Goal: Task Accomplishment & Management: Manage account settings

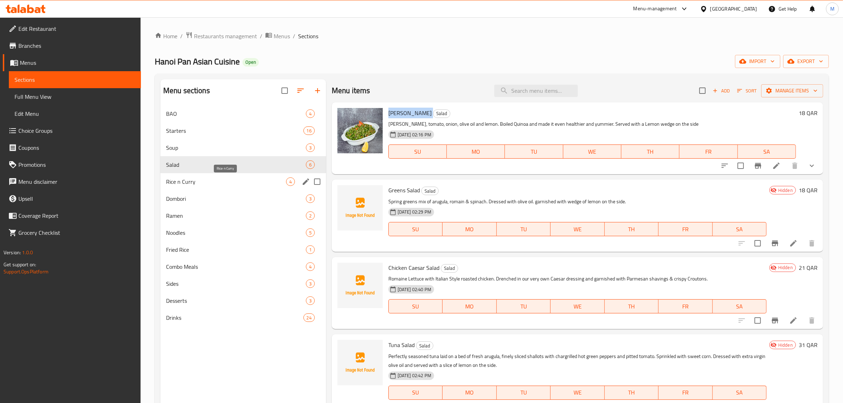
click at [239, 181] on span "Rice n Curry" at bounding box center [226, 181] width 120 height 8
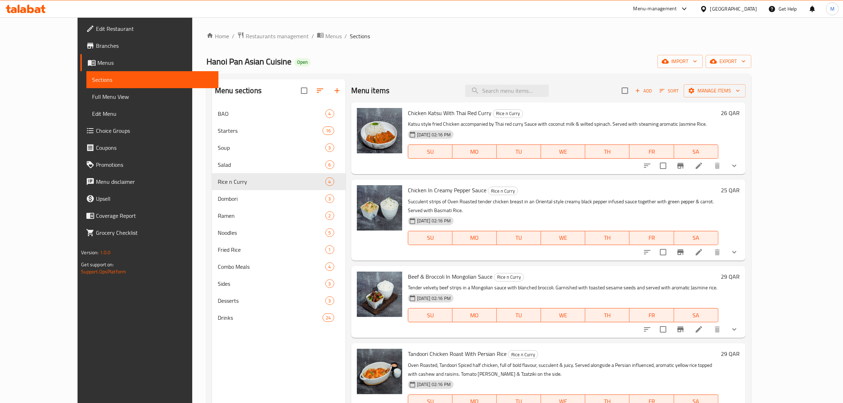
click at [528, 170] on div "Chicken Katsu With Thai Red Curry Rice n Curry Katsu style fried Chicken accomp…" at bounding box center [563, 138] width 316 height 66
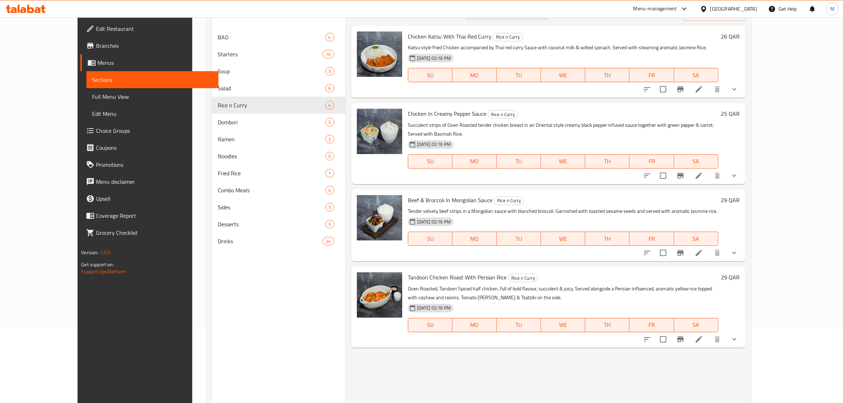
scroll to position [55, 0]
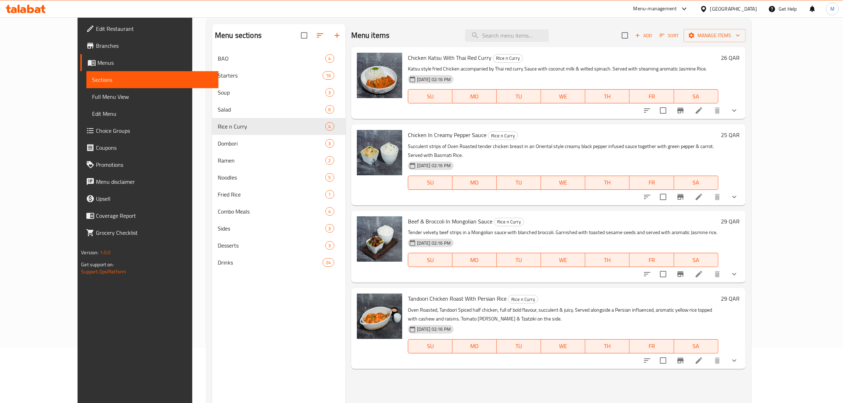
click at [646, 273] on div "Beef & Broccoli In Mongolian Sauce Rice n Curry Tender velvety beef strips in a…" at bounding box center [548, 247] width 394 height 72
drag, startPoint x: 603, startPoint y: 264, endPoint x: 589, endPoint y: 273, distance: 16.2
click at [592, 273] on div "Beef & Broccoli In Mongolian Sauce Rice n Curry Tender velvety beef strips in a…" at bounding box center [548, 247] width 394 height 72
click at [476, 293] on span "Tandoori Chicken Roast With Persian Rice" at bounding box center [457, 298] width 99 height 11
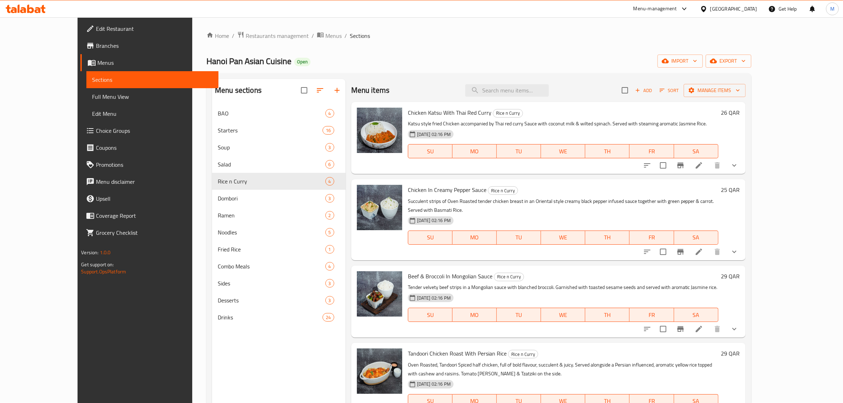
scroll to position [0, 0]
click at [653, 89] on span "Add" at bounding box center [643, 91] width 19 height 8
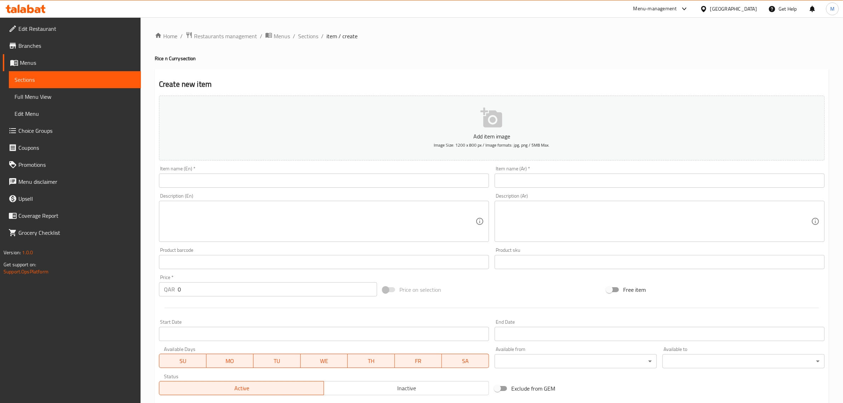
click at [666, 65] on div "Home / Restaurants management / Menus / Sections / item / create Rice n Curry s…" at bounding box center [492, 259] width 674 height 455
click at [358, 180] on input "text" at bounding box center [324, 180] width 330 height 14
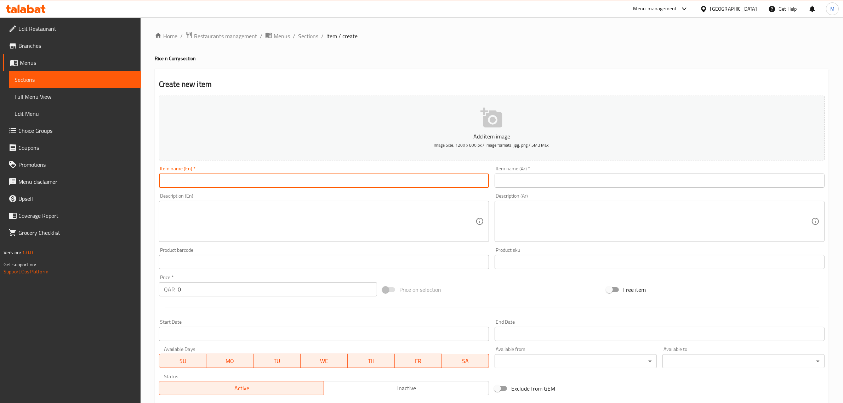
paste input "Gochujang Chicken Pop with Sticky Rice"
type input "Gochujang Chicken Pop with Sticky Rice"
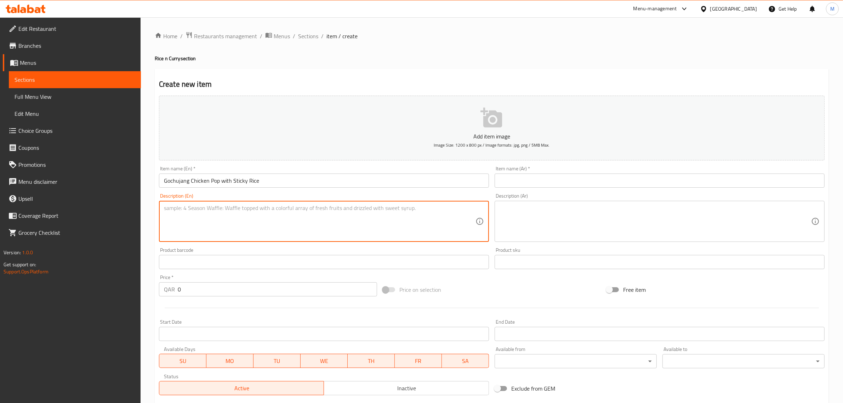
click at [346, 228] on textarea at bounding box center [320, 222] width 312 height 34
paste textarea "Bento box packed with boneless chicken bits glazed in our Korean bbq sauce with…"
type textarea "Bento box packed with boneless chicken bits glazed in our Korean bbq sauce with…"
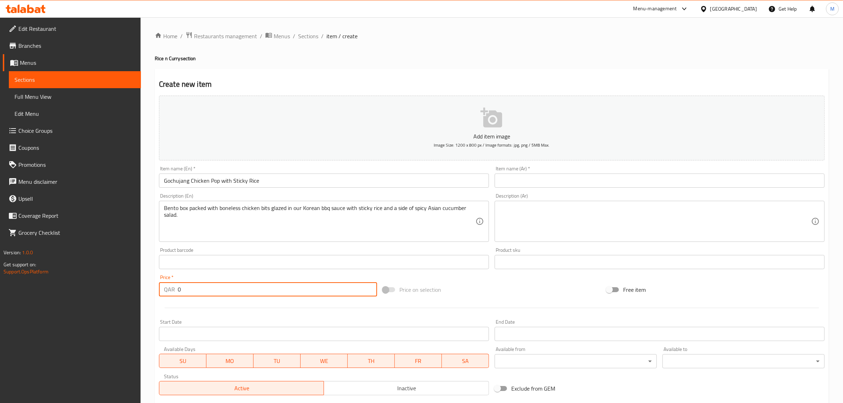
click at [305, 284] on input "0" at bounding box center [277, 289] width 199 height 14
type input "37"
click at [469, 297] on div "Price on selection" at bounding box center [492, 289] width 224 height 19
click at [686, 206] on textarea at bounding box center [656, 222] width 312 height 34
paste textarea "صندوق بينتو معبأ بقطع الدجاج المخلية المدهونة بصلصة الباربكيو الكورية مع الأرز …"
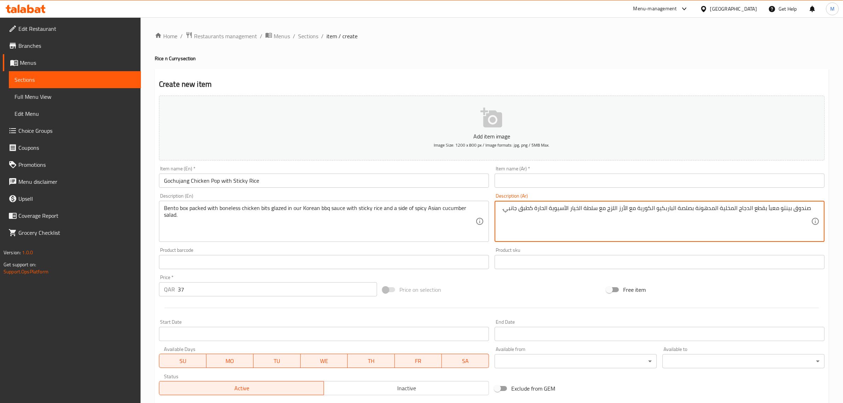
type textarea "صندوق بينتو معبأ بقطع الدجاج المخلية المدهونة بصلصة الباربكيو الكورية مع الأرز …"
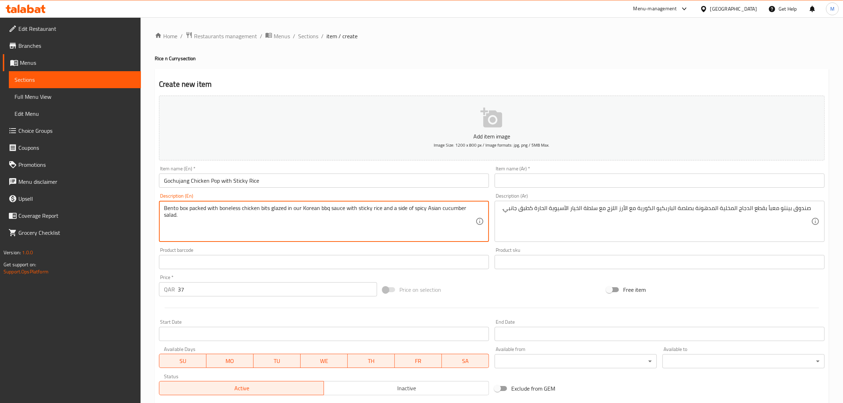
drag, startPoint x: 321, startPoint y: 208, endPoint x: 327, endPoint y: 208, distance: 6.4
type textarea "Bento box packed with boneless chicken bits glazed in our Korean BBQ sauce with…"
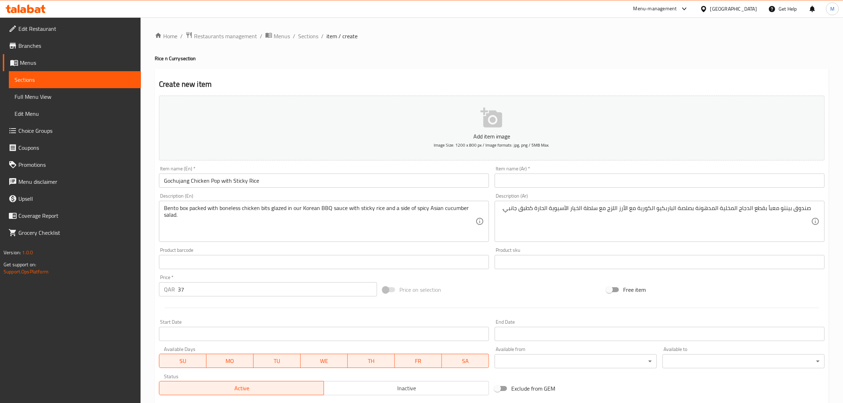
click at [741, 182] on input "text" at bounding box center [660, 180] width 330 height 14
paste input "بوبس دجاج جوتشوجانج مع أرز لزج"
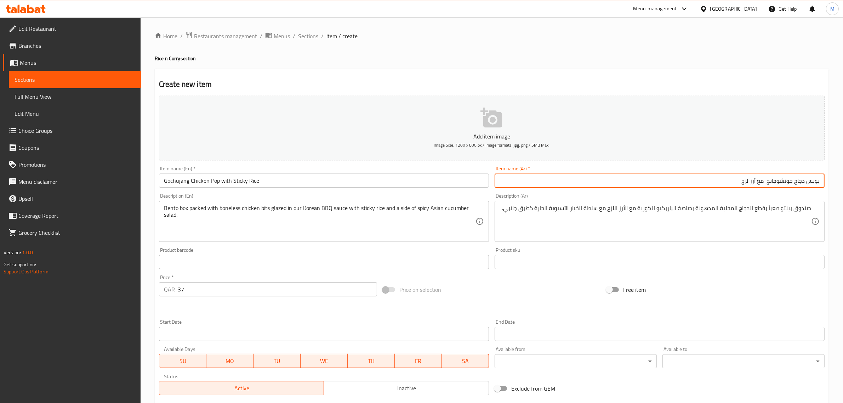
type input "بوبس دجاج جوتشوجانج مع أرز لزج"
click at [333, 179] on input "Gochujang Chicken Pop with Sticky Rice" at bounding box center [324, 180] width 330 height 14
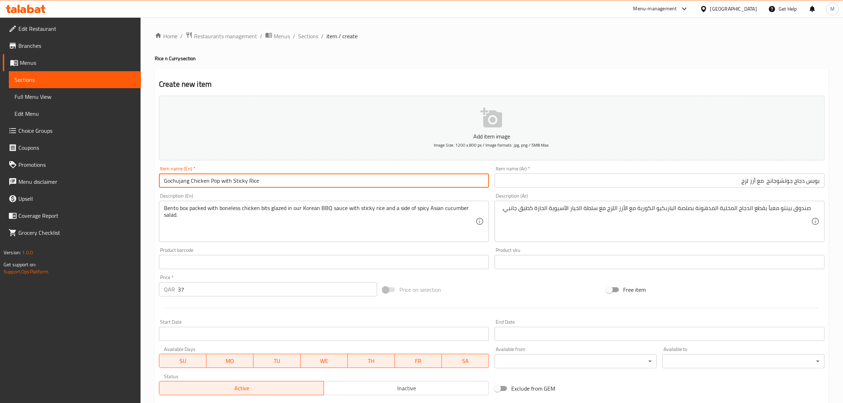
click at [333, 178] on input "Gochujang Chicken Pop with Sticky Rice" at bounding box center [324, 180] width 330 height 14
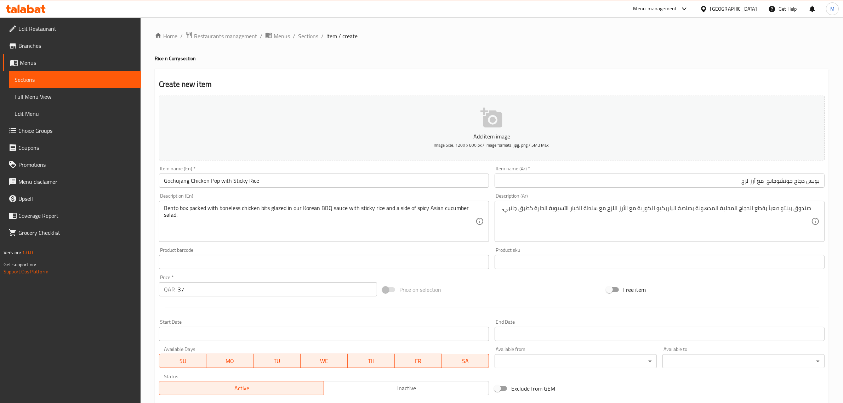
click at [508, 280] on div "Add item image Image Size: 1200 x 800 px / Image formats: jpg, png / 5MB Max. I…" at bounding box center [491, 245] width 671 height 305
click at [496, 296] on div "Price on selection" at bounding box center [492, 289] width 224 height 19
click at [483, 285] on div "Price on selection" at bounding box center [492, 289] width 224 height 19
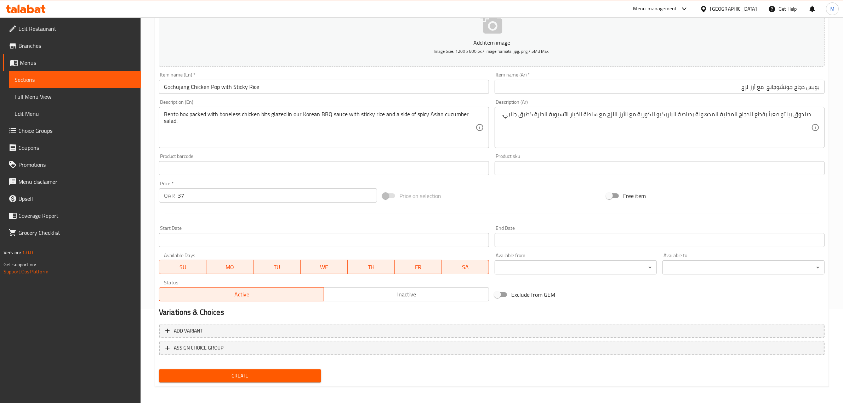
scroll to position [96, 0]
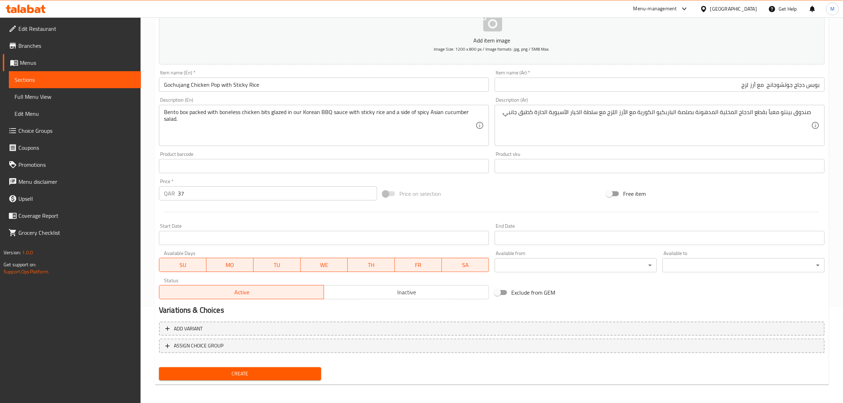
click at [438, 291] on span "Inactive" at bounding box center [406, 292] width 159 height 10
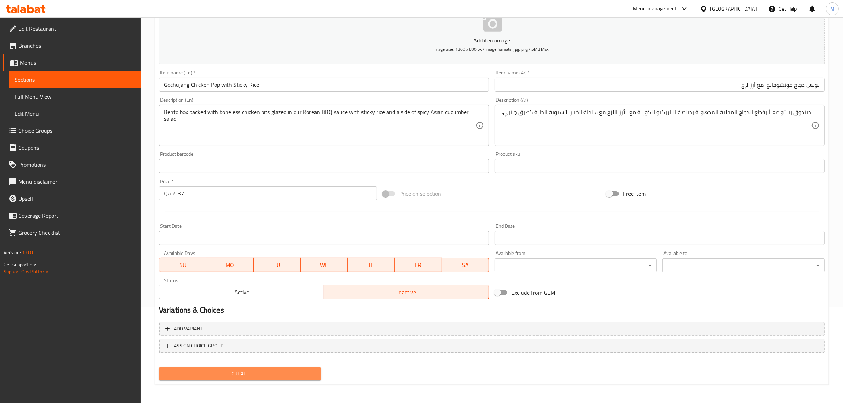
click at [273, 378] on button "Create" at bounding box center [240, 373] width 162 height 13
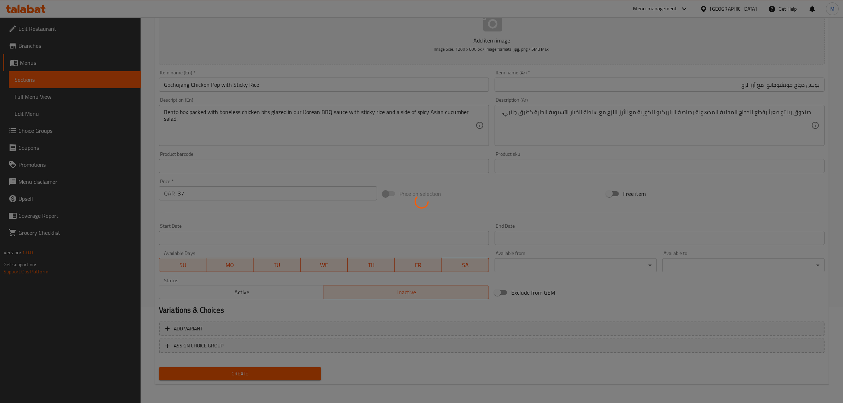
type input "0"
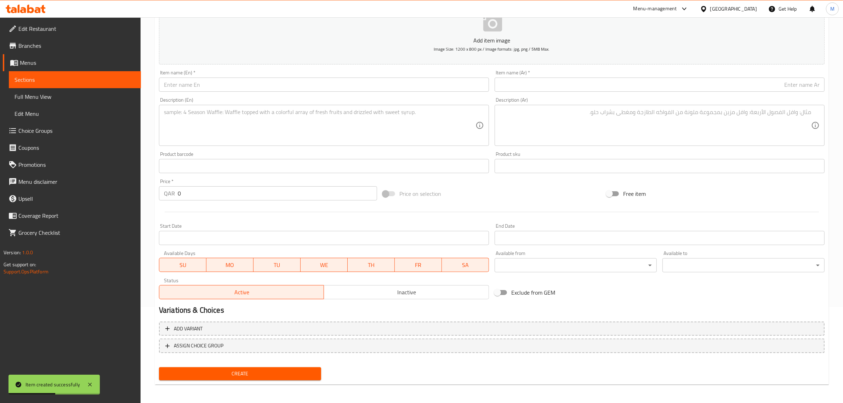
click at [360, 84] on input "text" at bounding box center [324, 85] width 330 height 14
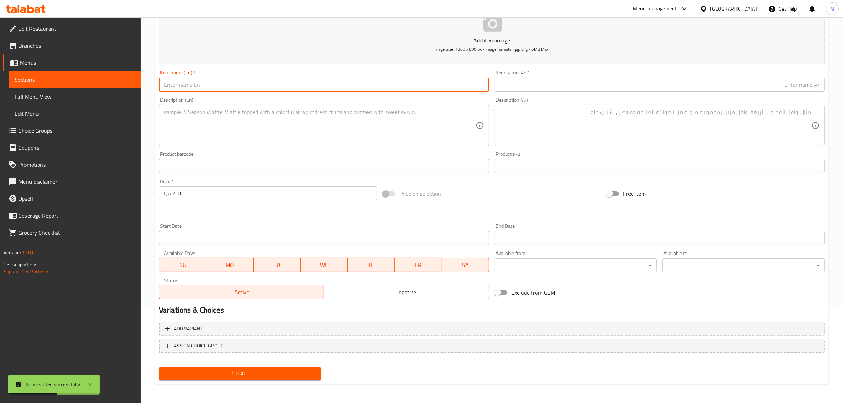
paste input "Fajita Chicken Pop Rice Bowl"
type input "Fajita Chicken Pop Rice Bowl"
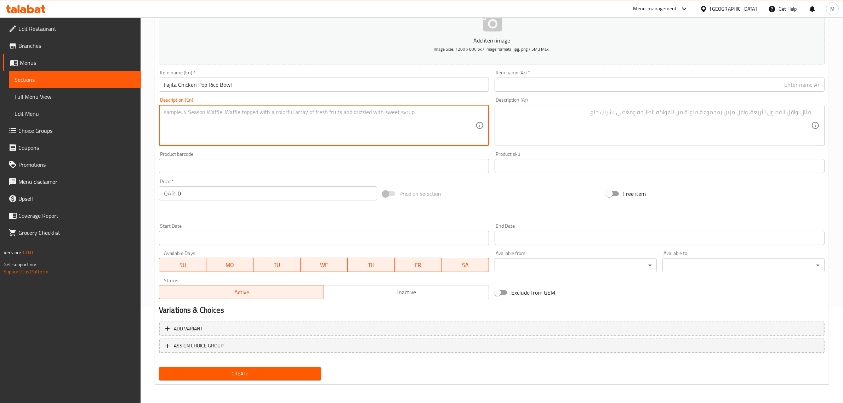
click at [415, 128] on textarea at bounding box center [320, 126] width 312 height 34
paste textarea "Tender bites of fajita-spiced grilled chicken served over a bed of fluffy rice,…"
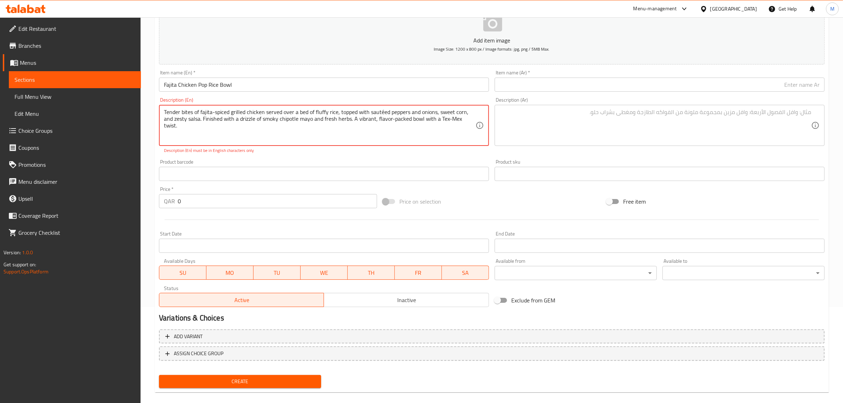
click at [382, 115] on textarea "Tender bites of fajita-spiced grilled chicken served over a bed of fluffy rice,…" at bounding box center [320, 126] width 312 height 34
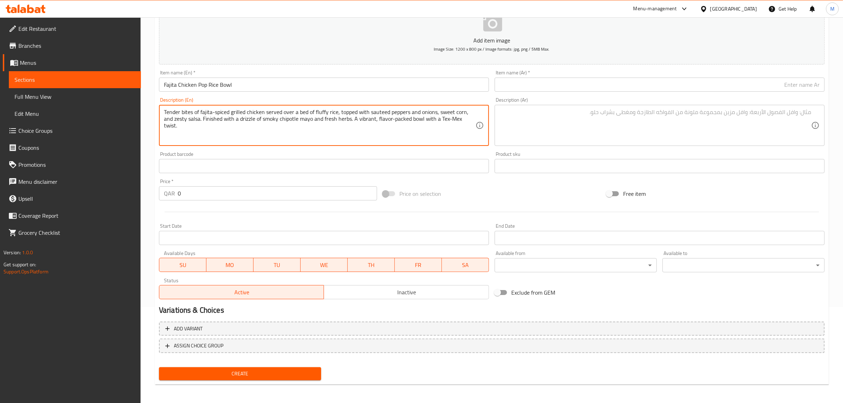
type textarea "Tender bites of fajita-spiced grilled chicken served over a bed of fluffy rice,…"
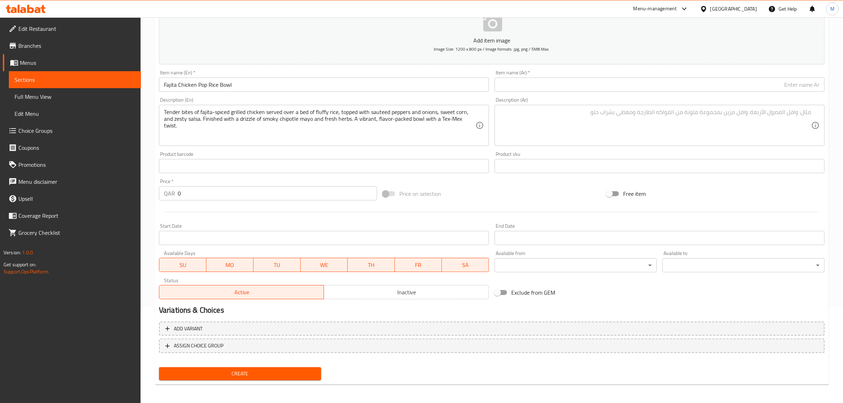
click at [330, 193] on input "0" at bounding box center [277, 193] width 199 height 14
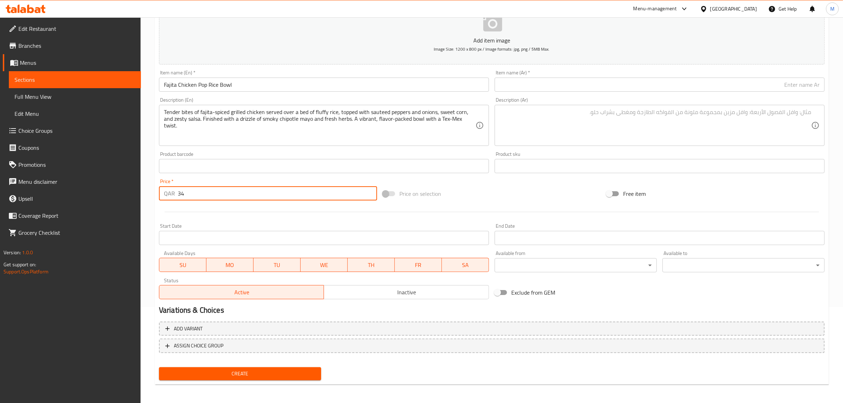
type input "34"
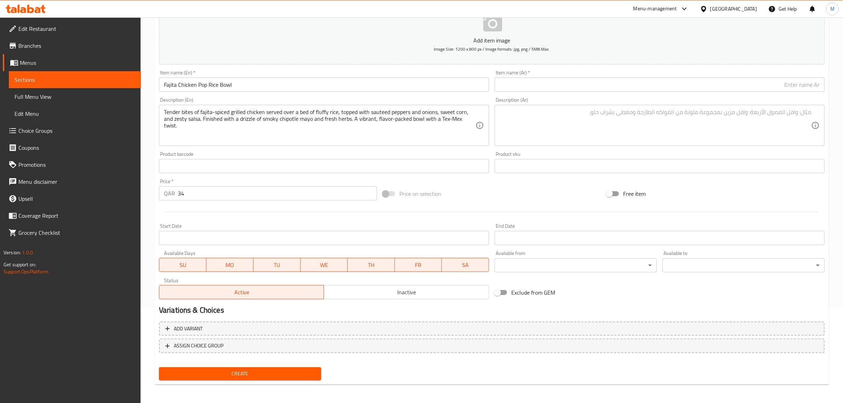
click at [497, 207] on div at bounding box center [491, 211] width 671 height 17
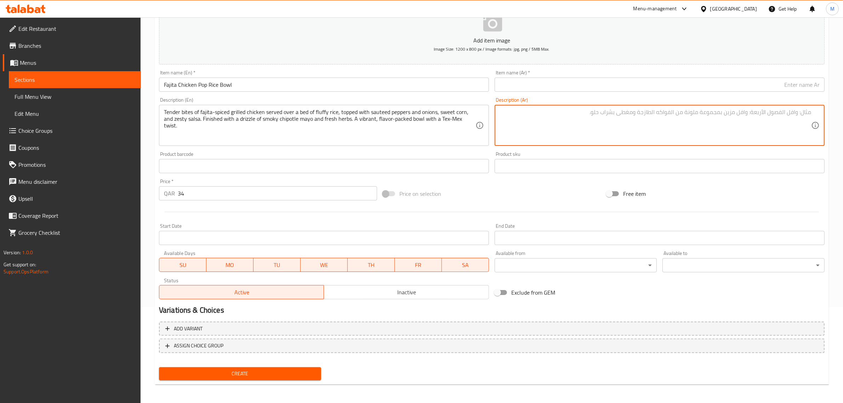
click at [753, 130] on textarea at bounding box center [656, 126] width 312 height 34
paste textarea "يحتوي على أرز أبيض مع دجاج مشوي ببهارات الفاهيتا، قطع دجاج بوب مقرمشة، فلفل ألو…"
click at [644, 131] on textarea "يحتوي على أرز أبيض مع دجاج مشوي ببهارات الفاهيتا، قطع دجاج بوب مقرمشة، فلفل ألو…" at bounding box center [656, 126] width 312 height 34
click at [705, 130] on textarea "يحتوي على أرز أبيض مع دجاج مشوي ببهارات الفاهيتا، قطع دجاج بوب مقرمشة، فلفل ألو…" at bounding box center [656, 126] width 312 height 34
paste textarea "طع دجاج مشوية طرية متبلة بالفاهيتا، تُقدم فوق طبقة من الأرز الهش، يعلوها الفلفل…"
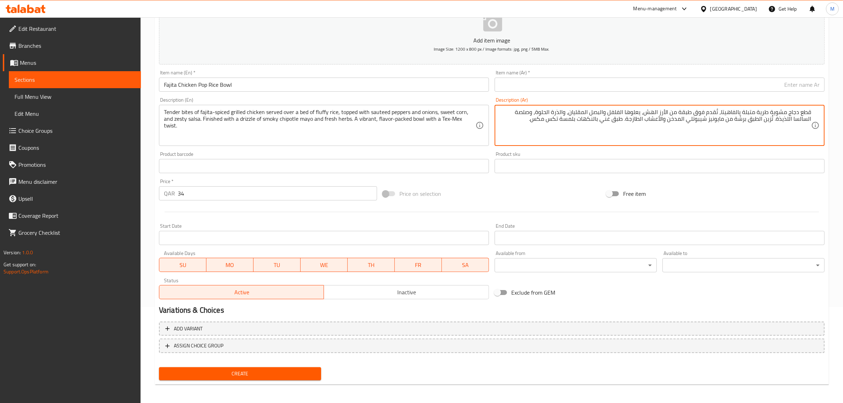
type textarea "قطع دجاج مشوية طرية متبلة بالفاهيتا، تُقدم فوق طبقة من الأرز الهش، يعلوها الفلف…"
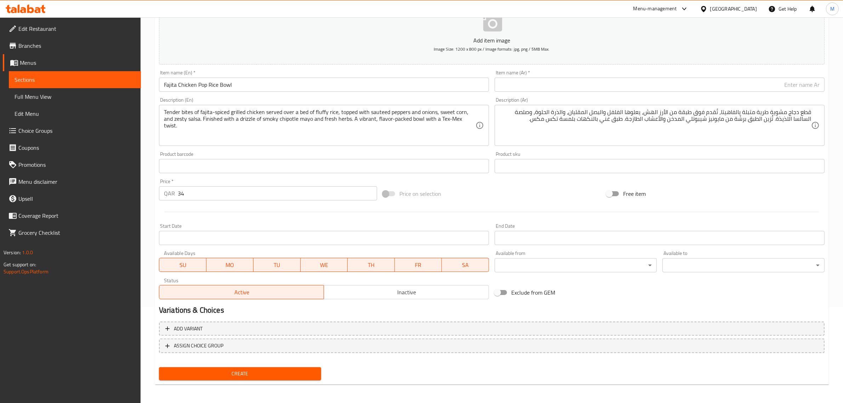
click at [740, 89] on input "text" at bounding box center [660, 85] width 330 height 14
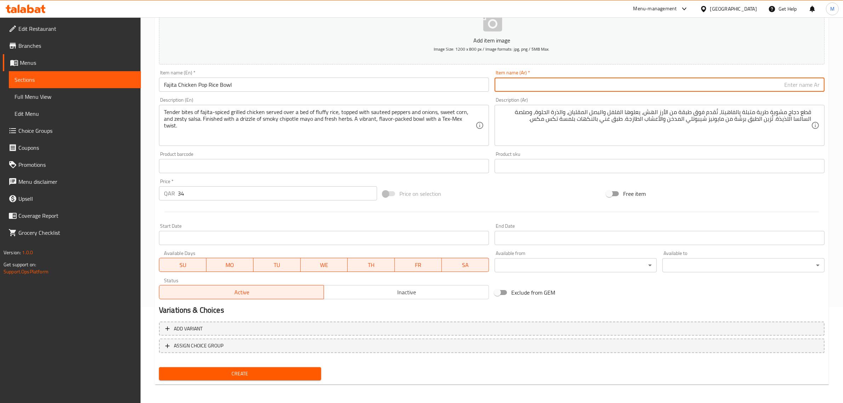
paste input "فاهيتا دجاج بوب رايس بول"
type input "فاهيتا دجاج بوب رايس بول"
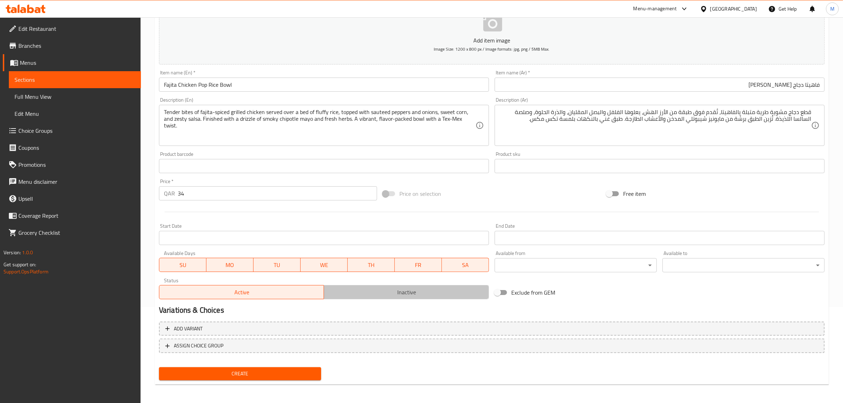
click at [386, 298] on button "Inactive" at bounding box center [406, 292] width 165 height 14
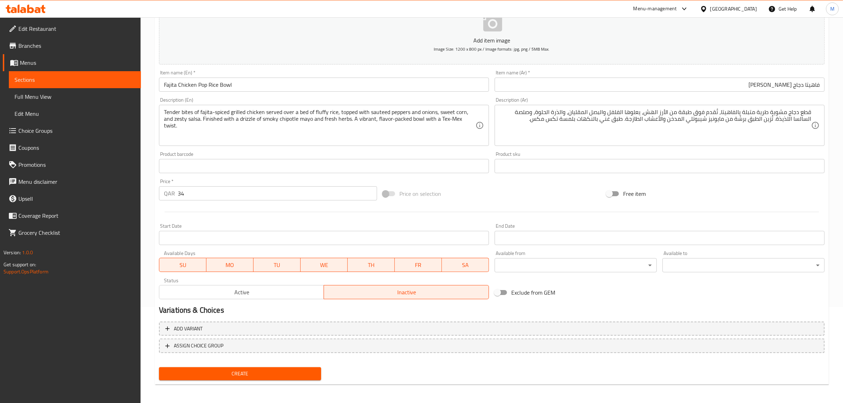
click at [280, 376] on span "Create" at bounding box center [240, 373] width 151 height 9
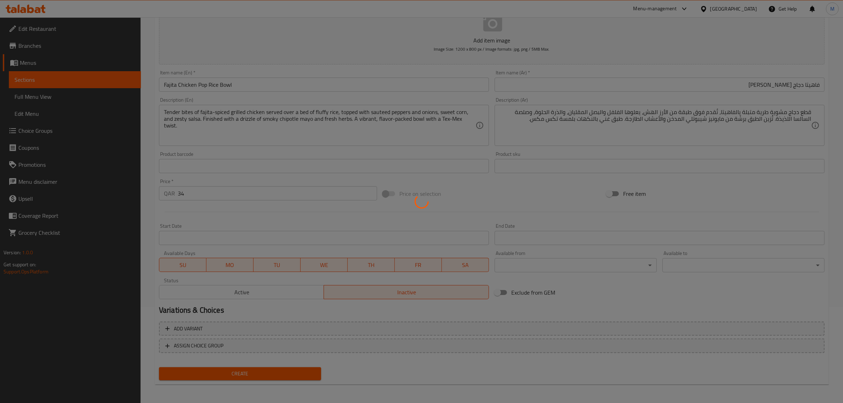
type input "0"
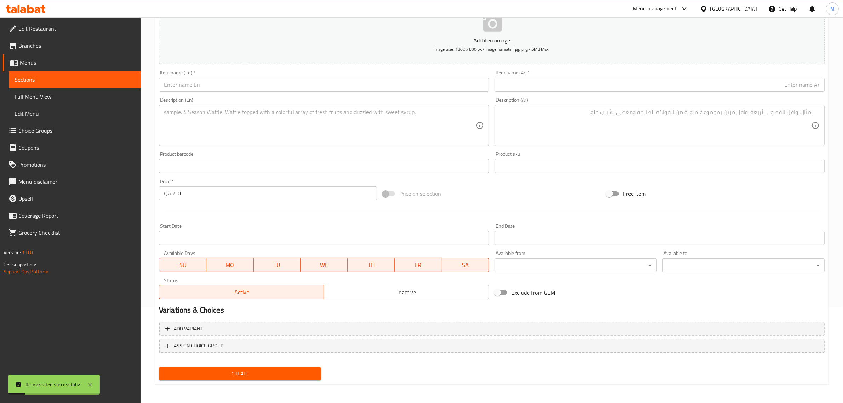
click at [319, 89] on input "text" at bounding box center [324, 85] width 330 height 14
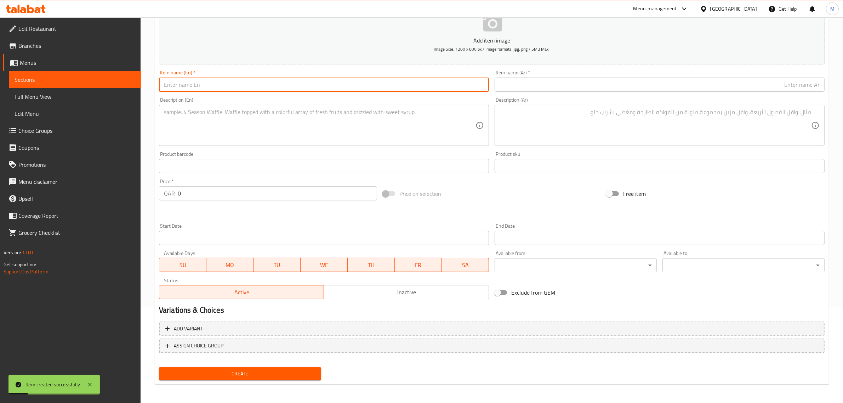
paste input "Butter Chicken With Steamed Basmati And Paratha"
type input "Butter Chicken With Steamed Basmati And Paratha"
click at [427, 125] on textarea at bounding box center [320, 126] width 312 height 34
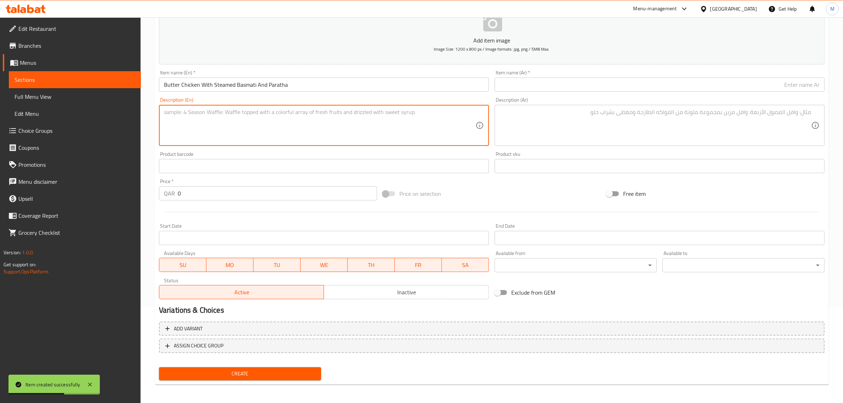
paste textarea "Tender tandoori-style chicken simmered in a creamy tomato-butter sauce, infused…"
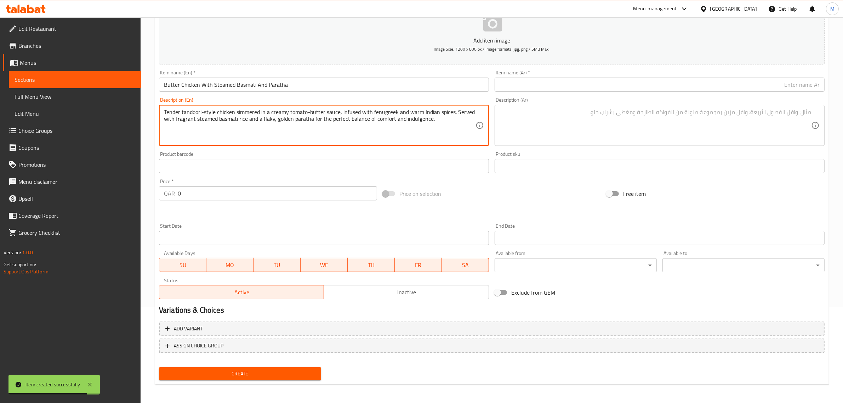
type textarea "Tender tandoori-style chicken simmered in a creamy tomato-butter sauce, infused…"
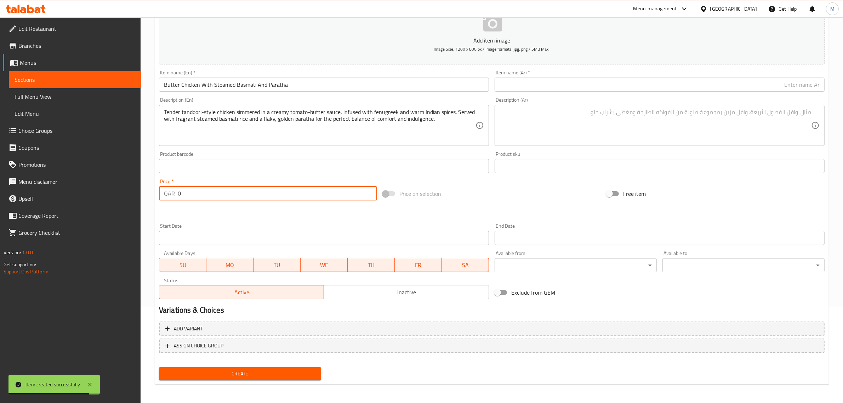
click at [308, 192] on input "0" at bounding box center [277, 193] width 199 height 14
type input "38"
click at [498, 193] on div "Price on selection" at bounding box center [492, 193] width 224 height 19
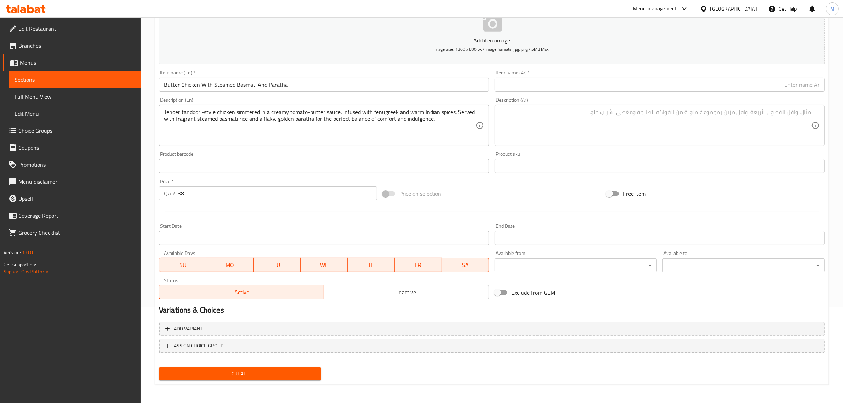
click at [744, 82] on input "text" at bounding box center [660, 85] width 330 height 14
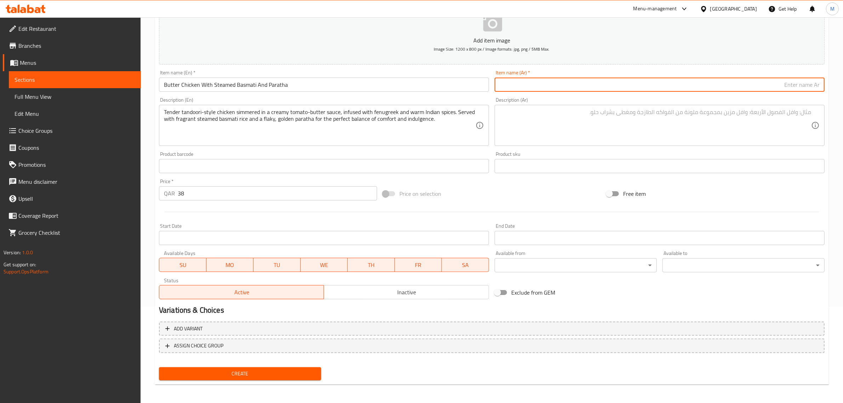
paste input "دجاج بالزبدة مع أرز بسمتي مطهو على البخار وباراثا"
type input "دجاج بالزبدة مع أرز بسمتي مطهو على البخار وباراثا"
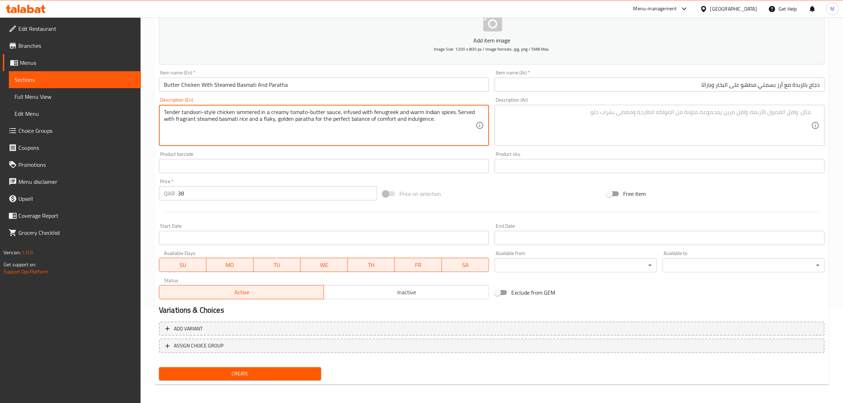
click at [454, 133] on textarea "Tender tandoori-style chicken simmered in a creamy tomato-butter sauce, infused…" at bounding box center [320, 126] width 312 height 34
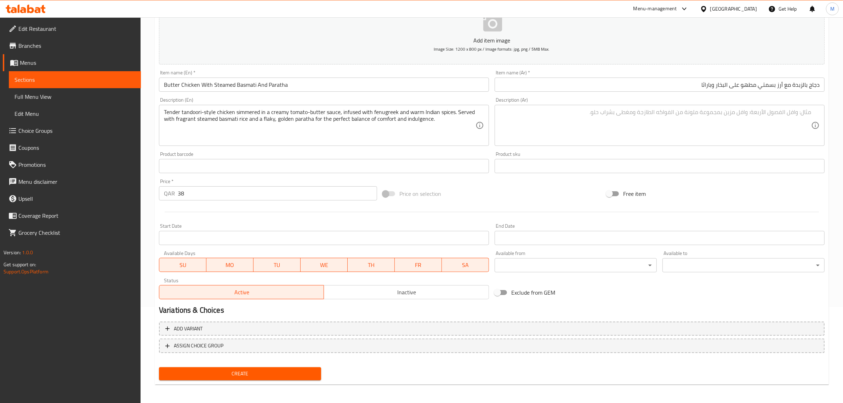
click at [788, 131] on textarea at bounding box center [656, 126] width 312 height 34
paste textarea "دجاج تندوري طري مطهو على نار هادئة في صلصة كريمة من الطماطم والزبدة، مع إضافة ا…"
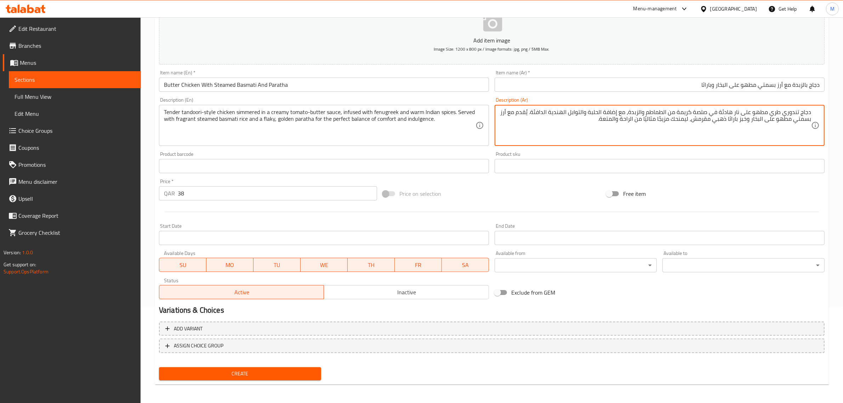
type textarea "دجاج تندوري طري مطهو على نار هادئة في صلصة كريمة من الطماطم والزبدة، مع إضافة ا…"
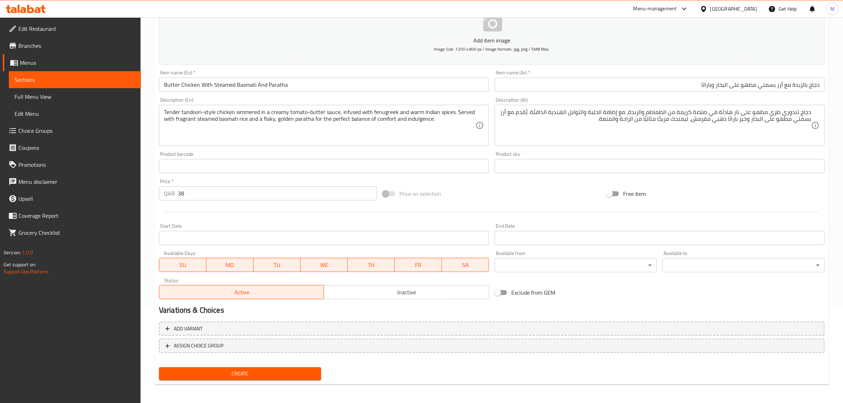
click at [533, 193] on div "Price on selection" at bounding box center [492, 193] width 224 height 19
click at [500, 179] on div "Add item image Image Size: 1200 x 800 px / Image formats: jpg, png / 5MB Max. I…" at bounding box center [491, 149] width 671 height 305
click at [404, 293] on span "Inactive" at bounding box center [406, 292] width 159 height 10
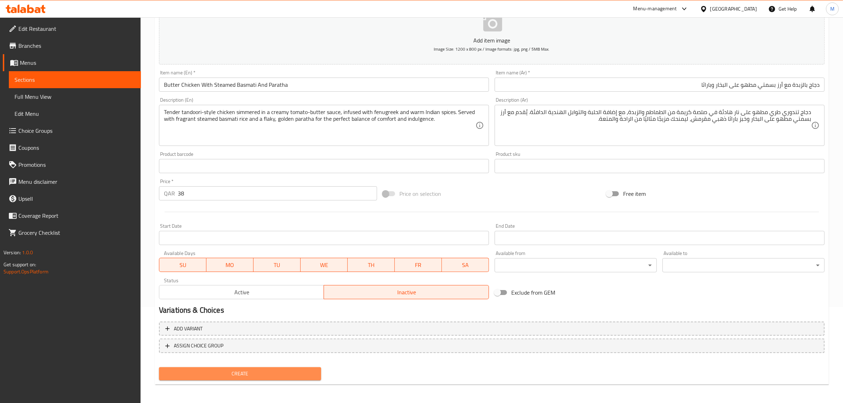
click at [302, 374] on span "Create" at bounding box center [240, 373] width 151 height 9
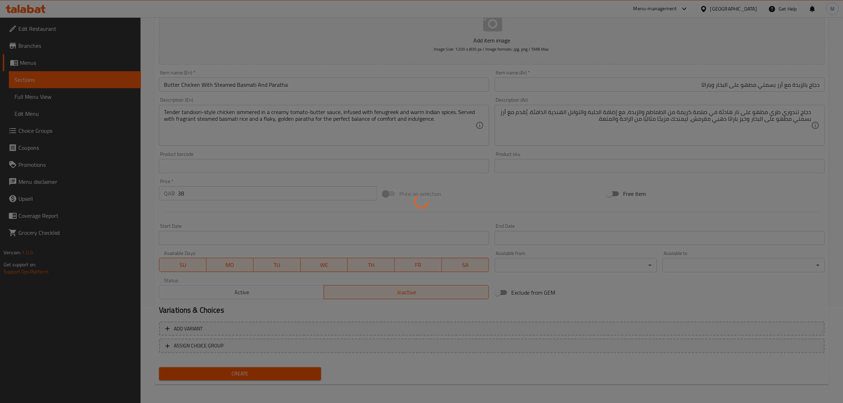
type input "0"
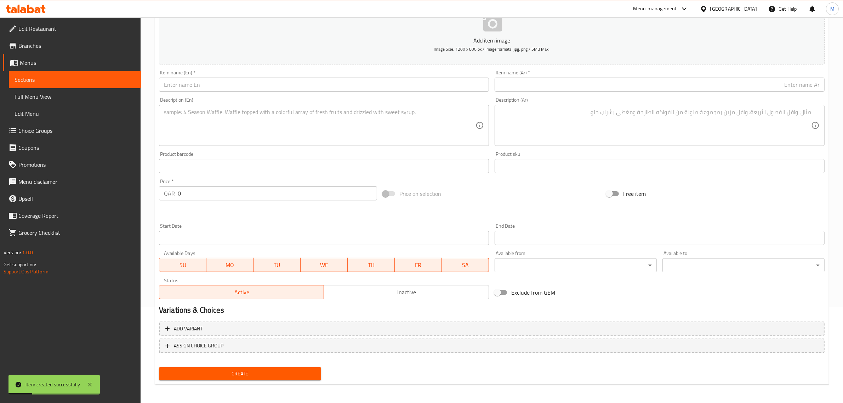
click at [525, 192] on div "Price on selection" at bounding box center [492, 193] width 224 height 19
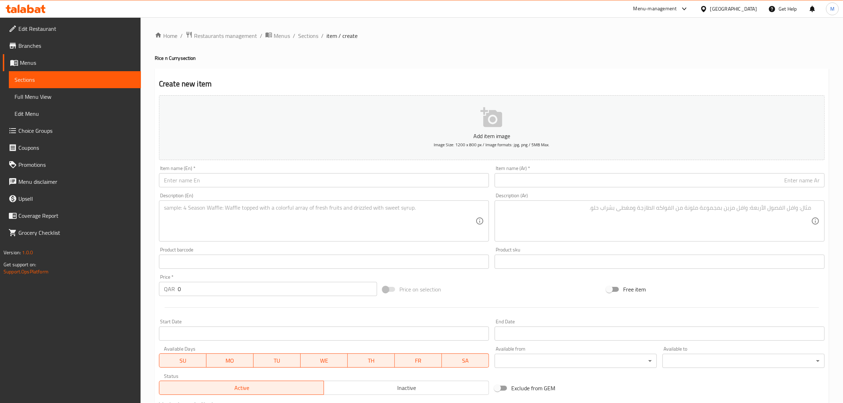
scroll to position [0, 0]
click at [314, 35] on span "Sections" at bounding box center [308, 36] width 20 height 8
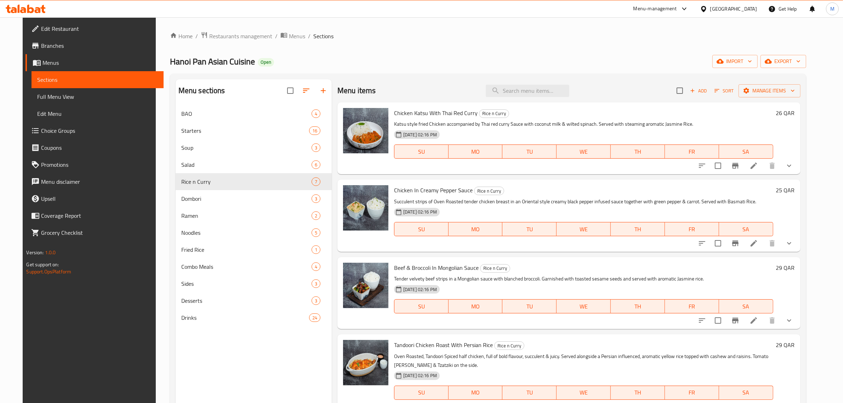
click at [431, 113] on span "Chicken Katsu With Thai Red Curry" at bounding box center [436, 113] width 84 height 11
copy h6 "Chicken Katsu With Thai Red Curry"
click at [406, 189] on span "Chicken In Creamy Pepper Sauce" at bounding box center [433, 190] width 79 height 11
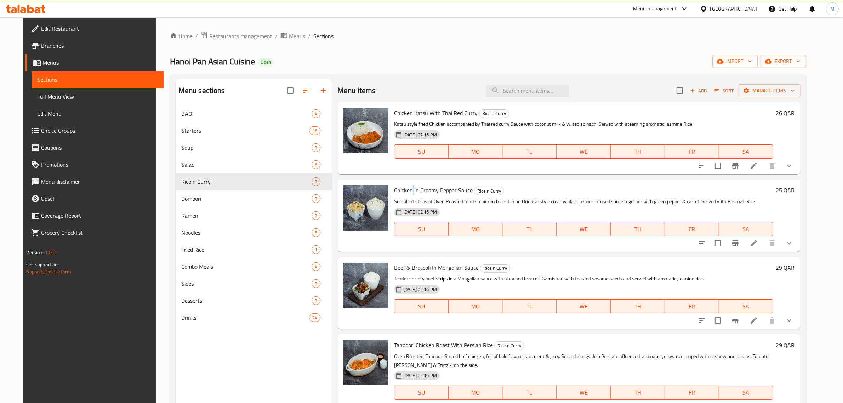
click at [406, 189] on span "Chicken In Creamy Pepper Sauce" at bounding box center [433, 190] width 79 height 11
copy h6 "Chicken In Creamy Pepper Sauce"
click at [429, 268] on span "Beef & Broccoli In Mongolian Sauce" at bounding box center [436, 267] width 85 height 11
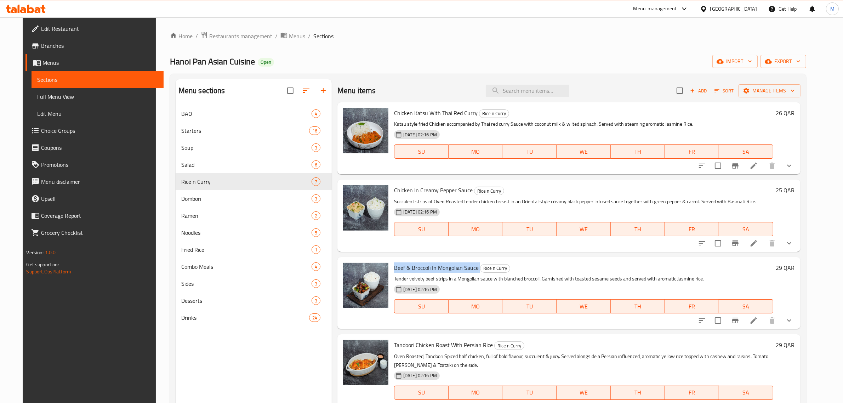
click at [429, 268] on span "Beef & Broccoli In Mongolian Sauce" at bounding box center [436, 267] width 85 height 11
copy h6 "Beef & Broccoli In Mongolian Sauce"
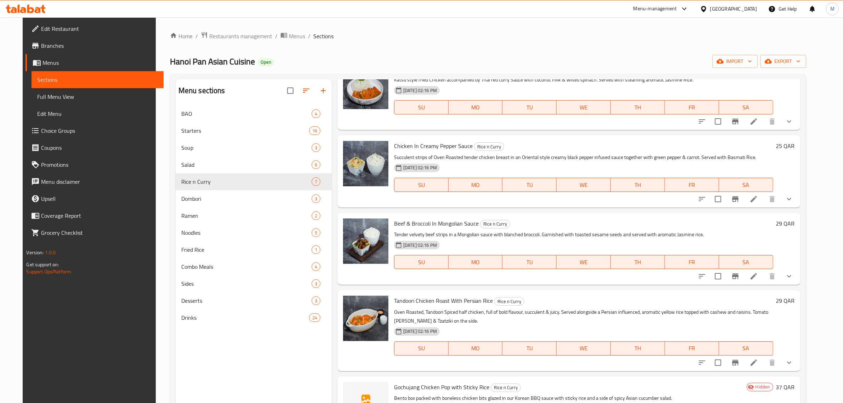
click at [441, 302] on span "Tandoori Chicken Roast With Persian Rice" at bounding box center [443, 300] width 99 height 11
copy h6 "Tandoori Chicken Roast With Persian Rice"
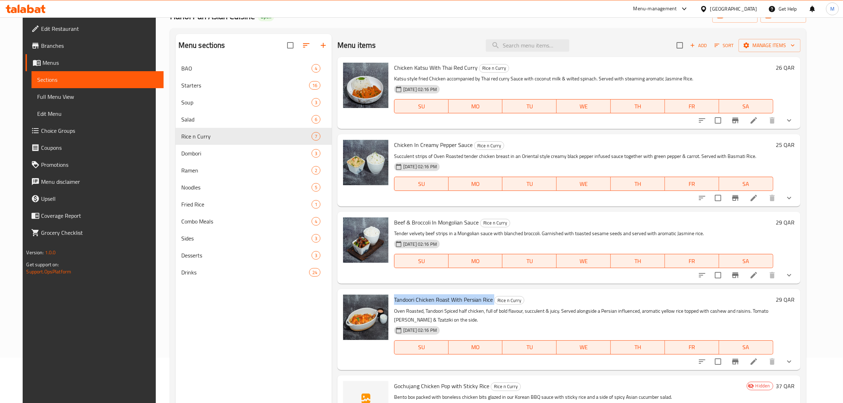
scroll to position [0, 0]
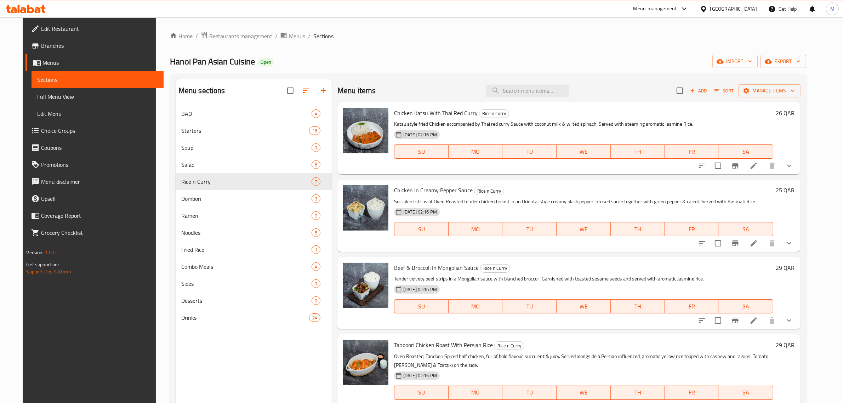
click at [240, 351] on div "Menu sections BAO 4 Starters 16 Soup 3 Salad 6 Rice n Curry 7 Dombori 3 Ramen 2…" at bounding box center [254, 280] width 156 height 403
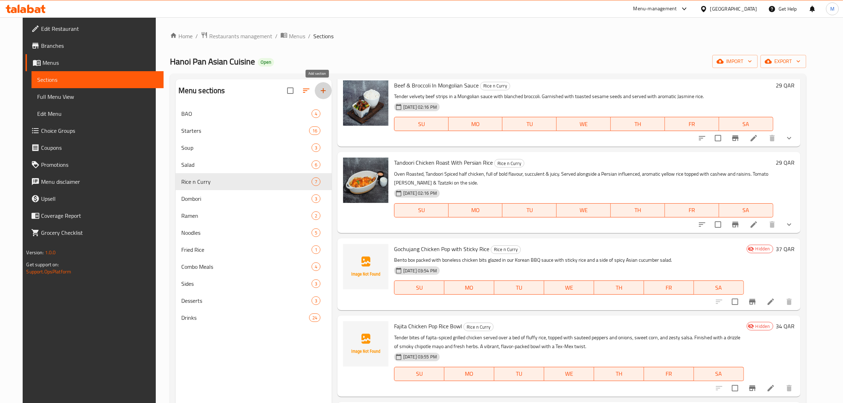
click at [321, 91] on icon "button" at bounding box center [323, 90] width 5 height 5
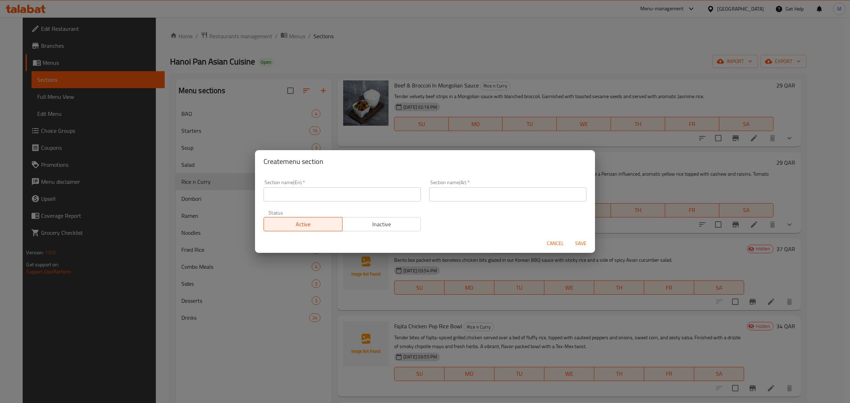
click at [325, 191] on input "text" at bounding box center [341, 194] width 157 height 14
paste input "Sandwiches & Breakfast Essentials - All Day Long"
type input "Sandwiches & Breakfast Essentials - All Day Long"
click at [511, 195] on input "text" at bounding box center [507, 194] width 157 height 14
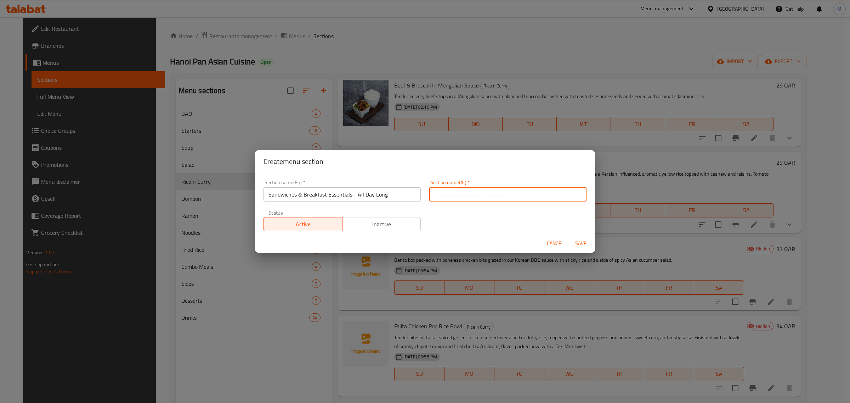
paste input "سندويشات ووجبات إفطار أساسية - طوال اليوم"
type input "سندويشات ووجبات إفطار أساسية - طوال اليوم"
click at [585, 241] on span "Save" at bounding box center [580, 243] width 17 height 9
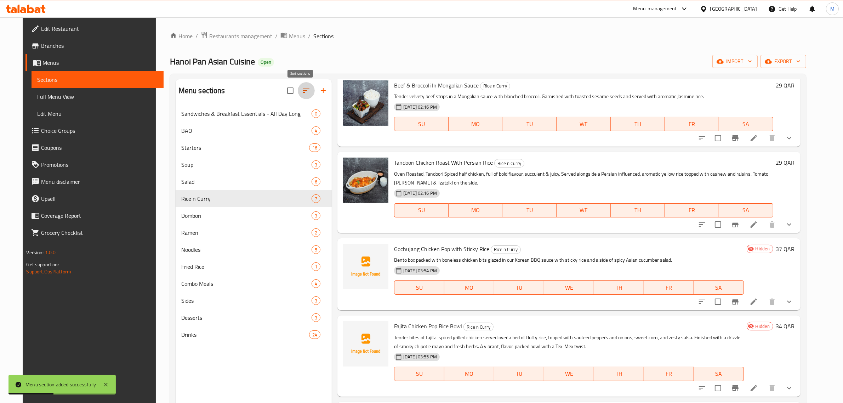
click at [302, 93] on icon "button" at bounding box center [306, 90] width 8 height 8
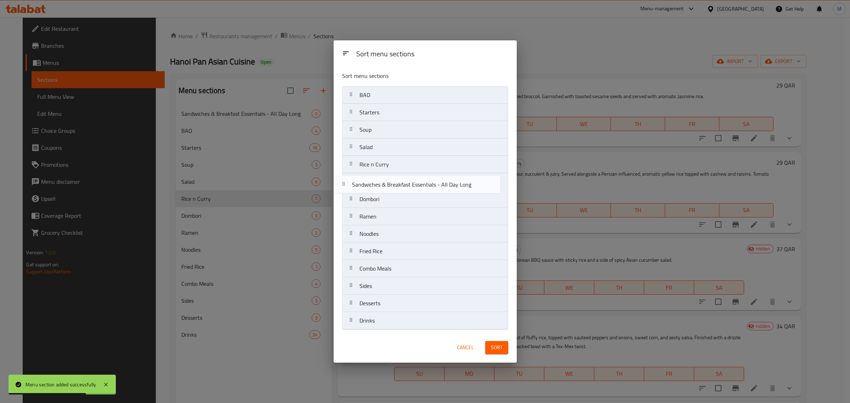
drag, startPoint x: 399, startPoint y: 98, endPoint x: 392, endPoint y: 190, distance: 92.4
click at [392, 190] on nav "Sandwiches & Breakfast Essentials - All Day Long BAO Starters Soup Salad Rice n…" at bounding box center [425, 208] width 166 height 244
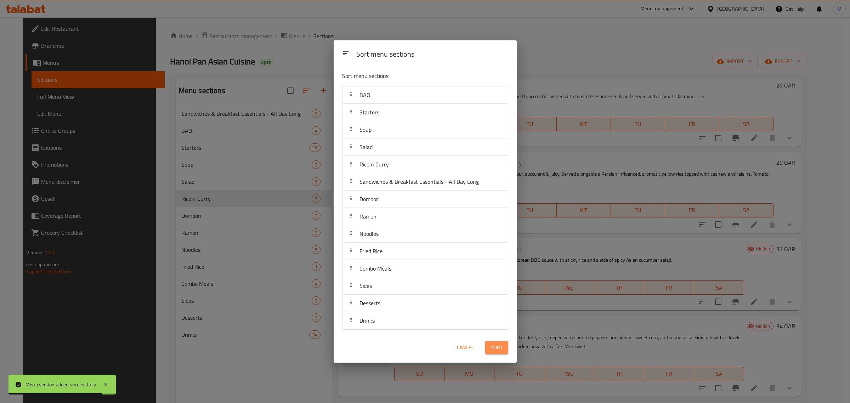
drag, startPoint x: 491, startPoint y: 349, endPoint x: 499, endPoint y: 340, distance: 12.3
click at [491, 349] on span "Sort" at bounding box center [497, 347] width 12 height 9
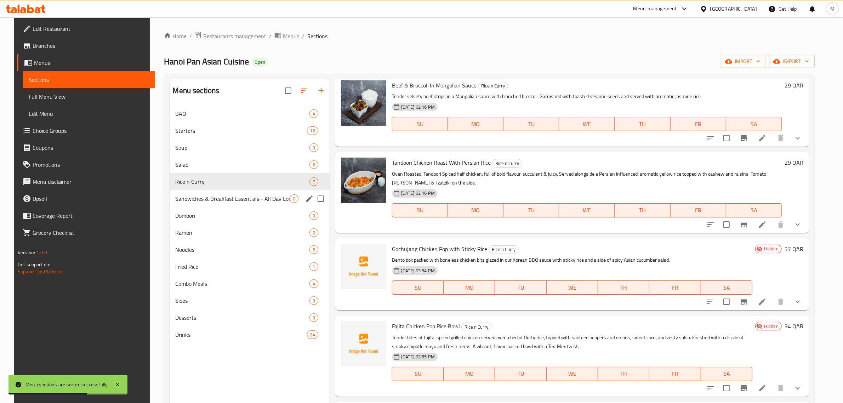
click at [252, 198] on span "Sandwiches & Breakfast Essentials - All Day Long" at bounding box center [232, 198] width 114 height 8
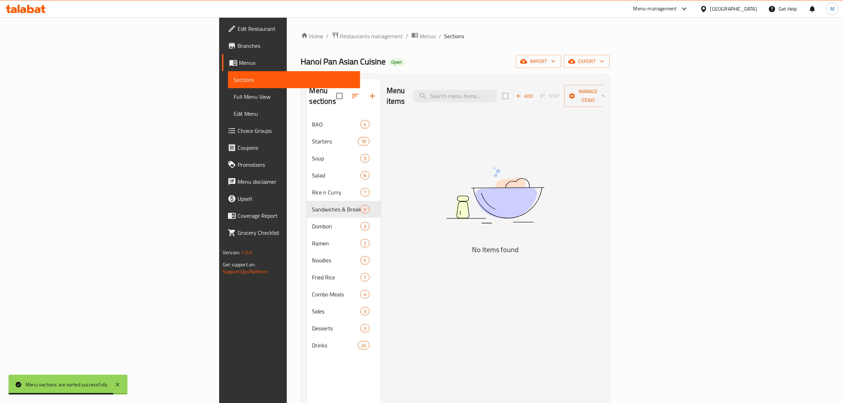
click at [408, 220] on div "Menu items Add Sort Manage items No Items found" at bounding box center [492, 280] width 223 height 403
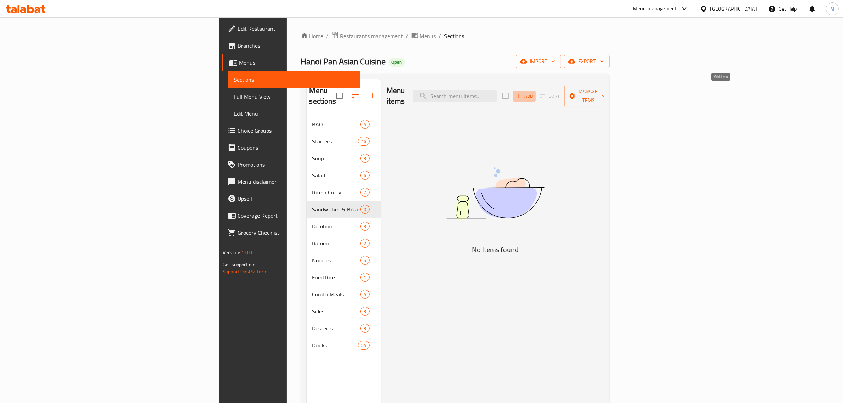
click at [522, 93] on icon "button" at bounding box center [518, 96] width 6 height 6
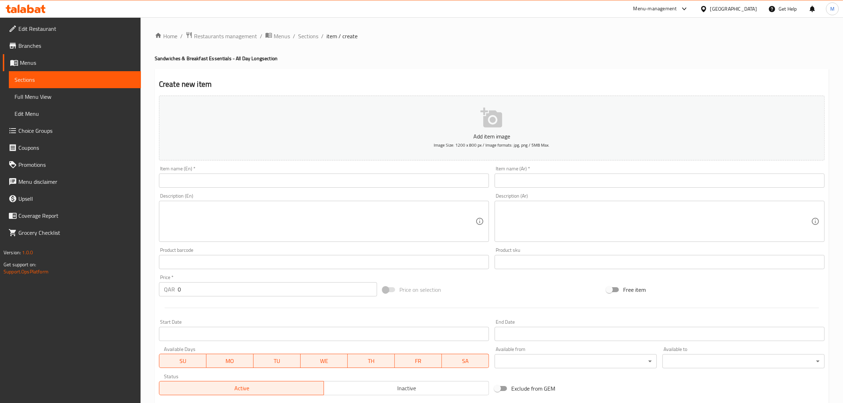
click at [332, 178] on input "text" at bounding box center [324, 180] width 330 height 14
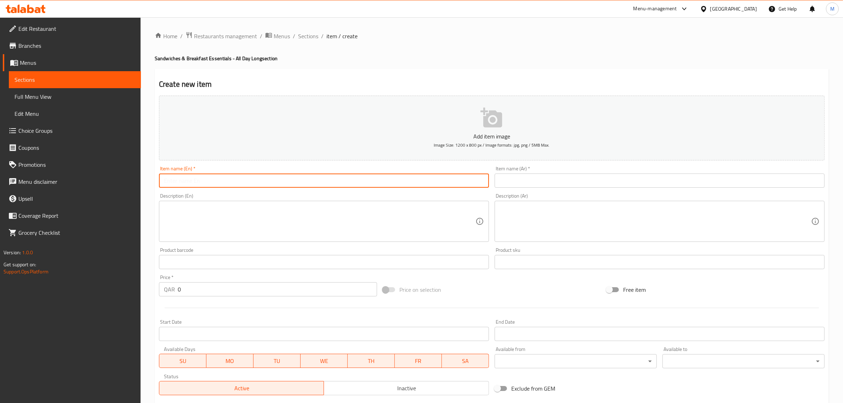
paste input "Classic Club Sandwich with Bacon, Eggs & Chicken Salad"
type input "Classic Club Sandwich with Bacon, Eggs & Chicken Salad"
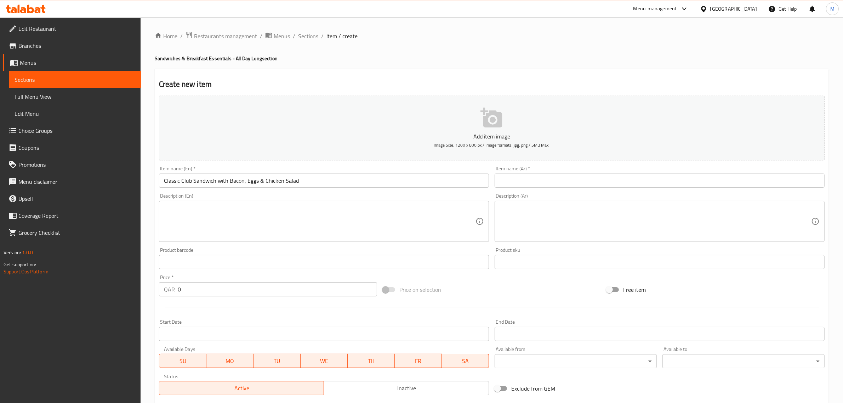
click at [319, 239] on div "Description (En)" at bounding box center [324, 221] width 330 height 41
click at [376, 215] on textarea at bounding box center [320, 222] width 312 height 34
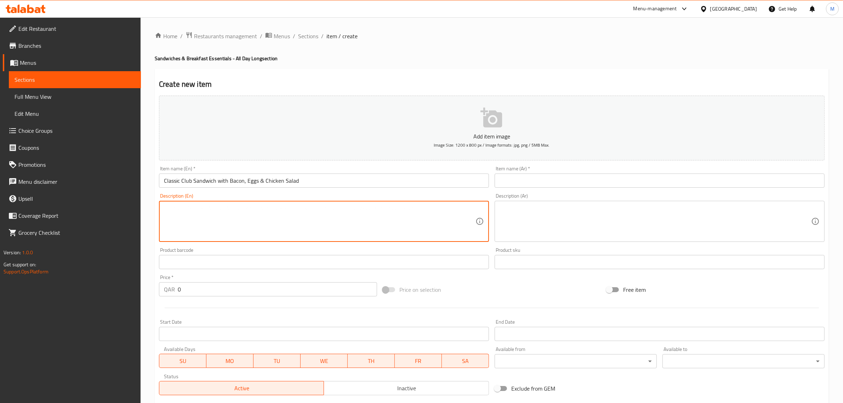
paste textarea "A lighter twist on the classic — wholemeal toast filled with house-made chicken…"
drag, startPoint x: 231, startPoint y: 210, endPoint x: 236, endPoint y: 211, distance: 5.0
click at [236, 211] on textarea "A lighter twist on the classic — wholemeal toast filled with house-made chicken…" at bounding box center [320, 222] width 312 height 34
click at [413, 213] on textarea "A lighter twist on the classic - wholemeal toast filled with house-made chicken…" at bounding box center [320, 222] width 312 height 34
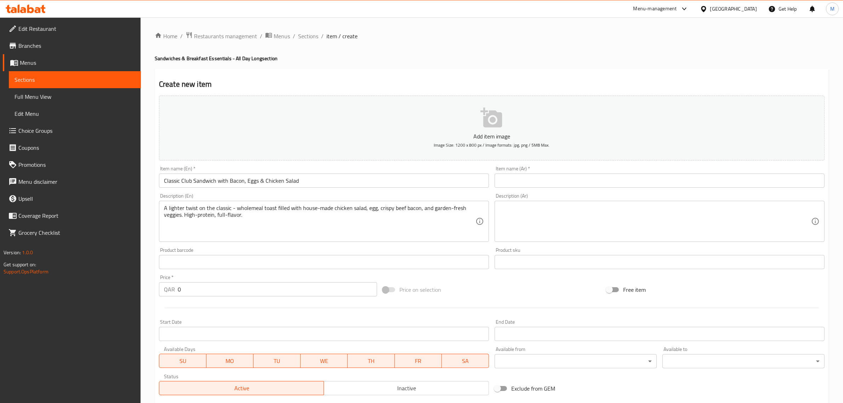
click at [418, 226] on textarea "A lighter twist on the classic - wholemeal toast filled with house-made chicken…" at bounding box center [320, 222] width 312 height 34
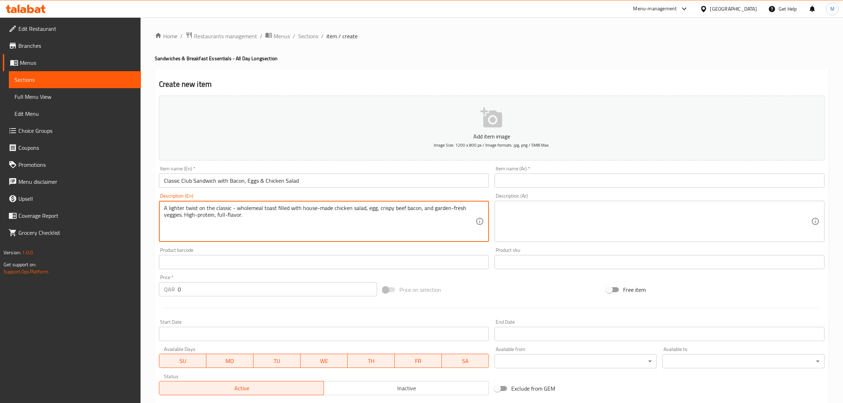
paste textarea "and"
type textarea "A lighter twist on the classic - wholemeal toast filled with house-made chicken…"
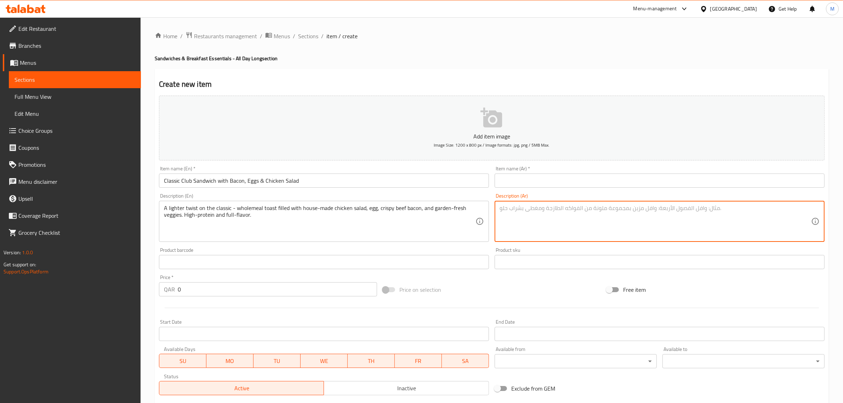
click at [722, 217] on textarea at bounding box center [656, 222] width 312 height 34
paste textarea "لمسة أخف على الطبق الكلاسيكي: خبز محمص من القمح الكامل محشو بسلطة دجاج منزلية ا…"
type textarea "لمسة أخف على الطبق الكلاسيكي: خبز محمص من القمح الكامل محشو بسلطة دجاج منزلية ا…"
click at [332, 184] on input "Classic Club Sandwich with Bacon, Eggs & Chicken Salad" at bounding box center [324, 180] width 330 height 14
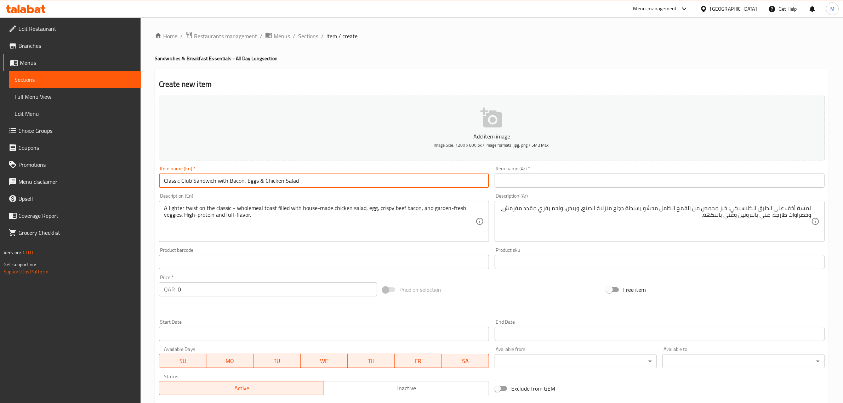
click at [332, 184] on input "Classic Club Sandwich with Bacon, Eggs & Chicken Salad" at bounding box center [324, 180] width 330 height 14
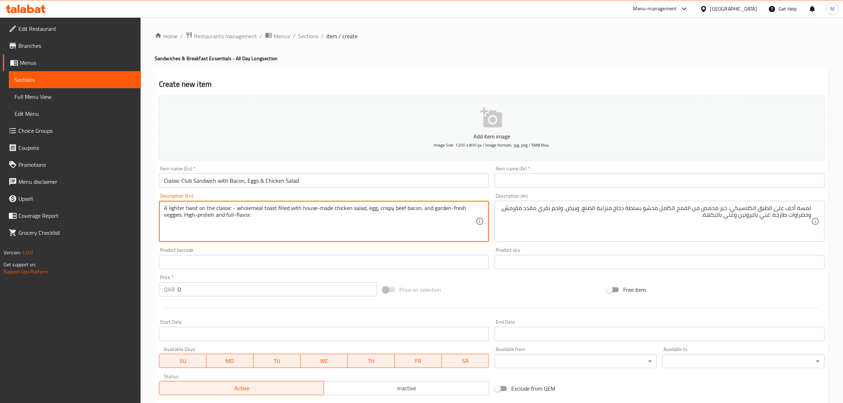
click at [344, 185] on input "Classic Club Sandwich with Bacon, Eggs & Chicken Salad" at bounding box center [324, 180] width 330 height 14
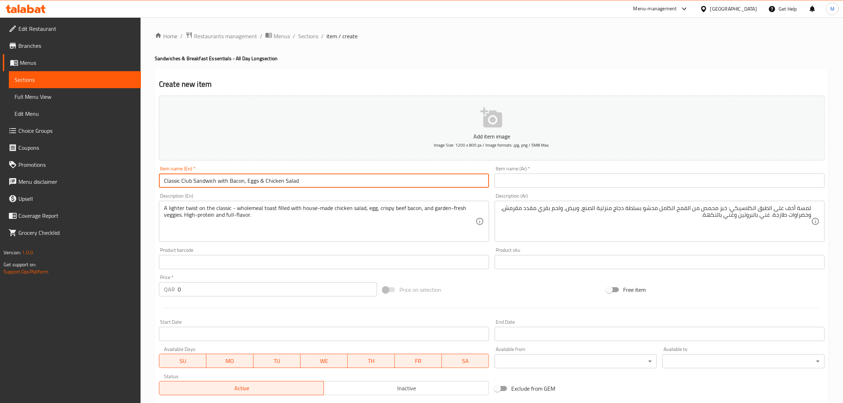
click at [344, 185] on input "Classic Club Sandwich with Bacon, Eggs & Chicken Salad" at bounding box center [324, 180] width 330 height 14
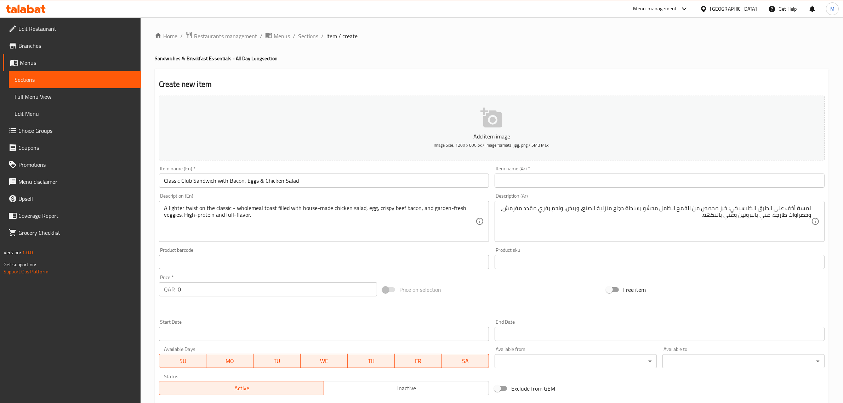
click at [399, 180] on input "Classic Club Sandwich with Bacon, Eggs & Chicken Salad" at bounding box center [324, 180] width 330 height 14
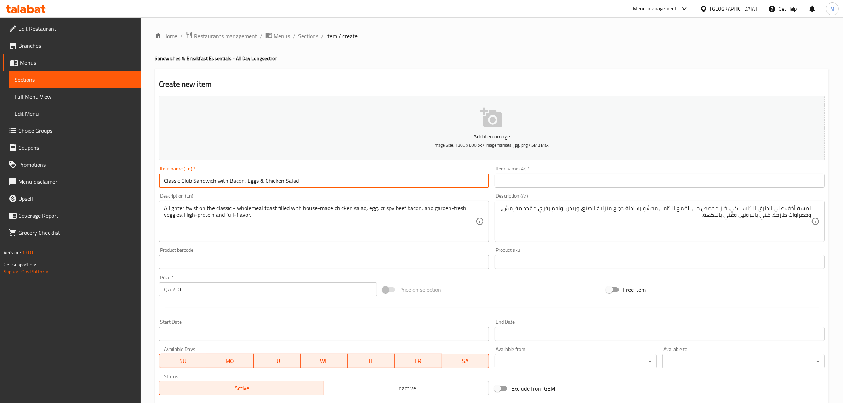
paste input "eef B"
type input "Classic Club Sandwich with Beef Bacon, Eggs & Chicken Salad"
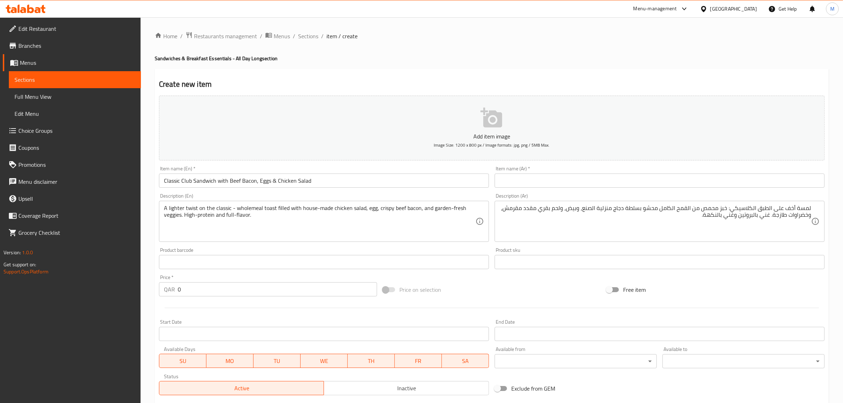
click at [760, 181] on input "text" at bounding box center [660, 180] width 330 height 14
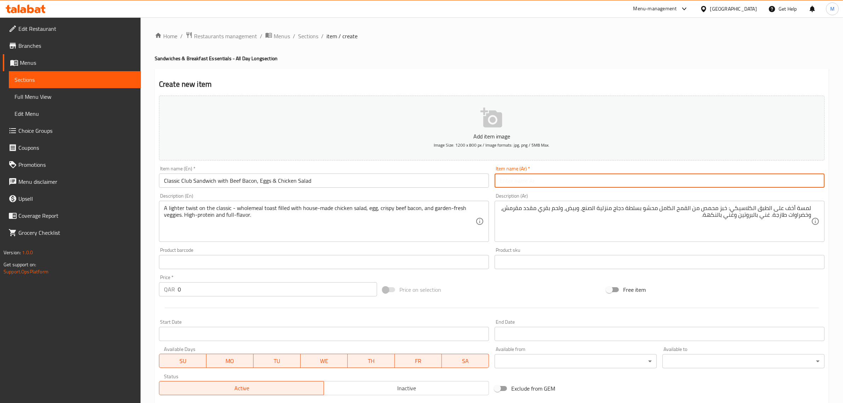
paste input "ساندويتش كلوب كلاسيكي مع لحم بقري مقدد وبيض وسلطة دجاج"
type input "ساندويتش كلوب كلاسيكي مع لحم بقري مقدد وبيض وسلطة دجاج"
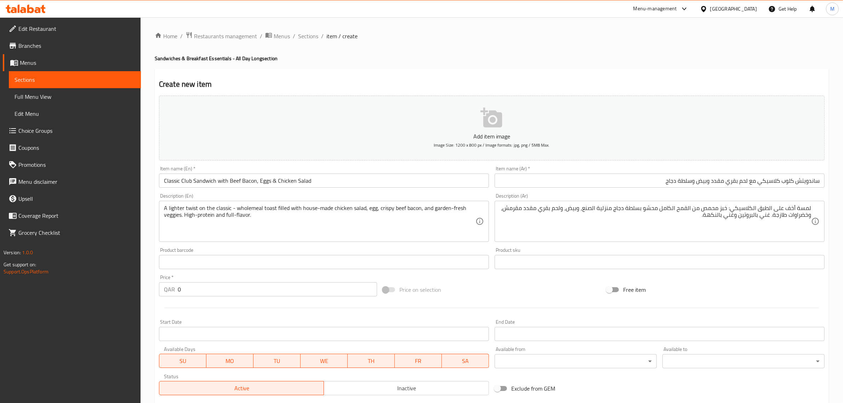
click at [462, 295] on div "Price on selection" at bounding box center [492, 289] width 224 height 19
click at [263, 292] on input "0" at bounding box center [277, 289] width 199 height 14
type input "31"
click at [457, 290] on div "Price on selection" at bounding box center [492, 289] width 224 height 19
click at [495, 277] on div "Add item image Image Size: 1200 x 800 px / Image formats: jpg, png / 5MB Max. I…" at bounding box center [491, 245] width 671 height 305
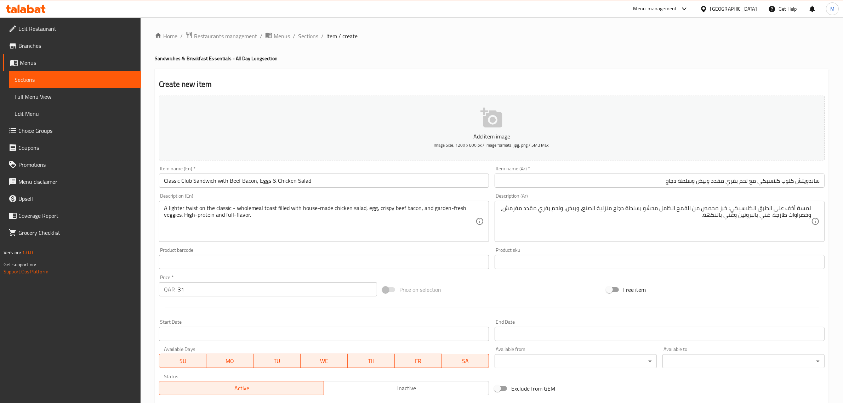
click at [491, 279] on div "Add item image Image Size: 1200 x 800 px / Image formats: jpg, png / 5MB Max. I…" at bounding box center [491, 245] width 671 height 305
drag, startPoint x: 494, startPoint y: 277, endPoint x: 452, endPoint y: 280, distance: 41.5
click at [494, 277] on div "Add item image Image Size: 1200 x 800 px / Image formats: jpg, png / 5MB Max. I…" at bounding box center [491, 245] width 671 height 305
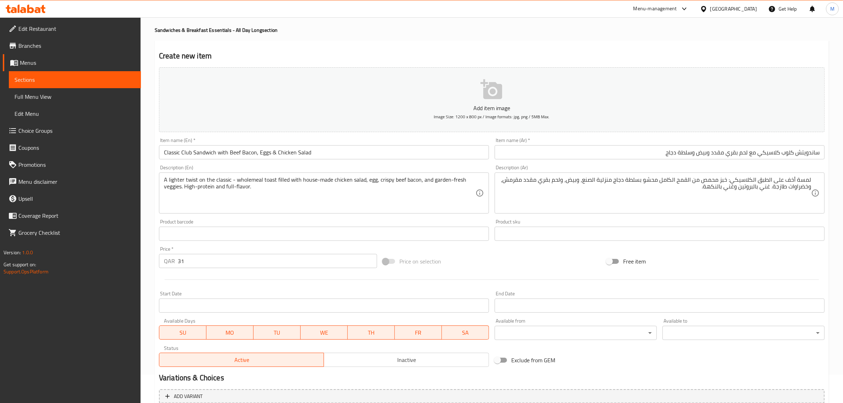
scroll to position [44, 0]
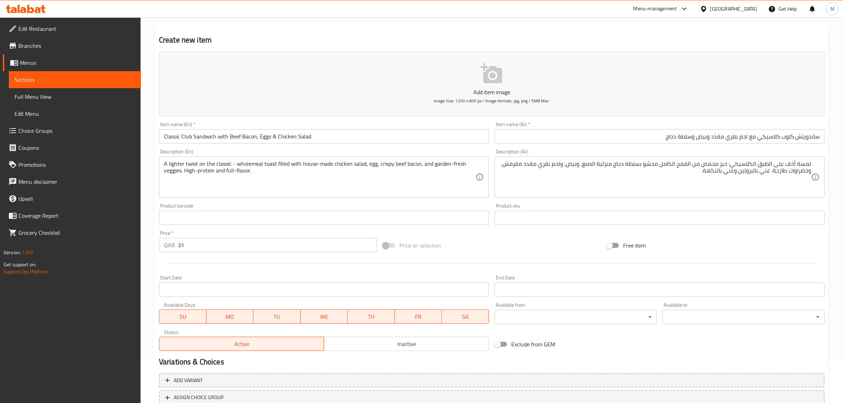
click at [524, 241] on div "Price on selection" at bounding box center [492, 245] width 224 height 19
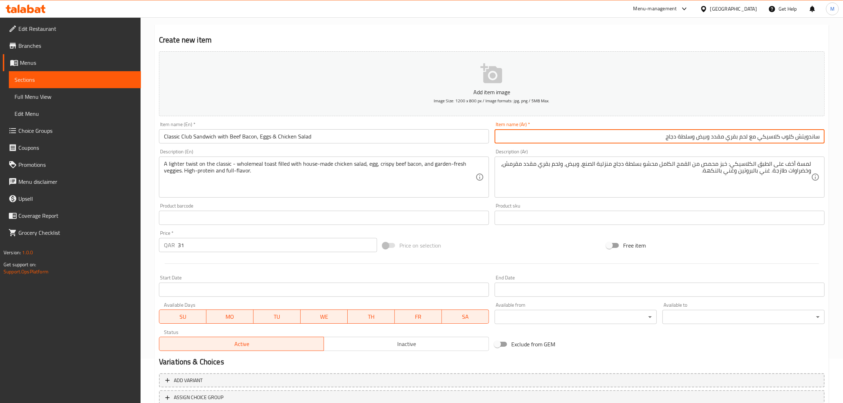
drag, startPoint x: 727, startPoint y: 140, endPoint x: 748, endPoint y: 141, distance: 20.9
click at [748, 141] on input "ساندويتش كلوب كلاسيكي مع لحم بقري مقدد وبيض وسلطة دجاج" at bounding box center [660, 136] width 330 height 14
drag, startPoint x: 726, startPoint y: 137, endPoint x: 737, endPoint y: 137, distance: 11.7
click at [737, 137] on input "ساندويتش كلوب كلاسيكي مع بيف مقدد وبيض وسلطة دجاج" at bounding box center [660, 136] width 330 height 14
type input "ساندويتش كلوب كلاسيكي مع بيف بيكون وبيض وسلطة دجاج"
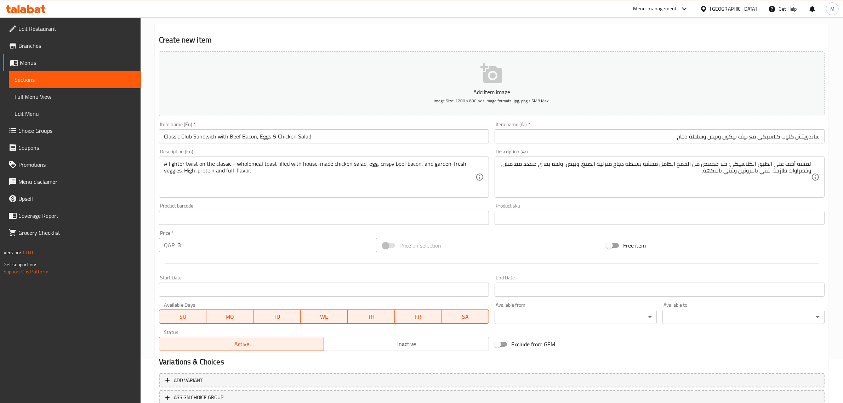
click at [428, 339] on span "Inactive" at bounding box center [406, 344] width 159 height 10
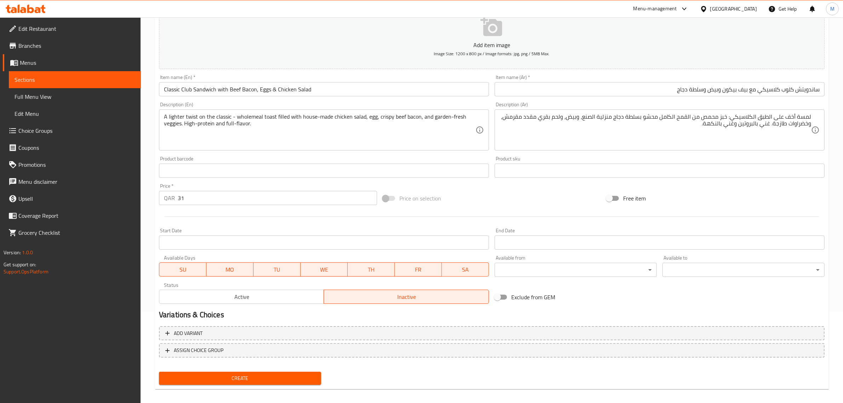
scroll to position [96, 0]
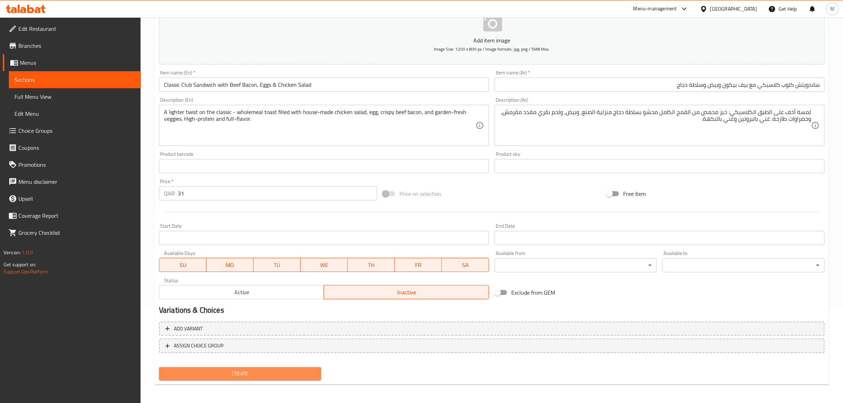
click at [257, 372] on span "Create" at bounding box center [240, 373] width 151 height 9
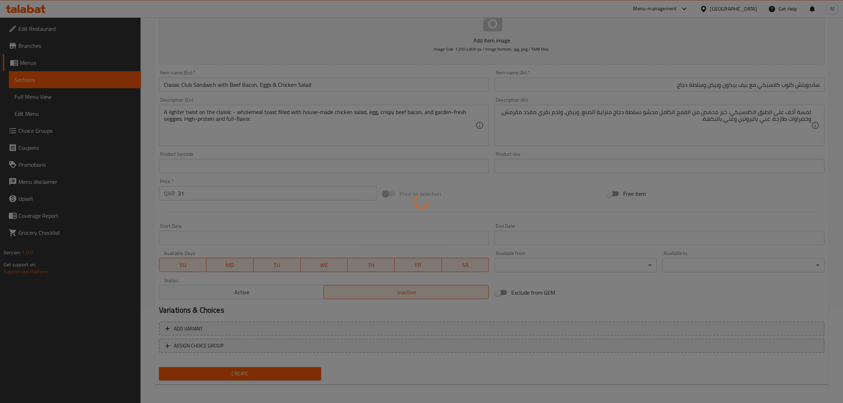
type input "0"
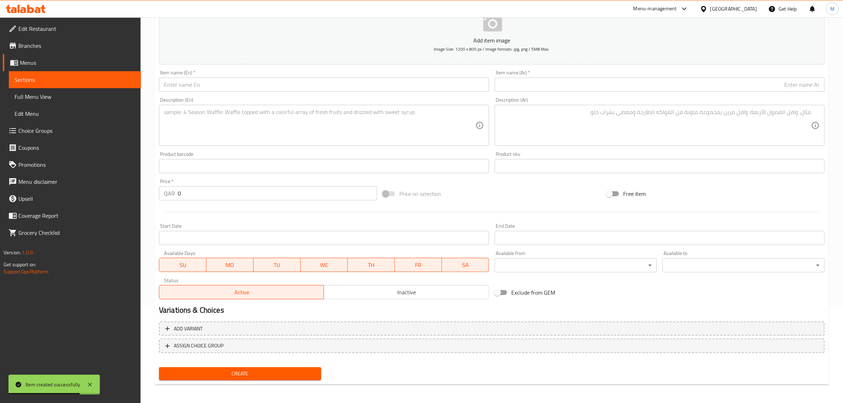
click at [375, 91] on input "text" at bounding box center [324, 85] width 330 height 14
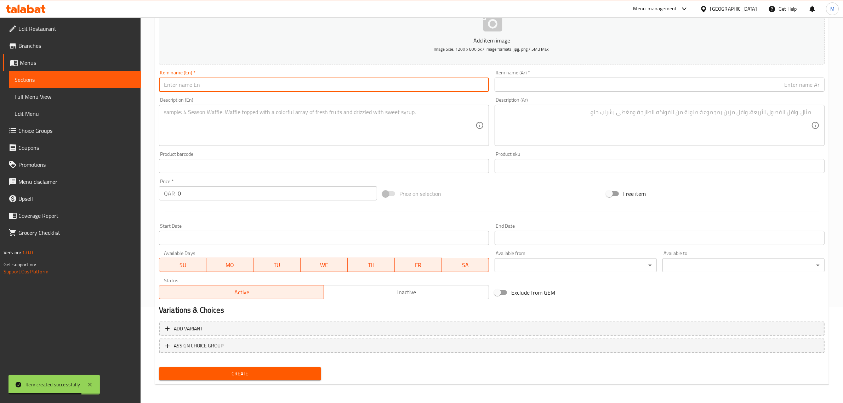
paste input "Breakfast Toast with wild mushroom & Egg"
click at [369, 90] on input "Breakfast Toast with wild mushroom & Egg" at bounding box center [324, 85] width 330 height 14
type input "Breakfast Toast with Wild Mushroom & Egg"
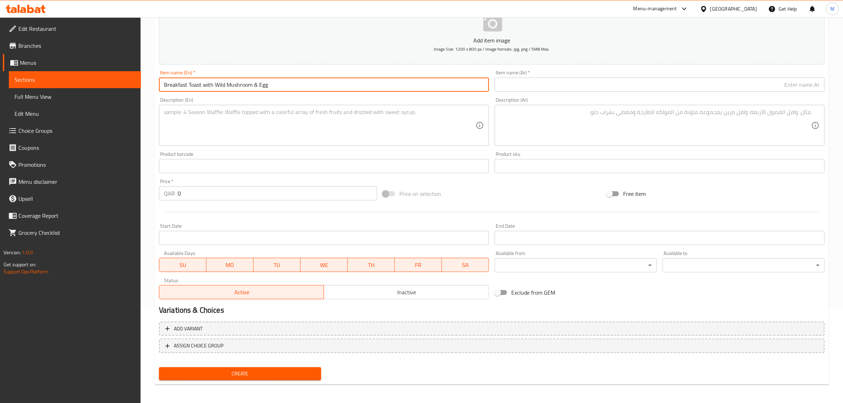
click at [527, 204] on div at bounding box center [491, 211] width 671 height 17
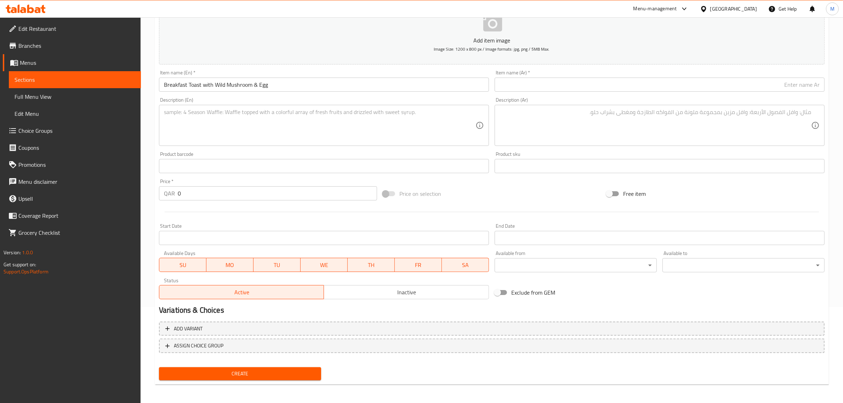
click at [448, 121] on textarea at bounding box center [320, 126] width 312 height 34
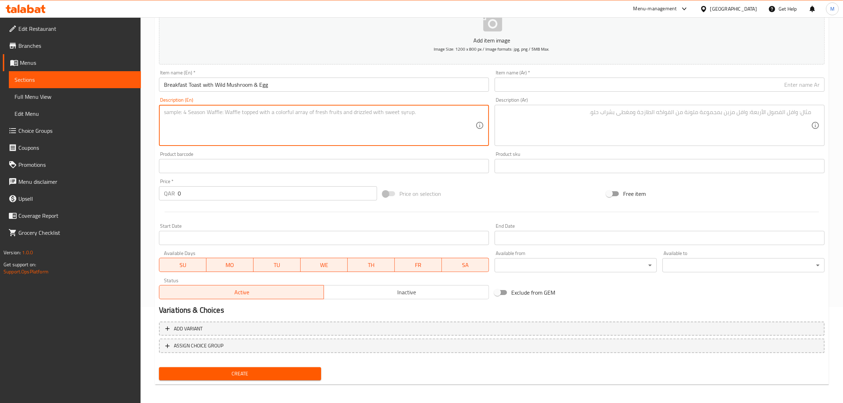
paste textarea "Sautéed wild mushrooms with garlic and thyme, served on toasted sourdough and t…"
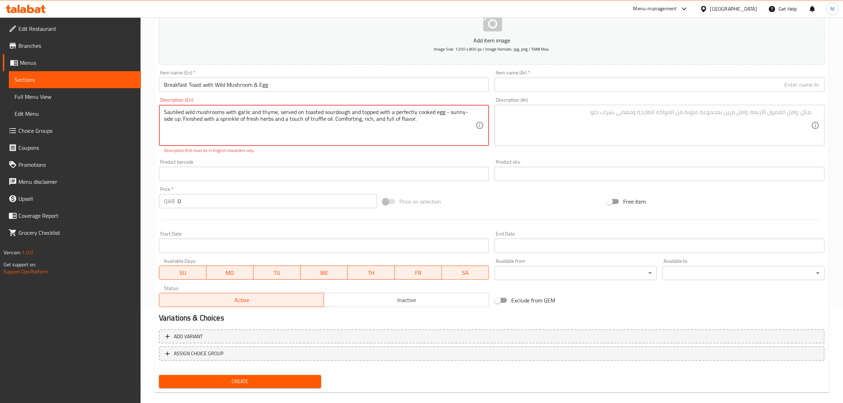
click at [177, 112] on textarea "Sautéed wild mushrooms with garlic and thyme, served on toasted sourdough and t…" at bounding box center [320, 126] width 312 height 34
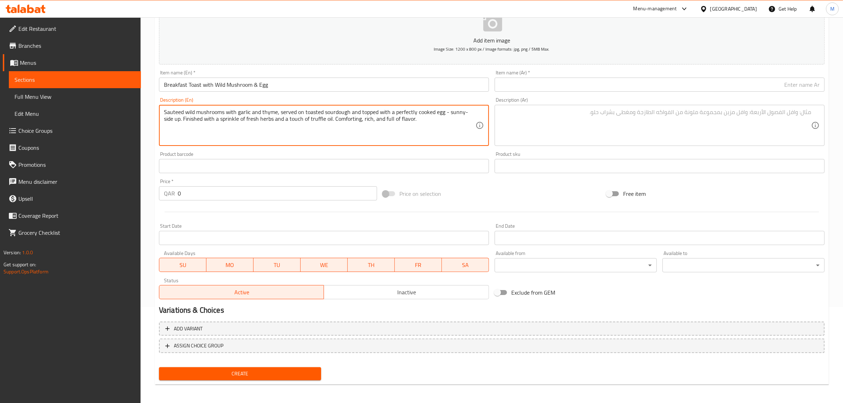
click at [414, 133] on textarea "Sauteed wild mushrooms with garlic and thyme, served on toasted sourdough and t…" at bounding box center [320, 126] width 312 height 34
click at [408, 138] on textarea "Sauteed wild mushrooms with garlic and thyme, served on toasted sourdough and t…" at bounding box center [320, 126] width 312 height 34
type textarea "Sauteed wild mushrooms with garlic and thyme, served on toasted sourdough and t…"
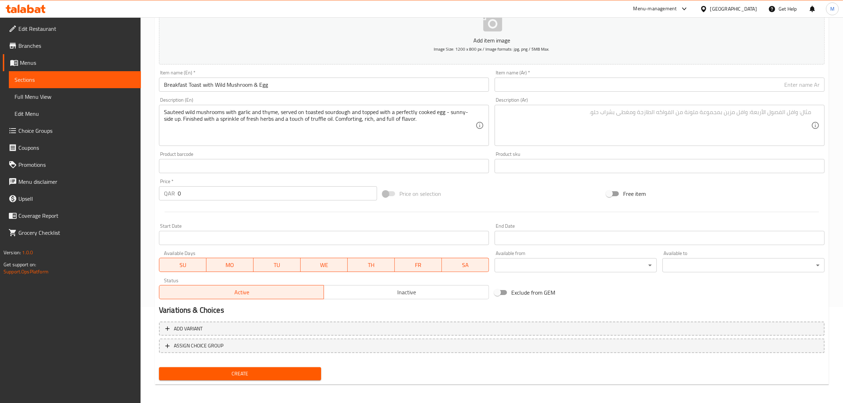
click at [728, 133] on textarea at bounding box center [656, 126] width 312 height 34
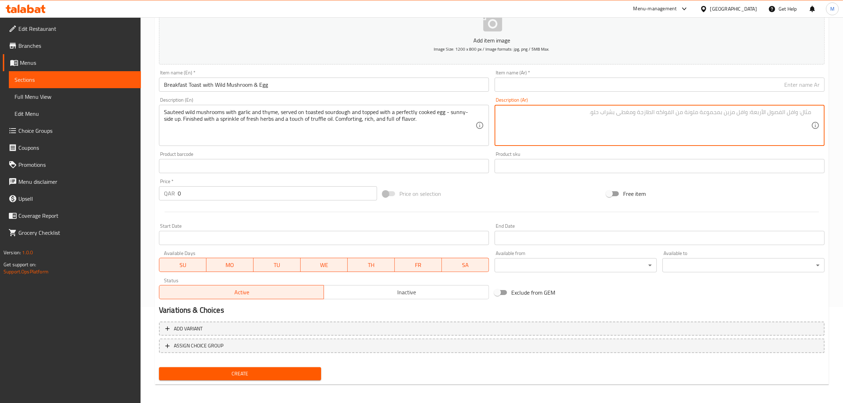
paste textarea "فطر بري مقلي مع الثوم والزعتر، يُقدم على خبز العجين المخمر المحمص، ويُغطى ببيضة…"
drag, startPoint x: 776, startPoint y: 114, endPoint x: 788, endPoint y: 114, distance: 12.0
click at [788, 114] on textarea "فطر بري مقلي مع الثوم والزعتر، يُقدم على خبز العجين المخمر المحمص، ويُغطى ببيضة…" at bounding box center [656, 126] width 312 height 34
type textarea "فطر بري سوتيه مع الثوم والزعتر، يُقدم على خبز العجين المخمر المحمص، ويُغطى ببيض…"
click at [303, 87] on input "Breakfast Toast with Wild Mushroom & Egg" at bounding box center [324, 85] width 330 height 14
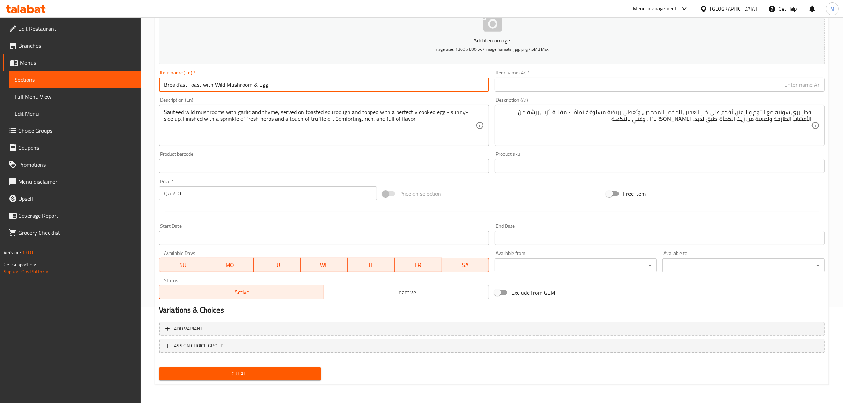
click at [303, 87] on input "Breakfast Toast with Wild Mushroom & Egg" at bounding box center [324, 85] width 330 height 14
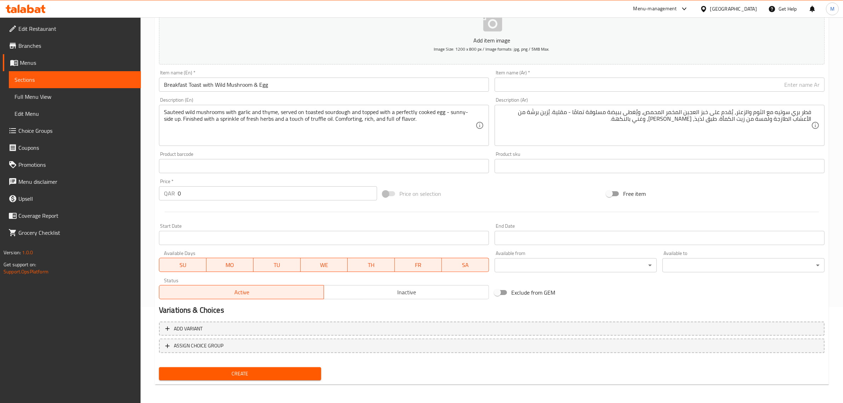
click at [723, 88] on input "text" at bounding box center [660, 85] width 330 height 14
paste input "توست الإفطار بالفطر البري والبيض"
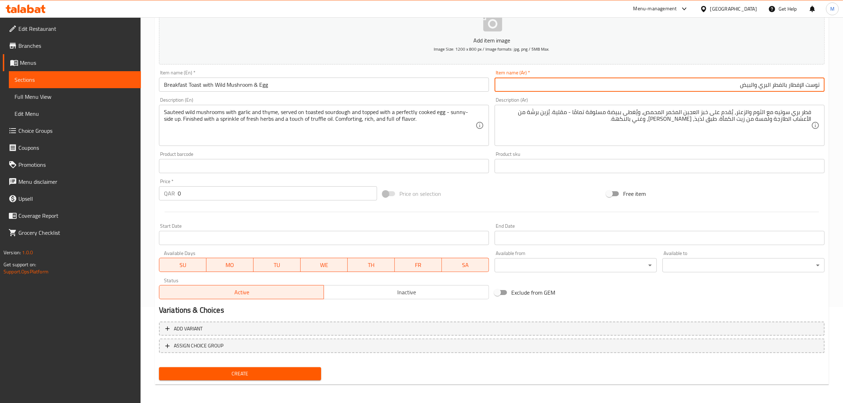
type input "توست الإفطار بالفطر البري والبيض"
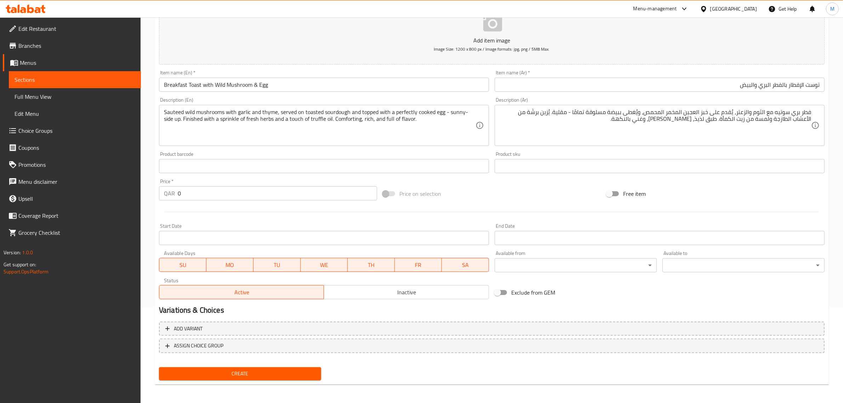
click at [237, 195] on input "0" at bounding box center [277, 193] width 199 height 14
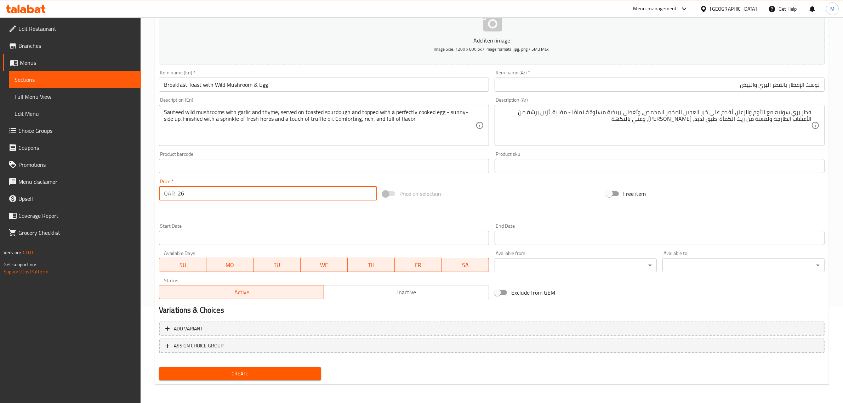
type input "26"
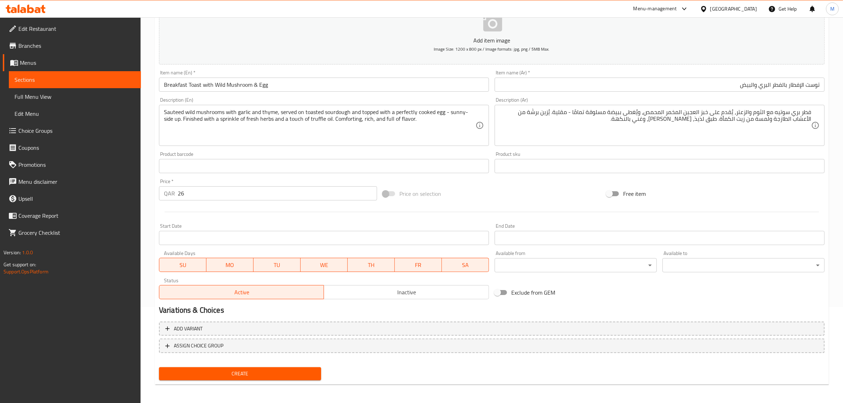
click at [472, 202] on div "Price on selection" at bounding box center [492, 193] width 224 height 19
drag, startPoint x: 295, startPoint y: 371, endPoint x: 376, endPoint y: 371, distance: 81.4
click at [376, 371] on div "Create" at bounding box center [491, 373] width 671 height 19
click at [377, 289] on span "Inactive" at bounding box center [406, 292] width 159 height 10
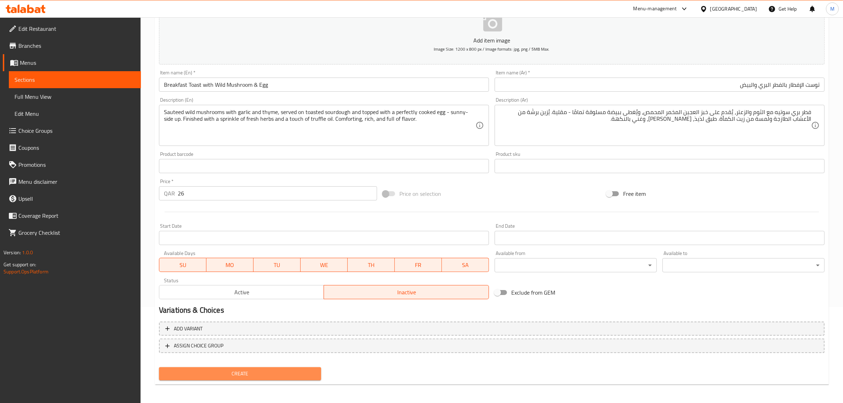
click at [286, 377] on button "Create" at bounding box center [240, 373] width 162 height 13
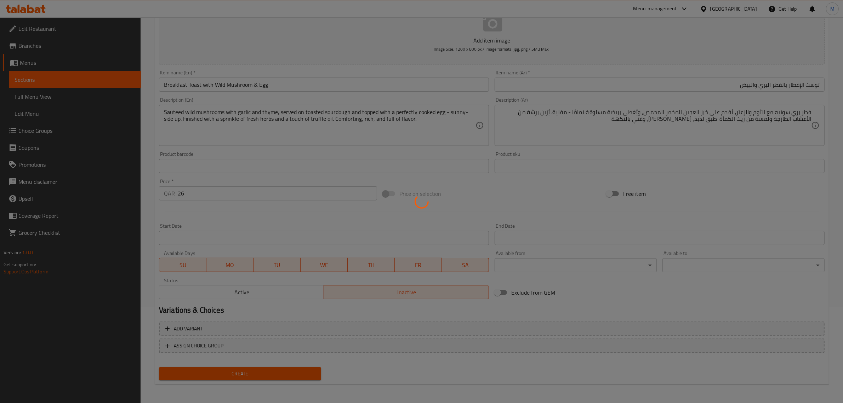
type input "0"
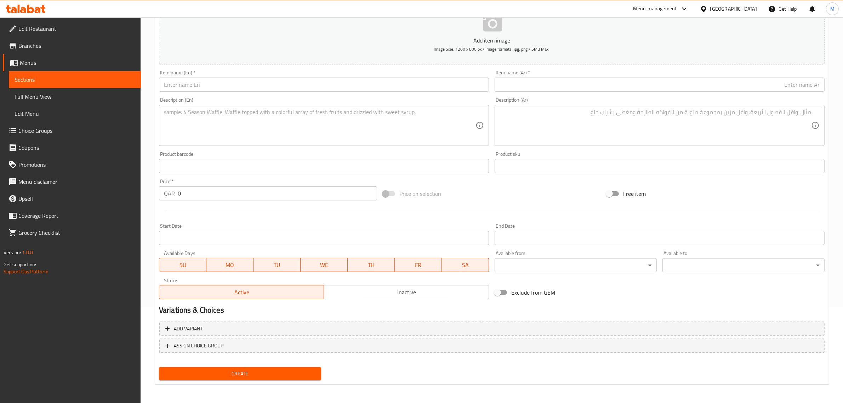
click at [352, 86] on input "text" at bounding box center [324, 85] width 330 height 14
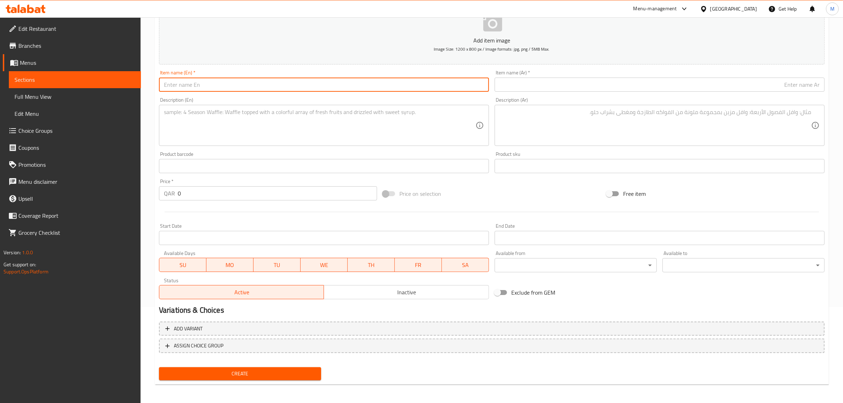
paste input "The Omelette Sandwich"
type input "The Omelette Sandwich"
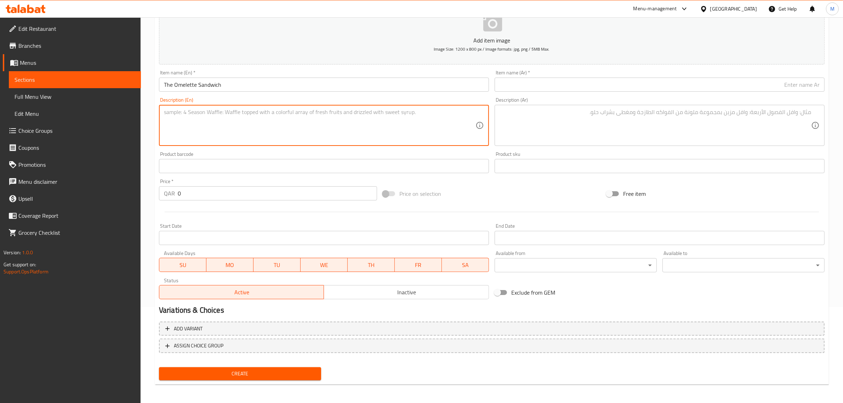
click at [397, 133] on textarea at bounding box center [320, 126] width 312 height 34
paste textarea "Omelette sandwich done French style with Cherry Tomato Sliced American cheese s…"
type textarea "Omelette sandwich done French style with Cherry Tomato Sliced American cheese s…"
click at [514, 188] on div "Price on selection" at bounding box center [492, 193] width 224 height 19
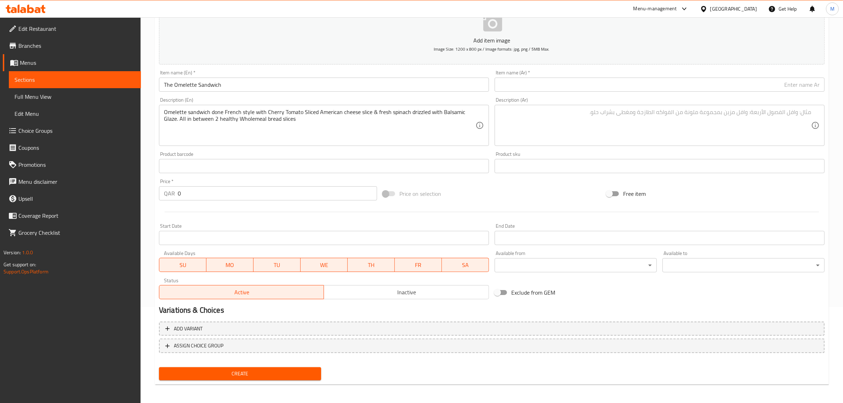
click at [344, 188] on input "0" at bounding box center [277, 193] width 199 height 14
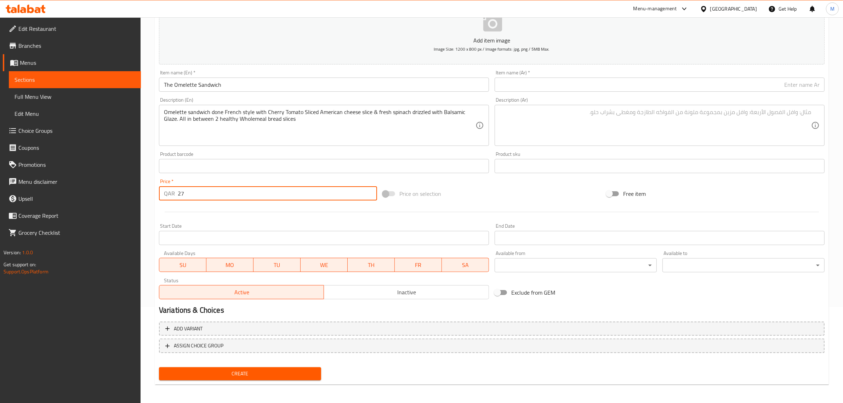
type input "27"
click at [568, 200] on div "Price on selection" at bounding box center [492, 193] width 224 height 19
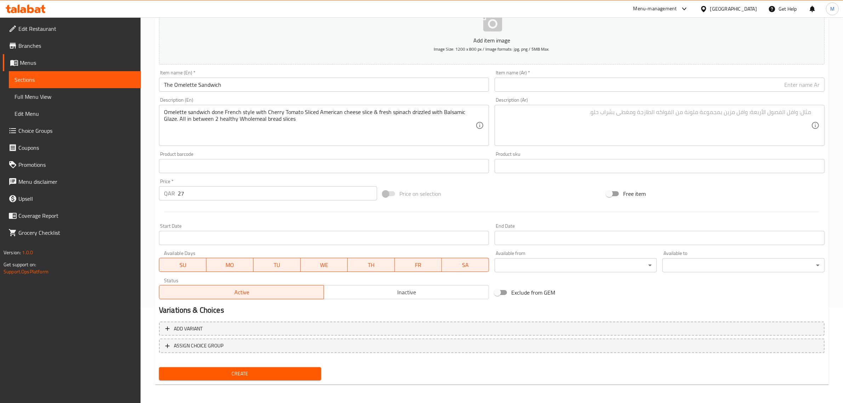
click at [786, 125] on textarea at bounding box center [656, 126] width 312 height 34
paste textarea "ساندويتش أومليت على الطريقة الفرنسية مع شرائح طماطم كرزية، شريحة جبنة أمريكية، …"
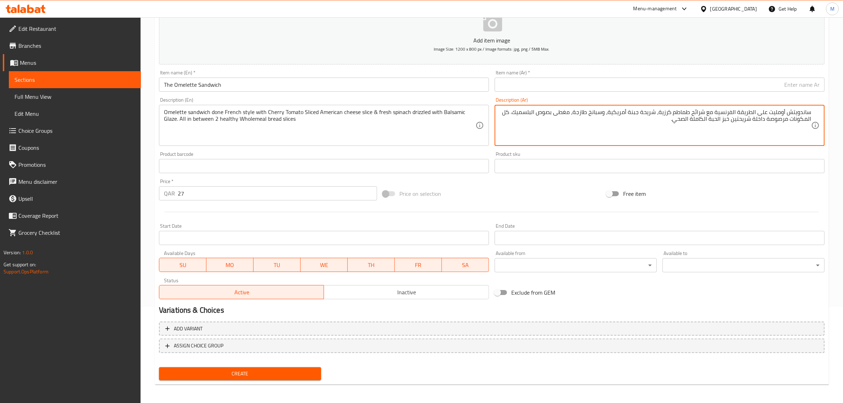
type textarea "ساندويتش أومليت على الطريقة الفرنسية مع شرائح طماطم كرزية، شريحة جبنة أمريكية، …"
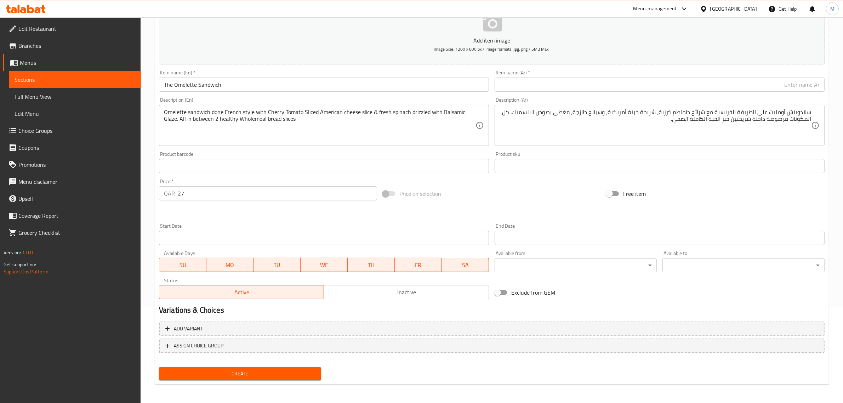
click at [722, 89] on input "text" at bounding box center [660, 85] width 330 height 14
paste input "ساندوتش الأومليت"
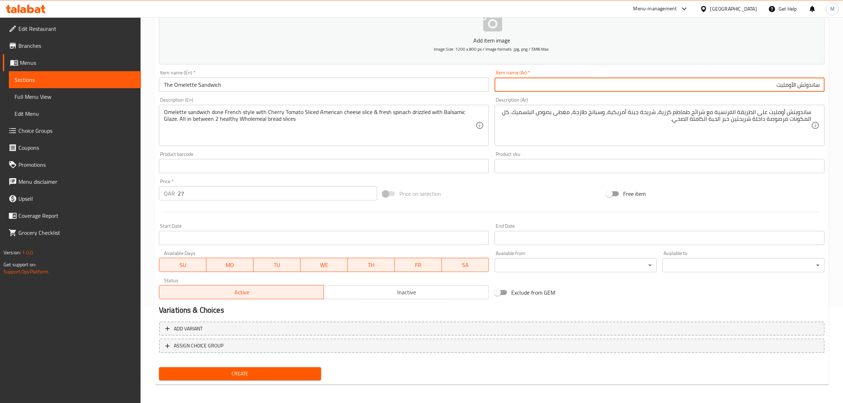
type input "ساندوتش الأومليت"
click at [392, 293] on span "Inactive" at bounding box center [406, 292] width 159 height 10
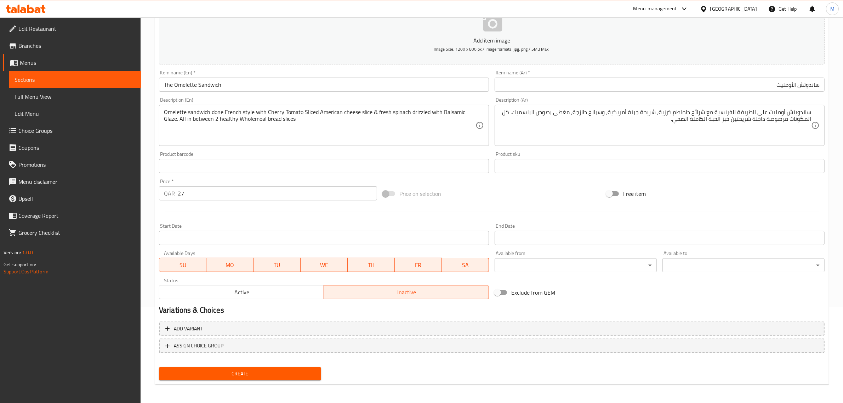
click at [288, 372] on span "Create" at bounding box center [240, 373] width 151 height 9
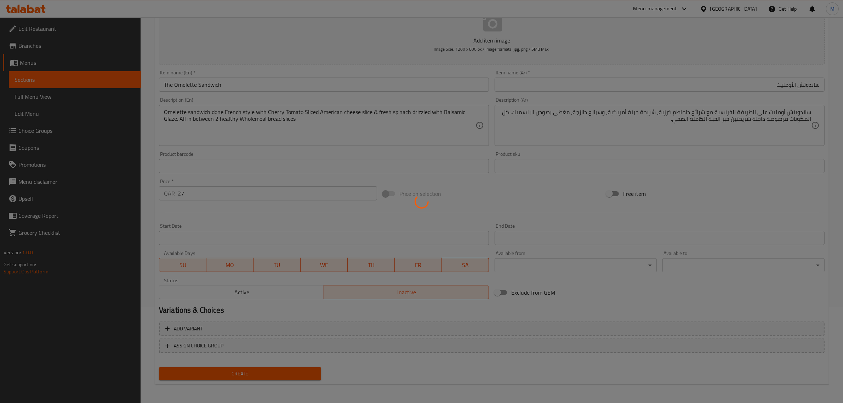
type input "0"
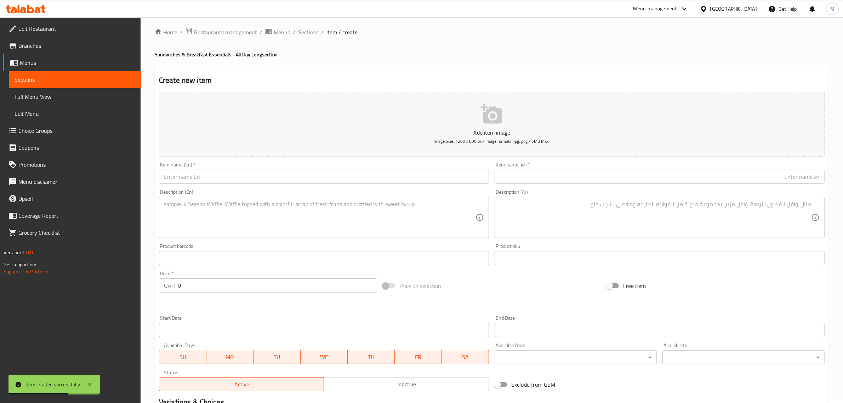
scroll to position [0, 0]
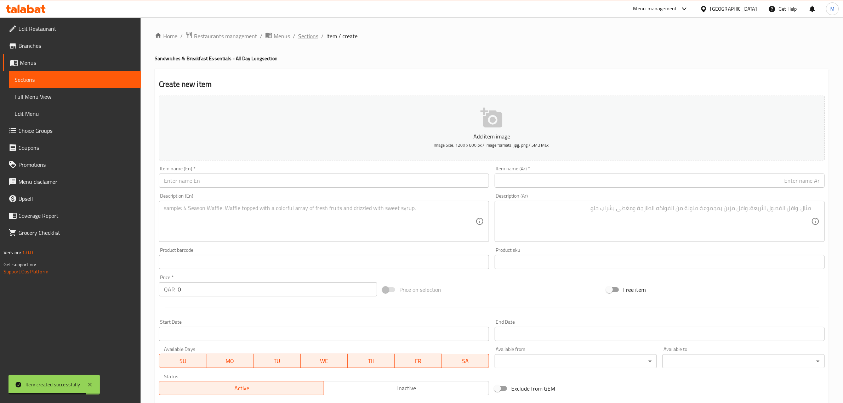
click at [307, 38] on span "Sections" at bounding box center [308, 36] width 20 height 8
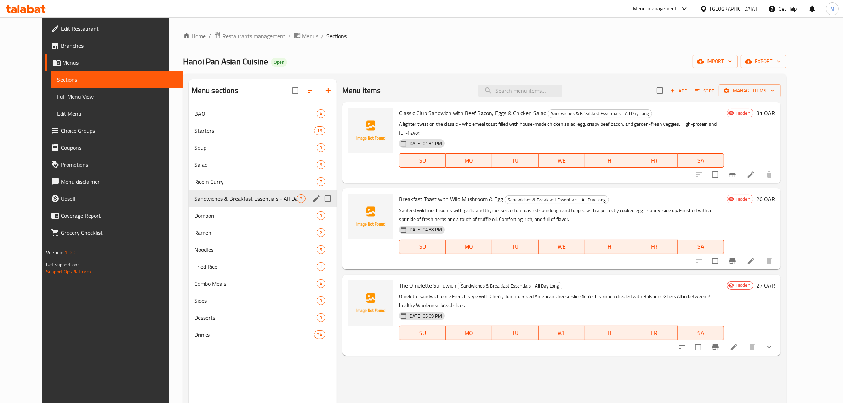
click at [313, 200] on icon "edit" at bounding box center [316, 198] width 6 height 6
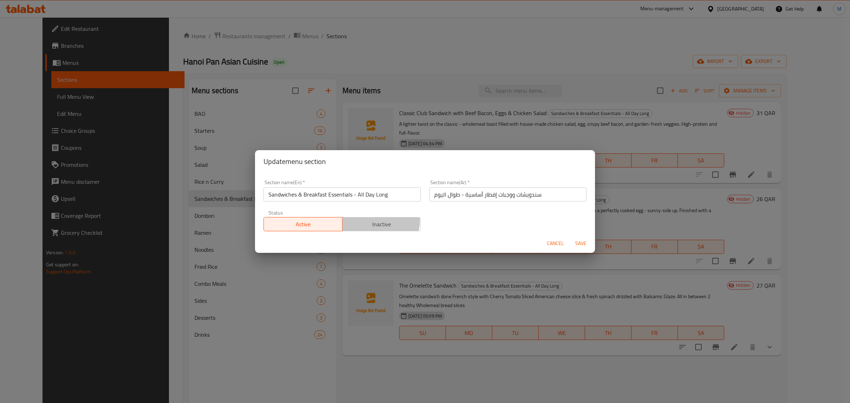
click at [365, 220] on span "Inactive" at bounding box center [381, 224] width 73 height 10
click at [581, 246] on span "Save" at bounding box center [580, 243] width 17 height 9
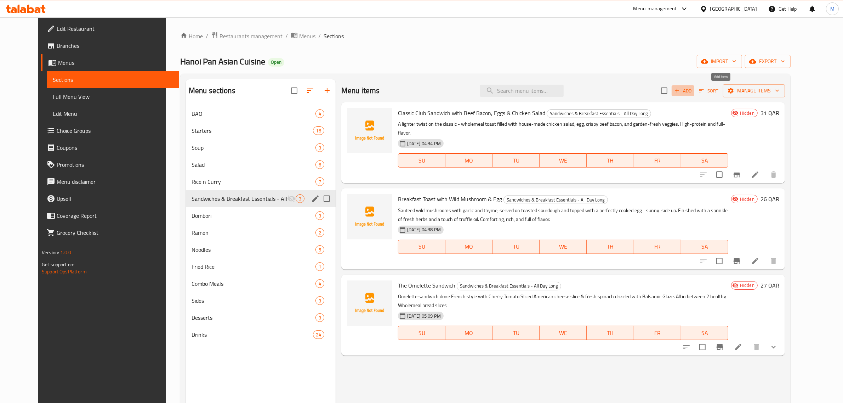
click at [694, 96] on button "Add" at bounding box center [683, 90] width 23 height 11
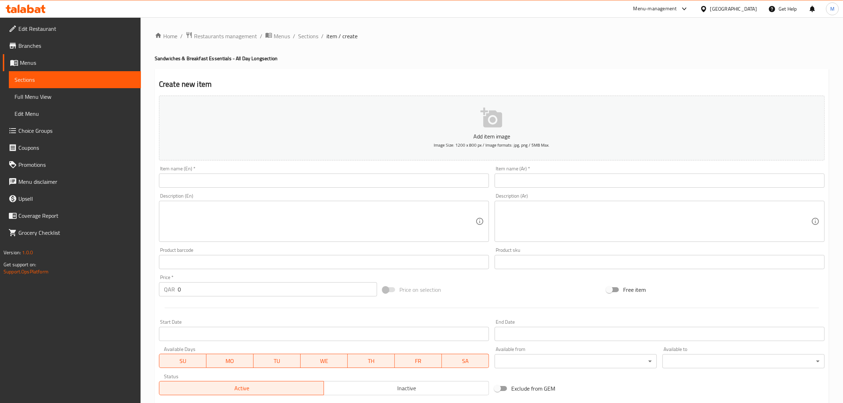
click at [412, 189] on div "Item name (En)   * Item name (En) *" at bounding box center [324, 176] width 336 height 27
click at [414, 183] on input "text" at bounding box center [324, 180] width 330 height 14
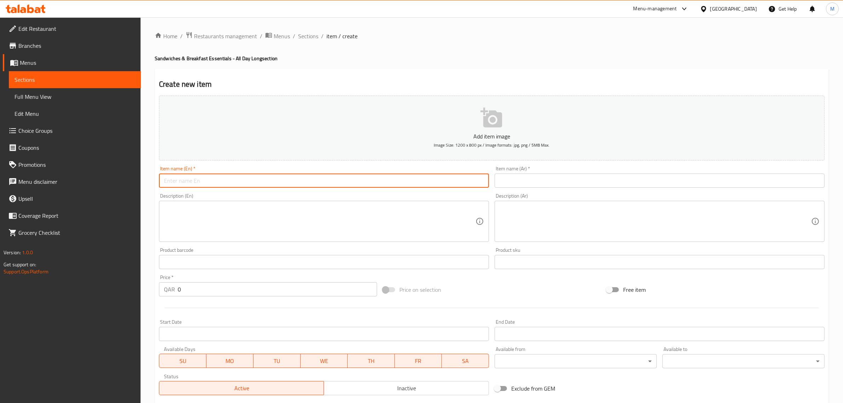
paste input "Sausage Croissant"
type input "Sausage Croissant"
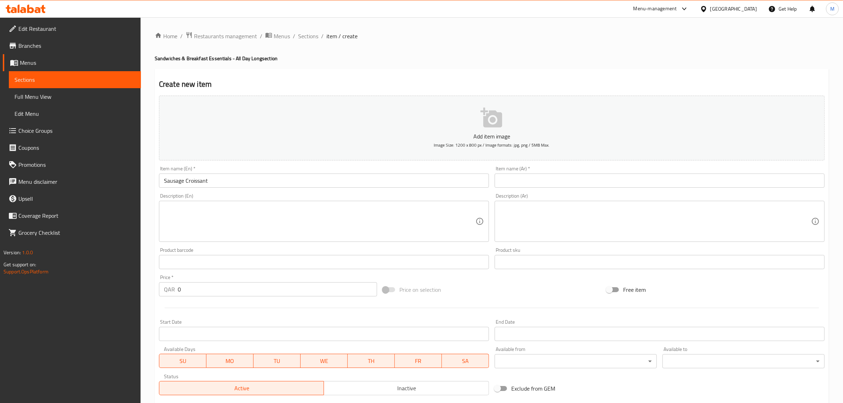
click at [438, 221] on textarea at bounding box center [320, 222] width 312 height 34
paste textarea "Buttery Croissant filled with our special BBQ Sausage mix with a mild touch of …"
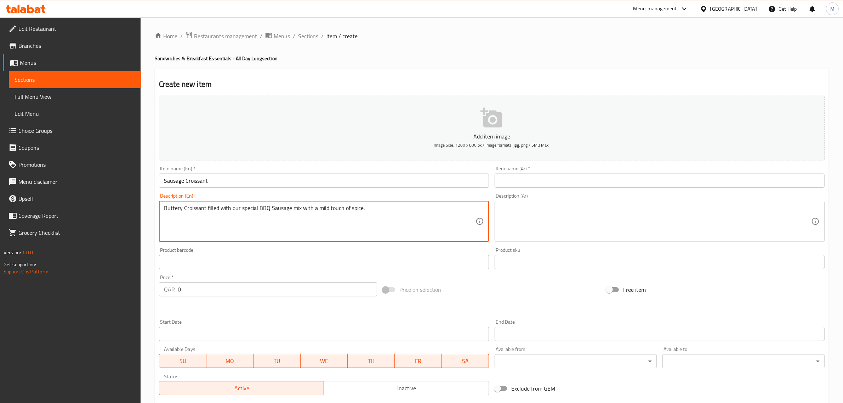
type textarea "Buttery Croissant filled with our special BBQ Sausage mix with a mild touch of …"
click at [495, 279] on div "Add item image Image Size: 1200 x 800 px / Image formats: jpg, png / 5MB Max. I…" at bounding box center [491, 245] width 671 height 305
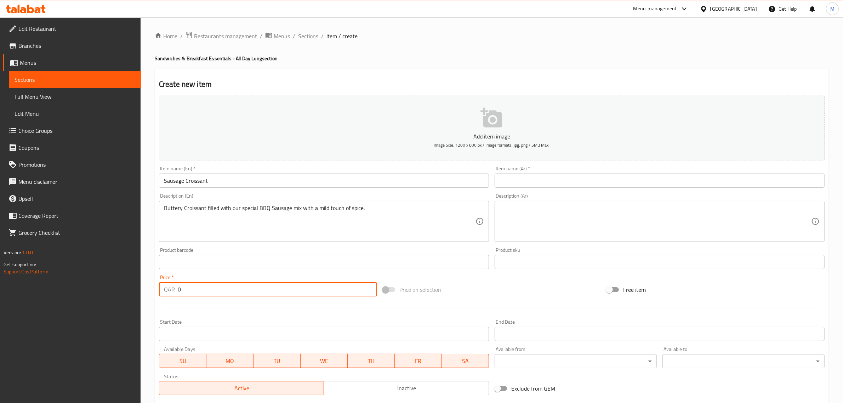
click at [301, 291] on input "0" at bounding box center [277, 289] width 199 height 14
type input "29"
click at [556, 279] on div "Add item image Image Size: 1200 x 800 px / Image formats: jpg, png / 5MB Max. I…" at bounding box center [491, 245] width 671 height 305
click at [690, 183] on input "text" at bounding box center [660, 180] width 330 height 14
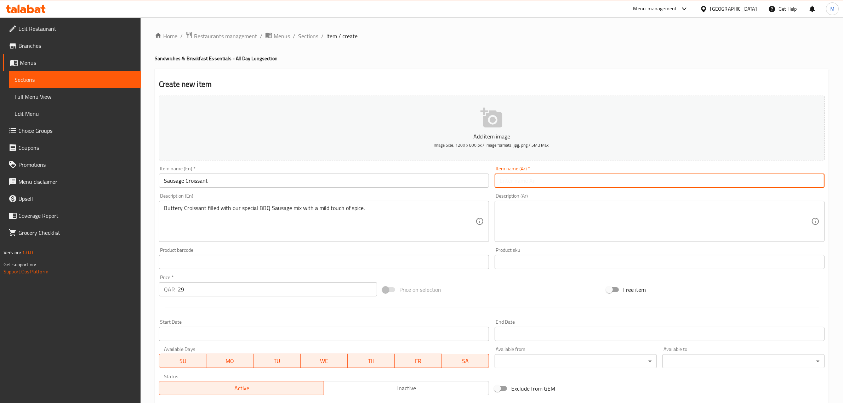
paste input "كرواسون السجق"
type input "كرواسون السجق"
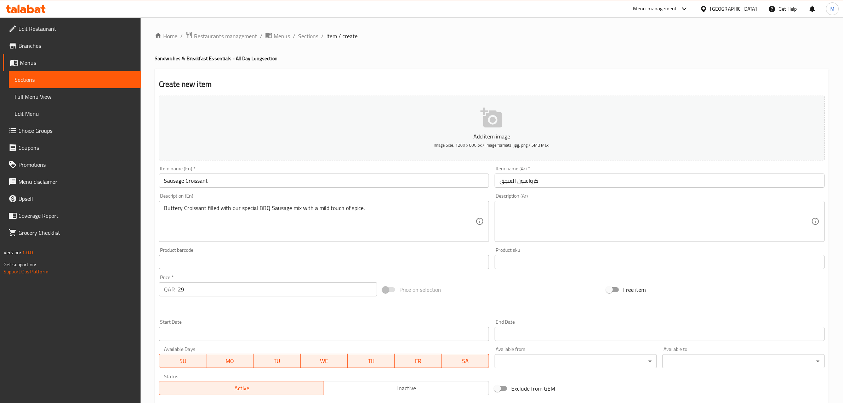
click at [572, 208] on textarea at bounding box center [656, 222] width 312 height 34
paste textarea "كرواسون طري محشو بمزيج السجق الخاص بنا مع لمسة خفيفة من التوابل."
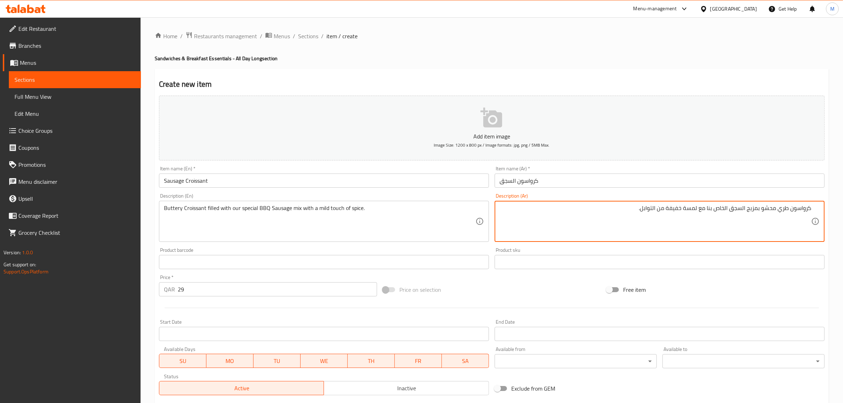
type textarea "كرواسون طري محشو بمزيج السجق الخاص بنا مع لمسة خفيفة من التوابل."
click at [531, 291] on div "Price on selection" at bounding box center [492, 289] width 224 height 19
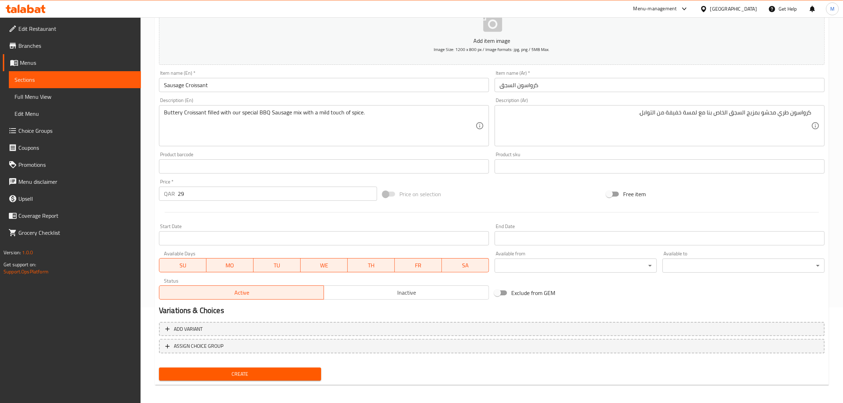
scroll to position [96, 0]
click at [466, 303] on div "Variations & Choices" at bounding box center [491, 310] width 671 height 16
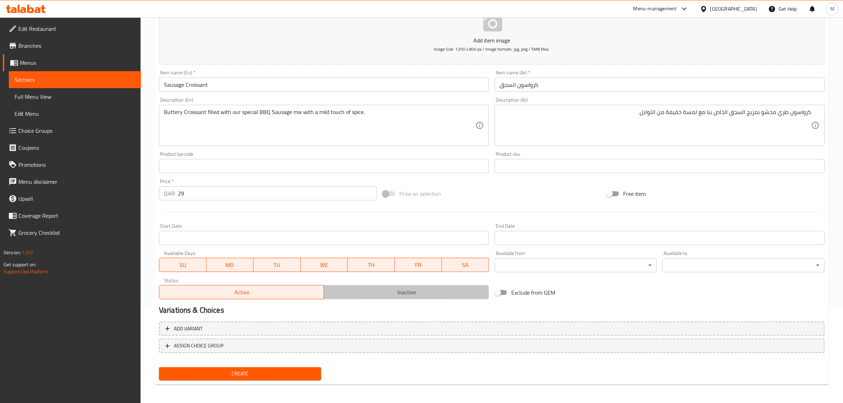
click at [369, 294] on span "Inactive" at bounding box center [406, 292] width 159 height 10
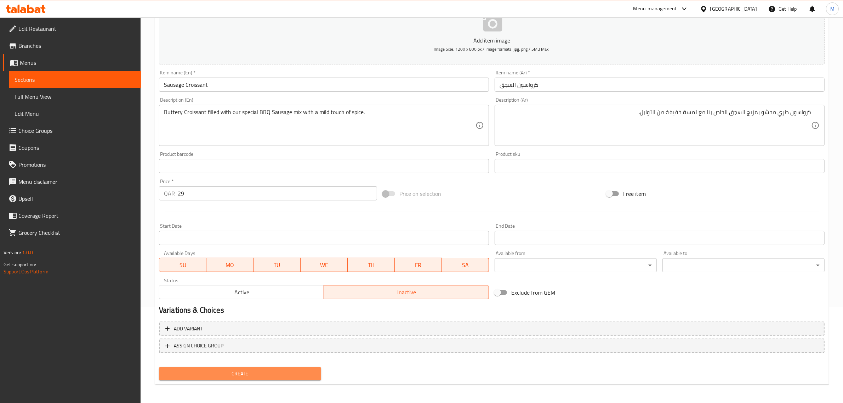
click at [260, 369] on span "Create" at bounding box center [240, 373] width 151 height 9
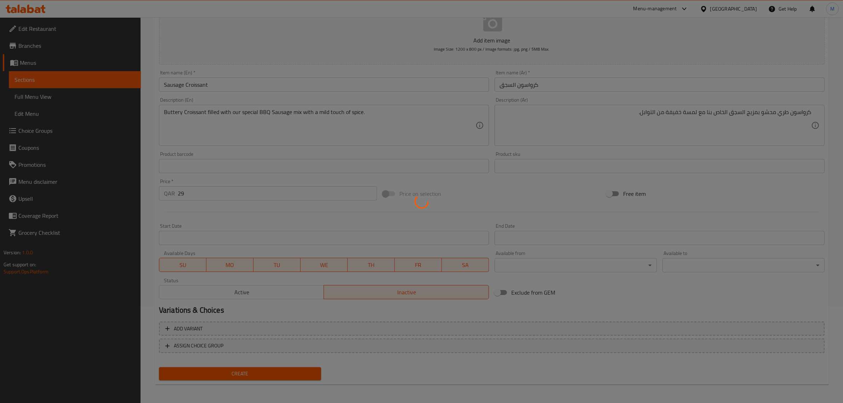
type input "0"
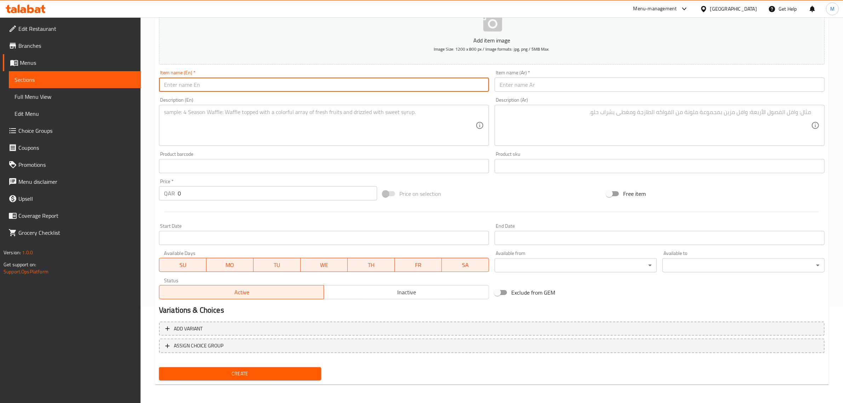
click at [326, 82] on input "text" at bounding box center [324, 85] width 330 height 14
paste input "Breakfast Roll"
type input "Breakfast Roll"
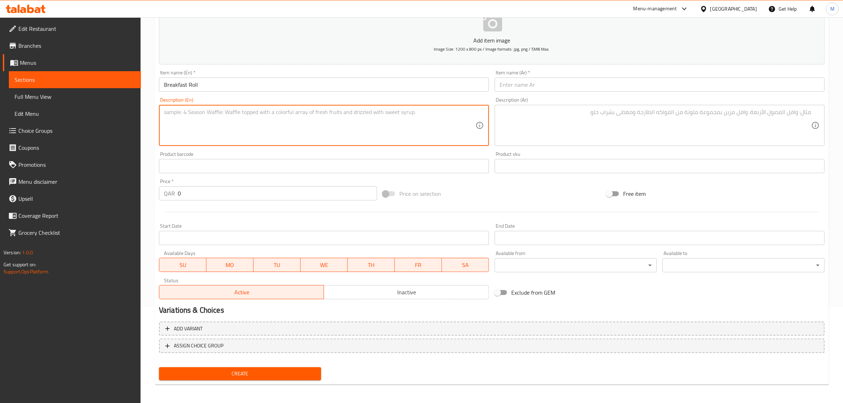
click at [326, 109] on textarea at bounding box center [320, 126] width 312 height 34
click at [261, 124] on textarea at bounding box center [320, 126] width 312 height 34
paste textarea "Rolled up Tortilla filled with Omelette, mushroom, Caramelized onion, Hash brow…"
type textarea "Rolled up Tortilla filled with Omelette, mushroom, Caramelized onion, Hash brow…"
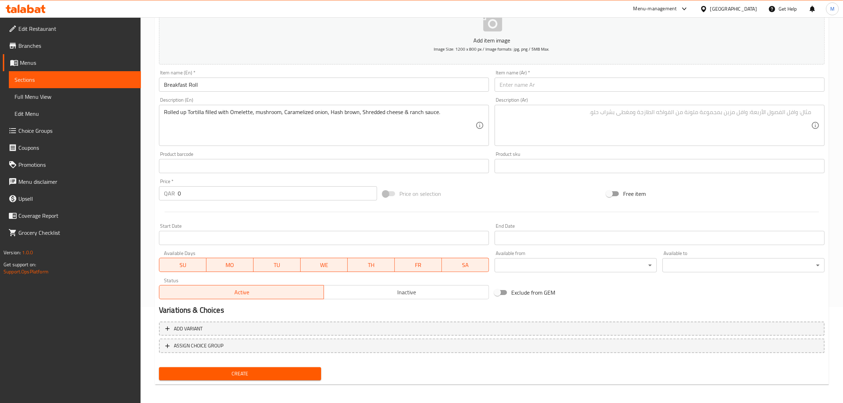
click at [492, 360] on nav at bounding box center [492, 359] width 666 height 6
click at [243, 89] on input "Breakfast Roll" at bounding box center [324, 85] width 330 height 14
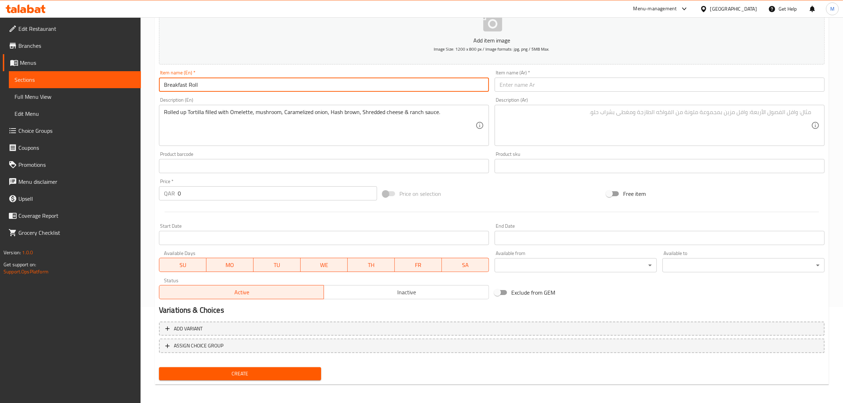
click at [243, 89] on input "Breakfast Roll" at bounding box center [324, 85] width 330 height 14
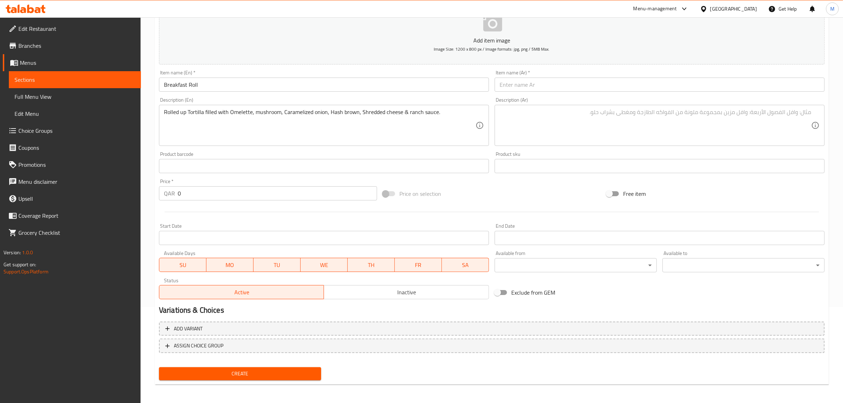
click at [149, 99] on div "Home / Restaurants management / Menus / Sections / item / create Sandwiches & B…" at bounding box center [492, 162] width 702 height 483
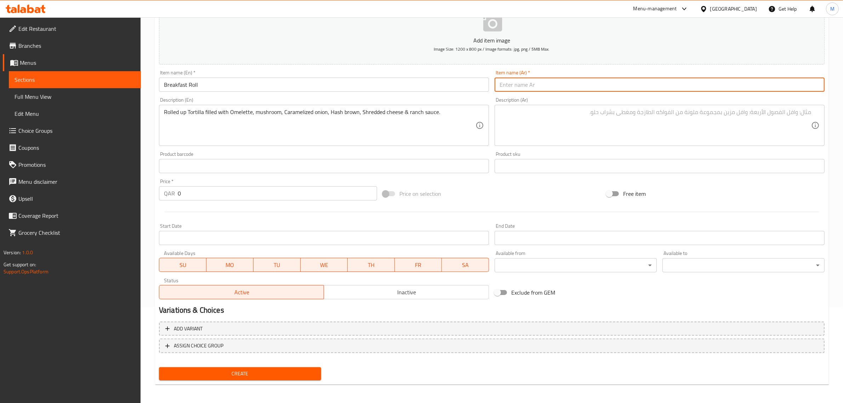
click at [730, 83] on input "text" at bounding box center [660, 85] width 330 height 14
click at [811, 86] on input "رول إفطار" at bounding box center [660, 85] width 330 height 14
type input "رول الإفطار"
click at [792, 116] on textarea at bounding box center [656, 126] width 312 height 34
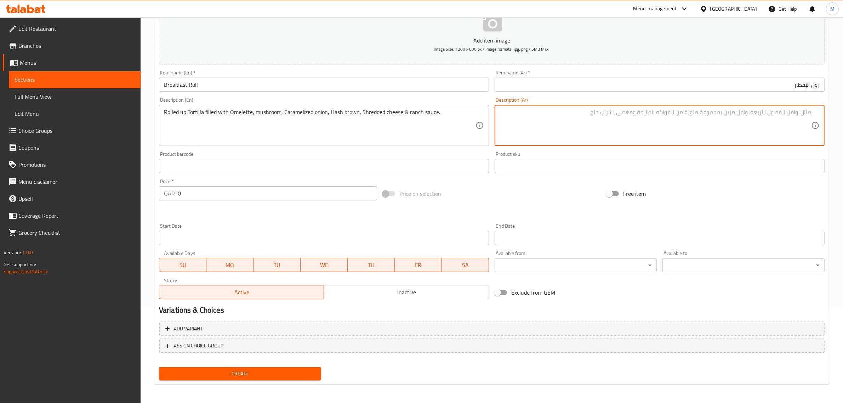
click at [703, 130] on textarea at bounding box center [656, 126] width 312 height 34
paste textarea "تورتيلا ملفوفة محشوة بالأومليت، الفطر ، البصل بالكراميل ، هاش براون ، الجبن الم…"
type textarea "تورتيلا ملفوفة محشوة بالأومليت، الفطر ، البصل بالكراميل ، هاش براون ، الجبن الم…"
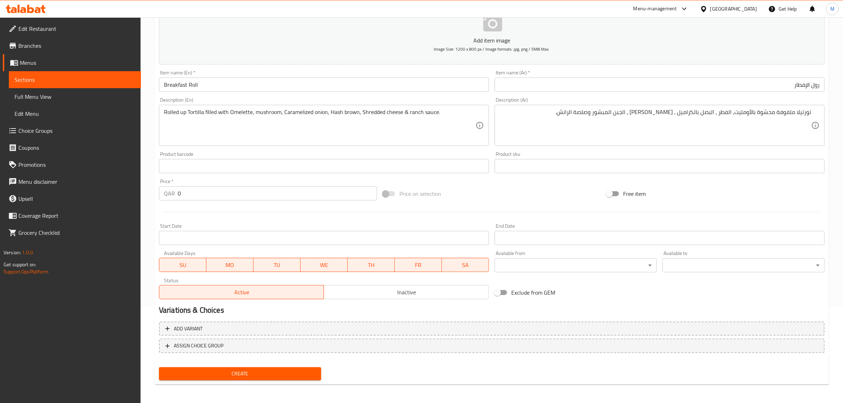
click at [362, 216] on div at bounding box center [491, 211] width 671 height 17
click at [467, 205] on div at bounding box center [491, 211] width 671 height 17
click at [537, 201] on div "Price on selection" at bounding box center [492, 193] width 224 height 19
click at [366, 297] on button "Inactive" at bounding box center [406, 292] width 165 height 14
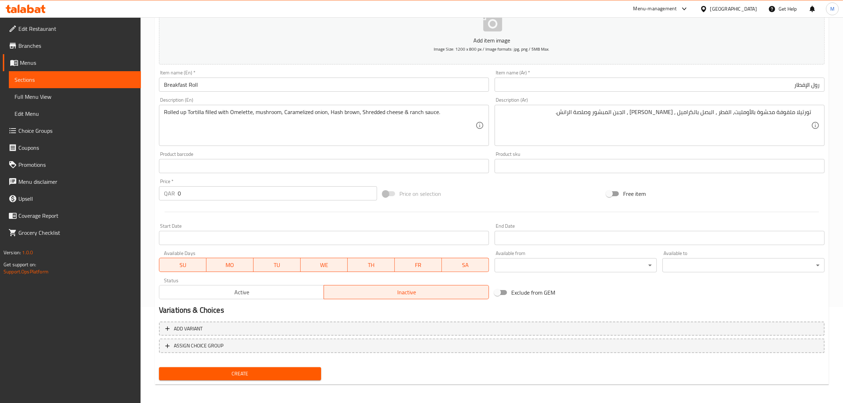
click at [274, 195] on input "0" at bounding box center [277, 193] width 199 height 14
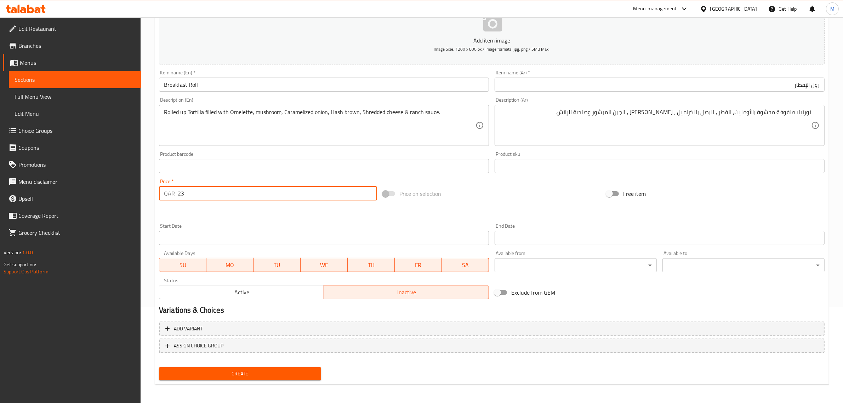
type input "23"
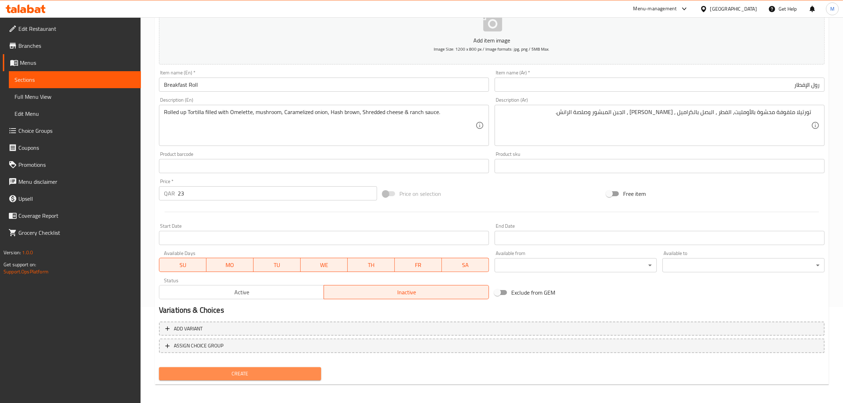
click at [273, 371] on span "Create" at bounding box center [240, 373] width 151 height 9
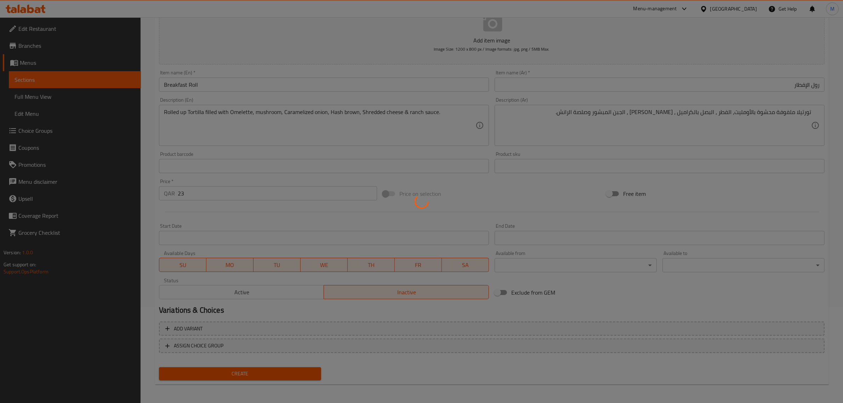
type input "0"
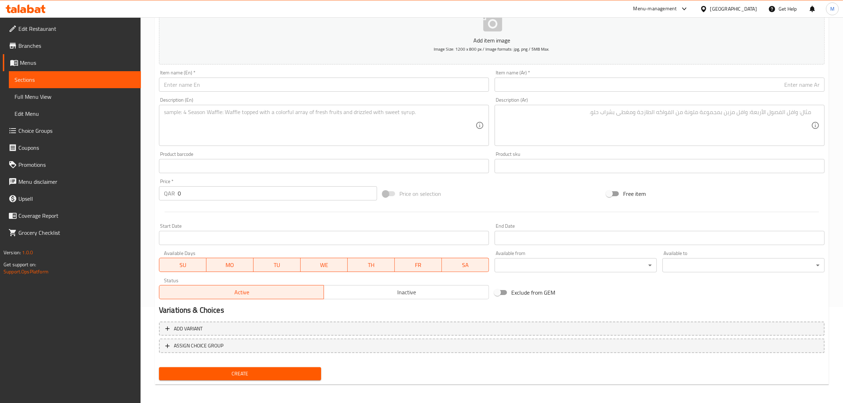
click at [245, 88] on input "text" at bounding box center [324, 85] width 330 height 14
paste input "Tuscan Breakfast Club"
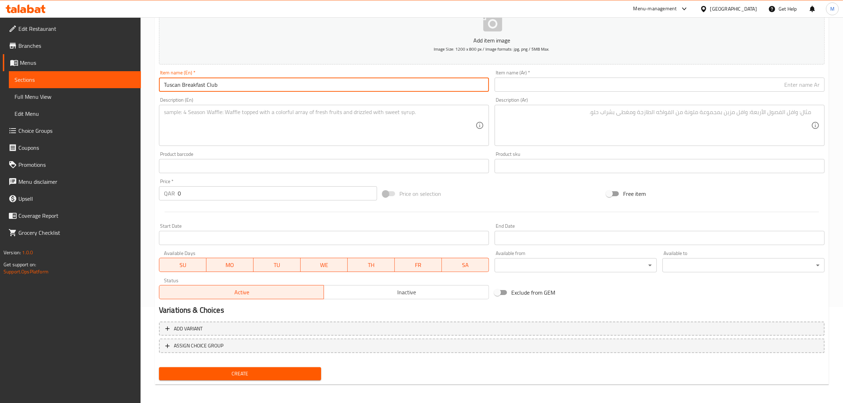
type input "Tuscan Breakfast Club"
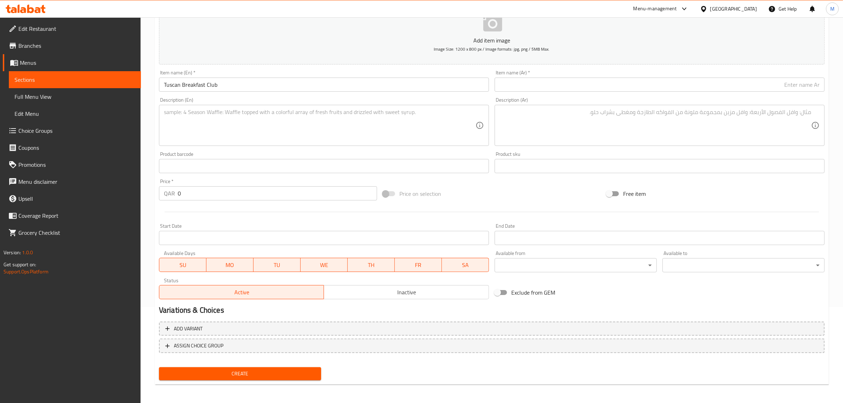
click at [415, 130] on textarea at bounding box center [320, 126] width 312 height 34
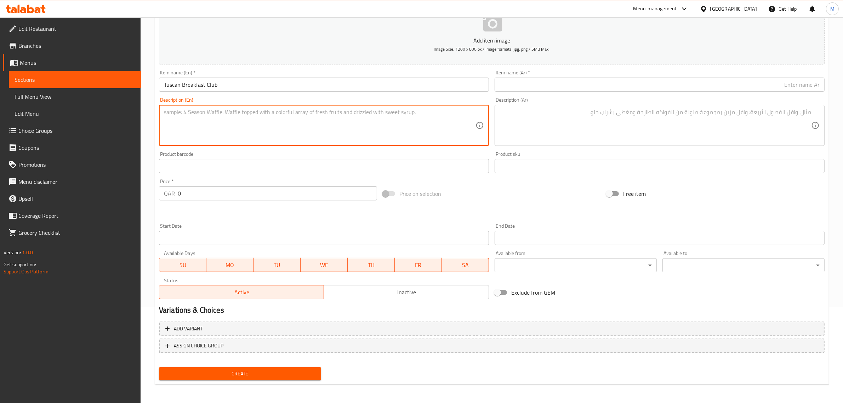
paste textarea "Toasted sourdough slices with Avocado and pesto spread and filled with Scramble…"
type textarea "Toasted sourdough slices with Avocado and pesto spread and filled with Scramble…"
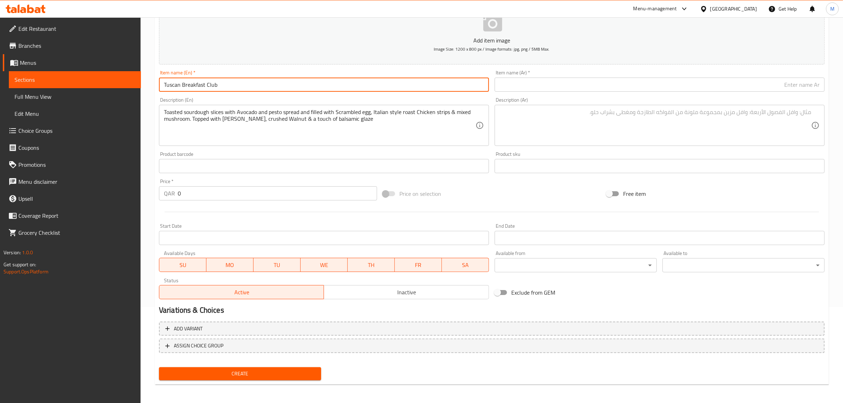
drag, startPoint x: 204, startPoint y: 85, endPoint x: 160, endPoint y: 85, distance: 44.3
click at [160, 85] on input "Tuscan Breakfast Club" at bounding box center [324, 85] width 330 height 14
click at [594, 82] on input "text" at bounding box center [660, 85] width 330 height 14
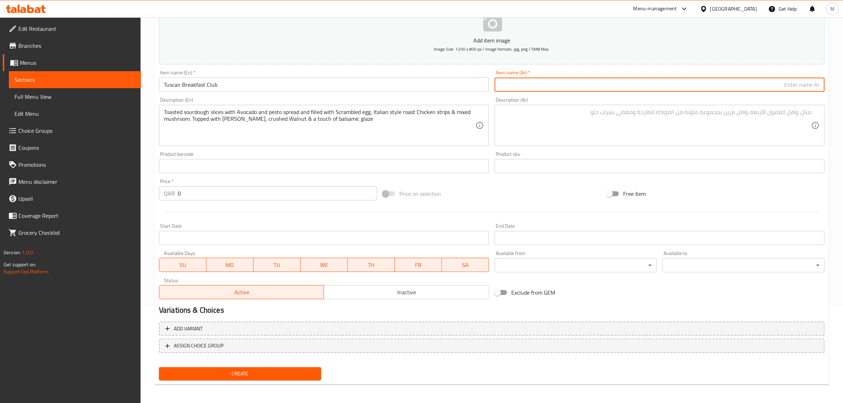
paste input "نادي الإفطار توسكان"
drag, startPoint x: 810, startPoint y: 88, endPoint x: 819, endPoint y: 88, distance: 8.9
click at [819, 88] on input "نادي الإفطار توسكان" at bounding box center [660, 85] width 330 height 14
type input "كلوب الإفطار توسكان"
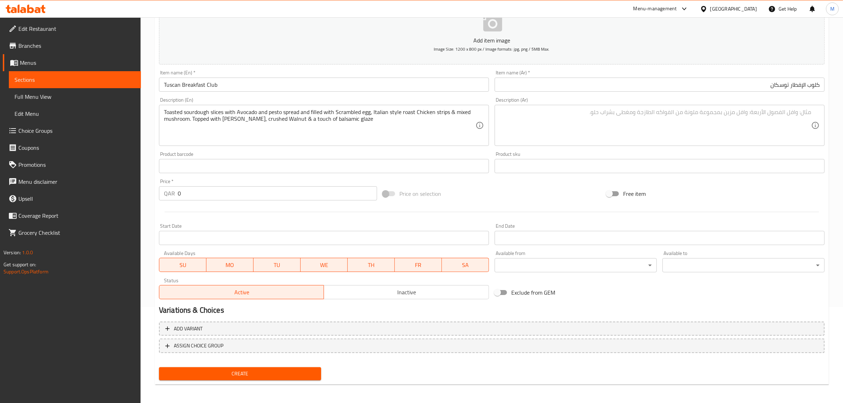
click at [682, 125] on textarea at bounding box center [656, 126] width 312 height 34
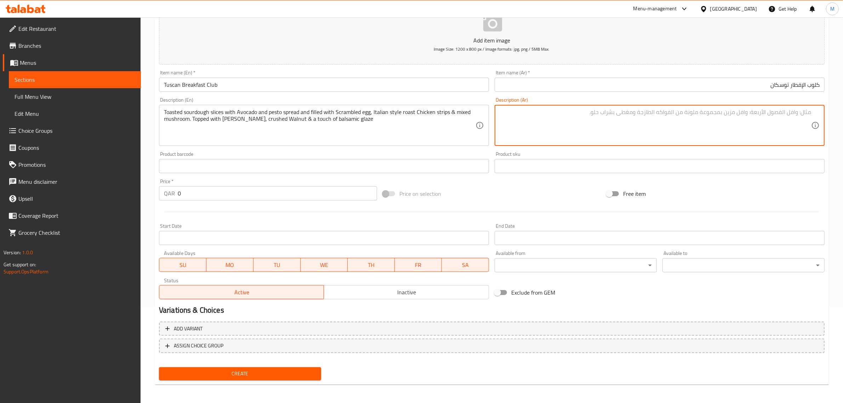
paste textarea "شرائح خبز ساوردو محمصة مع دهن الأفوكادو والبيستو، ومحشوة بالبيض المخفوق، شرائح …"
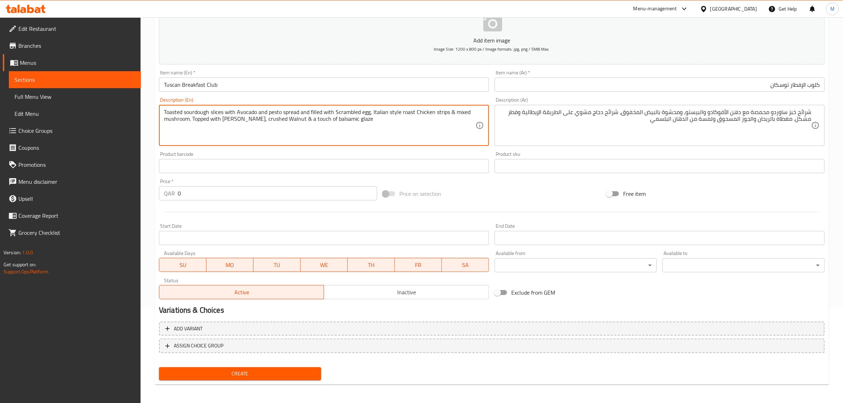
click at [205, 114] on textarea "Toasted sourdough slices with Avocado and pesto spread and filled with Scramble…" at bounding box center [320, 126] width 312 height 34
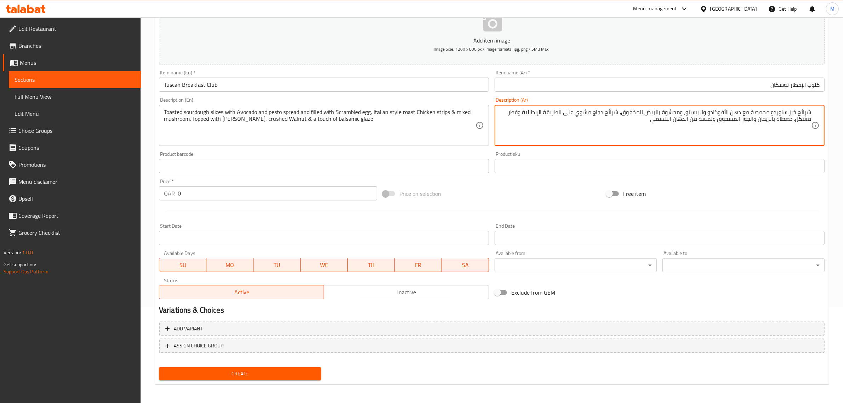
drag, startPoint x: 775, startPoint y: 113, endPoint x: 797, endPoint y: 113, distance: 22.7
paste textarea "خبز العجين المخمر"
click at [799, 112] on textarea "شرائحخبز العجين المخمر محمصة مع دهن الأفوكادو والبيستو، ومحشوة بالبيض المخفوق، …" at bounding box center [656, 126] width 312 height 34
type textarea "شرائح خبز العجين المخمر محمصة مع دهن الأفوكادو والبيستو، ومحشوة بالبيض المخفوق،…"
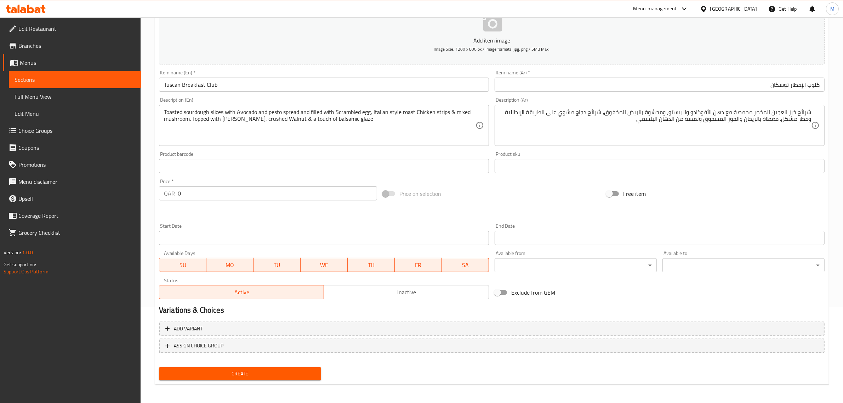
click at [323, 189] on input "0" at bounding box center [277, 193] width 199 height 14
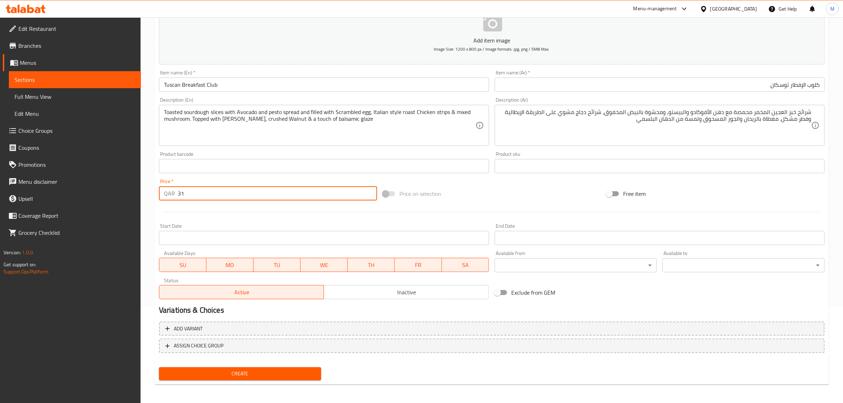
type input "31"
click at [473, 197] on div "Price on selection" at bounding box center [492, 193] width 224 height 19
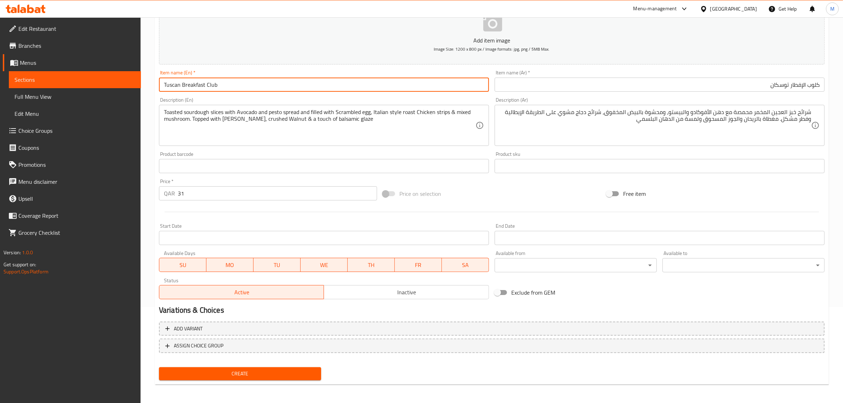
click at [280, 90] on input "Tuscan Breakfast Club" at bounding box center [324, 85] width 330 height 14
click at [279, 90] on input "Tuscan Breakfast Club" at bounding box center [324, 85] width 330 height 14
click at [281, 375] on span "Create" at bounding box center [240, 373] width 151 height 9
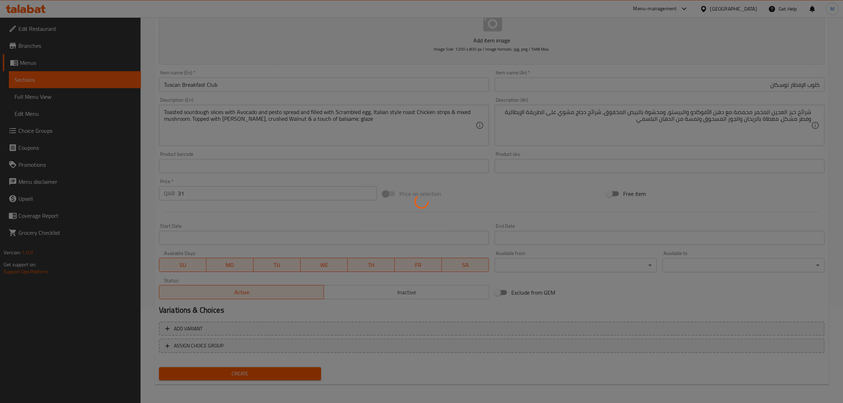
type input "0"
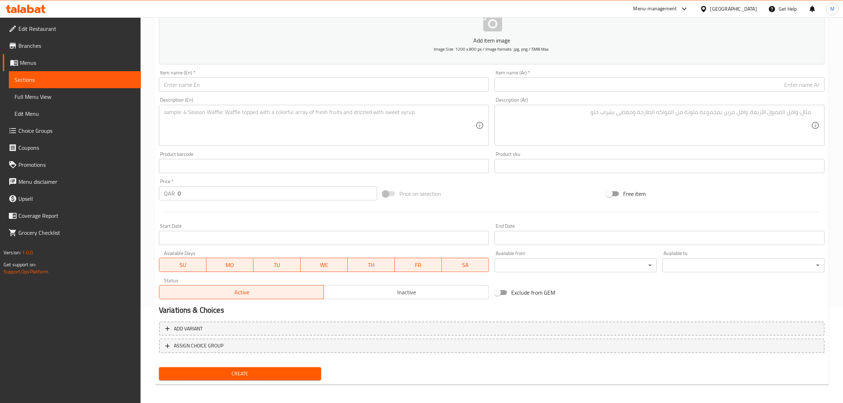
click at [412, 289] on span "Inactive" at bounding box center [406, 292] width 159 height 10
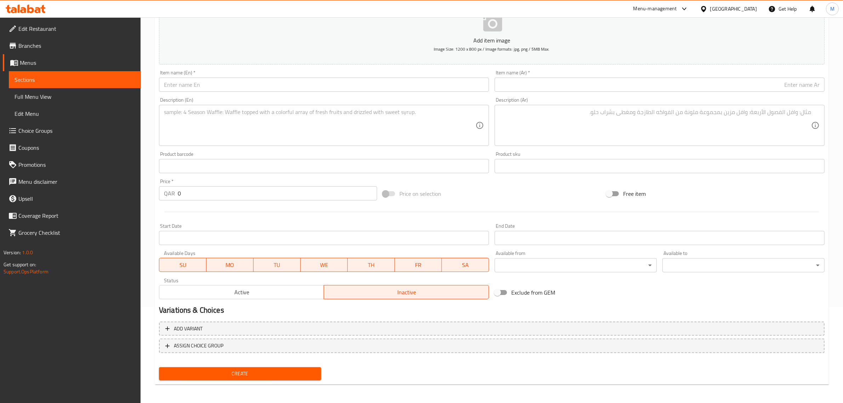
type button "1"
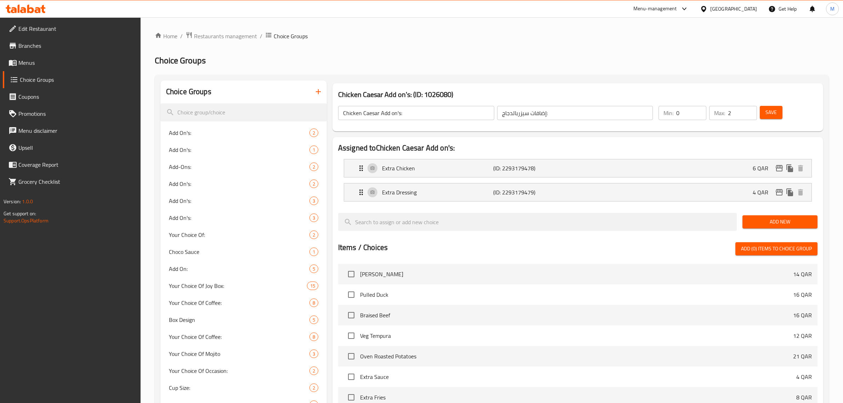
scroll to position [1135, 0]
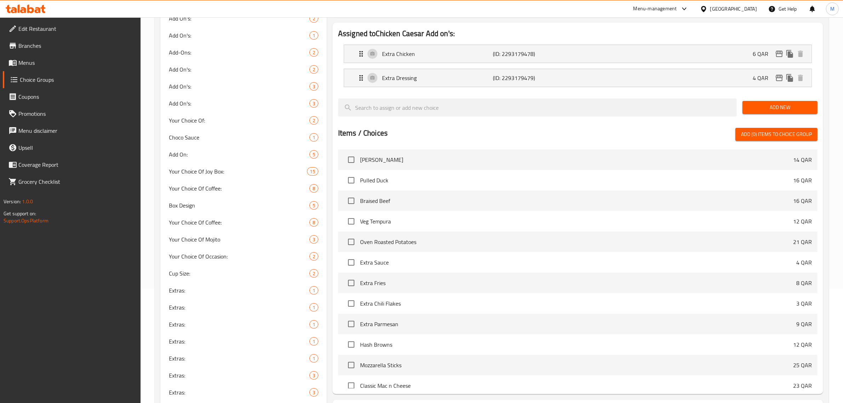
scroll to position [0, 0]
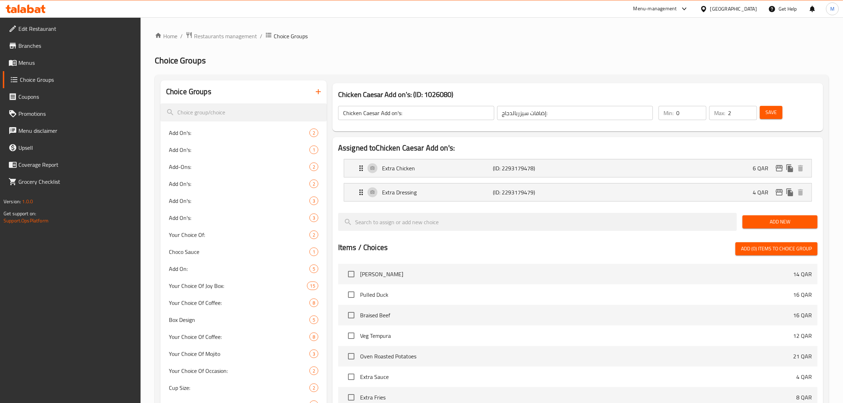
click at [315, 94] on icon "button" at bounding box center [318, 91] width 8 height 8
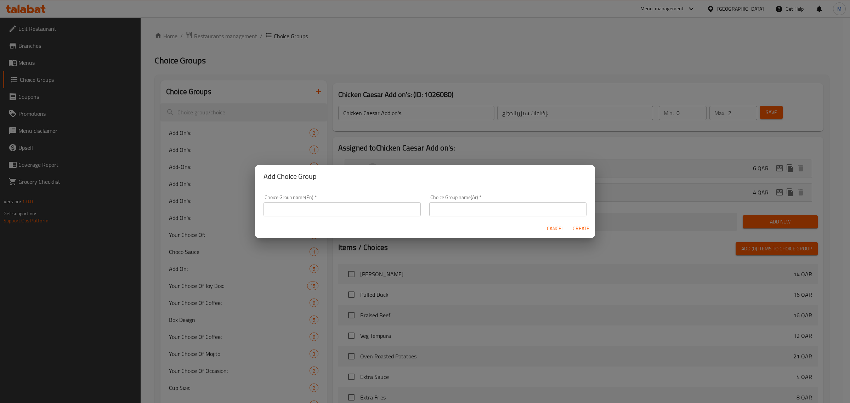
click at [339, 207] on input "text" at bounding box center [341, 209] width 157 height 14
paste input "Rice ’n Curry"
click at [340, 206] on input "Rice ’n Curry Add On's:" at bounding box center [341, 209] width 157 height 14
click at [340, 205] on input "Rice ’n Curry Add On's:" at bounding box center [341, 209] width 157 height 14
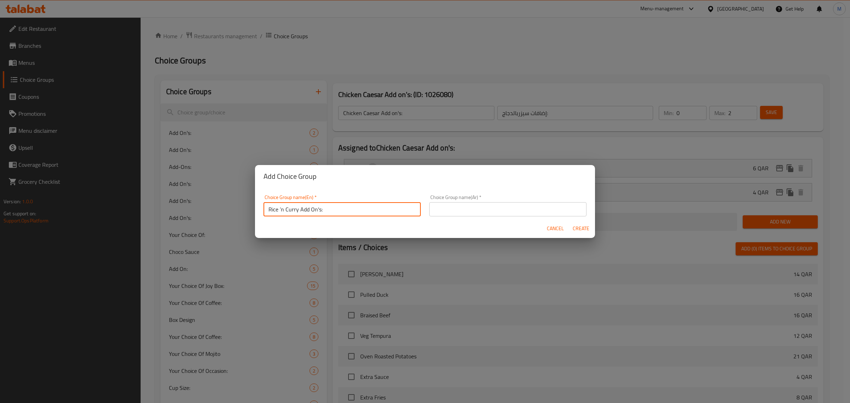
type input "Rice ’n Curry Add On's:"
click at [459, 210] on input "text" at bounding box center [507, 209] width 157 height 14
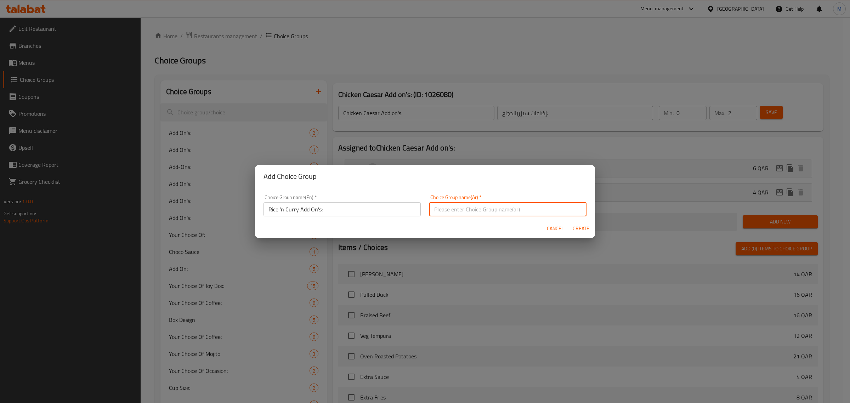
paste input "إضافات الأرز والكاري:"
type input "إضافات الأرز والكاري:"
click at [581, 229] on span "Create" at bounding box center [580, 228] width 17 height 9
type input "Rice ’n Curry Add On's:"
type input "إضافات الأرز والكاري:"
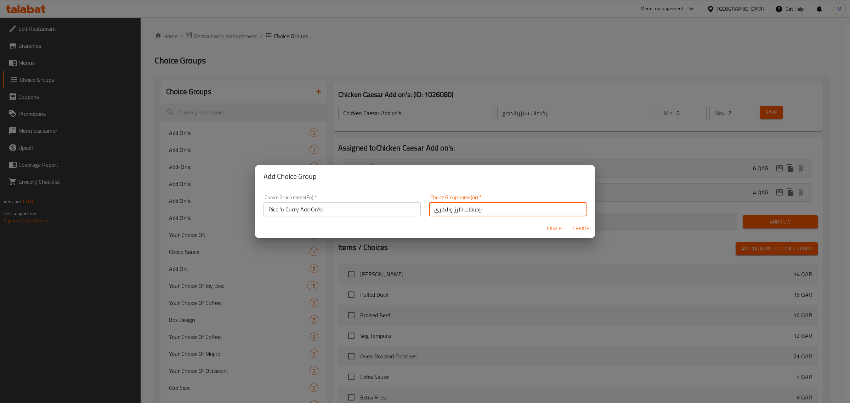
type input "0"
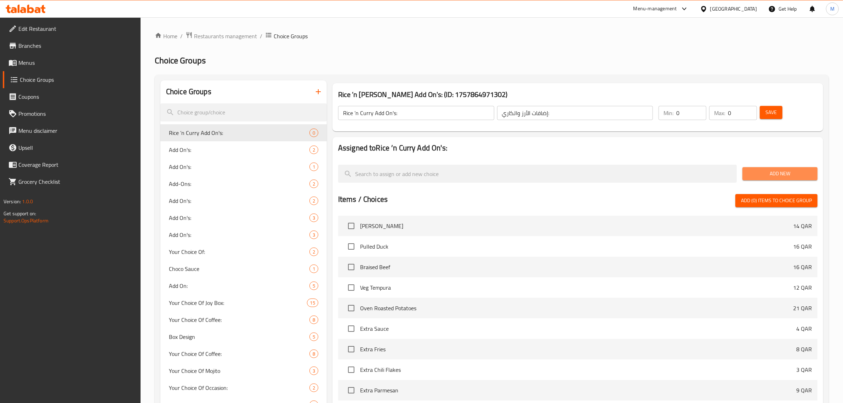
click at [753, 175] on span "Add New" at bounding box center [780, 173] width 64 height 9
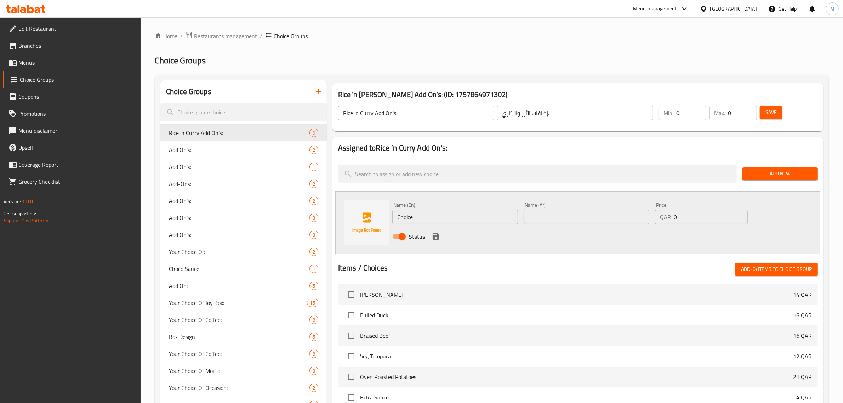
click at [432, 216] on input "Choice" at bounding box center [455, 217] width 126 height 14
paste input "Extra Chicken"
type input "Extra Chicken"
click at [618, 221] on input "text" at bounding box center [587, 217] width 126 height 14
paste input "إضاف"
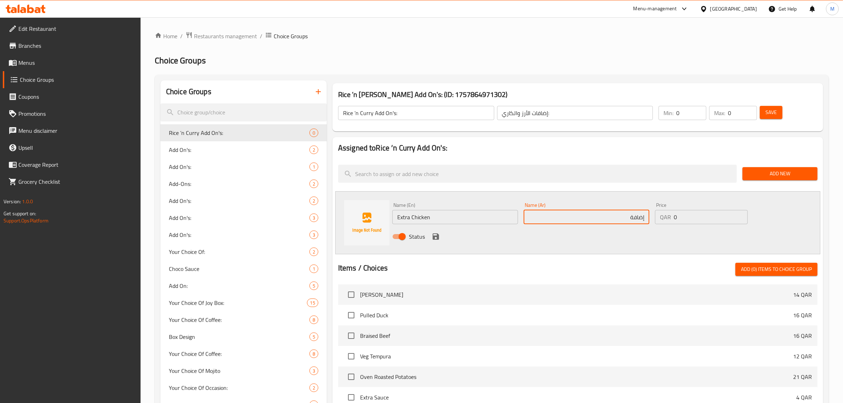
click at [608, 220] on input "إضافة" at bounding box center [587, 217] width 126 height 14
paste input "دجاج"
type input "إضافة دجاج"
click at [682, 218] on input "0" at bounding box center [711, 217] width 74 height 14
type input "7"
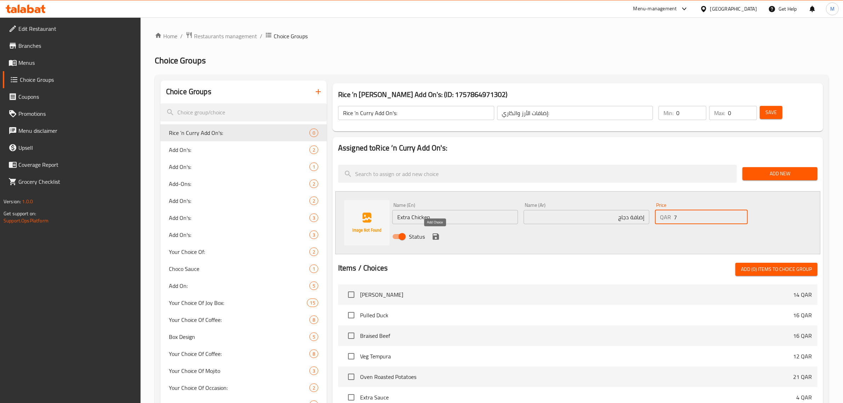
click at [434, 236] on icon "save" at bounding box center [436, 236] width 6 height 6
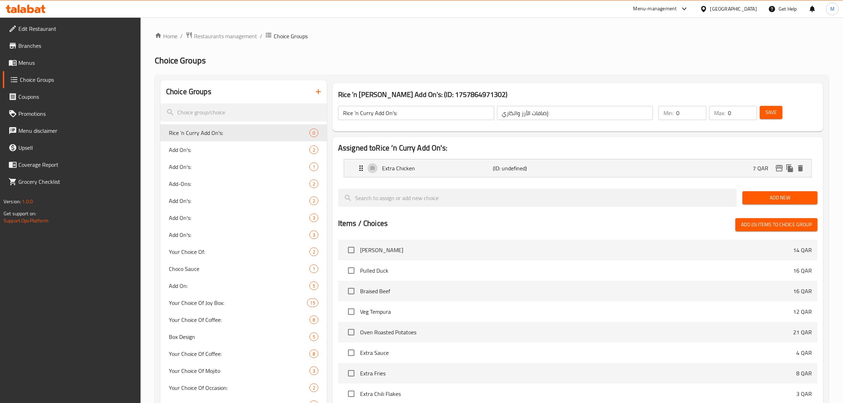
click at [785, 194] on span "Add New" at bounding box center [780, 197] width 64 height 9
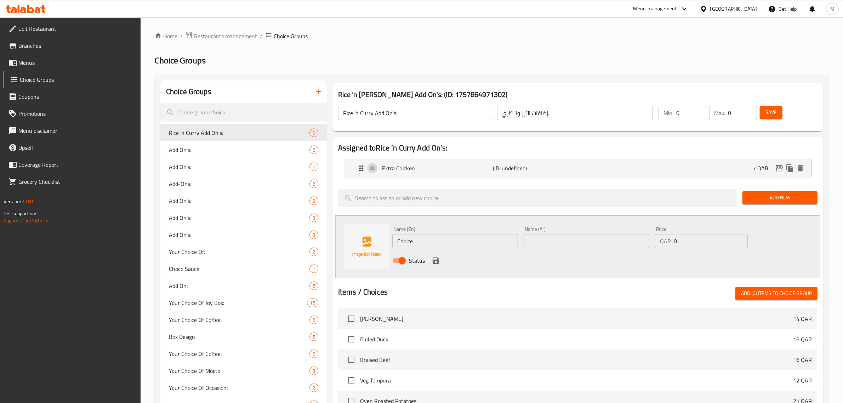
click at [570, 236] on input "text" at bounding box center [587, 241] width 126 height 14
paste input "إضاف"
type input "إضافة صوص"
drag, startPoint x: 686, startPoint y: 241, endPoint x: 663, endPoint y: 244, distance: 23.2
click at [663, 245] on div "QAR 0 Price" at bounding box center [701, 241] width 93 height 14
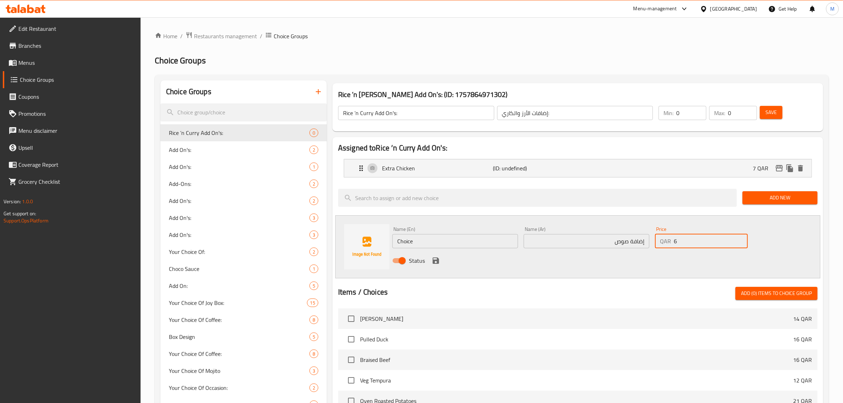
type input "6"
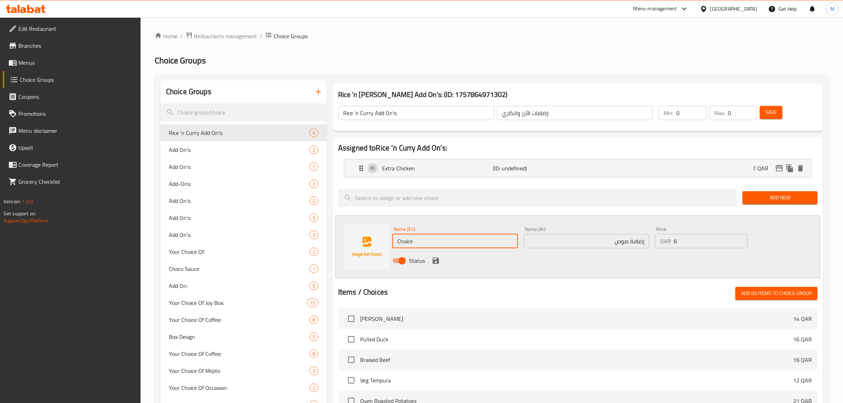
click at [437, 243] on input "Choice" at bounding box center [455, 241] width 126 height 14
paste input "Extra Sau"
type input "Extra Sauce"
click at [438, 261] on icon "save" at bounding box center [436, 260] width 6 height 6
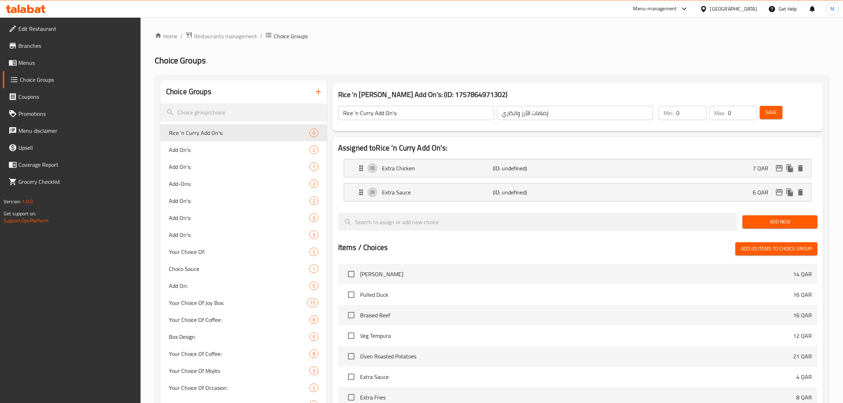
click at [782, 218] on span "Add New" at bounding box center [780, 221] width 64 height 9
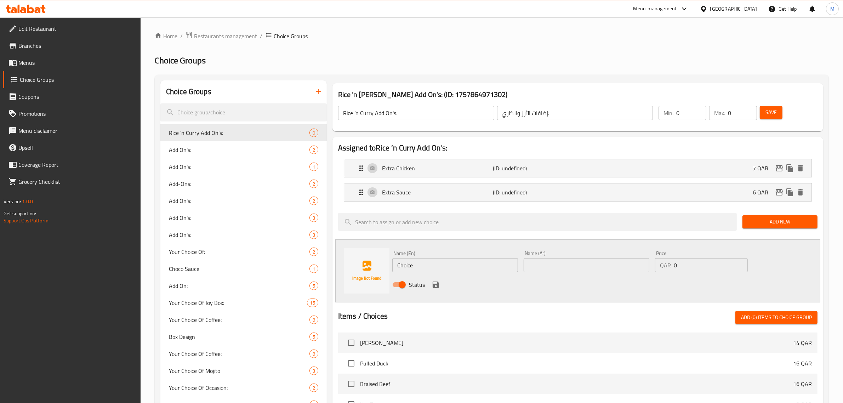
click at [510, 266] on input "Choice" at bounding box center [455, 265] width 126 height 14
paste input "Extra R"
type input "Extra Rice"
drag, startPoint x: 671, startPoint y: 267, endPoint x: 665, endPoint y: 269, distance: 6.8
click at [665, 269] on div "QAR 0 Price" at bounding box center [701, 265] width 93 height 14
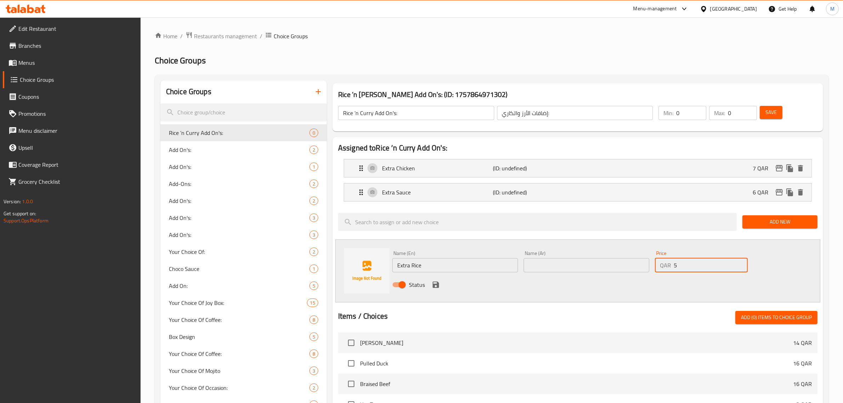
type input "5"
click at [606, 264] on input "text" at bounding box center [587, 265] width 126 height 14
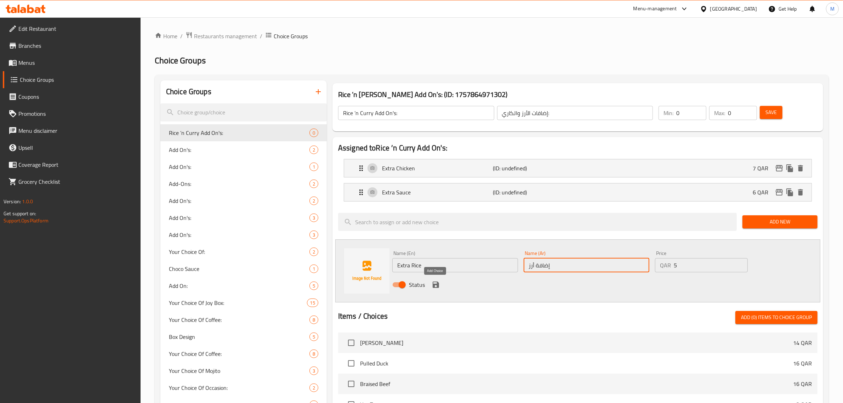
type input "إضافة أرز"
click at [437, 285] on icon "save" at bounding box center [436, 284] width 6 height 6
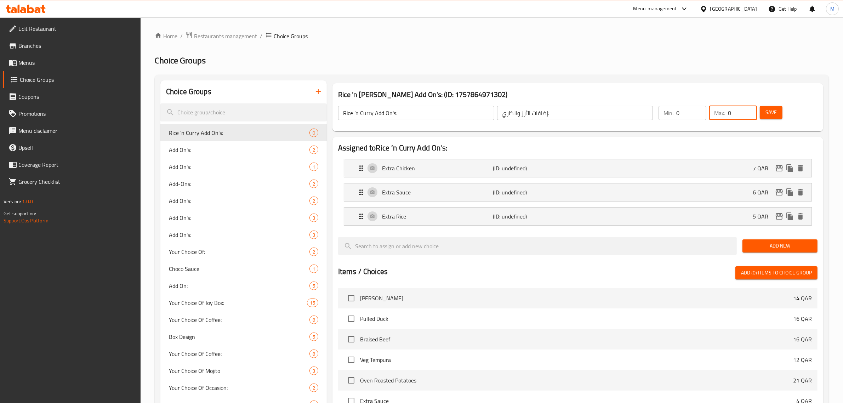
drag, startPoint x: 735, startPoint y: 116, endPoint x: 722, endPoint y: 119, distance: 13.2
click at [722, 119] on div "Max: 0 ​" at bounding box center [733, 113] width 48 height 14
type input "3"
click at [770, 112] on span "Save" at bounding box center [770, 112] width 11 height 9
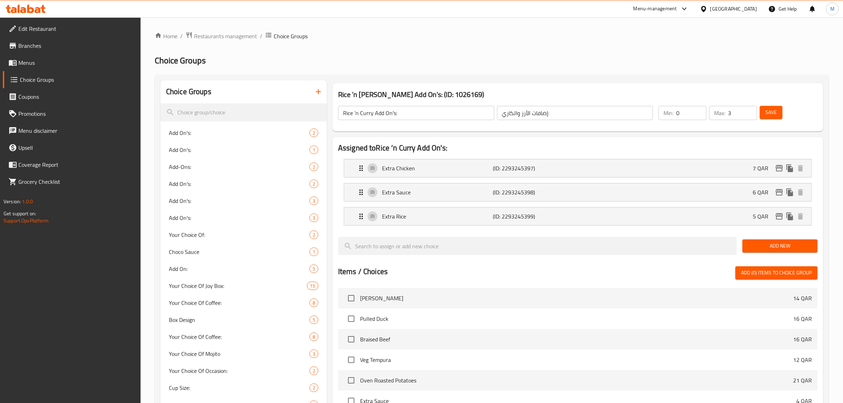
click at [418, 110] on input "Rice ’n Curry Add On's:" at bounding box center [416, 113] width 156 height 14
click at [559, 113] on input "إضافات الأرز والكاري:" at bounding box center [575, 113] width 156 height 14
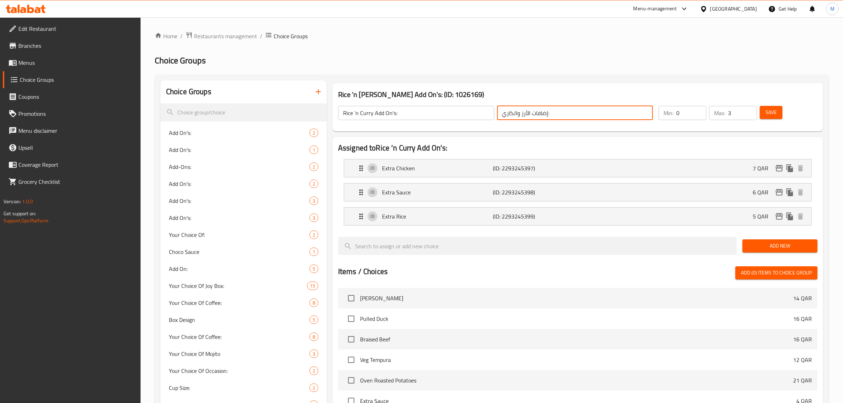
click at [559, 113] on input "إضافات الأرز والكاري:" at bounding box center [575, 113] width 156 height 14
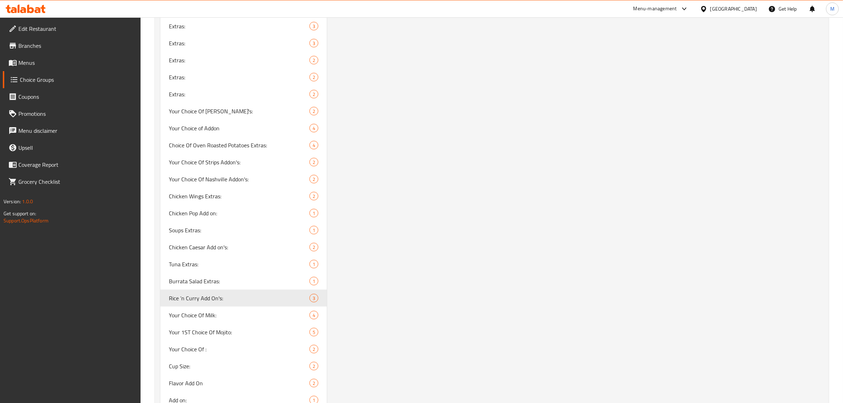
scroll to position [1106, 0]
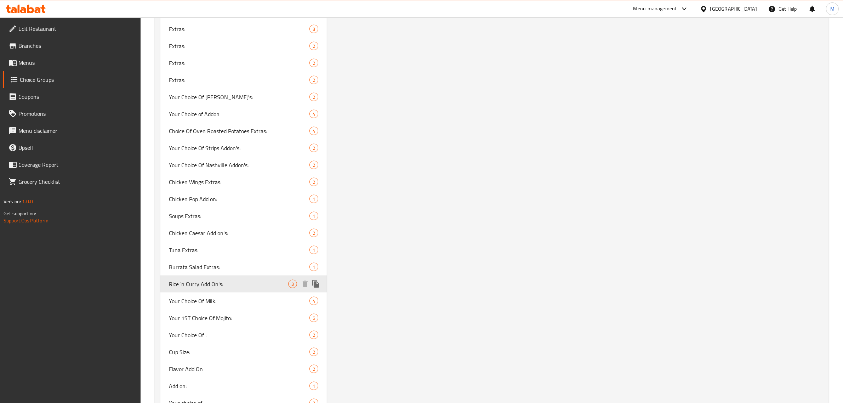
click at [319, 281] on icon "duplicate" at bounding box center [316, 284] width 8 height 8
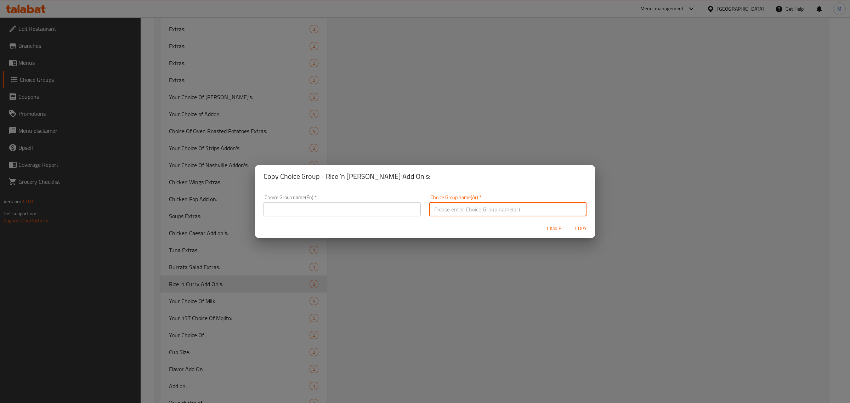
click at [473, 208] on input "text" at bounding box center [507, 209] width 157 height 14
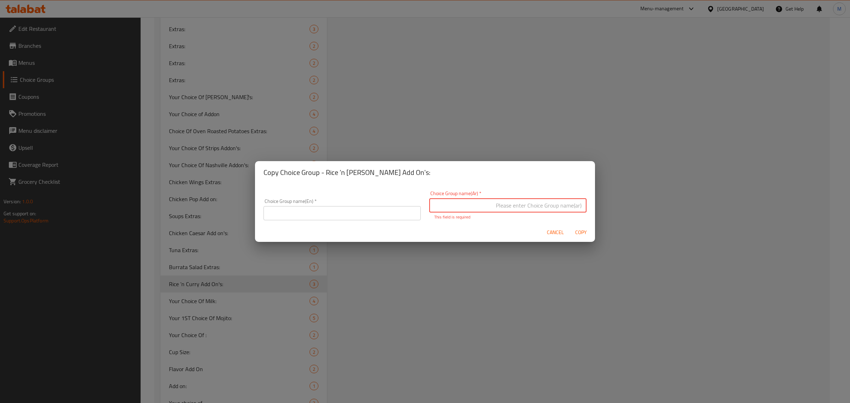
paste input "إضافات الأرز والكاري:"
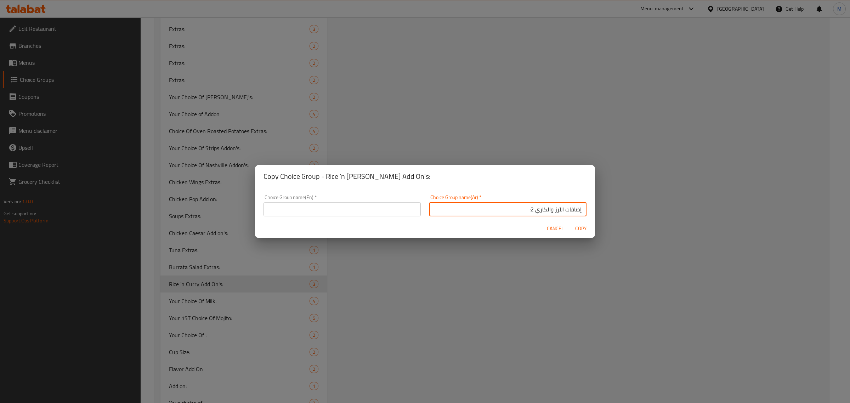
type input "إضافات الأرز والكاري 2:"
click at [361, 206] on input "text" at bounding box center [341, 209] width 157 height 14
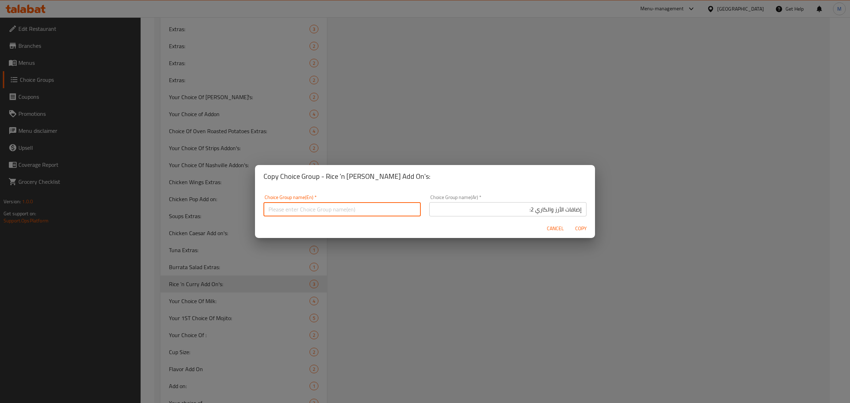
paste input "Rice ’n Curry Add On's:"
type input "Rice ’n Curry Add On's 2:"
click at [573, 227] on span "Copy" at bounding box center [580, 228] width 17 height 9
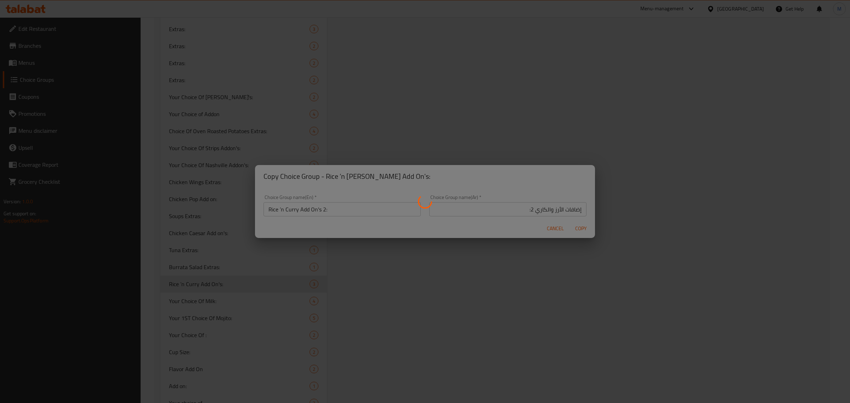
type input "Rice ’n Curry Add On's 2:"
type input "إضافات الأرز والكاري 2:"
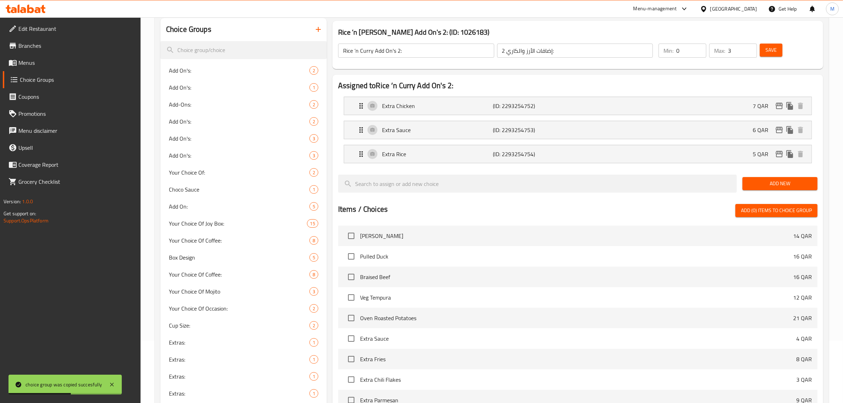
scroll to position [0, 0]
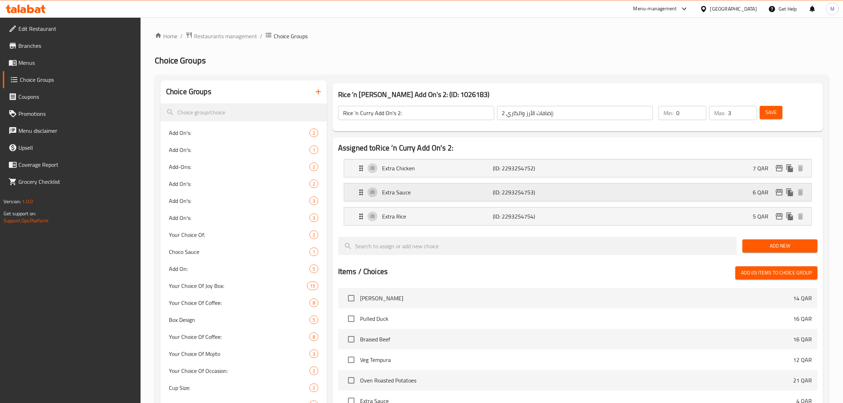
click at [718, 190] on div "Extra Sauce (ID: 2293254753) 6 QAR" at bounding box center [580, 192] width 446 height 18
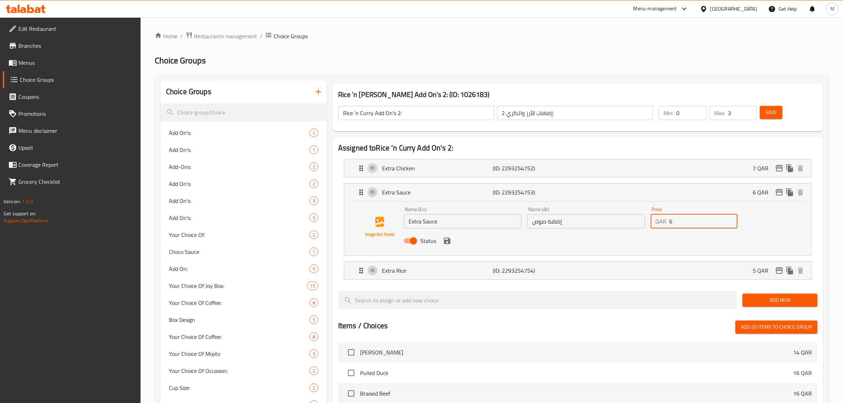
drag, startPoint x: 686, startPoint y: 219, endPoint x: 655, endPoint y: 224, distance: 30.8
click at [655, 224] on div "QAR 6 Price" at bounding box center [694, 221] width 87 height 14
click at [447, 240] on icon "save" at bounding box center [447, 241] width 6 height 6
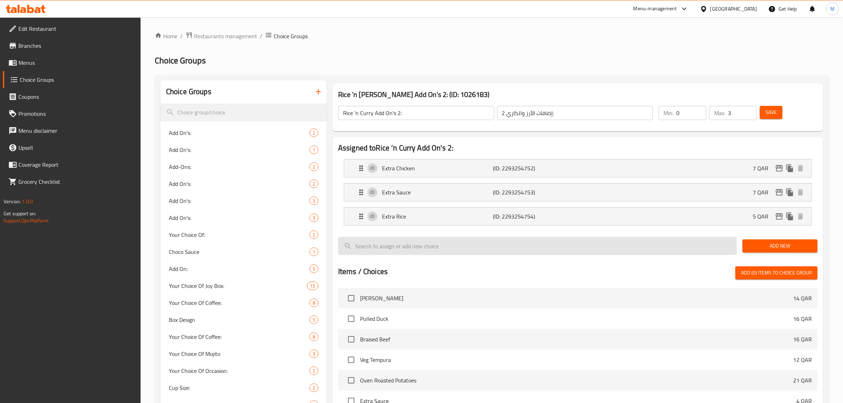
type input "7"
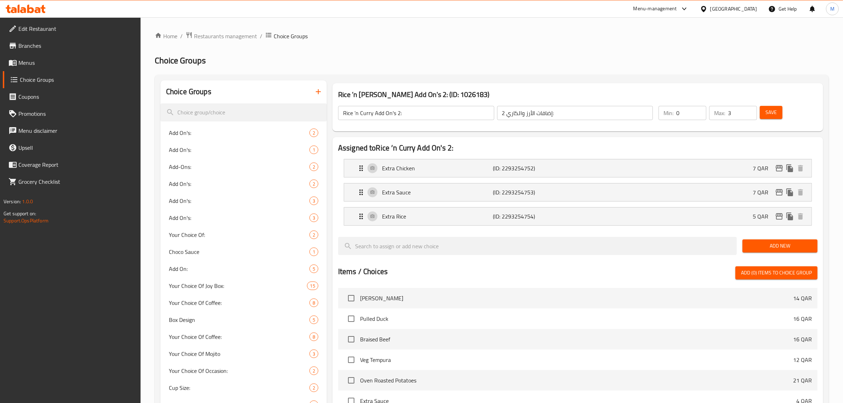
click at [776, 109] on span "Save" at bounding box center [770, 112] width 11 height 9
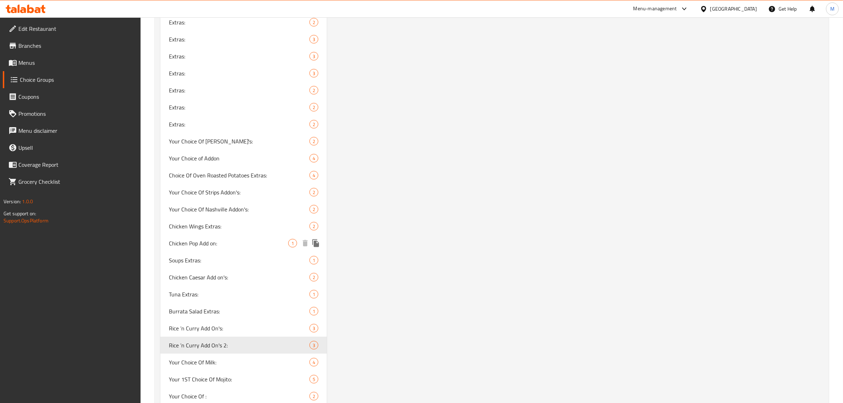
scroll to position [1106, 0]
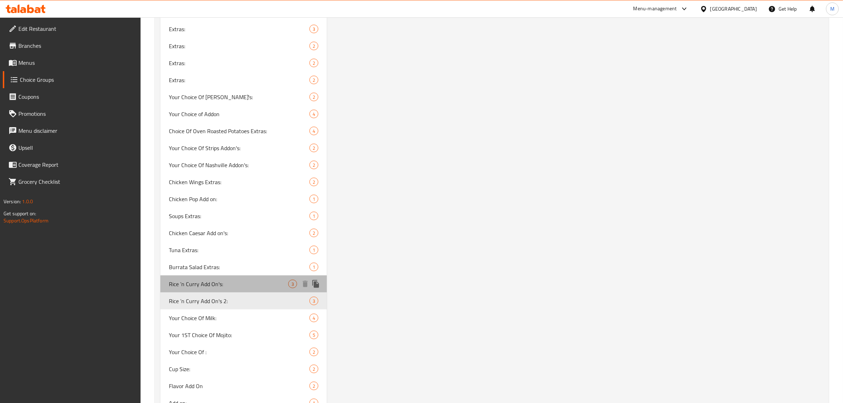
click at [245, 284] on span "Rice ’n Curry Add On's:" at bounding box center [228, 284] width 119 height 8
type input "Rice ’n Curry Add On's:"
type input "إضافات الأرز والكاري:"
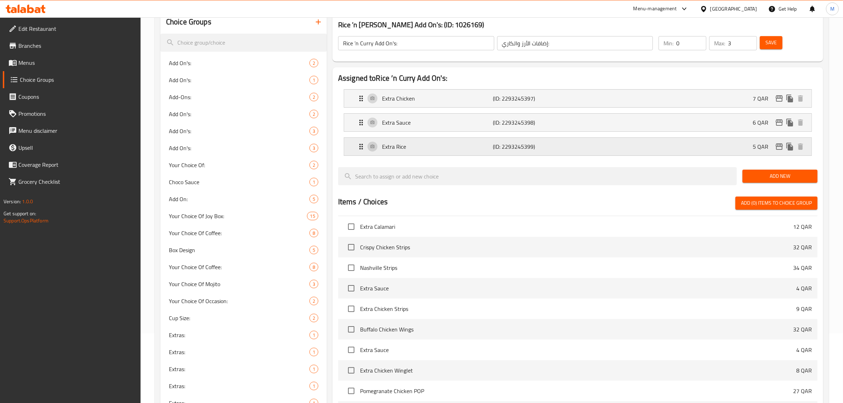
scroll to position [0, 0]
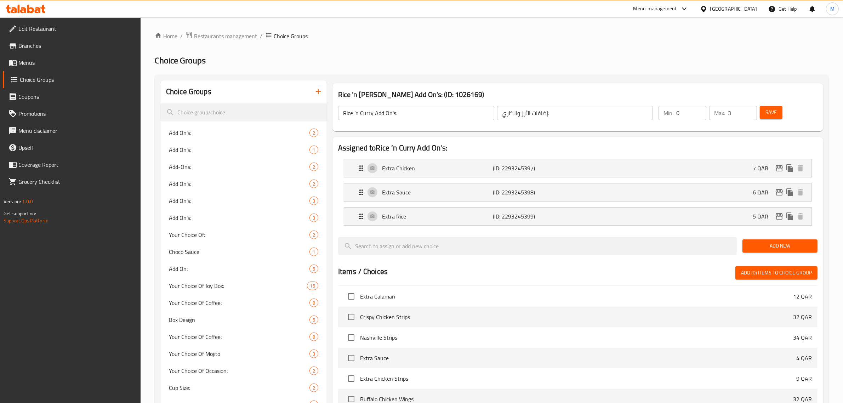
click at [409, 116] on input "Rice ’n Curry Add On's:" at bounding box center [416, 113] width 156 height 14
click at [405, 63] on h2 "Choice Groups" at bounding box center [492, 60] width 674 height 11
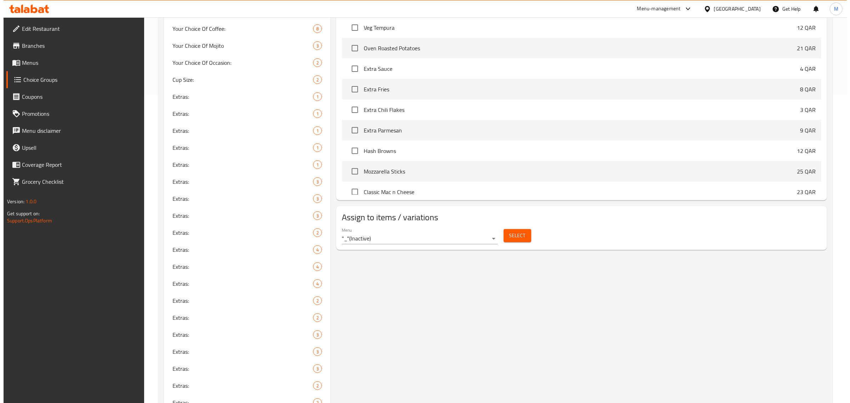
scroll to position [310, 0]
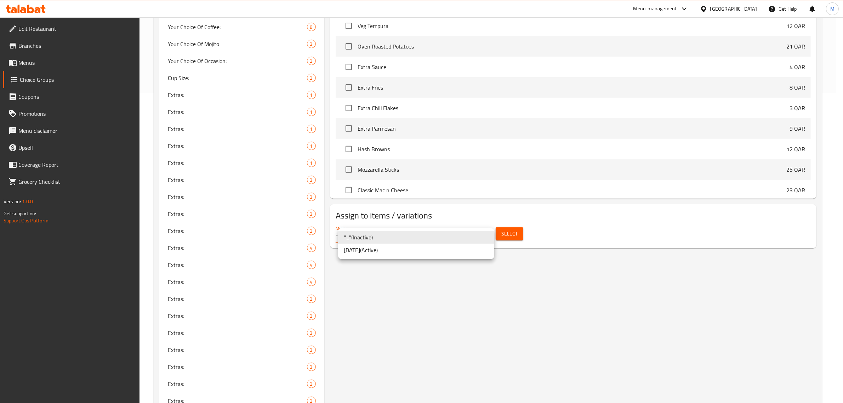
click at [420, 251] on li "[DATE] ( Active )" at bounding box center [416, 250] width 156 height 13
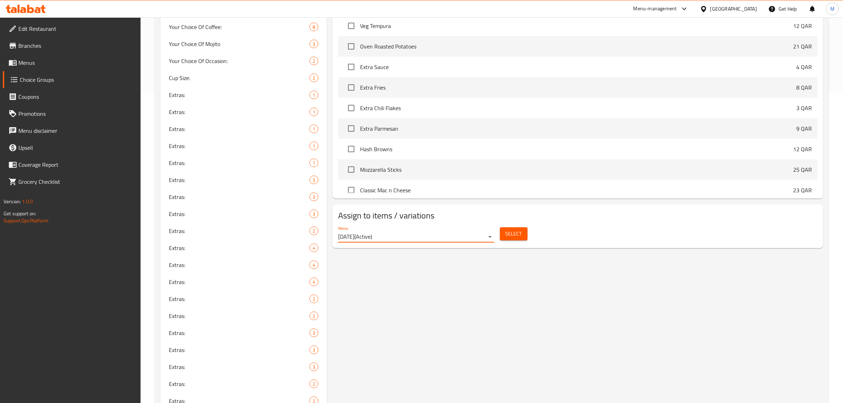
click at [524, 232] on button "Select" at bounding box center [514, 233] width 28 height 13
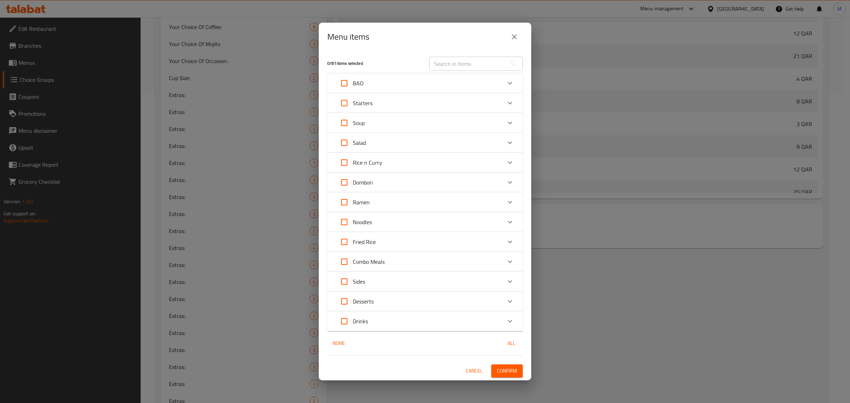
click at [463, 158] on div "Rice n Curry" at bounding box center [419, 162] width 166 height 17
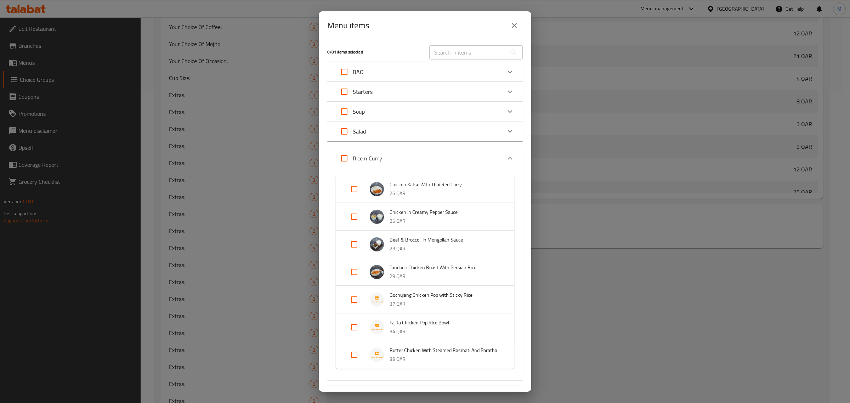
click at [353, 300] on input "Expand" at bounding box center [354, 299] width 17 height 17
checkbox input "true"
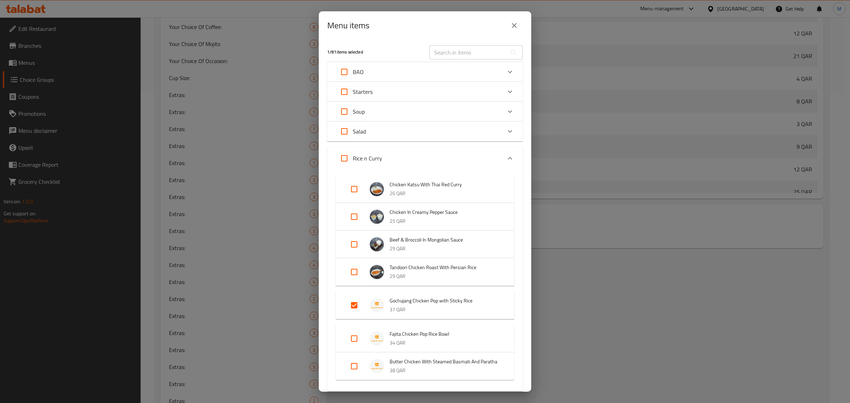
click at [351, 338] on input "Expand" at bounding box center [354, 338] width 17 height 17
checkbox input "true"
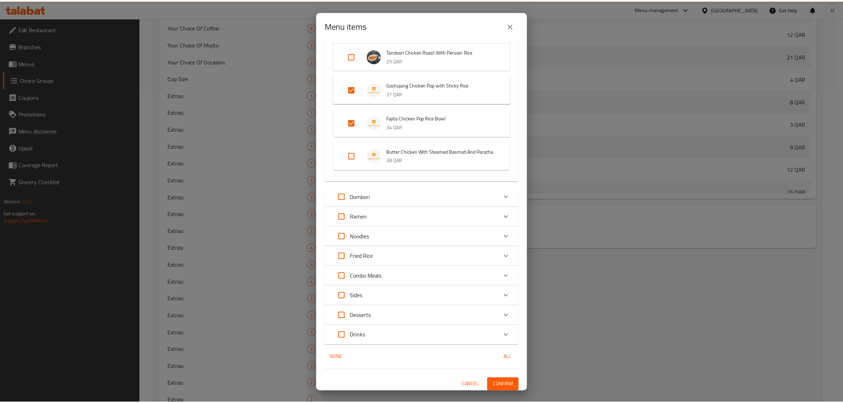
scroll to position [227, 0]
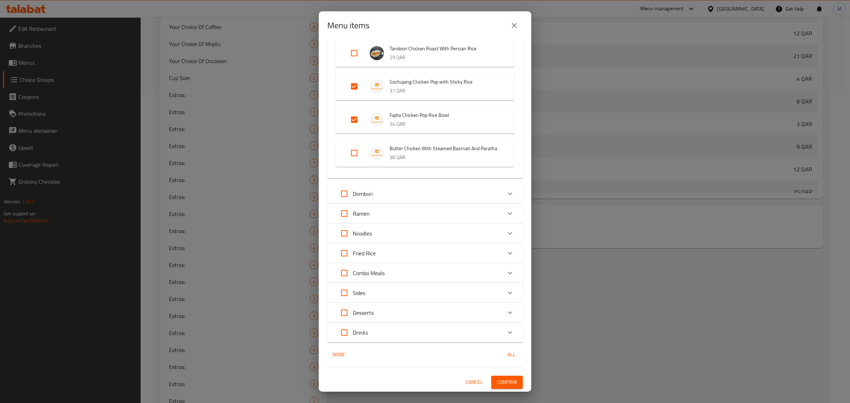
click at [497, 381] on span "Confirm" at bounding box center [507, 382] width 20 height 9
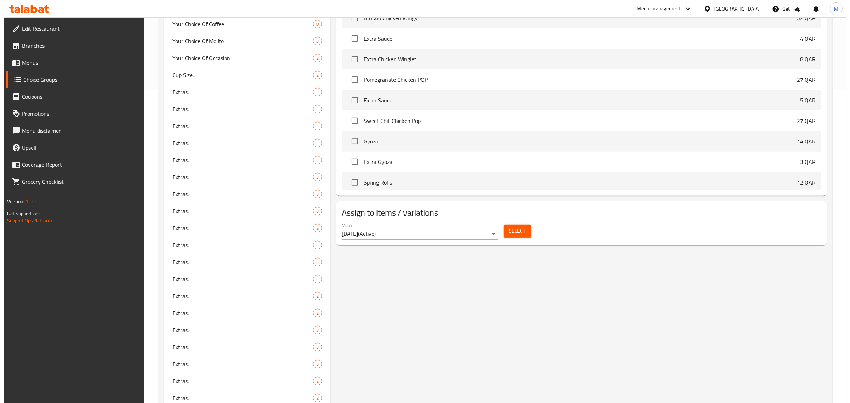
scroll to position [328, 0]
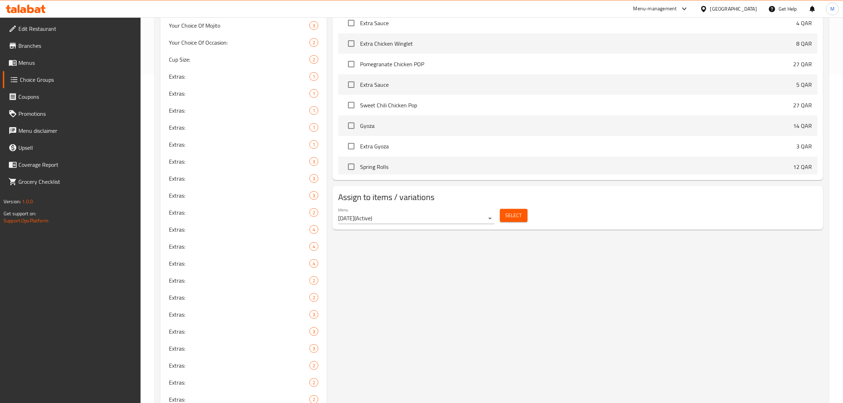
click at [522, 217] on button "Select" at bounding box center [514, 215] width 28 height 13
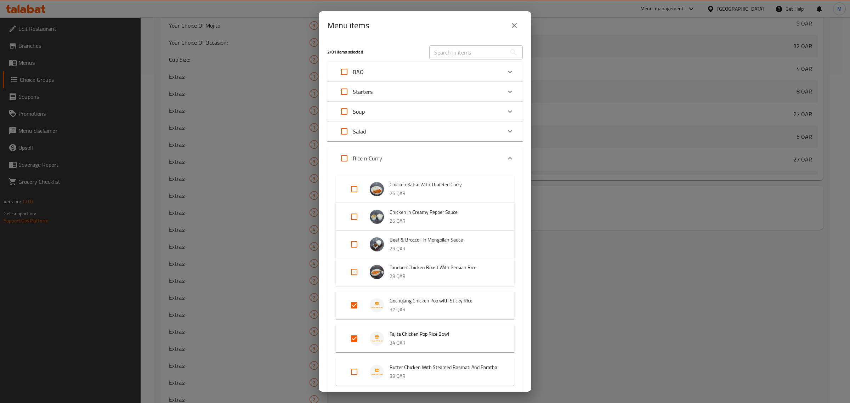
click at [357, 304] on input "Expand" at bounding box center [354, 305] width 17 height 17
checkbox input "false"
drag, startPoint x: 356, startPoint y: 331, endPoint x: 405, endPoint y: 321, distance: 50.1
click at [356, 331] on input "Expand" at bounding box center [354, 332] width 17 height 17
checkbox input "false"
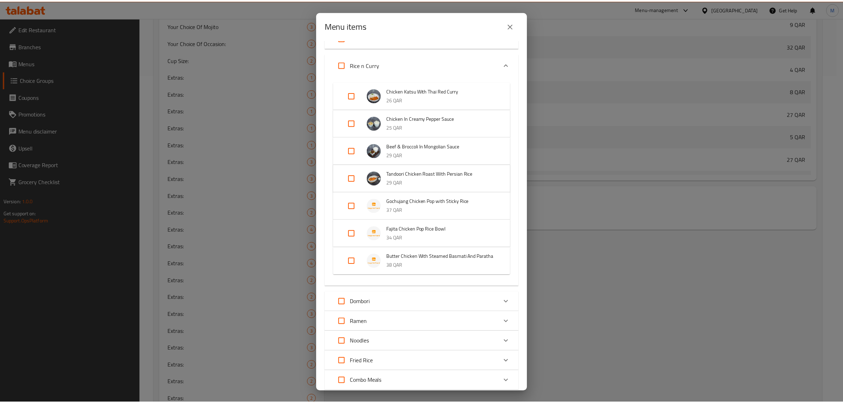
scroll to position [210, 0]
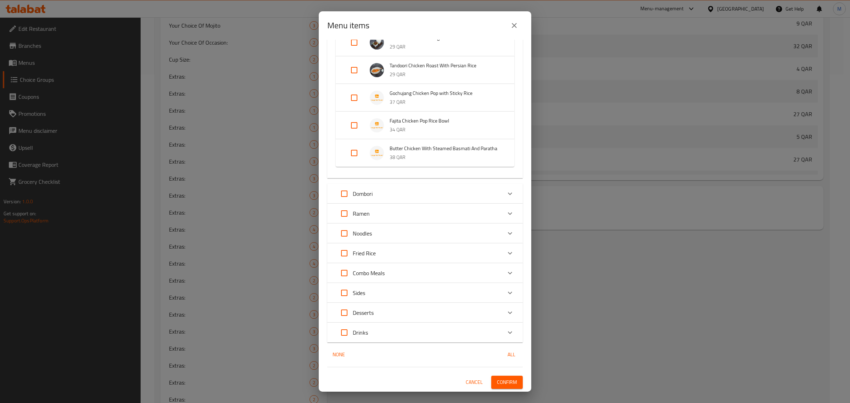
click at [503, 381] on span "Confirm" at bounding box center [507, 382] width 20 height 9
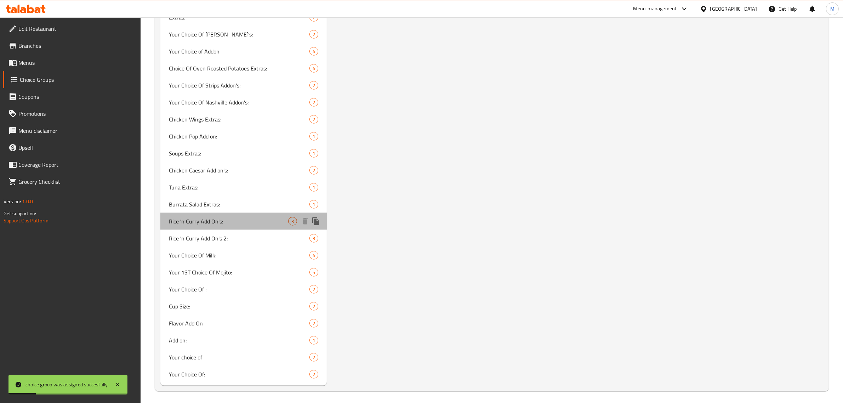
click at [237, 218] on span "Rice ’n Curry Add On's:" at bounding box center [228, 221] width 119 height 8
type input "Rice ’n Curry Add On's:"
type input "إضافات الأرز والكاري:"
type input "3"
click at [237, 218] on span "Rice ’n Curry Add On's:" at bounding box center [228, 221] width 119 height 8
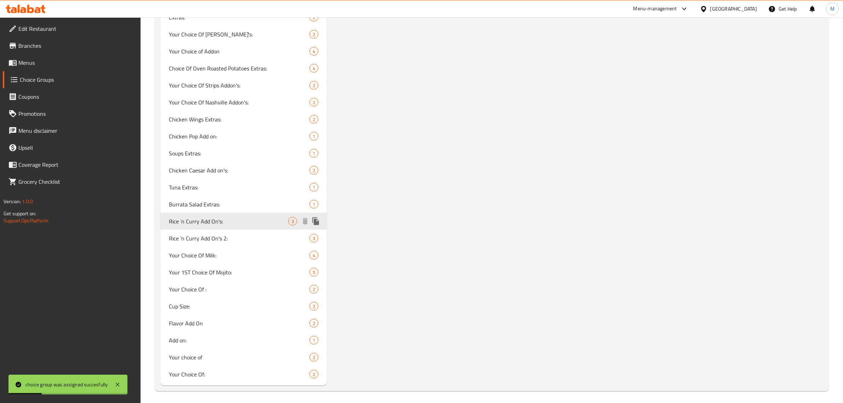
click at [237, 218] on span "Rice ’n Curry Add On's:" at bounding box center [228, 221] width 119 height 8
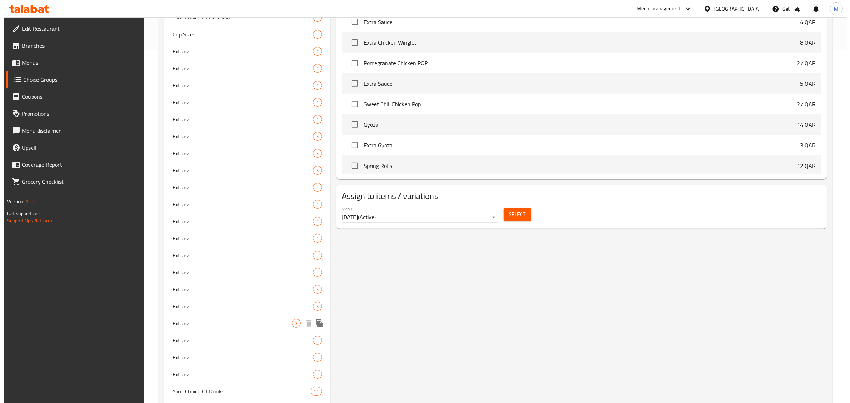
scroll to position [354, 0]
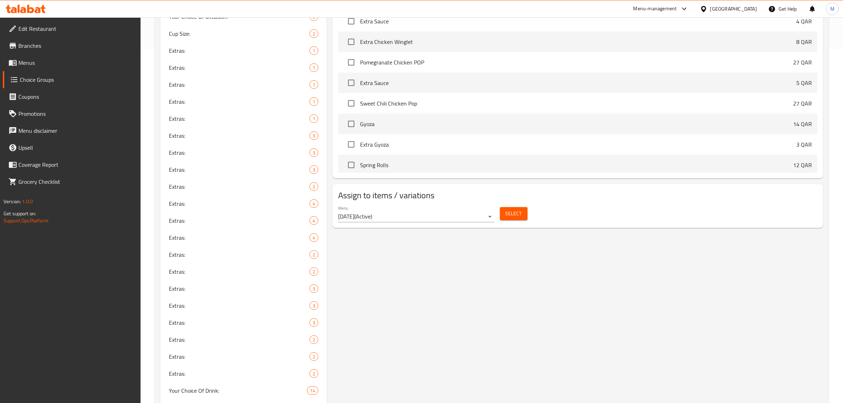
click at [508, 217] on span "Select" at bounding box center [514, 213] width 16 height 9
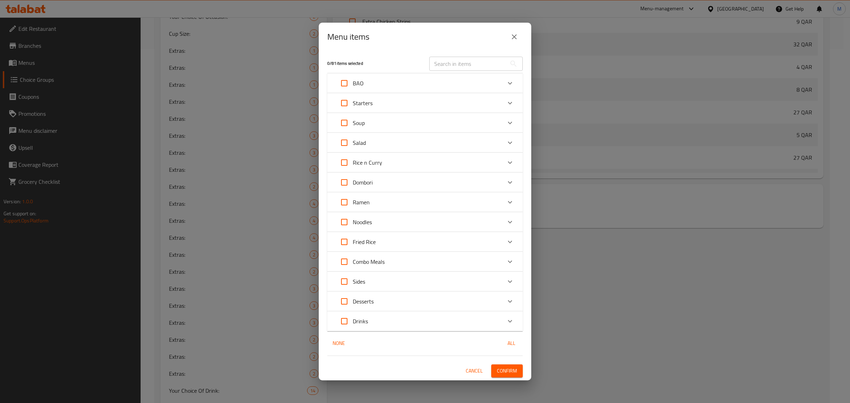
click at [402, 166] on div "Rice n Curry" at bounding box center [419, 162] width 166 height 17
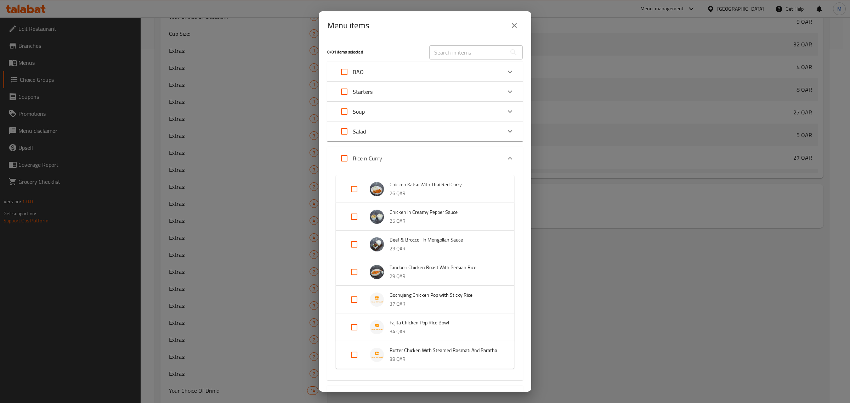
click at [367, 297] on div "Expand" at bounding box center [360, 299] width 20 height 17
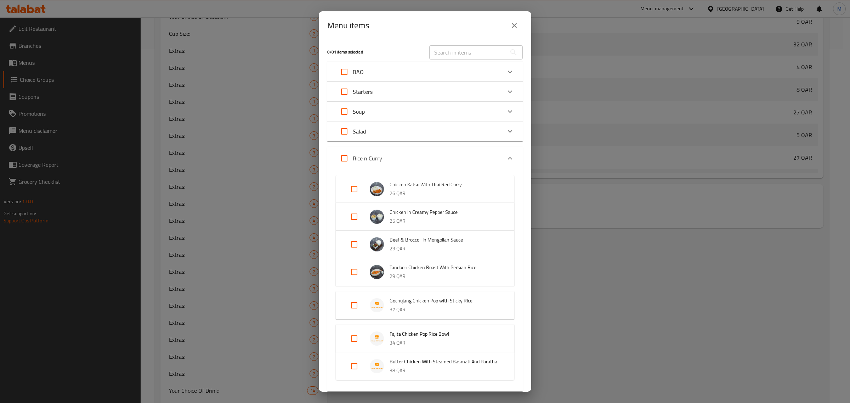
click at [357, 307] on input "Expand" at bounding box center [354, 305] width 17 height 17
checkbox input "true"
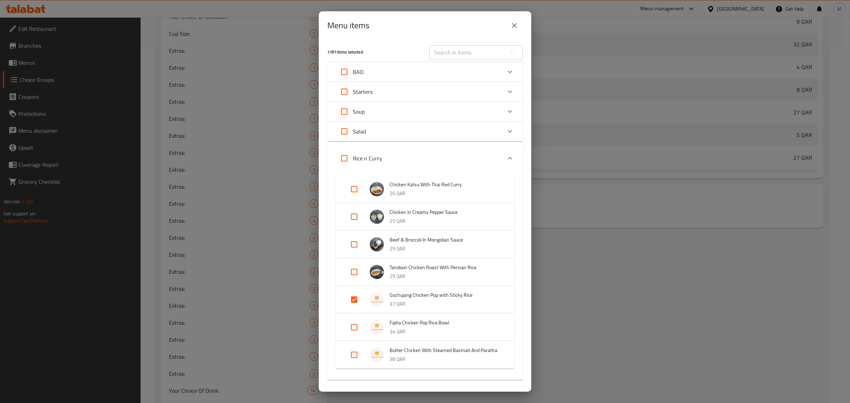
drag, startPoint x: 357, startPoint y: 326, endPoint x: 362, endPoint y: 325, distance: 5.4
click at [357, 325] on input "Expand" at bounding box center [354, 327] width 17 height 17
checkbox input "true"
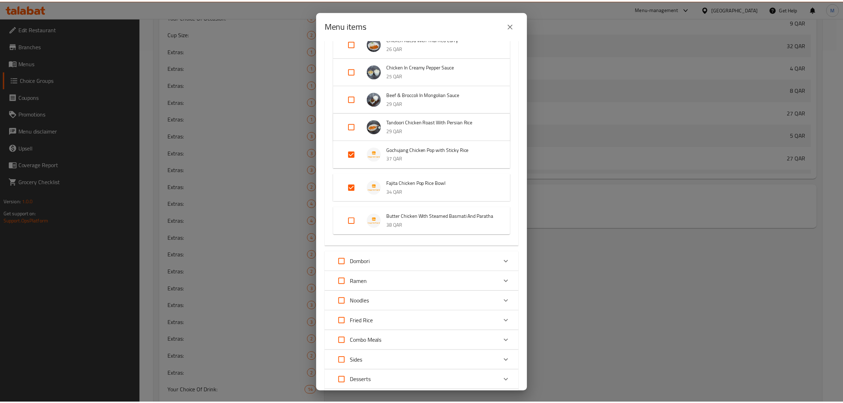
scroll to position [221, 0]
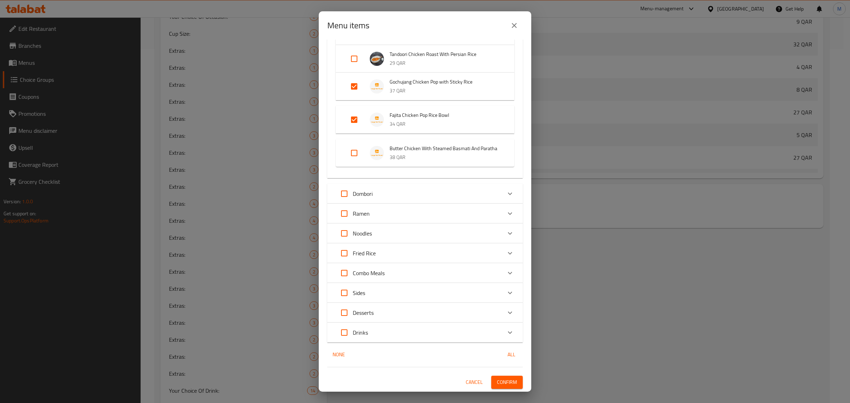
click at [497, 381] on span "Confirm" at bounding box center [507, 382] width 20 height 9
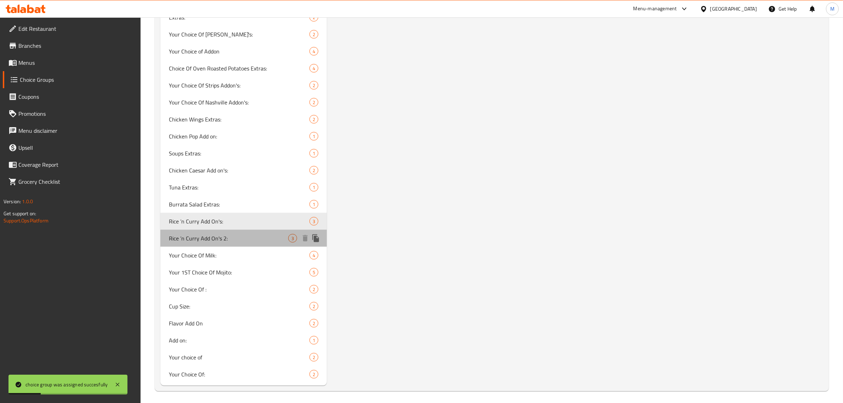
click at [241, 241] on div "Rice ’n Curry Add On's 2: 3" at bounding box center [243, 238] width 166 height 17
type input "Rice ’n Curry Add On's 2:"
type input "إضافات الأرز والكاري 2:"
click at [243, 241] on div "Rice ’n Curry Add On's 2: 3" at bounding box center [243, 238] width 166 height 17
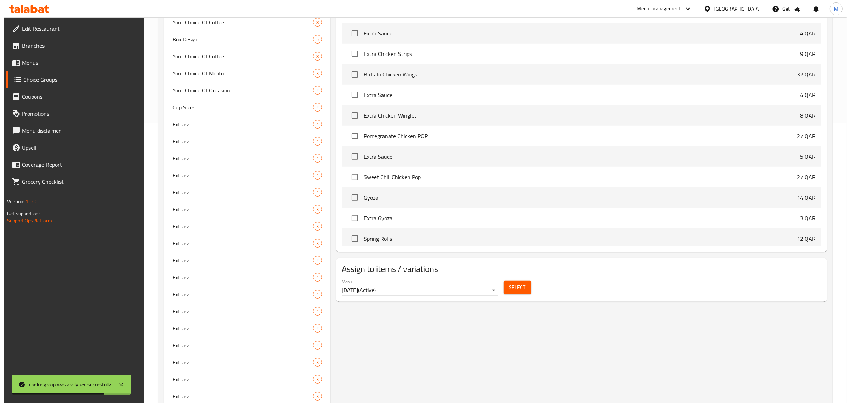
scroll to position [284, 0]
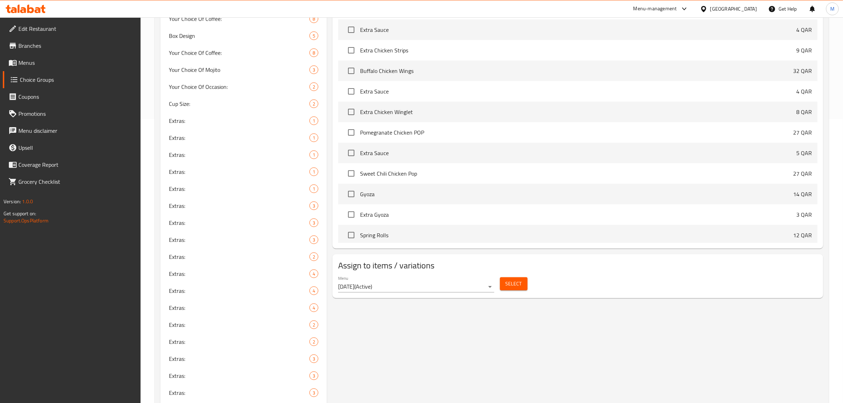
click at [515, 287] on span "Select" at bounding box center [514, 283] width 16 height 9
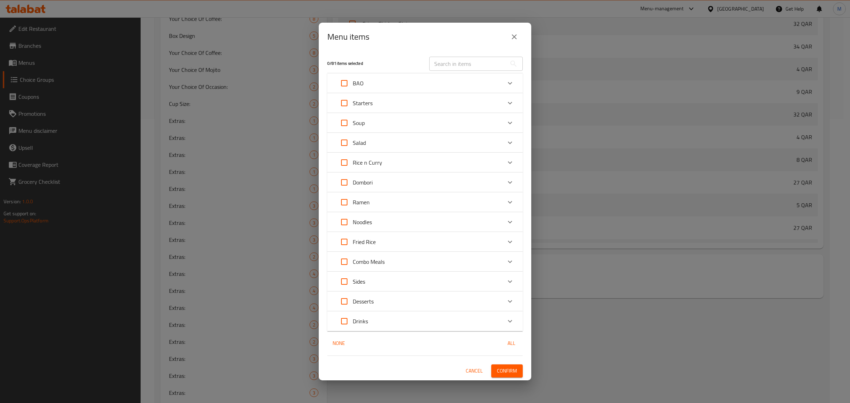
click at [511, 162] on icon "Expand" at bounding box center [510, 162] width 4 height 2
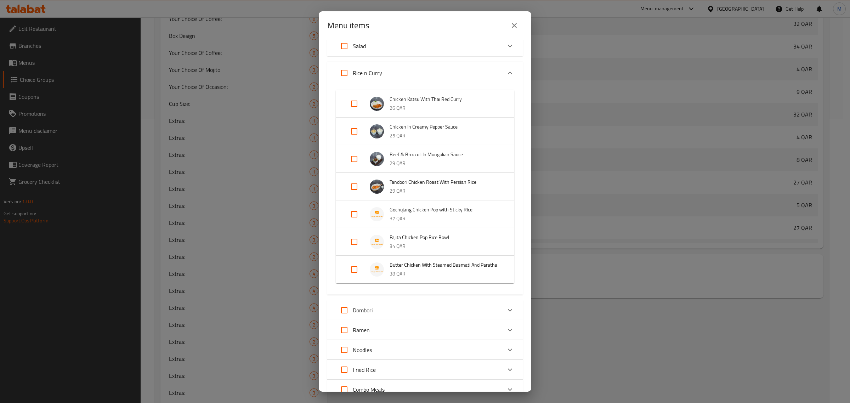
scroll to position [89, 0]
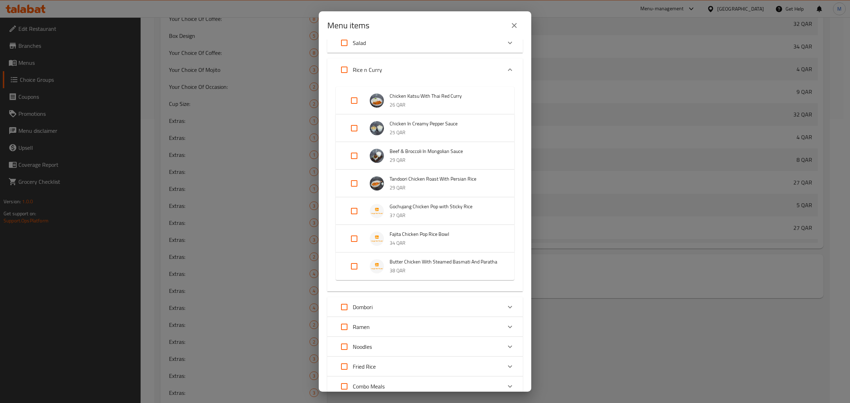
click at [353, 271] on input "Expand" at bounding box center [354, 266] width 17 height 17
checkbox input "true"
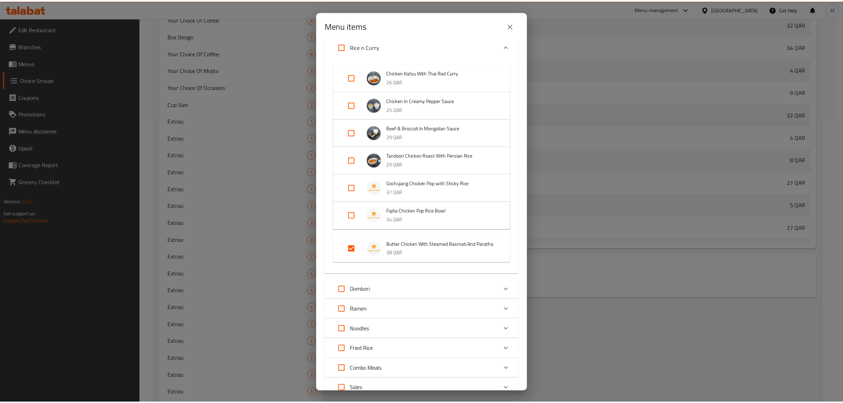
scroll to position [215, 0]
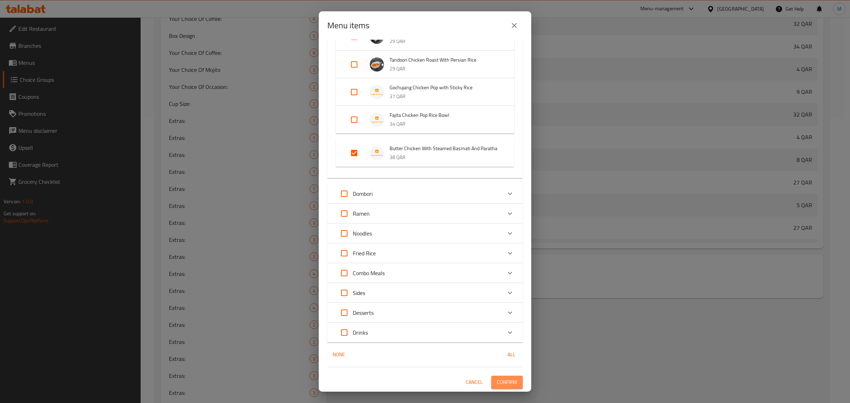
click at [503, 383] on span "Confirm" at bounding box center [507, 382] width 20 height 9
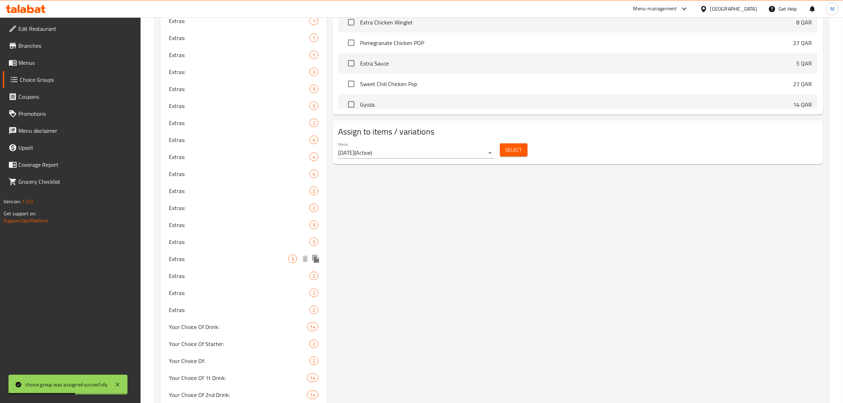
scroll to position [531, 0]
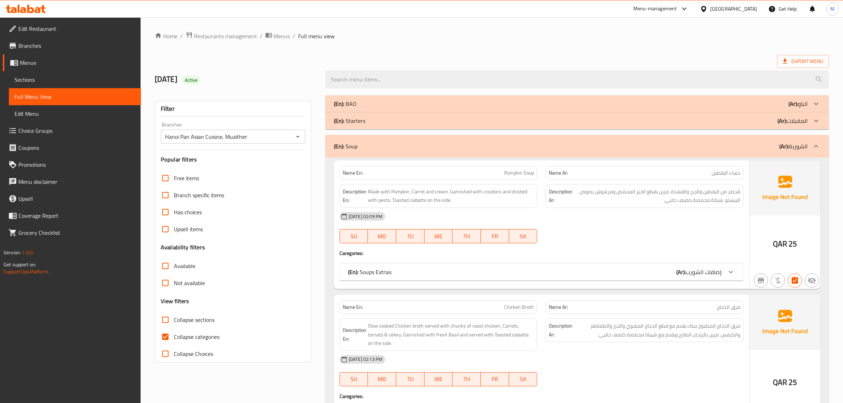
scroll to position [1239, 0]
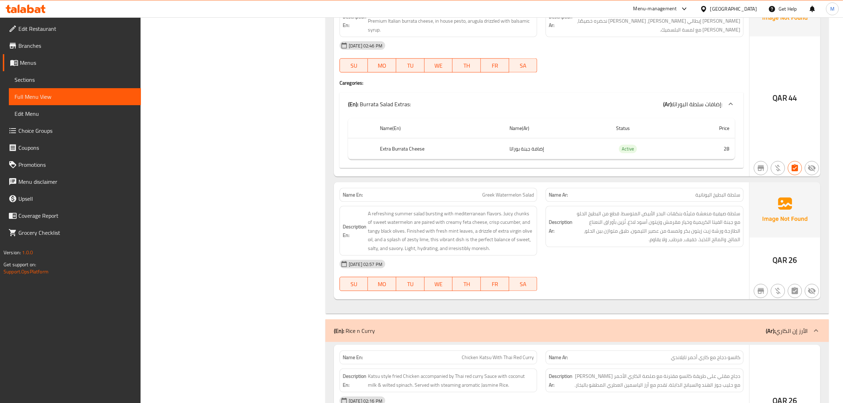
click at [672, 272] on div "14-09-2025 02:57 PM" at bounding box center [541, 264] width 412 height 17
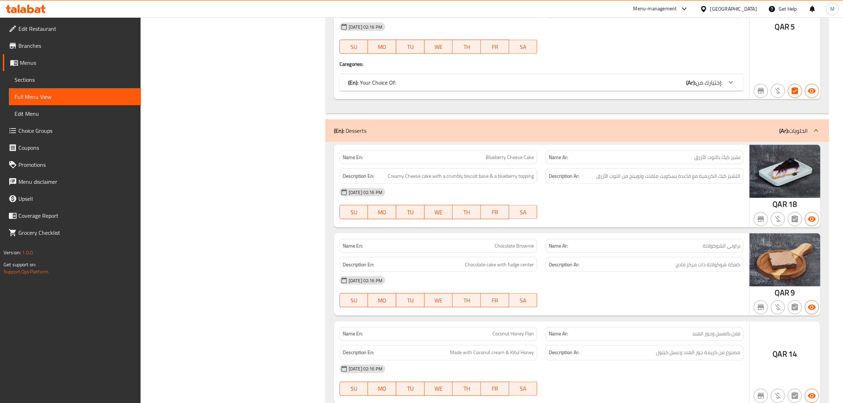
scroll to position [4780, 0]
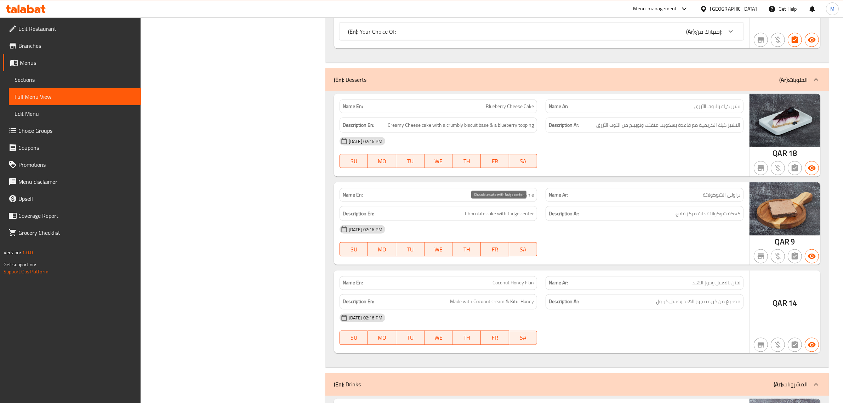
click at [486, 209] on span "Chocolate cake with fudge center" at bounding box center [499, 213] width 69 height 9
click at [566, 276] on div "Name Ar: فلان بالعسل وجوز الهند" at bounding box center [645, 283] width 198 height 14
click at [507, 263] on div "Name En: Blueberry Cheese Cake Name Ar: تشيز كيك بالتوت الأزرق Description En: …" at bounding box center [576, 229] width 503 height 277
click at [570, 231] on div "27-01-2025 02:16 PM" at bounding box center [541, 229] width 412 height 17
click at [644, 297] on h6 "Description Ar: مصنوع من كريمة جوز الهند وعسل كيتول" at bounding box center [645, 301] width 192 height 9
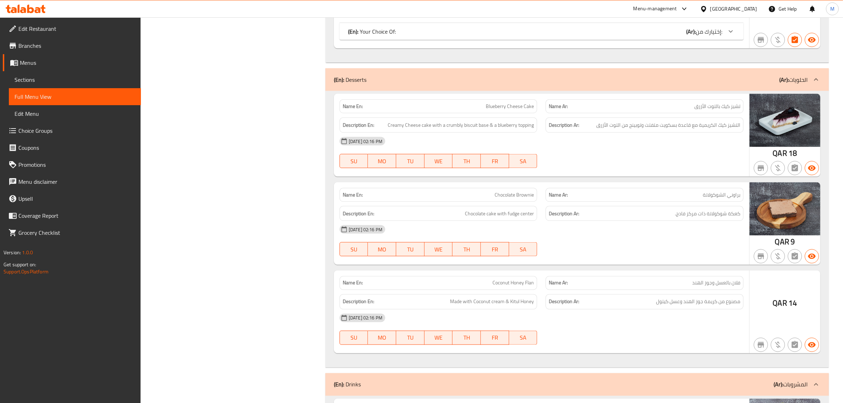
click at [618, 259] on div "Name En: Chocolate Brownie Name Ar: براوني الشوكولاتة Description En: Chocolate…" at bounding box center [541, 223] width 415 height 83
click at [591, 228] on div "27-01-2025 02:16 PM" at bounding box center [541, 229] width 412 height 17
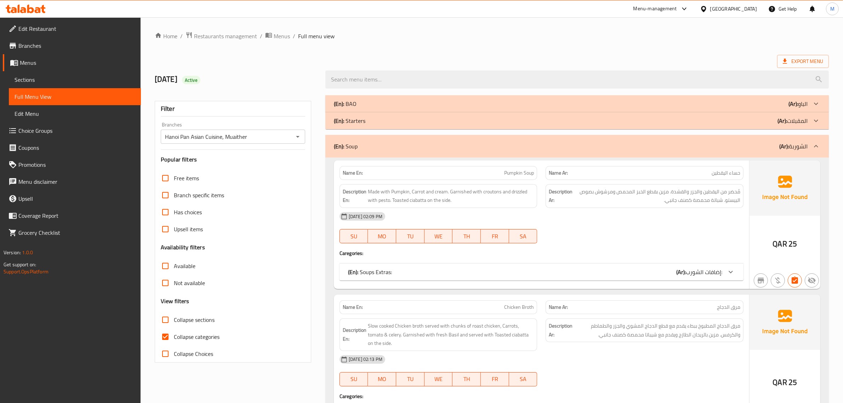
scroll to position [852, 0]
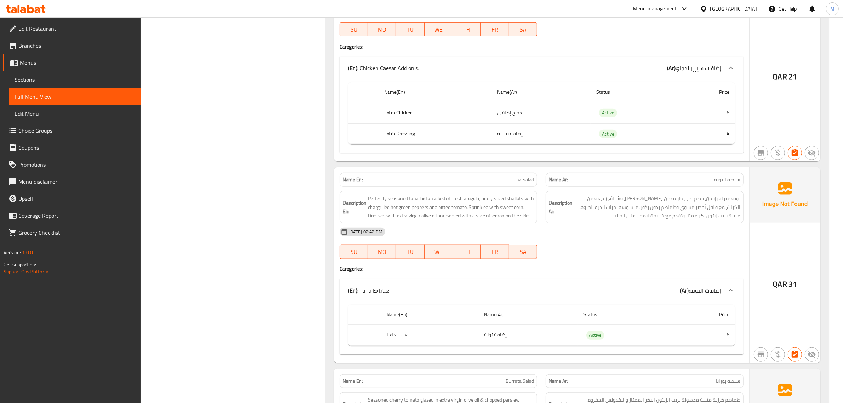
click at [603, 254] on div "14-09-2025 02:42 PM SU MO TU WE TH FR SA" at bounding box center [541, 243] width 412 height 40
drag, startPoint x: 624, startPoint y: 247, endPoint x: 617, endPoint y: 250, distance: 7.9
click at [624, 247] on div "14-09-2025 02:42 PM SU MO TU WE TH FR SA" at bounding box center [541, 243] width 412 height 40
click at [544, 280] on div "Name En: Tuna Salad Name Ar: سلطة التونة Description En: Perfectly seasoned tun…" at bounding box center [541, 264] width 415 height 195
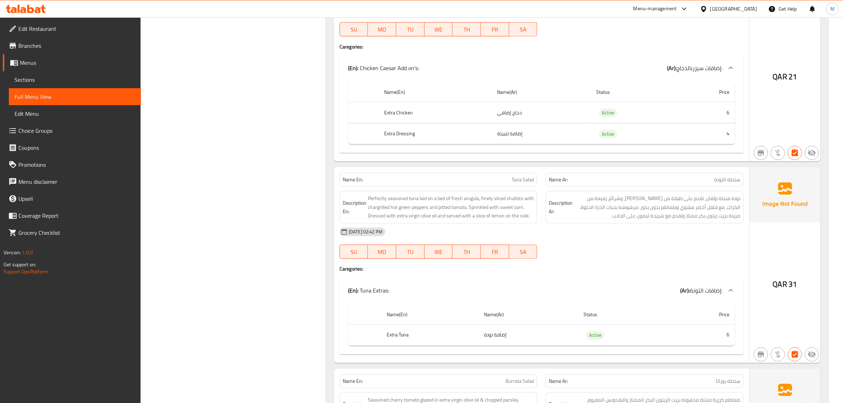
click at [562, 263] on div at bounding box center [644, 259] width 206 height 8
click at [562, 272] on h4 "Caregories:" at bounding box center [542, 268] width 404 height 7
click at [636, 240] on div "14-09-2025 02:42 PM" at bounding box center [541, 231] width 412 height 17
click at [565, 268] on h4 "Caregories:" at bounding box center [542, 268] width 404 height 7
click at [603, 269] on h4 "Caregories:" at bounding box center [542, 268] width 404 height 7
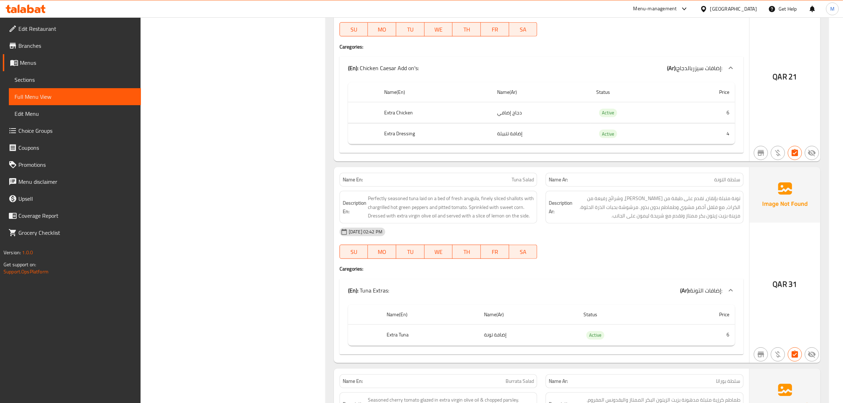
click at [649, 253] on div "14-09-2025 02:42 PM SU MO TU WE TH FR SA" at bounding box center [541, 243] width 412 height 40
click at [640, 269] on h4 "Caregories:" at bounding box center [542, 268] width 404 height 7
click at [666, 251] on div "14-09-2025 02:42 PM SU MO TU WE TH FR SA" at bounding box center [541, 243] width 412 height 40
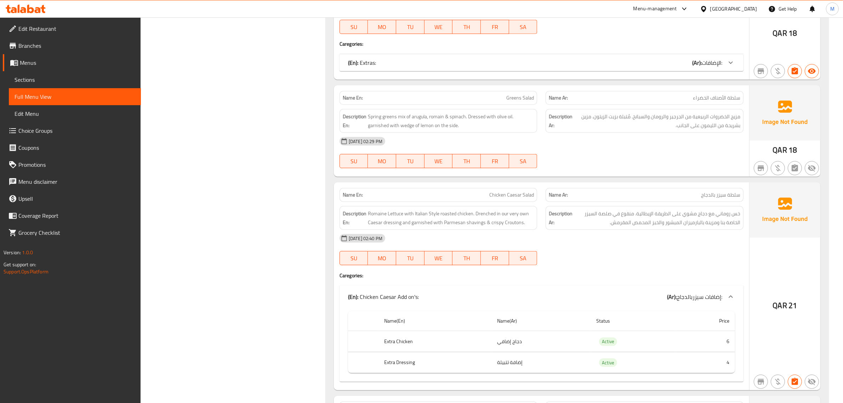
scroll to position [498, 0]
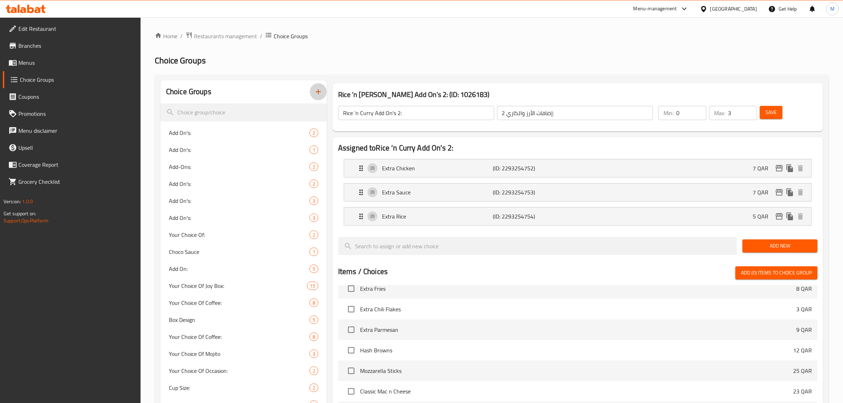
click at [319, 91] on icon "button" at bounding box center [318, 91] width 8 height 8
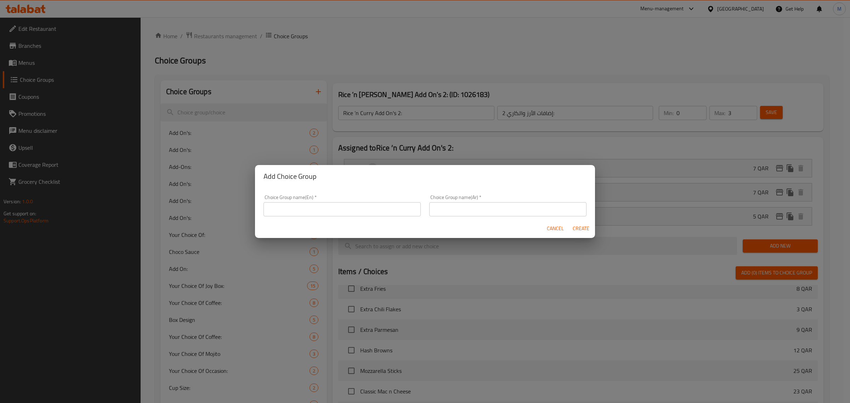
click at [363, 211] on input "text" at bounding box center [341, 209] width 157 height 14
type input "Omelette Addon's:"
type input "إضافات الأومليت:"
click at [583, 229] on span "Create" at bounding box center [580, 228] width 17 height 9
type input "Omelette Addon's:"
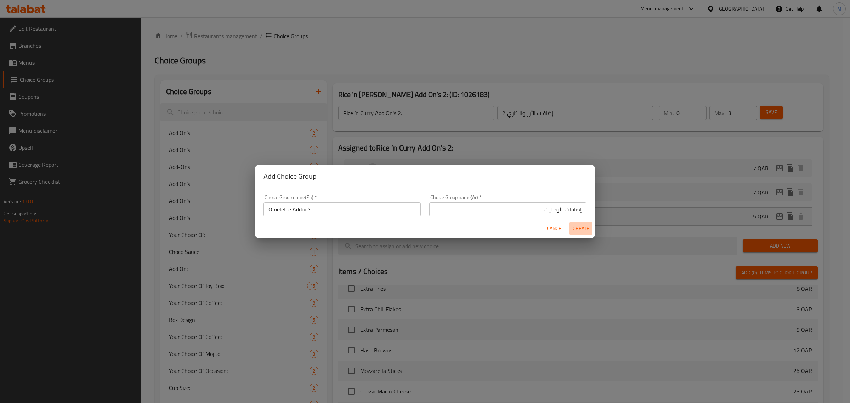
type input "إضافات الأومليت:"
type input "0"
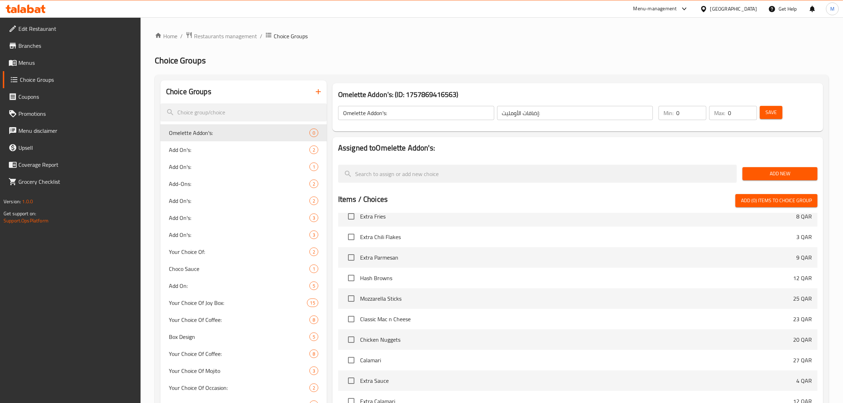
click at [780, 170] on span "Add New" at bounding box center [780, 173] width 64 height 9
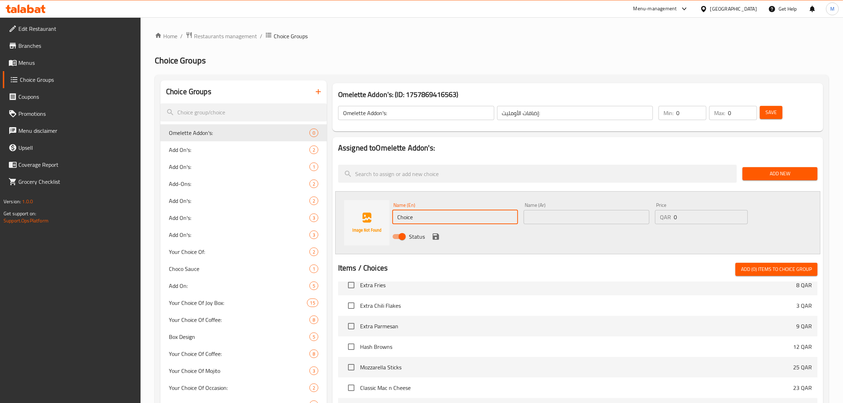
click at [429, 218] on input "Choice" at bounding box center [455, 217] width 126 height 14
paste input "Extra Egg"
type input "Extra Egg"
click at [769, 171] on span "Add New" at bounding box center [780, 173] width 64 height 9
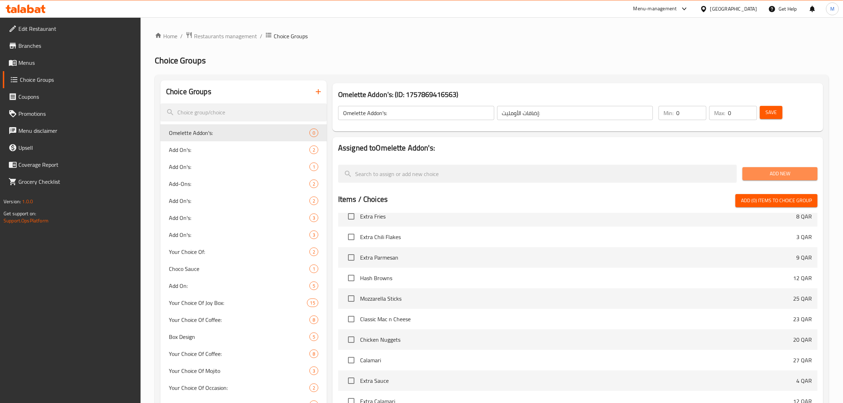
click at [769, 171] on span "Add New" at bounding box center [780, 173] width 64 height 9
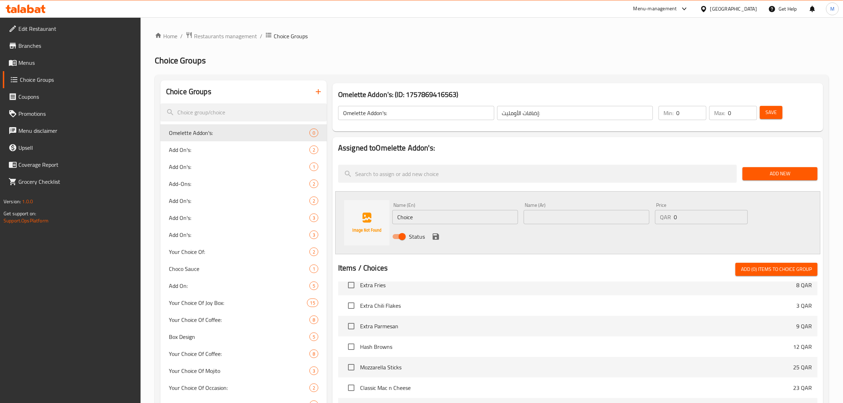
click at [447, 220] on input "Choice" at bounding box center [455, 217] width 126 height 14
paste input "Extra Egg"
type input "Extra Egg"
click at [620, 218] on input "text" at bounding box center [587, 217] width 126 height 14
paste input "بيضة إضافية"
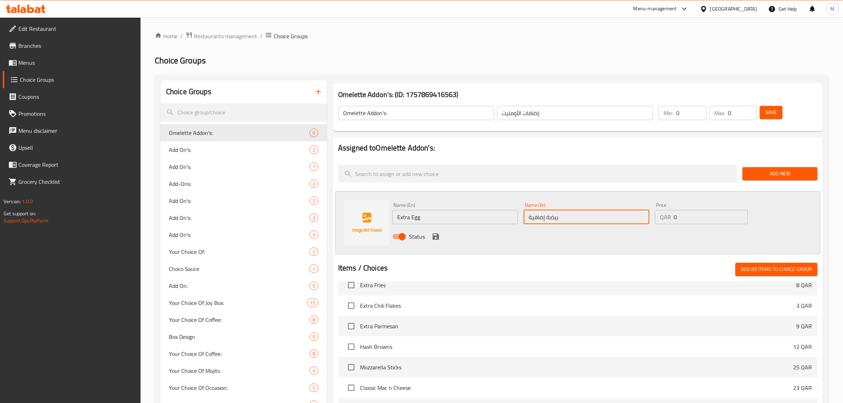
type input "بيضة إضافية"
click at [690, 214] on input "0" at bounding box center [711, 217] width 74 height 14
type input "3"
click at [438, 235] on icon "save" at bounding box center [436, 236] width 6 height 6
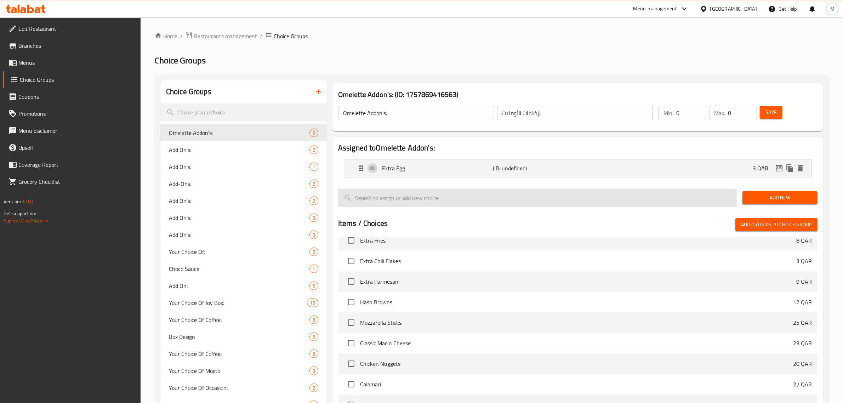
drag, startPoint x: 772, startPoint y: 197, endPoint x: 685, endPoint y: 198, distance: 86.4
click at [770, 198] on span "Add New" at bounding box center [780, 197] width 64 height 9
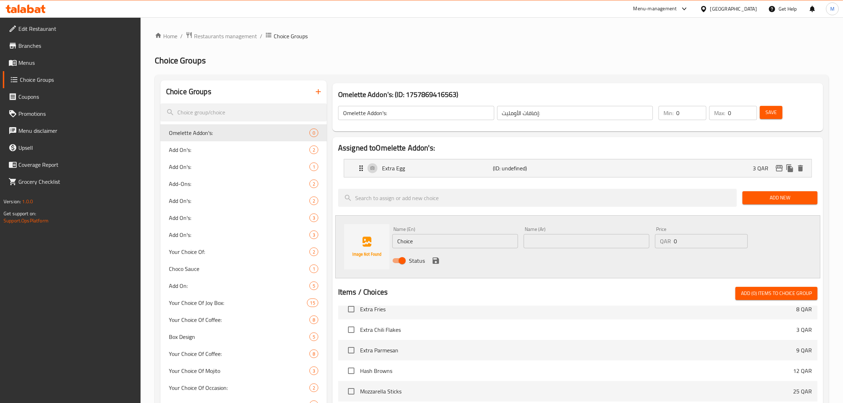
click at [471, 236] on input "Choice" at bounding box center [455, 241] width 126 height 14
paste input "Extra Chees"
type input "Extra Cheese"
click at [571, 240] on input "text" at bounding box center [587, 241] width 126 height 14
paste input "جبنة إضافية"
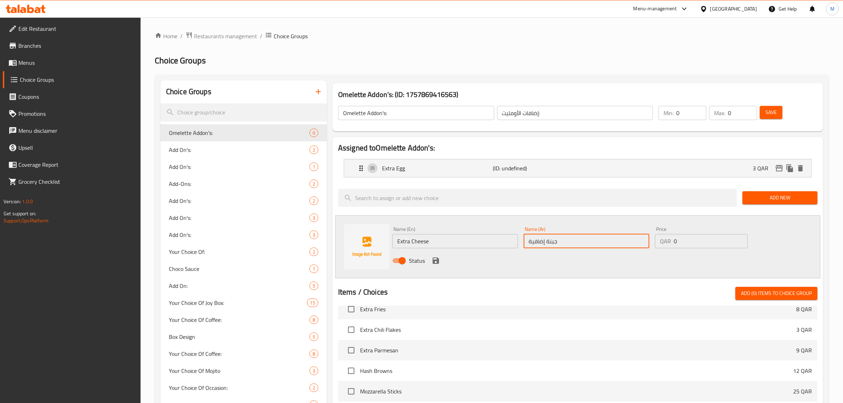
type input "جبنة إضافية"
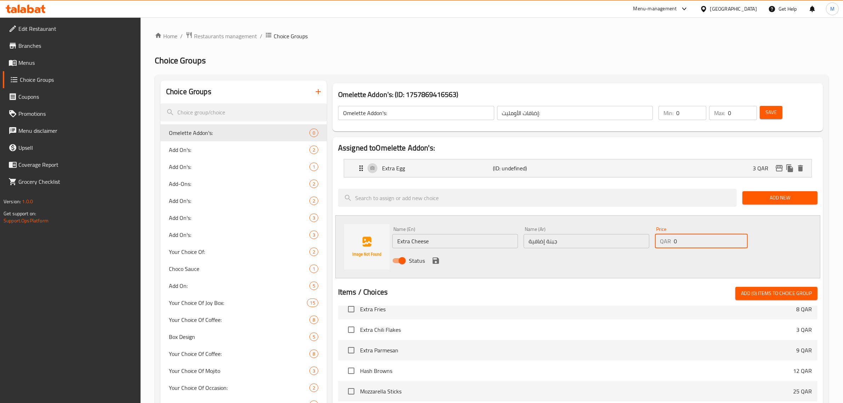
click at [684, 238] on input "0" at bounding box center [711, 241] width 74 height 14
type input "5"
click at [434, 260] on icon "save" at bounding box center [436, 260] width 6 height 6
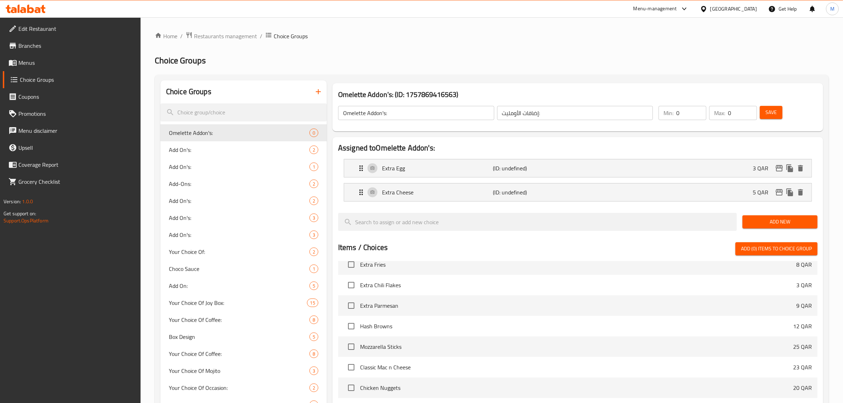
click at [760, 218] on span "Add New" at bounding box center [780, 221] width 64 height 9
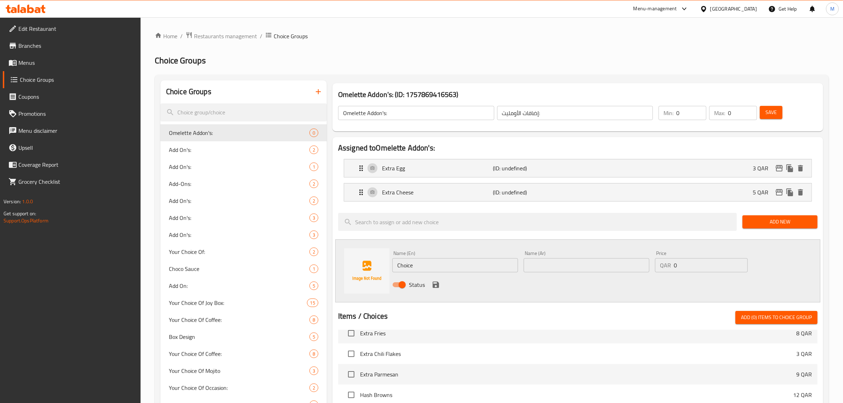
click at [479, 271] on input "Choice" at bounding box center [455, 265] width 126 height 14
paste input "Extra Spinach"
click at [400, 266] on input "Extra Spinach" at bounding box center [455, 265] width 126 height 14
type input "Extra Spinach"
click at [620, 268] on input "text" at bounding box center [587, 265] width 126 height 14
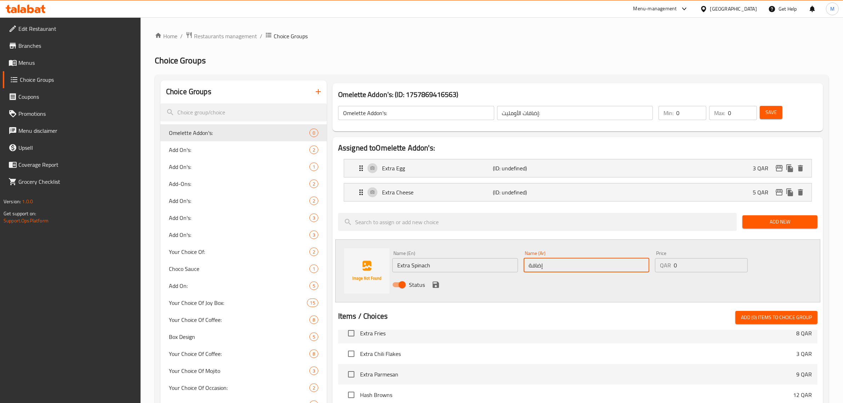
paste input "سبانخ"
type input "إضافة سبانخ"
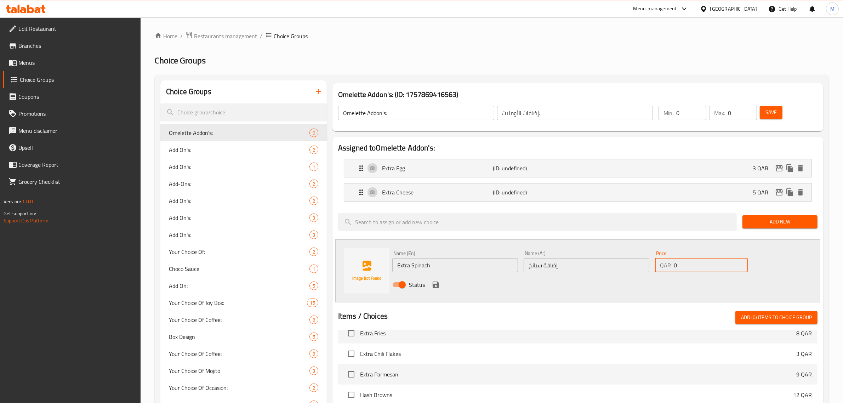
drag, startPoint x: 680, startPoint y: 264, endPoint x: 657, endPoint y: 264, distance: 22.3
click at [657, 264] on div "QAR 0 Price" at bounding box center [701, 265] width 93 height 14
type input "4"
click at [432, 284] on icon "save" at bounding box center [436, 284] width 8 height 8
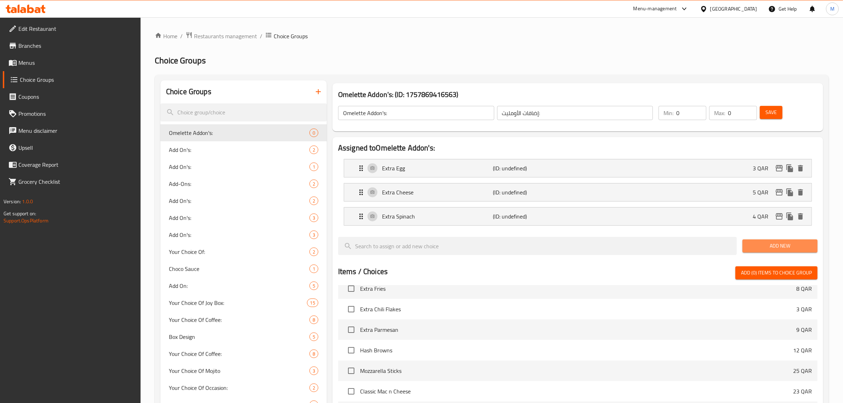
click at [758, 245] on span "Add New" at bounding box center [780, 245] width 64 height 9
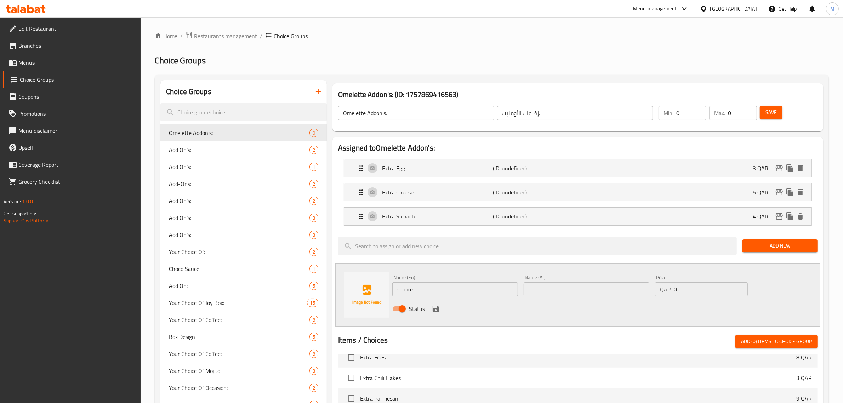
click at [653, 257] on div at bounding box center [537, 246] width 404 height 24
click at [478, 287] on input "Choice" at bounding box center [455, 289] width 126 height 14
paste input "Extra Cherry Tomato"
type input "Extra Cherry Tomato"
click at [569, 286] on input "text" at bounding box center [587, 289] width 126 height 14
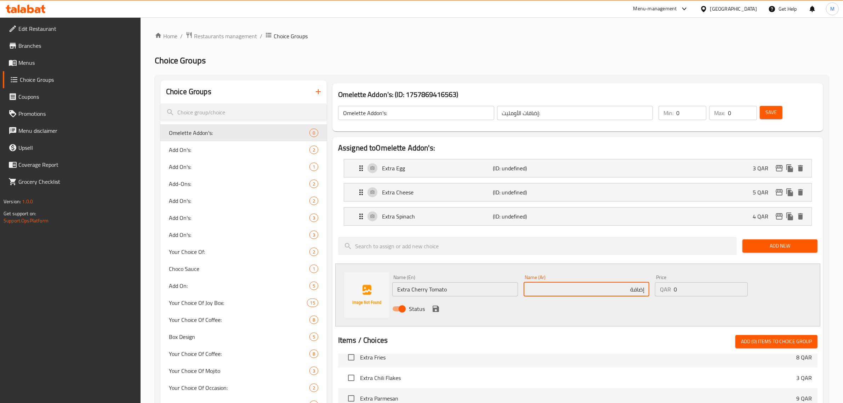
paste input "طماطم شيري"
type input "إضافة طماطم شيري"
drag, startPoint x: 677, startPoint y: 291, endPoint x: 670, endPoint y: 292, distance: 7.2
click at [670, 292] on div "QAR 0 Price" at bounding box center [701, 289] width 93 height 14
type input "4"
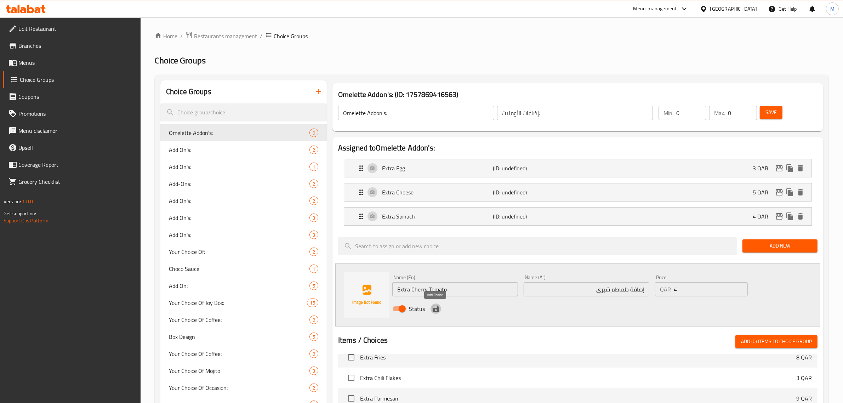
click at [435, 305] on icon "save" at bounding box center [436, 308] width 8 height 8
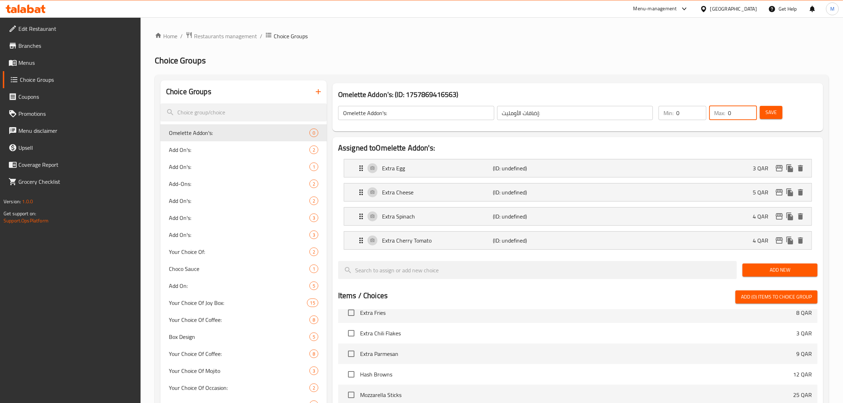
drag, startPoint x: 735, startPoint y: 119, endPoint x: 729, endPoint y: 119, distance: 6.4
click at [729, 119] on input "0" at bounding box center [742, 113] width 29 height 14
type input "4"
click at [774, 114] on span "Save" at bounding box center [770, 112] width 11 height 9
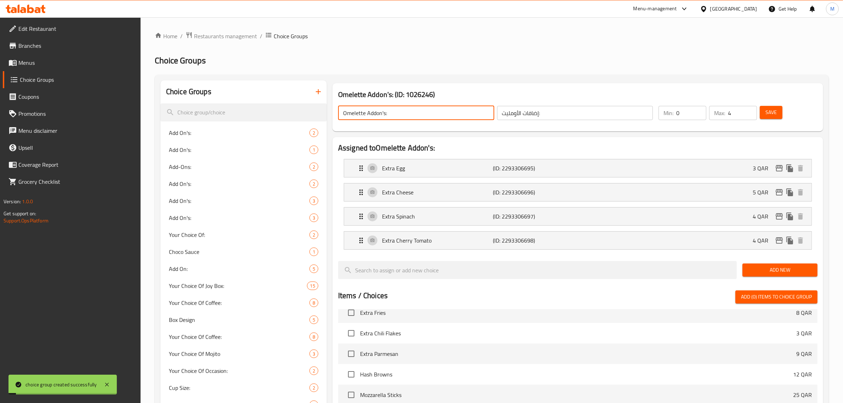
click at [443, 115] on input "Omelette Addon's:" at bounding box center [416, 113] width 156 height 14
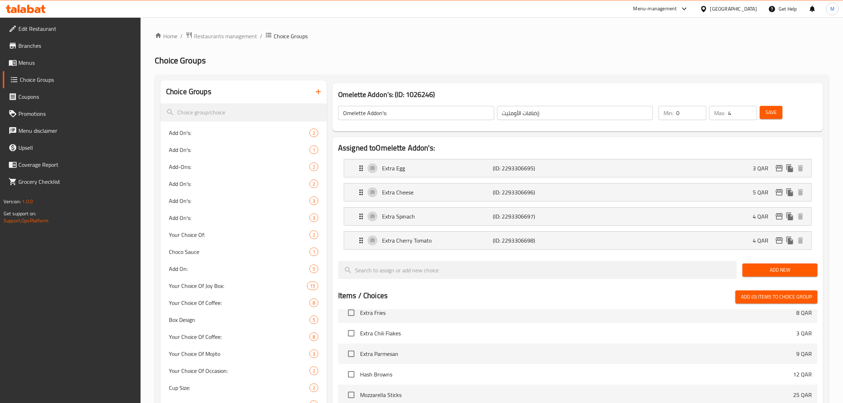
click at [465, 91] on h3 "Omelette Addon's: (ID: 1026246)" at bounding box center [577, 94] width 479 height 11
click at [775, 112] on span "Save" at bounding box center [770, 112] width 11 height 9
click at [375, 62] on h2 "Choice Groups" at bounding box center [492, 60] width 674 height 11
drag, startPoint x: 338, startPoint y: 94, endPoint x: 392, endPoint y: 94, distance: 54.2
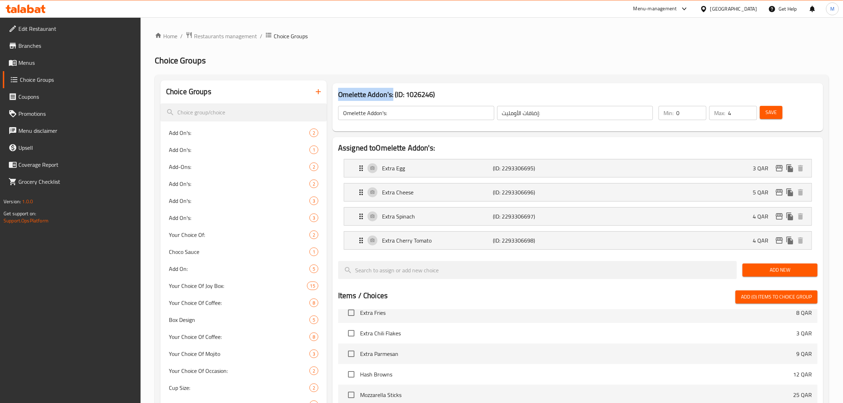
click at [392, 94] on h3 "Omelette Addon's: (ID: 1026246)" at bounding box center [577, 94] width 479 height 11
copy h3 "Omelette Addon's:"
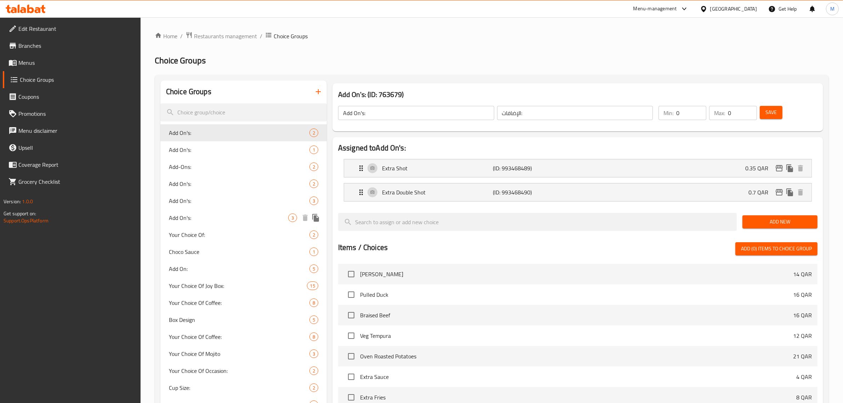
scroll to position [1186, 0]
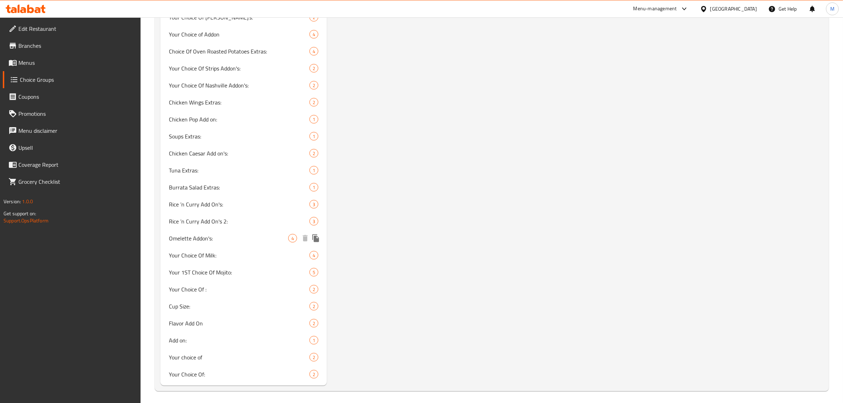
click at [247, 230] on div "Omelette Addon's: 4" at bounding box center [243, 238] width 166 height 17
type input "Omelette Addon's:"
type input "إضافات الأومليت:"
type input "4"
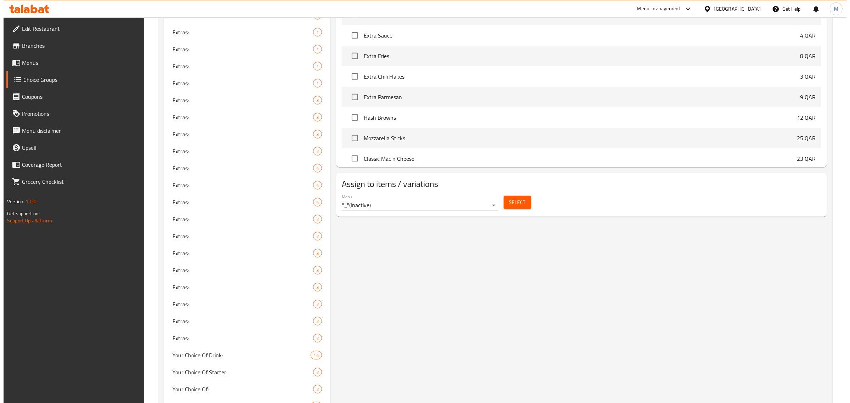
scroll to position [301, 0]
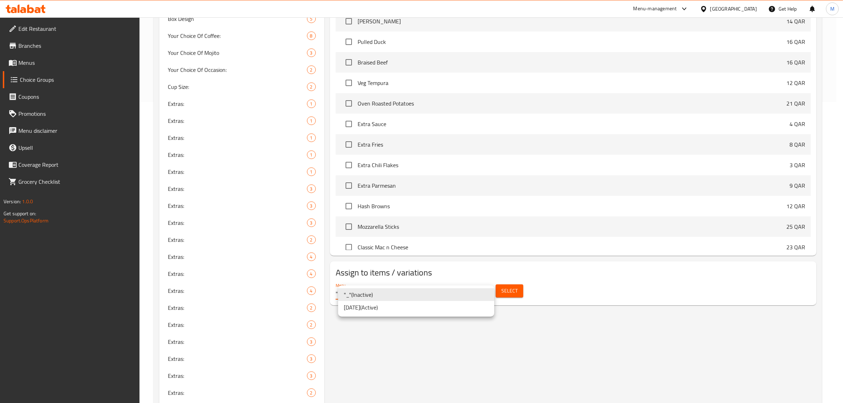
click at [421, 307] on li "[DATE] ( Active )" at bounding box center [416, 307] width 156 height 13
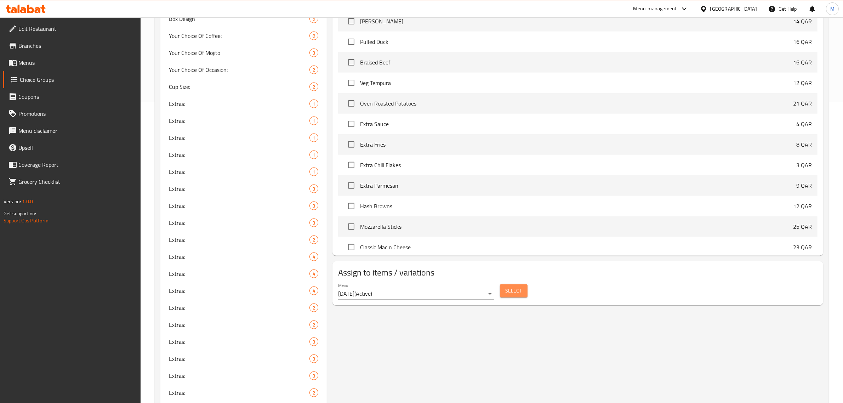
click at [510, 292] on span "Select" at bounding box center [514, 290] width 16 height 9
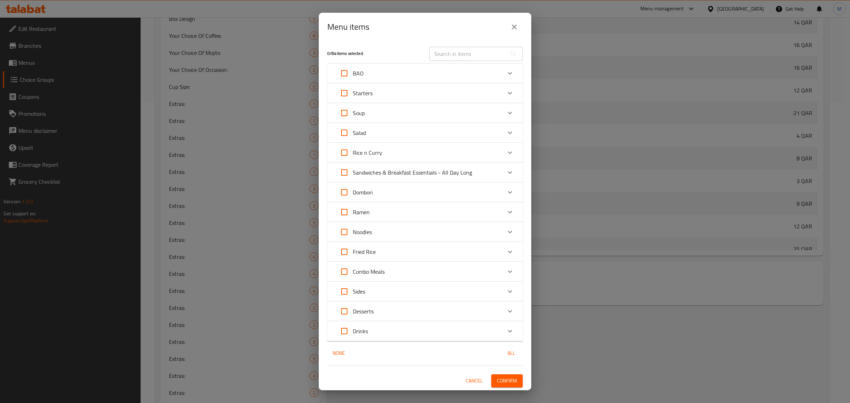
click at [501, 174] on div "Expand" at bounding box center [509, 172] width 17 height 17
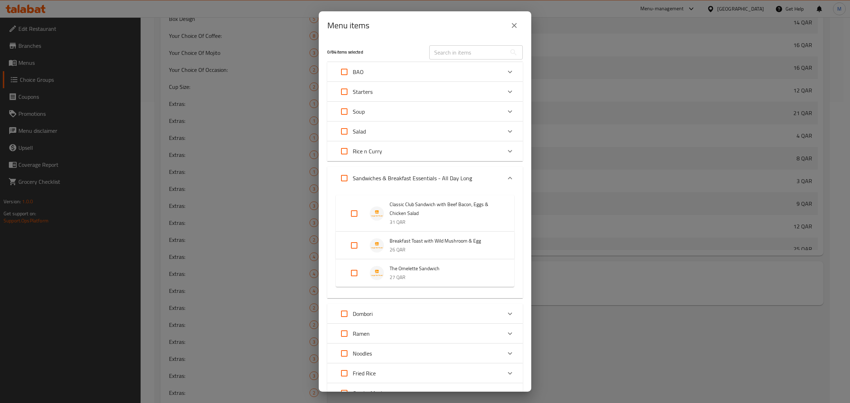
click at [353, 273] on input "Expand" at bounding box center [354, 272] width 17 height 17
checkbox input "true"
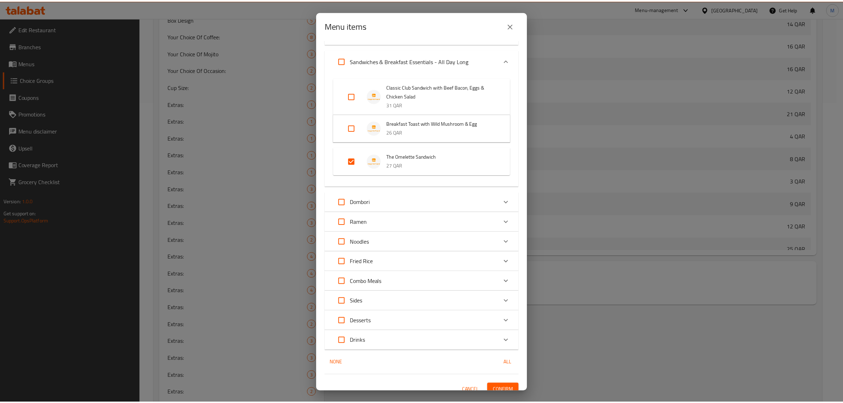
scroll to position [125, 0]
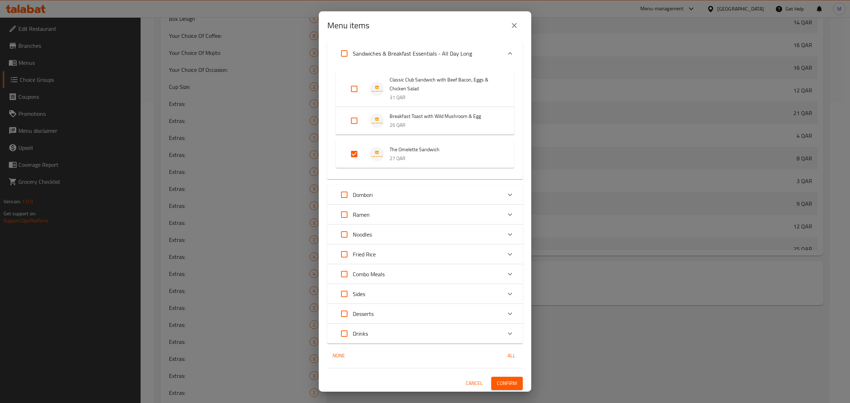
click at [497, 385] on span "Confirm" at bounding box center [507, 383] width 20 height 9
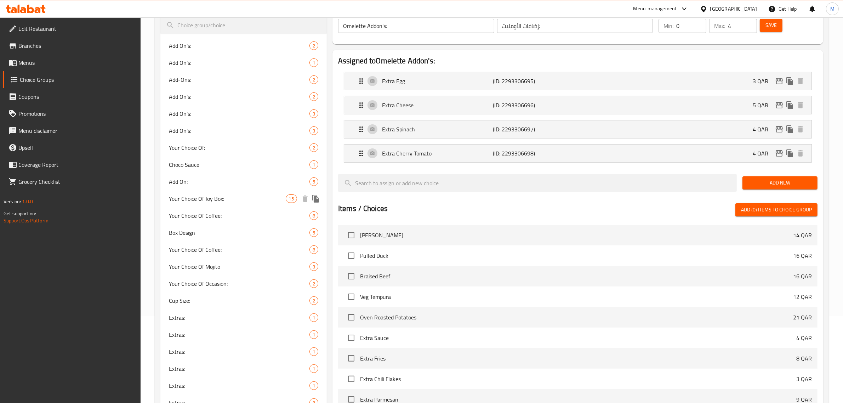
scroll to position [0, 0]
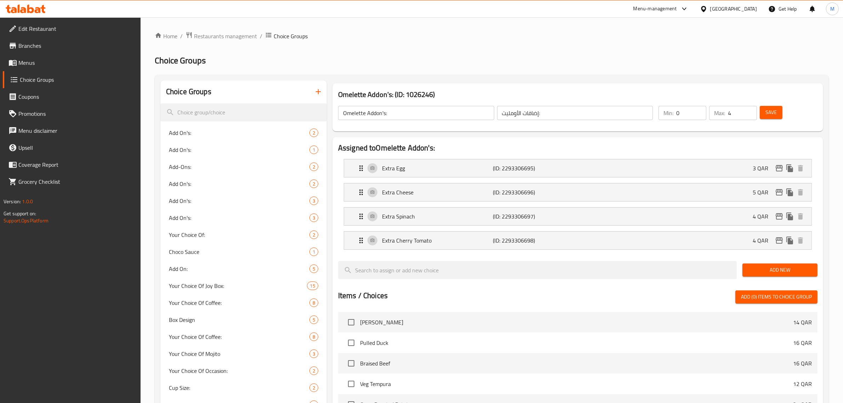
click at [314, 89] on icon "button" at bounding box center [318, 91] width 8 height 8
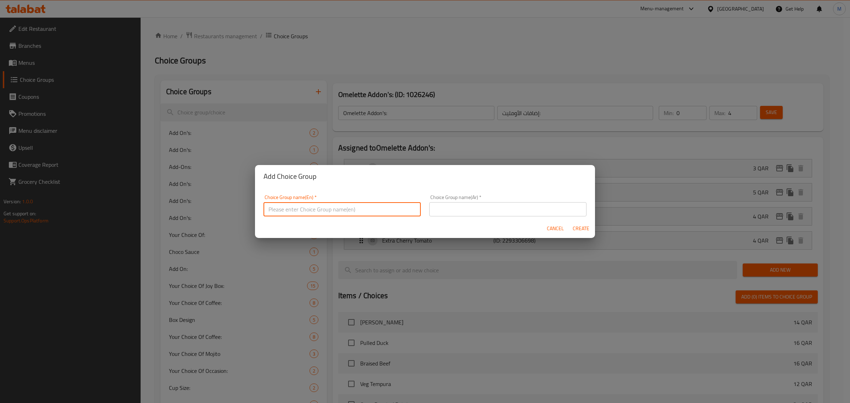
click at [353, 204] on input "text" at bounding box center [341, 209] width 157 height 14
paste input "Breakfast Roll"
type input "Breakfast Roll Add On's:"
click at [353, 201] on div "Choice Group name(En)   * Breakfast Roll Add On's: Choice Group name(En) *" at bounding box center [341, 206] width 157 height 22
click at [351, 208] on input "Breakfast Roll Add On's:" at bounding box center [341, 209] width 157 height 14
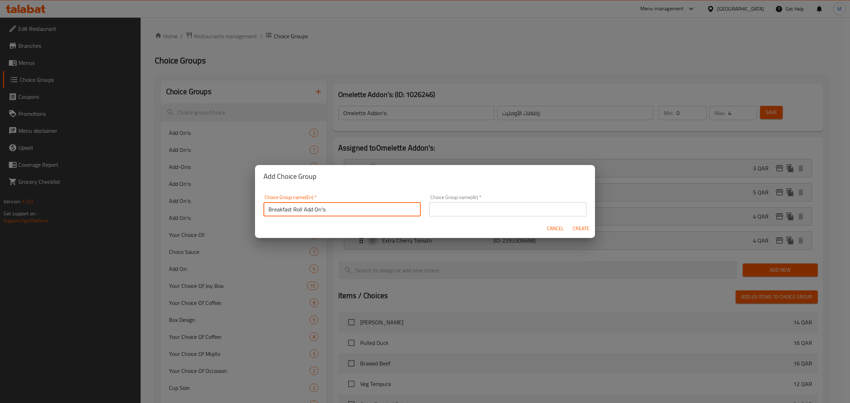
click at [351, 208] on input "Breakfast Roll Add On's:" at bounding box center [341, 209] width 157 height 14
click at [360, 207] on input "Breakfast Roll Add On's:" at bounding box center [341, 209] width 157 height 14
click at [560, 206] on input "text" at bounding box center [507, 209] width 157 height 14
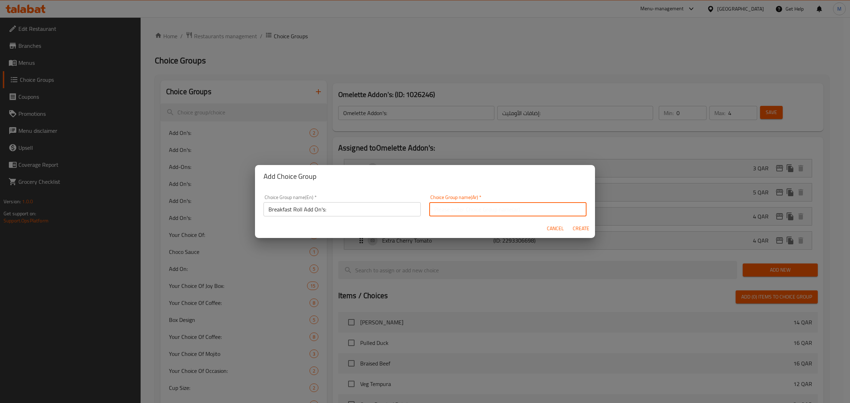
paste input "إضافات"
click at [521, 212] on input "إضافات" at bounding box center [507, 209] width 157 height 14
paste input "لفائف الإفطار:"
drag, startPoint x: 545, startPoint y: 211, endPoint x: 557, endPoint y: 211, distance: 12.0
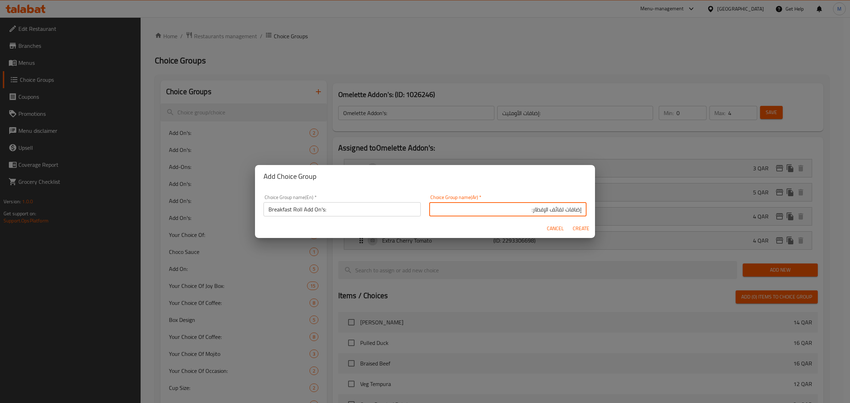
click at [557, 211] on input "إضافات لفائف الإفطار:" at bounding box center [507, 209] width 157 height 14
type input "إضافات رول الإفطار:"
click at [577, 227] on span "Create" at bounding box center [580, 228] width 17 height 9
type input "Breakfast Roll Add On's:"
type input "إضافات رول الإفطار:"
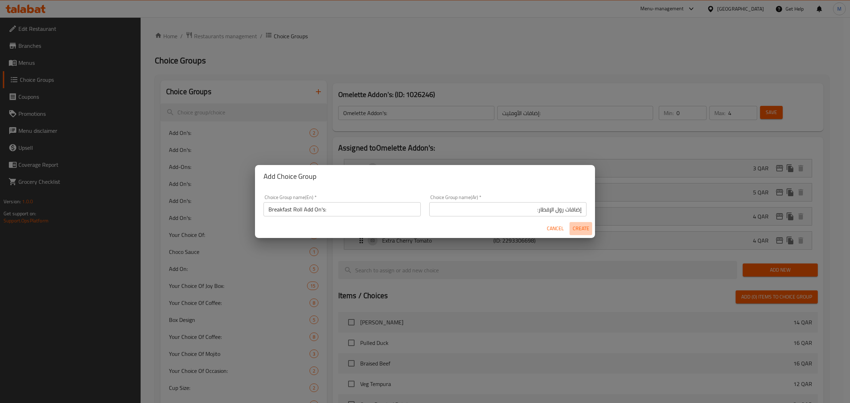
type input "0"
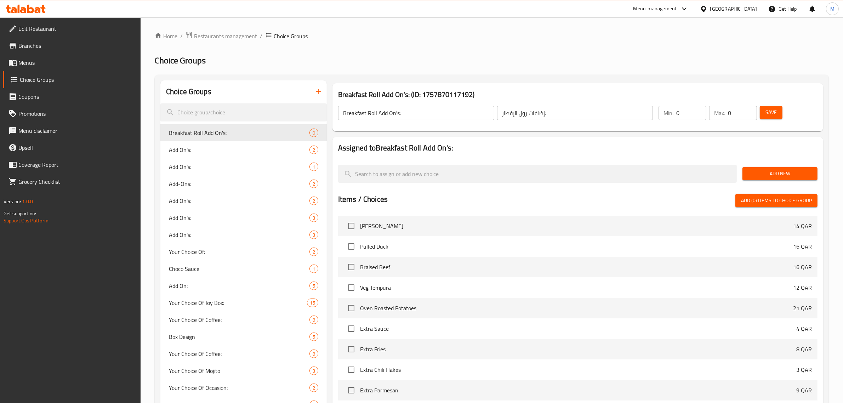
click at [754, 180] on button "Add New" at bounding box center [779, 173] width 75 height 13
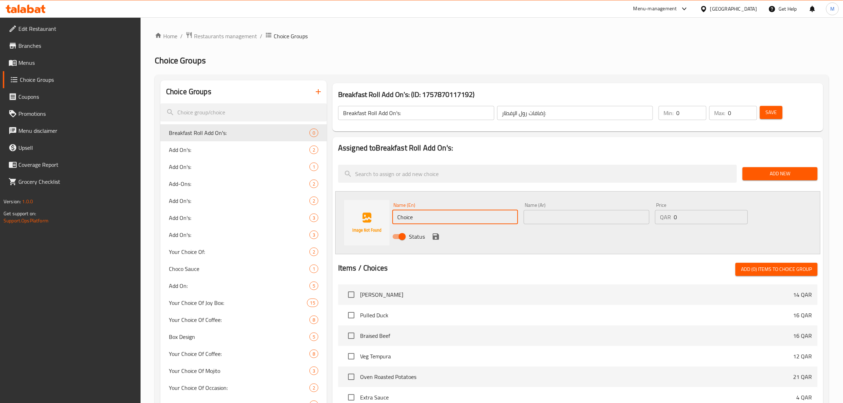
click at [436, 212] on input "Choice" at bounding box center [455, 217] width 126 height 14
paste input "Extra Egg"
type input "Extra Egg"
click at [549, 217] on input "text" at bounding box center [587, 217] width 126 height 14
type input "إضافة بيضة"
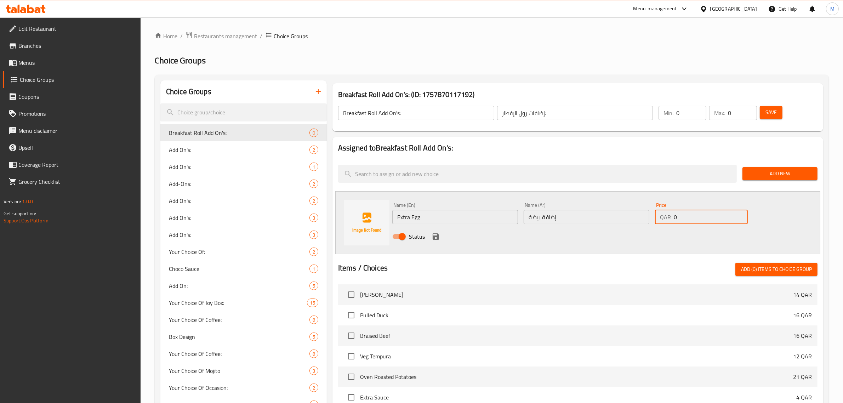
click at [692, 221] on input "0" at bounding box center [711, 217] width 74 height 14
type input "3"
click at [434, 235] on icon "save" at bounding box center [436, 236] width 6 height 6
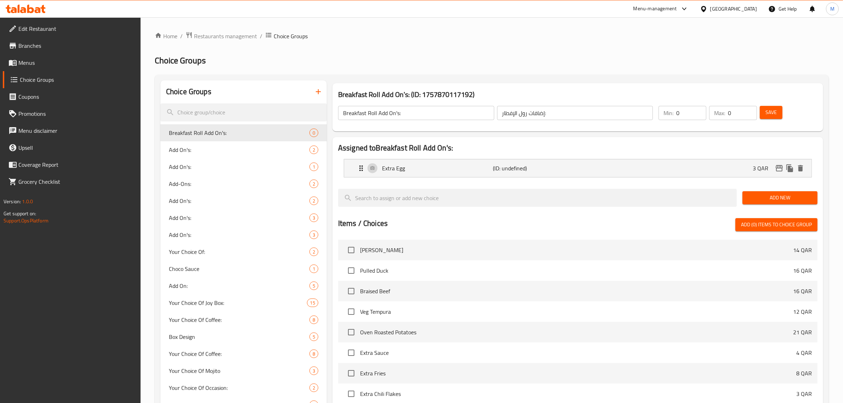
drag, startPoint x: 770, startPoint y: 195, endPoint x: 739, endPoint y: 201, distance: 31.7
click at [770, 195] on span "Add New" at bounding box center [780, 197] width 64 height 9
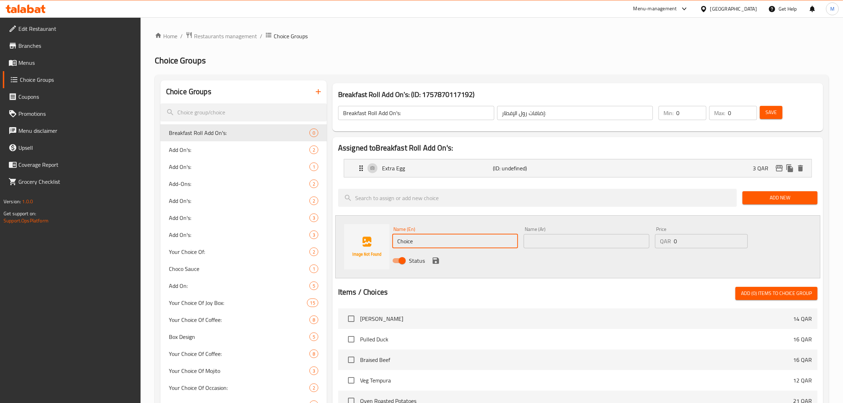
click at [481, 241] on input "Choice" at bounding box center [455, 241] width 126 height 14
paste input "Extra Chicken"
type input "Extra Chicken"
click at [547, 240] on input "text" at bounding box center [587, 241] width 126 height 14
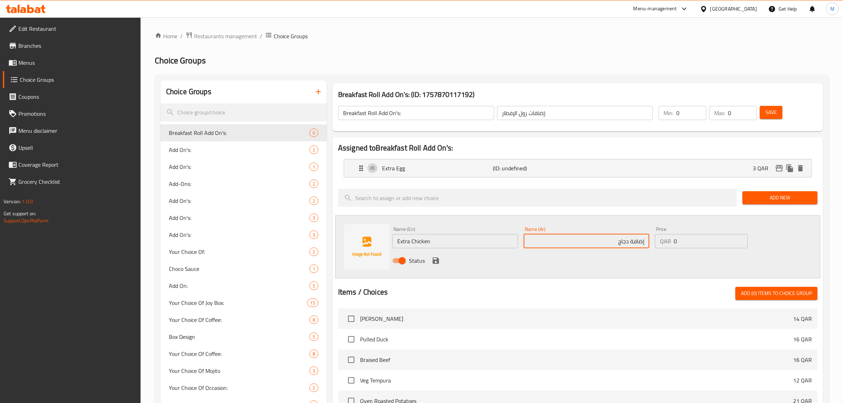
type input "إضافة دجاج"
click at [691, 245] on input "0" at bounding box center [711, 241] width 74 height 14
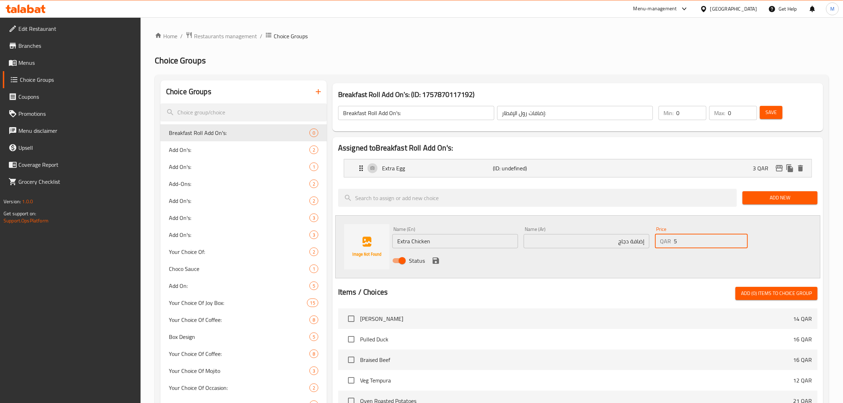
type input "5"
click at [438, 263] on icon "save" at bounding box center [436, 260] width 6 height 6
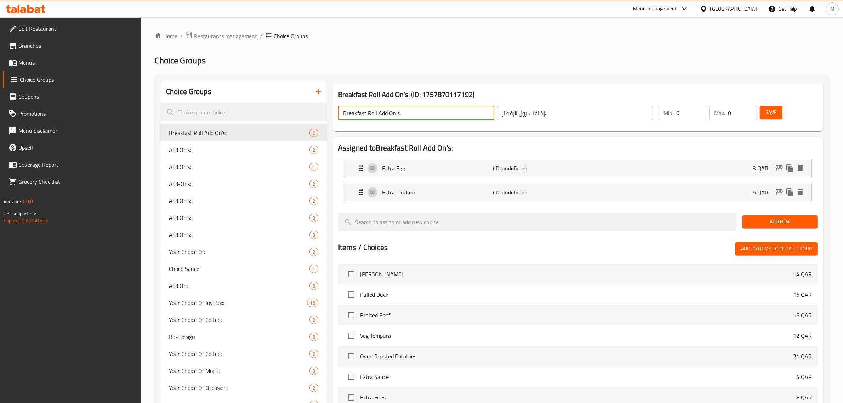
click at [344, 114] on input "Breakfast Roll Add On's:" at bounding box center [416, 113] width 156 height 14
click at [777, 114] on button "Save" at bounding box center [771, 112] width 23 height 13
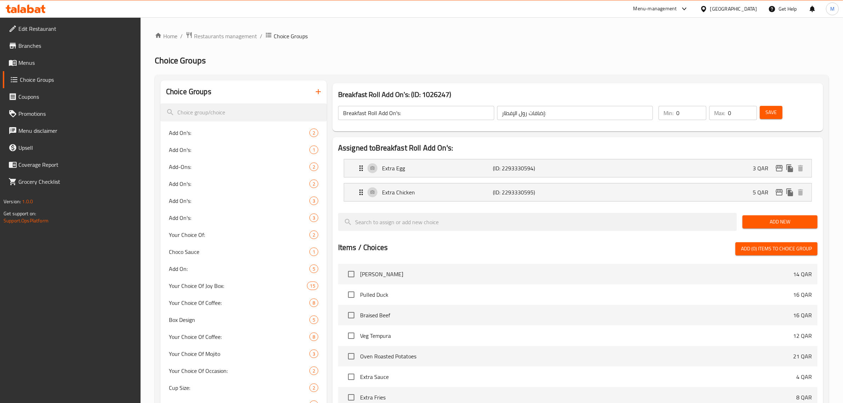
click at [457, 55] on h2 "Choice Groups" at bounding box center [492, 60] width 674 height 11
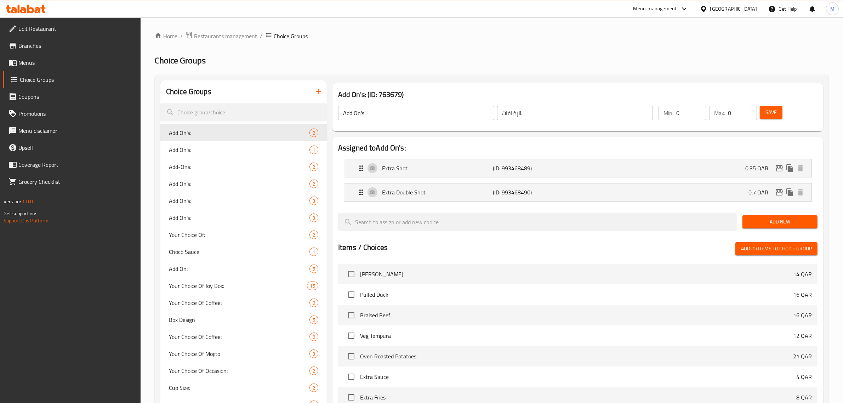
click at [455, 85] on div "Add On's: (ID: 763679) Add On's: ​ الإضافات: ​ Min: 0 ​ Max: 0 ​ Save" at bounding box center [577, 107] width 491 height 48
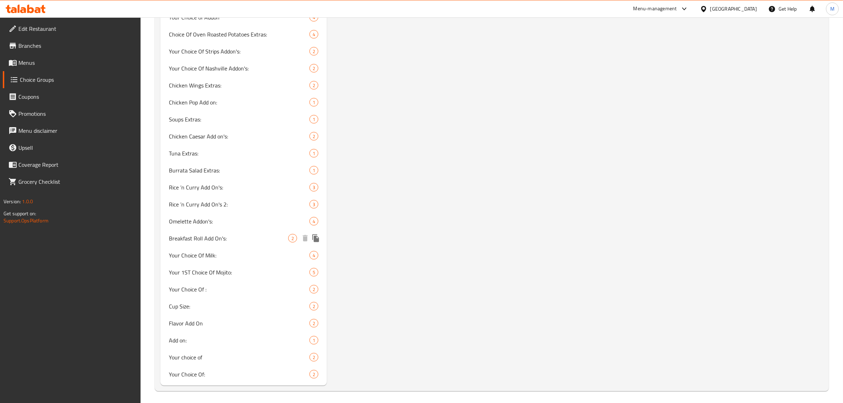
click at [239, 238] on span "Breakfast Roll Add On's:" at bounding box center [228, 238] width 119 height 8
type input "Breakfast Roll Add On's:"
type input "إضافات رول الإفطار:"
click at [239, 238] on span "Breakfast Roll Add On's:" at bounding box center [228, 238] width 119 height 8
click at [263, 238] on span "Breakfast Roll Add On's:" at bounding box center [228, 238] width 119 height 8
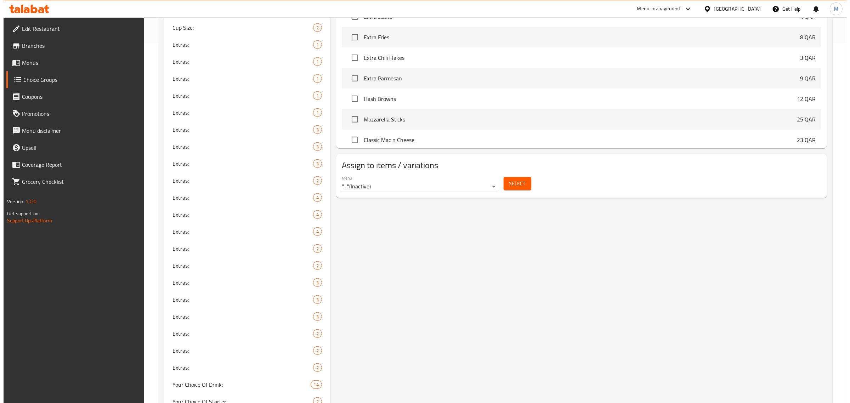
scroll to position [274, 0]
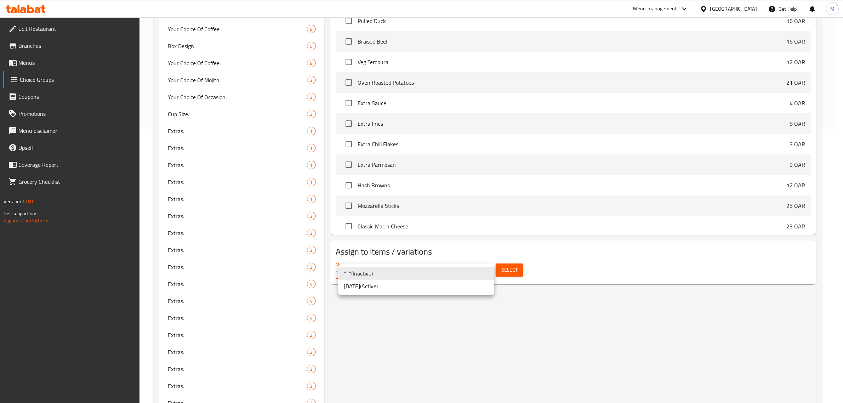
click at [425, 287] on li "[DATE] ( Active )" at bounding box center [416, 286] width 156 height 13
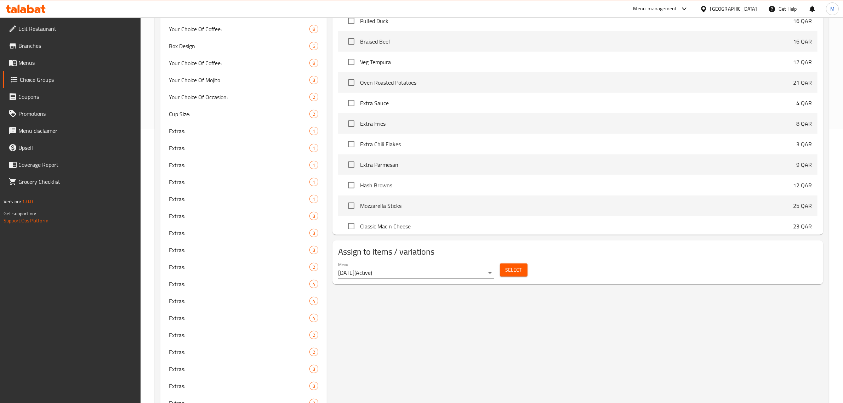
click at [513, 271] on span "Select" at bounding box center [514, 270] width 16 height 9
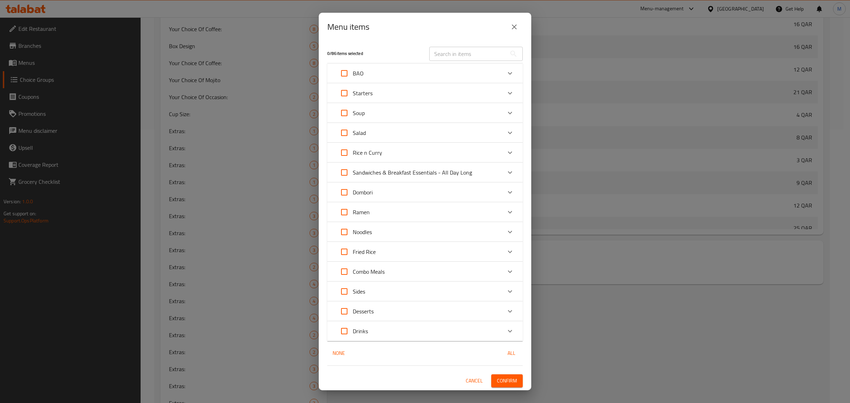
click at [511, 170] on icon "Expand" at bounding box center [510, 172] width 8 height 8
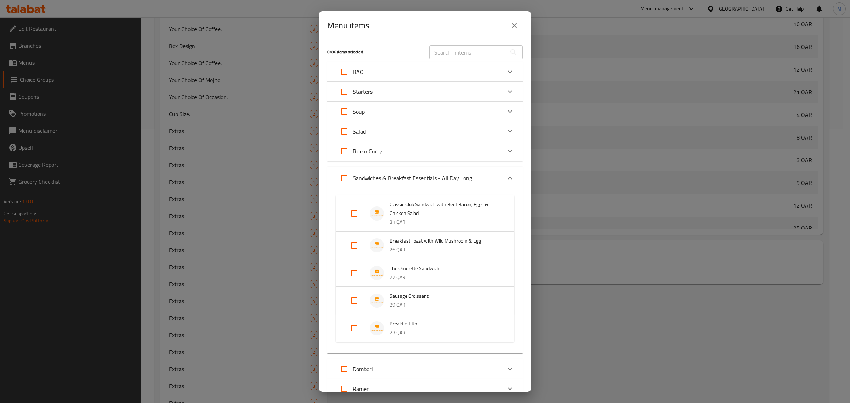
click at [353, 328] on input "Expand" at bounding box center [354, 328] width 17 height 17
checkbox input "true"
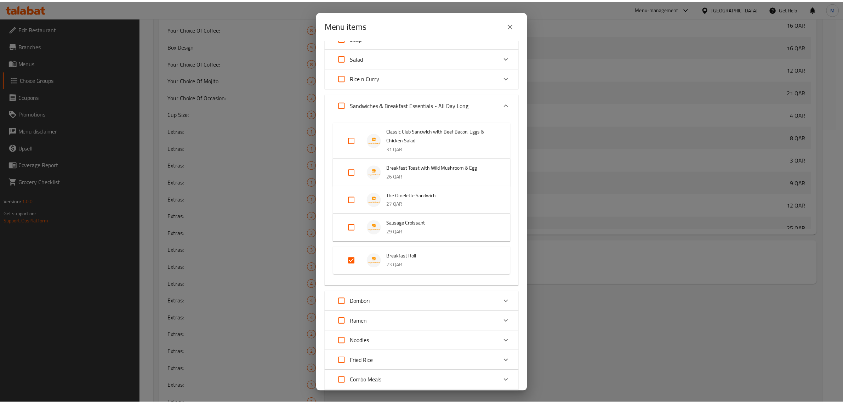
scroll to position [180, 0]
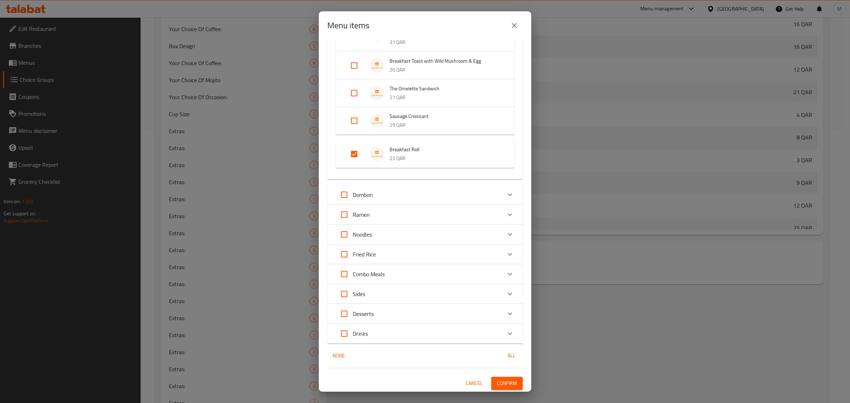
click at [498, 383] on span "Confirm" at bounding box center [507, 383] width 20 height 9
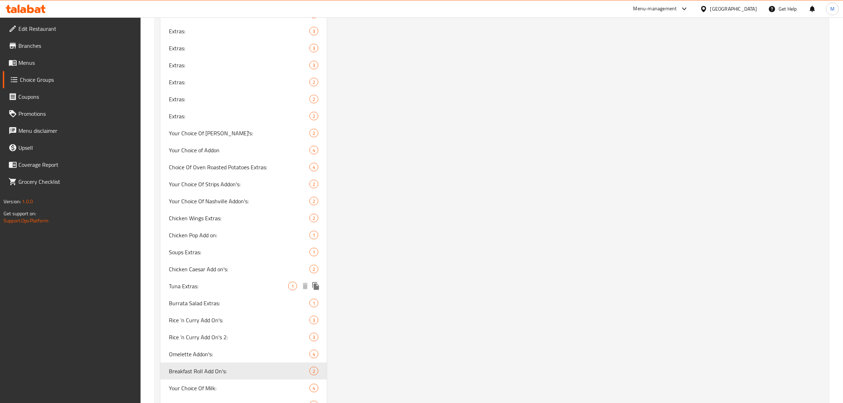
scroll to position [1203, 0]
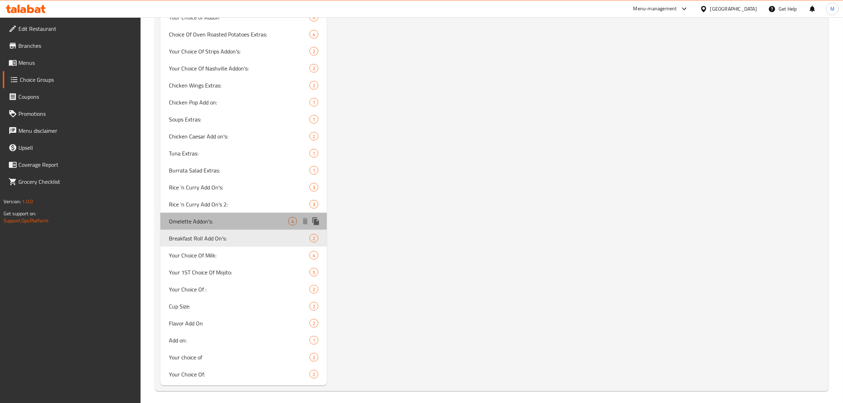
click at [218, 218] on span "Omelette Addon's:" at bounding box center [228, 221] width 119 height 8
type input "Omelette Addon's:"
type input "إضافات الأومليت:"
type input "4"
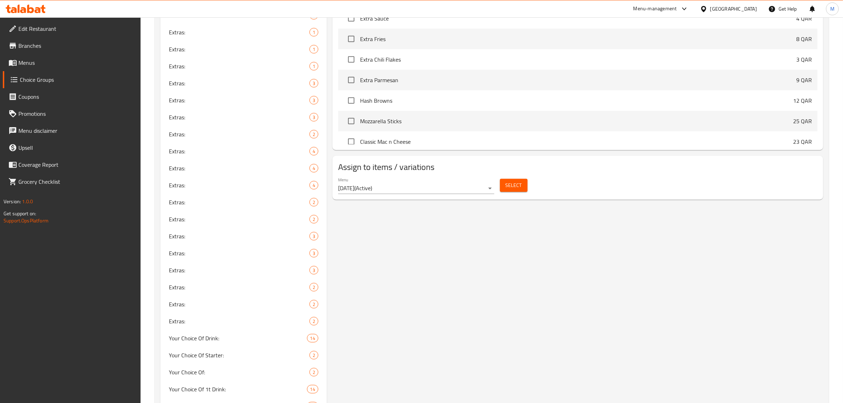
scroll to position [318, 0]
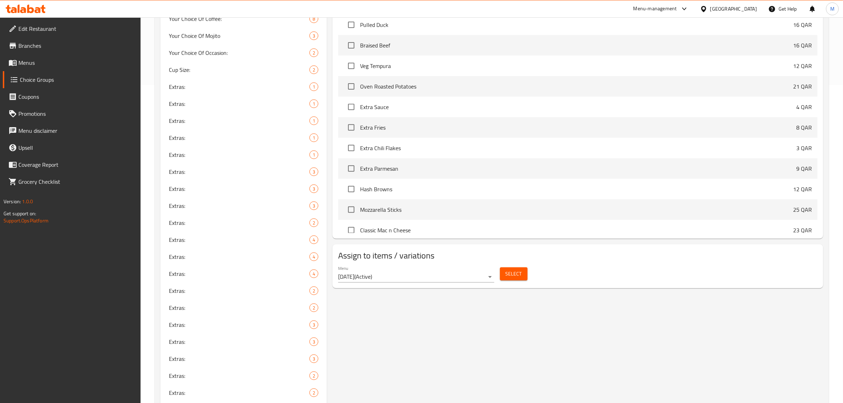
click at [508, 275] on span "Select" at bounding box center [514, 273] width 16 height 9
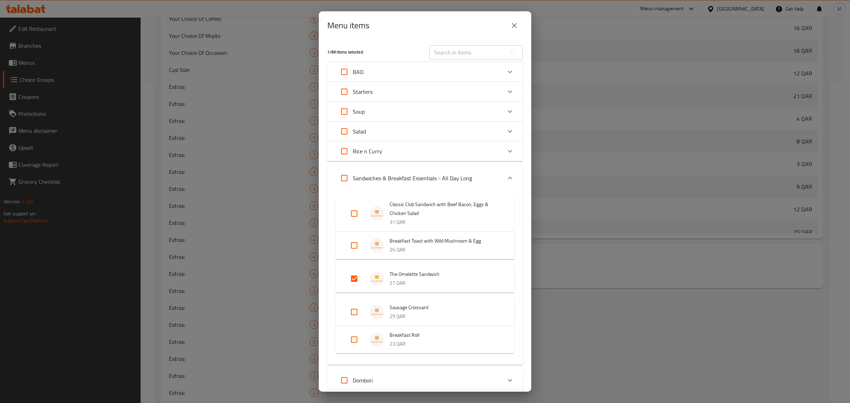
click at [513, 29] on icon "close" at bounding box center [514, 25] width 8 height 8
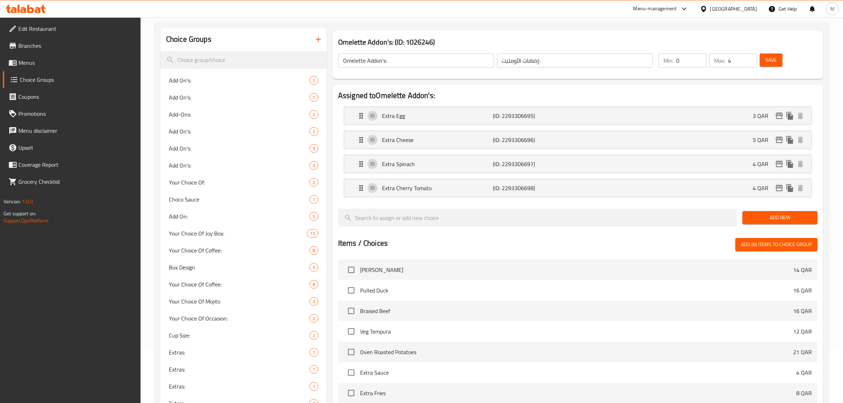
scroll to position [0, 0]
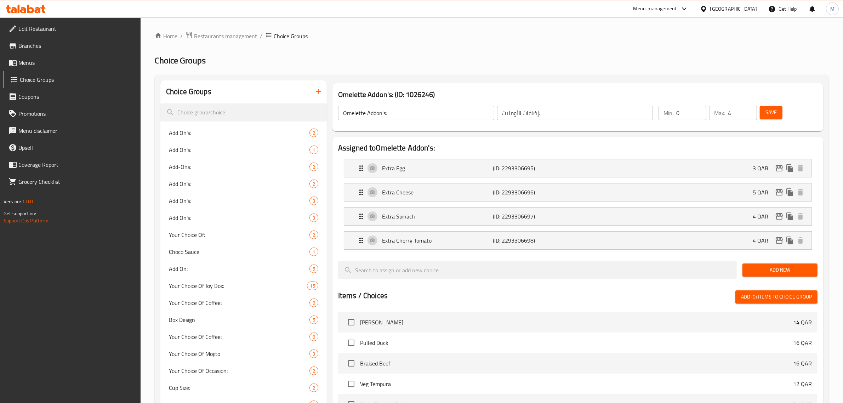
click at [319, 93] on icon "button" at bounding box center [318, 91] width 8 height 8
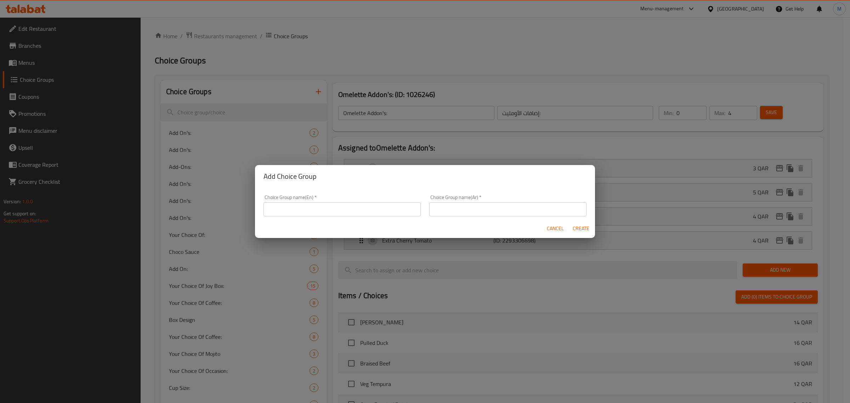
click at [382, 216] on input "text" at bounding box center [341, 209] width 157 height 14
paste input "Tuscan Breakfast"
type input "Tuscan Breakfast Add On's:"
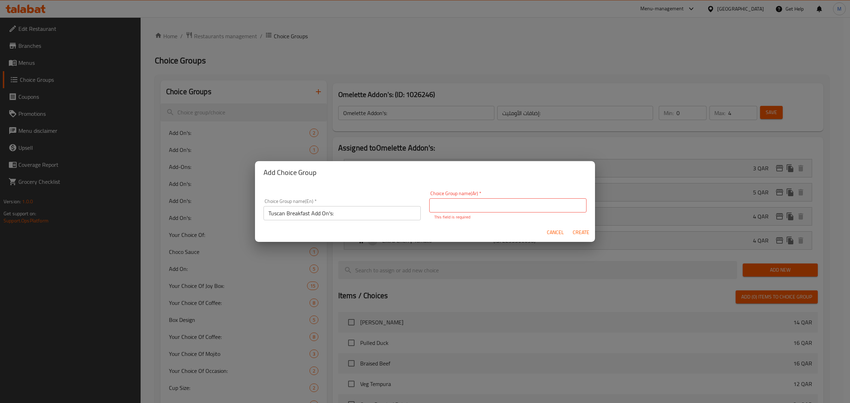
click at [554, 205] on input "text" at bounding box center [507, 205] width 157 height 14
paste input "نادي الإفطار توسكان"
drag, startPoint x: 470, startPoint y: 206, endPoint x: 493, endPoint y: 206, distance: 23.0
click at [493, 206] on input "نادي الإفطار توسكان" at bounding box center [507, 205] width 157 height 14
type input "إضافات الإفطار توسكان:"
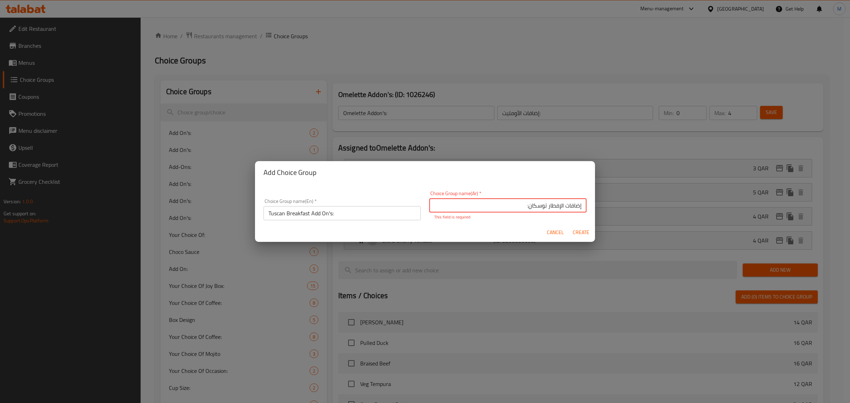
click at [586, 232] on span "Create" at bounding box center [580, 232] width 17 height 9
type input "Tuscan Breakfast Add On's:"
type input "إضافات الإفطار توسكان:"
type input "0"
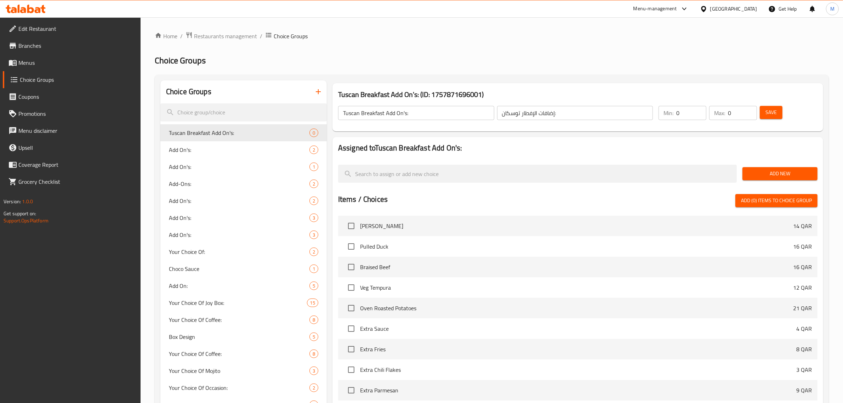
click at [755, 176] on span "Add New" at bounding box center [780, 173] width 64 height 9
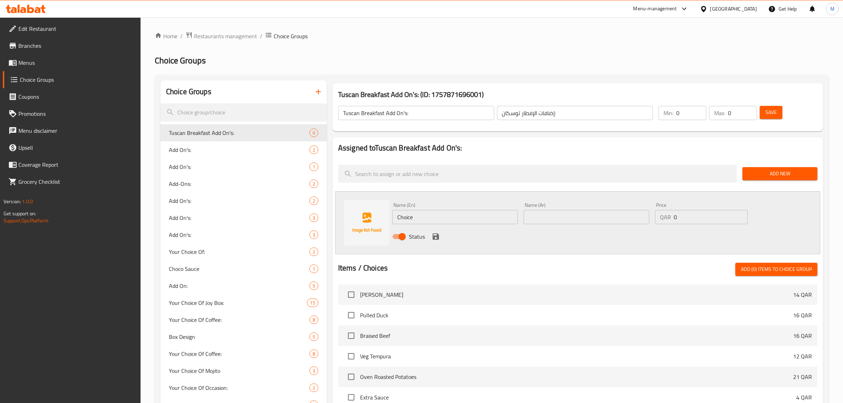
click at [462, 212] on input "Choice" at bounding box center [455, 217] width 126 height 14
paste input "Extra Chicken"
type input "Extra Chicken"
click at [560, 219] on input "text" at bounding box center [587, 217] width 126 height 14
type input "إضافة دجاج"
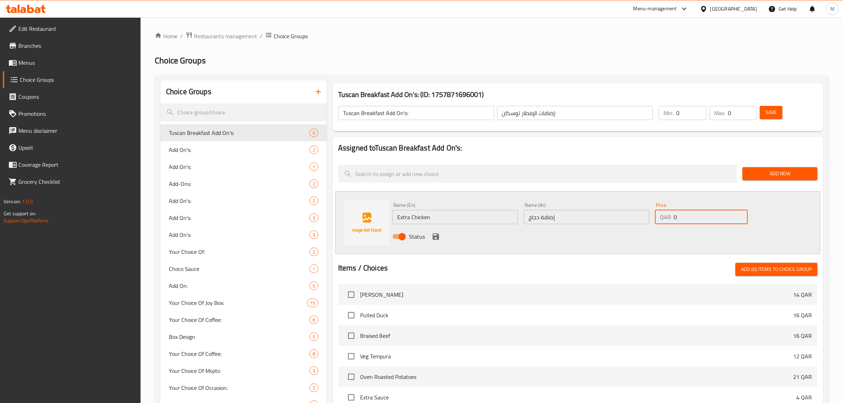
drag, startPoint x: 677, startPoint y: 217, endPoint x: 662, endPoint y: 218, distance: 14.5
click at [662, 218] on div "QAR 0 Price" at bounding box center [701, 217] width 93 height 14
type input "6"
click at [438, 233] on icon "save" at bounding box center [436, 236] width 8 height 8
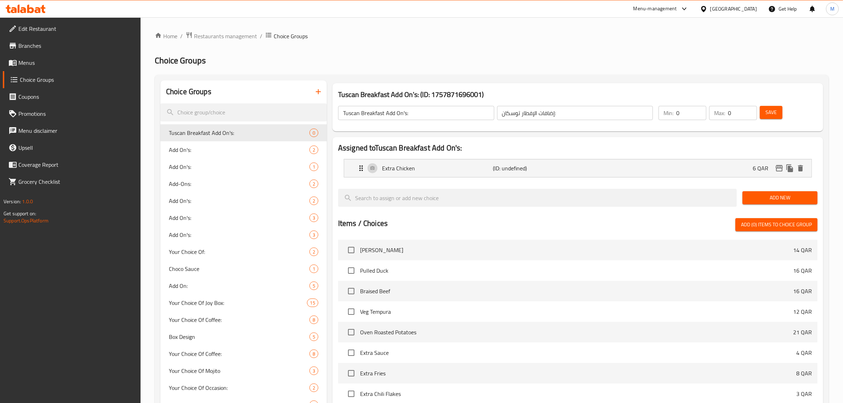
click at [777, 196] on span "Add New" at bounding box center [780, 197] width 64 height 9
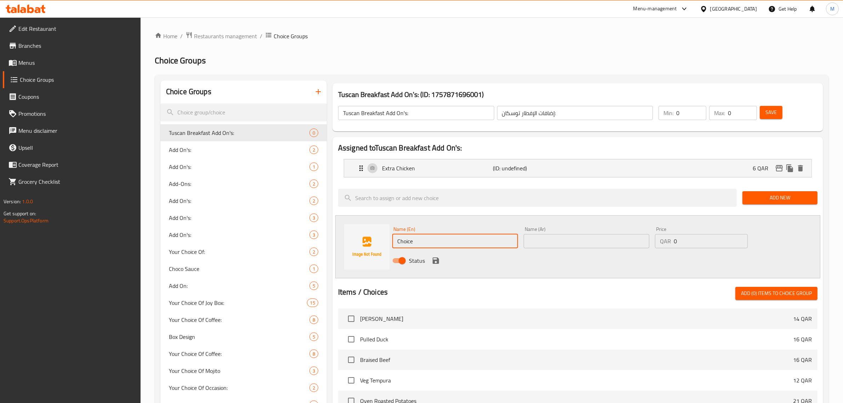
click at [456, 241] on input "Choice" at bounding box center [455, 241] width 126 height 14
type input "Extra Egg"
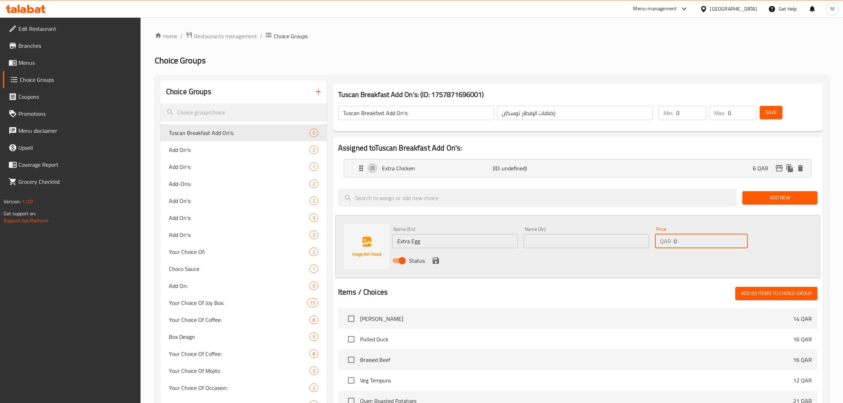
drag, startPoint x: 674, startPoint y: 240, endPoint x: 678, endPoint y: 241, distance: 4.0
click at [678, 241] on input "0" at bounding box center [711, 241] width 74 height 14
type input "3"
click at [561, 247] on input "text" at bounding box center [587, 241] width 126 height 14
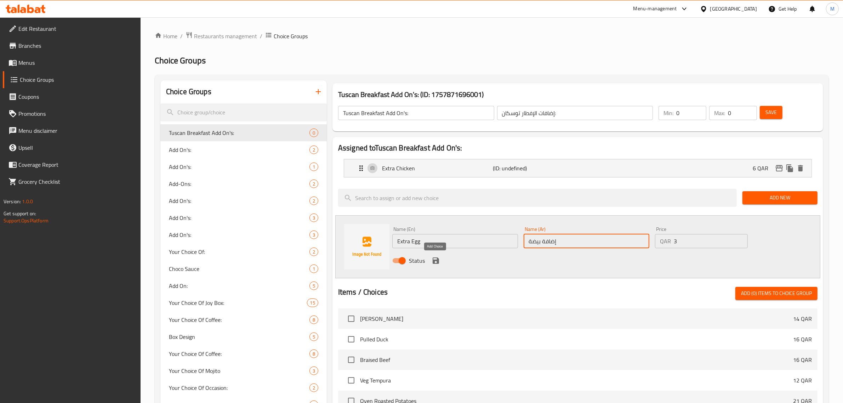
type input "إضافة بيضة"
click at [434, 257] on icon "save" at bounding box center [436, 260] width 8 height 8
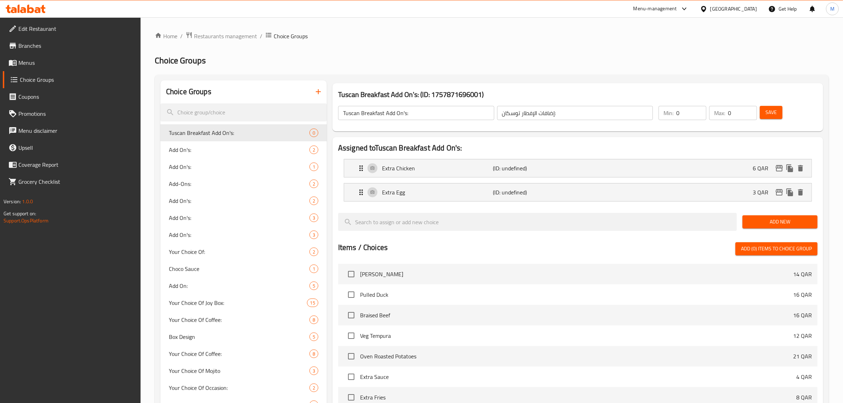
click at [772, 117] on span "Save" at bounding box center [770, 112] width 11 height 9
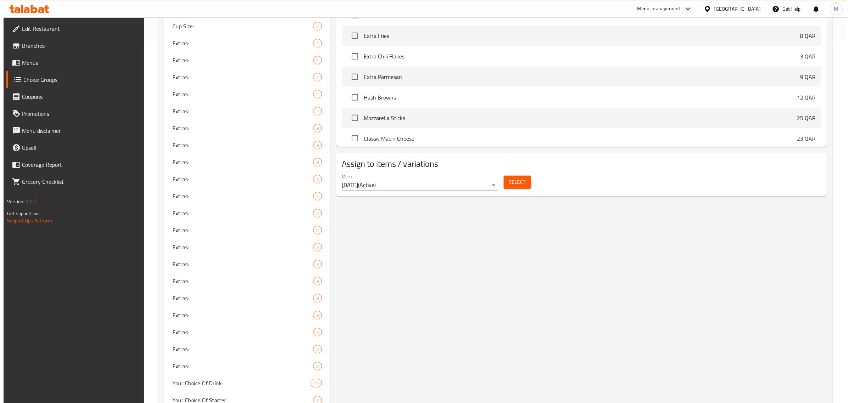
scroll to position [354, 0]
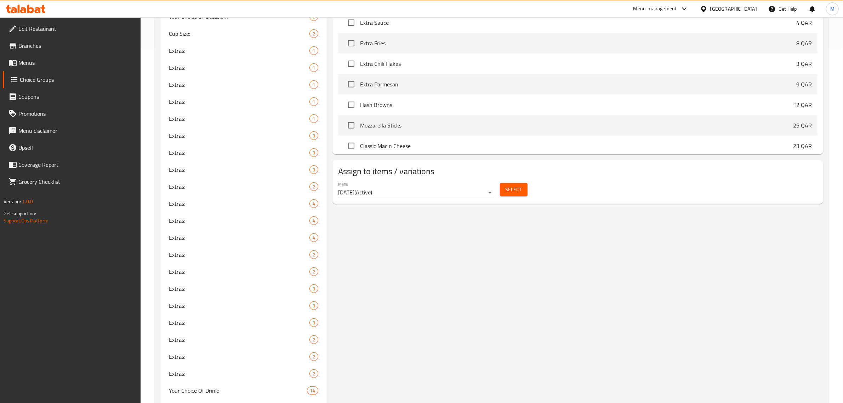
click at [514, 190] on span "Select" at bounding box center [514, 189] width 16 height 9
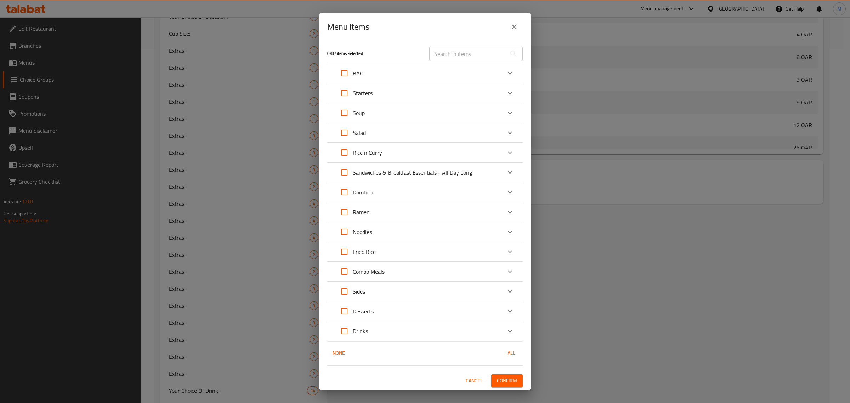
click at [510, 171] on icon "Expand" at bounding box center [510, 172] width 8 height 8
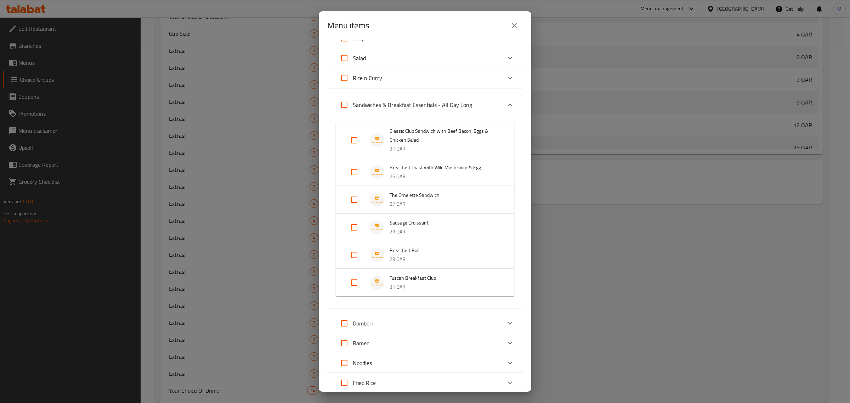
scroll to position [89, 0]
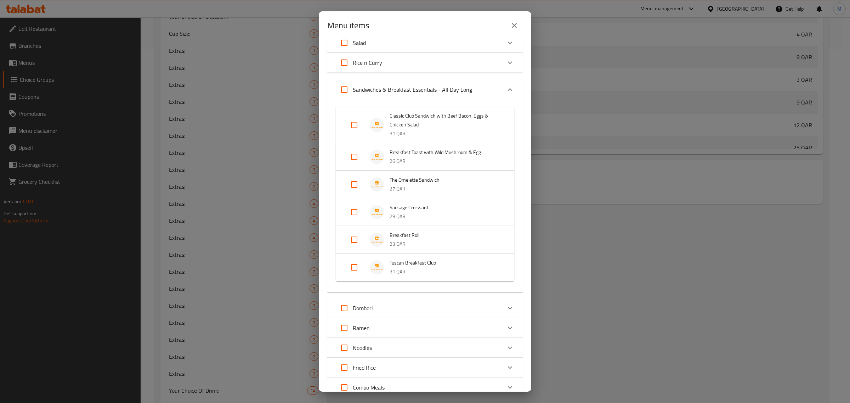
click at [356, 268] on input "Expand" at bounding box center [354, 267] width 17 height 17
checkbox input "true"
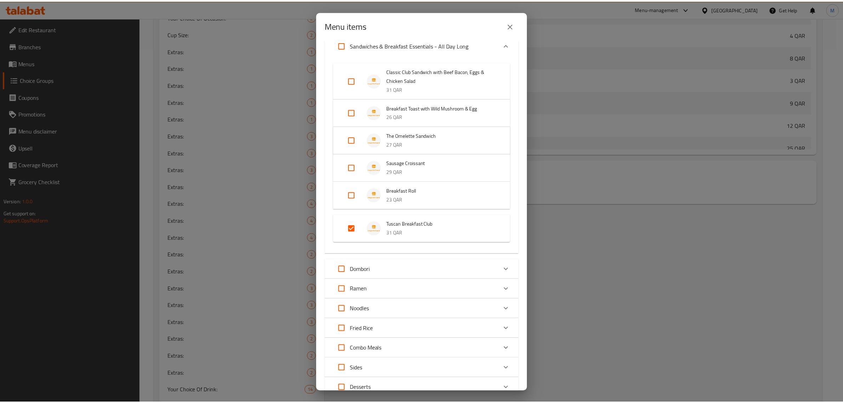
scroll to position [207, 0]
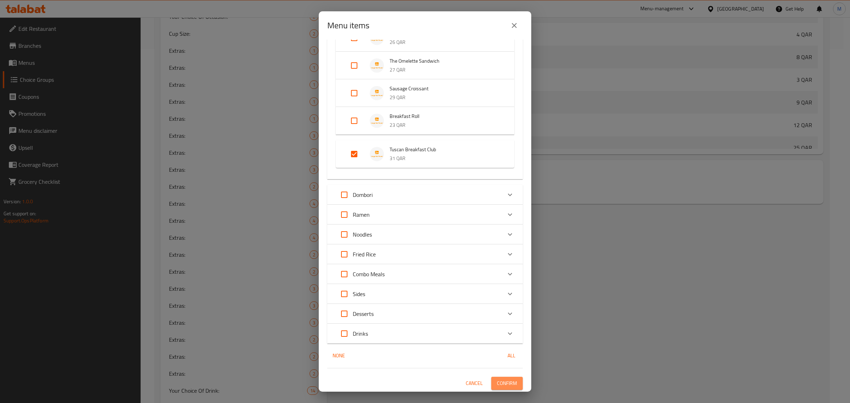
click at [503, 383] on span "Confirm" at bounding box center [507, 383] width 20 height 9
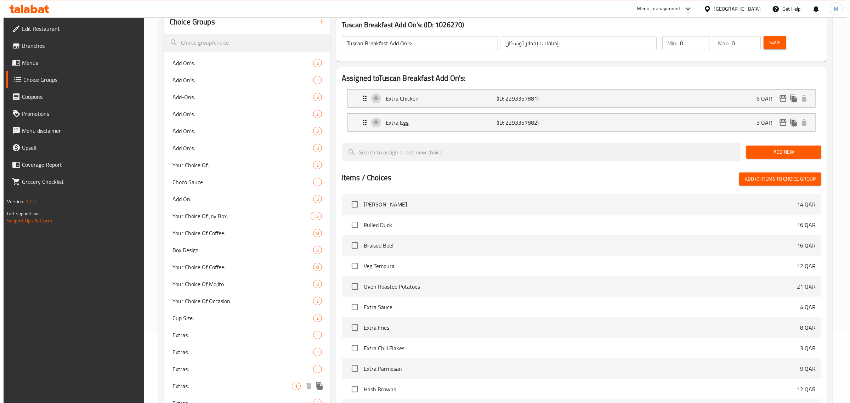
scroll to position [44, 0]
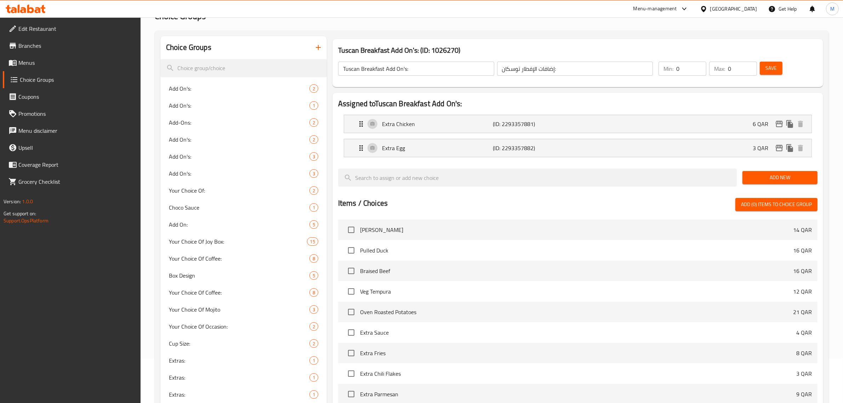
click at [319, 47] on icon "button" at bounding box center [318, 47] width 8 height 8
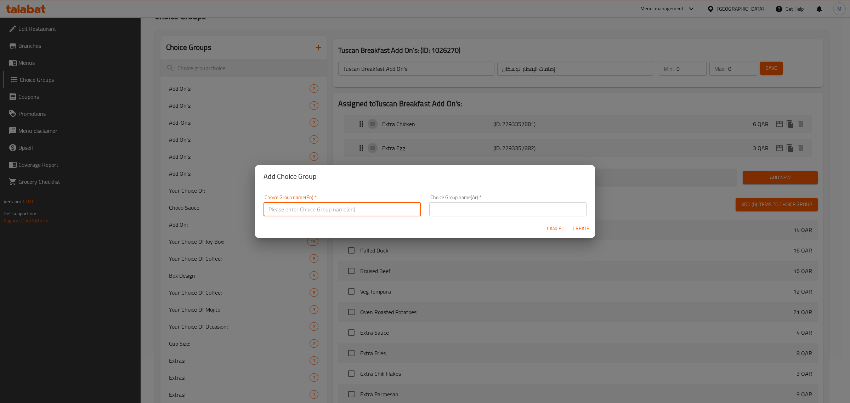
click at [372, 208] on input "text" at bounding box center [341, 209] width 157 height 14
paste input "Bacon & Eggs with chicken salad"
type input "Bacon & Eggs with chicken salad AddOn's:"
click at [526, 216] on input "text" at bounding box center [507, 209] width 157 height 14
click at [541, 207] on input "إضافات" at bounding box center [507, 209] width 157 height 14
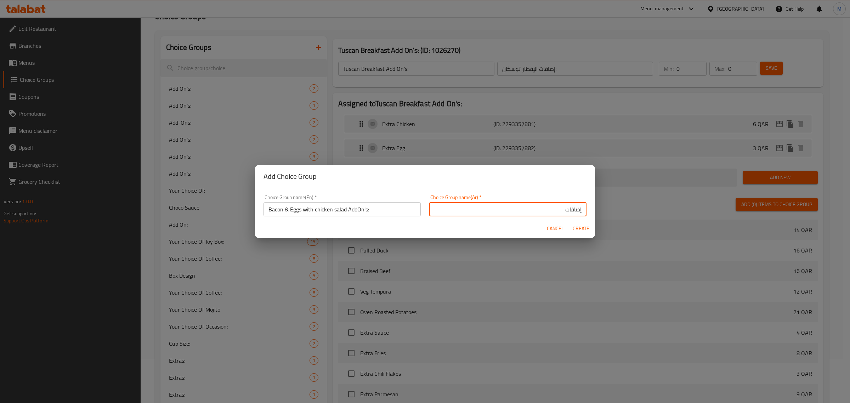
paste input "اللحم المقدد والبيض مع سلطة الدجاج"
type input "إضافات اللحم المقدد والبيض مع سلطة الدجاج:"
click at [585, 228] on span "Create" at bounding box center [580, 228] width 17 height 9
type input "Bacon & Eggs with chicken salad AddOn's:"
type input "إضافات اللحم المقدد والبيض مع سلطة الدجاج:"
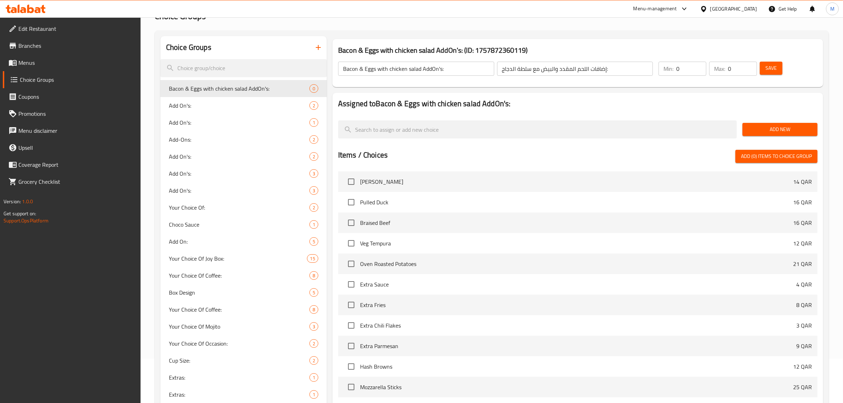
click at [756, 132] on span "Add New" at bounding box center [780, 129] width 64 height 9
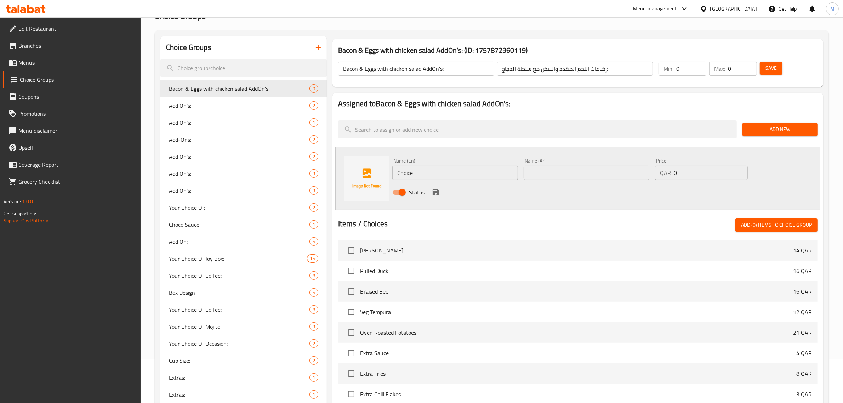
click at [597, 173] on input "text" at bounding box center [587, 173] width 126 height 14
type input "بيف بيكون إضافي"
drag, startPoint x: 703, startPoint y: 169, endPoint x: 676, endPoint y: 169, distance: 28.0
click at [676, 169] on input "0" at bounding box center [711, 173] width 74 height 14
type input "8"
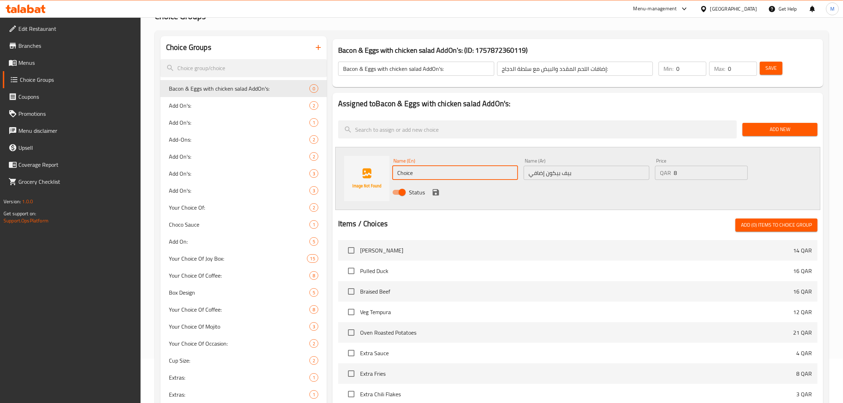
click at [434, 169] on input "Choice" at bounding box center [455, 173] width 126 height 14
type input "C"
type input "Extra Beef Bacon"
click at [434, 190] on icon "save" at bounding box center [436, 192] width 8 height 8
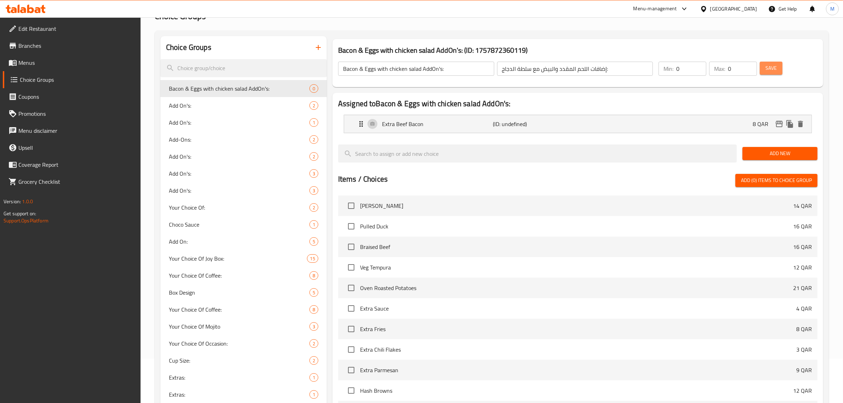
click at [771, 70] on span "Save" at bounding box center [770, 68] width 11 height 9
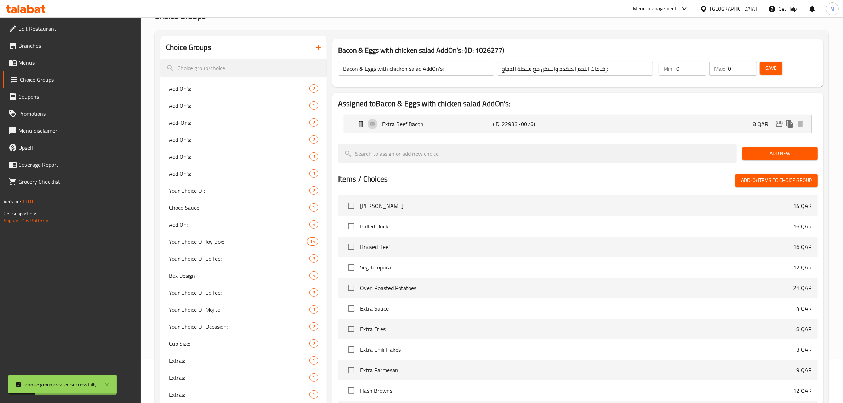
click at [450, 65] on input "Bacon & Eggs with chicken salad AddOn's:" at bounding box center [416, 69] width 156 height 14
click at [318, 47] on icon "button" at bounding box center [318, 47] width 5 height 5
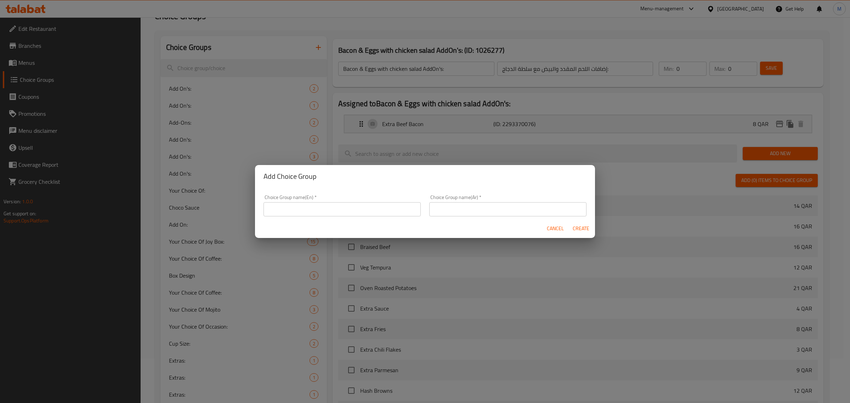
click at [553, 231] on span "Cancel" at bounding box center [555, 228] width 17 height 9
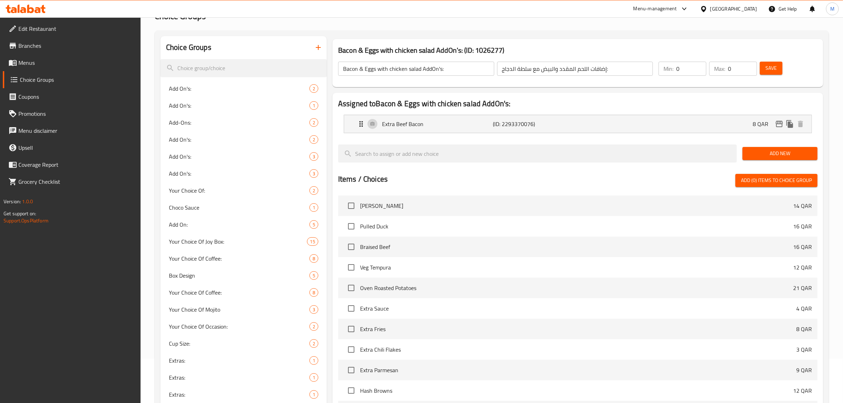
click at [463, 71] on input "Bacon & Eggs with chicken salad AddOn's:" at bounding box center [416, 69] width 156 height 14
click at [319, 49] on icon "button" at bounding box center [318, 47] width 8 height 8
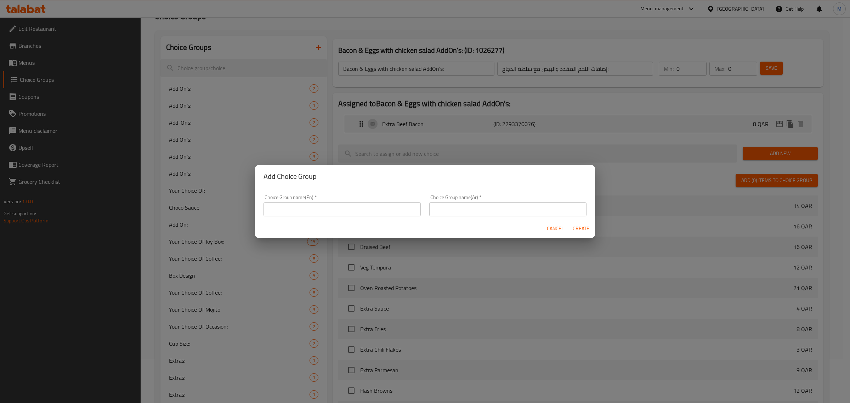
click at [352, 210] on input "text" at bounding box center [341, 209] width 157 height 14
paste input "Bacon & Eggs with chicken salad AddOn's:"
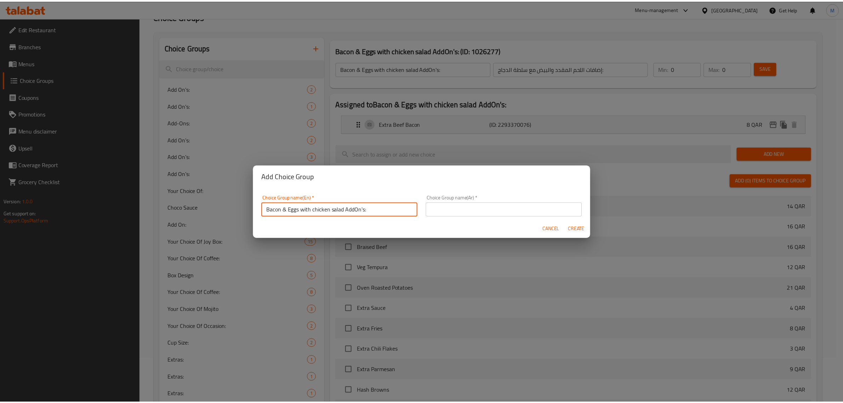
scroll to position [2, 0]
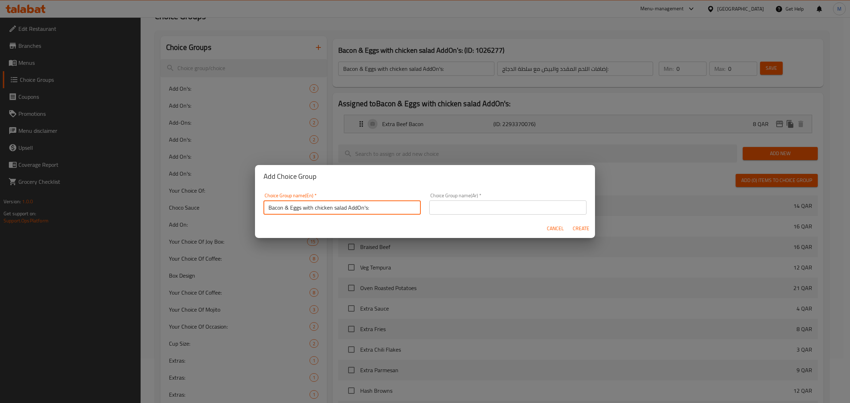
drag, startPoint x: 344, startPoint y: 209, endPoint x: 268, endPoint y: 216, distance: 76.8
click at [268, 216] on div "Choice Group name(En)   * Bacon & Eggs with chicken salad AddOn's: Choice Group…" at bounding box center [342, 204] width 166 height 30
paste input "Pesto and Burrata sandwich with Roast Chicken"
drag, startPoint x: 337, startPoint y: 208, endPoint x: 381, endPoint y: 210, distance: 43.2
click at [381, 210] on input "Pesto and Burrata sandwich with Roast Chicken AddOn's:" at bounding box center [341, 207] width 157 height 14
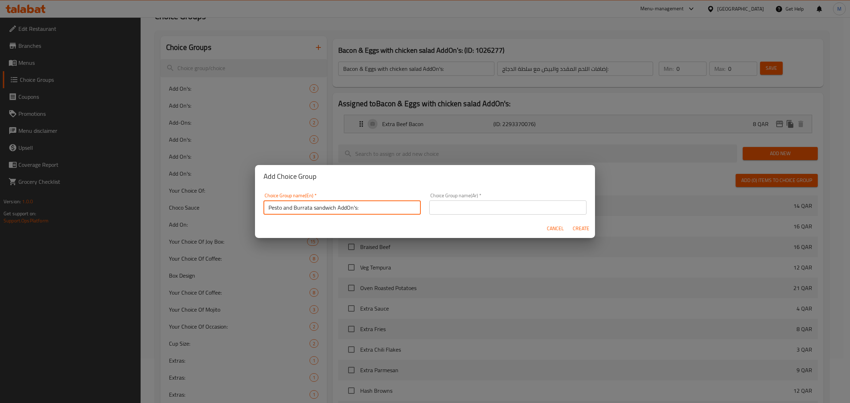
click at [341, 208] on input "Pesto and Burrata sandwich AddOn's:" at bounding box center [341, 207] width 157 height 14
type input "Pesto and Burrata sandwich AddOn's:"
click at [542, 197] on div "Choice Group name(Ar)   * Choice Group name(Ar) *" at bounding box center [507, 204] width 157 height 22
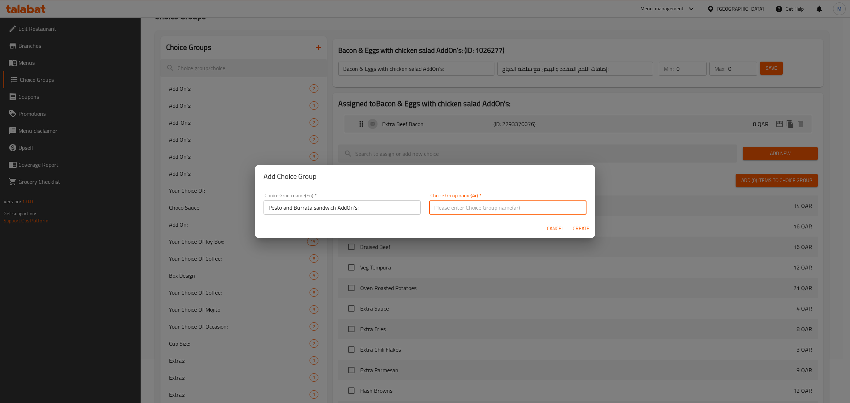
click at [544, 201] on input "text" at bounding box center [507, 207] width 157 height 14
paste input "ساندويتش بيستو وبوراتا"
type input "إضافات ساندويتش بيستو وبوراتا:"
click at [580, 228] on span "Create" at bounding box center [580, 228] width 17 height 9
type input "Pesto and Burrata sandwich AddOn's:"
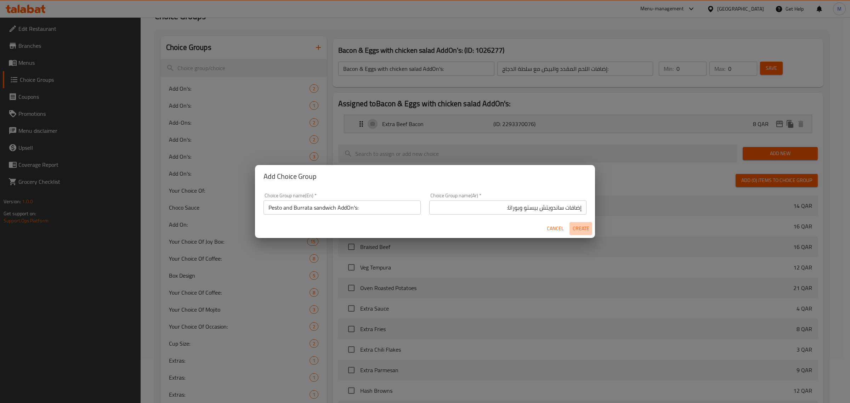
type input "إضافات ساندويتش بيستو وبوراتا:"
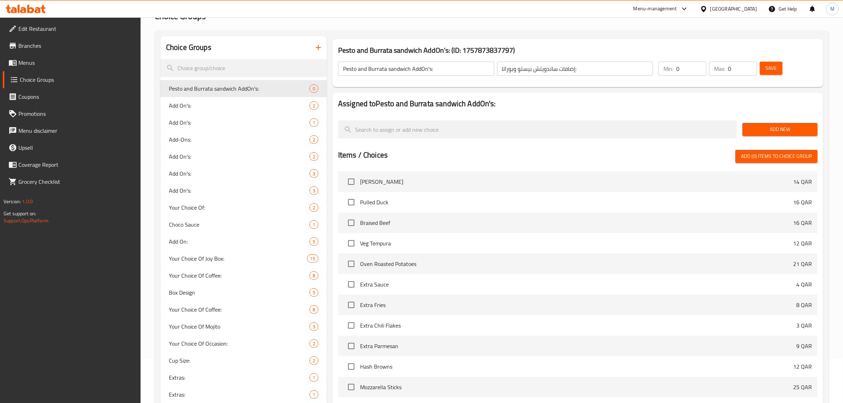
click at [770, 135] on button "Add New" at bounding box center [779, 129] width 75 height 13
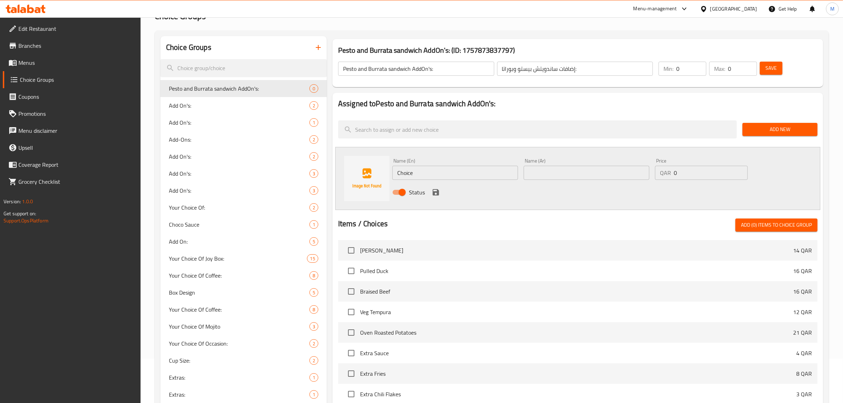
click at [411, 173] on input "Choice" at bounding box center [455, 173] width 126 height 14
paste input "Extra Chicken"
type input "Extra Chicken"
click at [602, 170] on input "text" at bounding box center [587, 173] width 126 height 14
type input "إضافة دجاج"
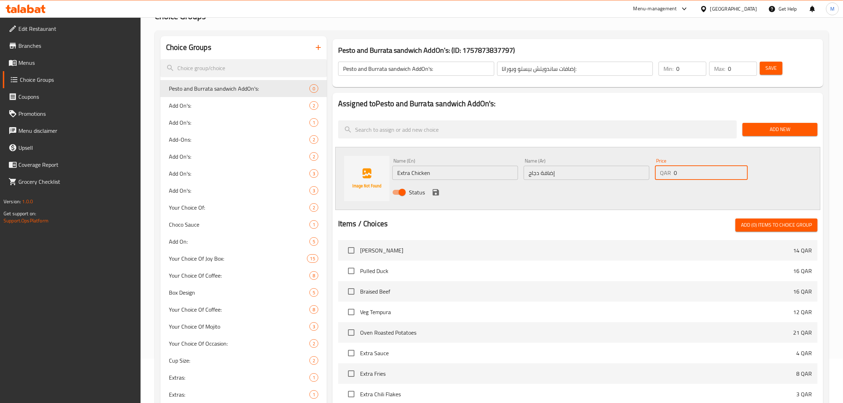
drag, startPoint x: 675, startPoint y: 176, endPoint x: 664, endPoint y: 176, distance: 11.0
click at [664, 176] on div "QAR 0 Price" at bounding box center [701, 173] width 93 height 14
type input "6"
click at [437, 189] on icon "save" at bounding box center [436, 192] width 8 height 8
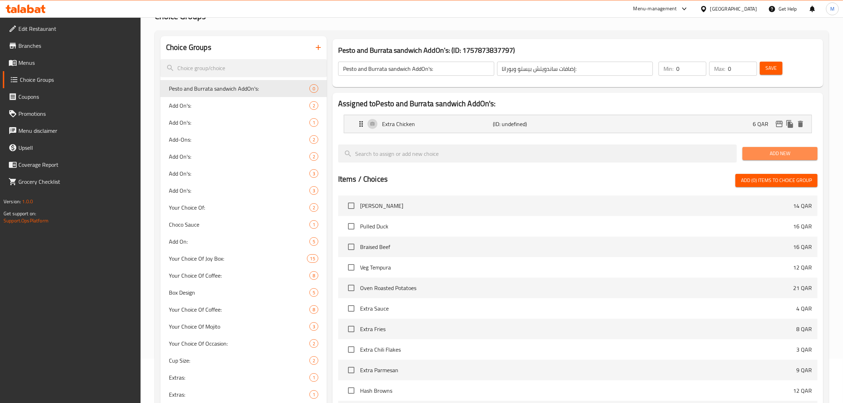
click at [779, 154] on span "Add New" at bounding box center [780, 153] width 64 height 9
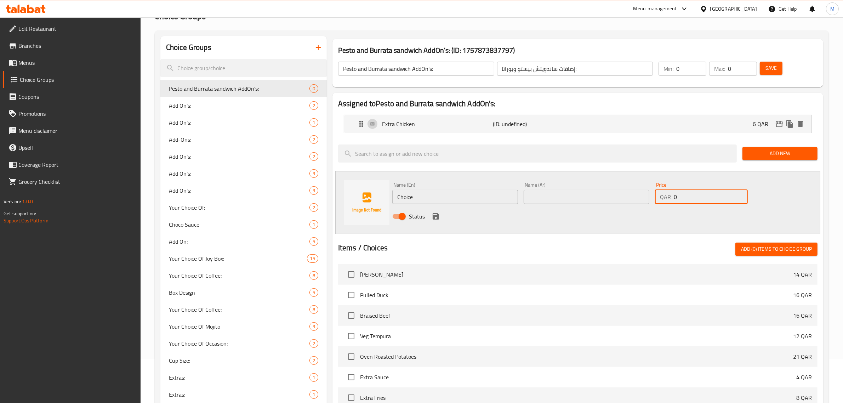
drag, startPoint x: 676, startPoint y: 195, endPoint x: 665, endPoint y: 195, distance: 11.3
click at [665, 195] on div "QAR 0 Price" at bounding box center [701, 197] width 93 height 14
type input "22"
click at [429, 193] on input "Choice" at bounding box center [455, 197] width 126 height 14
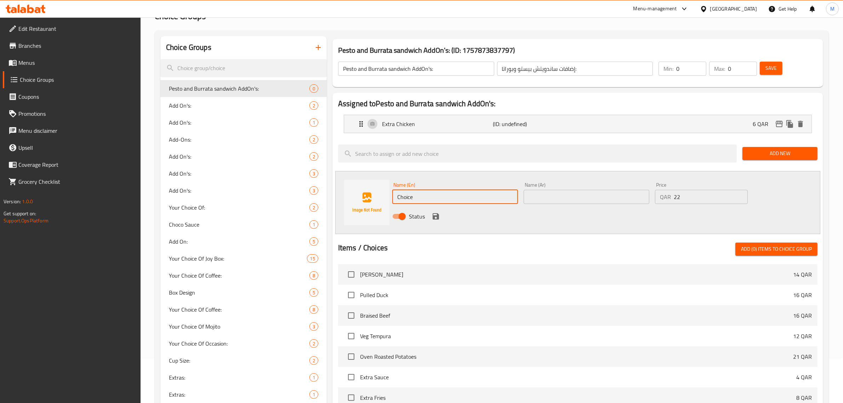
paste input "Extra Burrata Chees"
click at [399, 199] on input "Extra Burrata Cheese" at bounding box center [455, 197] width 126 height 14
type input "Extra Burrata Cheese"
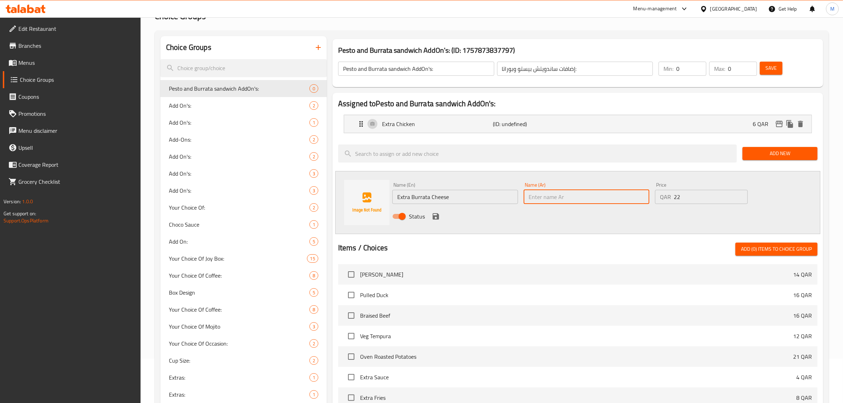
click at [631, 196] on input "text" at bounding box center [587, 197] width 126 height 14
paste input "جبنة بوراتا"
type input "إضافة جبنة بوراتا"
click at [433, 217] on icon "save" at bounding box center [436, 216] width 6 height 6
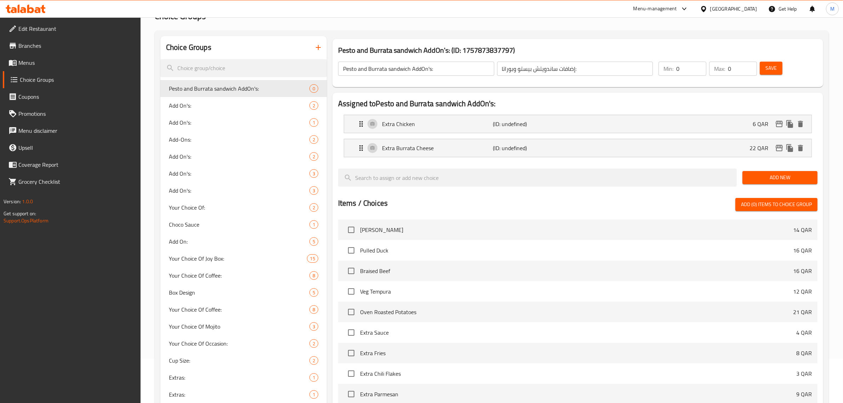
click at [454, 72] on input "Pesto and Burrata sandwich AddOn's:" at bounding box center [416, 69] width 156 height 14
click at [780, 71] on button "Save" at bounding box center [771, 68] width 23 height 13
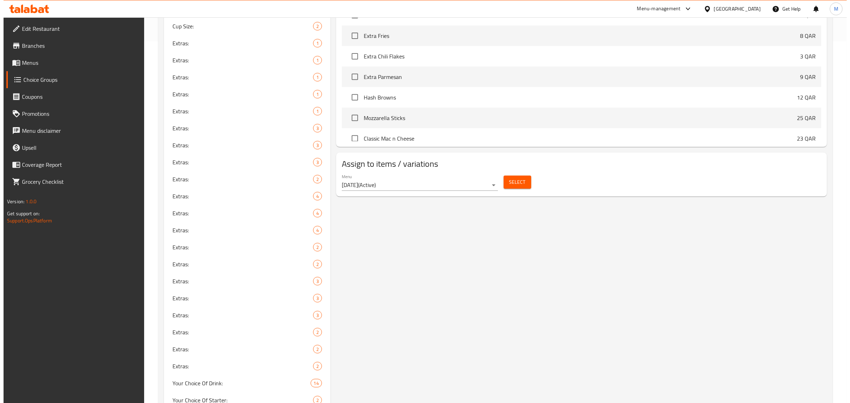
scroll to position [354, 0]
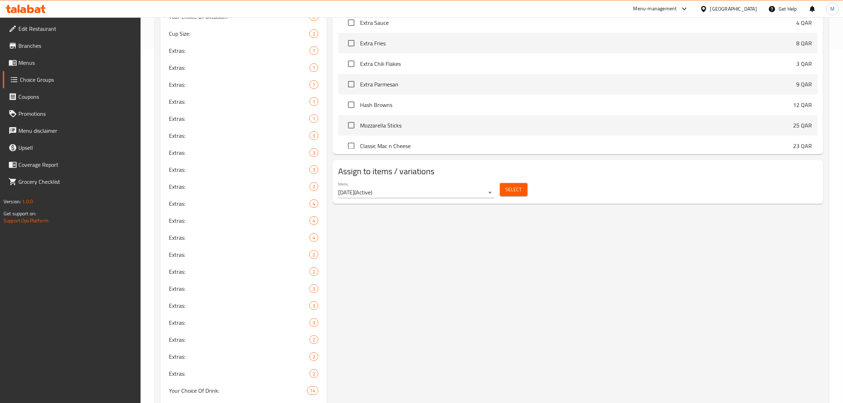
click at [512, 190] on span "Select" at bounding box center [514, 189] width 16 height 9
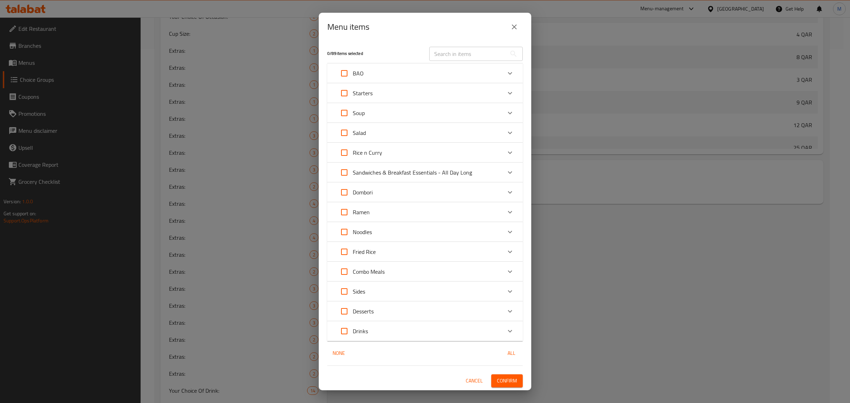
click at [489, 172] on div "Sandwiches & Breakfast Essentials - All Day Long" at bounding box center [419, 172] width 166 height 17
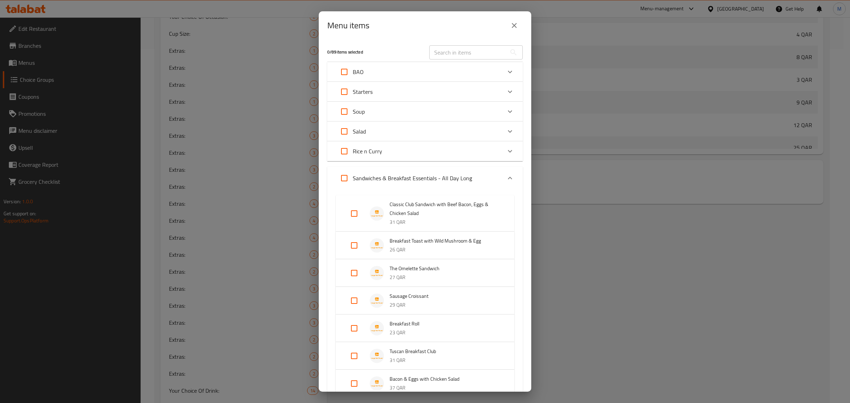
scroll to position [190, 0]
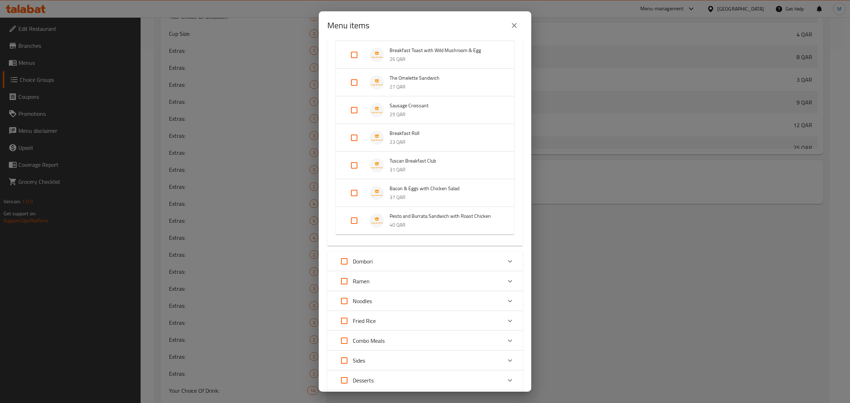
click at [357, 218] on input "Expand" at bounding box center [354, 220] width 17 height 17
checkbox input "true"
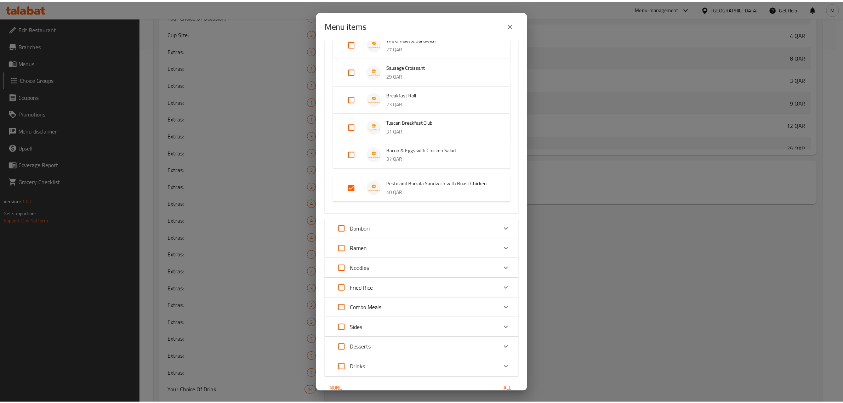
scroll to position [263, 0]
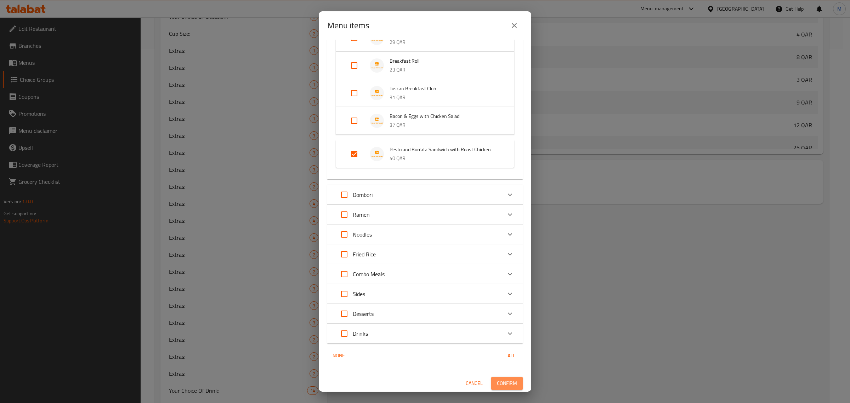
click at [506, 383] on span "Confirm" at bounding box center [507, 383] width 20 height 9
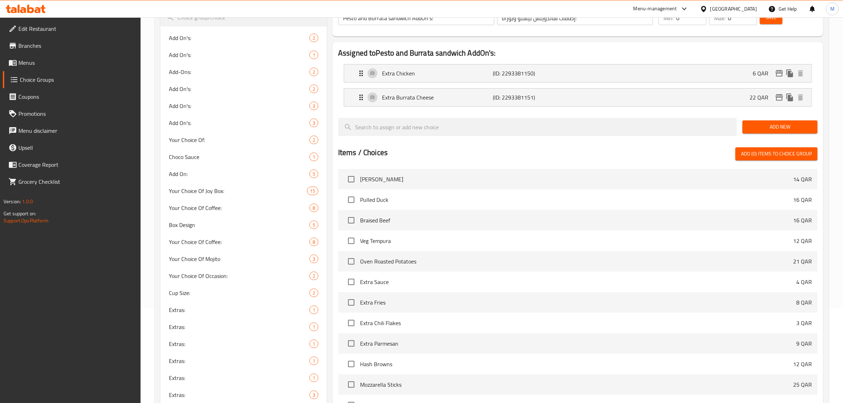
scroll to position [0, 0]
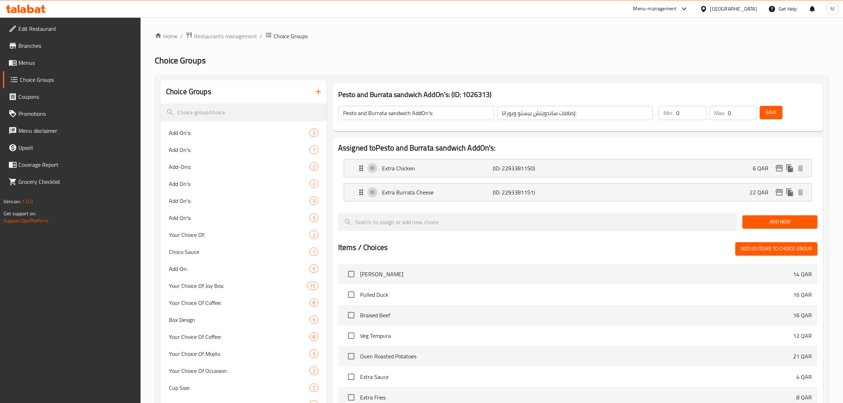
click at [442, 112] on input "Pesto and Burrata sandwich AddOn's:" at bounding box center [416, 113] width 156 height 14
click at [319, 87] on icon "button" at bounding box center [318, 91] width 8 height 8
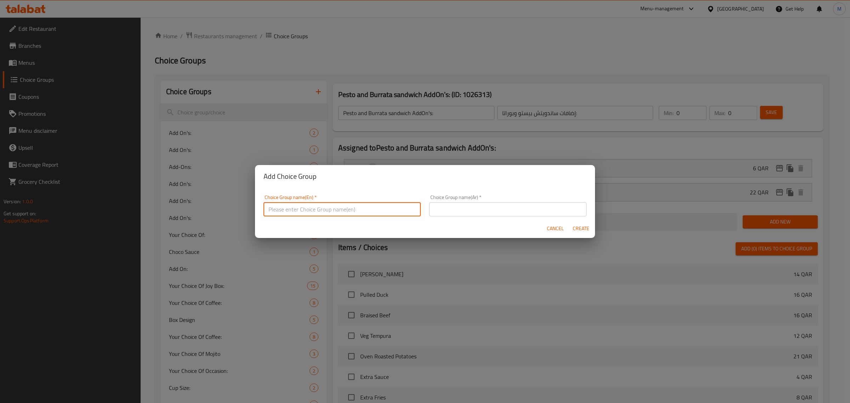
click at [395, 205] on input "text" at bounding box center [341, 209] width 157 height 14
paste input "Banana Pancakes AddOn's:"
type input "Banana Pancakes AddOn's:"
click at [544, 208] on input "text" at bounding box center [507, 209] width 157 height 14
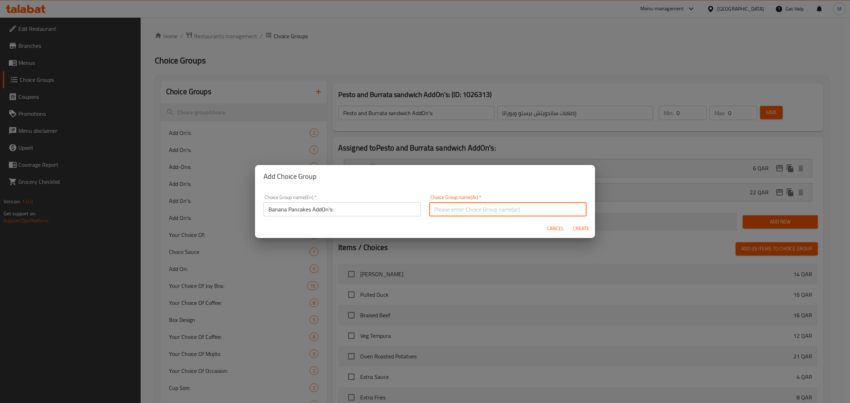
paste input "إضافات بان كيك الموز:"
type input "إضافات بان كيك الموز:"
click at [583, 229] on span "Create" at bounding box center [580, 228] width 17 height 9
type input "Banana Pancakes AddOn's:"
type input "إضافات بان كيك الموز:"
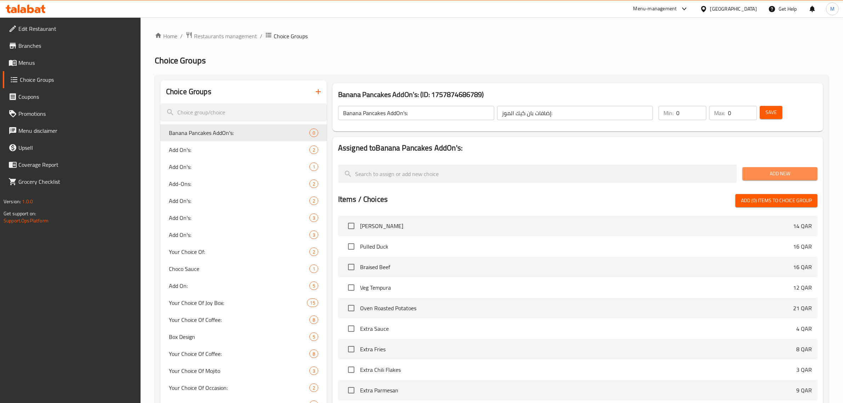
click at [758, 173] on span "Add New" at bounding box center [780, 173] width 64 height 9
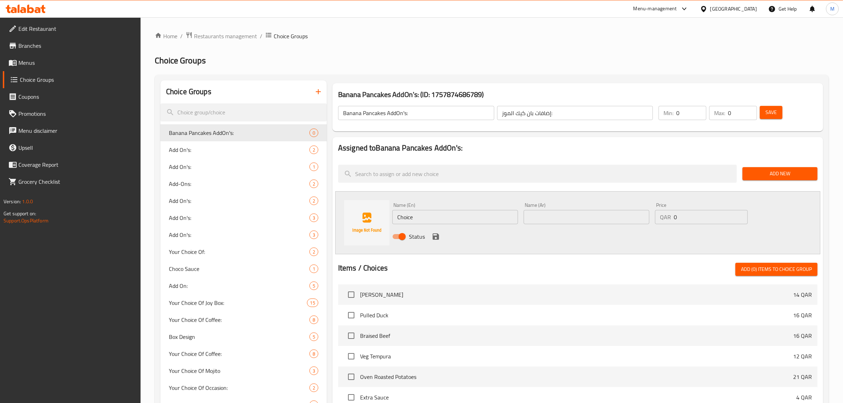
click at [480, 207] on div "Name (En) Choice Name (En)" at bounding box center [455, 214] width 126 height 22
click at [478, 216] on input "Choice" at bounding box center [455, 217] width 126 height 14
paste input "Extra Pancak"
type input "Extra Pancake"
click at [571, 213] on input "text" at bounding box center [587, 217] width 126 height 14
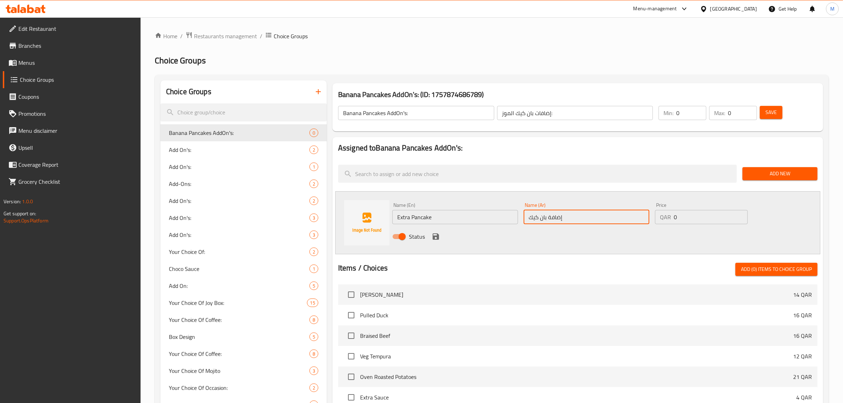
type input "إضافة بان كيك"
click at [677, 217] on input "0" at bounding box center [711, 217] width 74 height 14
type input "10"
click at [478, 242] on div "Status" at bounding box center [586, 236] width 394 height 19
click at [438, 234] on icon "save" at bounding box center [436, 236] width 6 height 6
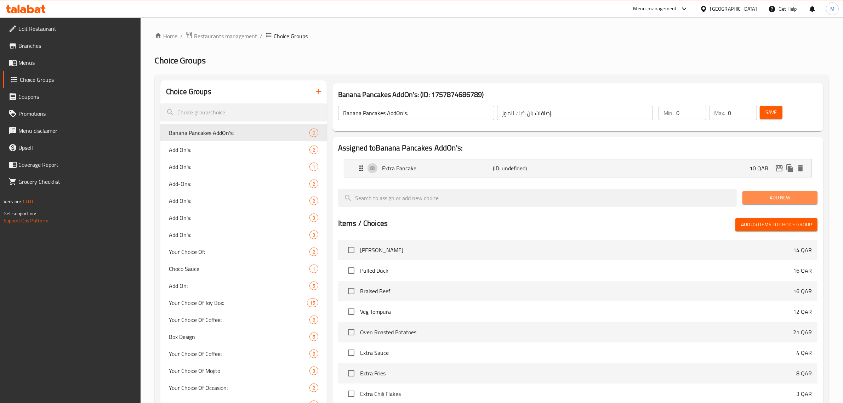
click at [757, 199] on span "Add New" at bounding box center [780, 197] width 64 height 9
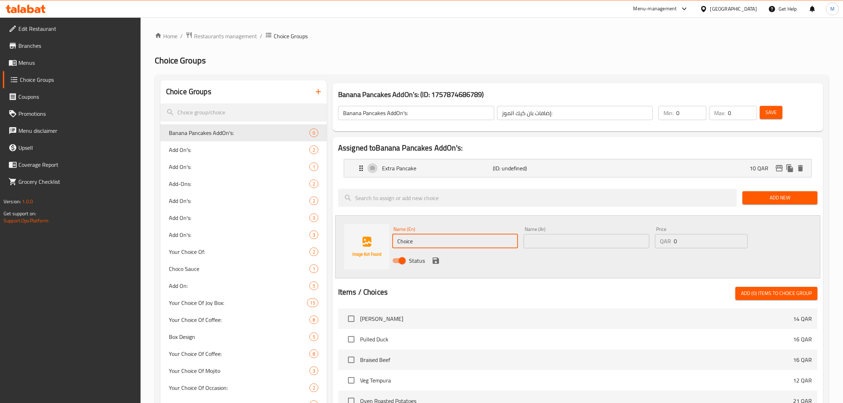
click at [480, 239] on input "Choice" at bounding box center [455, 241] width 126 height 14
paste input "Extra Butter"
type input "Extra Butter"
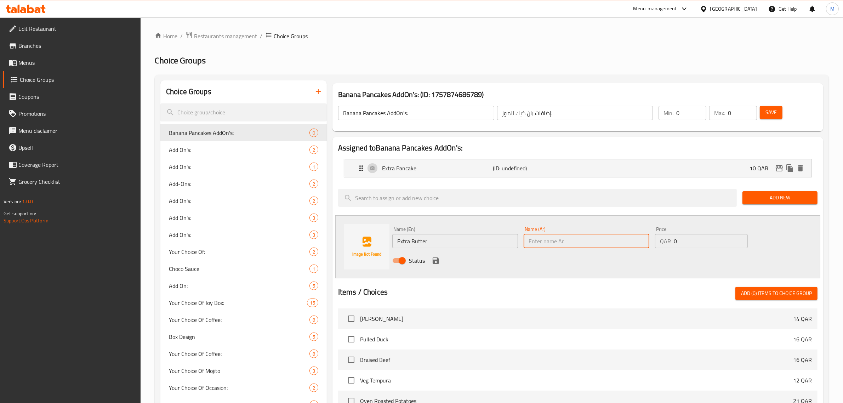
click at [558, 240] on input "text" at bounding box center [587, 241] width 126 height 14
type input "إضافة زبدة"
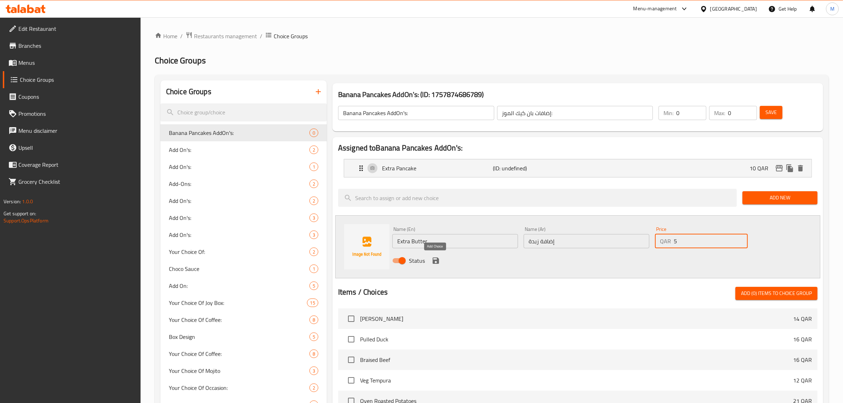
type input "5"
click at [439, 264] on icon "save" at bounding box center [436, 260] width 8 height 8
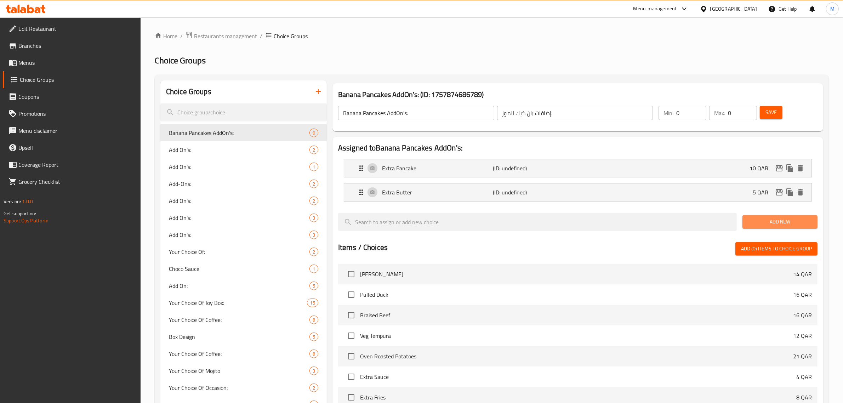
click at [775, 221] on span "Add New" at bounding box center [780, 221] width 64 height 9
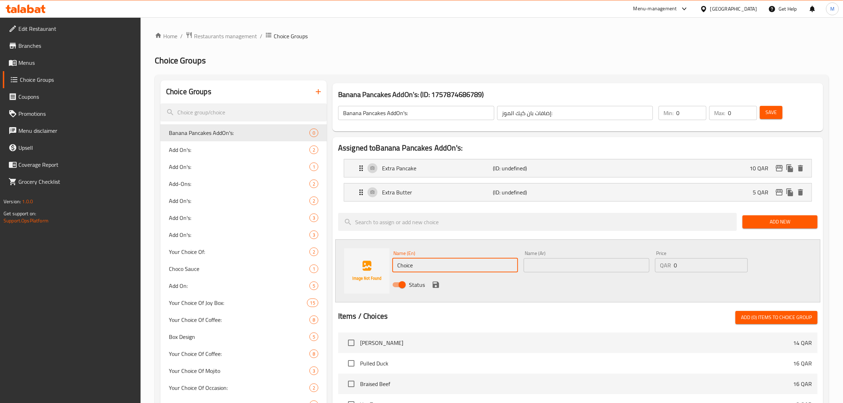
click at [444, 260] on input "Choice" at bounding box center [455, 265] width 126 height 14
paste input "Extra Golden Syrup"
type input "Extra Golden Syrup"
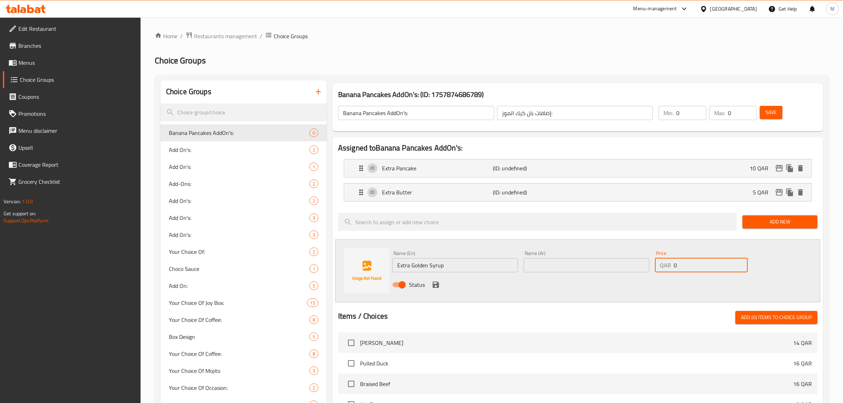
drag, startPoint x: 684, startPoint y: 267, endPoint x: 652, endPoint y: 272, distance: 32.0
click at [652, 272] on div "Price QAR 0 Price" at bounding box center [701, 261] width 98 height 27
click at [576, 269] on input "text" at bounding box center [587, 265] width 126 height 14
paste input "شراب ذهبي إضافي"
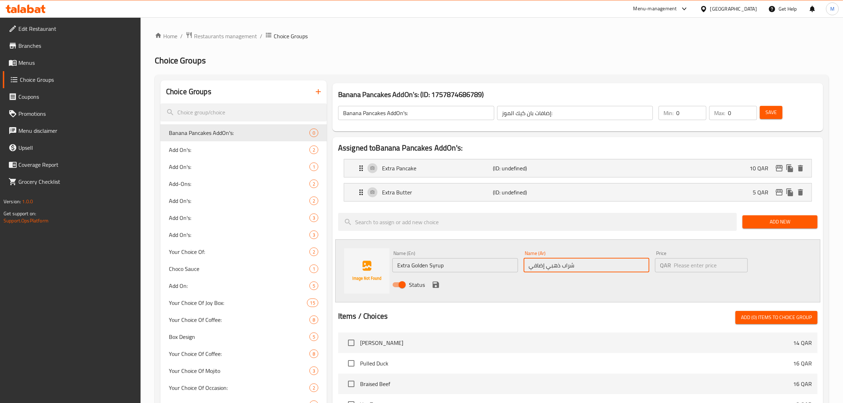
type input "شراب ذهبي إضافي"
click at [705, 268] on input "number" at bounding box center [711, 265] width 74 height 14
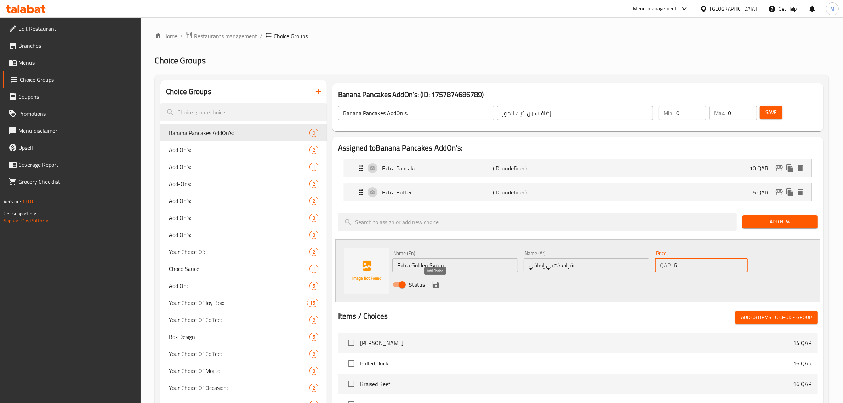
type input "6"
click at [436, 283] on icon "save" at bounding box center [436, 284] width 8 height 8
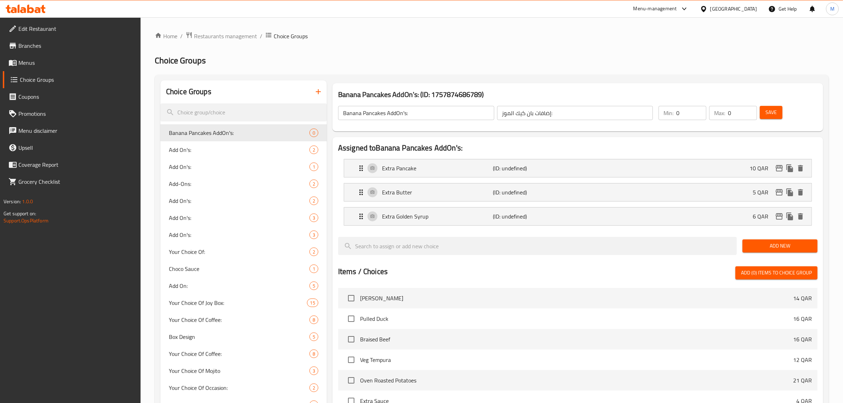
click at [775, 244] on span "Add New" at bounding box center [780, 245] width 64 height 9
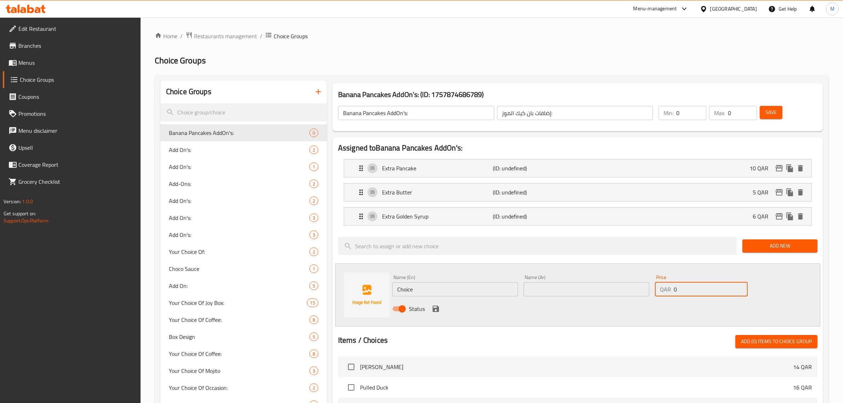
drag, startPoint x: 673, startPoint y: 291, endPoint x: 689, endPoint y: 290, distance: 15.6
click at [688, 291] on input "0" at bounding box center [711, 289] width 74 height 14
type input "10"
click at [443, 284] on input "Choice" at bounding box center [455, 289] width 126 height 14
paste input "Extra Berries"
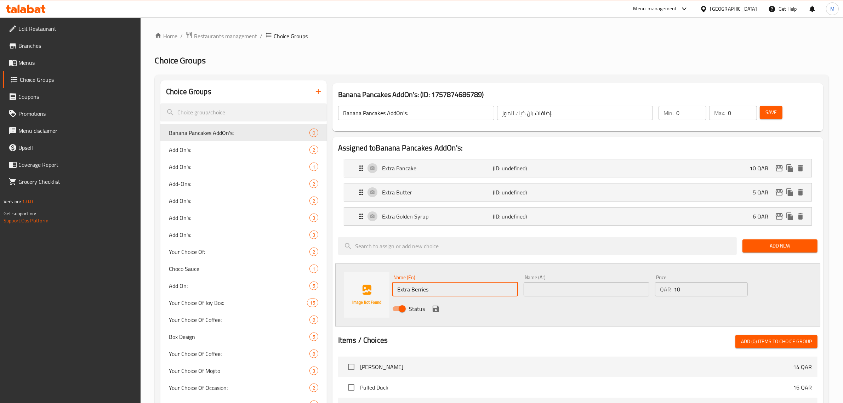
type input "Extra Berries"
click at [549, 291] on input "text" at bounding box center [587, 289] width 126 height 14
type input "إضافة توت"
click at [438, 310] on icon "save" at bounding box center [436, 309] width 6 height 6
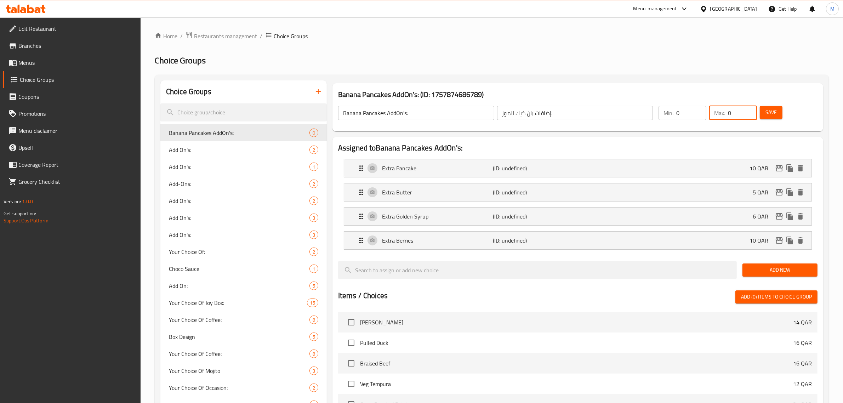
drag, startPoint x: 735, startPoint y: 115, endPoint x: 719, endPoint y: 118, distance: 15.7
click at [720, 117] on div "Max: 0 ​" at bounding box center [733, 113] width 48 height 14
type input "4"
click at [706, 82] on div "Banana Pancakes AddOn's: (ID: 1757874686789) Banana Pancakes AddOn's: ​ إضافات …" at bounding box center [578, 107] width 496 height 54
click at [776, 115] on span "Save" at bounding box center [770, 112] width 11 height 9
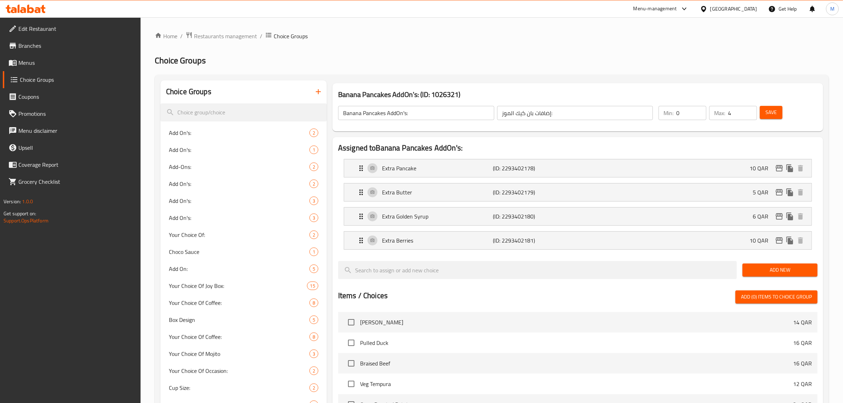
drag, startPoint x: 770, startPoint y: 114, endPoint x: 769, endPoint y: 118, distance: 3.6
click at [770, 114] on span "Save" at bounding box center [770, 112] width 11 height 9
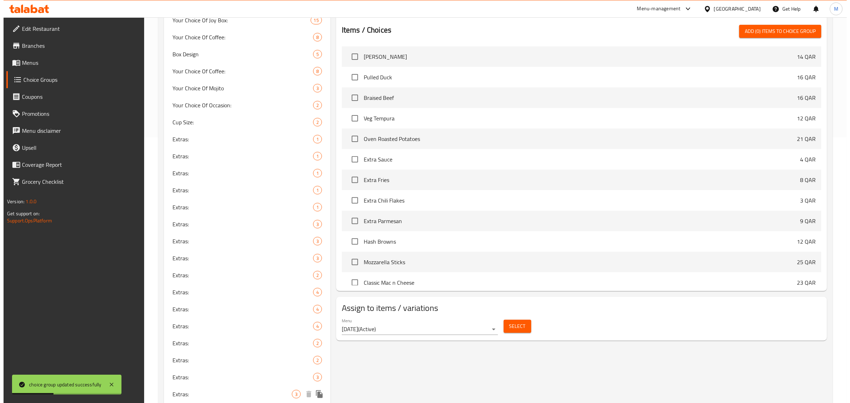
scroll to position [487, 0]
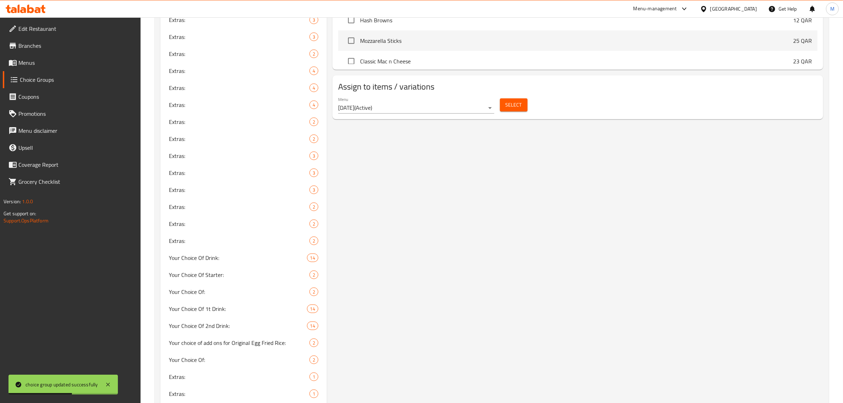
click at [512, 108] on span "Select" at bounding box center [514, 105] width 16 height 9
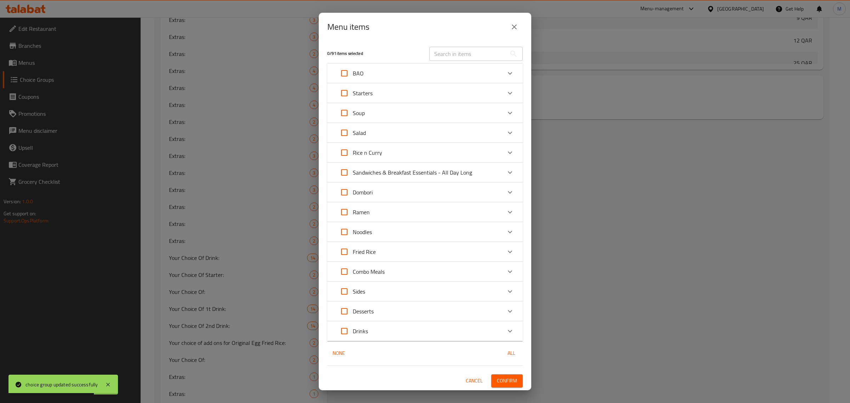
click at [480, 174] on div "Sandwiches & Breakfast Essentials - All Day Long" at bounding box center [419, 172] width 166 height 17
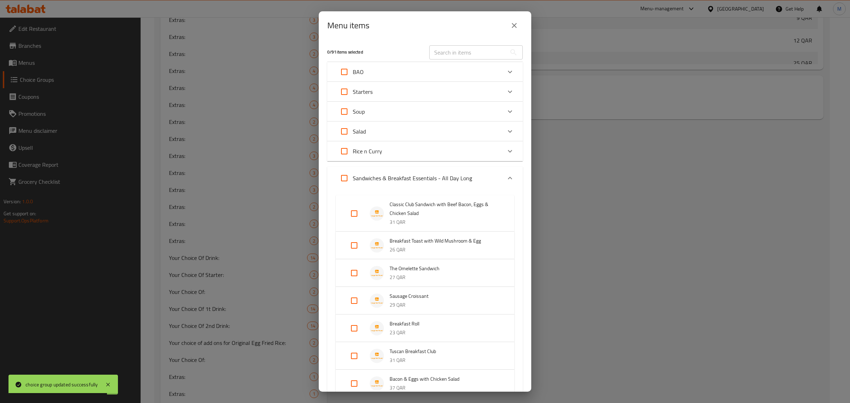
scroll to position [245, 0]
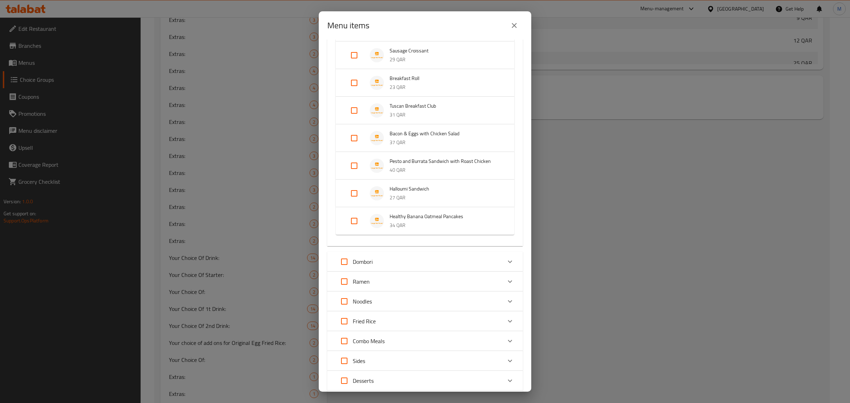
click at [351, 220] on input "Expand" at bounding box center [354, 220] width 17 height 17
checkbox input "true"
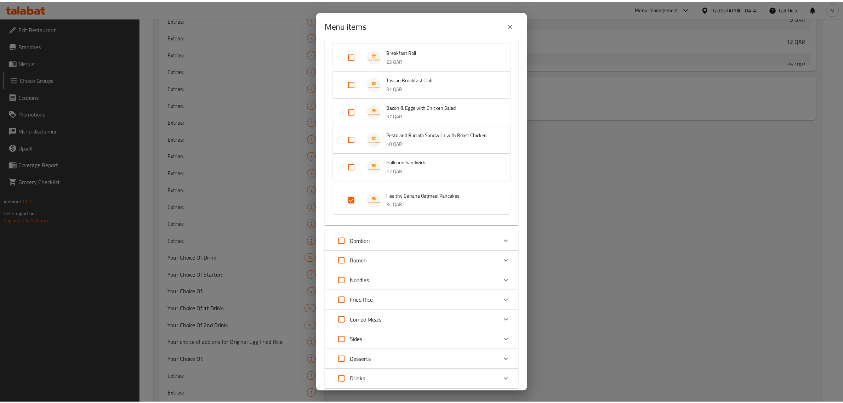
scroll to position [318, 0]
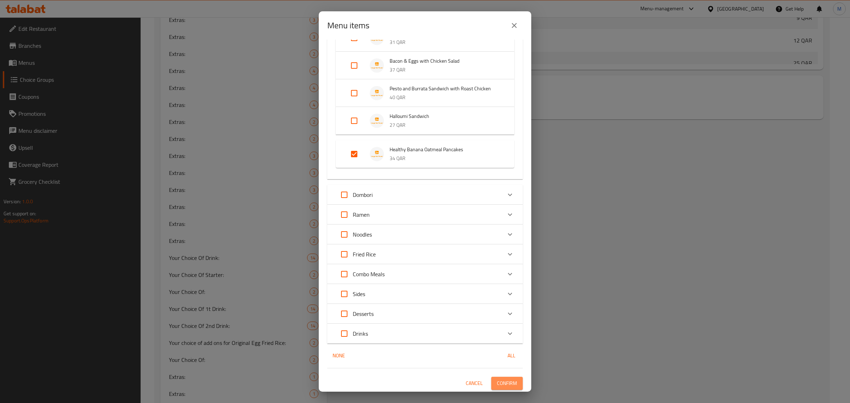
click at [497, 379] on span "Confirm" at bounding box center [507, 383] width 20 height 9
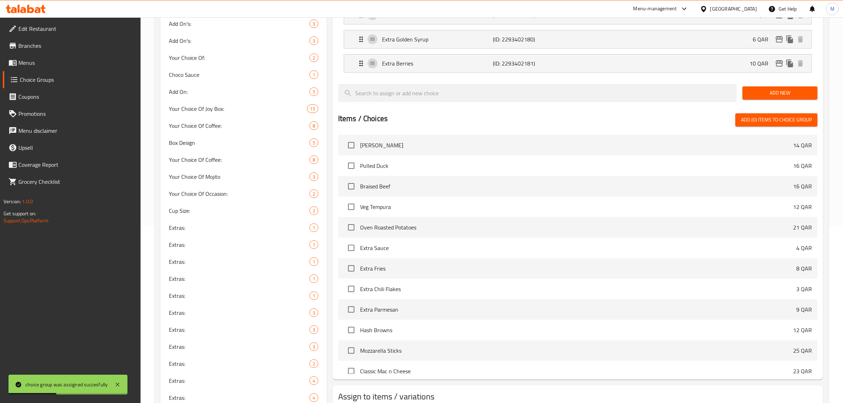
scroll to position [0, 0]
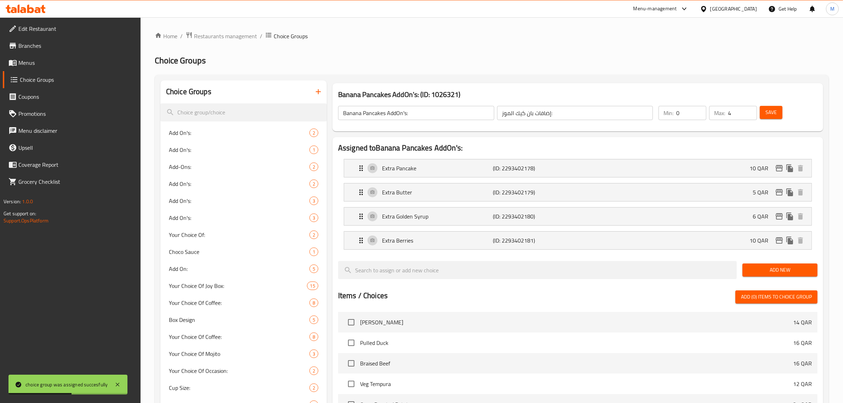
click at [316, 90] on icon "button" at bounding box center [318, 91] width 8 height 8
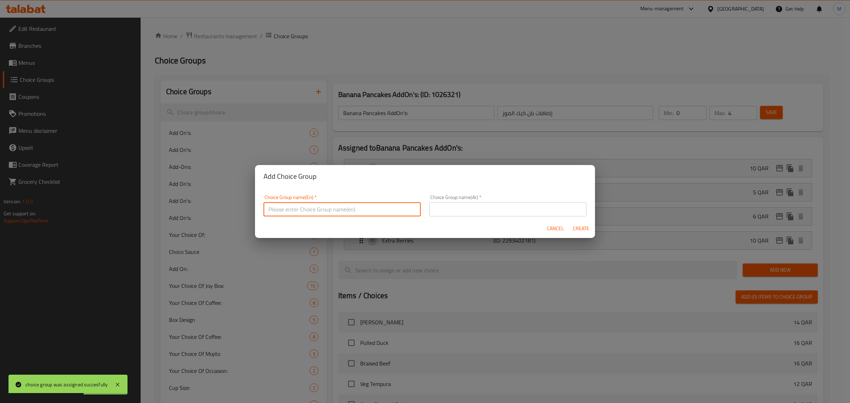
click at [371, 213] on input "text" at bounding box center [341, 209] width 157 height 14
type input "["
type input "French Toast Addon's:"
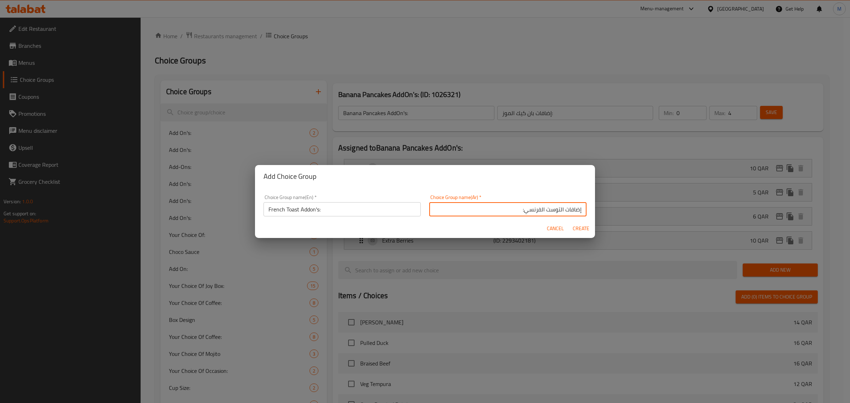
type input "إضافات التوست الفرنسي:"
click at [578, 229] on span "Create" at bounding box center [580, 228] width 17 height 9
type input "French Toast Addon's:"
type input "إضافات التوست الفرنسي:"
type input "0"
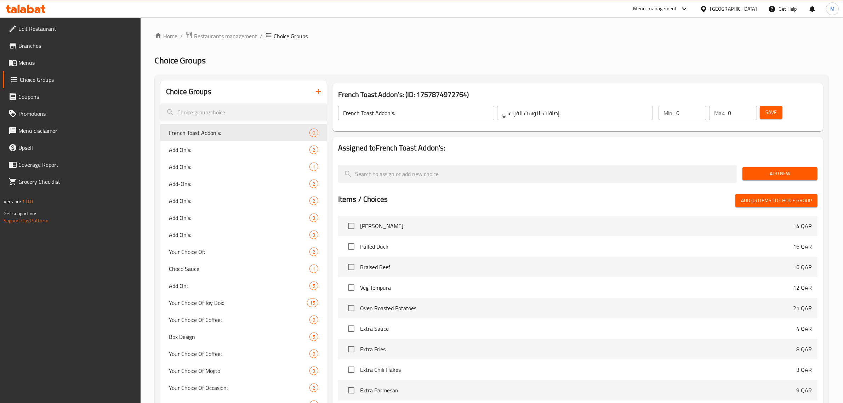
drag, startPoint x: 562, startPoint y: 165, endPoint x: 544, endPoint y: 154, distance: 20.6
click at [544, 154] on nav at bounding box center [577, 156] width 479 height 6
click at [785, 174] on span "Add New" at bounding box center [780, 173] width 64 height 9
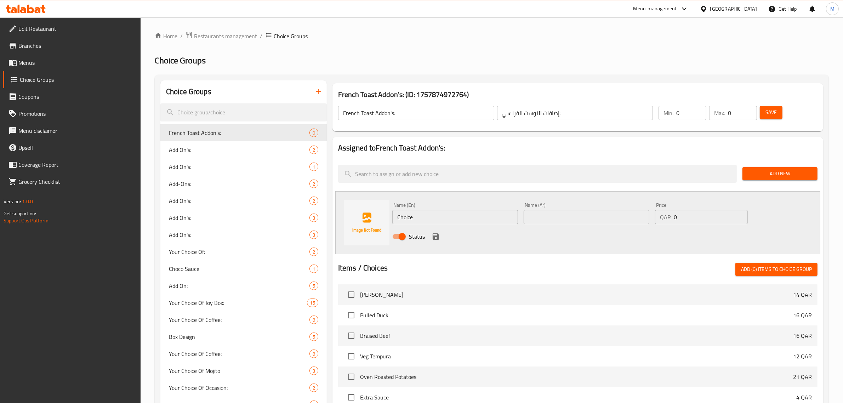
click at [480, 218] on input "Choice" at bounding box center [455, 217] width 126 height 14
paste input "Extra Toffee Syrup"
type input "Extra Toffee Syrup"
drag, startPoint x: 677, startPoint y: 218, endPoint x: 669, endPoint y: 218, distance: 7.8
click at [669, 218] on div "QAR 0 Price" at bounding box center [701, 217] width 93 height 14
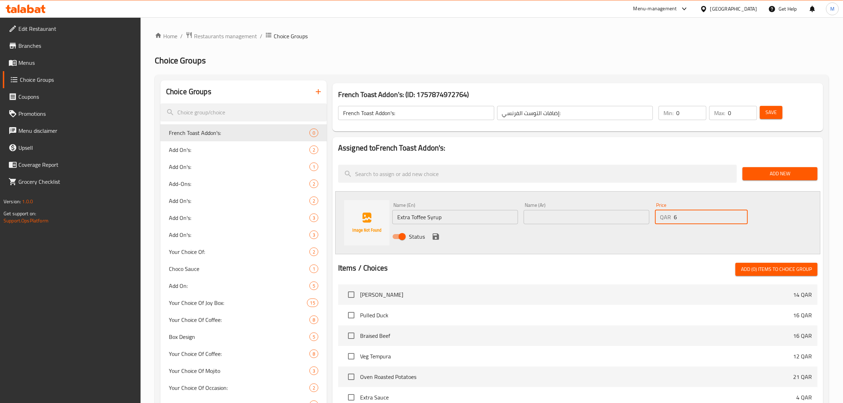
type input "6"
click at [657, 234] on div "Status" at bounding box center [586, 236] width 394 height 19
click at [620, 219] on input "text" at bounding box center [587, 217] width 126 height 14
paste input "شراب توفي إضافي"
type input "شراب توفي إضافي"
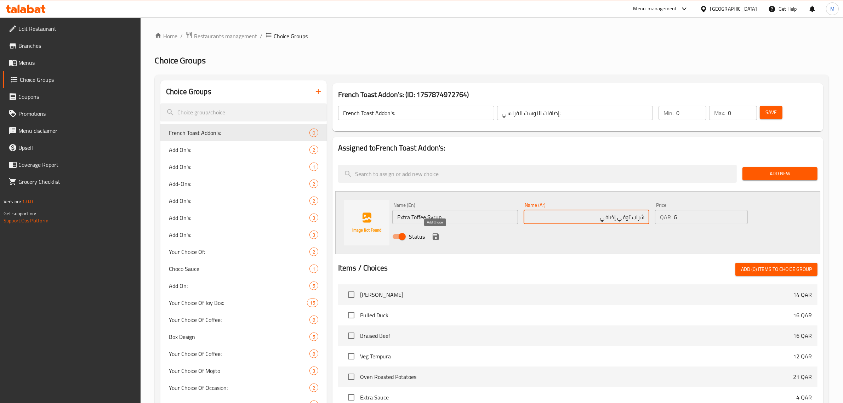
click at [435, 236] on icon "save" at bounding box center [436, 236] width 6 height 6
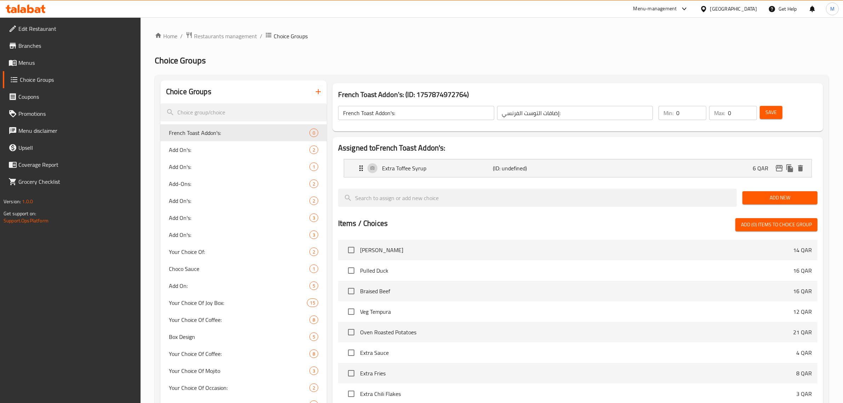
click at [774, 115] on span "Save" at bounding box center [770, 112] width 11 height 9
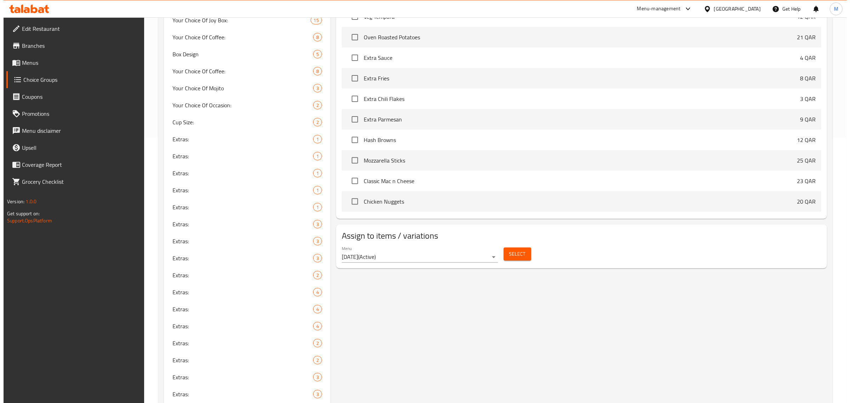
scroll to position [44, 0]
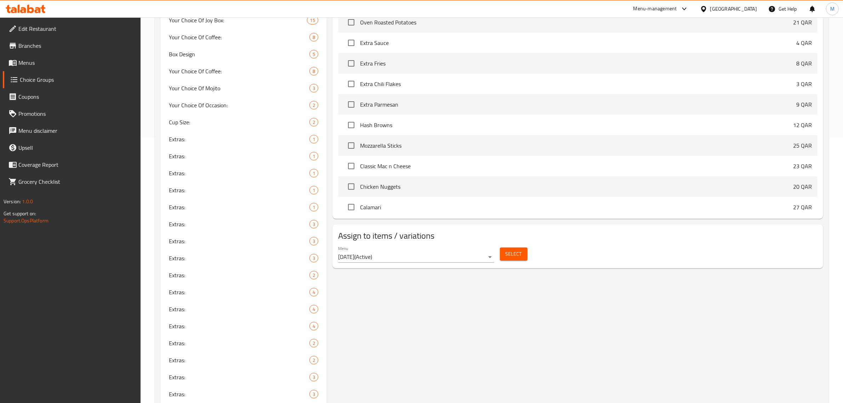
click at [509, 256] on span "Select" at bounding box center [514, 254] width 16 height 9
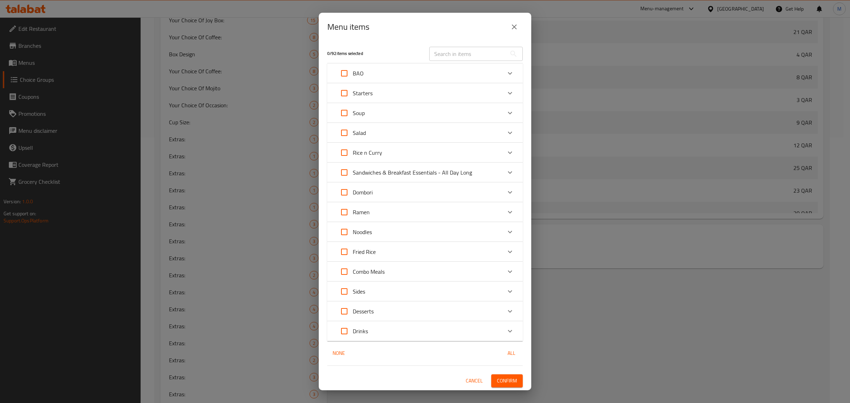
click at [479, 173] on div "Sandwiches & Breakfast Essentials - All Day Long" at bounding box center [419, 172] width 166 height 17
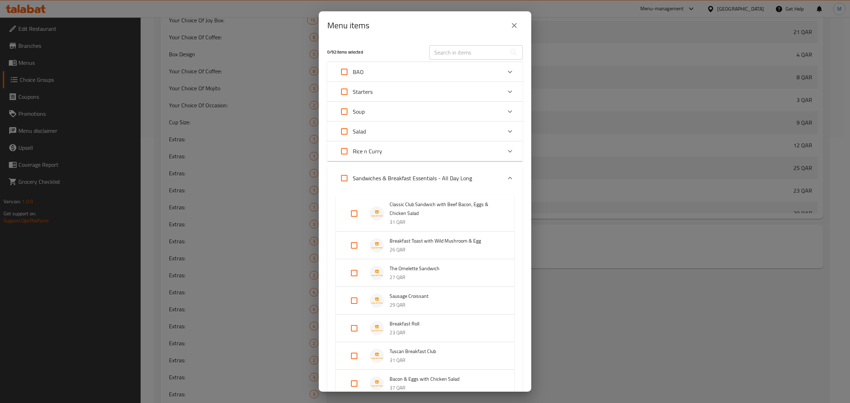
scroll to position [273, 0]
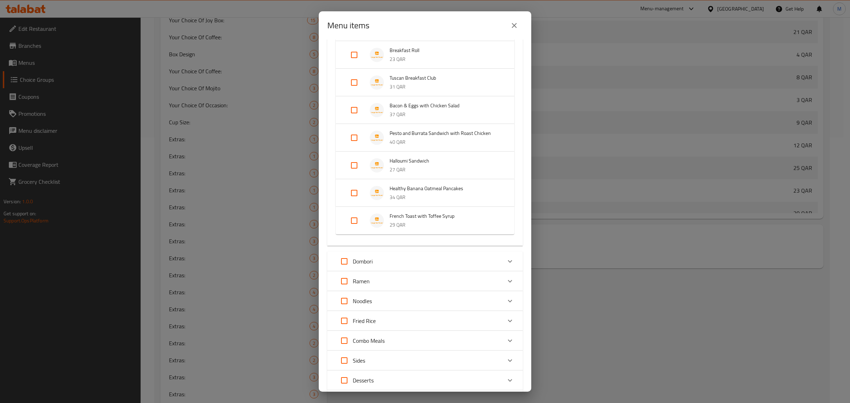
click at [353, 220] on input "Expand" at bounding box center [354, 220] width 17 height 17
checkbox input "true"
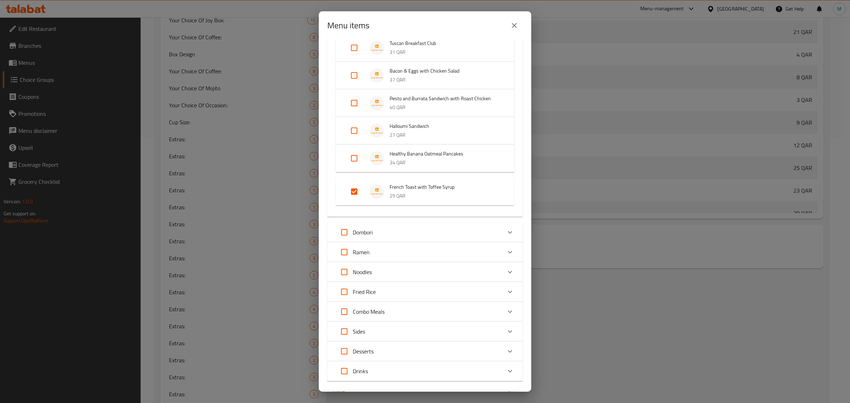
scroll to position [346, 0]
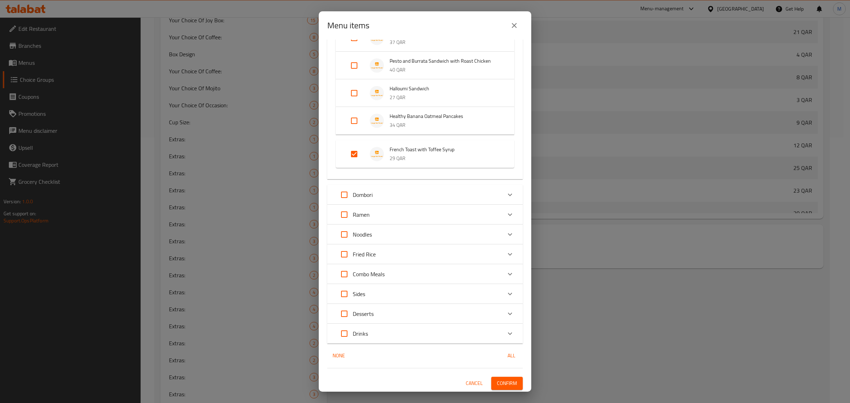
click at [505, 383] on span "Confirm" at bounding box center [507, 383] width 20 height 9
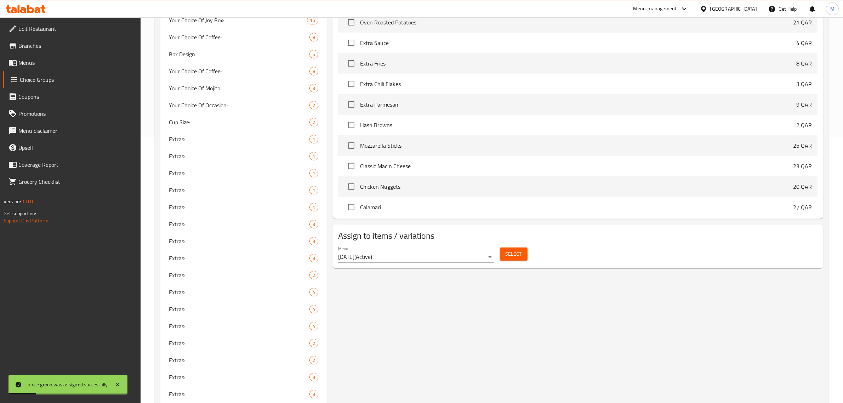
click at [519, 245] on div "Select" at bounding box center [513, 254] width 33 height 19
click at [515, 254] on span "Select" at bounding box center [514, 254] width 16 height 9
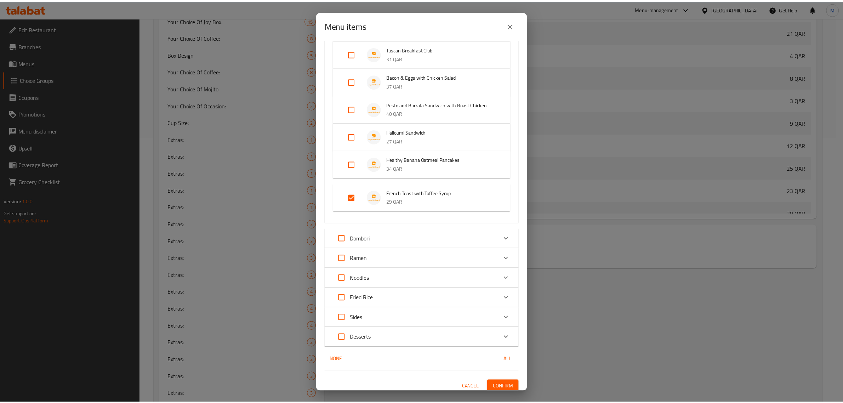
scroll to position [286, 0]
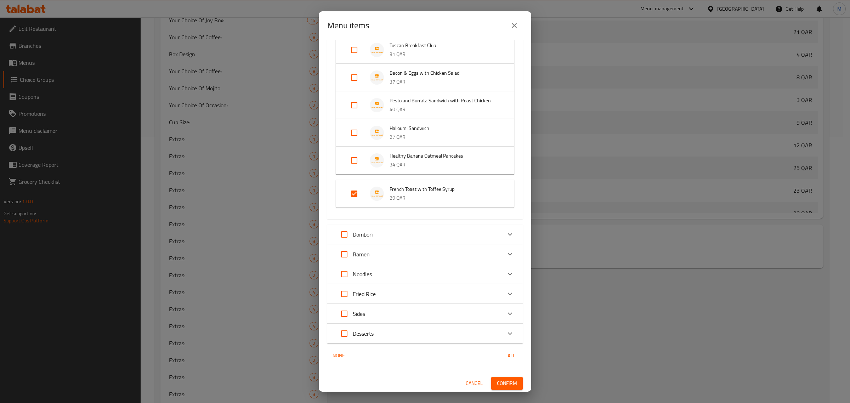
click at [517, 21] on icon "close" at bounding box center [514, 25] width 8 height 8
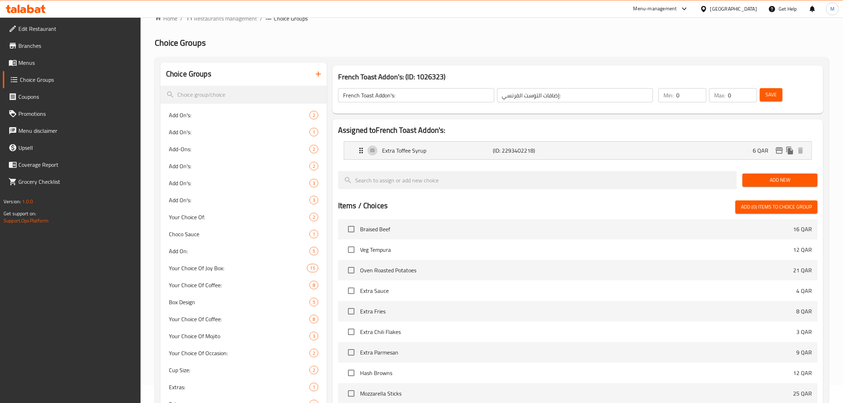
scroll to position [0, 0]
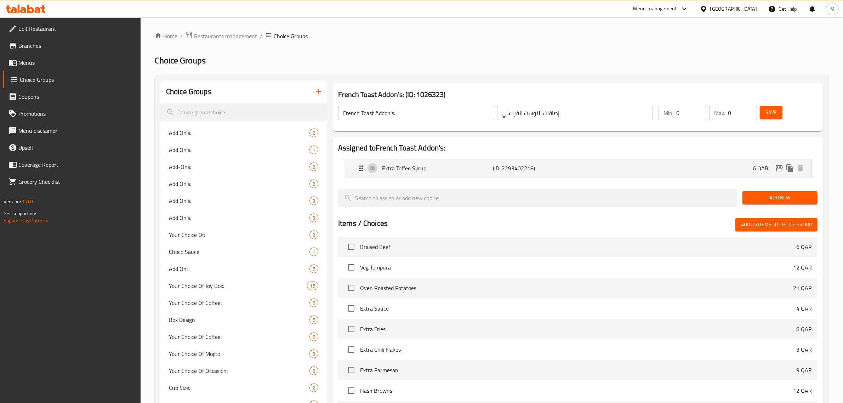
click at [319, 91] on icon "button" at bounding box center [318, 91] width 8 height 8
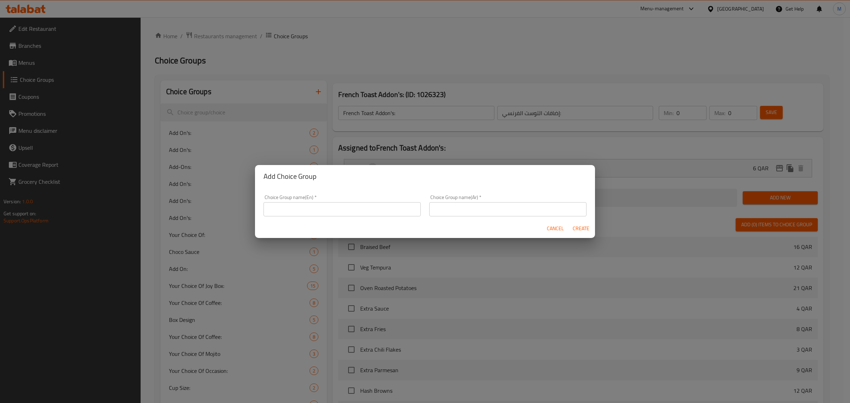
click at [351, 204] on input "text" at bounding box center [341, 209] width 157 height 14
paste input "Tuna Melt AddOn's:"
type input "Tuna Melt AddOn's:"
click at [539, 206] on input "text" at bounding box center [507, 209] width 157 height 14
paste input "إضافات التونة المذابة:"
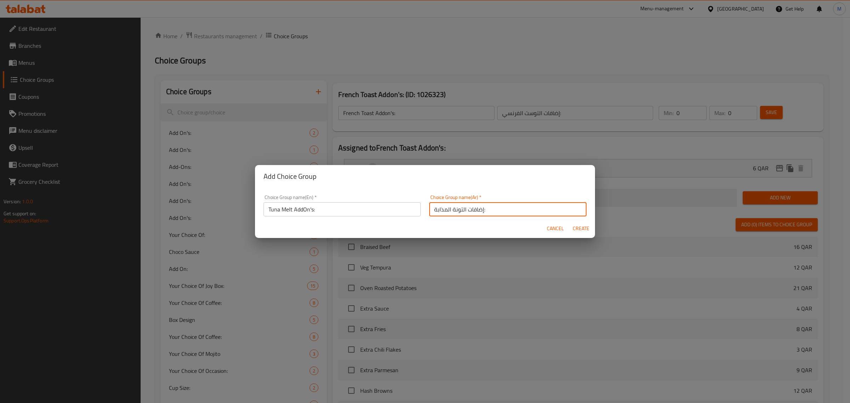
type input "إضافات التونة المذابة:"
click at [583, 229] on span "Create" at bounding box center [580, 228] width 17 height 9
type input "Tuna Melt AddOn's:"
type input "إضافات التونة المذابة:"
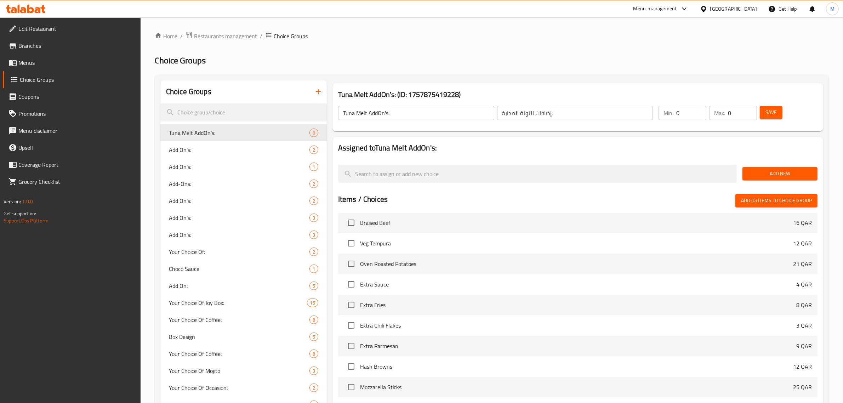
click at [767, 170] on span "Add New" at bounding box center [780, 173] width 64 height 9
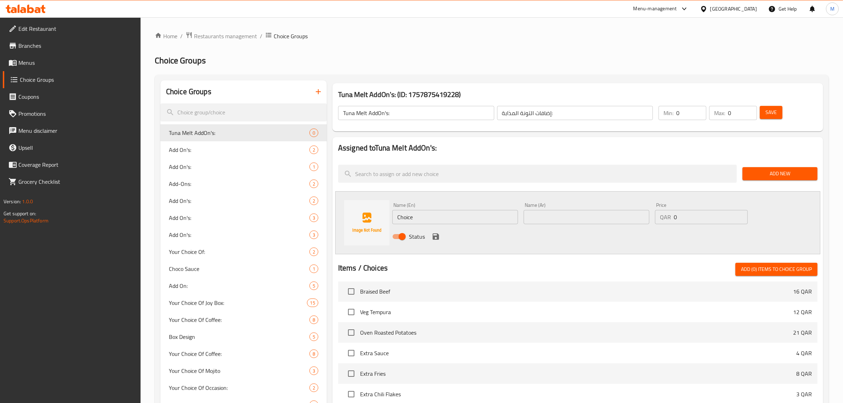
click at [492, 220] on input "Choice" at bounding box center [455, 217] width 126 height 14
paste input "1) Extra Cheese - QAR 5.00"
type input "1) Extra Cheese"
type input "5"
click at [569, 222] on input "text" at bounding box center [587, 217] width 126 height 14
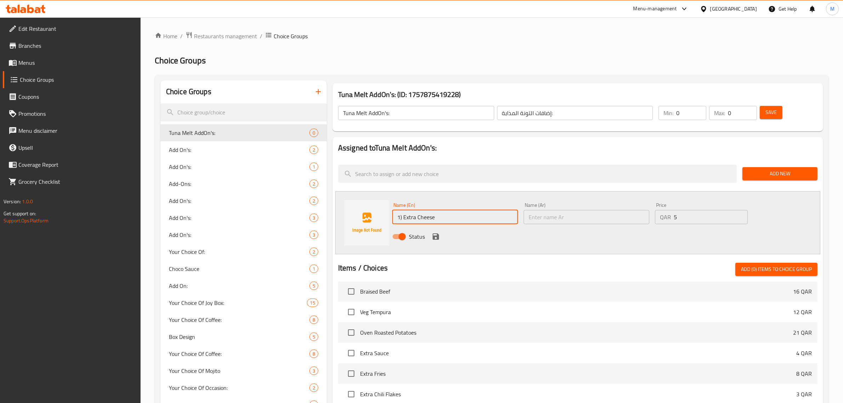
drag, startPoint x: 404, startPoint y: 219, endPoint x: 392, endPoint y: 219, distance: 12.0
click at [392, 219] on input "1) Extra Cheese" at bounding box center [455, 217] width 126 height 14
click at [439, 215] on input "Extra Cheese" at bounding box center [455, 217] width 126 height 14
type input "Extra Cheese"
click at [627, 219] on input "text" at bounding box center [587, 217] width 126 height 14
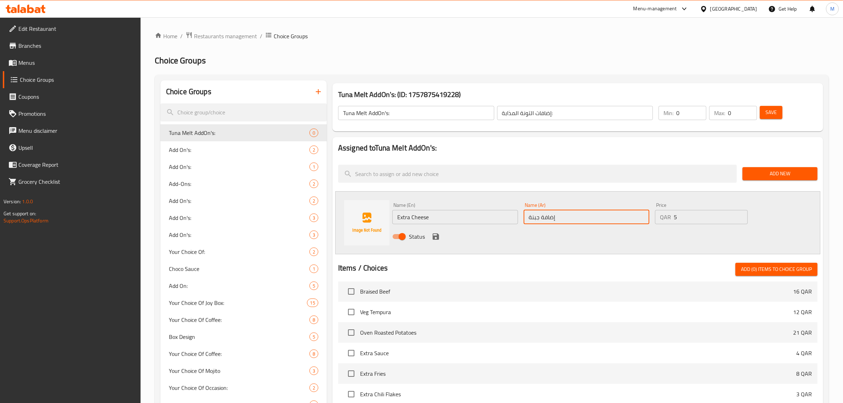
type input "إضافة جبنة"
click at [689, 278] on div "Items / Choices Add (0) items to choice group Tori Katsu 14 QAR Pulled Duck 16 …" at bounding box center [577, 393] width 479 height 261
click at [437, 237] on icon "save" at bounding box center [436, 236] width 6 height 6
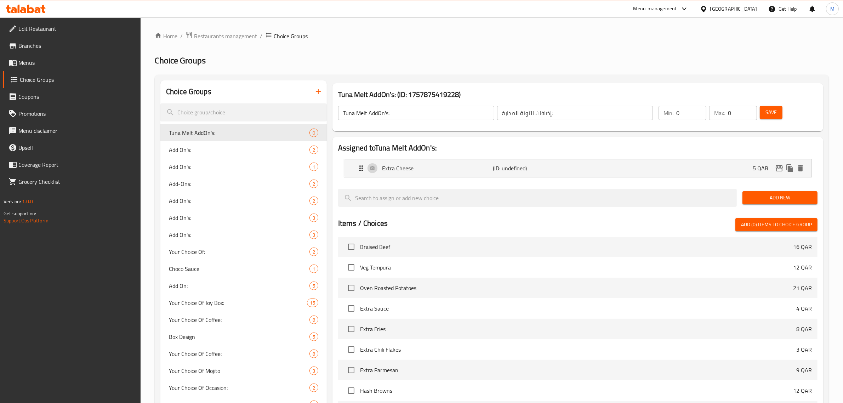
click at [770, 113] on span "Save" at bounding box center [770, 112] width 11 height 9
click at [771, 108] on span "Save" at bounding box center [770, 112] width 11 height 9
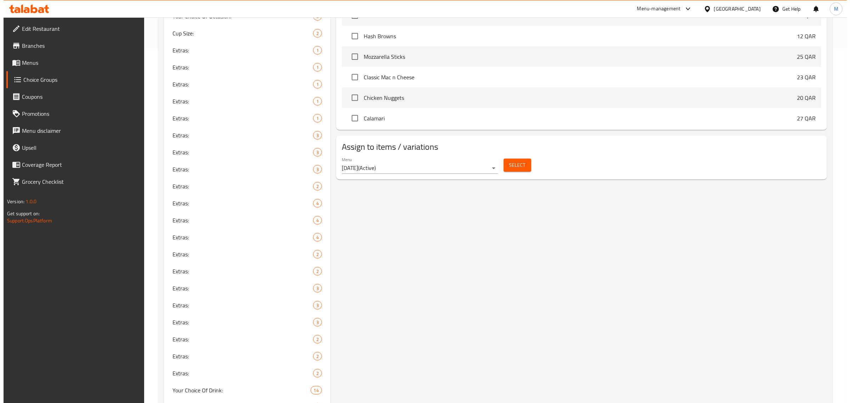
scroll to position [354, 0]
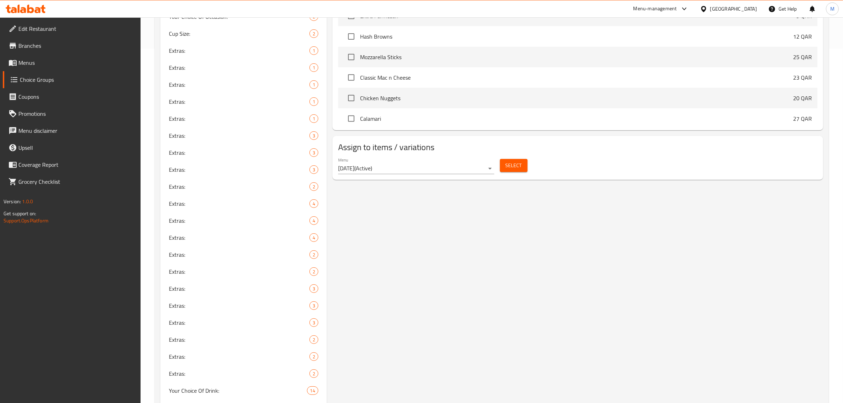
click at [506, 171] on button "Select" at bounding box center [514, 165] width 28 height 13
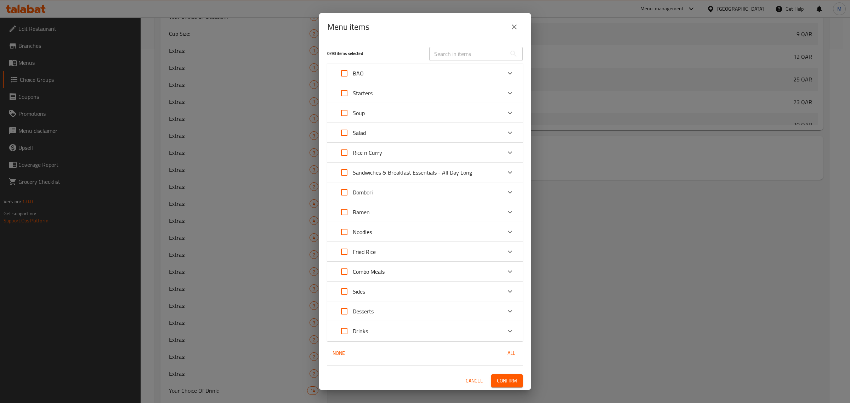
click at [511, 173] on icon "Expand" at bounding box center [510, 172] width 8 height 8
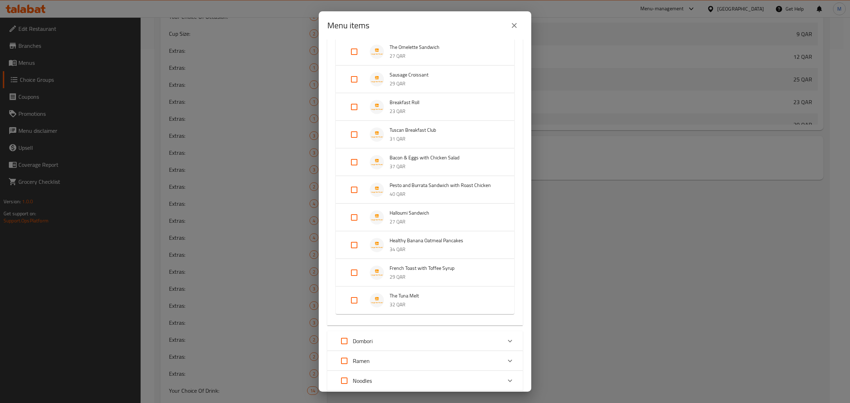
scroll to position [266, 0]
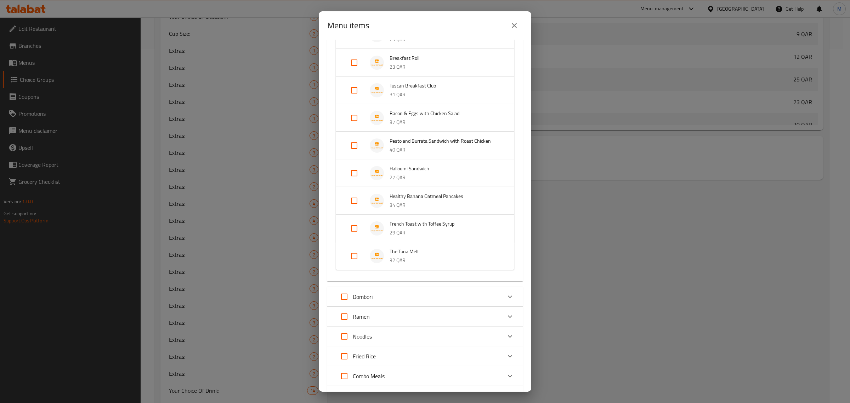
click at [358, 256] on input "Expand" at bounding box center [354, 255] width 17 height 17
checkbox input "true"
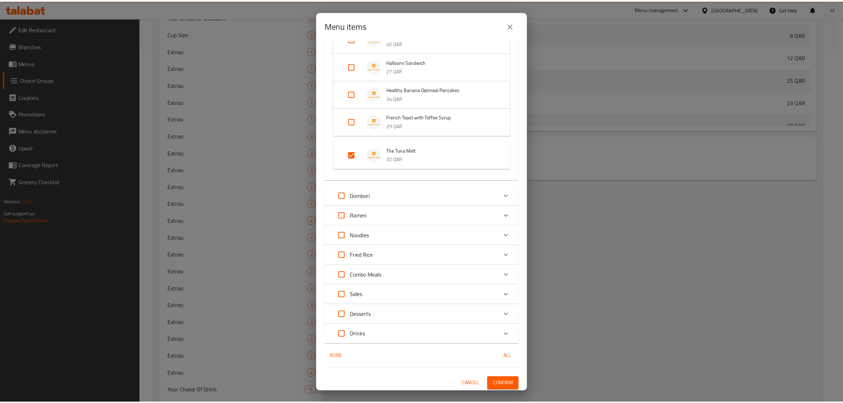
scroll to position [373, 0]
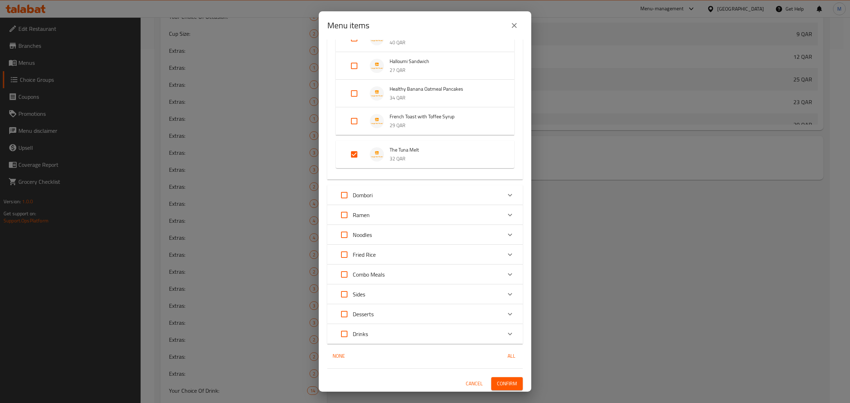
click at [506, 380] on span "Confirm" at bounding box center [507, 383] width 20 height 9
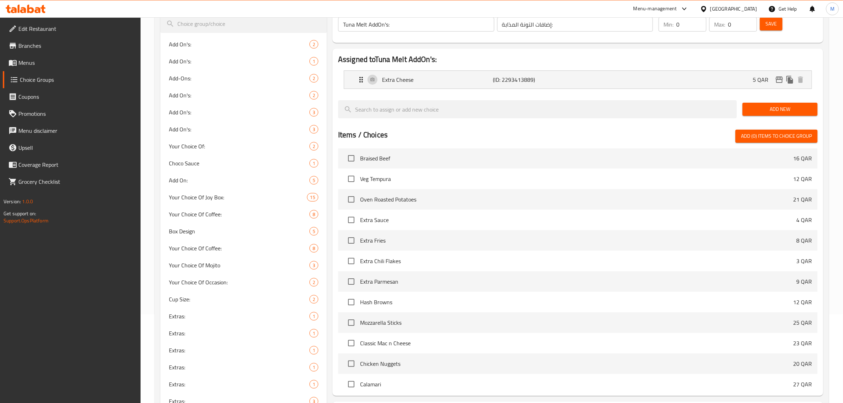
scroll to position [0, 0]
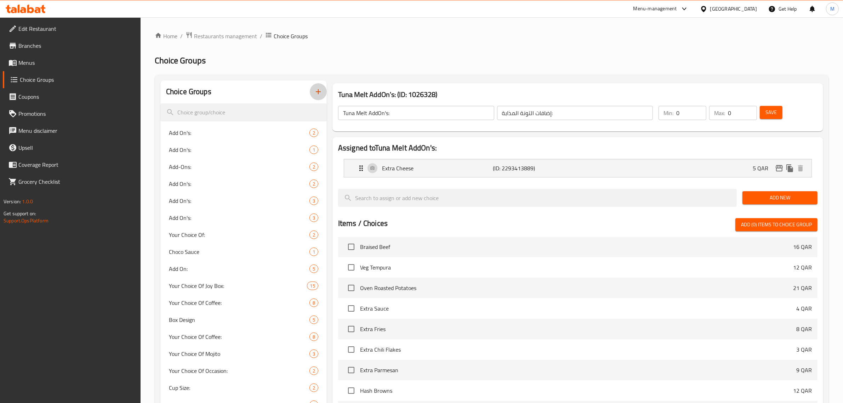
click at [315, 91] on icon "button" at bounding box center [318, 91] width 8 height 8
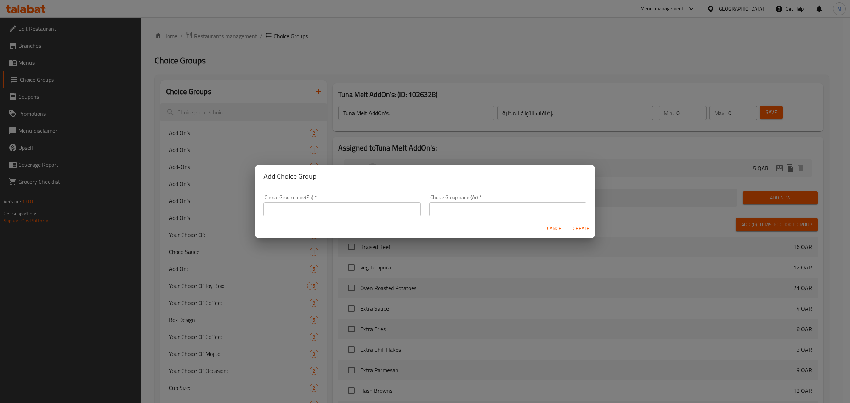
click at [365, 209] on input "text" at bounding box center [341, 209] width 157 height 14
paste input "Burrata Toast AddOn's:"
type input "Burrata Toast AddOn's:"
click at [515, 210] on input "text" at bounding box center [507, 209] width 157 height 14
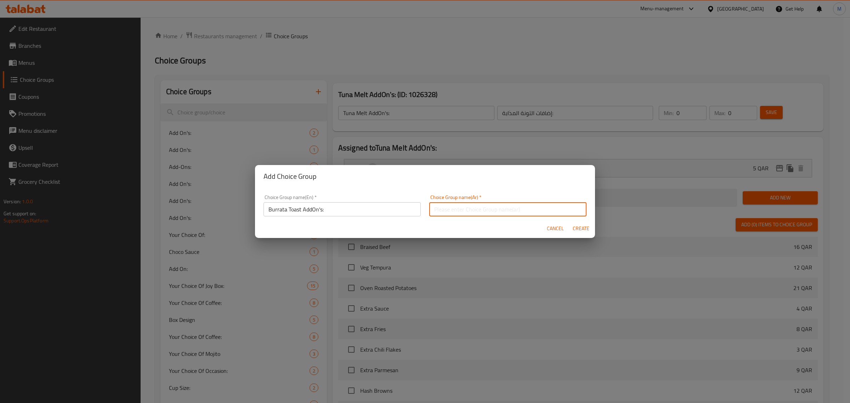
paste input "إضافات خبز بوراتا المحمص:"
type input "إضافات خبز بوراتا المحمص:"
click at [580, 227] on span "Create" at bounding box center [580, 228] width 17 height 9
type input "Burrata Toast AddOn's:"
type input "إضافات خبز بوراتا المحمص:"
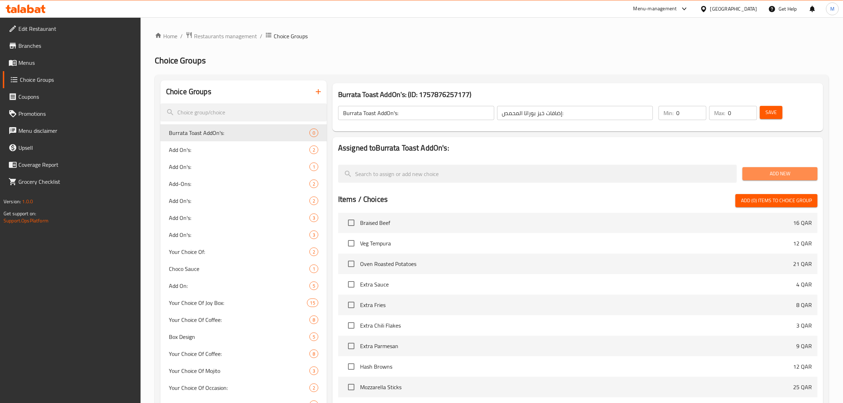
click at [777, 176] on span "Add New" at bounding box center [780, 173] width 64 height 9
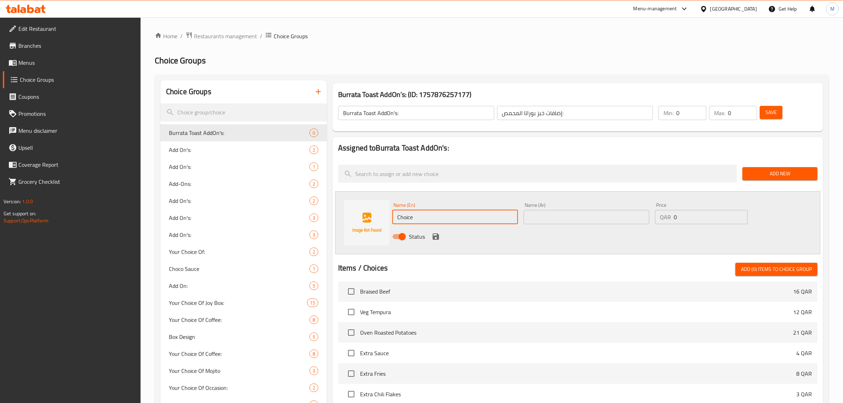
click at [461, 218] on input "Choice" at bounding box center [455, 217] width 126 height 14
paste input "Extra Pesto"
type input "Extra Pesto"
click at [568, 215] on input "text" at bounding box center [587, 217] width 126 height 14
type input "إضافة بيستو"
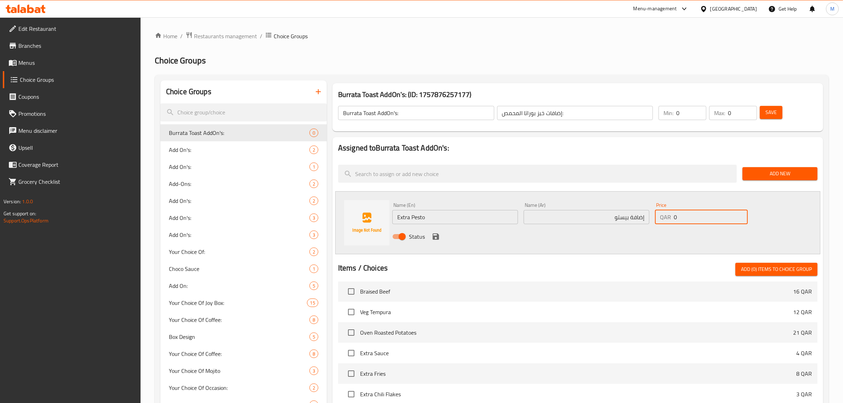
drag, startPoint x: 677, startPoint y: 218, endPoint x: 663, endPoint y: 220, distance: 14.3
click at [663, 220] on div "QAR 0 Price" at bounding box center [701, 217] width 93 height 14
type input "12"
drag, startPoint x: 656, startPoint y: 236, endPoint x: 599, endPoint y: 235, distance: 57.0
click at [654, 236] on div "Status" at bounding box center [586, 236] width 394 height 19
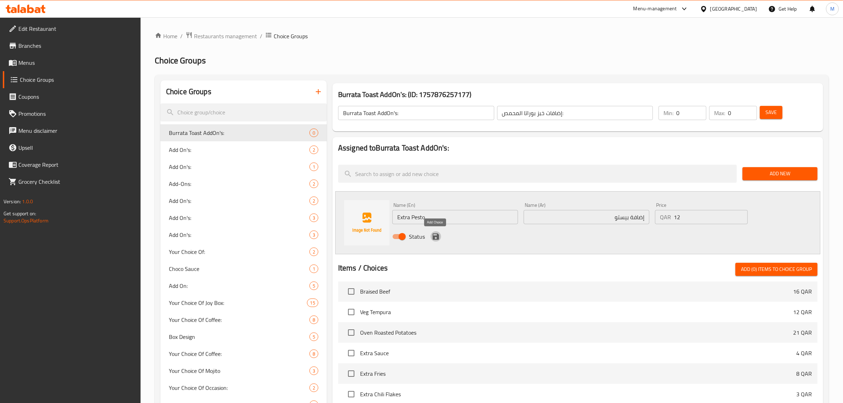
click at [434, 237] on icon "save" at bounding box center [436, 236] width 6 height 6
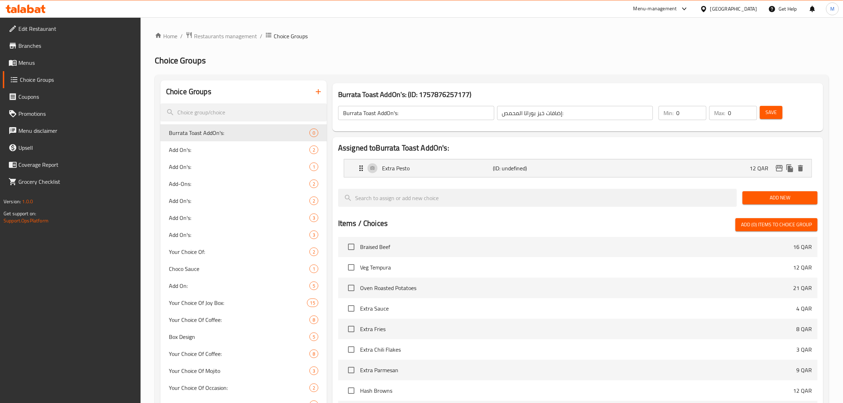
drag, startPoint x: 758, startPoint y: 193, endPoint x: 740, endPoint y: 193, distance: 18.1
click at [758, 193] on span "Add New" at bounding box center [780, 197] width 64 height 9
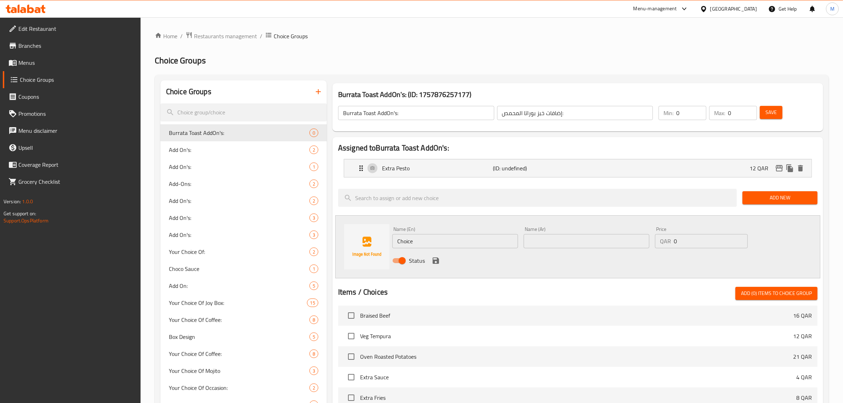
click at [476, 239] on input "Choice" at bounding box center [455, 241] width 126 height 14
paste input "Extra Sun-dried Tomato"
type input "Extra Sun-dried Tomato"
drag, startPoint x: 679, startPoint y: 241, endPoint x: 668, endPoint y: 241, distance: 10.3
click at [668, 241] on div "QAR 0 Price" at bounding box center [701, 241] width 93 height 14
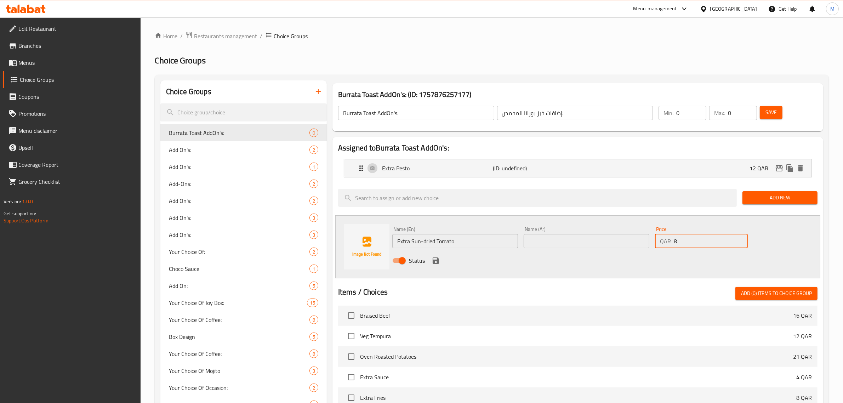
type input "8"
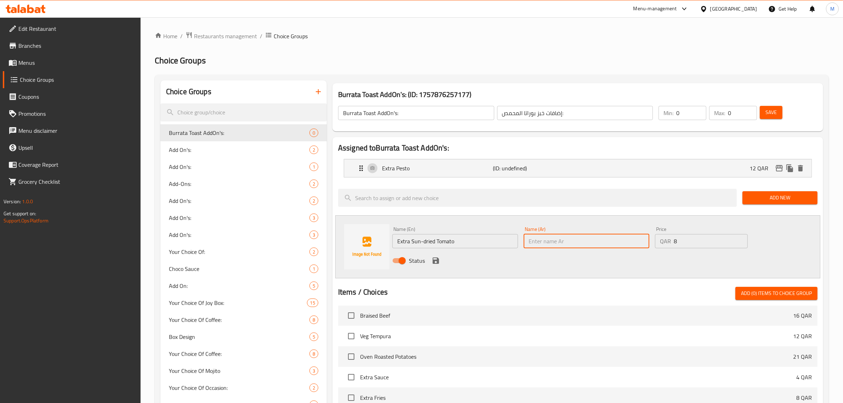
click at [560, 235] on input "text" at bounding box center [587, 241] width 126 height 14
paste input "طماطم مجففة"
type input "إضافة طماطم مجففة"
click at [437, 259] on icon "save" at bounding box center [436, 260] width 6 height 6
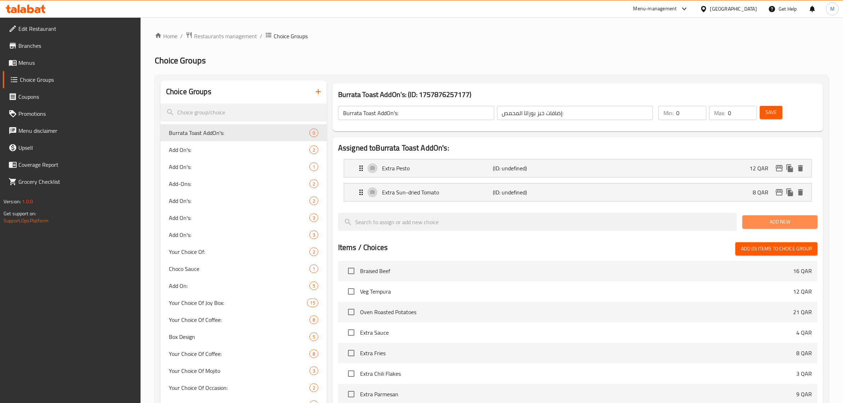
click at [776, 224] on span "Add New" at bounding box center [780, 221] width 64 height 9
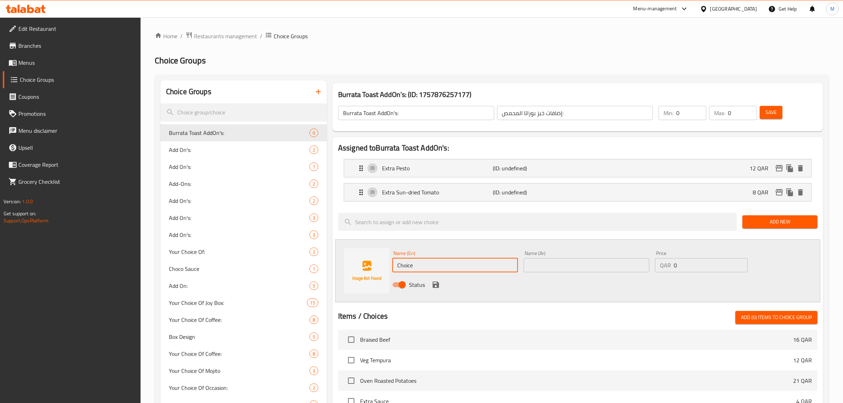
click at [448, 267] on input "Choice" at bounding box center [455, 265] width 126 height 14
paste input "Extra Burrata"
type input "Extra Burrata"
click at [542, 266] on input "text" at bounding box center [587, 265] width 126 height 14
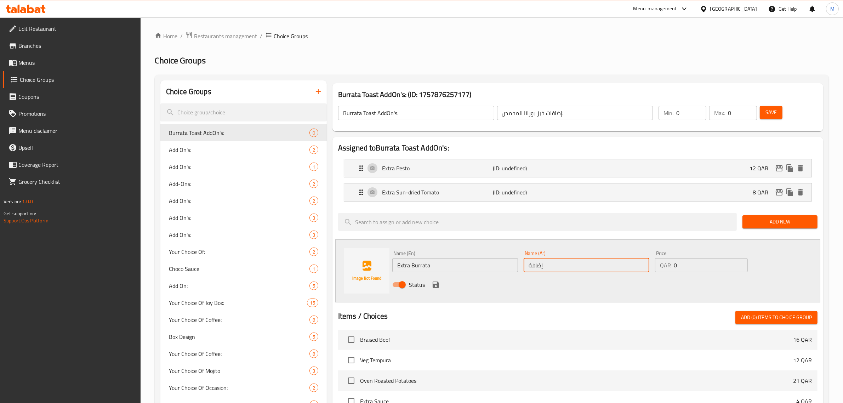
click at [618, 269] on input "إضافة" at bounding box center [587, 265] width 126 height 14
paste input "بوراتا"
type input "إضافة بوراتا"
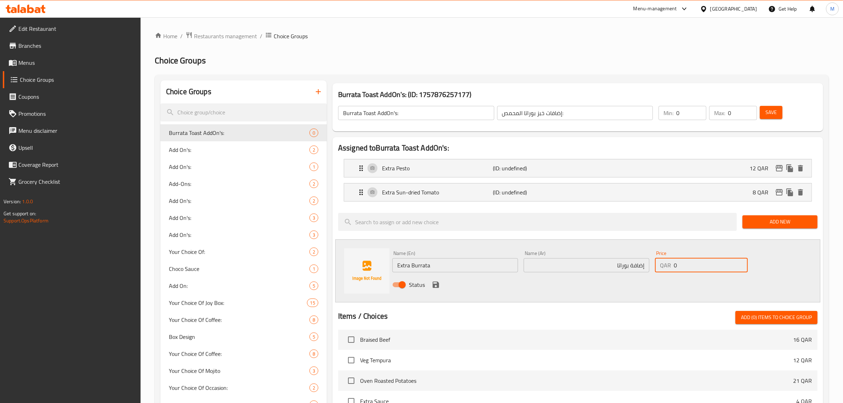
drag, startPoint x: 706, startPoint y: 272, endPoint x: 661, endPoint y: 274, distance: 45.7
click at [661, 274] on div "Price QAR 0 Price" at bounding box center [701, 261] width 98 height 27
type input "22"
click at [553, 292] on div "Status" at bounding box center [586, 284] width 394 height 19
click at [435, 283] on icon "save" at bounding box center [436, 284] width 8 height 8
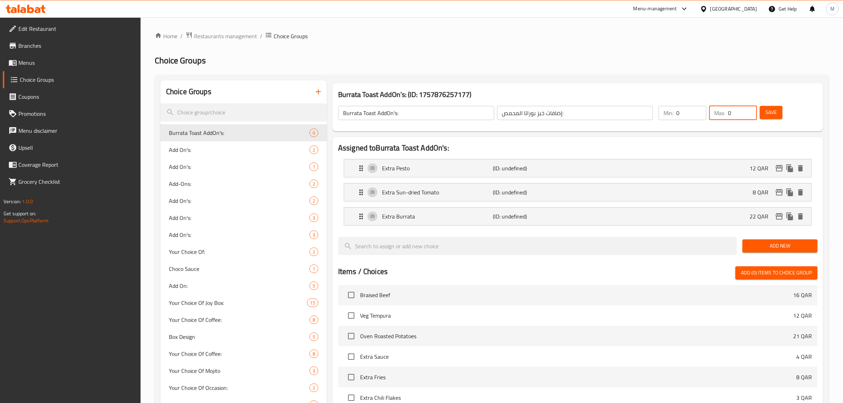
click at [732, 113] on input "0" at bounding box center [742, 113] width 29 height 14
type input "3"
click at [774, 114] on span "Save" at bounding box center [770, 112] width 11 height 9
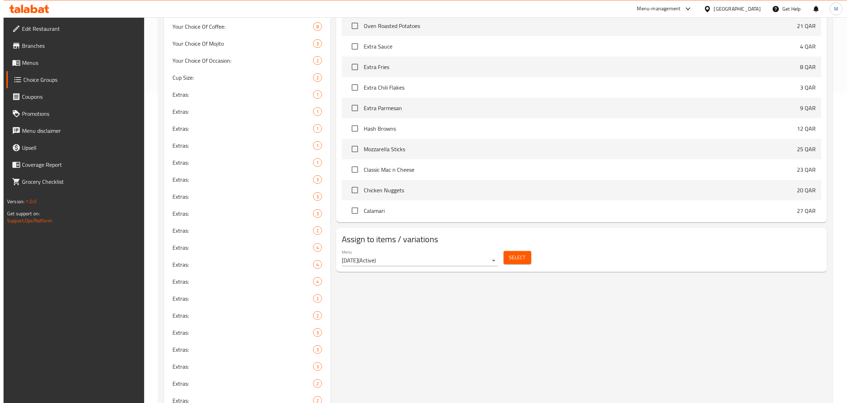
scroll to position [310, 0]
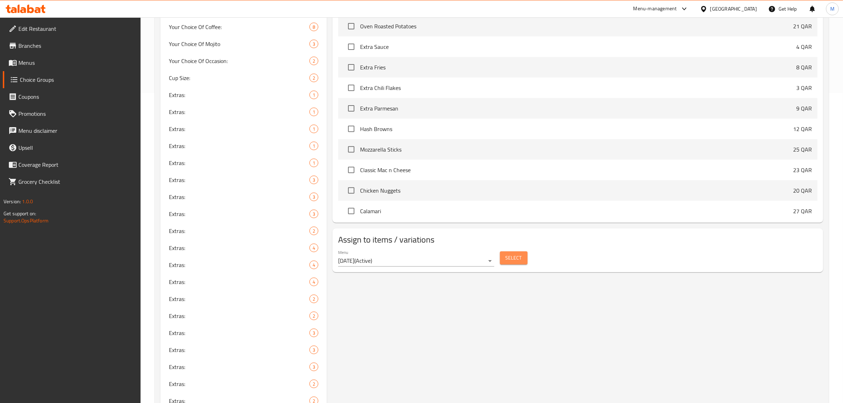
click at [513, 261] on span "Select" at bounding box center [514, 257] width 16 height 9
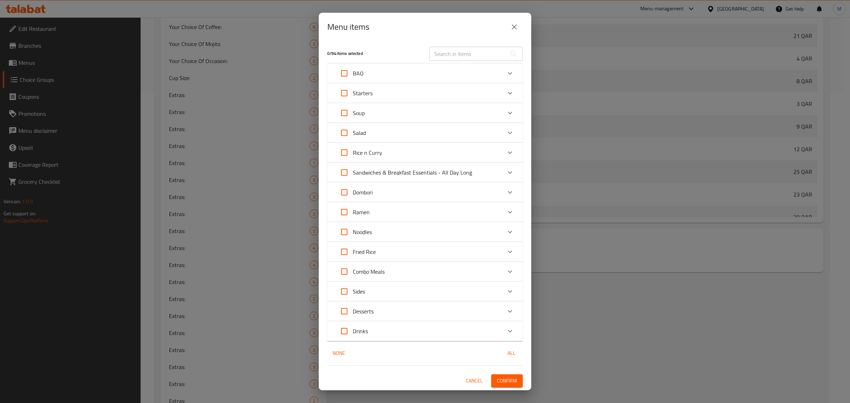
click at [512, 174] on icon "Expand" at bounding box center [510, 172] width 8 height 8
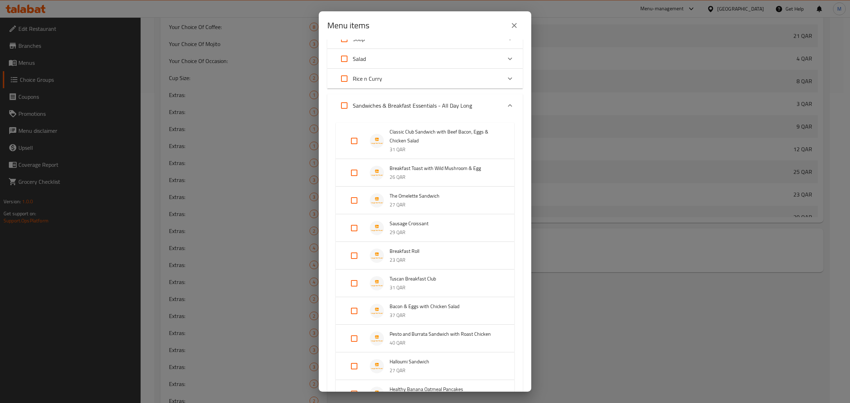
scroll to position [266, 0]
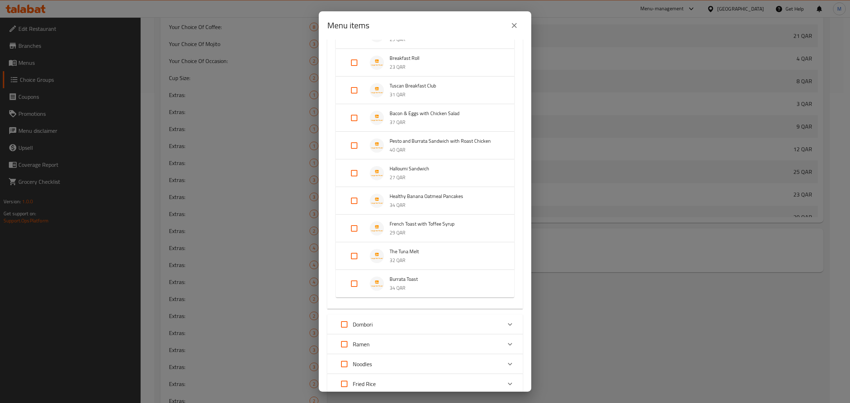
click at [358, 279] on input "Expand" at bounding box center [354, 283] width 17 height 17
checkbox input "true"
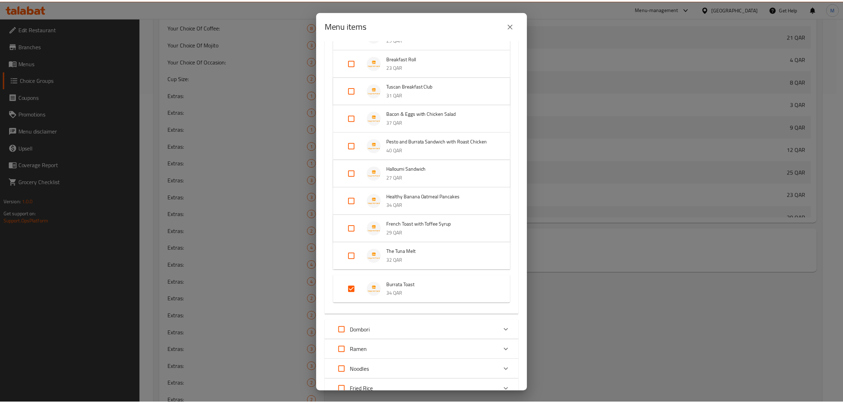
scroll to position [401, 0]
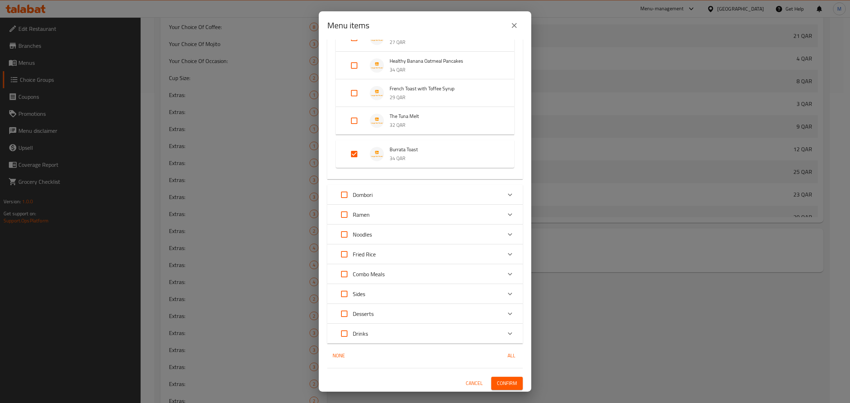
click at [502, 383] on span "Confirm" at bounding box center [507, 383] width 20 height 9
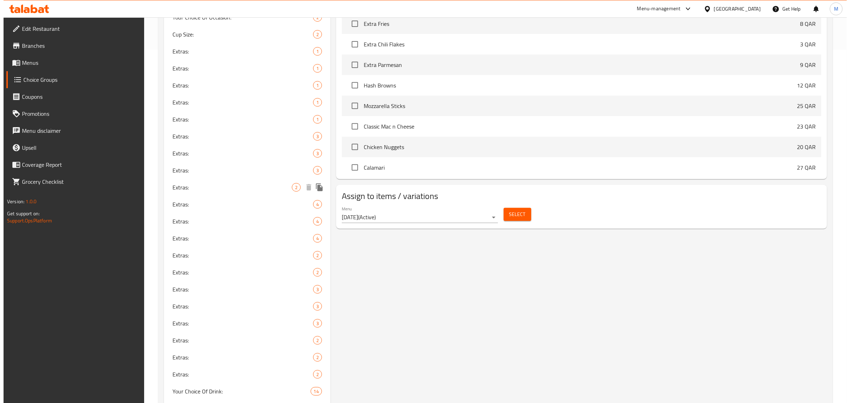
scroll to position [354, 0]
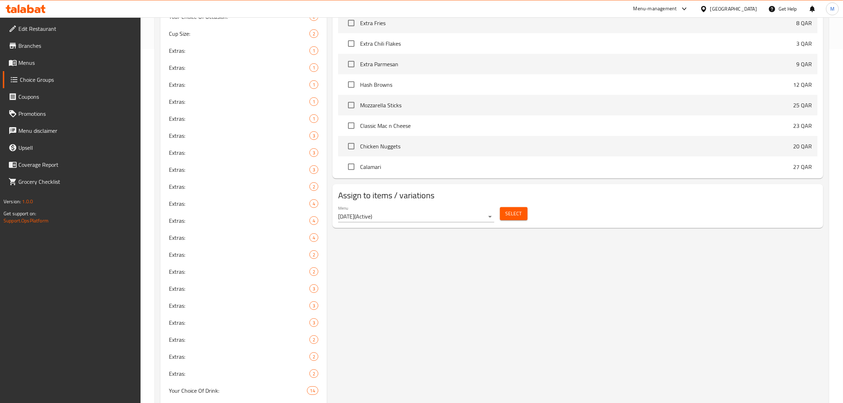
click at [513, 215] on span "Select" at bounding box center [514, 213] width 16 height 9
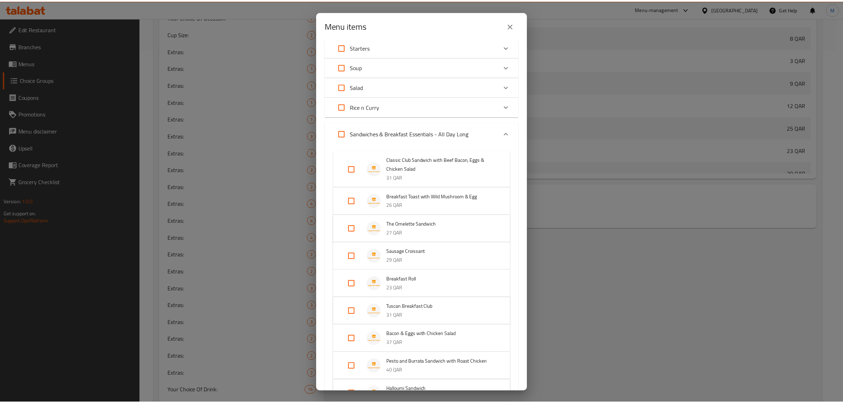
scroll to position [44, 0]
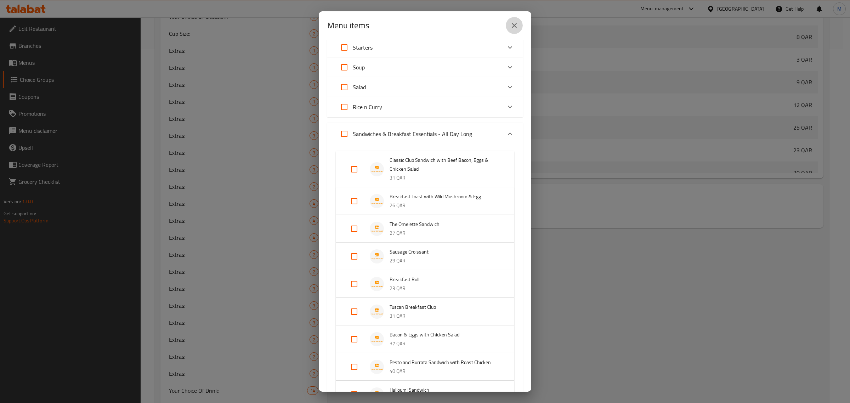
click at [514, 25] on icon "close" at bounding box center [514, 25] width 5 height 5
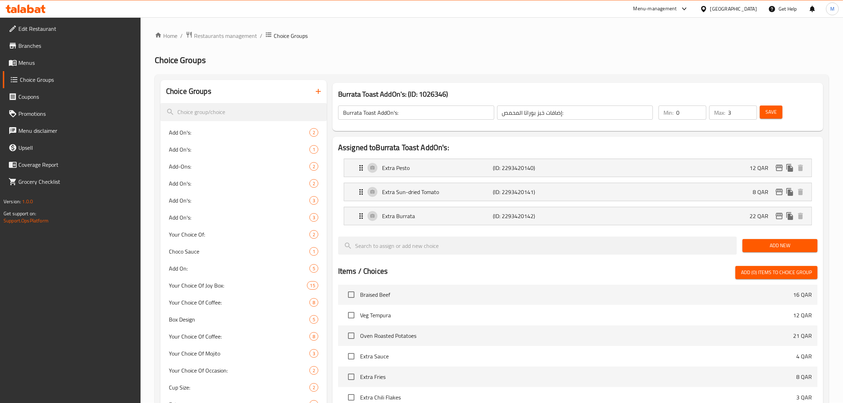
scroll to position [0, 0]
click at [321, 91] on icon "button" at bounding box center [318, 91] width 8 height 8
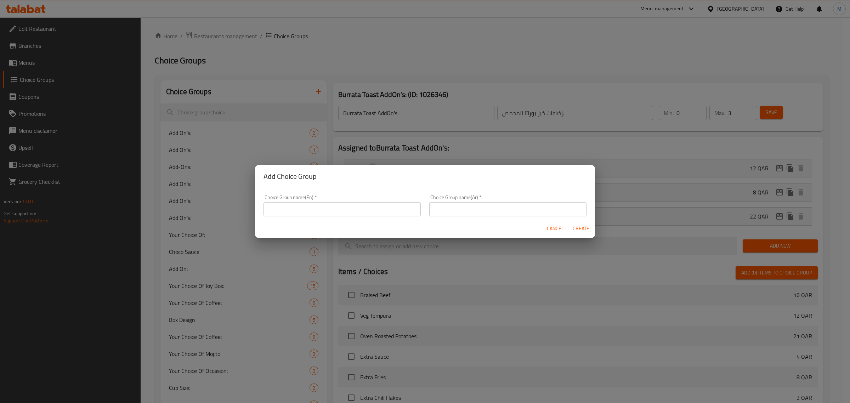
click at [374, 208] on input "text" at bounding box center [341, 209] width 157 height 14
click at [395, 210] on input "text" at bounding box center [341, 209] width 157 height 14
paste input "Avocado Toast AddOn's:"
type input "Avocado Toast AddOn's:"
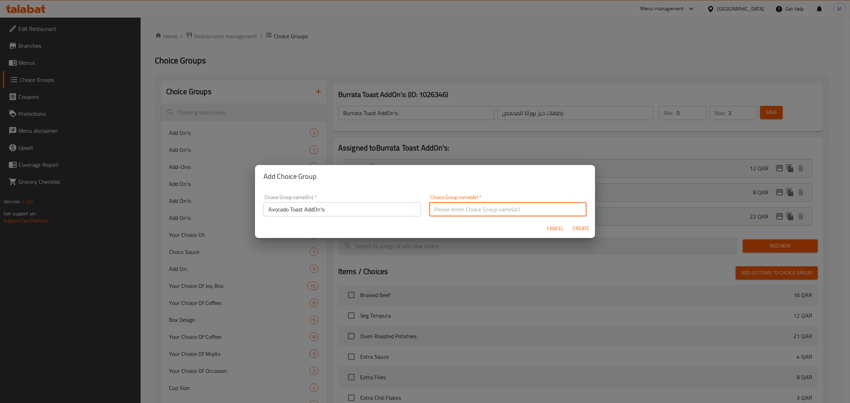
click at [535, 210] on input "text" at bounding box center [507, 209] width 157 height 14
type input "إضافات توست الأفوكادو:"
click at [579, 230] on span "Create" at bounding box center [580, 228] width 17 height 9
type input "Avocado Toast AddOn's:"
type input "إضافات توست الأفوكادو:"
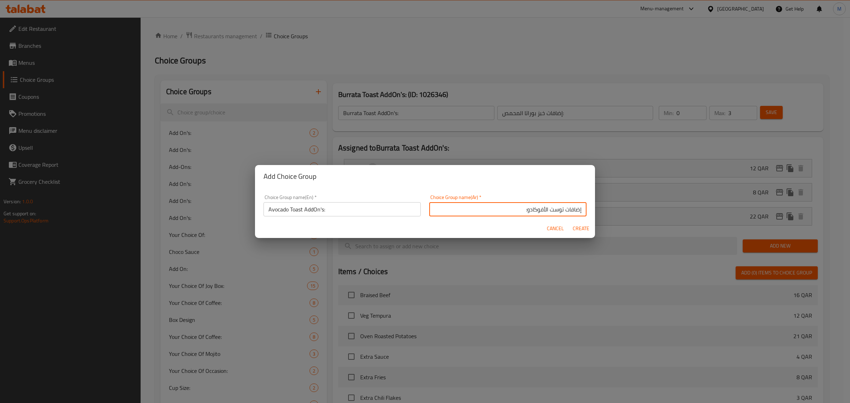
type input "0"
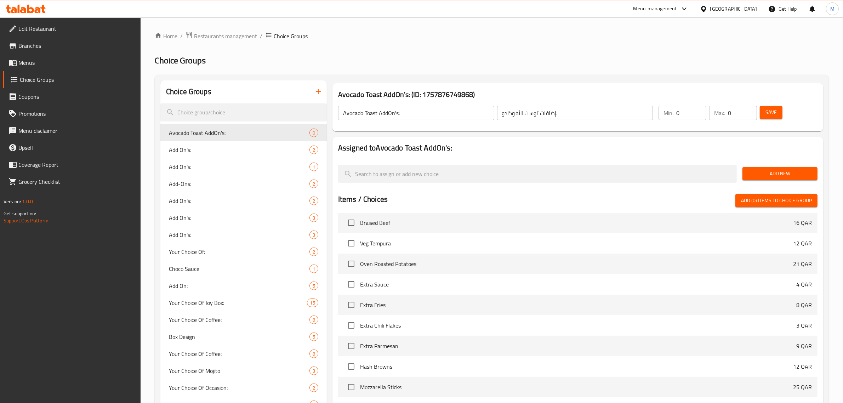
click at [777, 168] on button "Add New" at bounding box center [779, 173] width 75 height 13
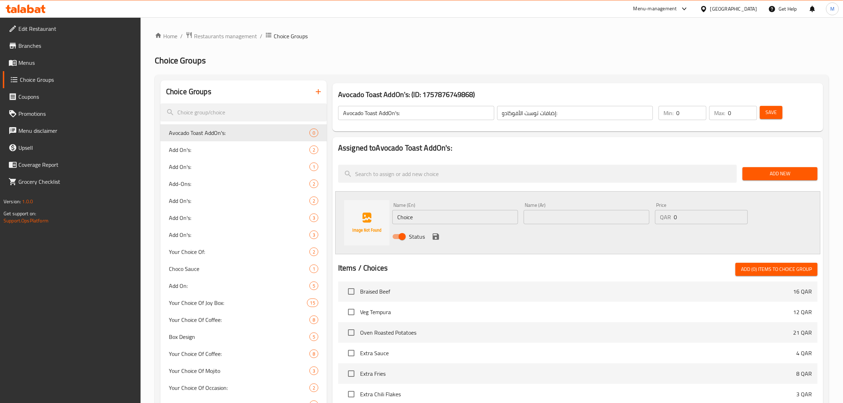
click at [468, 216] on input "Choice" at bounding box center [455, 217] width 126 height 14
paste input "Extra Avocado Spread"
type input "Extra Avocado Spread"
drag, startPoint x: 691, startPoint y: 218, endPoint x: 663, endPoint y: 222, distance: 28.6
click at [663, 222] on div "QAR 0 Price" at bounding box center [701, 217] width 93 height 14
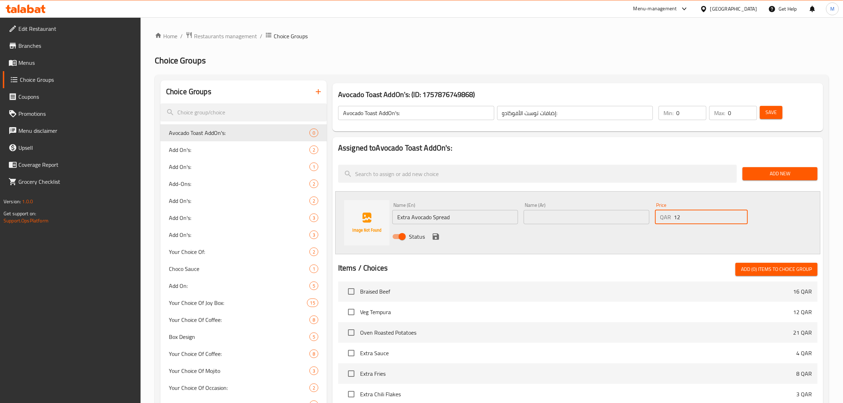
type input "12"
click at [686, 238] on div "Status" at bounding box center [586, 236] width 394 height 19
click at [544, 218] on input "text" at bounding box center [587, 217] width 126 height 14
paste input "كريمة أفوكادو إضافية"
click at [544, 218] on input "كريمة أفوكادو إضافية" at bounding box center [587, 217] width 126 height 14
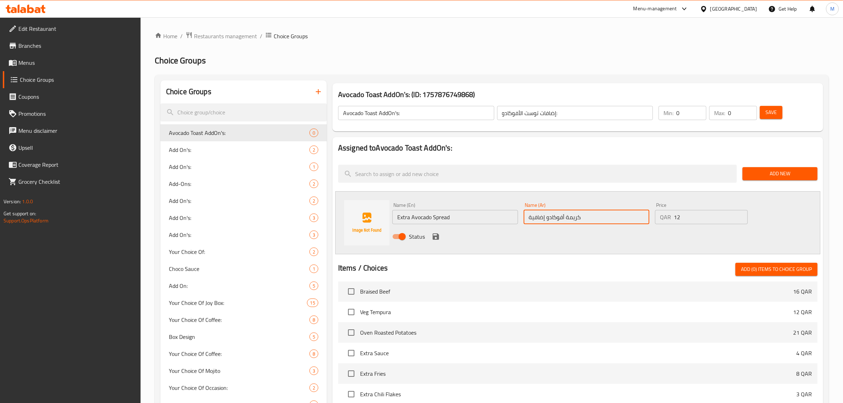
click at [543, 219] on input "كريمة أفوكادو إضافية" at bounding box center [587, 217] width 126 height 14
drag, startPoint x: 543, startPoint y: 219, endPoint x: 535, endPoint y: 221, distance: 8.7
click at [535, 221] on input "كريمة أفوكادو إضافية" at bounding box center [587, 217] width 126 height 14
paste input "إضاف"
type input "إضافة كريمة أفوكادو"
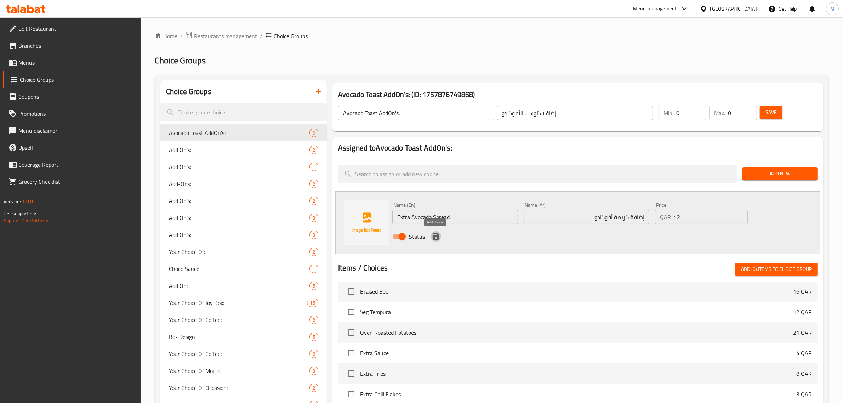
click at [436, 238] on icon "save" at bounding box center [436, 236] width 8 height 8
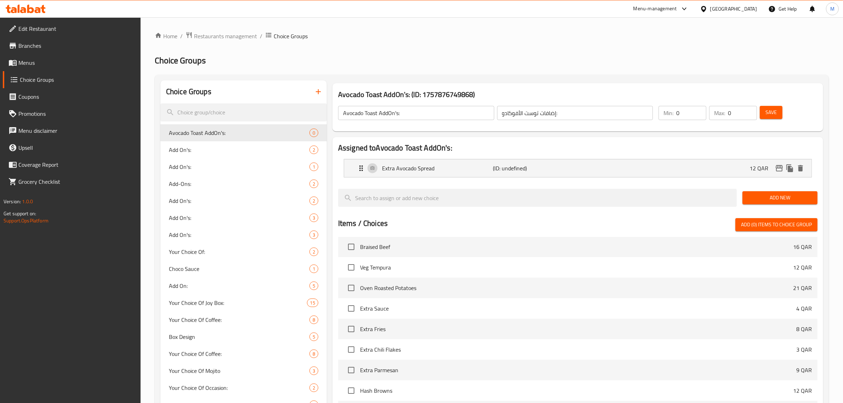
click at [785, 198] on span "Add New" at bounding box center [780, 197] width 64 height 9
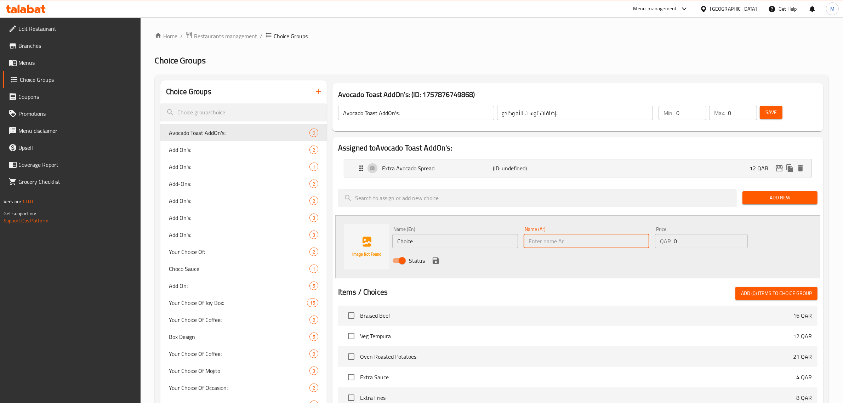
click at [594, 240] on input "text" at bounding box center [587, 241] width 126 height 14
type input "إضافة سمك سلمون مدخن"
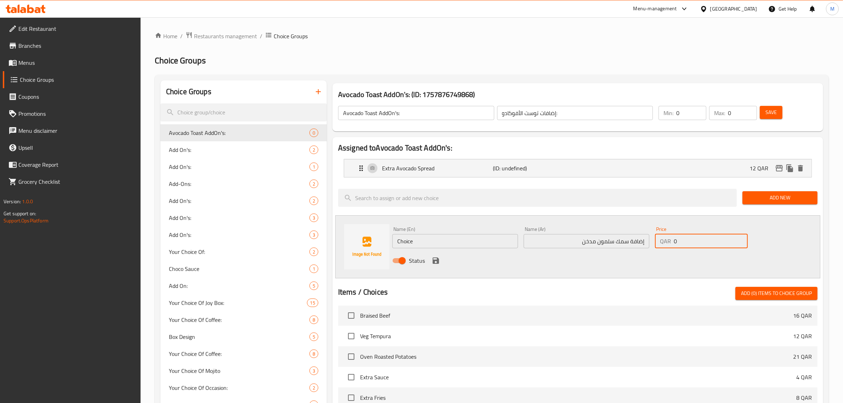
click at [690, 245] on input "0" at bounding box center [711, 241] width 74 height 14
drag, startPoint x: 690, startPoint y: 245, endPoint x: 660, endPoint y: 249, distance: 30.3
click at [660, 249] on div "Price QAR 0 Price" at bounding box center [701, 237] width 98 height 27
type input "12"
click at [425, 247] on input "Choice" at bounding box center [455, 241] width 126 height 14
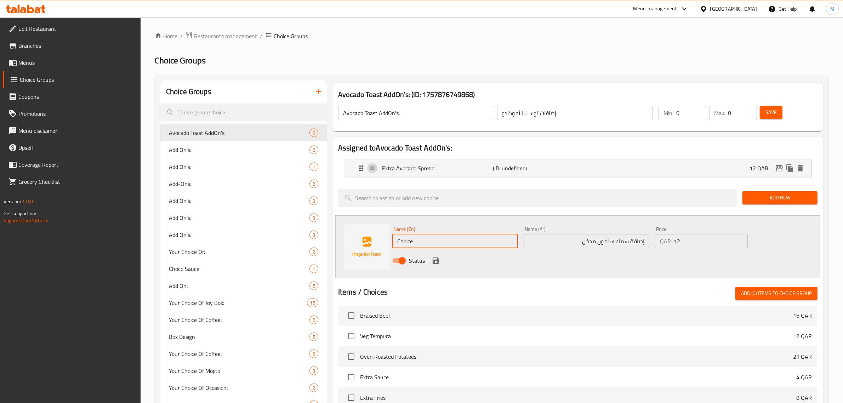
paste input "Extra Smoked Salmon"
type input "Extra Smoked Salmon"
click at [435, 262] on icon "save" at bounding box center [436, 260] width 8 height 8
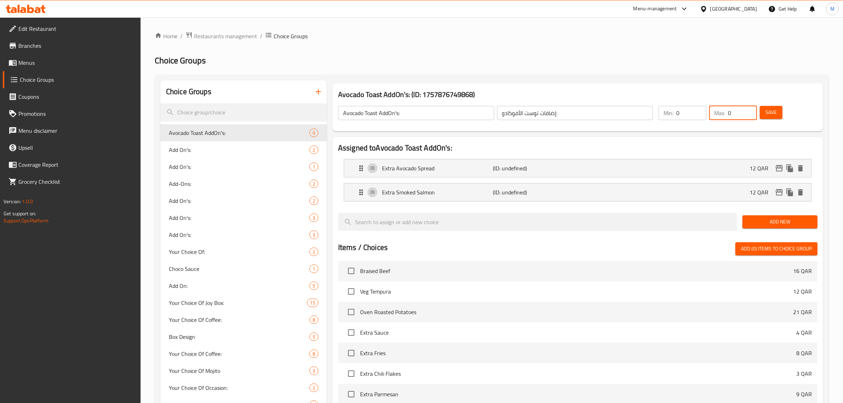
drag, startPoint x: 742, startPoint y: 114, endPoint x: 723, endPoint y: 118, distance: 19.1
click at [723, 118] on div "Max: 0 ​" at bounding box center [733, 113] width 48 height 14
type input "2"
click at [772, 110] on span "Save" at bounding box center [770, 112] width 11 height 9
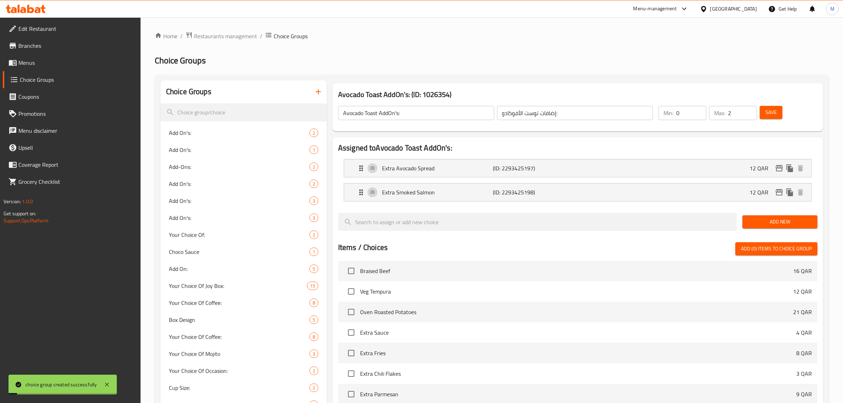
drag, startPoint x: 755, startPoint y: 111, endPoint x: 680, endPoint y: 80, distance: 81.3
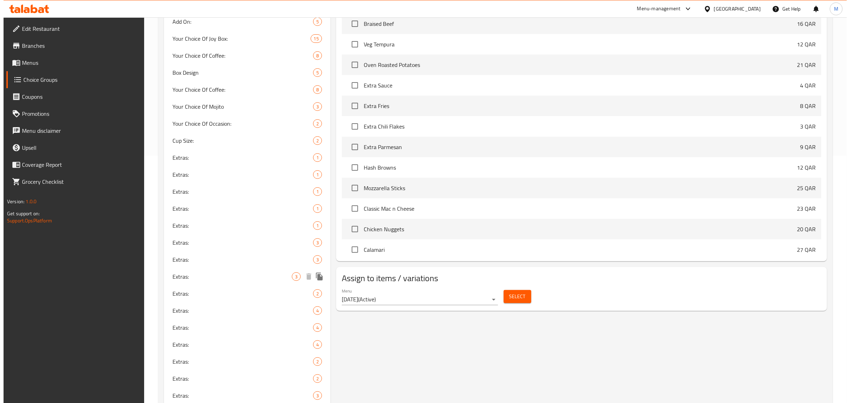
scroll to position [310, 0]
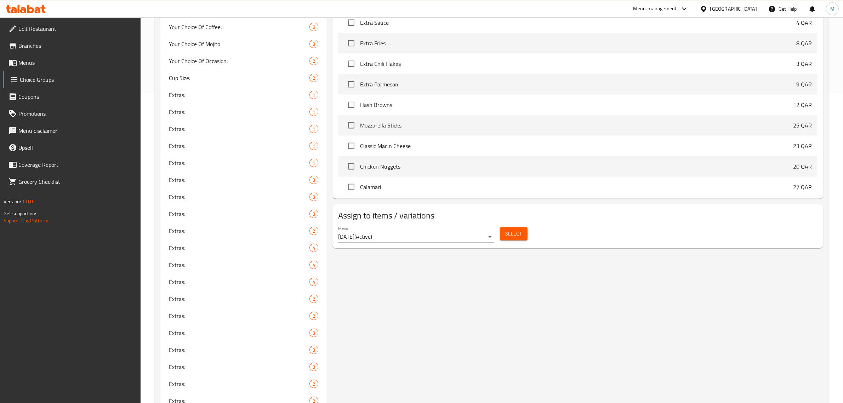
click at [509, 227] on div "Select" at bounding box center [513, 233] width 33 height 19
click at [513, 232] on span "Select" at bounding box center [514, 233] width 16 height 9
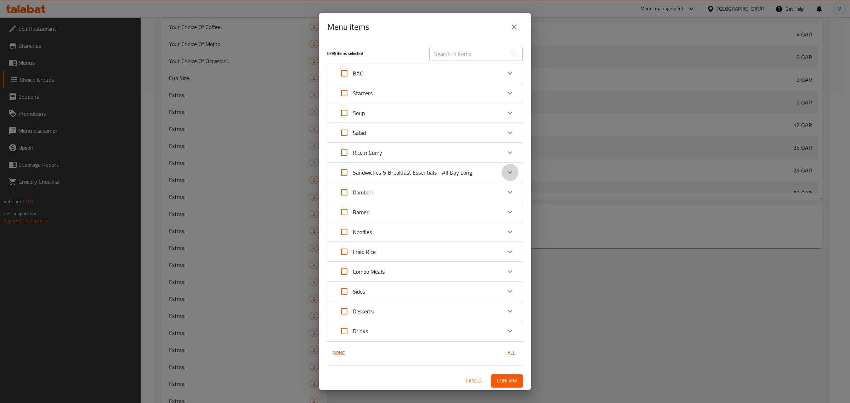
click at [516, 168] on div "Expand" at bounding box center [509, 172] width 17 height 17
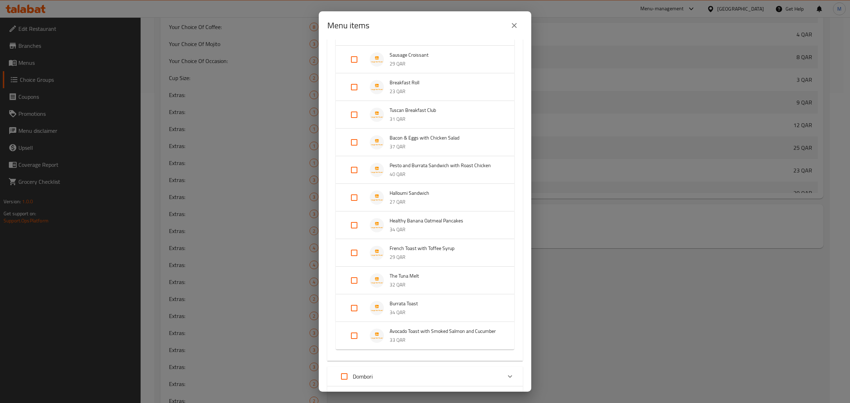
scroll to position [266, 0]
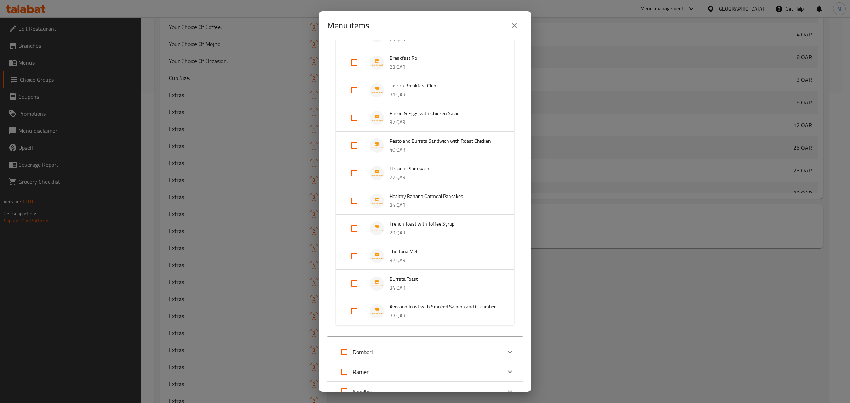
click at [355, 315] on input "Expand" at bounding box center [354, 311] width 17 height 17
checkbox input "true"
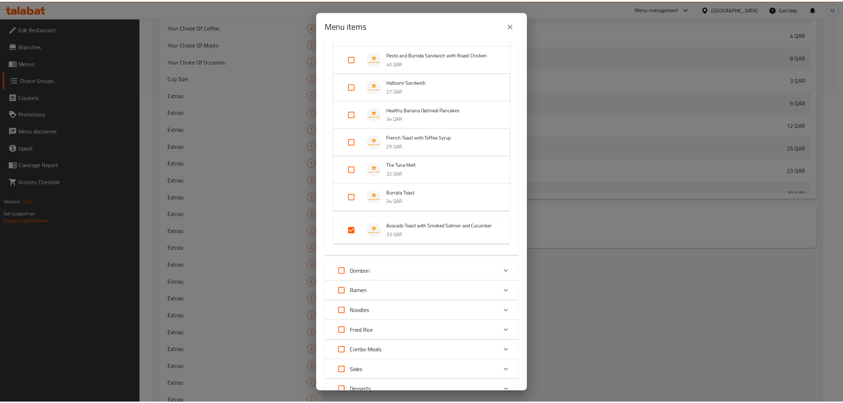
scroll to position [437, 0]
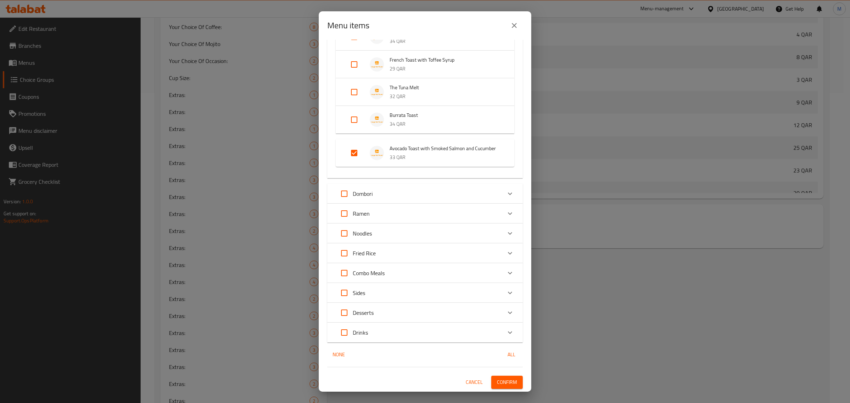
click at [501, 383] on span "Confirm" at bounding box center [507, 382] width 20 height 9
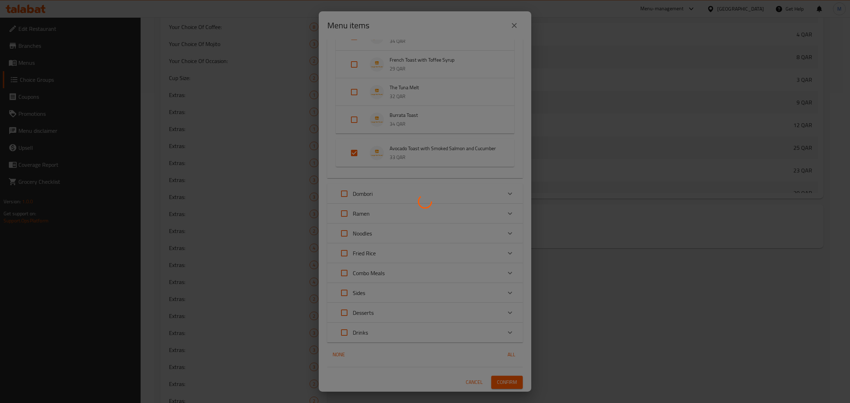
drag, startPoint x: 499, startPoint y: 376, endPoint x: 512, endPoint y: 358, distance: 21.6
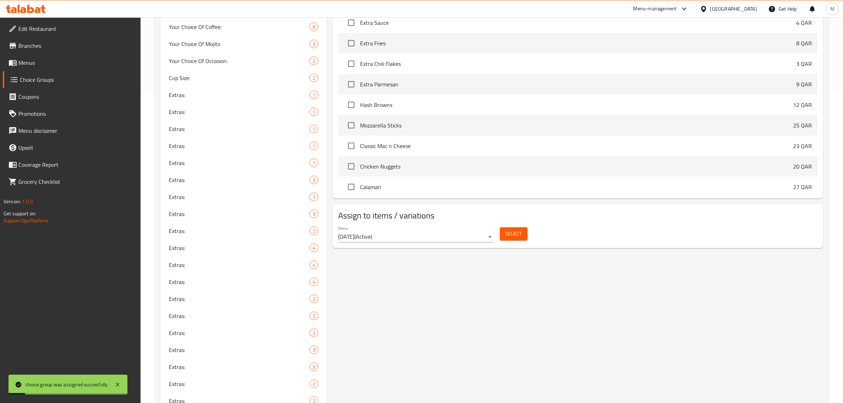
drag, startPoint x: 512, startPoint y: 358, endPoint x: 490, endPoint y: 323, distance: 41.7
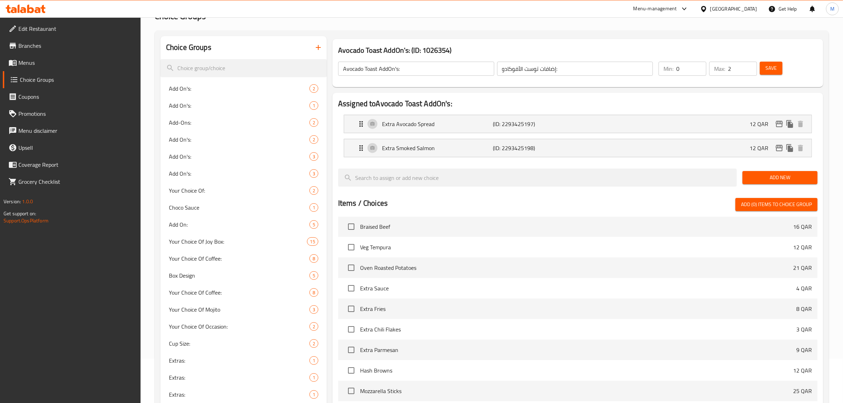
click at [315, 47] on icon "button" at bounding box center [318, 47] width 8 height 8
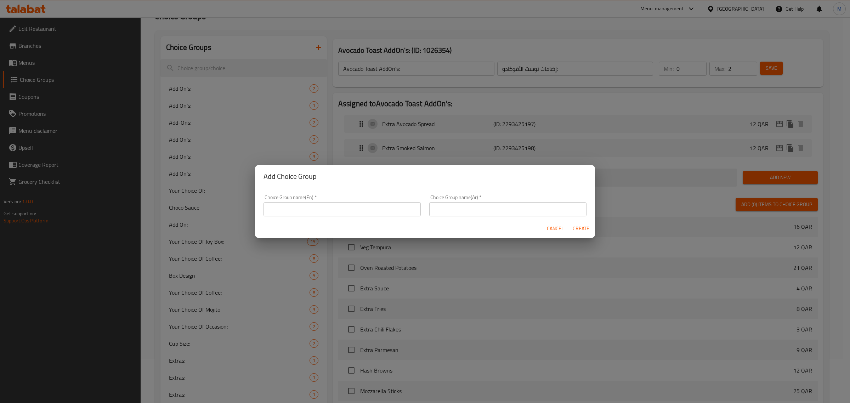
click at [381, 199] on div "Choice Group name(En)   * Choice Group name(En) *" at bounding box center [341, 206] width 157 height 22
click at [382, 204] on input "text" at bounding box center [341, 209] width 157 height 14
paste input "Smoked Salmon Toast Add On's:"
type input "Smoked Salmon Toast Add On's:"
click at [549, 213] on input "text" at bounding box center [507, 209] width 157 height 14
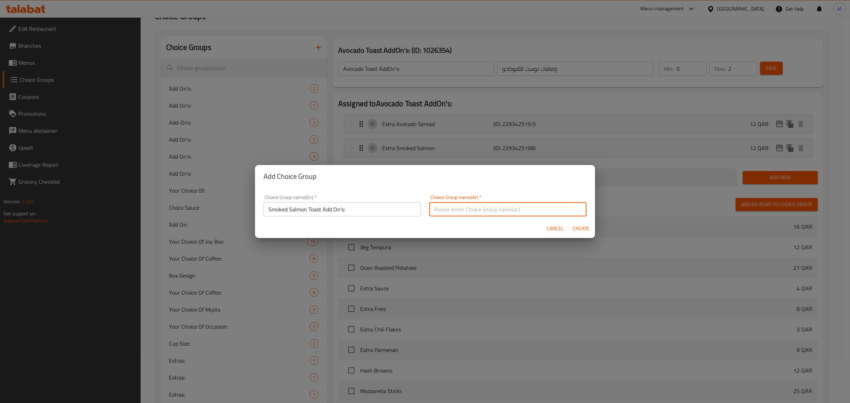
paste input "إضافات خبز السلمون المدخن:"
drag, startPoint x: 470, startPoint y: 210, endPoint x: 477, endPoint y: 211, distance: 7.1
click at [477, 211] on input "إضافات خبز السلمون المدخن:" at bounding box center [507, 209] width 157 height 14
type input "إضافات توست السلمون المدخن:"
click at [583, 229] on span "Create" at bounding box center [580, 228] width 17 height 9
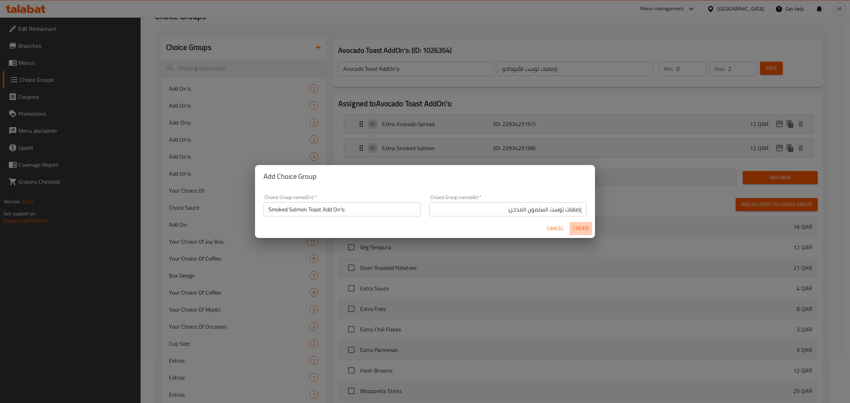
type input "Smoked Salmon Toast Add On's:"
type input "إضافات توست السلمون المدخن:"
type input "0"
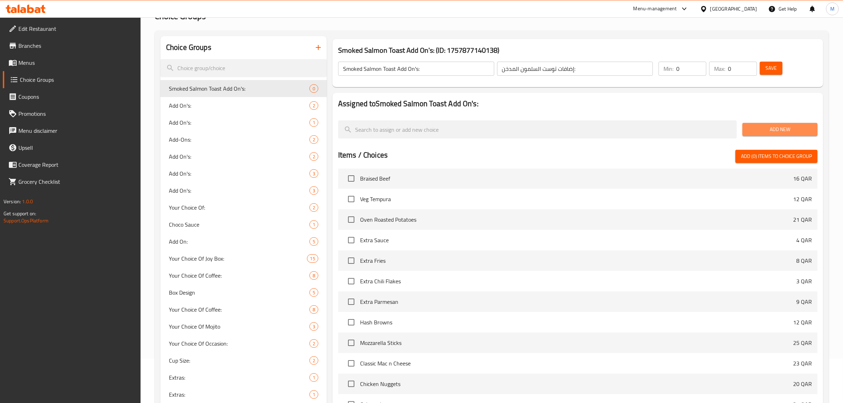
click at [783, 127] on span "Add New" at bounding box center [780, 129] width 64 height 9
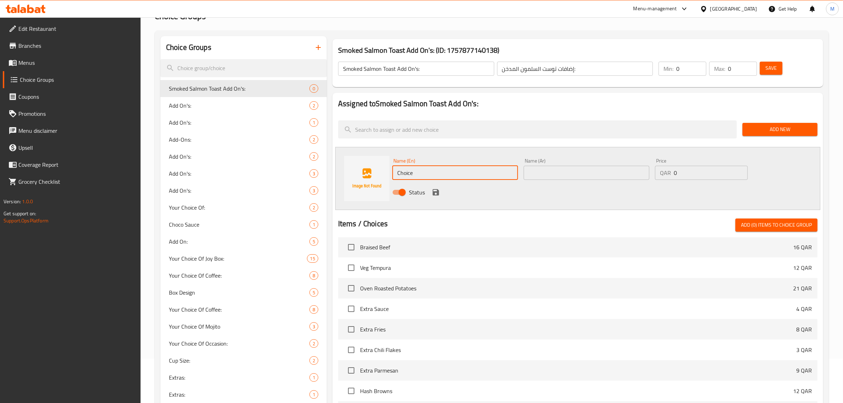
click at [474, 168] on input "Choice" at bounding box center [455, 173] width 126 height 14
paste input "Extra Ricotta chees"
type input "Extra Ricotta cheese"
drag, startPoint x: 688, startPoint y: 171, endPoint x: 670, endPoint y: 171, distance: 18.1
click at [670, 171] on div "QAR 0 Price" at bounding box center [701, 173] width 93 height 14
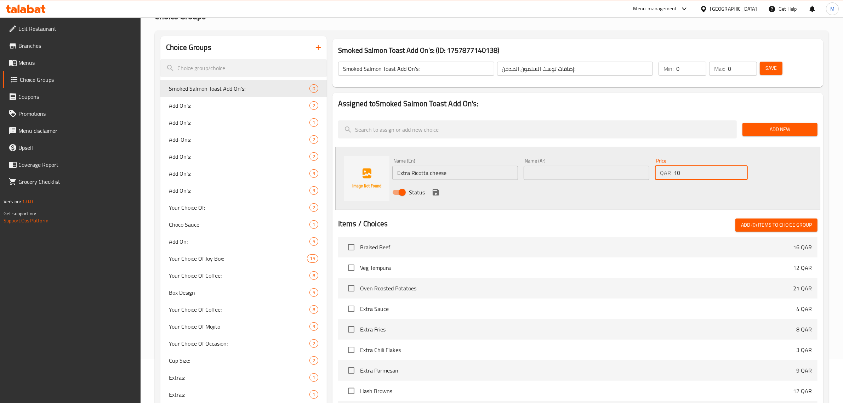
type input "10"
click at [613, 173] on input "text" at bounding box center [587, 173] width 126 height 14
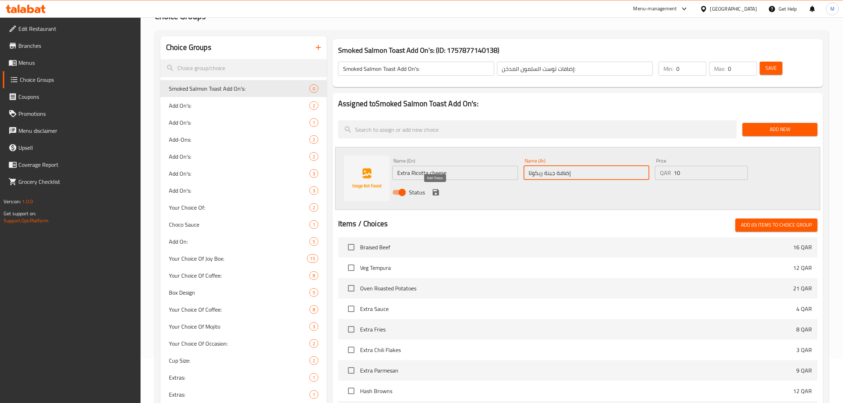
type input "إضافة جبنة ريكوتا"
click at [434, 194] on icon "save" at bounding box center [436, 192] width 6 height 6
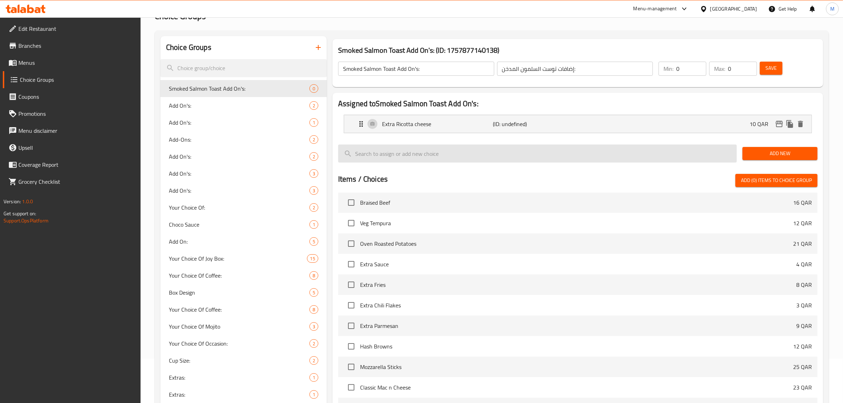
drag, startPoint x: 785, startPoint y: 155, endPoint x: 731, endPoint y: 155, distance: 53.5
click at [785, 155] on span "Add New" at bounding box center [780, 153] width 64 height 9
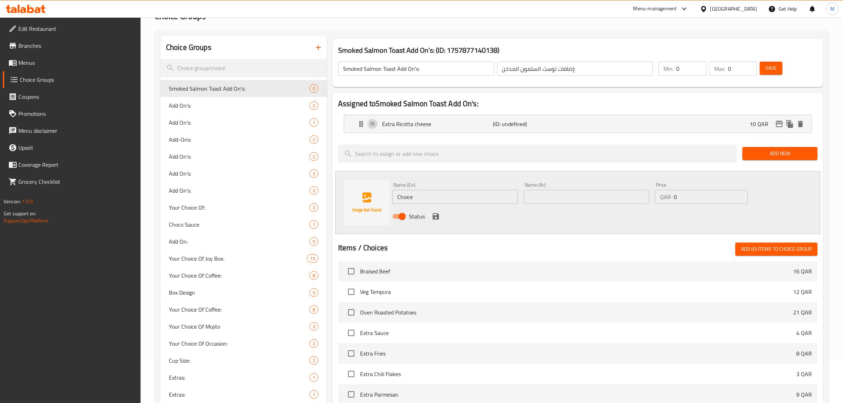
click at [448, 195] on input "Choice" at bounding box center [455, 197] width 126 height 14
paste input "Extra Smoked Salmon"
type input "Extra Smoked Salmon"
drag, startPoint x: 681, startPoint y: 199, endPoint x: 668, endPoint y: 199, distance: 12.8
click at [668, 199] on div "QAR 0 Price" at bounding box center [701, 197] width 93 height 14
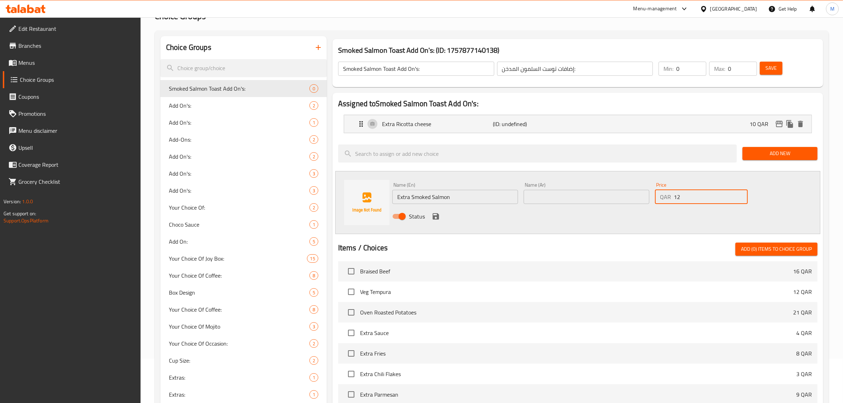
type input "12"
click at [615, 215] on div "Status" at bounding box center [586, 216] width 394 height 19
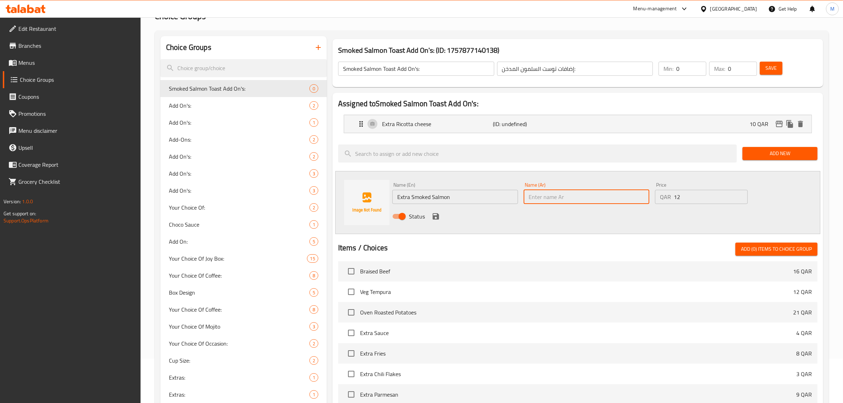
click at [631, 197] on input "text" at bounding box center [587, 197] width 126 height 14
paste input "سلمون مدخن"
type input "إضافة سلمون مدخن"
click at [436, 220] on icon "save" at bounding box center [436, 216] width 8 height 8
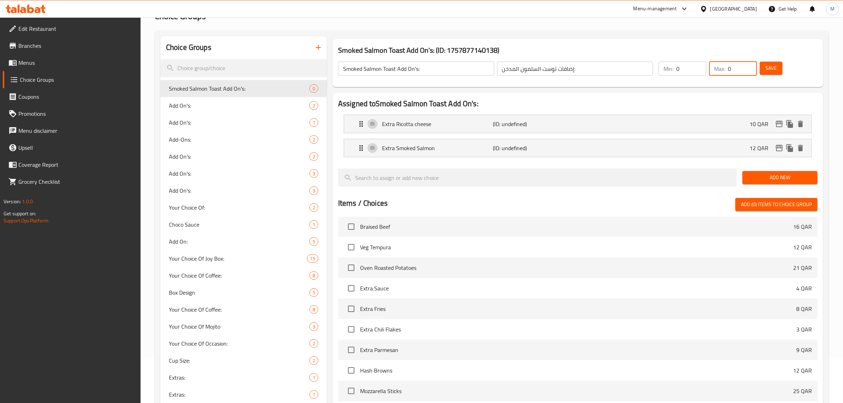
click at [733, 71] on input "0" at bounding box center [742, 69] width 29 height 14
type input "2"
click at [728, 87] on div "Smoked Salmon Toast Add On's: (ID: 1757877140138) Smoked Salmon Toast Add On's:…" at bounding box center [578, 63] width 496 height 54
click at [782, 67] on button "Save" at bounding box center [771, 68] width 23 height 13
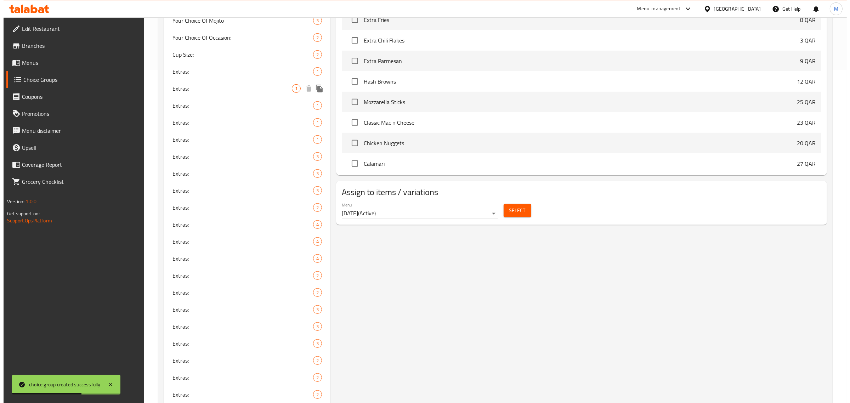
scroll to position [354, 0]
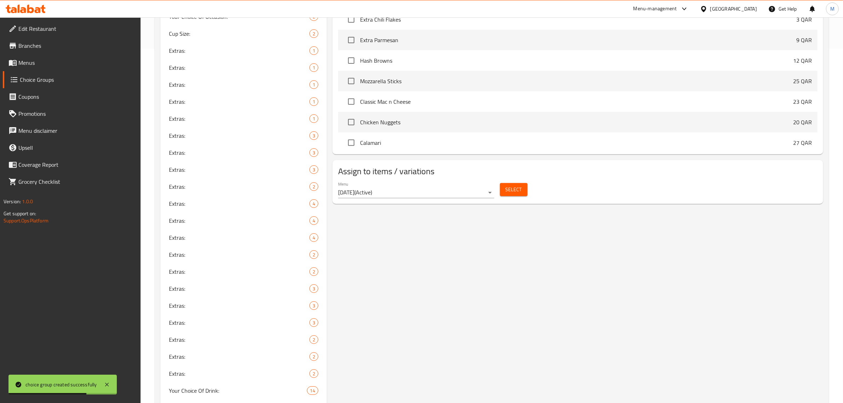
click at [507, 192] on span "Select" at bounding box center [514, 189] width 16 height 9
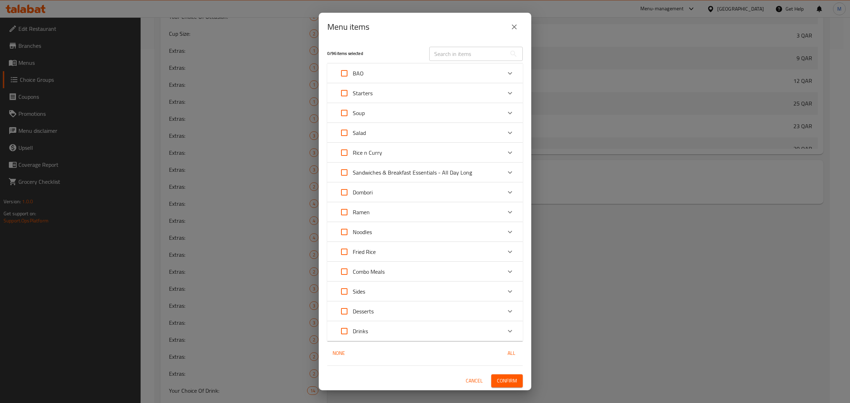
click at [510, 172] on icon "Expand" at bounding box center [510, 172] width 8 height 8
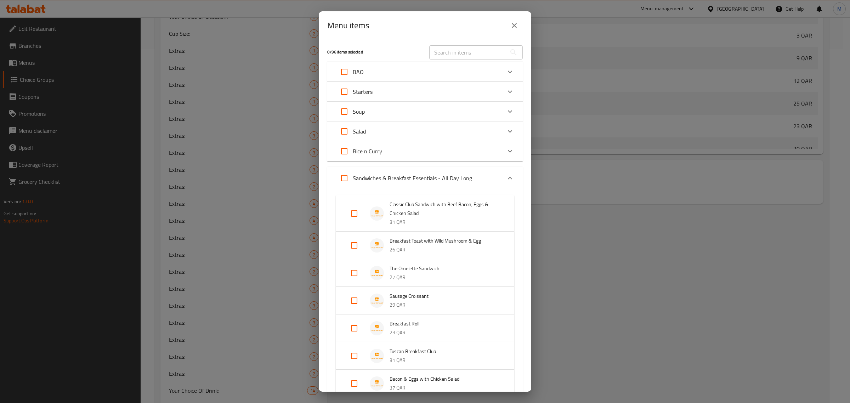
scroll to position [392, 0]
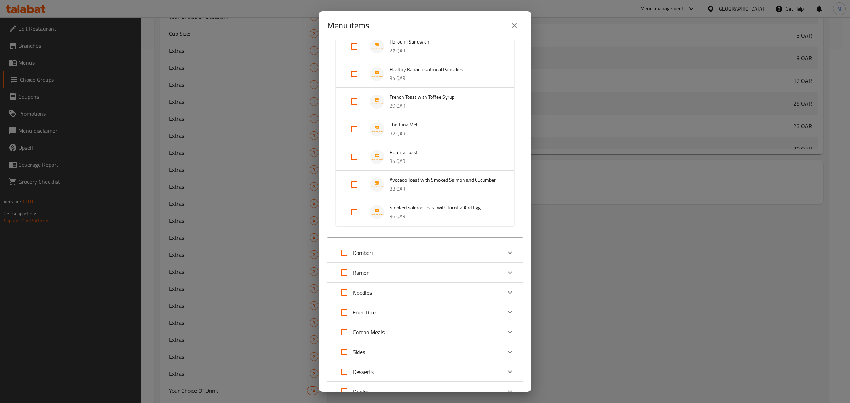
click at [353, 220] on input "Expand" at bounding box center [354, 212] width 17 height 17
checkbox input "true"
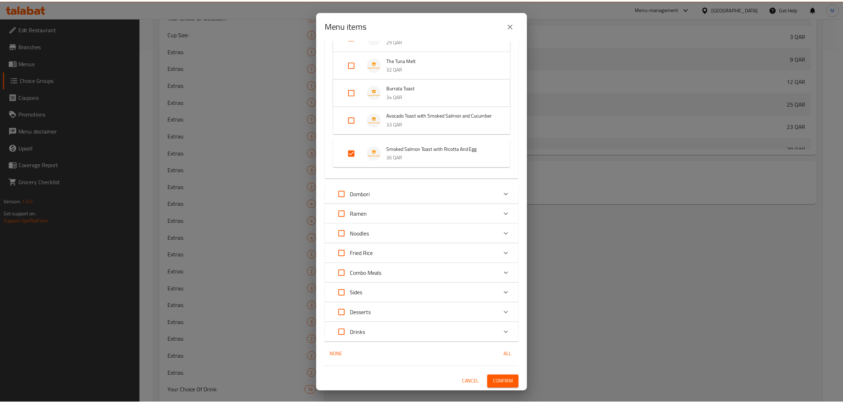
scroll to position [465, 0]
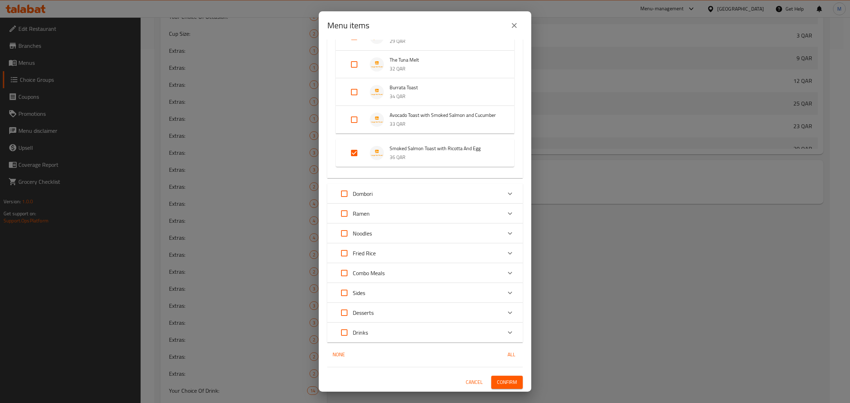
click at [497, 382] on span "Confirm" at bounding box center [507, 382] width 20 height 9
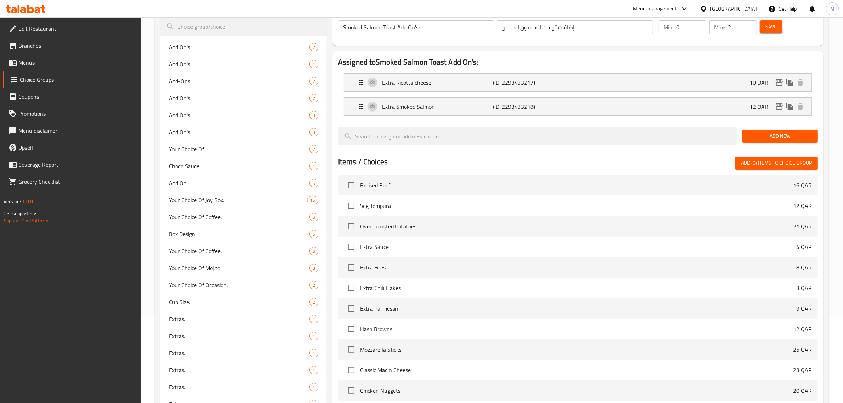
scroll to position [0, 0]
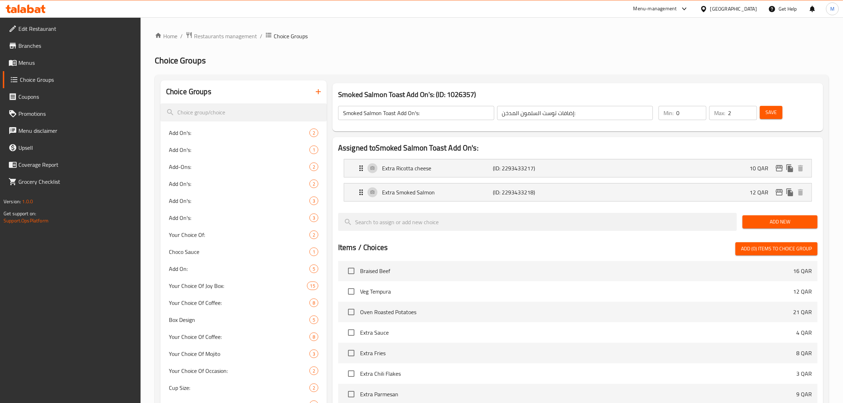
click at [319, 91] on icon "button" at bounding box center [318, 91] width 8 height 8
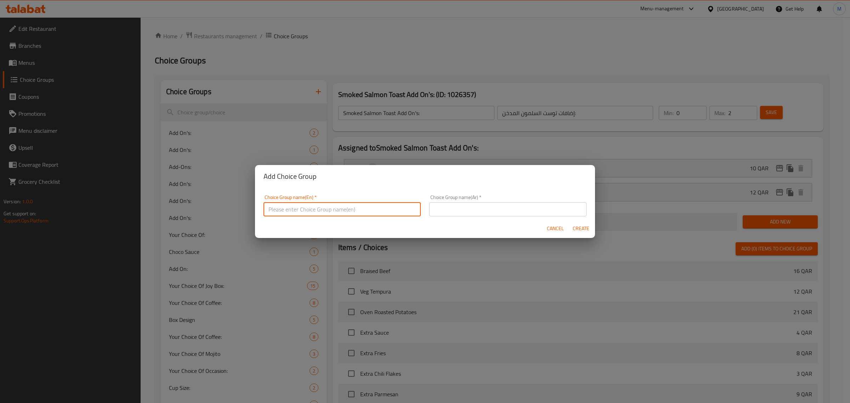
click at [354, 213] on input "text" at bounding box center [341, 209] width 157 height 14
paste input "White Chocolate chip Pancake Add On's:"
type input "White Chocolate chip Pancake Add On's:"
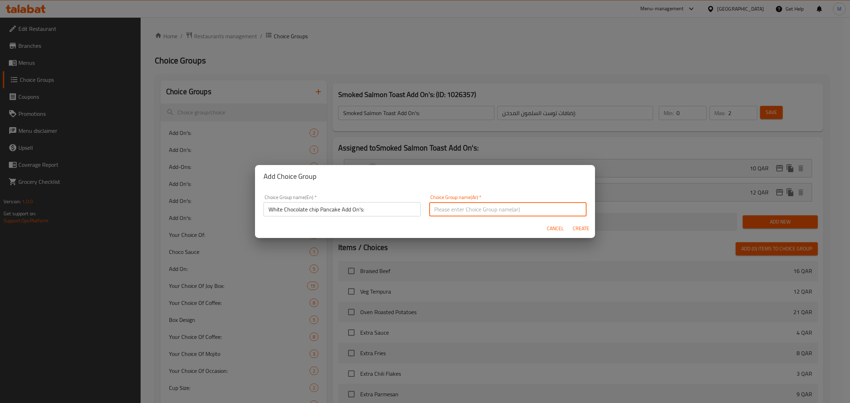
click at [549, 213] on input "text" at bounding box center [507, 209] width 157 height 14
paste input "رقائق الشوكولاتة البيضاء:"
type input "إضافات بان كيك رقائق الشوكولاتة البيضاء:"
click at [577, 230] on span "Create" at bounding box center [580, 228] width 17 height 9
type input "White Chocolate chip Pancake Add On's:"
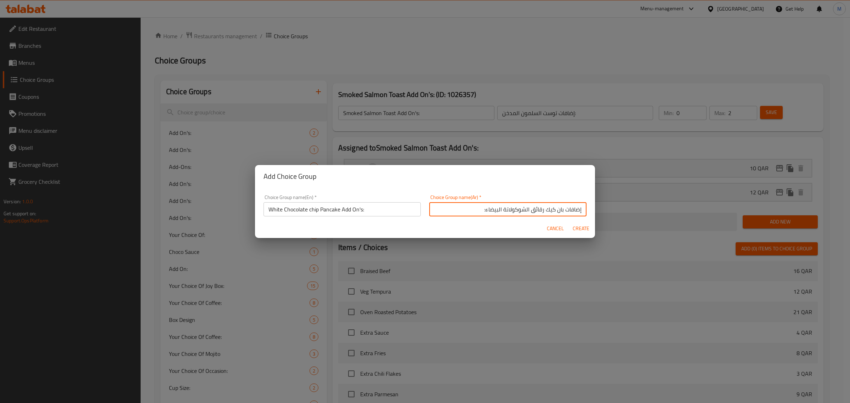
type input "إضافات بان كيك رقائق الشوكولاتة البيضاء:"
type input "0"
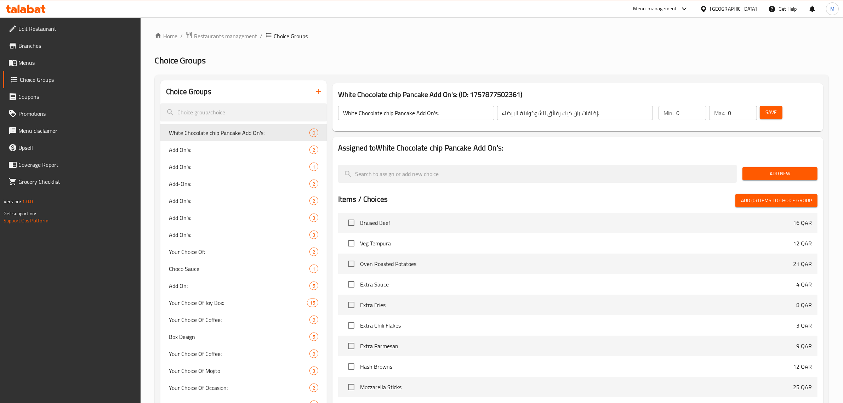
click at [762, 175] on span "Add New" at bounding box center [780, 173] width 64 height 9
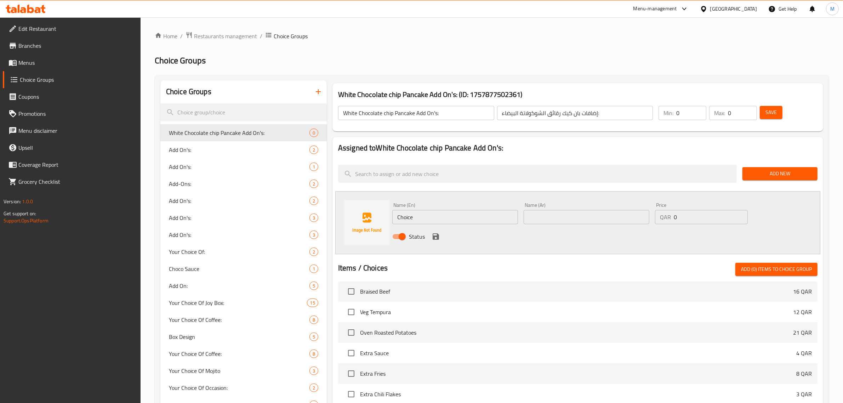
click at [493, 215] on input "Choice" at bounding box center [455, 217] width 126 height 14
paste input "Extra Pancak"
type input "Extra Pancake"
drag, startPoint x: 691, startPoint y: 214, endPoint x: 668, endPoint y: 217, distance: 23.2
click at [668, 217] on div "QAR 0 Price" at bounding box center [701, 217] width 93 height 14
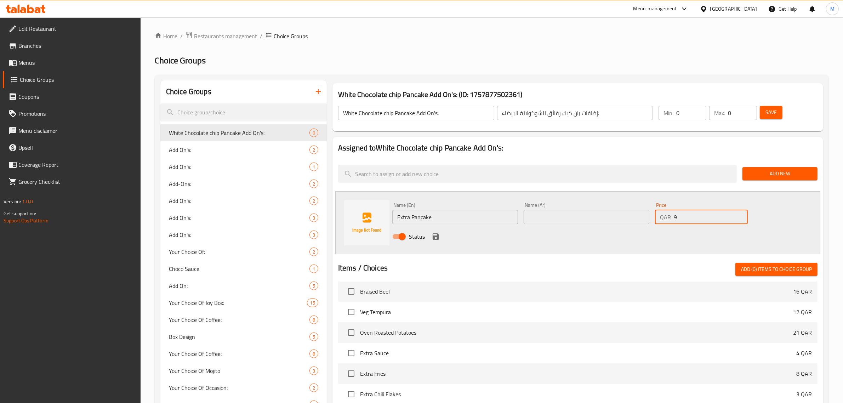
type input "9"
click at [659, 237] on div "Status" at bounding box center [586, 236] width 394 height 19
click at [620, 217] on input "text" at bounding box center [587, 217] width 126 height 14
paste input "بان كيك إضافي"
type input "بان كيك إضافي"
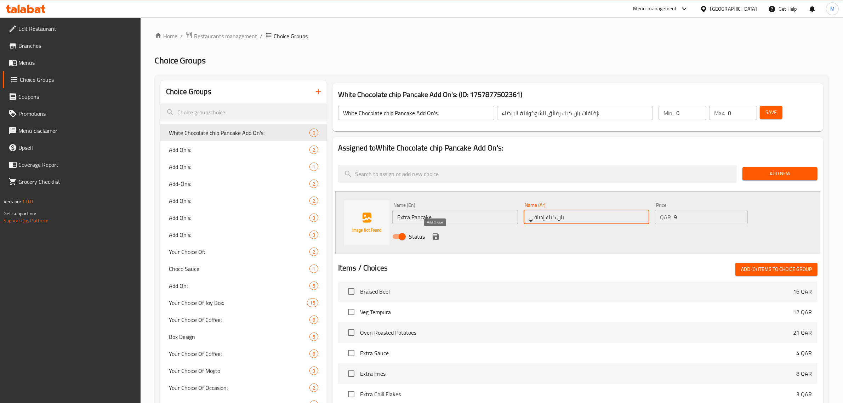
click at [437, 235] on icon "save" at bounding box center [436, 236] width 6 height 6
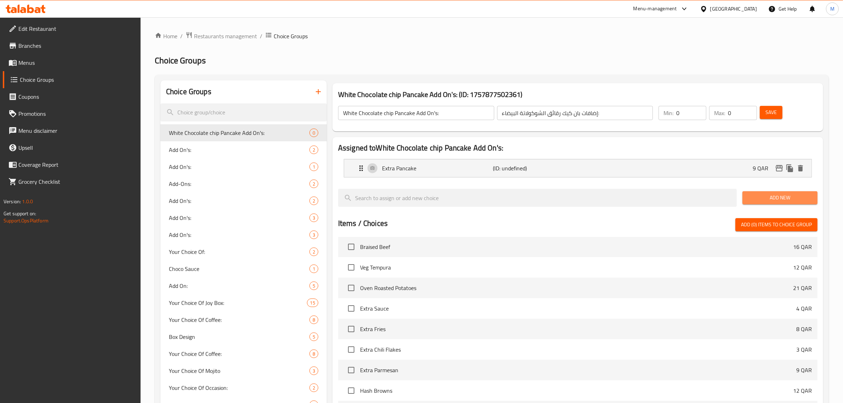
click at [762, 202] on span "Add New" at bounding box center [780, 197] width 64 height 9
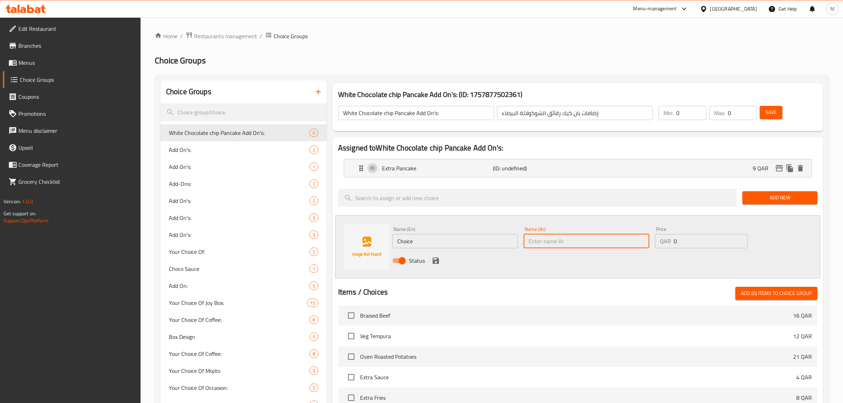
click at [613, 244] on input "text" at bounding box center [587, 241] width 126 height 14
paste input "زبدة إضافية"
type input "زبدة إضافية"
click at [454, 244] on input "Choice" at bounding box center [455, 241] width 126 height 14
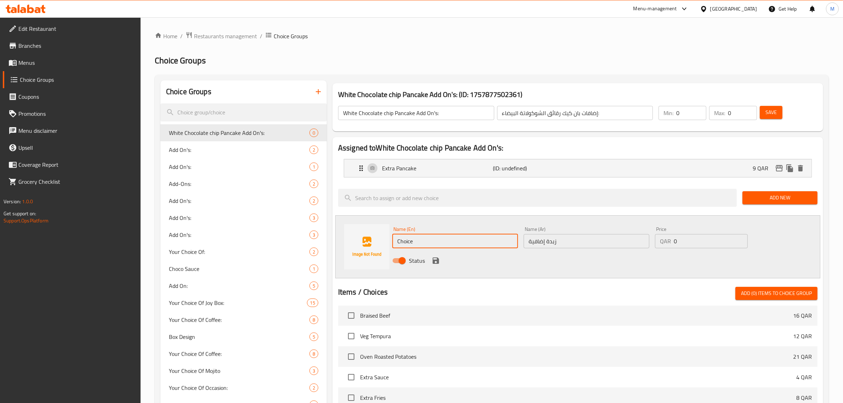
paste input "Extra Butter"
type input "Extra Butter"
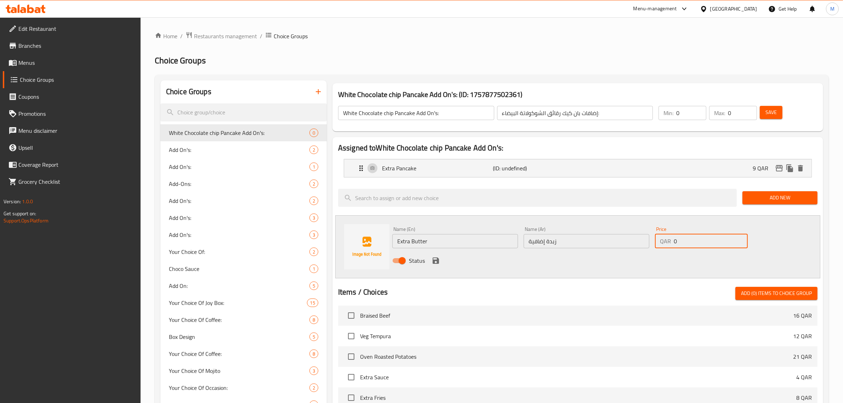
drag, startPoint x: 690, startPoint y: 243, endPoint x: 665, endPoint y: 248, distance: 26.0
click at [665, 248] on div "QAR 0 Price" at bounding box center [701, 241] width 93 height 14
type input "5"
click at [436, 261] on icon "save" at bounding box center [436, 260] width 6 height 6
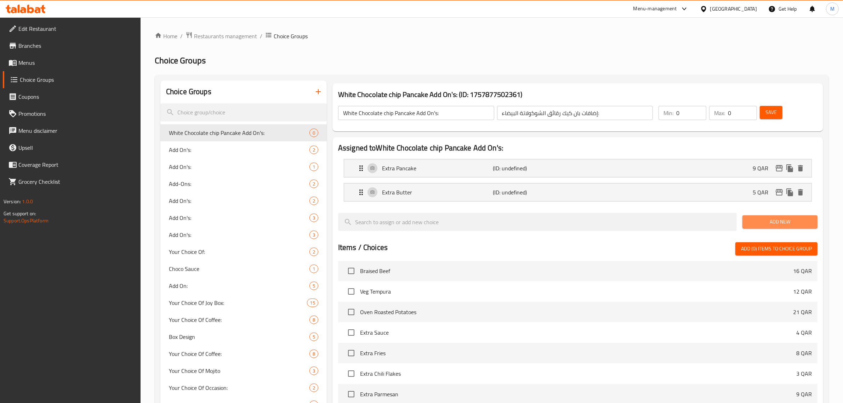
click at [758, 226] on span "Add New" at bounding box center [780, 221] width 64 height 9
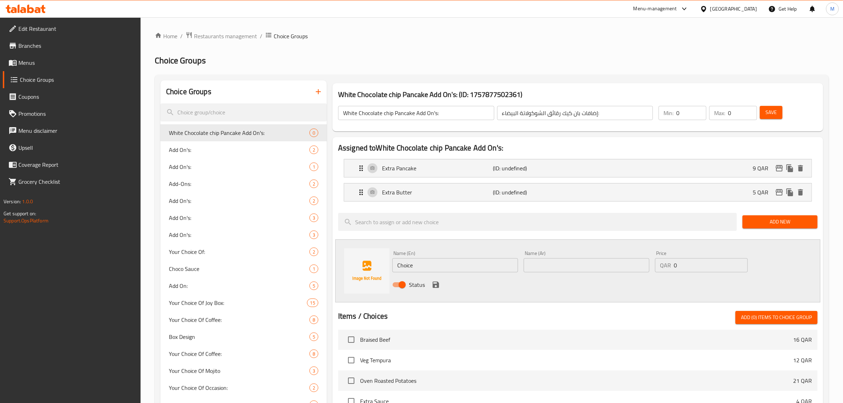
click at [437, 268] on input "Choice" at bounding box center [455, 265] width 126 height 14
paste input "Extra Toffee Syrup"
type input "Extra Toffee Syrup"
drag, startPoint x: 677, startPoint y: 268, endPoint x: 667, endPoint y: 269, distance: 10.0
click at [667, 269] on div "QAR 0 Price" at bounding box center [701, 265] width 93 height 14
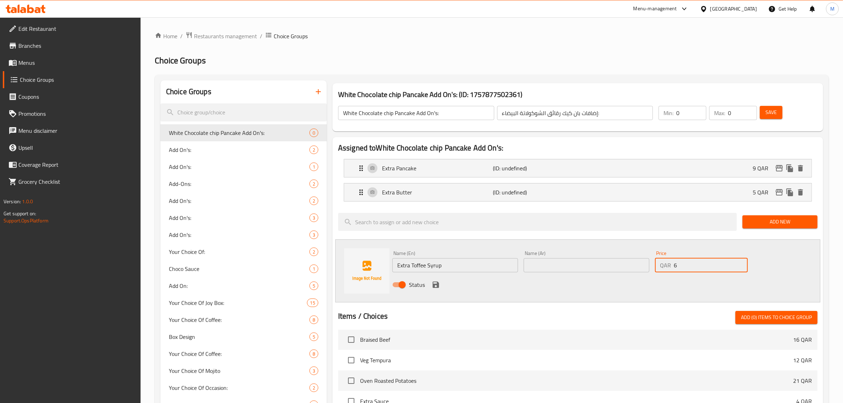
type input "6"
click at [636, 279] on div "Status" at bounding box center [586, 284] width 394 height 19
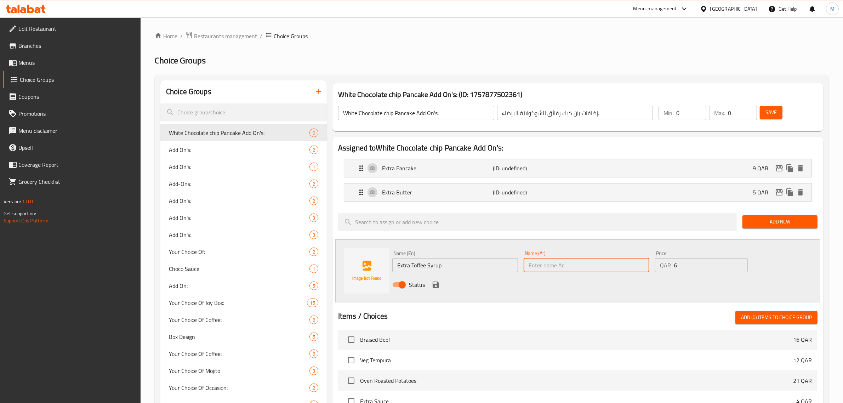
click at [624, 260] on input "text" at bounding box center [587, 265] width 126 height 14
paste input "شراب توفي إضافي"
type input "شراب توفي إضافي"
click at [436, 286] on icon "save" at bounding box center [436, 284] width 8 height 8
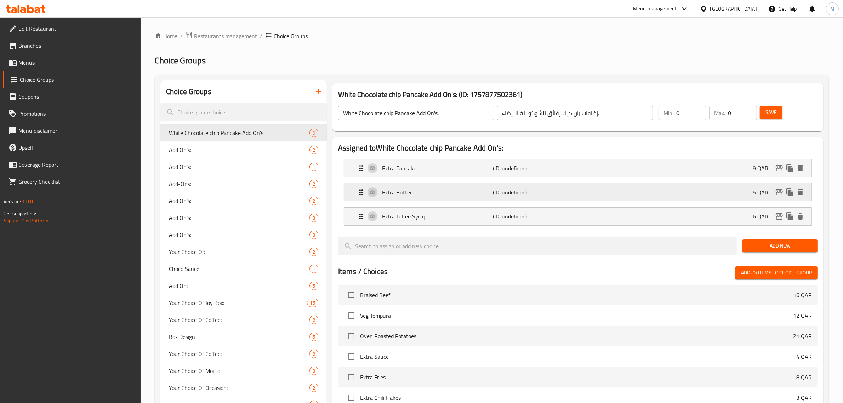
click at [606, 193] on div "Extra Butter (ID: undefined) 5 QAR" at bounding box center [580, 192] width 446 height 18
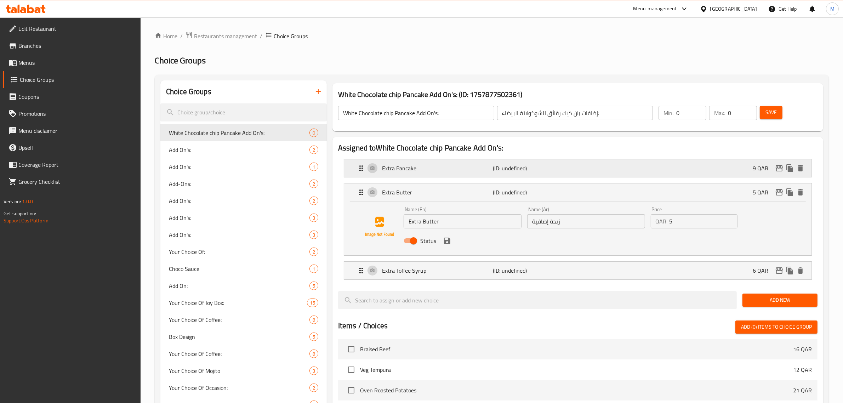
click at [615, 173] on div "Extra Pancake (ID: undefined) 9 QAR" at bounding box center [580, 168] width 446 height 18
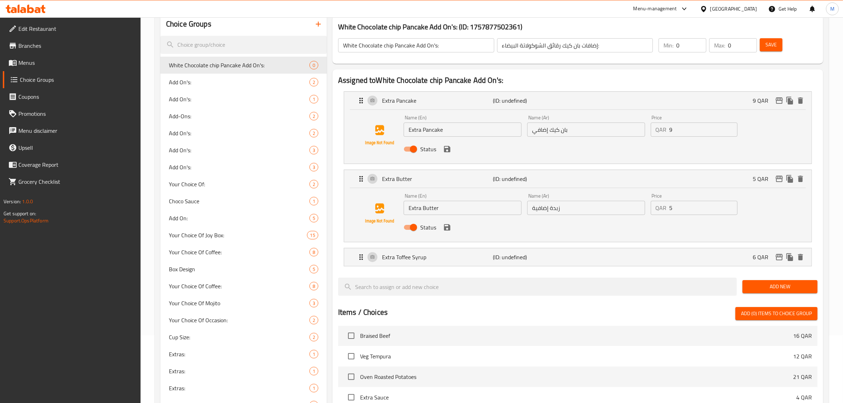
scroll to position [89, 0]
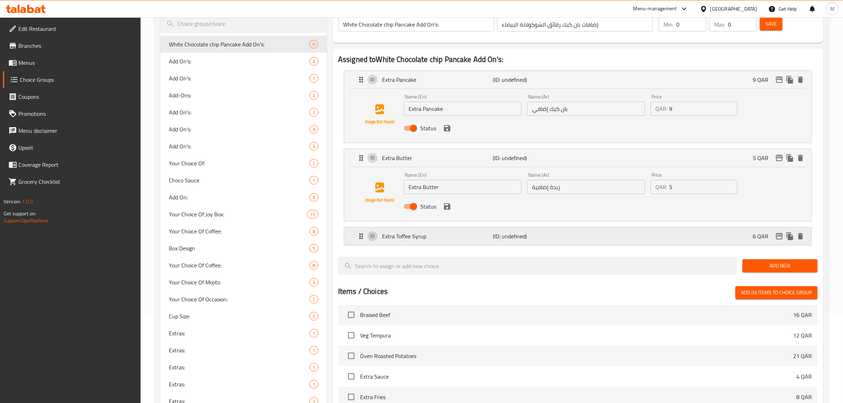
click at [663, 241] on div "Extra Toffee Syrup (ID: undefined) 6 QAR" at bounding box center [580, 236] width 446 height 18
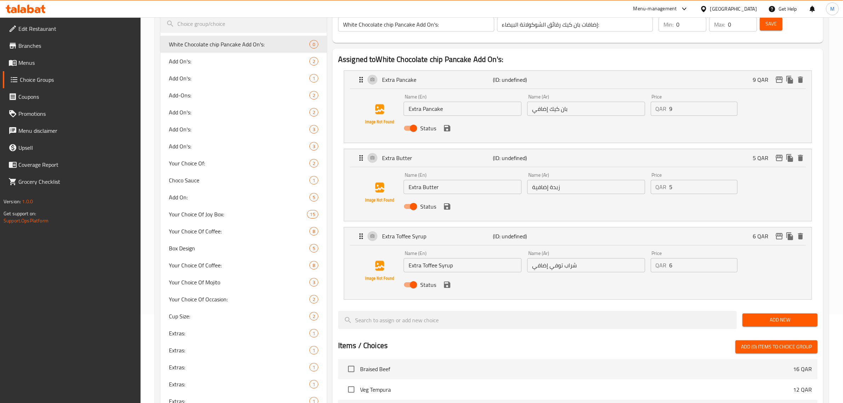
drag, startPoint x: 758, startPoint y: 317, endPoint x: 752, endPoint y: 318, distance: 5.4
click at [758, 317] on span "Add New" at bounding box center [780, 319] width 64 height 9
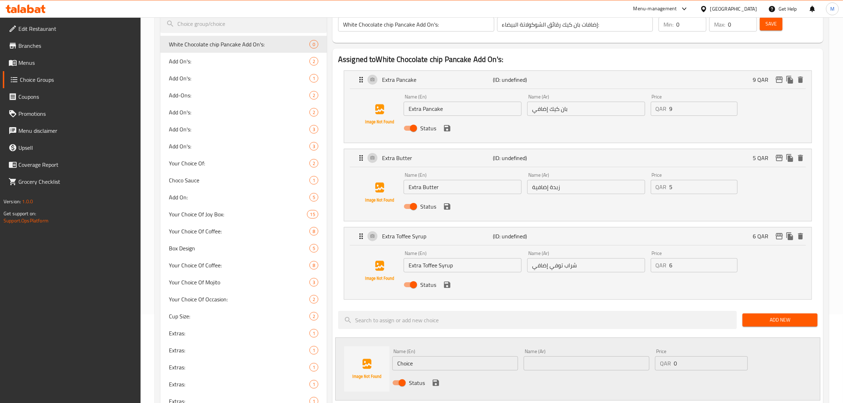
click at [592, 361] on input "text" at bounding box center [587, 363] width 126 height 14
paste input "توت إضافي"
type input "توت إضافي"
click at [431, 364] on input "Choice" at bounding box center [455, 363] width 126 height 14
paste input "Extra Berries"
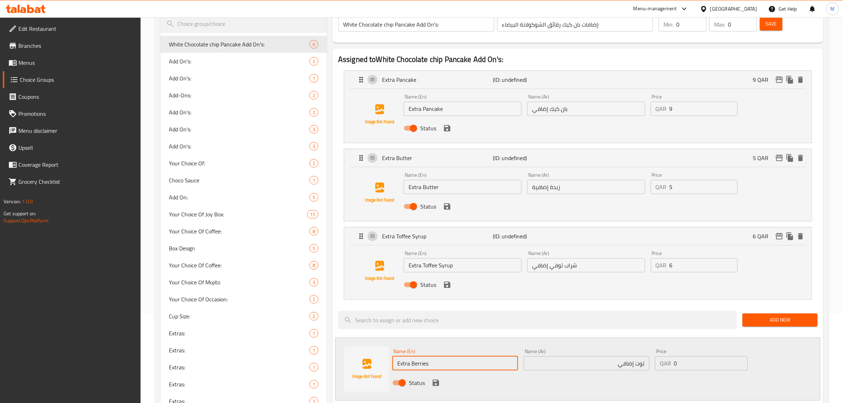
type input "Extra Berries"
drag, startPoint x: 682, startPoint y: 360, endPoint x: 666, endPoint y: 362, distance: 15.7
click at [666, 362] on div "QAR 0 Price" at bounding box center [701, 363] width 93 height 14
type input "10"
click at [436, 385] on icon "save" at bounding box center [436, 383] width 6 height 6
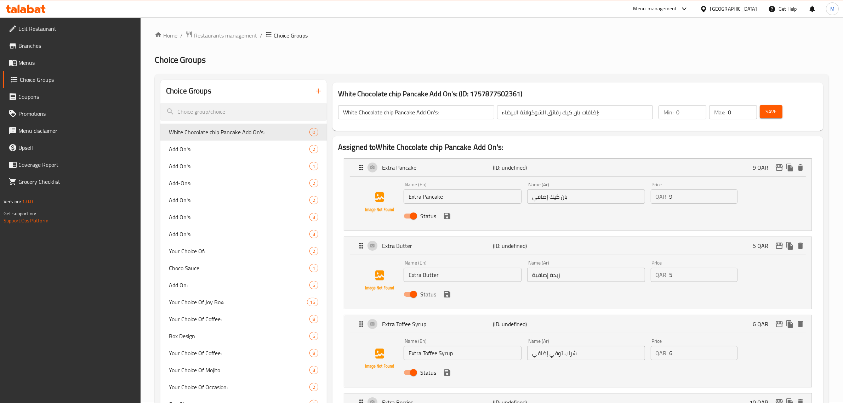
scroll to position [0, 0]
click at [768, 117] on button "Save" at bounding box center [771, 112] width 23 height 13
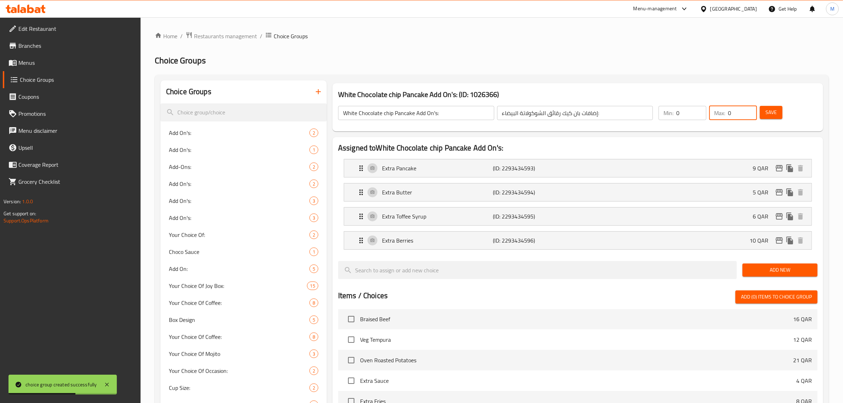
drag, startPoint x: 731, startPoint y: 114, endPoint x: 715, endPoint y: 119, distance: 16.7
click at [715, 119] on div "Max: 0 ​" at bounding box center [733, 113] width 48 height 14
type input "4"
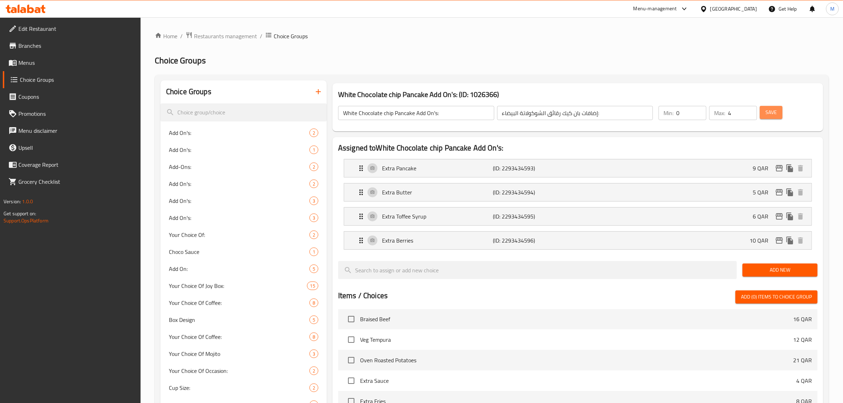
click at [776, 107] on button "Save" at bounding box center [771, 112] width 23 height 13
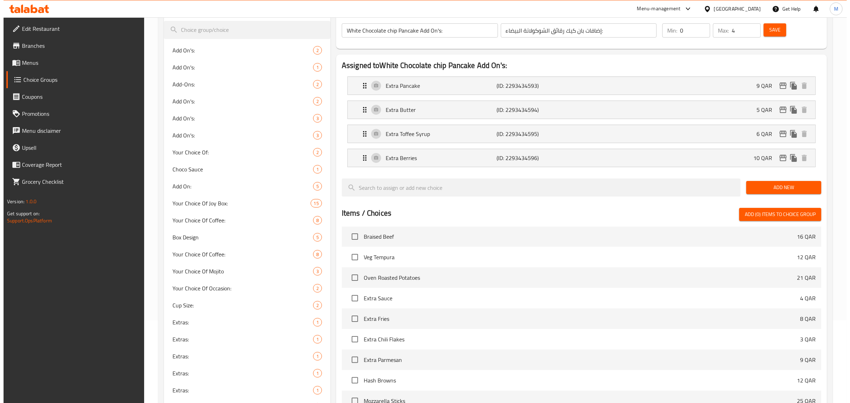
scroll to position [266, 0]
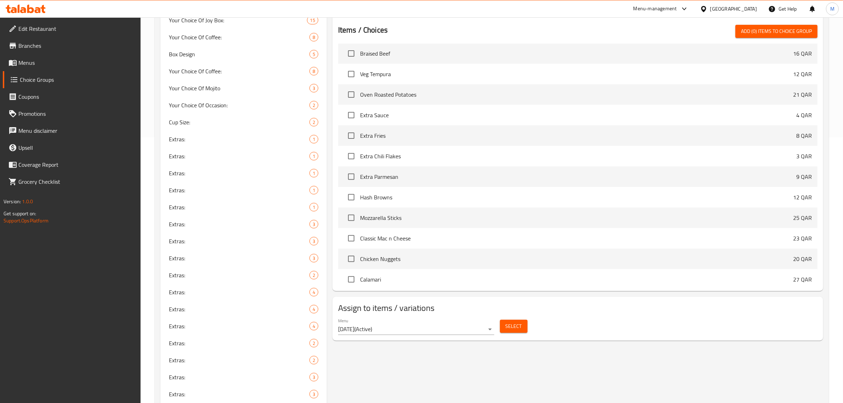
click at [511, 326] on span "Select" at bounding box center [514, 326] width 16 height 9
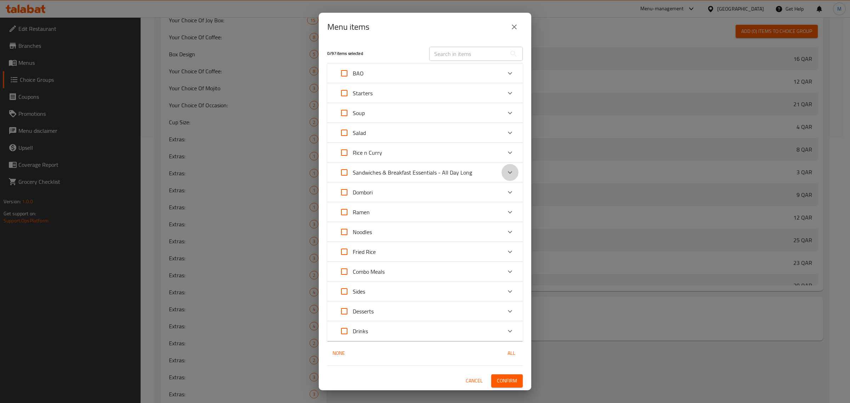
click at [506, 172] on icon "Expand" at bounding box center [510, 172] width 8 height 8
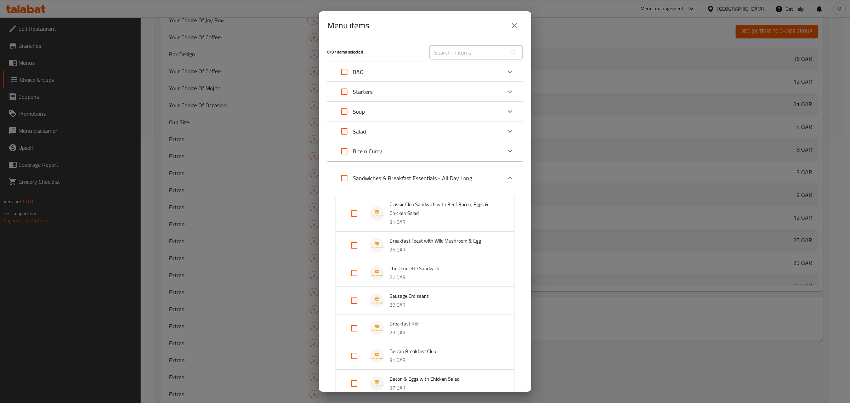
scroll to position [424, 0]
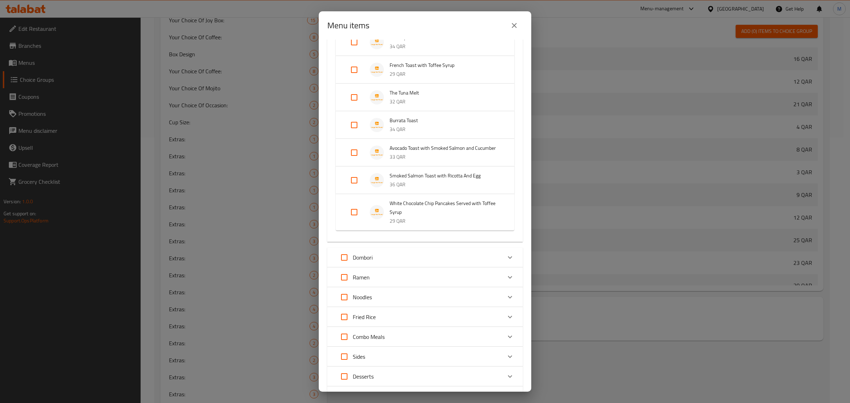
click at [354, 221] on input "Expand" at bounding box center [354, 212] width 17 height 17
checkbox input "true"
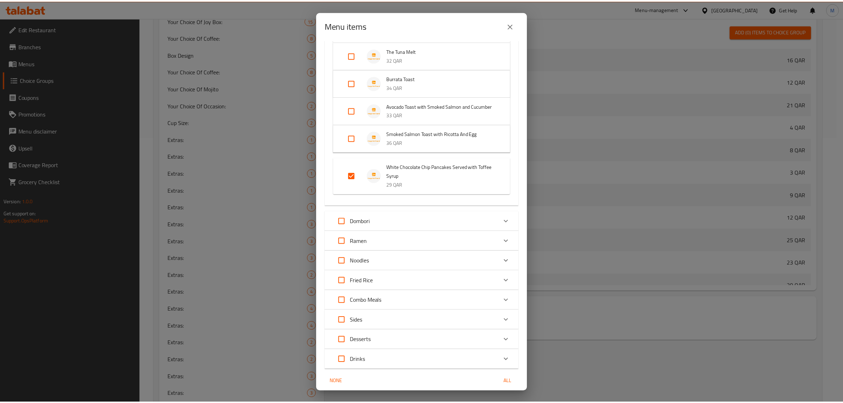
scroll to position [501, 0]
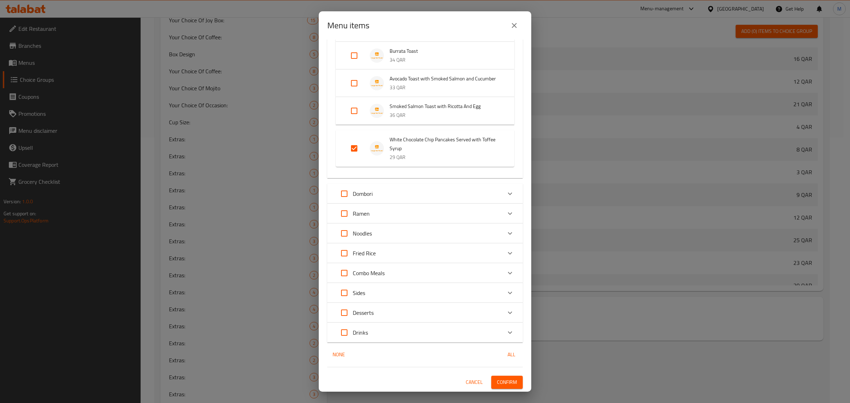
click at [507, 386] on span "Confirm" at bounding box center [507, 382] width 20 height 9
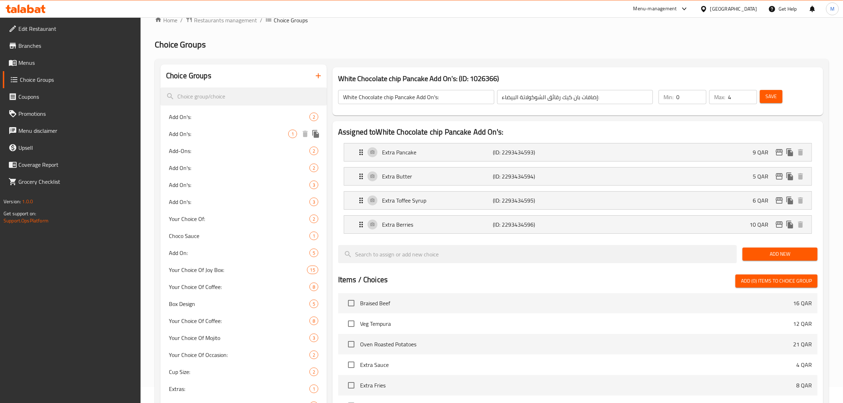
scroll to position [0, 0]
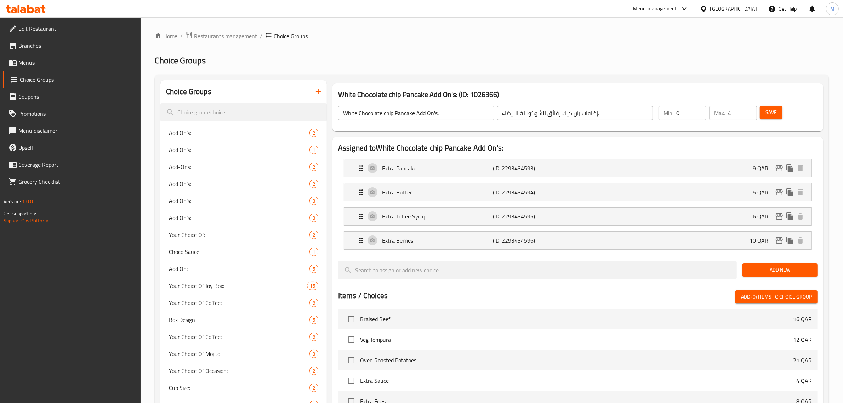
click at [314, 87] on icon "button" at bounding box center [318, 91] width 8 height 8
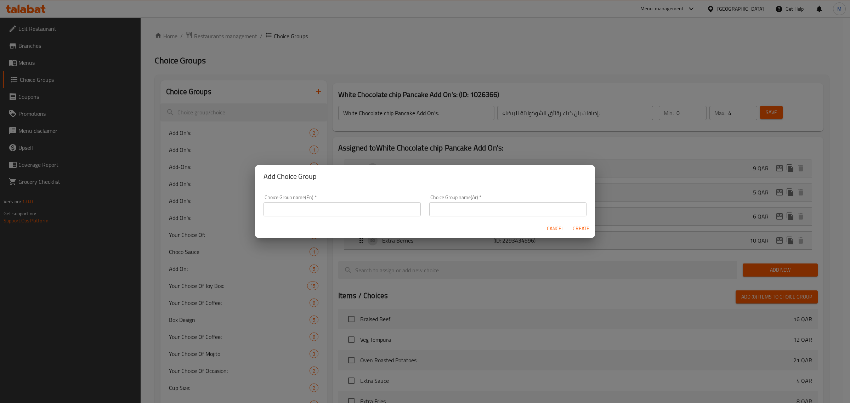
click at [369, 215] on input "text" at bounding box center [341, 209] width 157 height 14
paste input "Classic Shakshuka Add On's:"
type input "Classic Shakshuka Add On's:"
click at [555, 216] on input "text" at bounding box center [507, 209] width 157 height 14
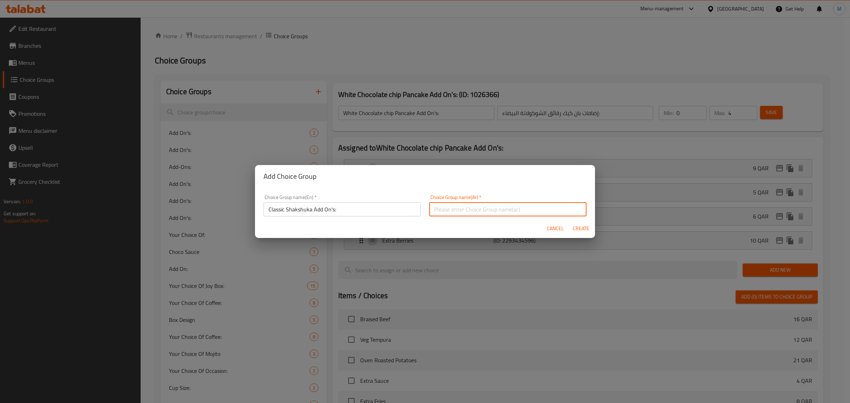
paste input "إضافات الشكشوكة الكلاسيكية:"
type input "إضافات الشكشوكة الكلاسيكية:"
click at [581, 231] on span "Create" at bounding box center [580, 228] width 17 height 9
type input "Classic Shakshuka Add On's:"
type input "إضافات الشكشوكة الكلاسيكية:"
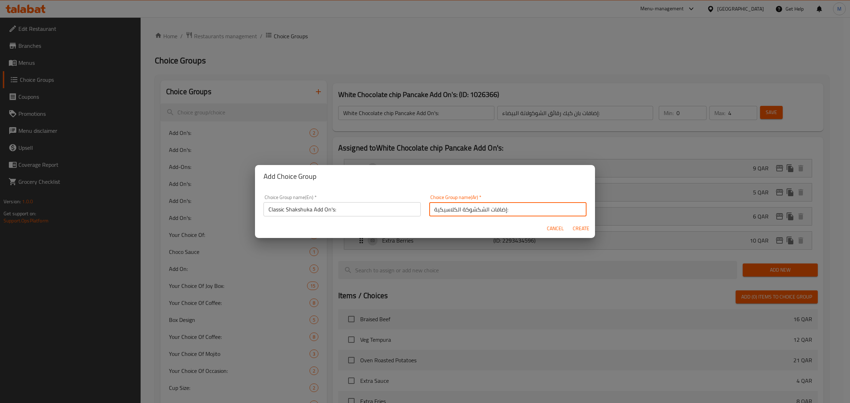
type input "0"
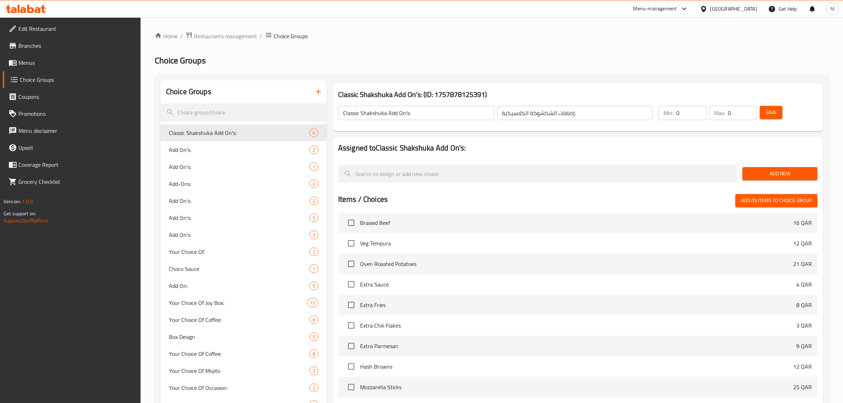
click at [762, 171] on span "Add New" at bounding box center [780, 173] width 64 height 9
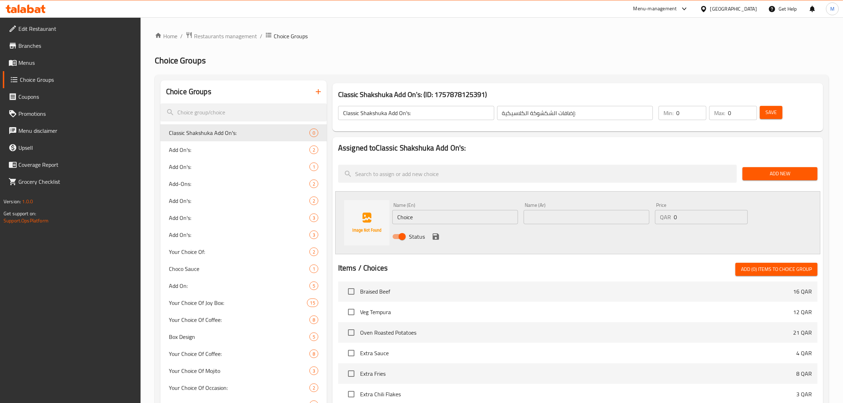
click at [435, 218] on input "Choice" at bounding box center [455, 217] width 126 height 14
paste input "Extra Egg"
type input "Extra Egg"
type input "إضافة بيضة"
type input "3"
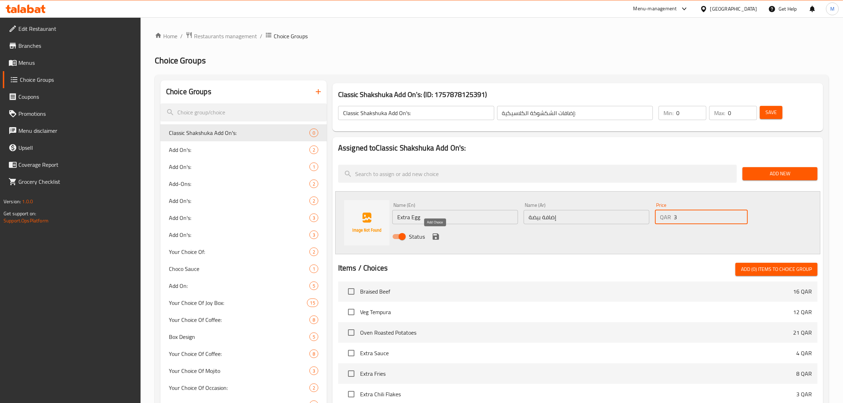
click at [436, 237] on icon "save" at bounding box center [436, 236] width 6 height 6
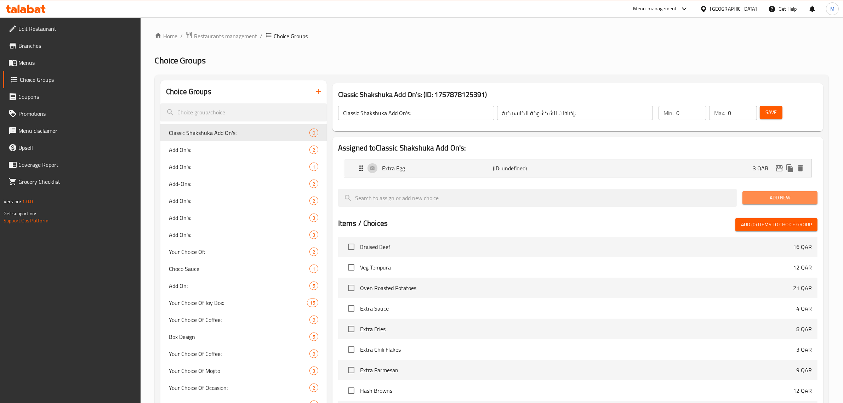
drag, startPoint x: 754, startPoint y: 199, endPoint x: 744, endPoint y: 202, distance: 10.2
click at [753, 201] on span "Add New" at bounding box center [780, 197] width 64 height 9
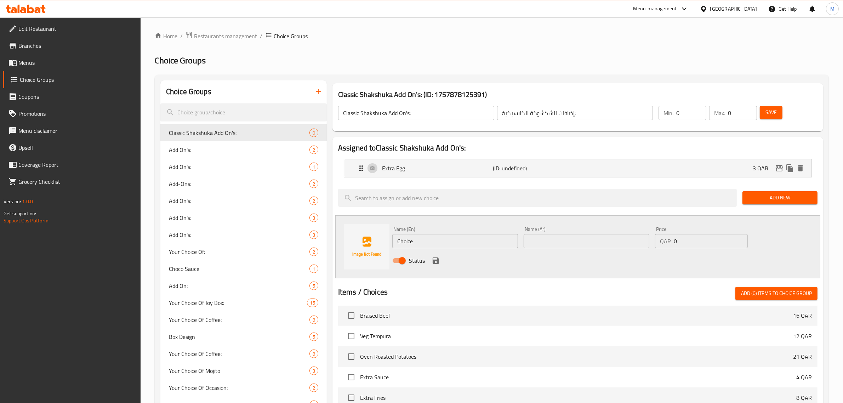
click at [443, 241] on input "Choice" at bounding box center [455, 241] width 126 height 14
paste input "Extra Feta Chees"
type input "Extra Feta Cheese"
click at [579, 248] on input "text" at bounding box center [587, 241] width 126 height 14
paste input "جبنة فيتا"
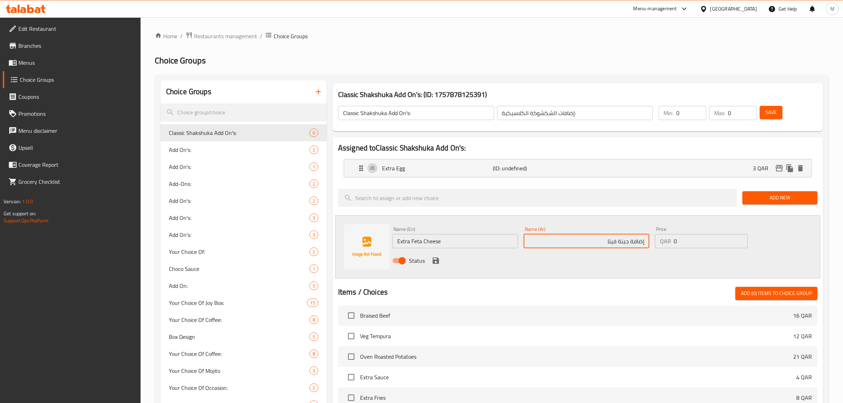
type input "إضافة جبنة فيتا"
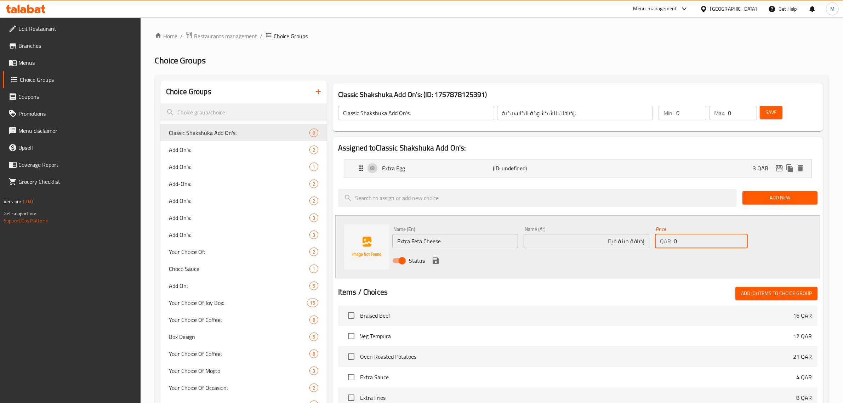
drag, startPoint x: 669, startPoint y: 240, endPoint x: 657, endPoint y: 241, distance: 12.8
click at [657, 241] on div "QAR 0 Price" at bounding box center [701, 241] width 93 height 14
type input "10"
click at [436, 260] on icon "save" at bounding box center [436, 260] width 6 height 6
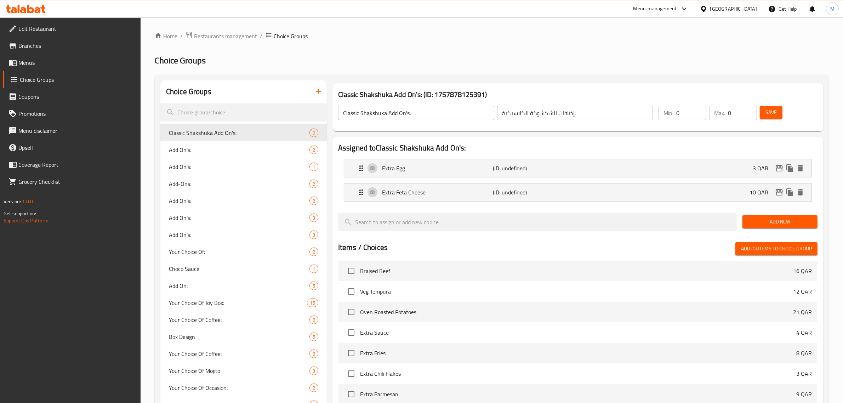
click at [759, 223] on span "Add New" at bounding box center [780, 221] width 64 height 9
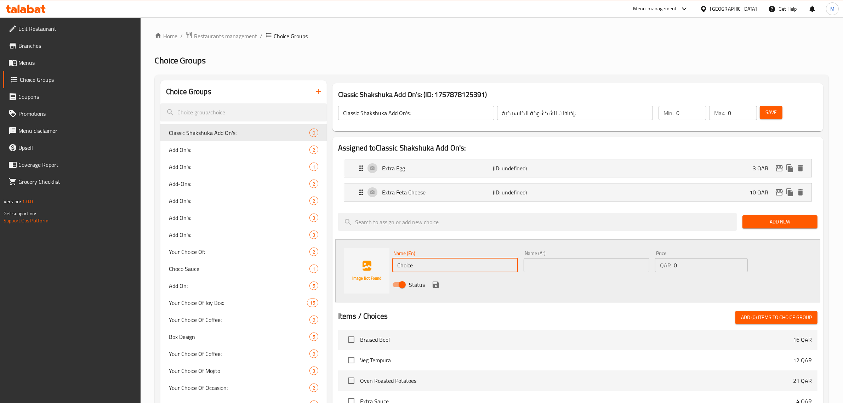
click at [440, 265] on input "Choice" at bounding box center [455, 265] width 126 height 14
paste input "Extra Olives"
type input "Extra Olives"
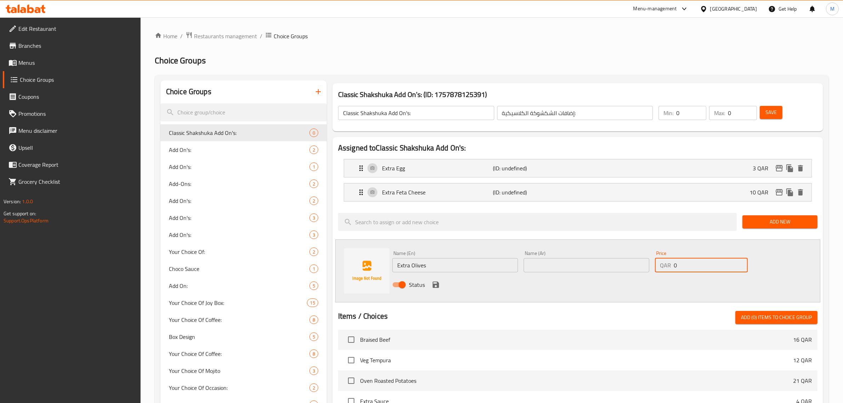
drag, startPoint x: 680, startPoint y: 264, endPoint x: 668, endPoint y: 264, distance: 12.8
click at [668, 264] on div "QAR 0 Price" at bounding box center [701, 265] width 93 height 14
type input "4"
click at [677, 278] on div "Status" at bounding box center [586, 284] width 394 height 19
click at [598, 264] on input "text" at bounding box center [587, 265] width 126 height 14
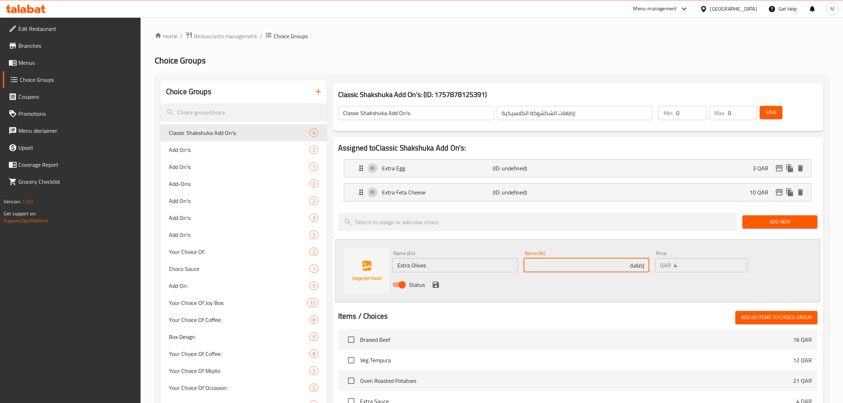
paste input "زيتون"
type input "إضافة زيتون"
click at [439, 284] on icon "save" at bounding box center [436, 284] width 8 height 8
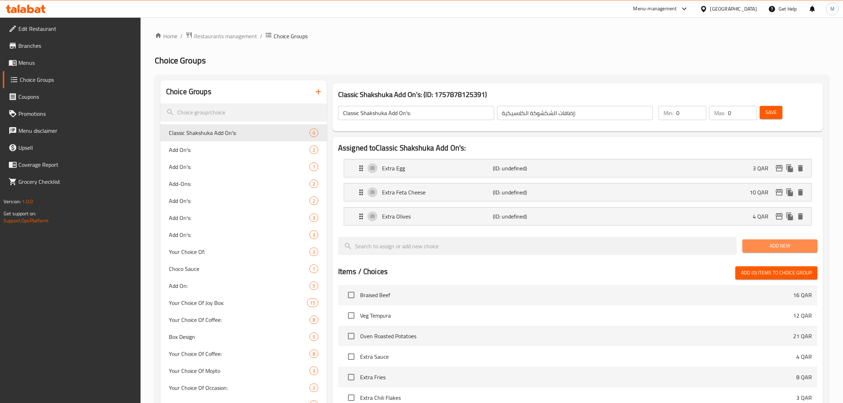
click at [782, 245] on span "Add New" at bounding box center [780, 245] width 64 height 9
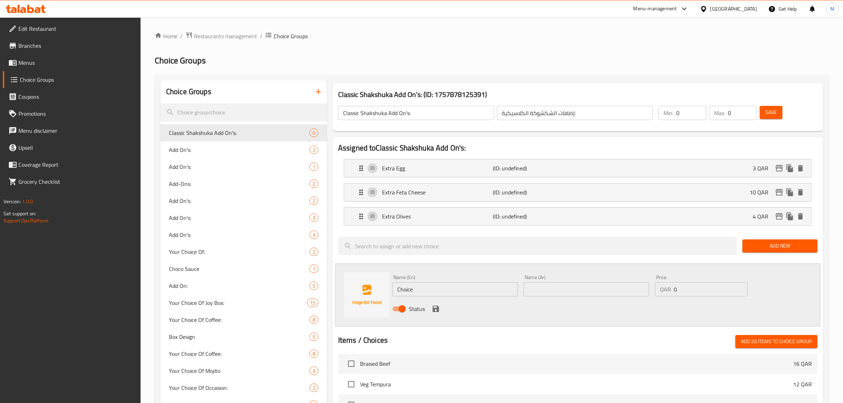
click at [450, 289] on input "Choice" at bounding box center [455, 289] width 126 height 14
paste input "Extra Harissa Drizzl"
type input "Extra [PERSON_NAME]"
click at [631, 293] on input "text" at bounding box center [587, 289] width 126 height 14
paste input "رشة هريسة إضافية"
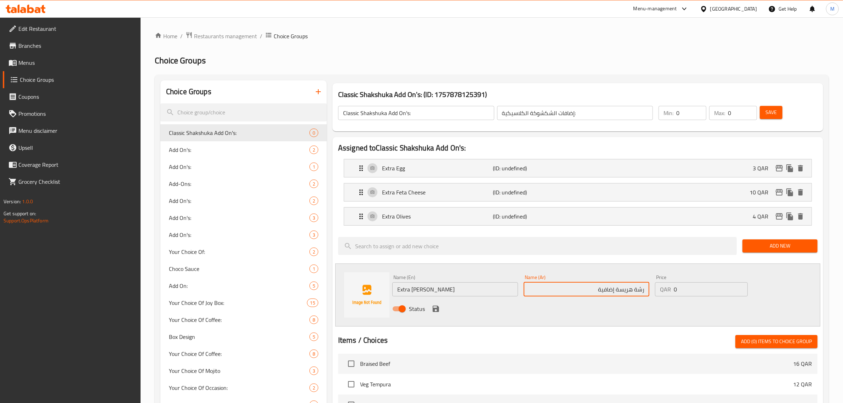
type input "رشة هريسة إضافية"
drag, startPoint x: 684, startPoint y: 292, endPoint x: 656, endPoint y: 295, distance: 28.8
click at [656, 295] on div "QAR 0 Price" at bounding box center [701, 289] width 93 height 14
type input "4"
click at [437, 308] on icon "save" at bounding box center [436, 309] width 6 height 6
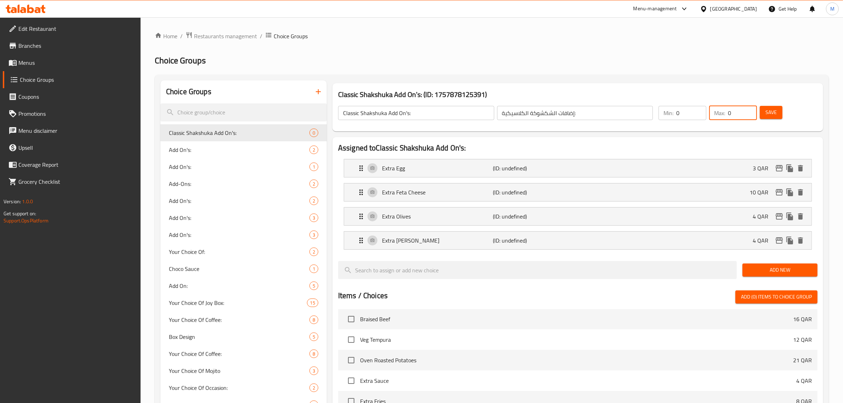
drag, startPoint x: 735, startPoint y: 118, endPoint x: 722, endPoint y: 121, distance: 12.8
click at [722, 121] on div "Max: 0 ​" at bounding box center [733, 112] width 51 height 17
type input "4"
click at [739, 126] on div "Classic Shakshuka Add On's: ​ إضافات الشكشوكة الكلاسيكية: ​ Min: 0 ​ Max: 4 ​ S…" at bounding box center [577, 112] width 485 height 31
click at [768, 114] on span "Save" at bounding box center [770, 112] width 11 height 9
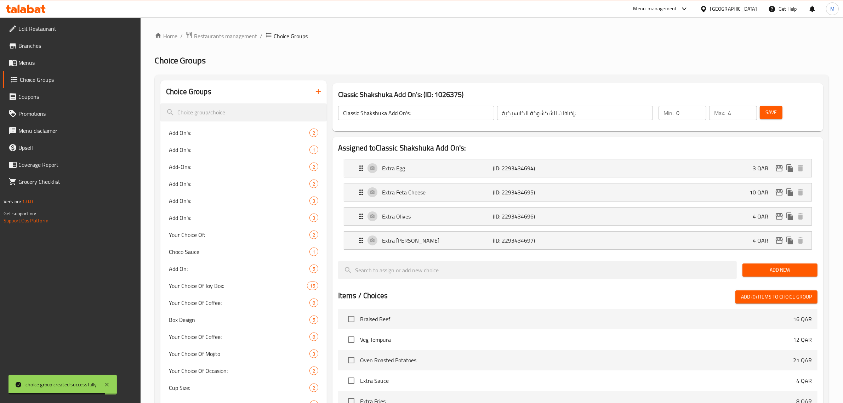
click at [671, 257] on div at bounding box center [577, 258] width 479 height 6
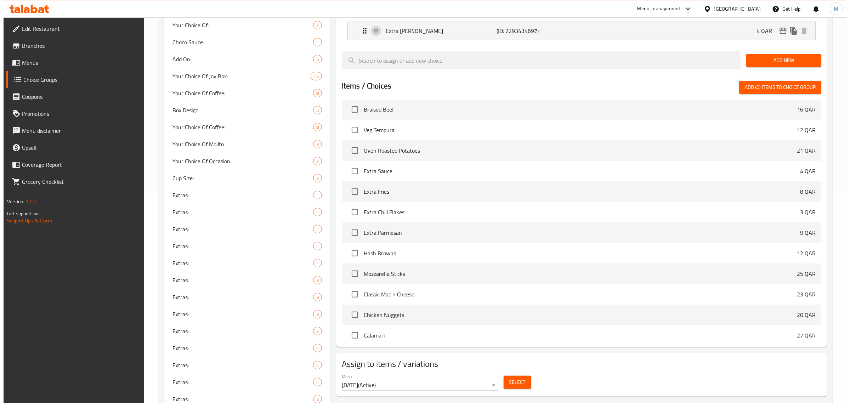
scroll to position [221, 0]
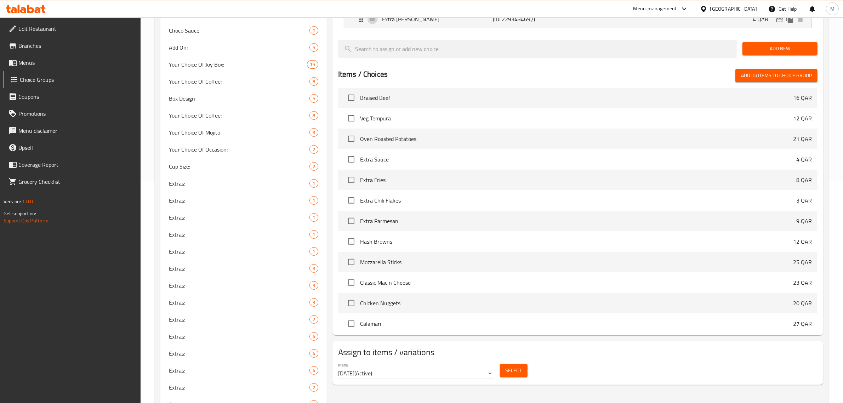
click at [513, 375] on span "Select" at bounding box center [514, 370] width 16 height 9
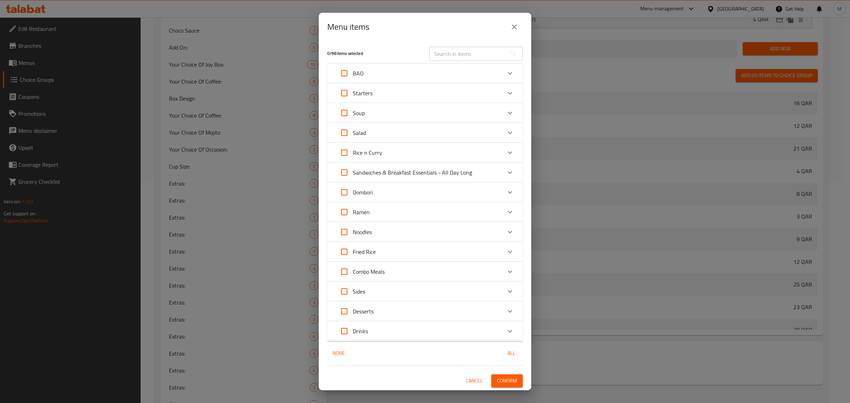
click at [482, 177] on div "Sandwiches & Breakfast Essentials - All Day Long" at bounding box center [419, 172] width 166 height 17
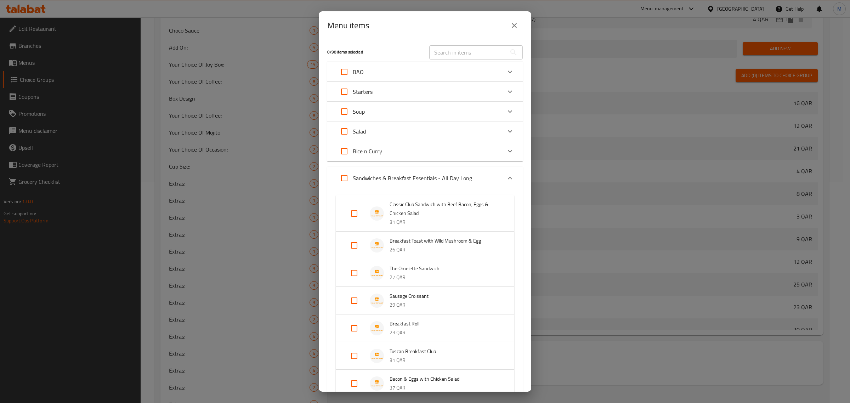
scroll to position [456, 0]
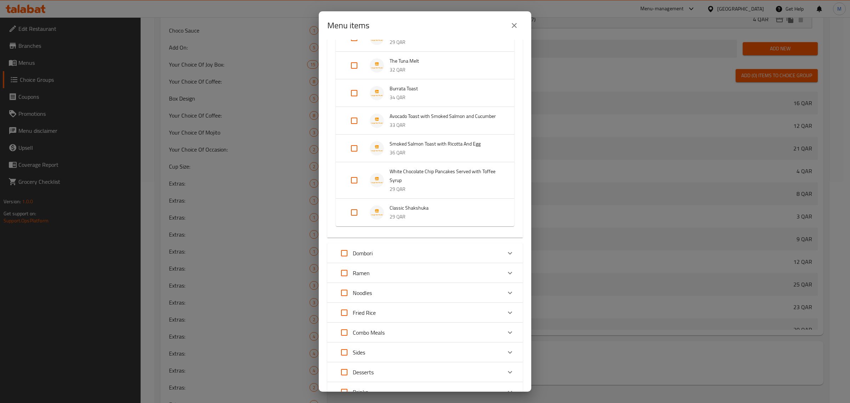
click at [353, 220] on input "Expand" at bounding box center [354, 212] width 17 height 17
checkbox input "true"
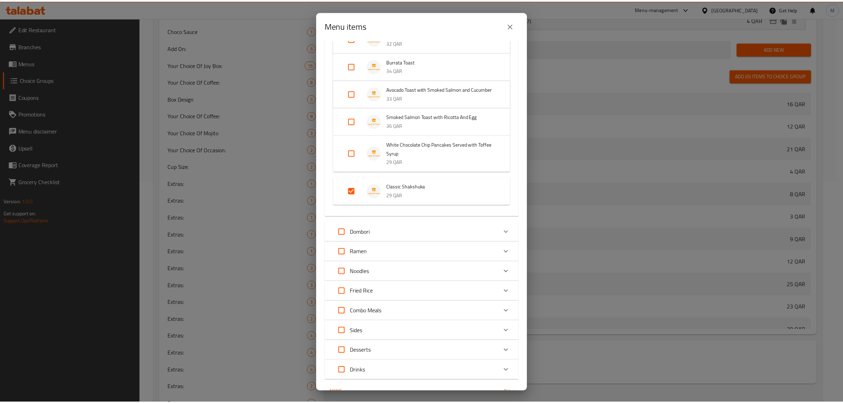
scroll to position [529, 0]
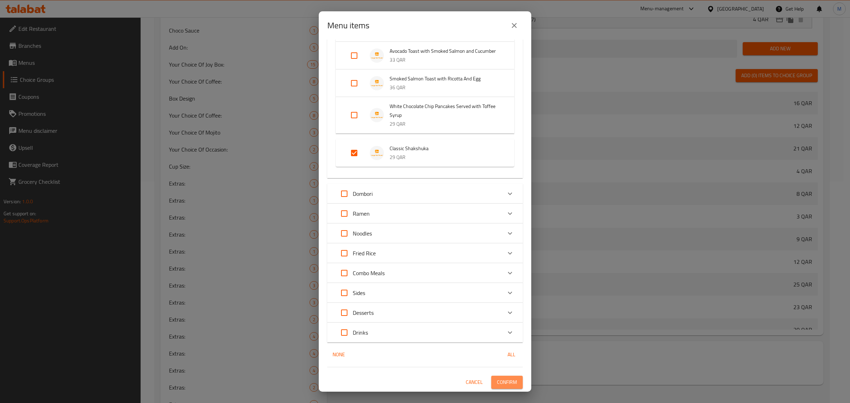
click at [501, 383] on span "Confirm" at bounding box center [507, 382] width 20 height 9
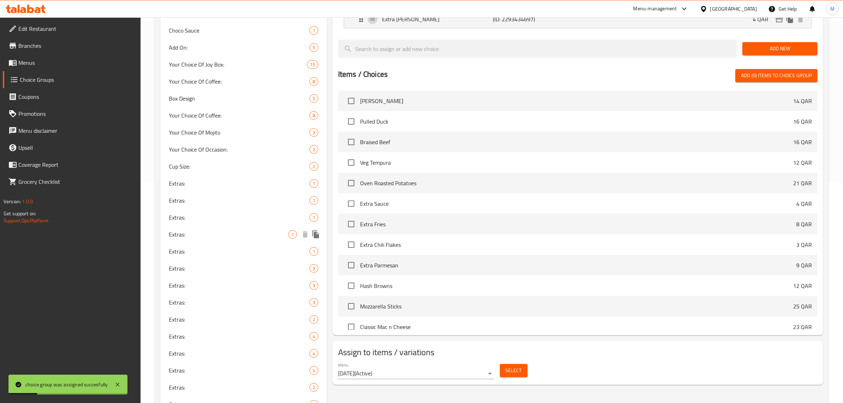
scroll to position [0, 0]
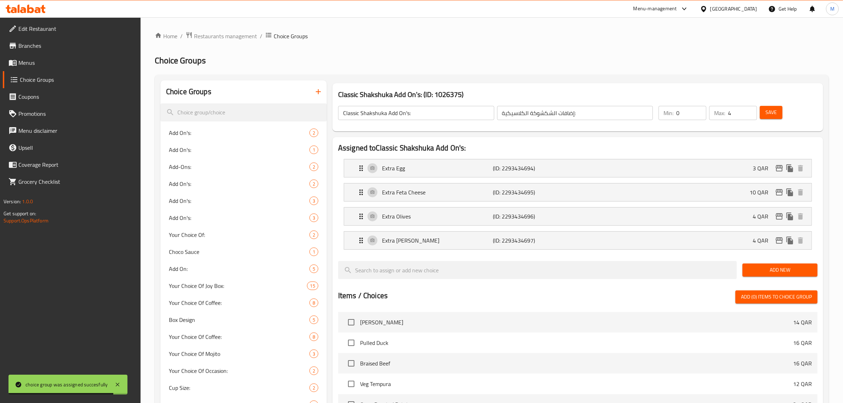
click at [317, 89] on icon "button" at bounding box center [318, 91] width 8 height 8
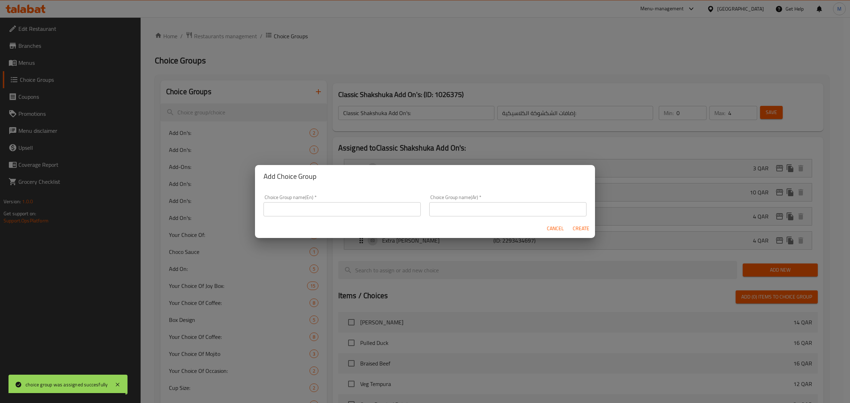
click at [335, 209] on input "text" at bounding box center [341, 209] width 157 height 14
paste input "Shakshuka In Brioche Toast Add On's:"
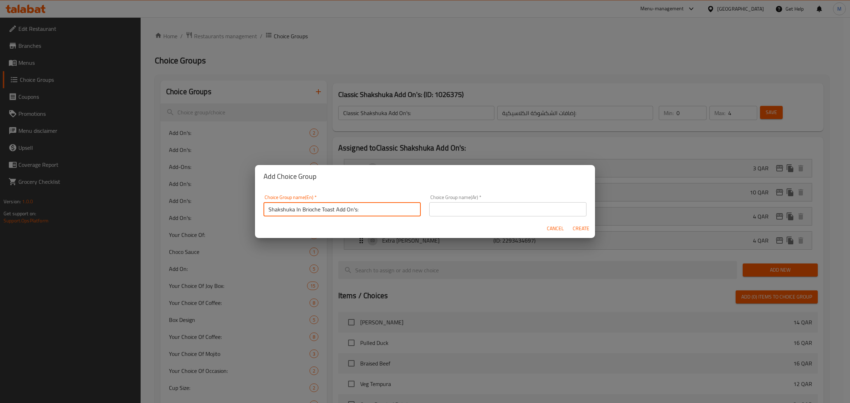
type input "Shakshuka In Brioche Toast Add On's:"
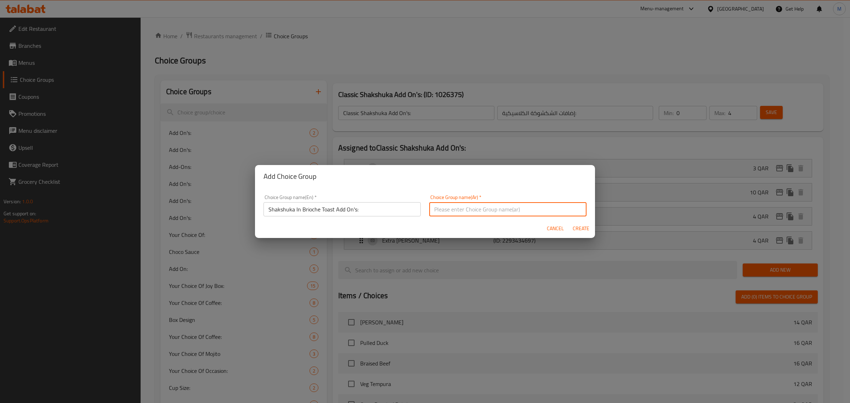
click at [547, 209] on input "text" at bounding box center [507, 209] width 157 height 14
paste input "إضافات"
click at [491, 213] on input "إضافات" at bounding box center [507, 209] width 157 height 14
paste input "شكشوكة في خبز بريوش محمص"
drag, startPoint x: 557, startPoint y: 212, endPoint x: 553, endPoint y: 215, distance: 4.3
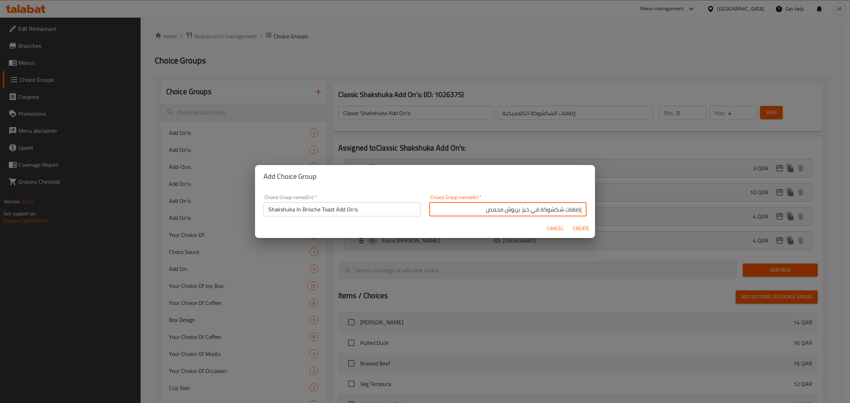
click at [557, 212] on input "إضافات شكشوكة في خبز بريوش محمص" at bounding box center [507, 209] width 157 height 14
click at [459, 206] on input "إضافات الشكشوكة في خبز بريوش محمص" at bounding box center [507, 209] width 157 height 14
type input "إضافات الشكشوكة في خبز بريوش محمص:"
click at [582, 225] on span "Create" at bounding box center [580, 228] width 17 height 9
type input "Shakshuka In Brioche Toast Add On's:"
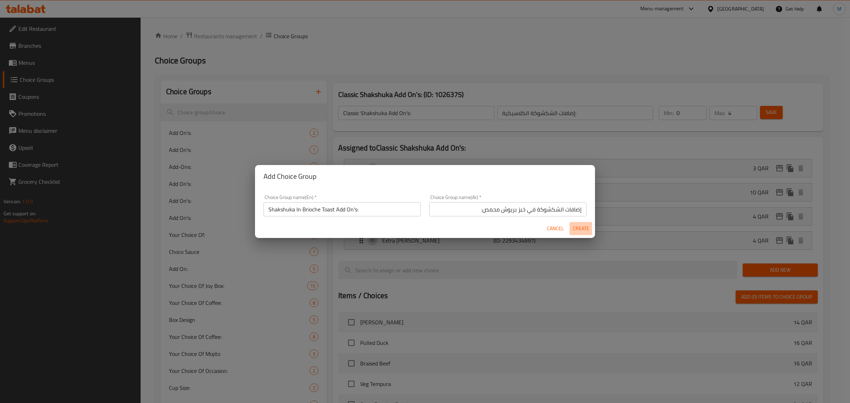
type input "إضافات الشكشوكة في خبز بريوش محمص:"
type input "0"
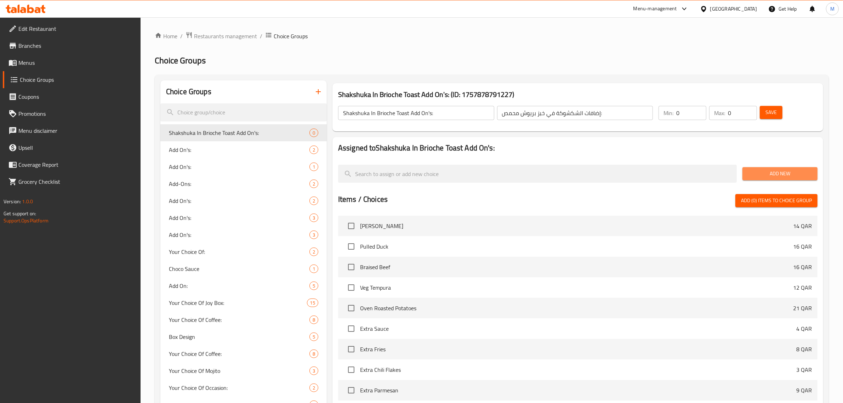
click at [794, 176] on span "Add New" at bounding box center [780, 173] width 64 height 9
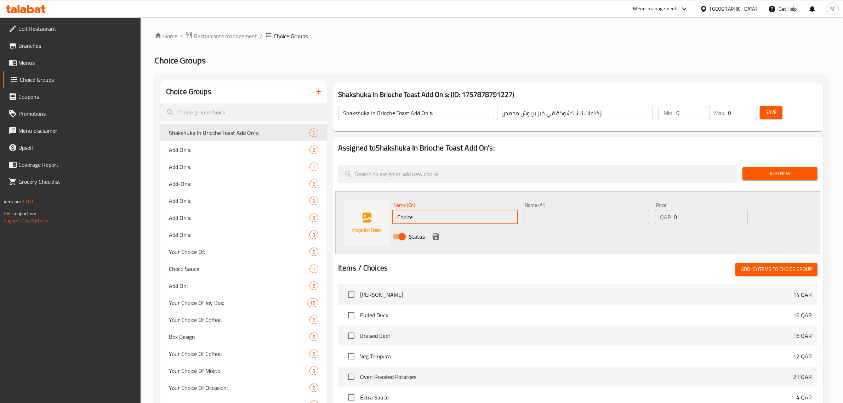
click at [455, 217] on input "Choice" at bounding box center [455, 217] width 126 height 14
paste input "Extra Egg"
type input "Extra Egg"
drag, startPoint x: 677, startPoint y: 221, endPoint x: 671, endPoint y: 221, distance: 5.3
click at [671, 221] on div "QAR 0 Price" at bounding box center [701, 217] width 93 height 14
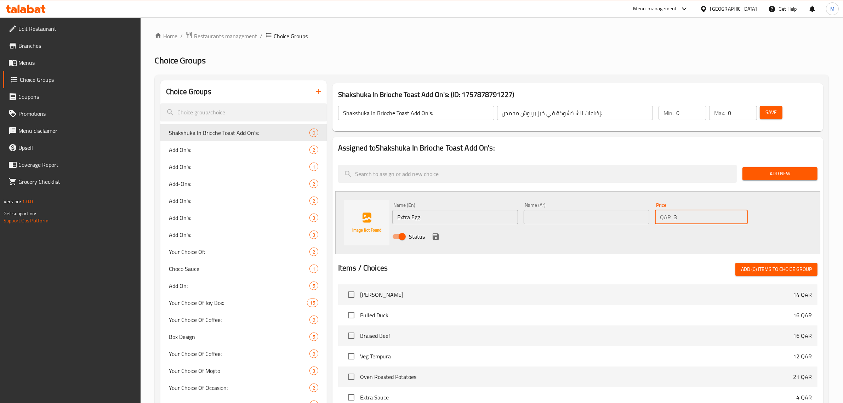
type input "3"
click at [632, 218] on input "text" at bounding box center [587, 217] width 126 height 14
type input "إضافة بيضة"
click at [435, 236] on icon "save" at bounding box center [436, 236] width 6 height 6
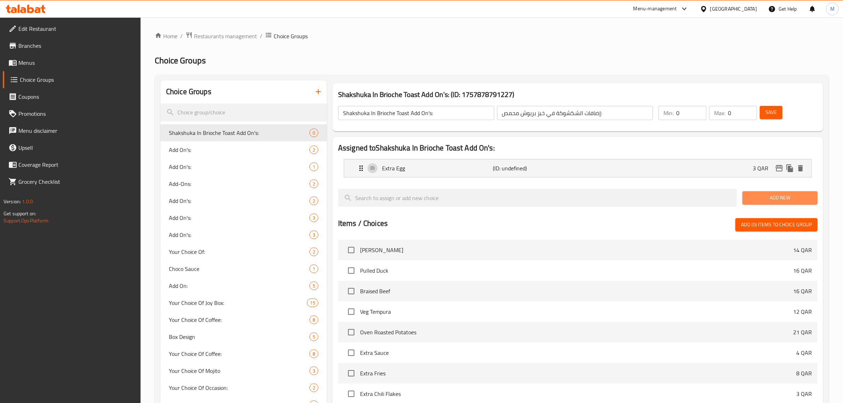
click at [779, 201] on span "Add New" at bounding box center [780, 197] width 64 height 9
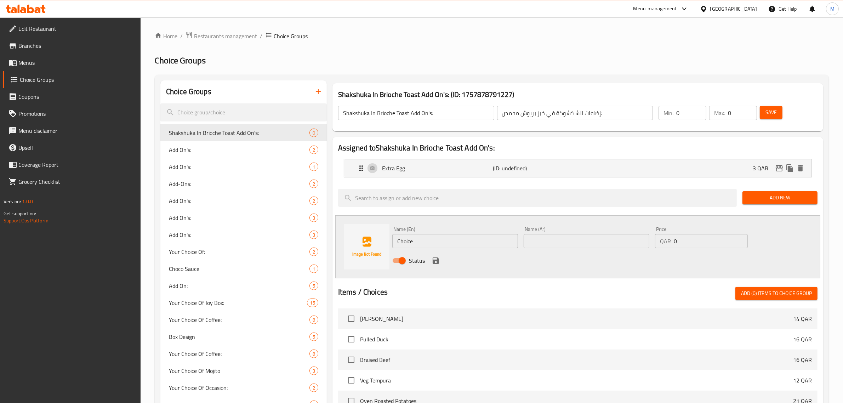
click at [441, 241] on input "Choice" at bounding box center [455, 241] width 126 height 14
paste input "Extra Feta Chees"
type input "Extra Feta Cheese"
click at [568, 243] on input "text" at bounding box center [587, 241] width 126 height 14
paste input "جبنة فيتا"
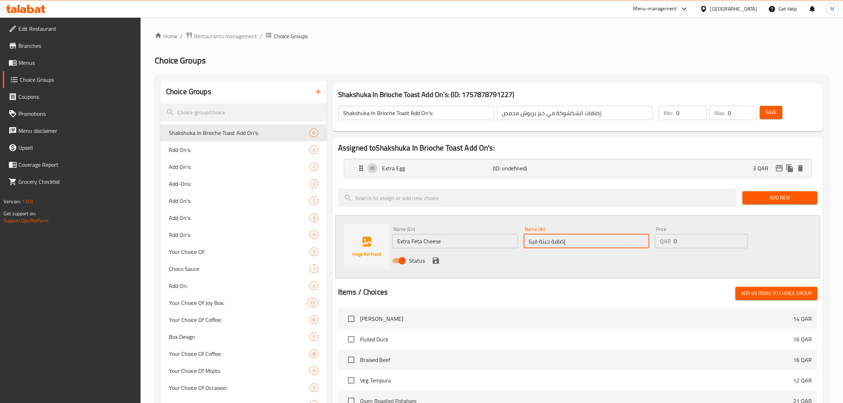
type input "إضافة جبنة فيتا"
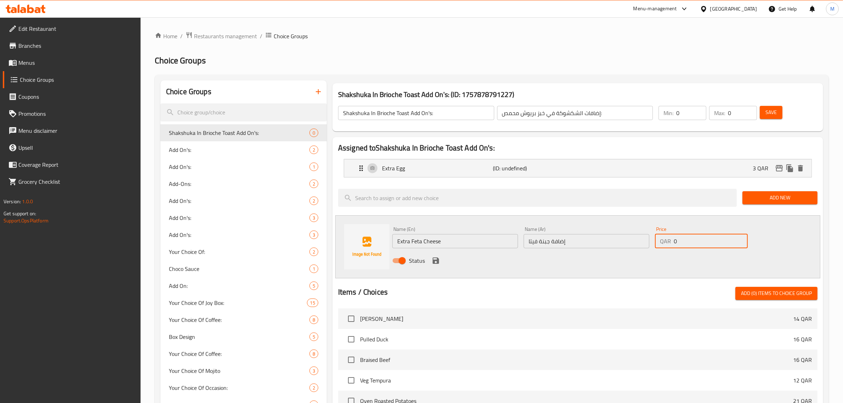
drag, startPoint x: 674, startPoint y: 238, endPoint x: 669, endPoint y: 239, distance: 4.7
click at [669, 239] on div "QAR 0 Price" at bounding box center [701, 241] width 93 height 14
type input "10"
click at [429, 261] on div "Status" at bounding box center [586, 260] width 394 height 19
click at [437, 260] on icon "save" at bounding box center [436, 260] width 6 height 6
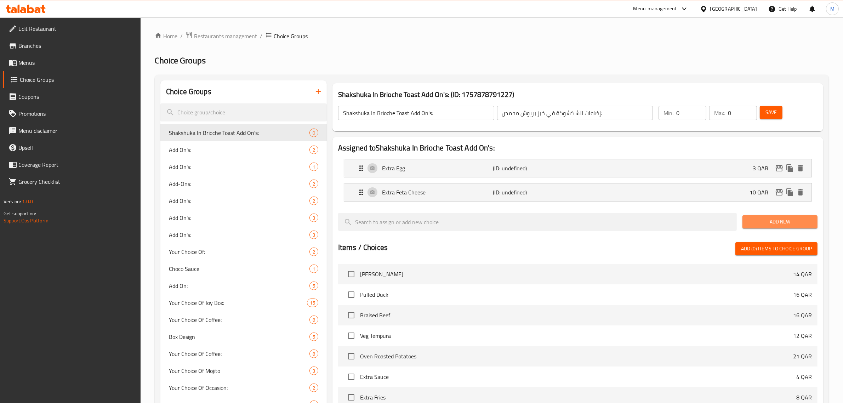
click at [763, 221] on span "Add New" at bounding box center [780, 221] width 64 height 9
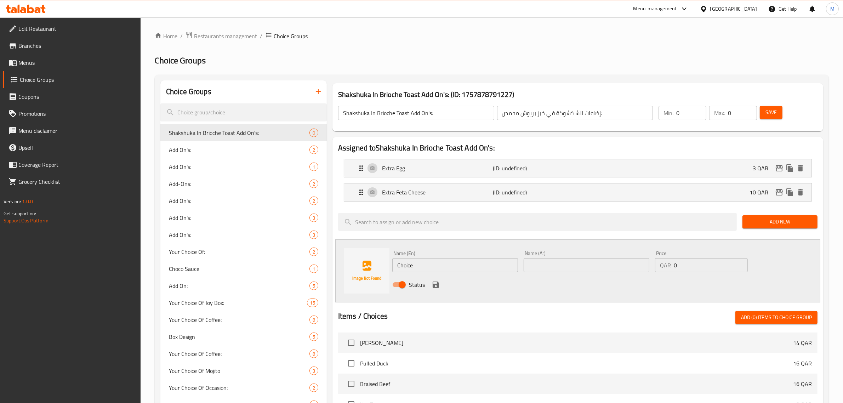
click at [454, 264] on input "Choice" at bounding box center [455, 265] width 126 height 14
paste input "Extra Olives"
type input "Extra Olives"
drag, startPoint x: 674, startPoint y: 265, endPoint x: 682, endPoint y: 265, distance: 7.1
click at [682, 265] on input "0" at bounding box center [711, 265] width 74 height 14
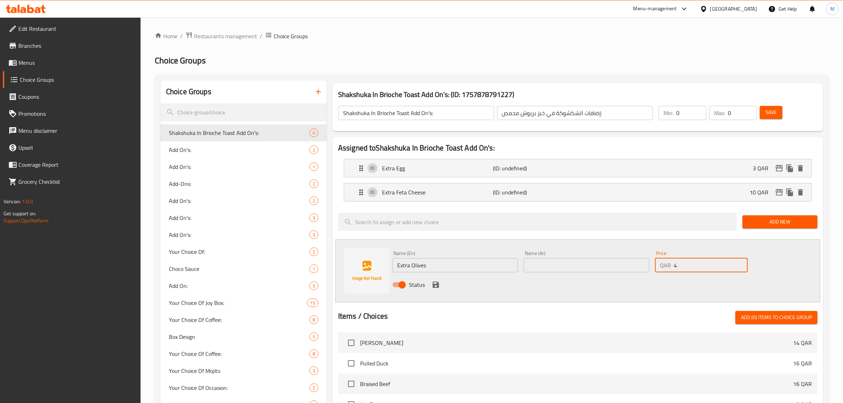
type input "4"
click at [569, 267] on input "text" at bounding box center [587, 265] width 126 height 14
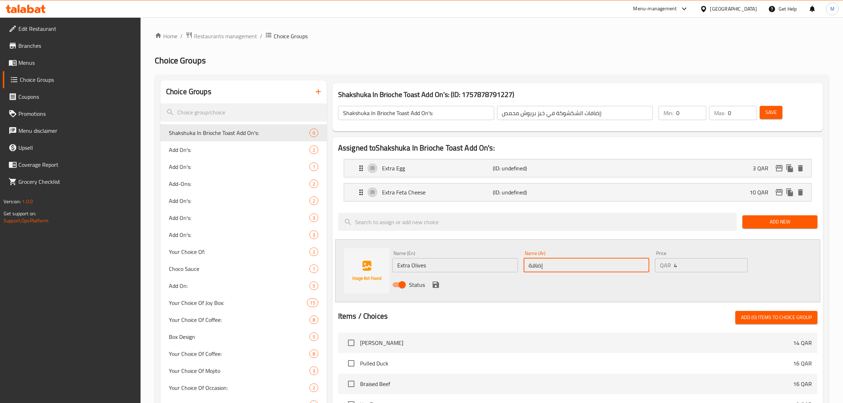
paste input "زيتون"
type input "إضافة زيتون"
click at [437, 286] on icon "save" at bounding box center [436, 284] width 6 height 6
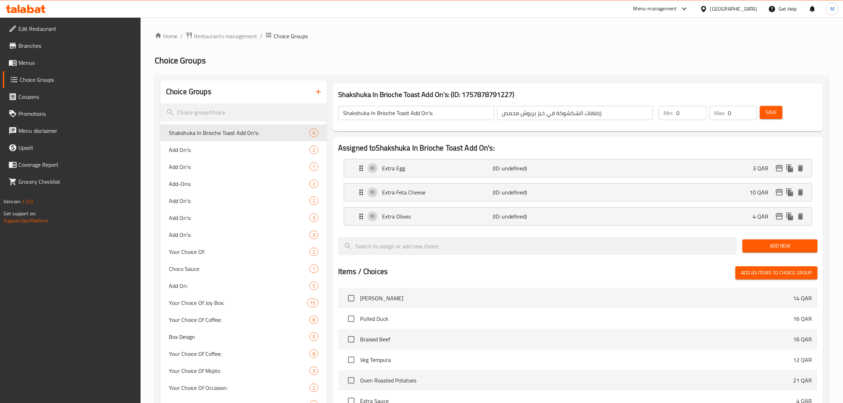
click at [773, 243] on span "Add New" at bounding box center [780, 245] width 64 height 9
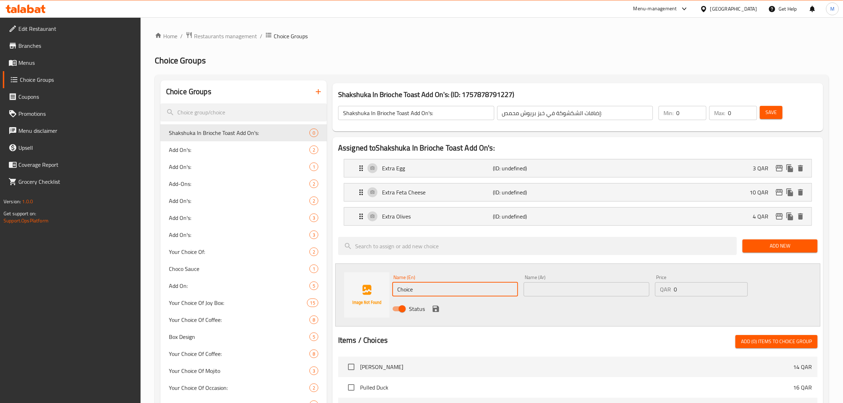
click at [484, 286] on input "Choice" at bounding box center [455, 289] width 126 height 14
paste input "Extra Harissa Drizzl"
type input "Extra [PERSON_NAME]"
drag, startPoint x: 678, startPoint y: 287, endPoint x: 650, endPoint y: 286, distance: 28.0
click at [650, 286] on div "Name (En) Extra Harissa Drizzle Name (En) Name (Ar) Name (Ar) Price QAR 0 Price…" at bounding box center [586, 295] width 394 height 46
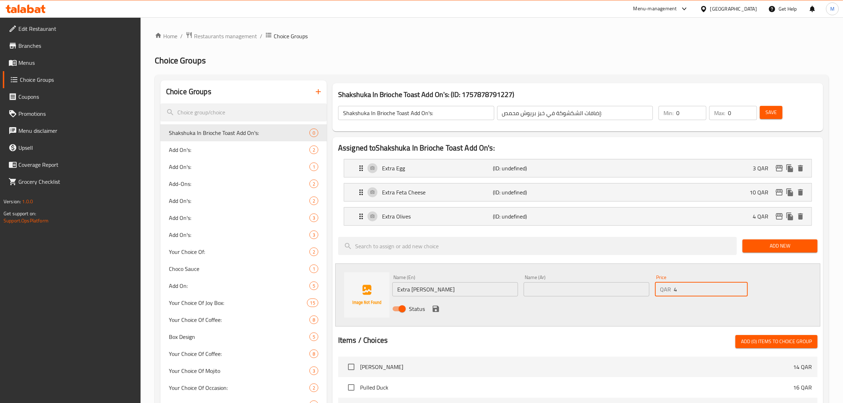
type input "4"
click at [567, 291] on input "text" at bounding box center [587, 289] width 126 height 14
paste input "رشة هريسة إضافية"
drag, startPoint x: 545, startPoint y: 292, endPoint x: 526, endPoint y: 294, distance: 18.5
click at [526, 294] on input "رشة هريسة إضافية" at bounding box center [587, 289] width 126 height 14
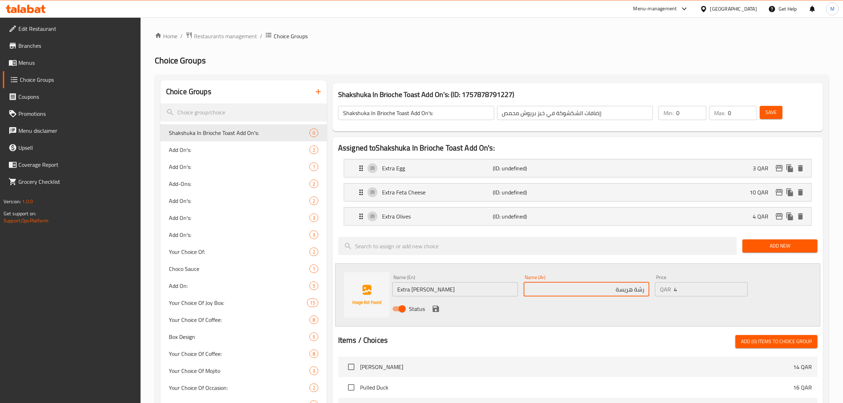
paste input "إضافية"
type input "إضافة رشة هريسة"
click at [434, 312] on icon "save" at bounding box center [436, 309] width 6 height 6
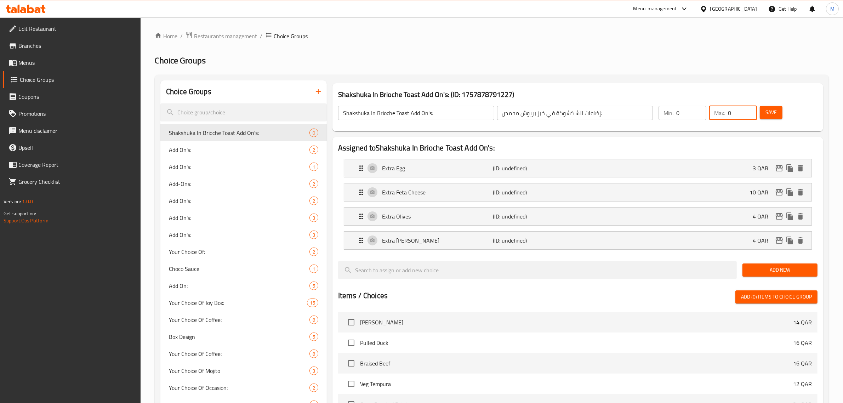
drag, startPoint x: 729, startPoint y: 112, endPoint x: 734, endPoint y: 112, distance: 4.2
click at [734, 112] on input "0" at bounding box center [742, 113] width 29 height 14
type input "4"
click at [774, 114] on span "Save" at bounding box center [770, 112] width 11 height 9
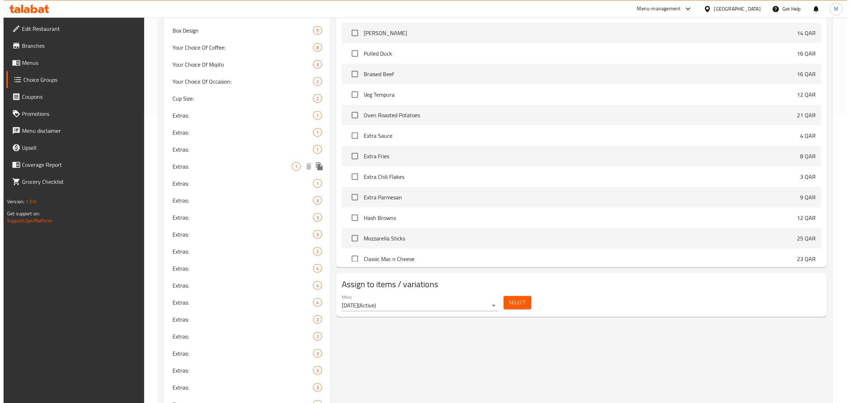
scroll to position [487, 0]
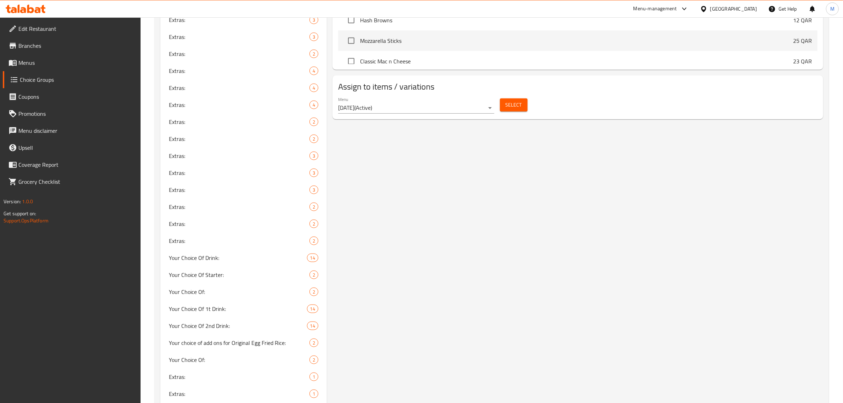
click at [520, 110] on button "Select" at bounding box center [514, 104] width 28 height 13
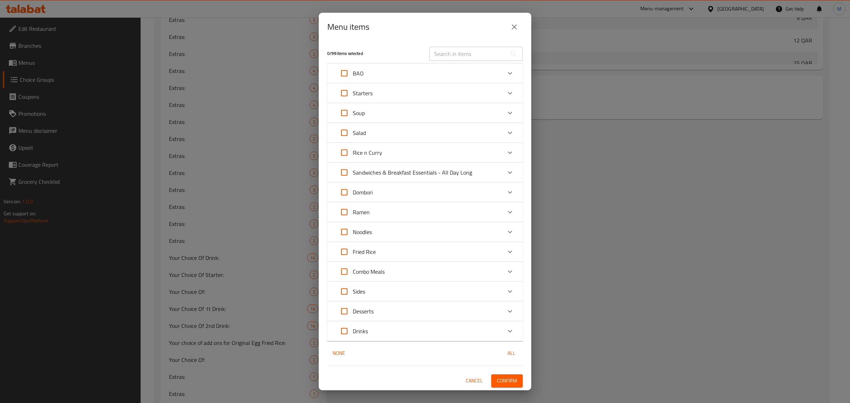
click at [464, 172] on p "Sandwiches & Breakfast Essentials - All Day Long" at bounding box center [412, 172] width 119 height 8
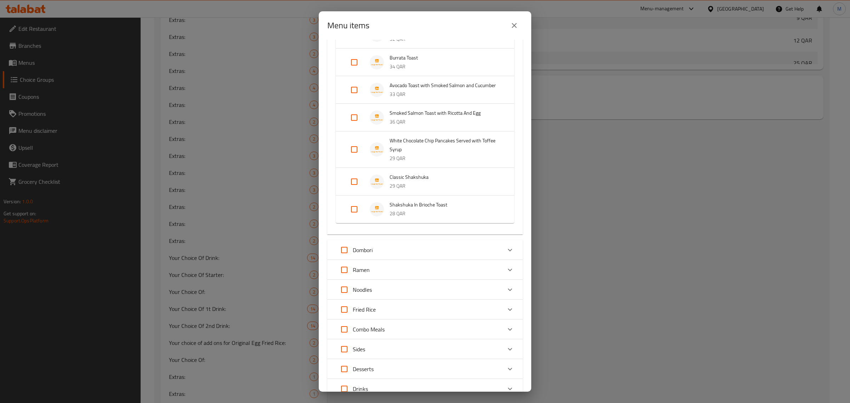
click at [353, 216] on input "Expand" at bounding box center [354, 209] width 17 height 17
checkbox input "true"
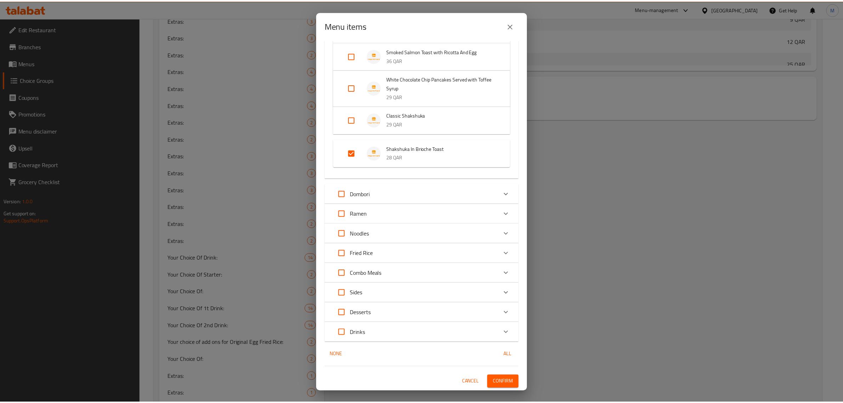
scroll to position [556, 0]
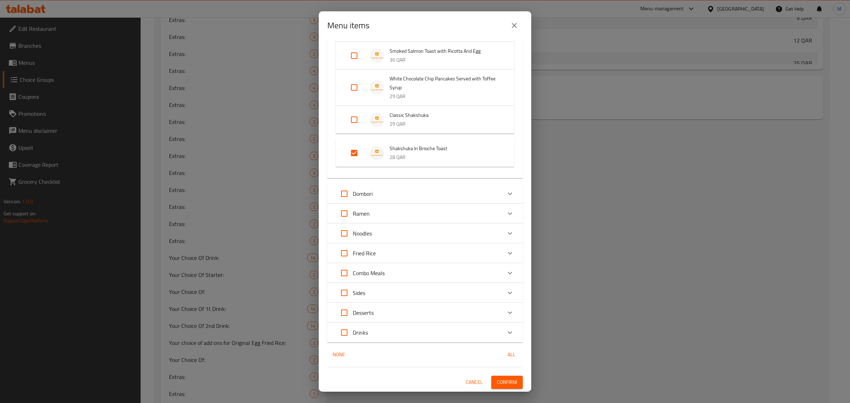
click at [498, 381] on span "Confirm" at bounding box center [507, 382] width 20 height 9
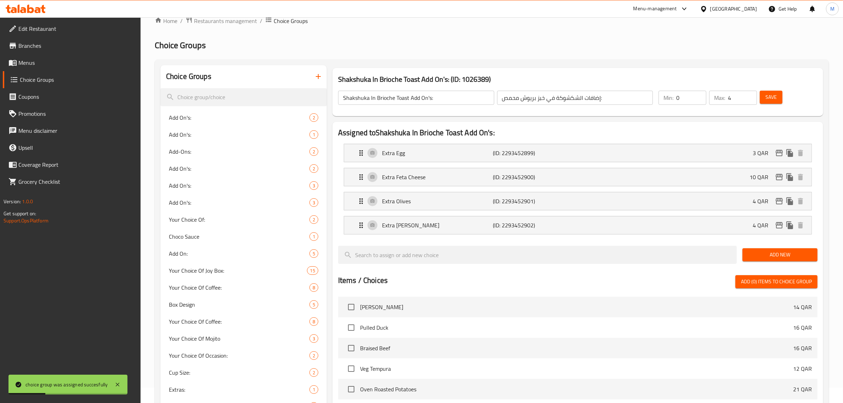
scroll to position [0, 0]
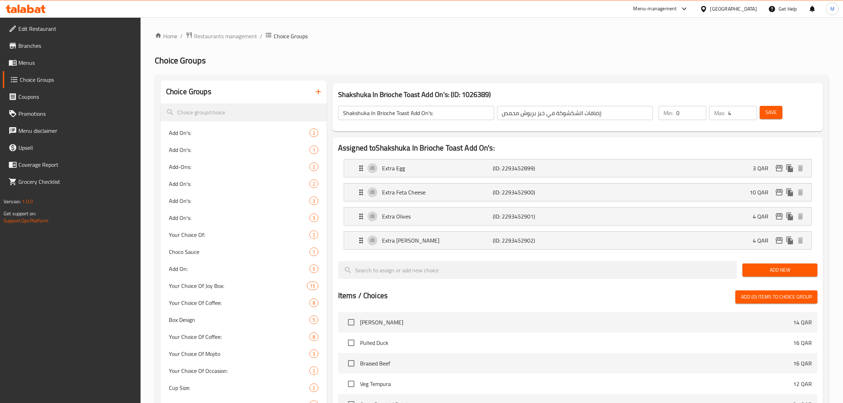
click at [316, 92] on icon "button" at bounding box center [318, 91] width 5 height 5
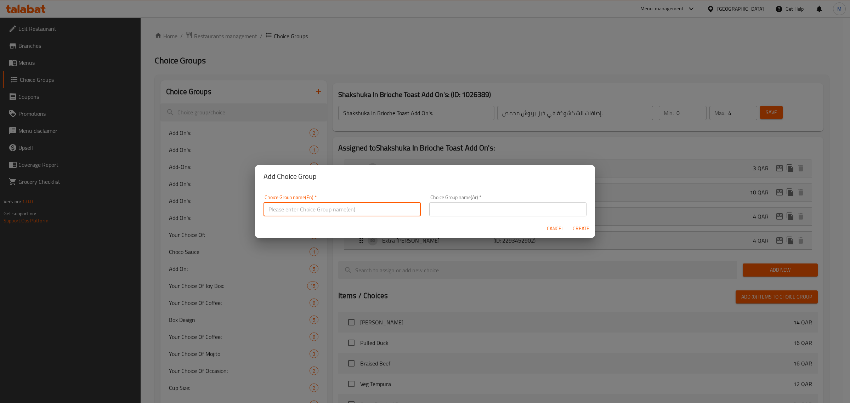
click at [393, 210] on input "text" at bounding box center [341, 209] width 157 height 14
paste input "Roast Beef And Egg Add On's:"
type input "Roast Beef And Egg Add On's:"
click at [562, 202] on div "Choice Group name(Ar)   * Choice Group name(Ar) *" at bounding box center [507, 206] width 157 height 22
click at [563, 207] on input "text" at bounding box center [507, 209] width 157 height 14
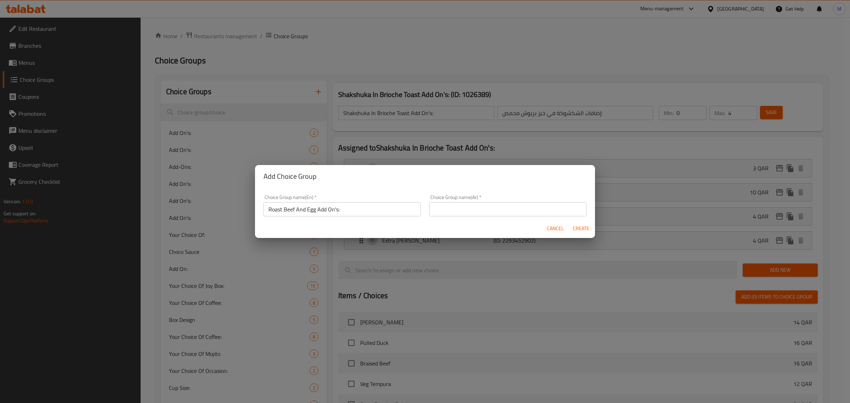
paste input "إضافات"
click at [545, 210] on input "إضافات الروز بيف والبيض:" at bounding box center [507, 209] width 157 height 14
type input "إضافات الروزبيف والبيض:"
click at [581, 228] on span "Create" at bounding box center [580, 228] width 17 height 9
type input "Roast Beef And Egg Add On's:"
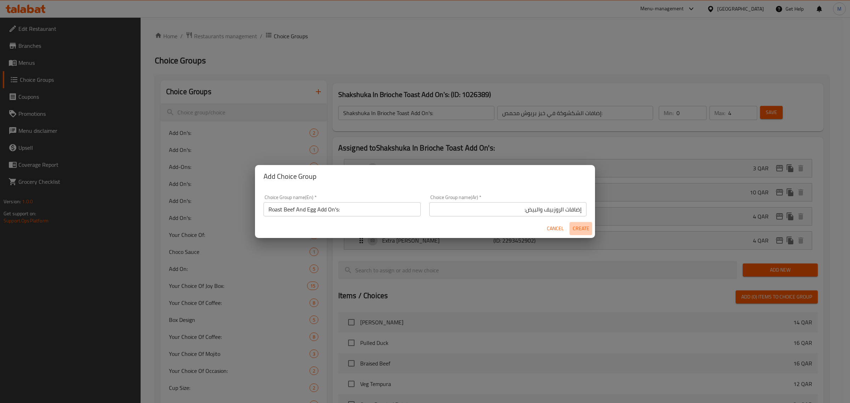
type input "إضافات الروزبيف والبيض:"
type input "0"
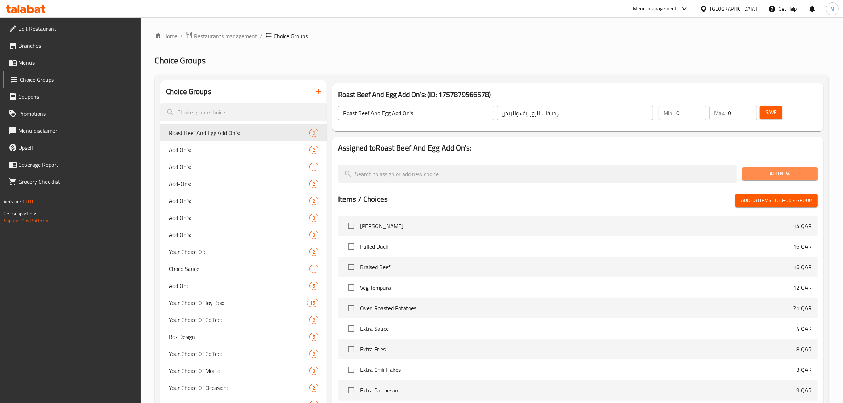
click at [769, 167] on button "Add New" at bounding box center [779, 173] width 75 height 13
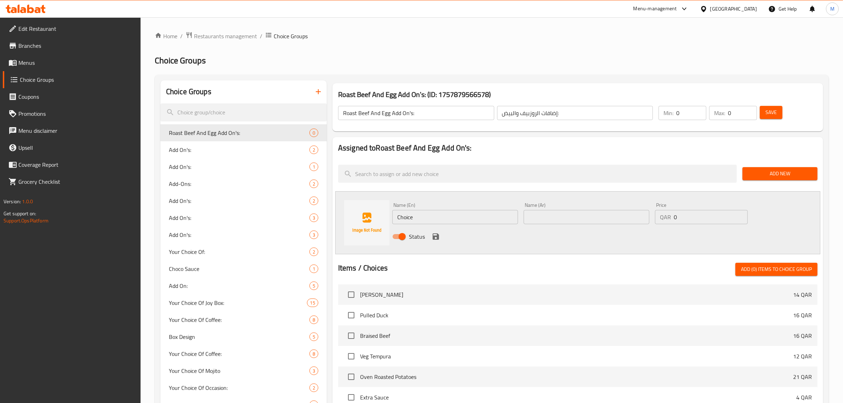
click at [472, 220] on input "Choice" at bounding box center [455, 217] width 126 height 14
paste input "Extra Slice of Roast Beef"
type input "Extra Slice of Roast Beef"
drag, startPoint x: 675, startPoint y: 217, endPoint x: 682, endPoint y: 218, distance: 7.2
click at [682, 218] on input "0" at bounding box center [711, 217] width 74 height 14
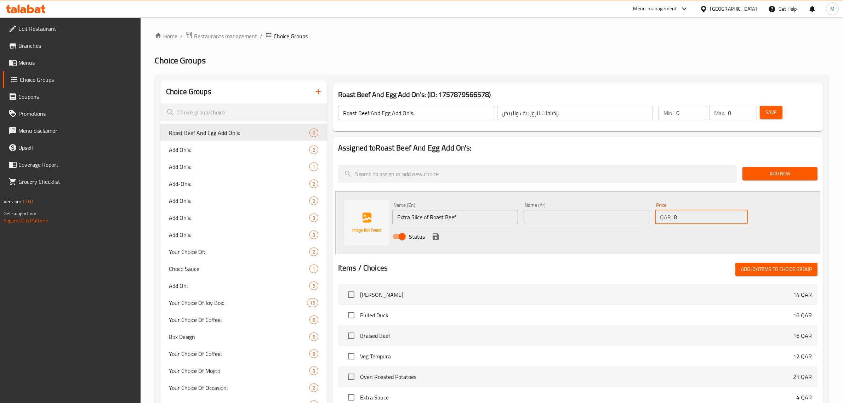
type input "8"
click at [615, 211] on input "text" at bounding box center [587, 217] width 126 height 14
paste input "شريحة لحم بقري مشوي"
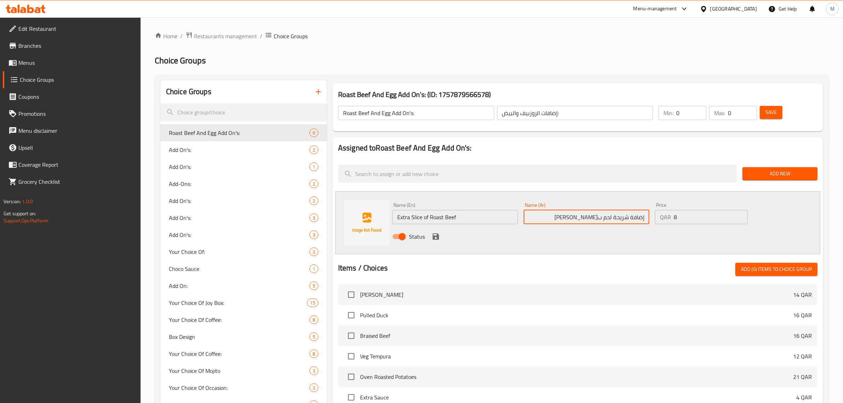
type input "إضافة شريحة لحم ب[PERSON_NAME]"
drag, startPoint x: 629, startPoint y: 203, endPoint x: 582, endPoint y: 234, distance: 56.5
click at [582, 234] on div "Status" at bounding box center [586, 236] width 394 height 19
click at [430, 240] on div "Status" at bounding box center [586, 236] width 394 height 19
click at [434, 237] on icon "save" at bounding box center [436, 236] width 6 height 6
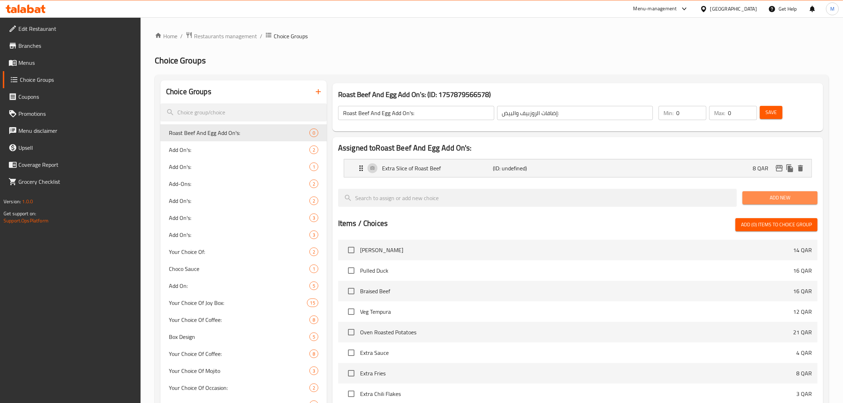
click at [780, 197] on span "Add New" at bounding box center [780, 197] width 64 height 9
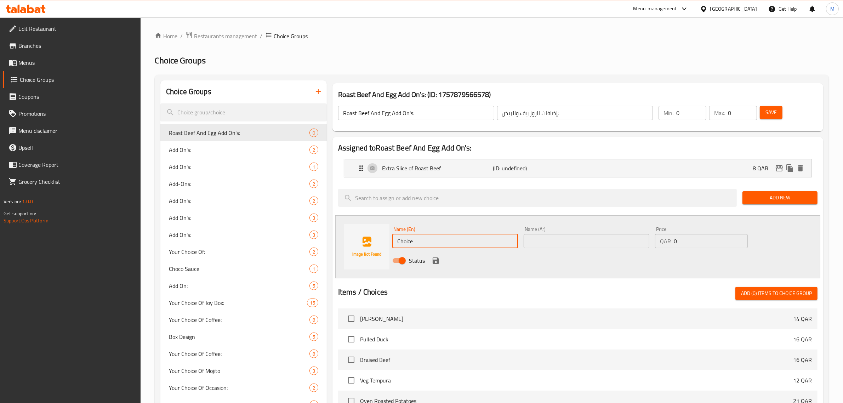
click at [464, 237] on input "Choice" at bounding box center [455, 241] width 126 height 14
paste input "Extra Chees"
type input "Extra Cheese"
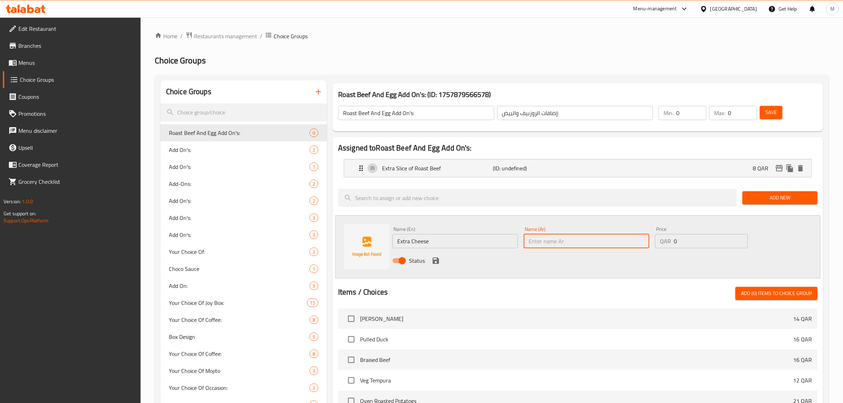
click at [621, 245] on input "text" at bounding box center [587, 241] width 126 height 14
type input "إضافة جبنة"
click at [659, 260] on div "Status" at bounding box center [586, 260] width 394 height 19
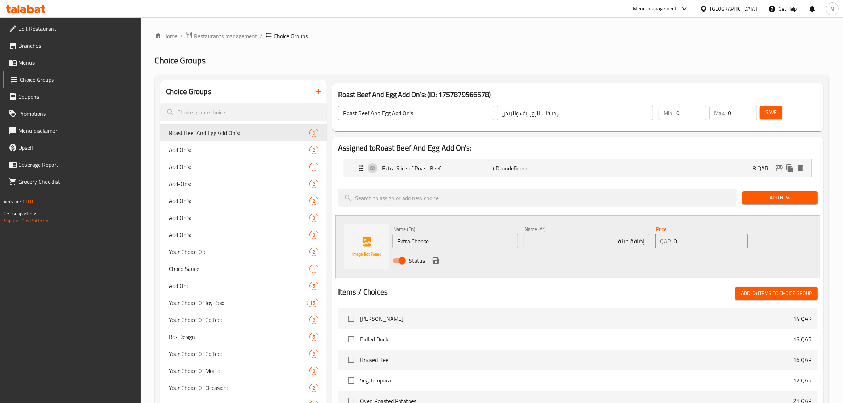
drag, startPoint x: 682, startPoint y: 241, endPoint x: 663, endPoint y: 243, distance: 18.8
click at [663, 243] on div "QAR 0 Price" at bounding box center [701, 241] width 93 height 14
type input "5"
click at [451, 266] on div "Status" at bounding box center [586, 260] width 394 height 19
click at [438, 261] on icon "save" at bounding box center [436, 260] width 6 height 6
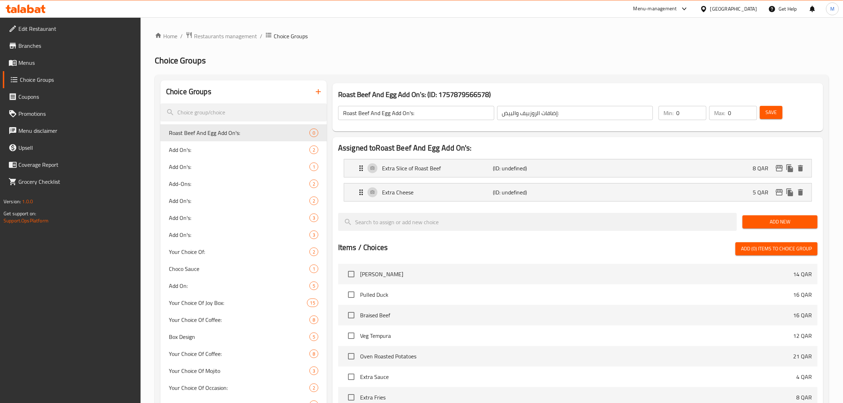
drag, startPoint x: 726, startPoint y: 112, endPoint x: 733, endPoint y: 114, distance: 6.7
click at [733, 114] on div "Max: 0 ​" at bounding box center [733, 113] width 48 height 14
type input "2"
click at [766, 112] on span "Save" at bounding box center [770, 112] width 11 height 9
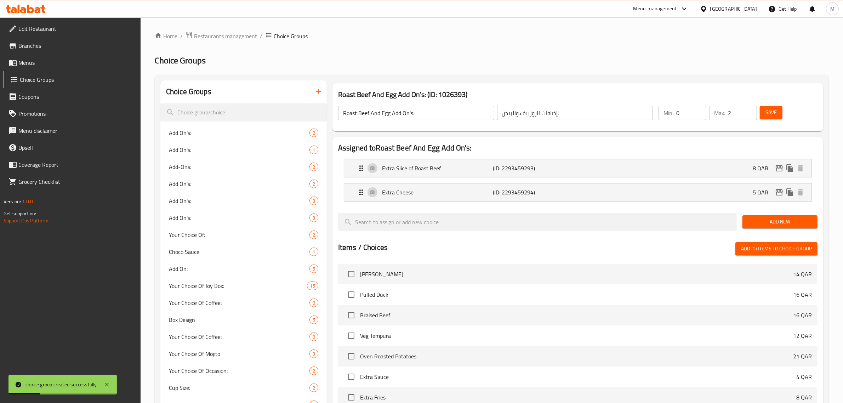
click at [319, 65] on h2 "Choice Groups" at bounding box center [492, 60] width 674 height 11
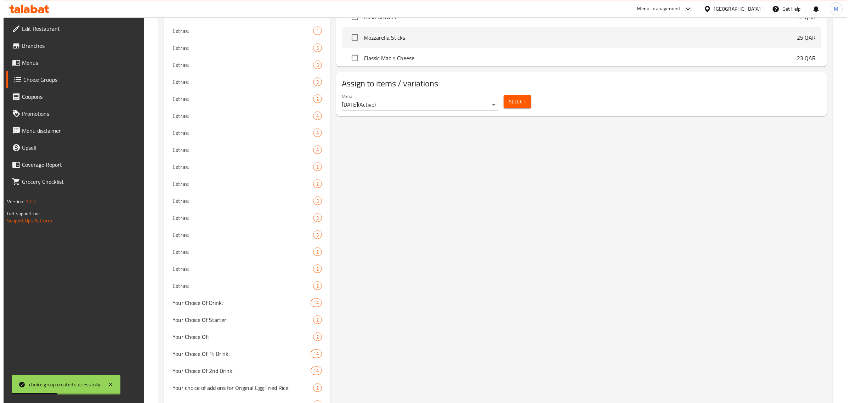
scroll to position [443, 0]
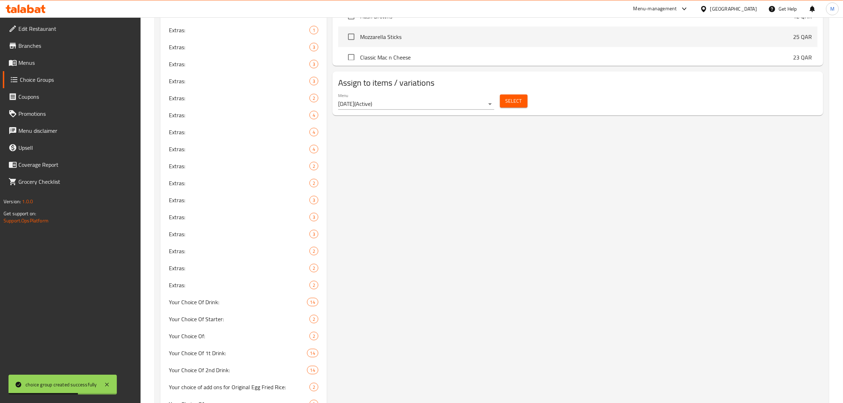
click at [520, 103] on span "Select" at bounding box center [514, 101] width 16 height 9
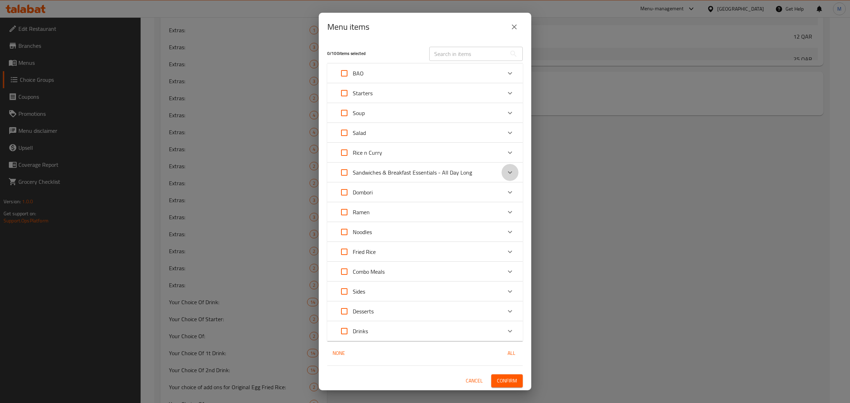
click at [508, 169] on icon "Expand" at bounding box center [510, 172] width 8 height 8
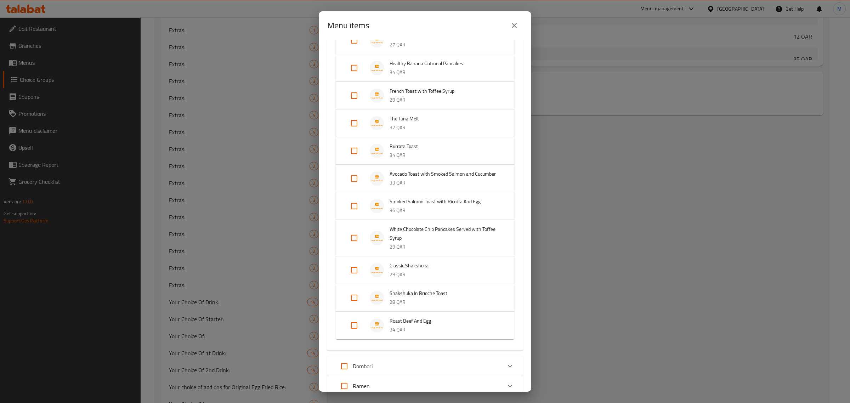
scroll to position [578, 0]
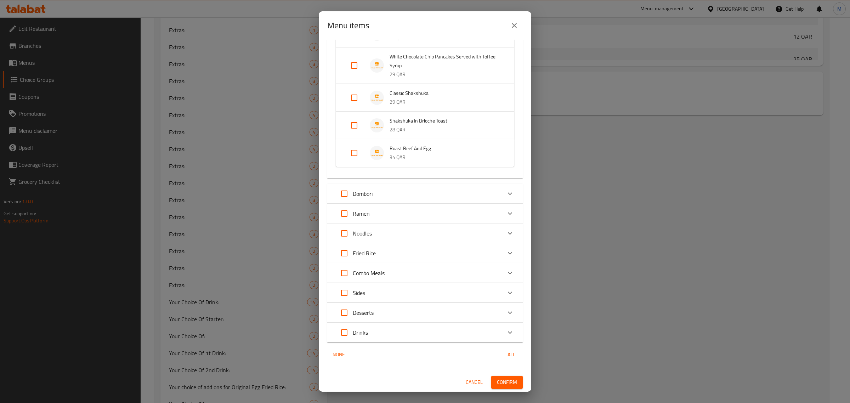
click at [351, 153] on input "Expand" at bounding box center [354, 152] width 17 height 17
checkbox input "true"
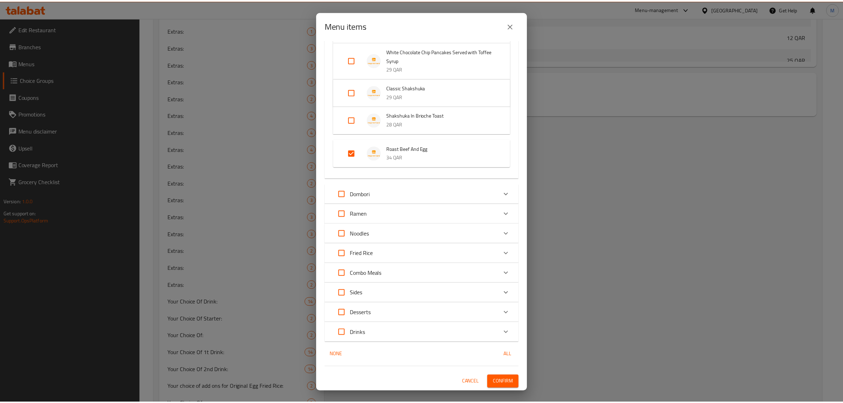
scroll to position [583, 0]
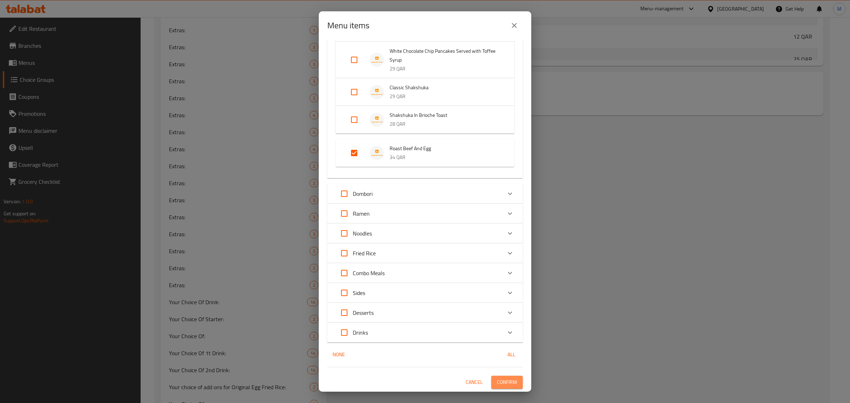
click at [497, 379] on span "Confirm" at bounding box center [507, 382] width 20 height 9
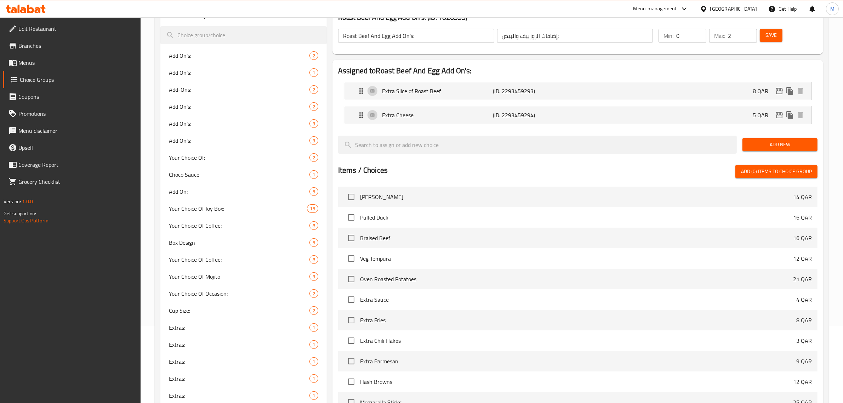
scroll to position [0, 0]
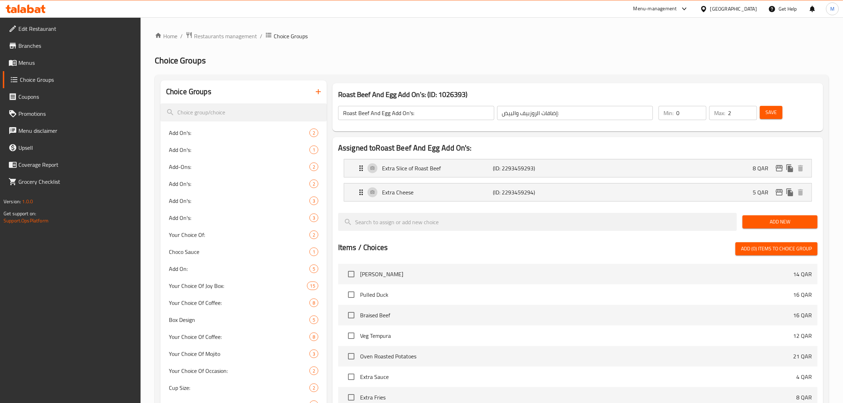
drag, startPoint x: 466, startPoint y: 49, endPoint x: 459, endPoint y: 48, distance: 6.4
click at [400, 55] on h2 "Choice Groups" at bounding box center [492, 60] width 674 height 11
click at [313, 94] on button "button" at bounding box center [318, 91] width 17 height 17
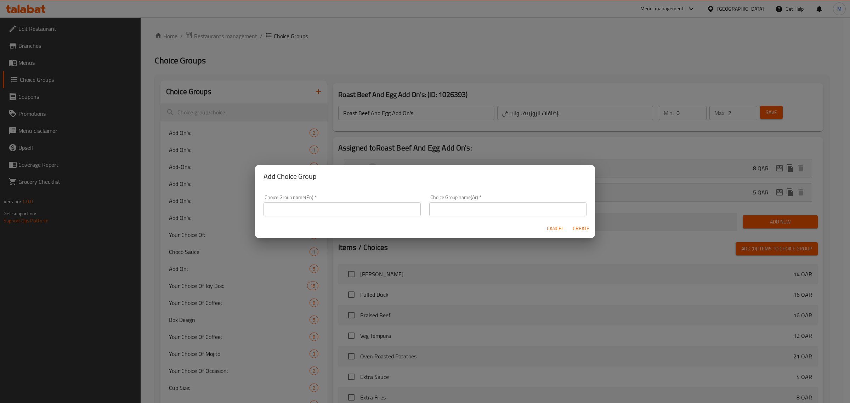
click at [353, 204] on input "text" at bounding box center [341, 209] width 157 height 14
type input "Pulled Beef Add On's:"
click at [491, 202] on input "text" at bounding box center [507, 209] width 157 height 14
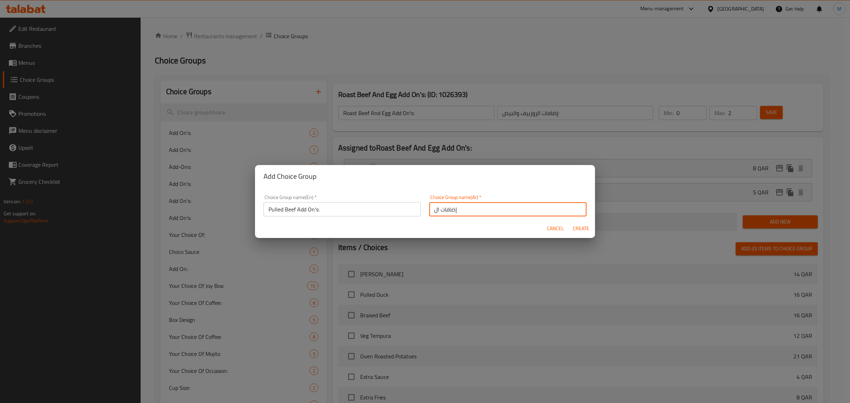
paste input "لحم بقري مسحب"
click at [544, 211] on input "إضافات اللحم بقري مسحب" at bounding box center [507, 209] width 157 height 14
type input "إضافات اللحم البقري المسحب:"
click at [576, 232] on span "Create" at bounding box center [580, 228] width 17 height 9
type input "Pulled Beef Add On's:"
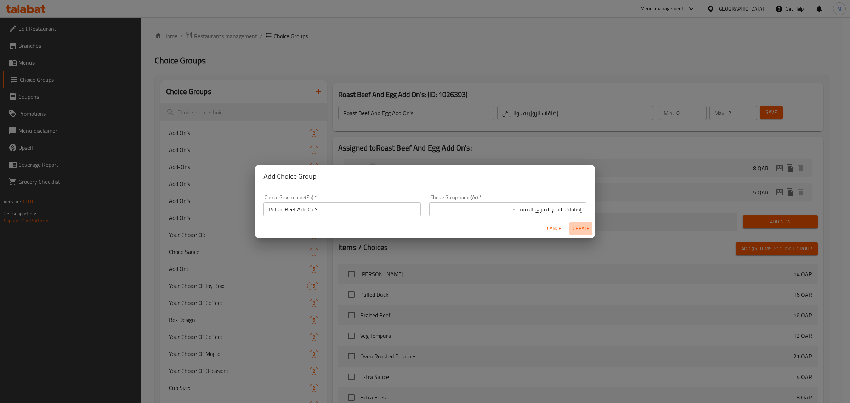
type input "إضافات اللحم البقري المسحب:"
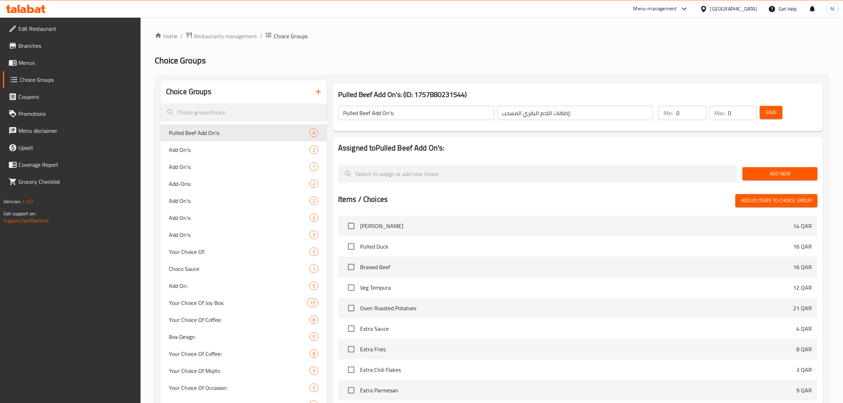
drag, startPoint x: 560, startPoint y: 225, endPoint x: 479, endPoint y: 57, distance: 186.8
click at [479, 56] on h2 "Choice Groups" at bounding box center [492, 60] width 674 height 11
drag, startPoint x: 725, startPoint y: 112, endPoint x: 733, endPoint y: 112, distance: 8.5
click at [733, 112] on div "Max: 0 ​" at bounding box center [733, 113] width 48 height 14
drag, startPoint x: 733, startPoint y: 112, endPoint x: 714, endPoint y: 113, distance: 18.8
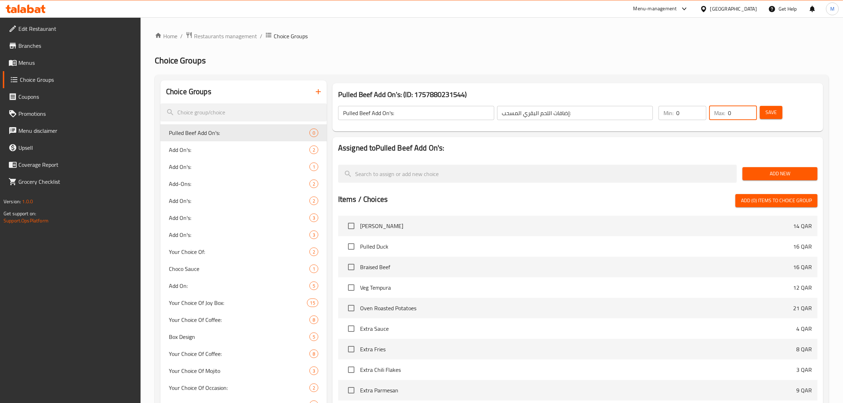
click at [714, 113] on div "Max: 0 ​" at bounding box center [733, 113] width 48 height 14
drag, startPoint x: 729, startPoint y: 118, endPoint x: 735, endPoint y: 116, distance: 5.6
click at [735, 116] on input "2" at bounding box center [742, 113] width 29 height 14
type input "1"
click at [714, 82] on div "Pulled Beef Add On's: (ID: 1757880231544) Pulled Beef Add On's: ​ إضافات اللحم …" at bounding box center [578, 107] width 496 height 54
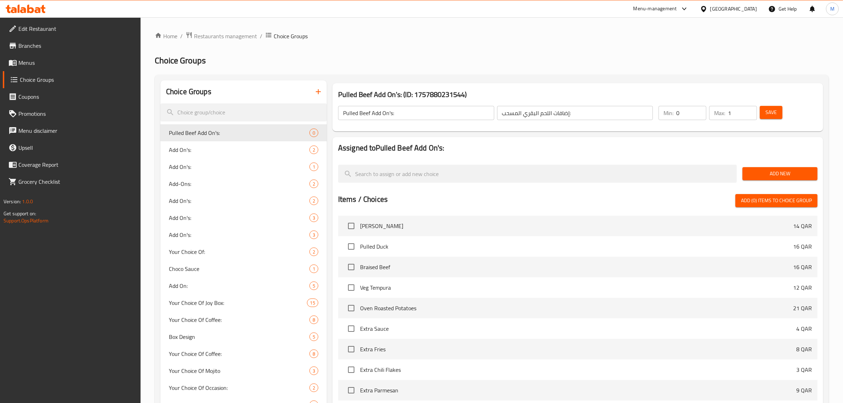
click at [782, 173] on span "Add New" at bounding box center [780, 173] width 64 height 9
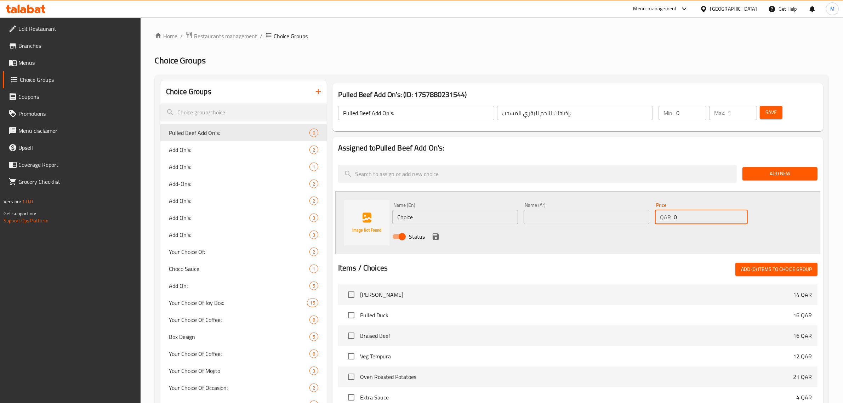
drag, startPoint x: 690, startPoint y: 216, endPoint x: 671, endPoint y: 215, distance: 19.5
click at [671, 215] on div "QAR 0 Price" at bounding box center [701, 217] width 93 height 14
type input "10"
click at [504, 213] on input "Choice" at bounding box center [455, 217] width 126 height 14
paste input "Extra pulled Beef"
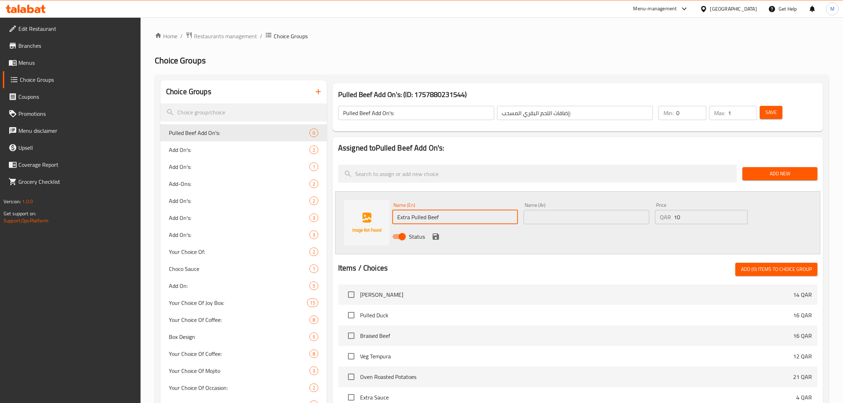
type input "Extra Pulled Beef"
click at [570, 224] on div "Name (Ar) Name (Ar)" at bounding box center [586, 213] width 131 height 27
click at [624, 257] on div at bounding box center [577, 260] width 479 height 6
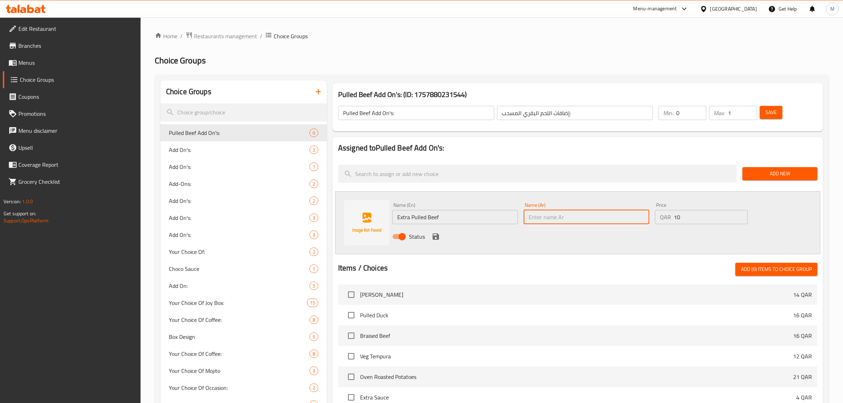
click at [619, 222] on input "text" at bounding box center [587, 217] width 126 height 14
paste input "ساندويتش لحم بقري مسحب"
click at [487, 216] on input "Extra Pulled Beef" at bounding box center [455, 217] width 126 height 14
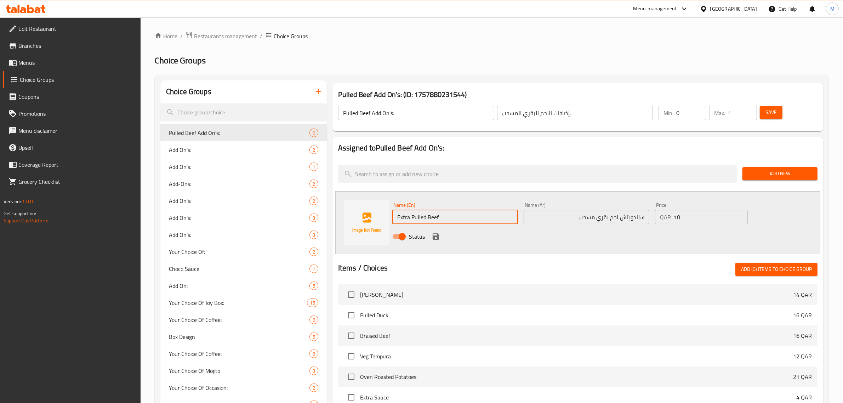
click at [487, 216] on input "Extra Pulled Beef" at bounding box center [455, 217] width 126 height 14
click at [620, 218] on input "ساندويتش لحم بقري مسحب" at bounding box center [587, 217] width 126 height 14
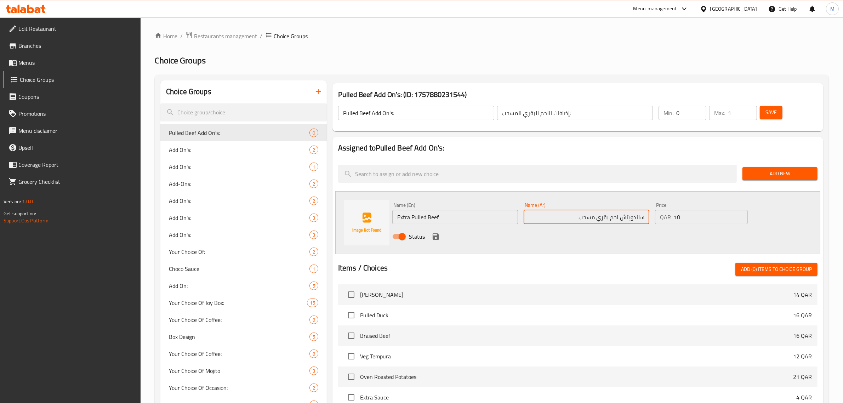
click at [620, 218] on input "ساندويتش لحم بقري مسحب" at bounding box center [587, 217] width 126 height 14
paste input "لحم بقري مسحب"
type input "إضافة لحم بقري مسحب"
click at [433, 236] on icon "save" at bounding box center [436, 236] width 6 height 6
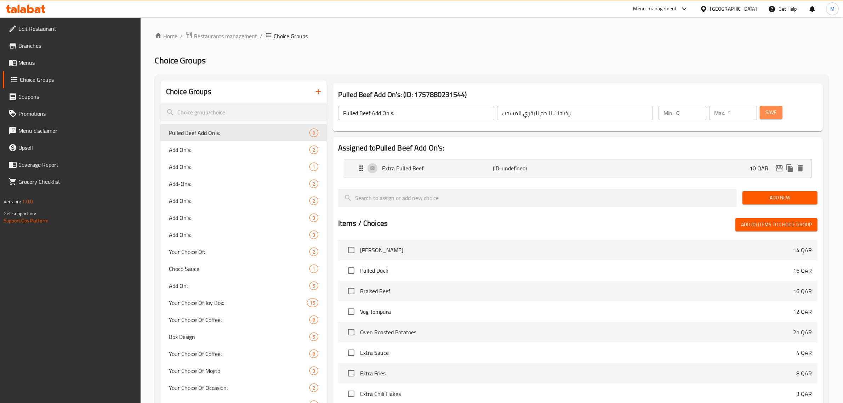
click at [765, 116] on span "Save" at bounding box center [770, 112] width 11 height 9
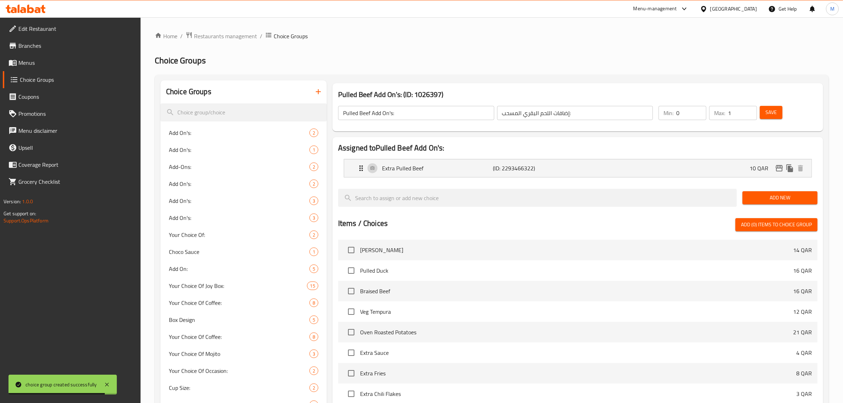
click at [702, 61] on h2 "Choice Groups" at bounding box center [492, 60] width 674 height 11
click at [769, 119] on div "Save" at bounding box center [784, 112] width 52 height 17
click at [768, 115] on span "Save" at bounding box center [770, 112] width 11 height 9
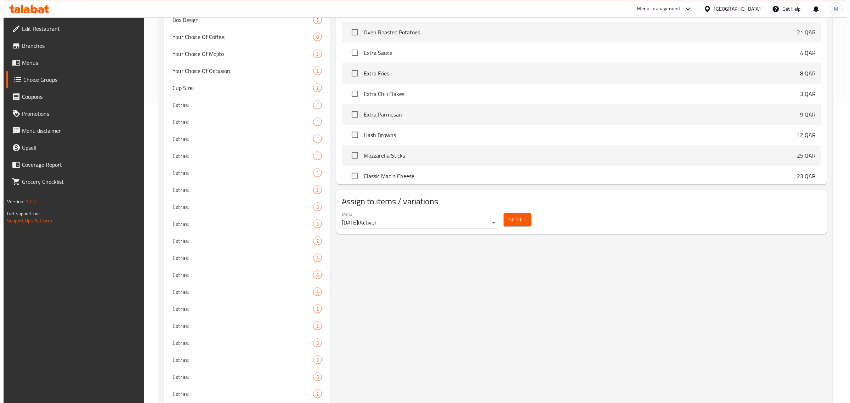
scroll to position [310, 0]
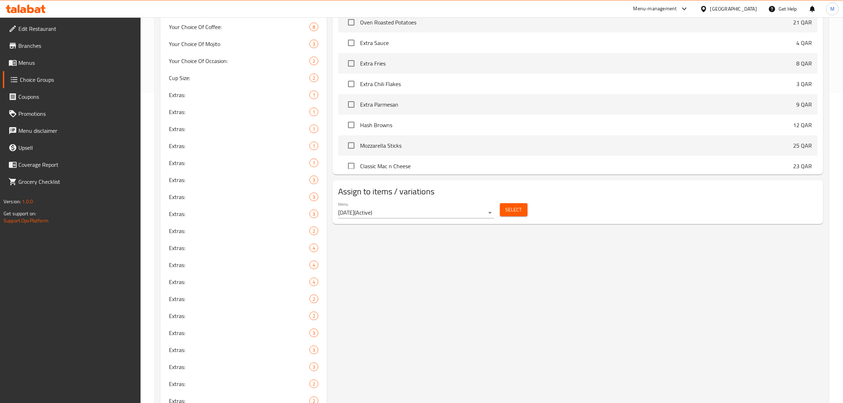
click at [514, 212] on span "Select" at bounding box center [514, 209] width 16 height 9
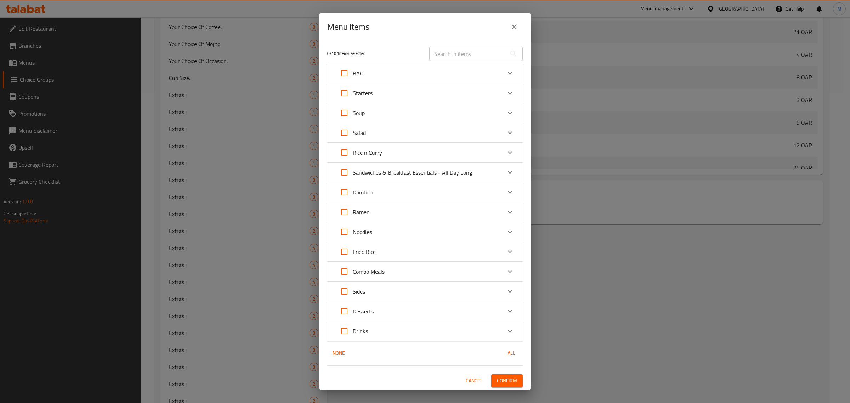
click at [442, 173] on p "Sandwiches & Breakfast Essentials - All Day Long" at bounding box center [412, 172] width 119 height 8
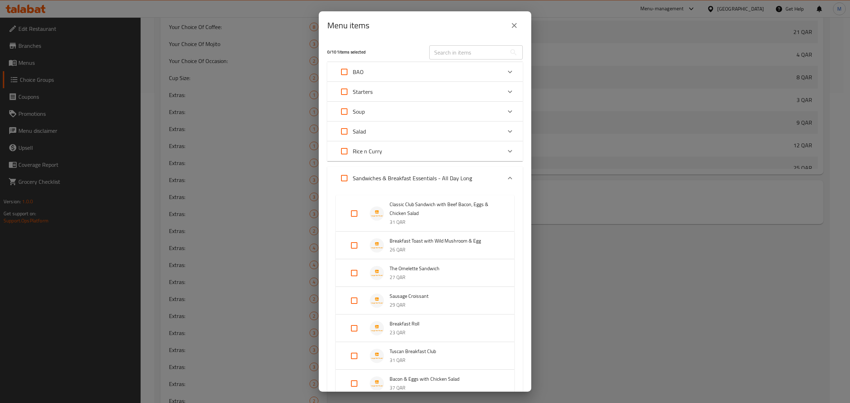
scroll to position [539, 0]
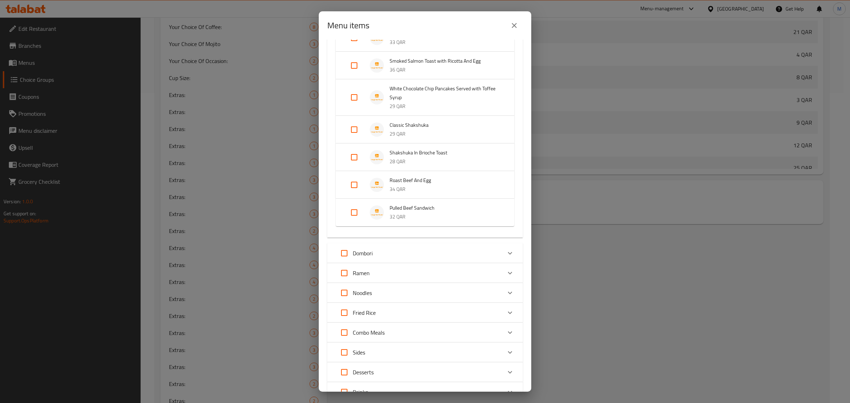
click at [352, 220] on input "Expand" at bounding box center [354, 212] width 17 height 17
checkbox input "true"
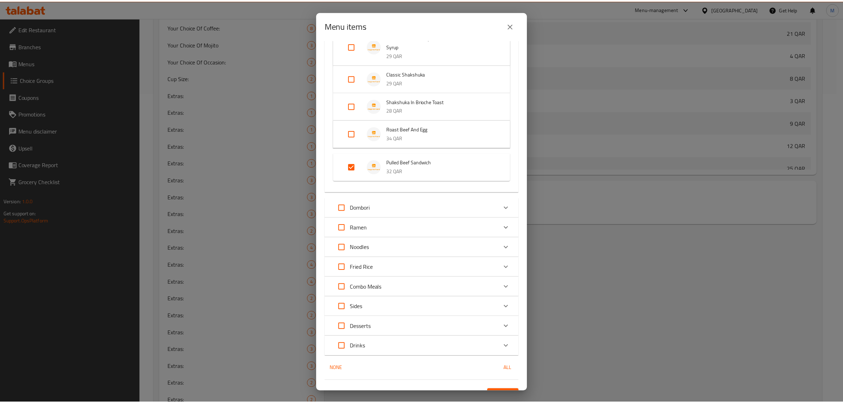
scroll to position [611, 0]
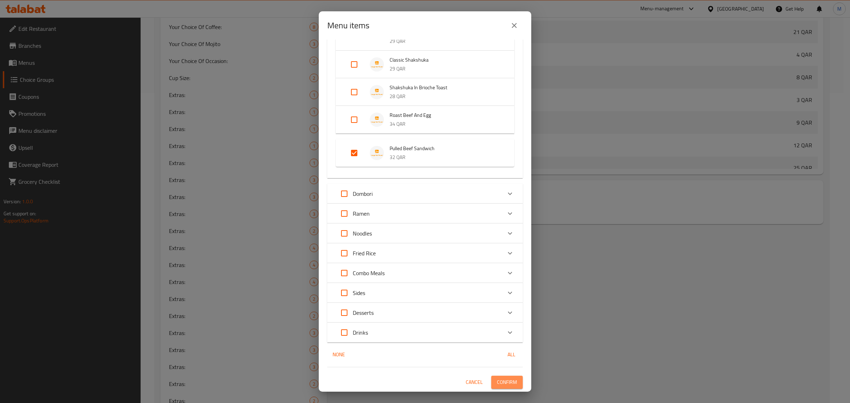
click at [497, 378] on span "Confirm" at bounding box center [507, 382] width 20 height 9
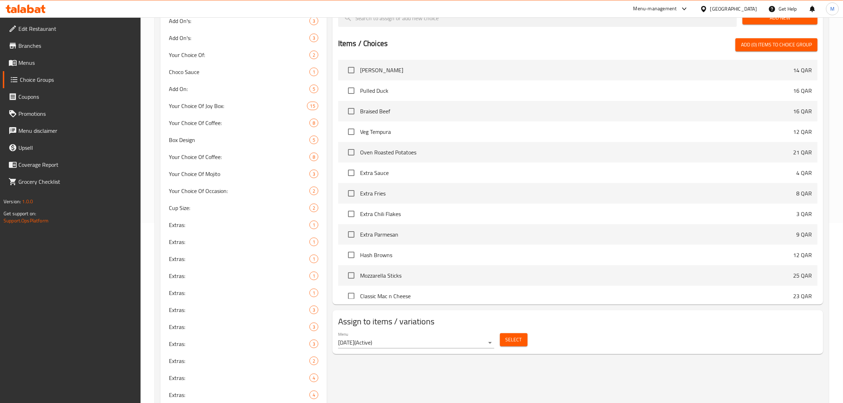
scroll to position [44, 0]
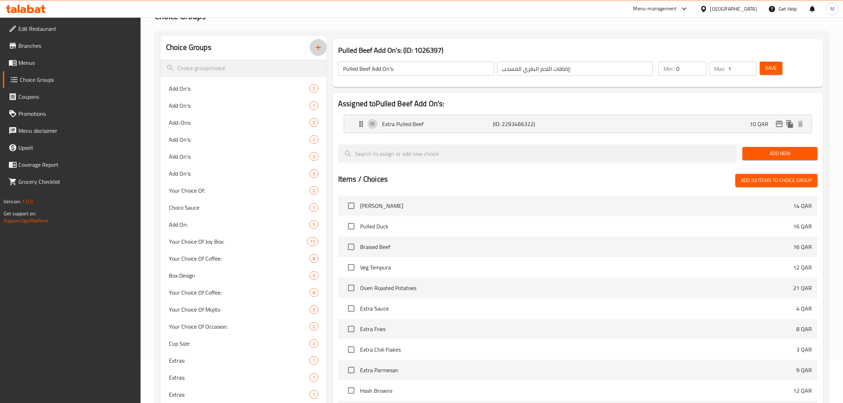
click at [320, 46] on icon "button" at bounding box center [318, 47] width 8 height 8
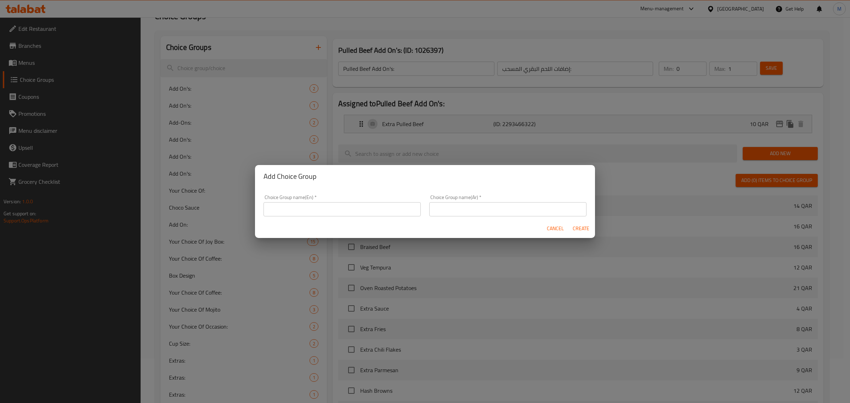
click at [353, 207] on input "text" at bounding box center [341, 209] width 157 height 14
paste input "Cheese Steak"
type input "Cheese Steak Add On's:"
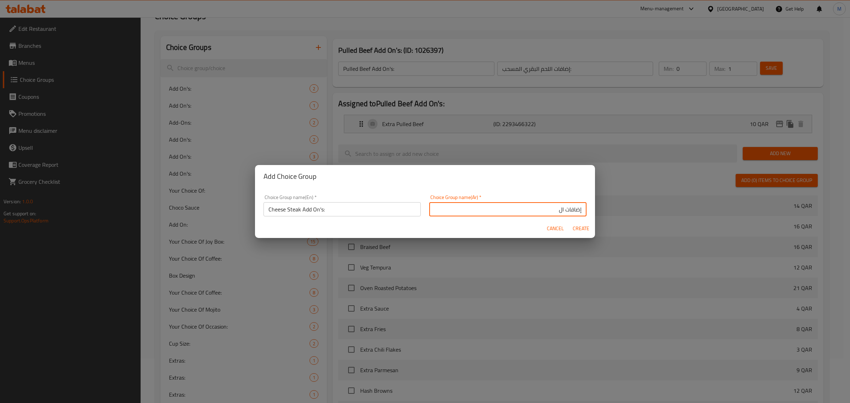
click at [540, 208] on input "إضافات ال" at bounding box center [507, 209] width 157 height 14
paste input "شريحة لحم [PERSON_NAME]"
type input "إضافات شريحة لحم يالجبن:"
click at [584, 225] on span "Create" at bounding box center [580, 228] width 17 height 9
type input "Cheese Steak Add On's:"
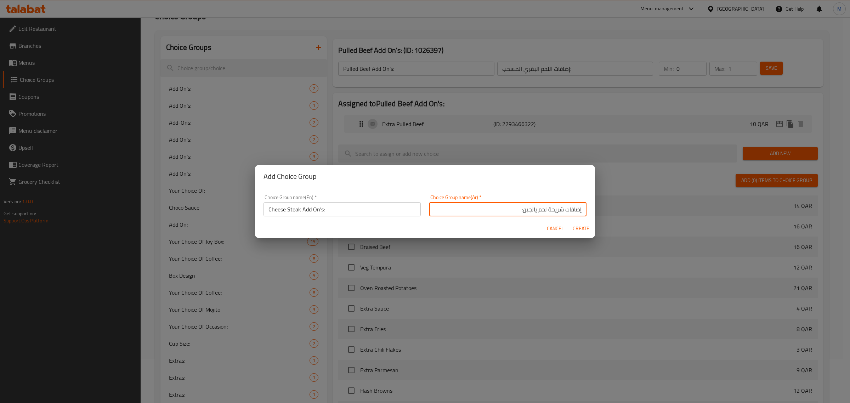
type input "إضافات شريحة لحم يالجبن:"
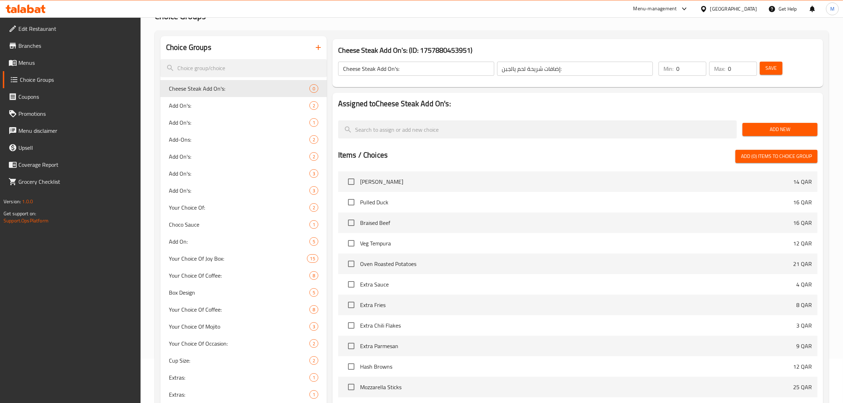
click at [769, 124] on button "Add New" at bounding box center [779, 129] width 75 height 13
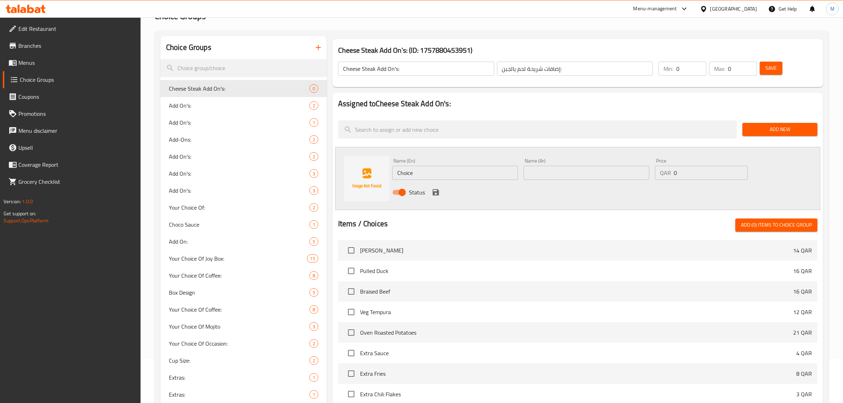
click at [468, 166] on input "Choice" at bounding box center [455, 173] width 126 height 14
paste input "Extra Beef"
drag, startPoint x: 684, startPoint y: 175, endPoint x: 671, endPoint y: 176, distance: 13.5
click at [671, 176] on div "QAR 0 Price" at bounding box center [701, 173] width 93 height 14
click at [621, 176] on input "text" at bounding box center [587, 173] width 126 height 14
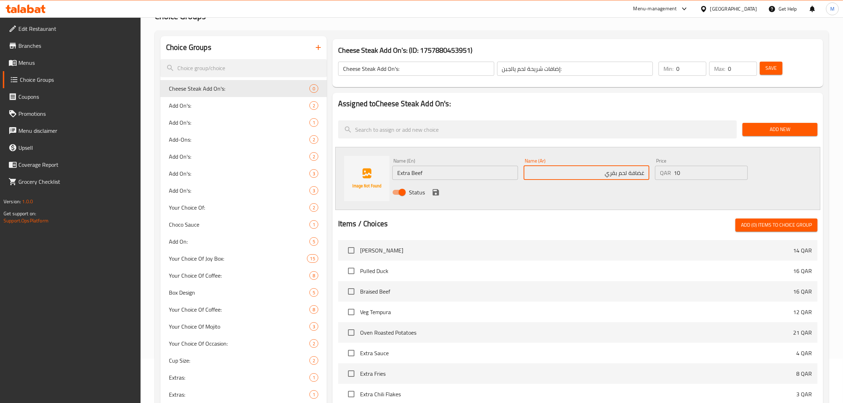
drag, startPoint x: 642, startPoint y: 172, endPoint x: 649, endPoint y: 171, distance: 7.5
click at [649, 171] on input "غضافة لحم بقري" at bounding box center [587, 173] width 126 height 14
click at [593, 173] on input "إضافة لحم بقري" at bounding box center [587, 173] width 126 height 14
click at [435, 194] on icon "save" at bounding box center [436, 192] width 8 height 8
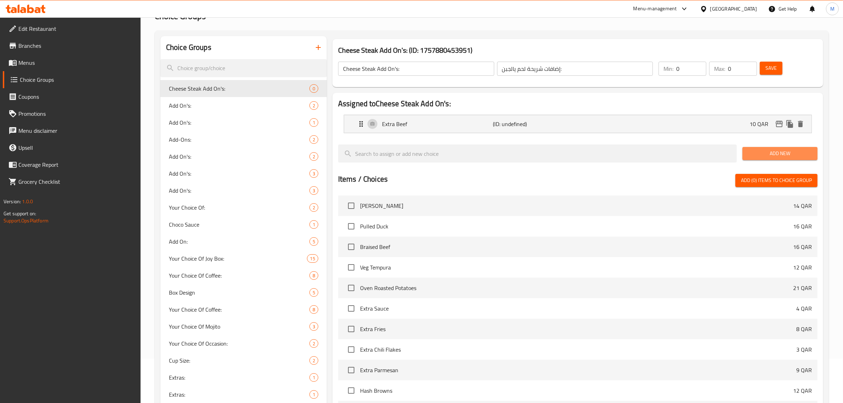
click at [767, 149] on button "Add New" at bounding box center [779, 153] width 75 height 13
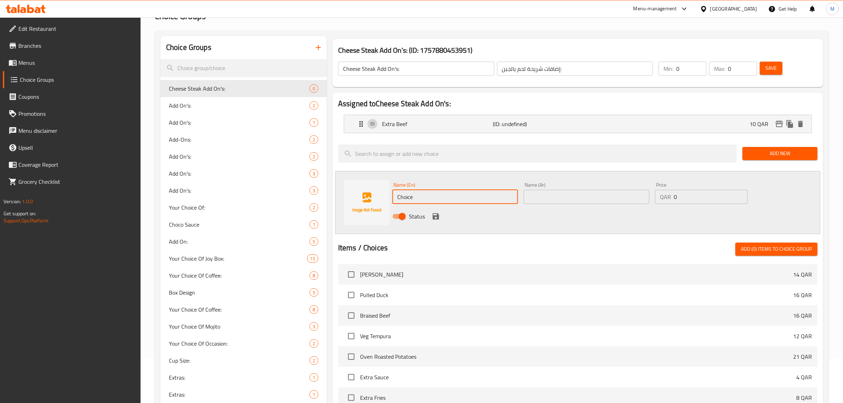
click at [507, 192] on input "Choice" at bounding box center [455, 197] width 126 height 14
paste input "Extra Chees"
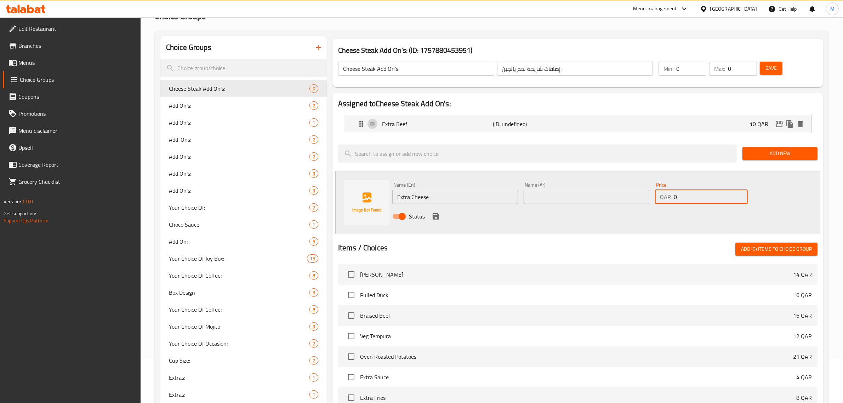
click at [678, 199] on input "0" at bounding box center [711, 197] width 74 height 14
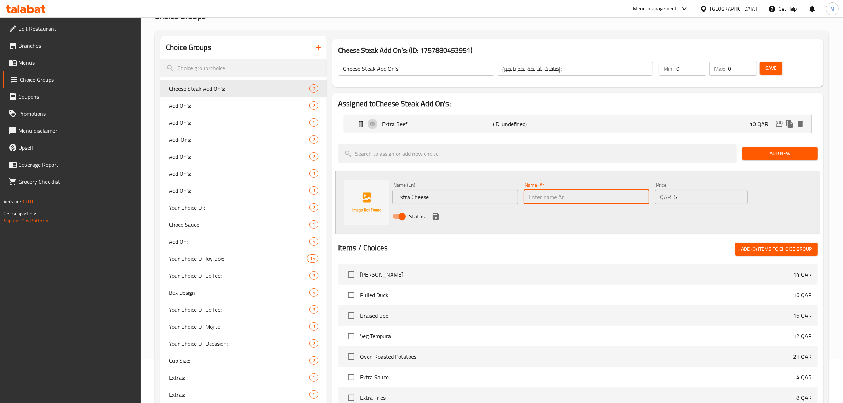
click at [603, 199] on input "text" at bounding box center [587, 197] width 126 height 14
click at [450, 216] on div "Status" at bounding box center [586, 216] width 394 height 19
click at [438, 215] on icon "save" at bounding box center [436, 216] width 6 height 6
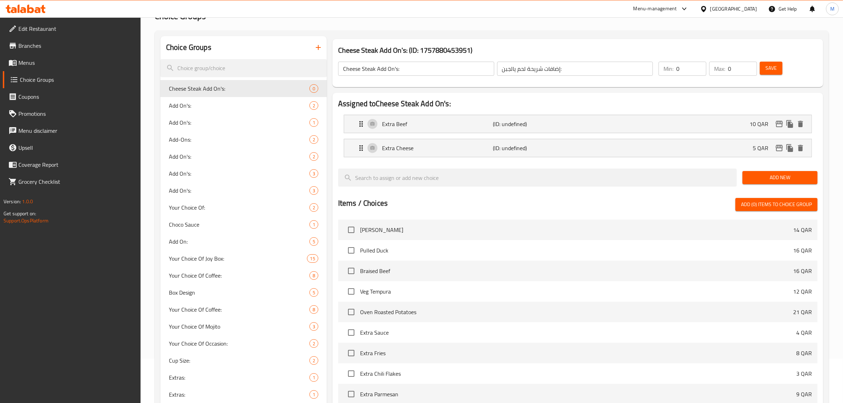
click at [501, 191] on div at bounding box center [577, 190] width 479 height 6
click at [719, 97] on div "Assigned to Cheese Steak Add On's: Extra Beef (ID: undefined) 10 QAR Name (En) …" at bounding box center [577, 278] width 491 height 371
click at [731, 67] on input "0" at bounding box center [742, 69] width 29 height 14
click at [774, 70] on span "Save" at bounding box center [770, 68] width 11 height 9
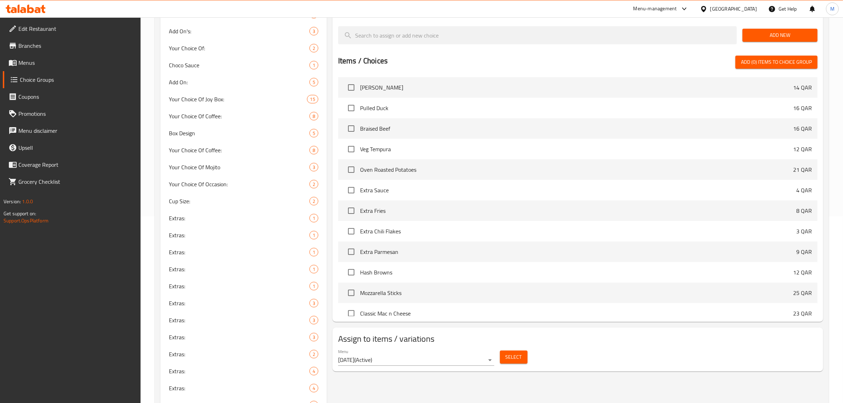
scroll to position [266, 0]
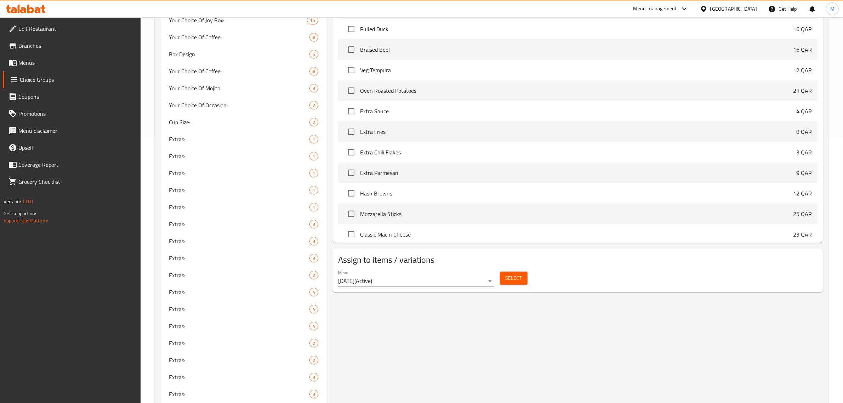
click at [508, 281] on span "Select" at bounding box center [514, 278] width 16 height 9
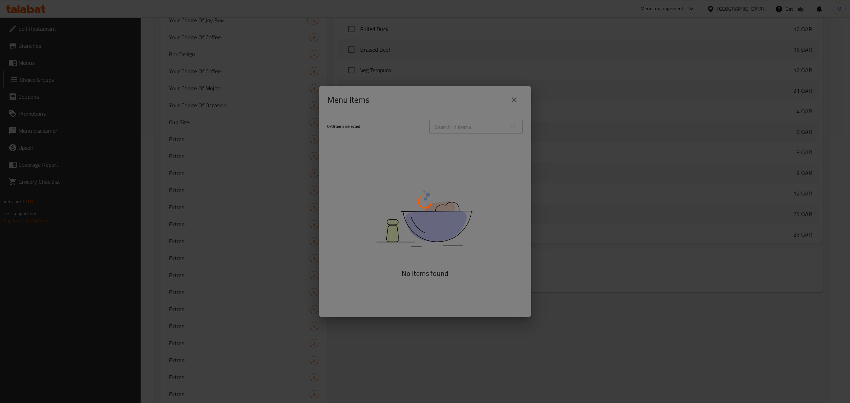
click at [545, 250] on div at bounding box center [425, 201] width 850 height 403
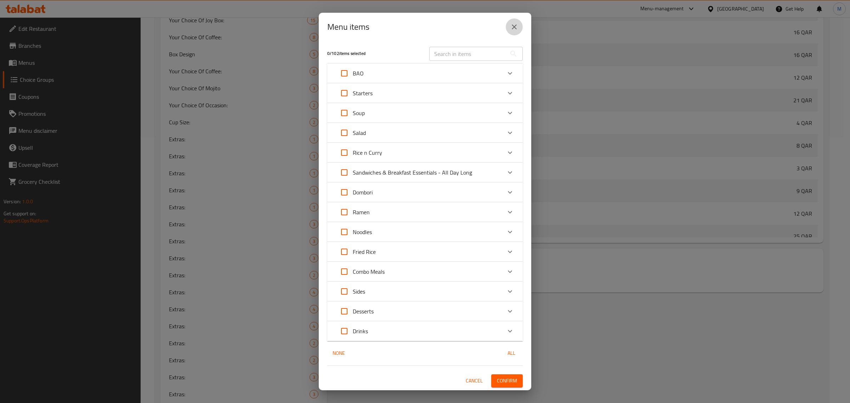
click at [511, 26] on icon "close" at bounding box center [514, 27] width 8 height 8
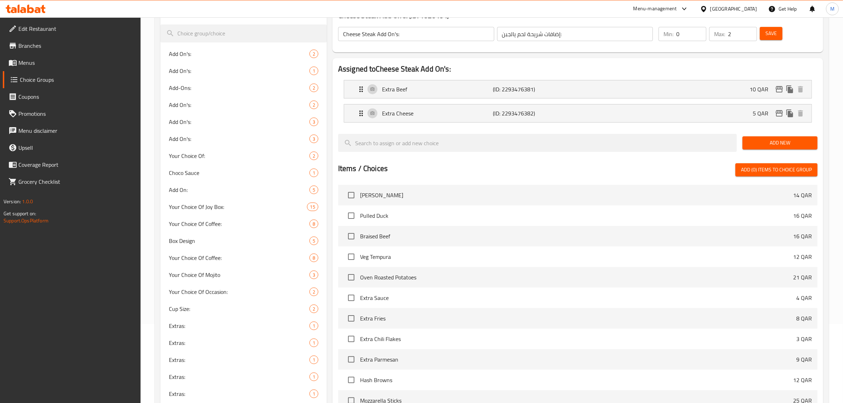
scroll to position [0, 0]
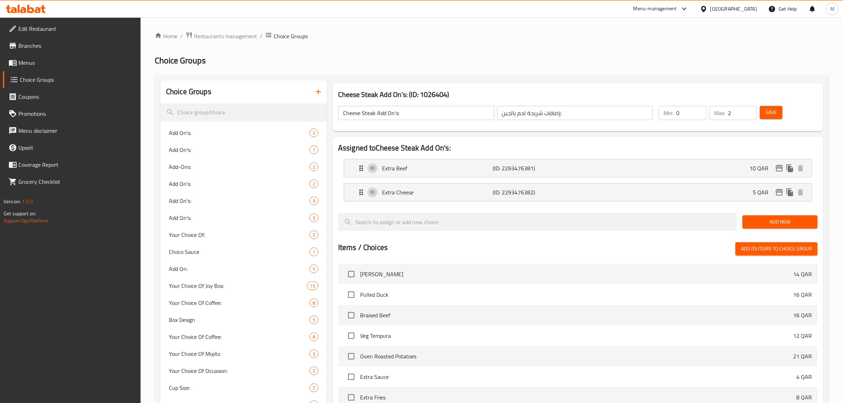
click at [422, 108] on input "Cheese Steak Add On's:" at bounding box center [416, 113] width 156 height 14
click at [386, 64] on h2 "Choice Groups" at bounding box center [492, 60] width 674 height 11
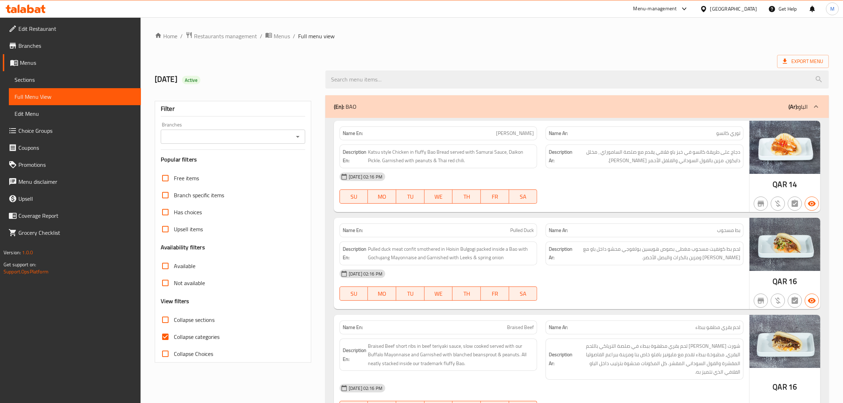
click at [297, 138] on icon "Open" at bounding box center [298, 136] width 8 height 8
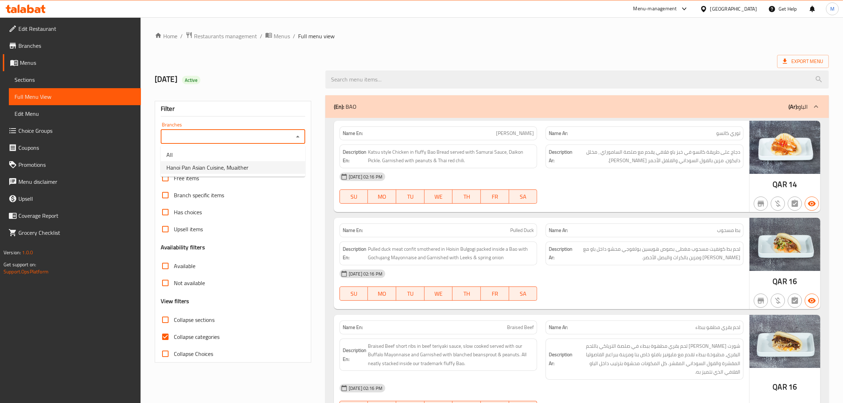
click at [262, 169] on li "⁠Hanoi Pan Asian Cuisine, Muaither" at bounding box center [233, 167] width 144 height 13
type input "⁠Hanoi Pan Asian Cuisine, Muaither"
click at [440, 101] on div "(En): BAO (Ar): الباو" at bounding box center [576, 106] width 503 height 23
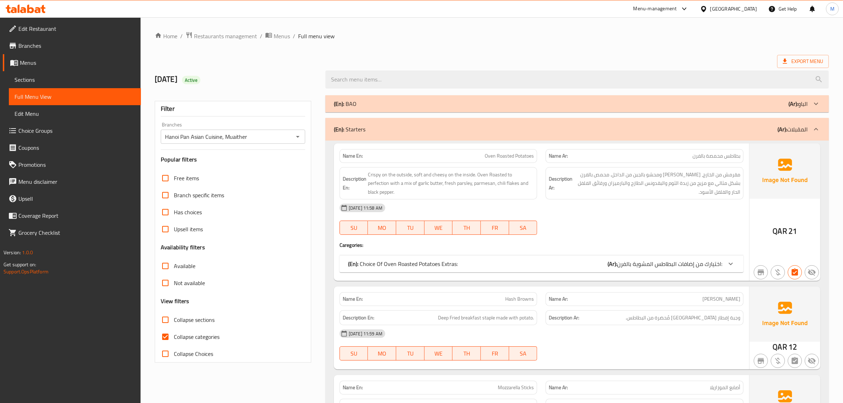
click at [656, 130] on div "(En): Starters (Ar): المقبلات" at bounding box center [571, 129] width 474 height 8
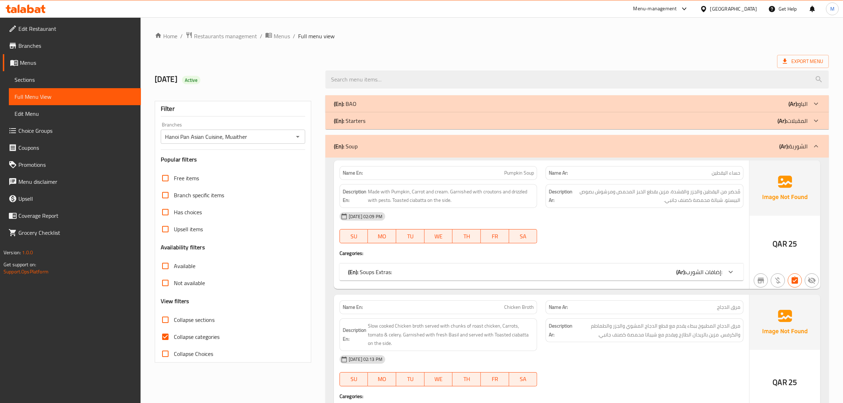
click at [655, 144] on div "(En): Soup (Ar): الشوربة" at bounding box center [571, 146] width 474 height 8
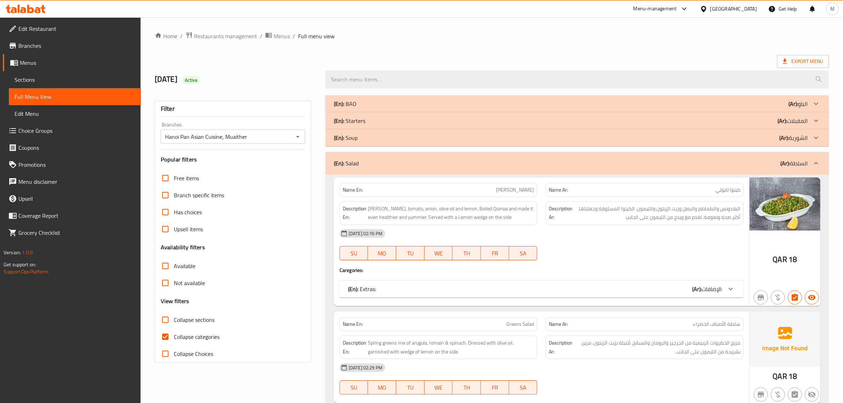
click at [659, 161] on div "(En): Salad (Ar): السلطة" at bounding box center [571, 163] width 474 height 8
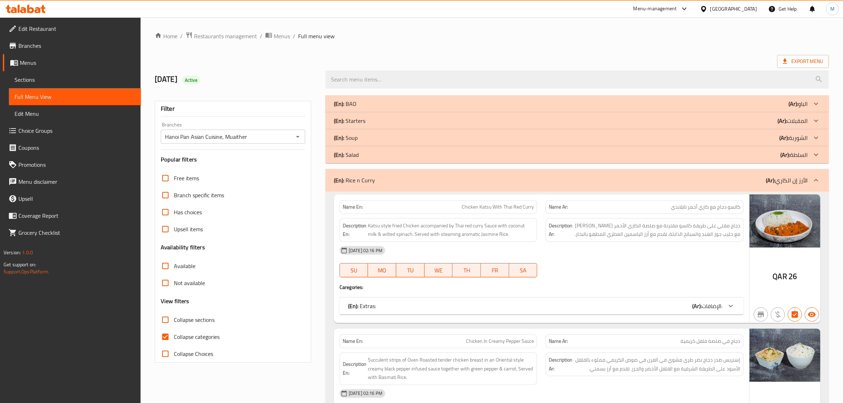
click at [661, 176] on div "(En): Rice n Curry (Ar): الأرز إن الكاري" at bounding box center [576, 180] width 503 height 23
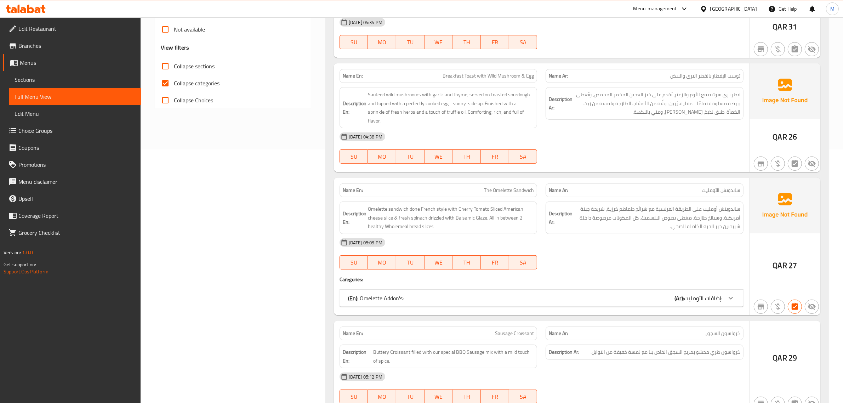
scroll to position [266, 0]
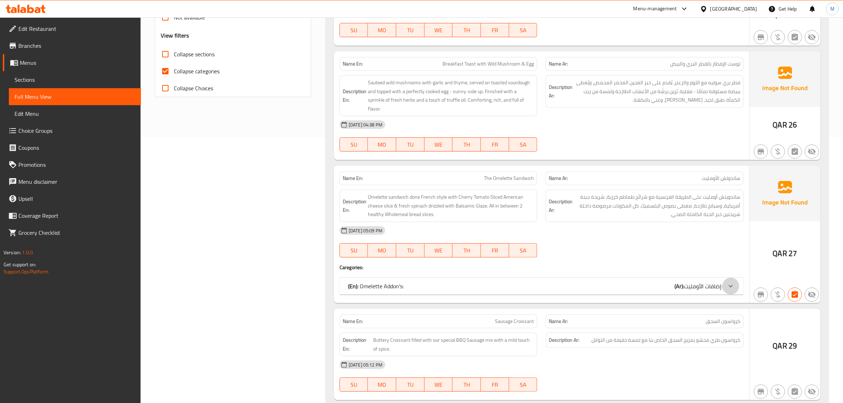
click at [735, 282] on icon at bounding box center [730, 286] width 8 height 8
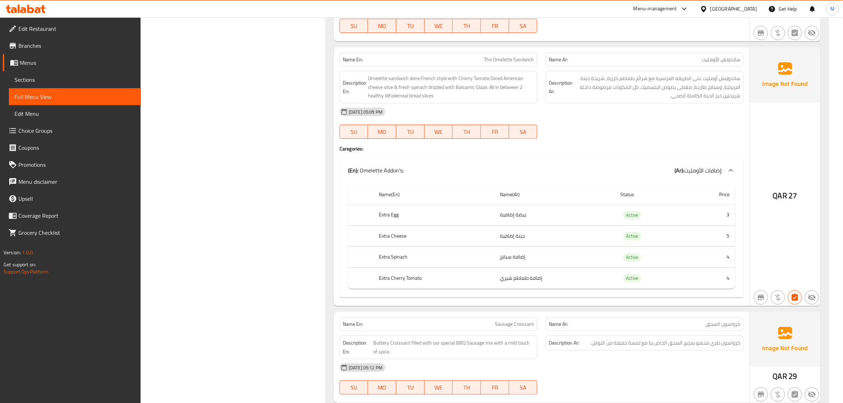
scroll to position [398, 0]
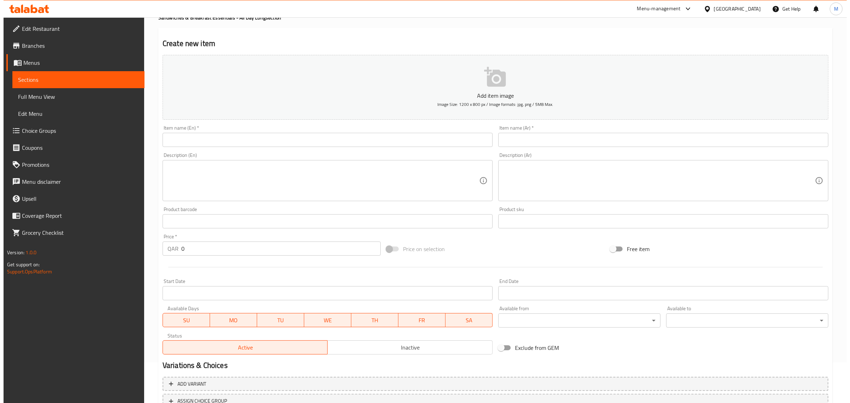
scroll to position [96, 0]
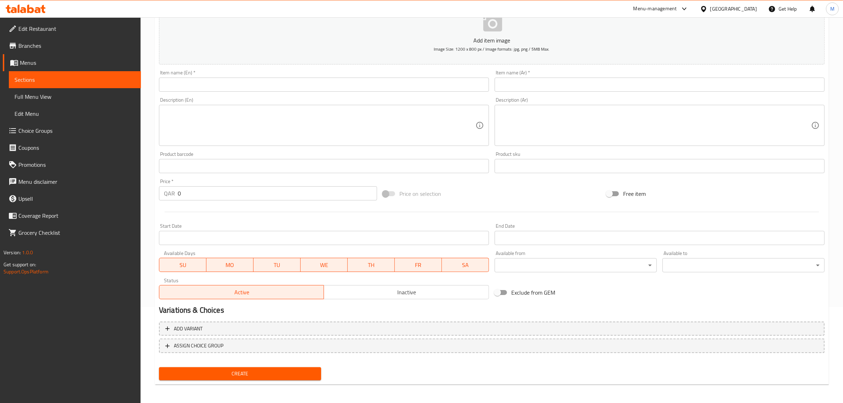
drag, startPoint x: 404, startPoint y: 292, endPoint x: 402, endPoint y: 296, distance: 4.4
click at [404, 292] on span "Inactive" at bounding box center [406, 292] width 159 height 10
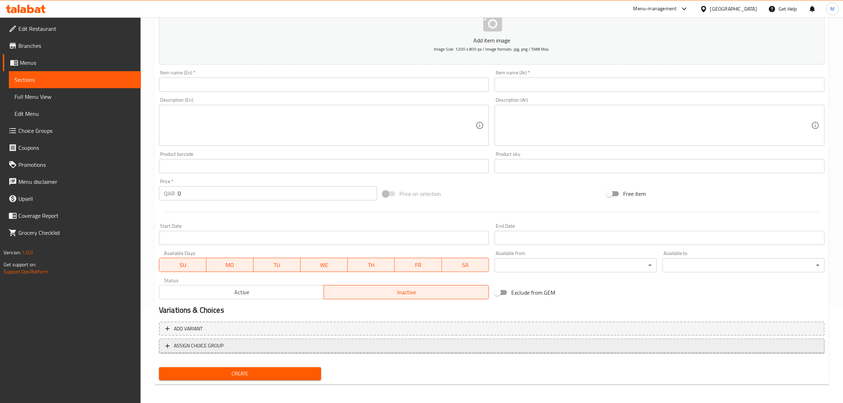
click at [314, 344] on span "ASSIGN CHOICE GROUP" at bounding box center [491, 345] width 653 height 9
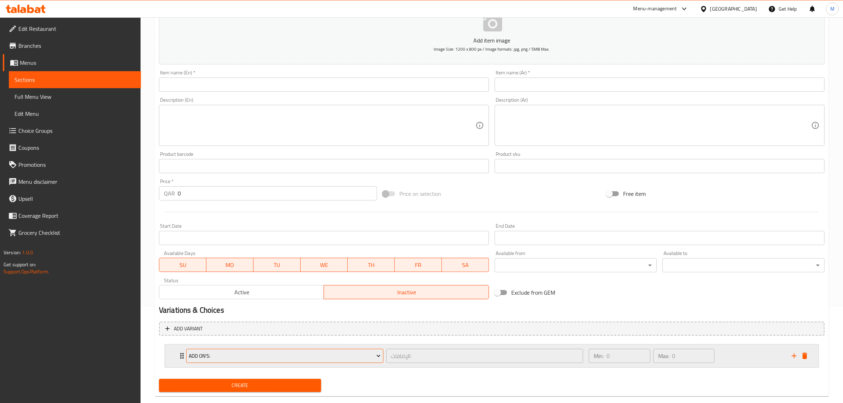
click at [331, 360] on span "Add On's:" at bounding box center [285, 356] width 192 height 9
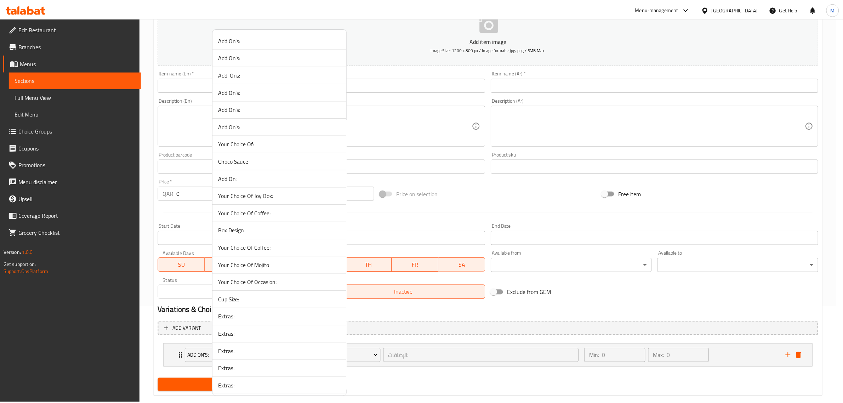
scroll to position [1169, 0]
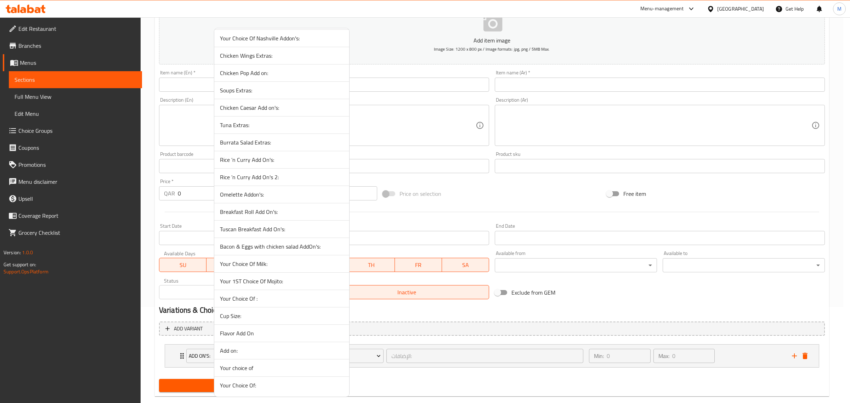
click at [315, 247] on span "Bacon & Eggs with chicken salad AddOn's:" at bounding box center [282, 246] width 124 height 8
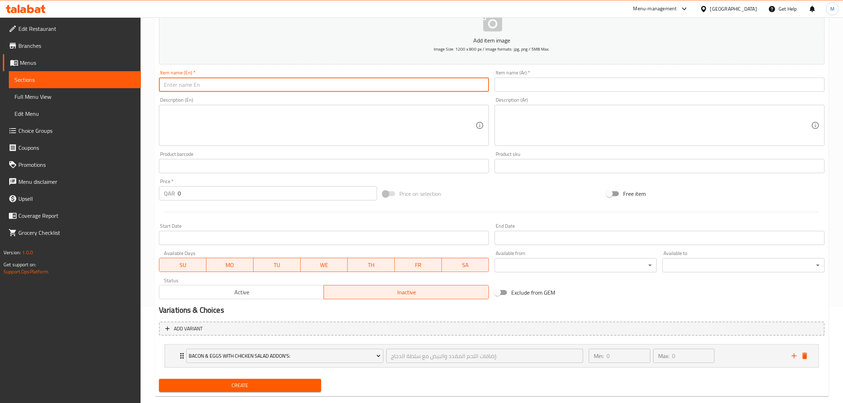
click at [390, 88] on input "text" at bounding box center [324, 85] width 330 height 14
paste input "Bacon & Eggs with chicken salad"
click at [406, 81] on input "Bacon & Eggs with chicken salad" at bounding box center [324, 85] width 330 height 14
click at [406, 80] on input "Bacon & Eggs with chicken salad" at bounding box center [324, 85] width 330 height 14
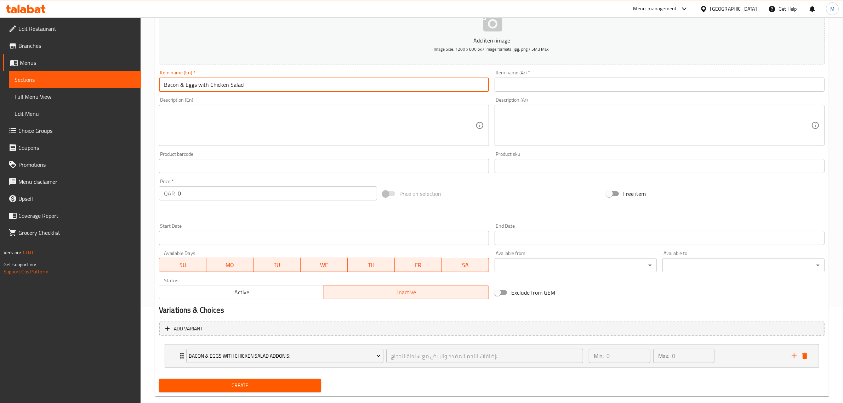
type input "Bacon & Eggs with Chicken Salad"
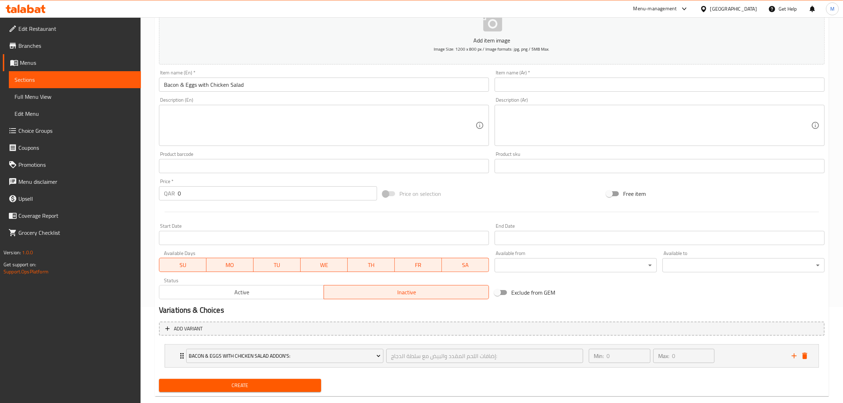
click at [498, 204] on div at bounding box center [491, 211] width 671 height 17
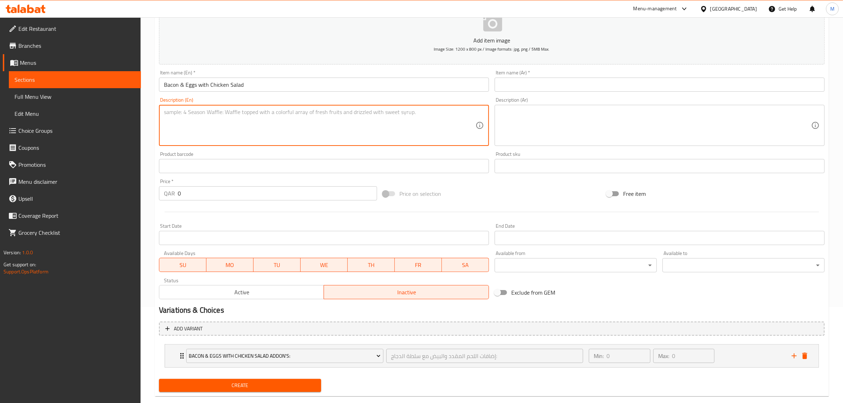
click at [397, 135] on textarea at bounding box center [320, 126] width 312 height 34
paste textarea "Sun-dried tomato infused Ciabatta with a Light spread of cream cheese & chives.…"
type textarea "Sun-dried tomato infused Ciabatta with a Light spread of cream cheese & chives.…"
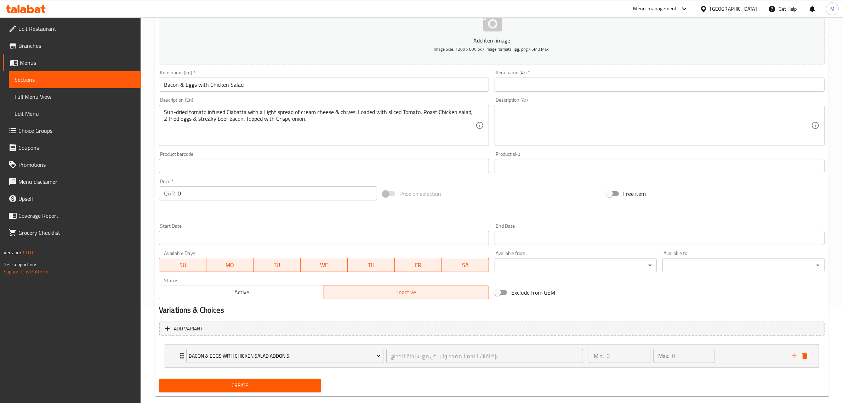
click at [617, 139] on textarea at bounding box center [656, 126] width 312 height 34
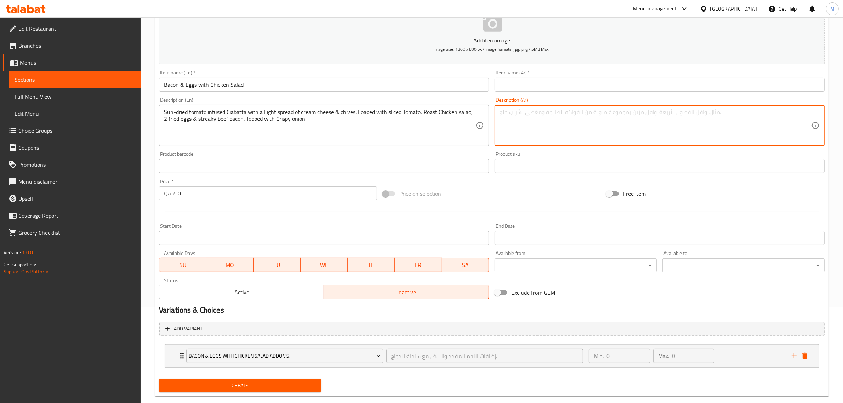
paste textarea "خبز شباتة بنكهة الطماطم المجففة مع طبقة خفيفة من جبنة الكريمة وشرائح الثوم المع…"
drag, startPoint x: 790, startPoint y: 113, endPoint x: 811, endPoint y: 112, distance: 21.2
click at [811, 112] on textarea "خبز شباتة بنكهة الطماطم المجففة مع طبقة خفيفة من جبنة الكريمة وشرائح الثوم المع…" at bounding box center [656, 126] width 312 height 34
paste textarea "يباتا"
type textarea "خبز شيباتا بنكهة الطماطم المجففة مع طبقة خفيفة من جبنة الكريمة وشرائح الثوم [PE…"
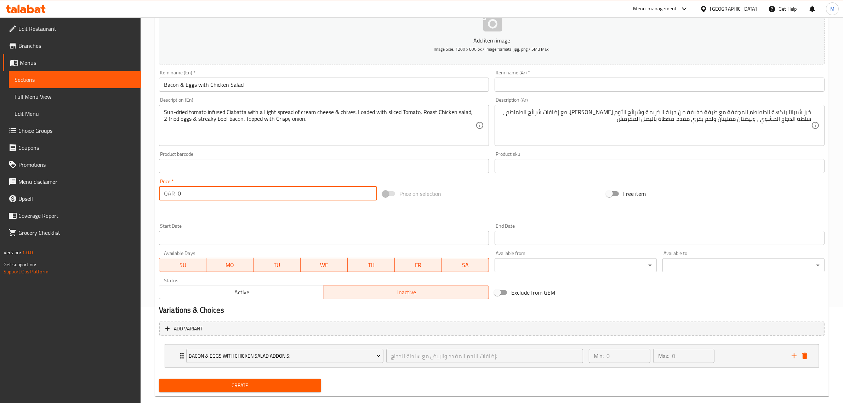
click at [281, 190] on input "0" at bounding box center [277, 193] width 199 height 14
type input "37"
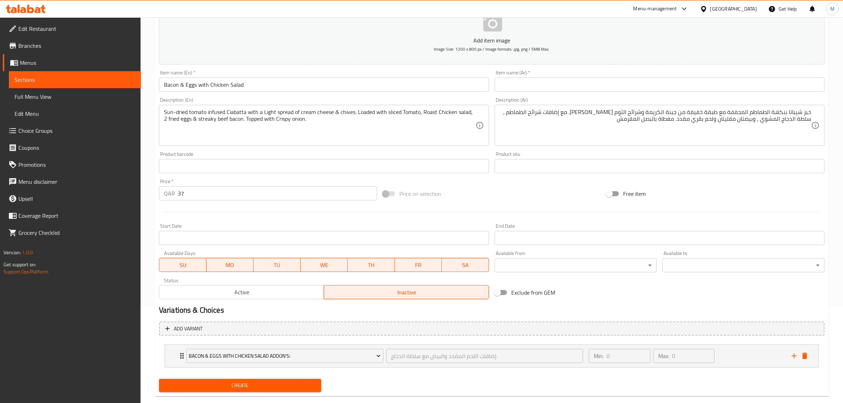
click at [478, 196] on div "Price on selection" at bounding box center [492, 193] width 224 height 19
click at [734, 89] on input "text" at bounding box center [660, 85] width 330 height 14
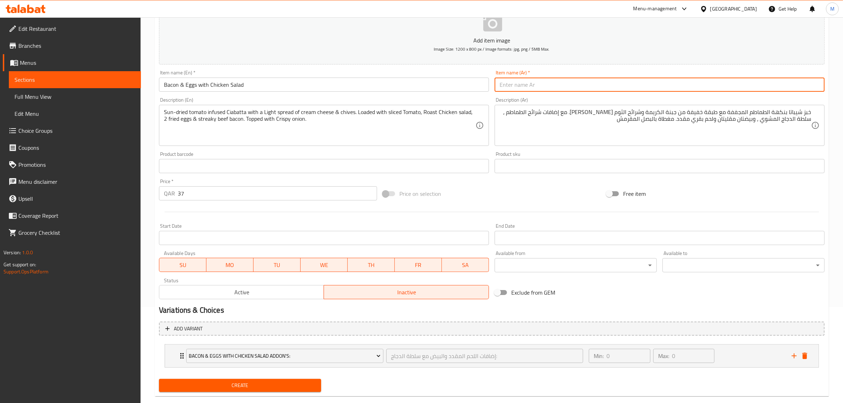
paste input "اللحم المقدد والبيض مع سلطة الدجاج"
type input "اللحم المقدد والبيض مع سلطة الدجاج"
click at [568, 184] on div "Price on selection" at bounding box center [492, 193] width 224 height 19
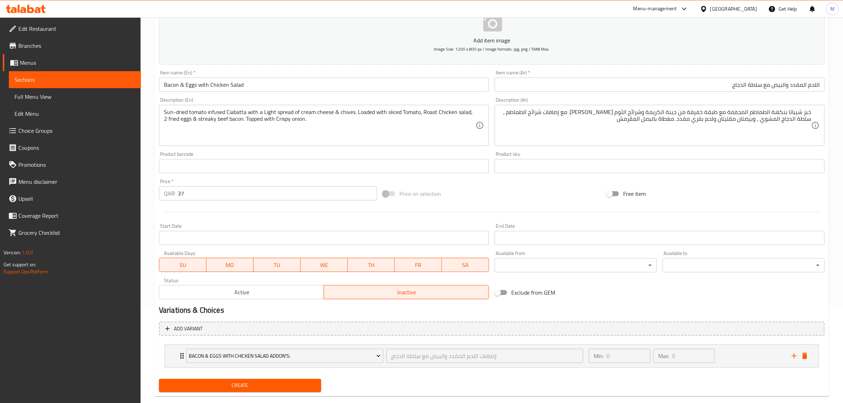
click at [480, 189] on div "Price on selection" at bounding box center [492, 193] width 224 height 19
click at [481, 188] on div "Price on selection" at bounding box center [492, 193] width 224 height 19
click at [737, 359] on div "Min: 0 ​ Max: 0 ​" at bounding box center [686, 355] width 203 height 23
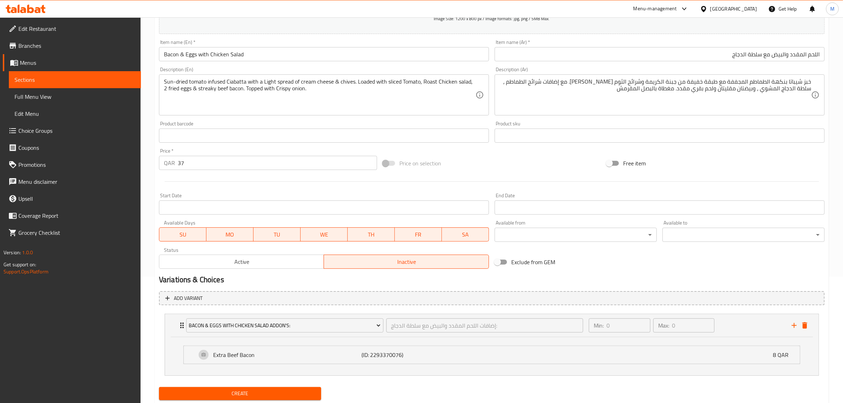
scroll to position [147, 0]
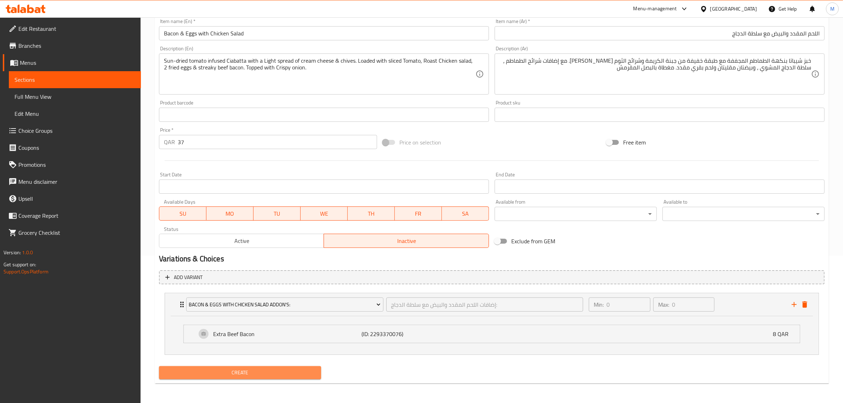
click at [267, 374] on span "Create" at bounding box center [240, 372] width 151 height 9
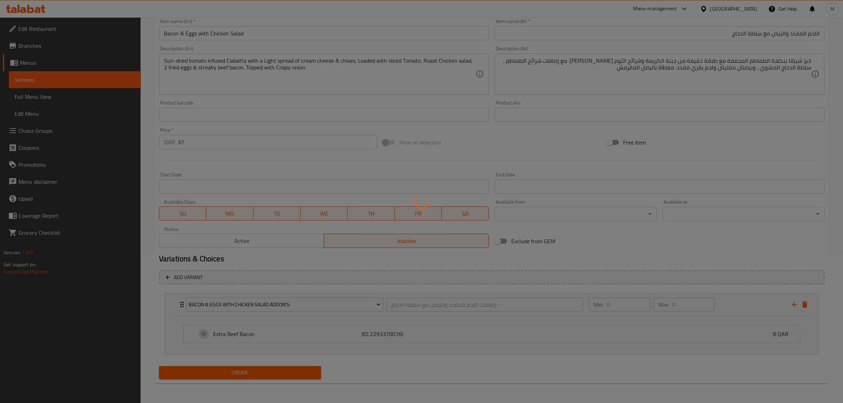
type input "0"
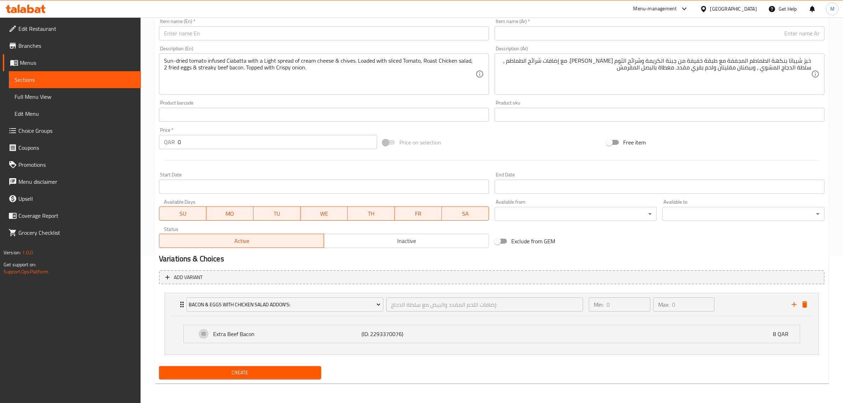
drag, startPoint x: 808, startPoint y: 304, endPoint x: 811, endPoint y: 305, distance: 3.9
click at [808, 304] on icon "delete" at bounding box center [804, 304] width 8 height 8
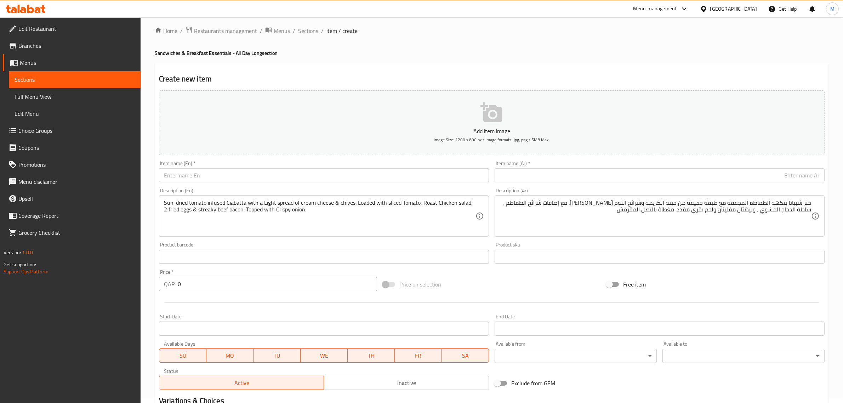
scroll to position [0, 0]
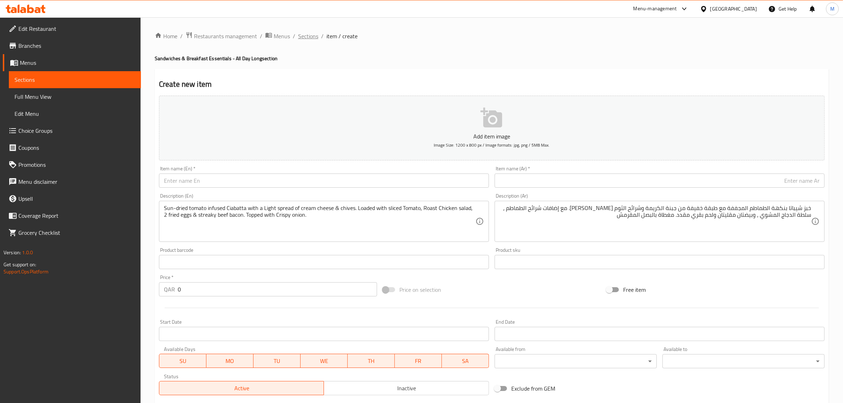
click at [314, 35] on span "Sections" at bounding box center [308, 36] width 20 height 8
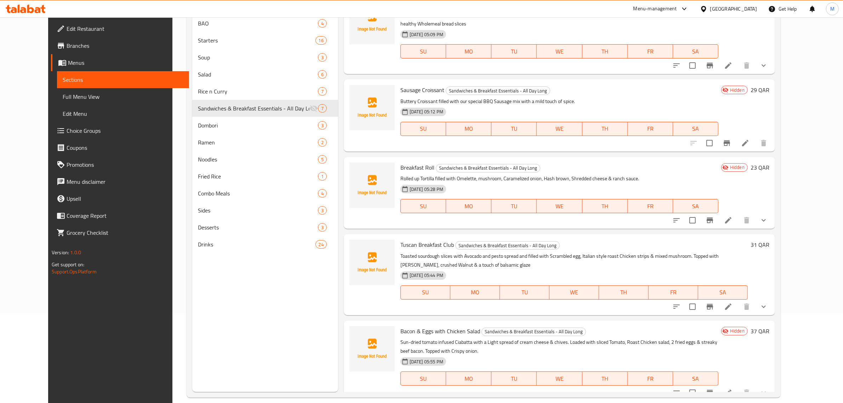
scroll to position [99, 0]
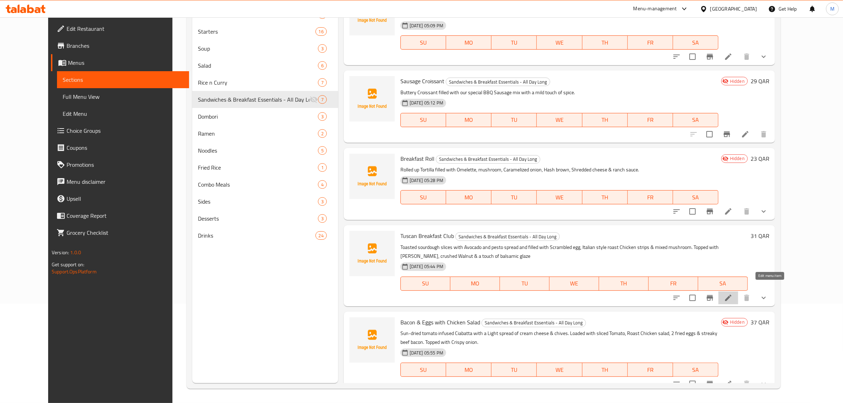
click at [733, 294] on icon at bounding box center [728, 298] width 8 height 8
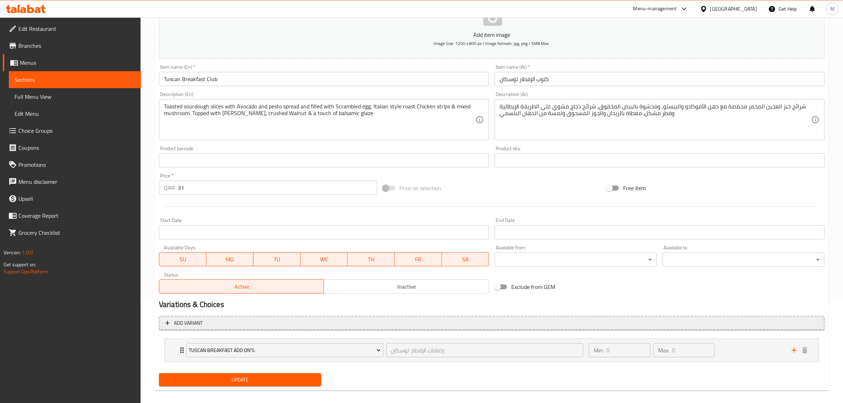
scroll to position [108, 0]
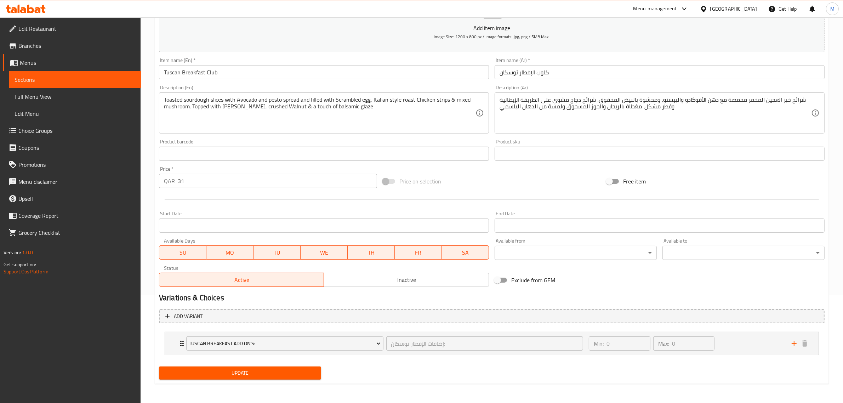
click at [390, 279] on span "Inactive" at bounding box center [406, 280] width 159 height 10
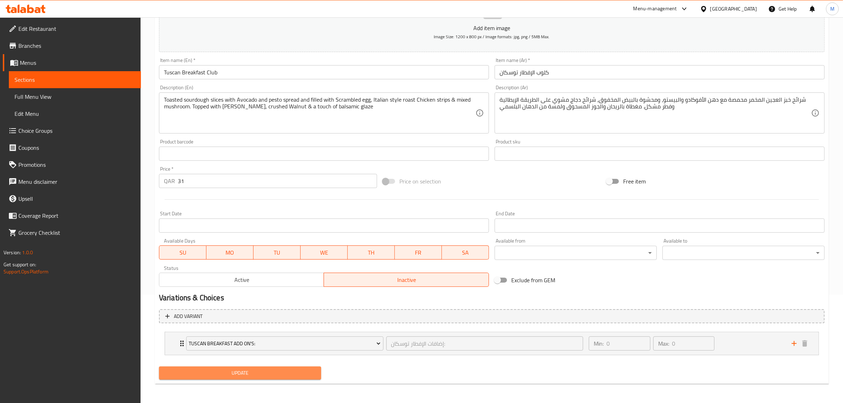
click at [308, 377] on button "Update" at bounding box center [240, 372] width 162 height 13
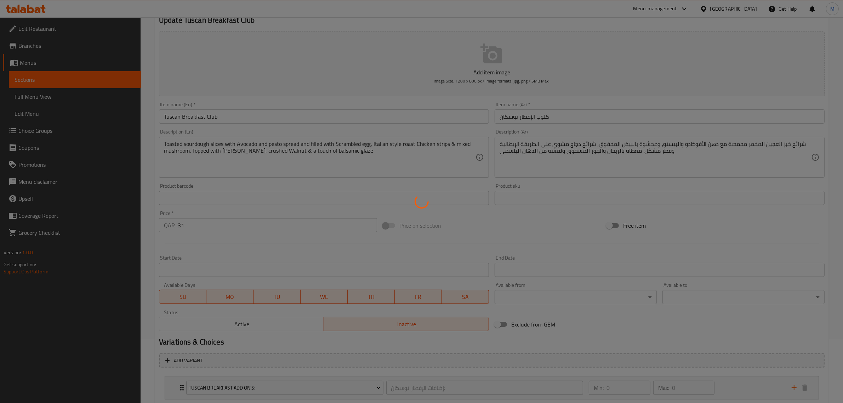
scroll to position [0, 0]
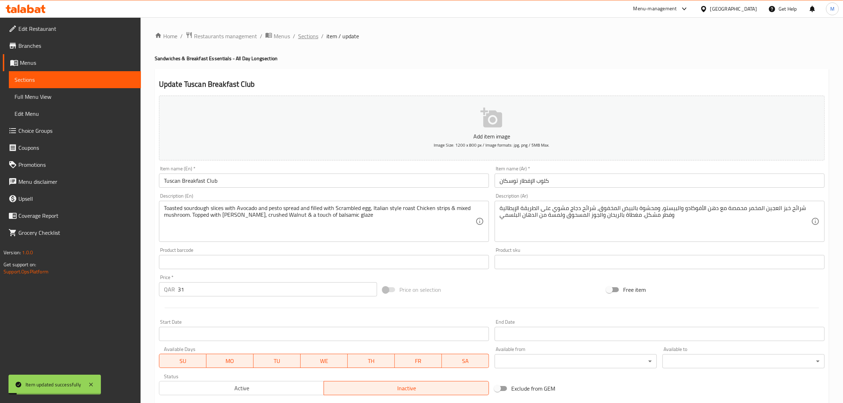
click at [309, 38] on span "Sections" at bounding box center [308, 36] width 20 height 8
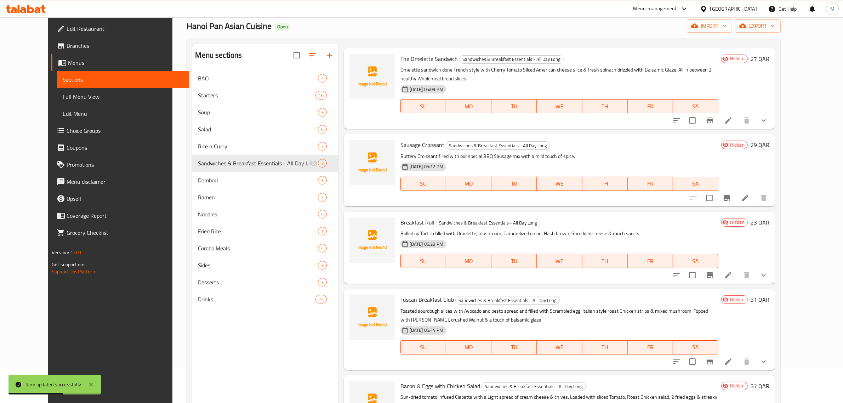
scroll to position [99, 0]
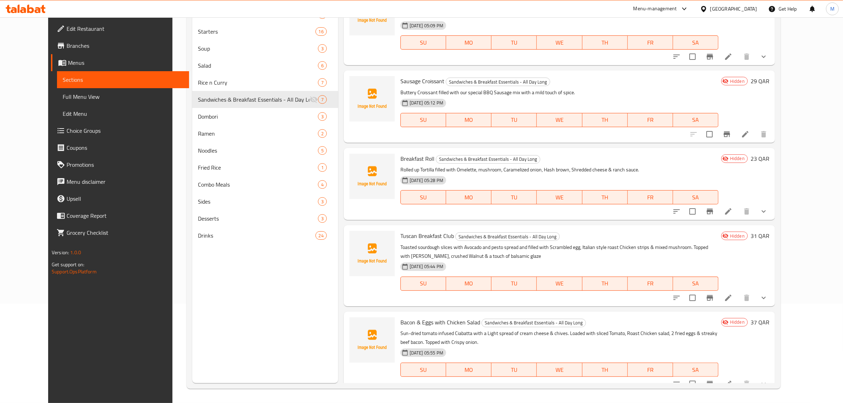
click at [562, 260] on div "14-09-2025 05:44 PM SU MO TU WE TH FR SA" at bounding box center [560, 279] width 324 height 38
click at [731, 381] on icon at bounding box center [728, 384] width 6 height 6
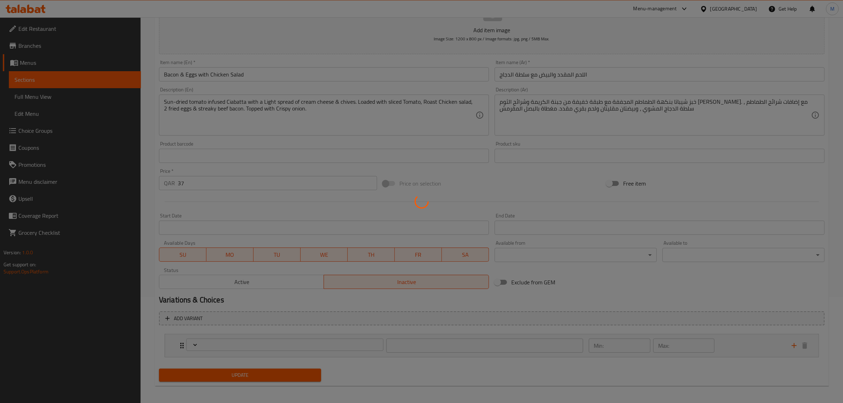
scroll to position [108, 0]
type input "إضافات اللحم المقدد والبيض مع سلطة الدجاج:"
type input "0"
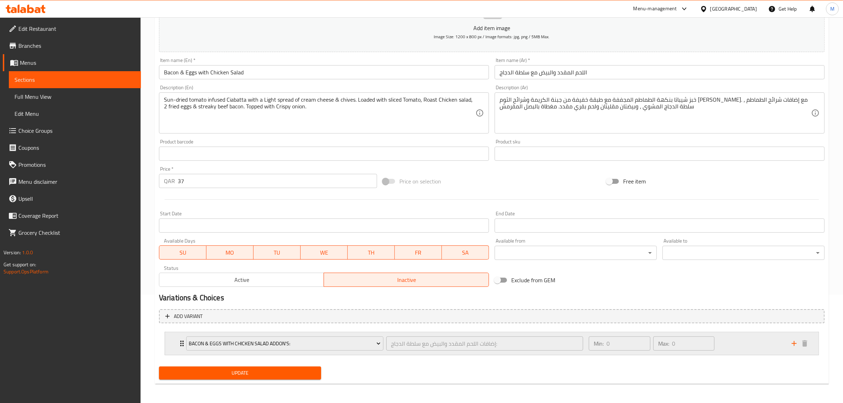
click at [723, 342] on div "Min: 0 ​ Max: 0 ​" at bounding box center [686, 343] width 203 height 23
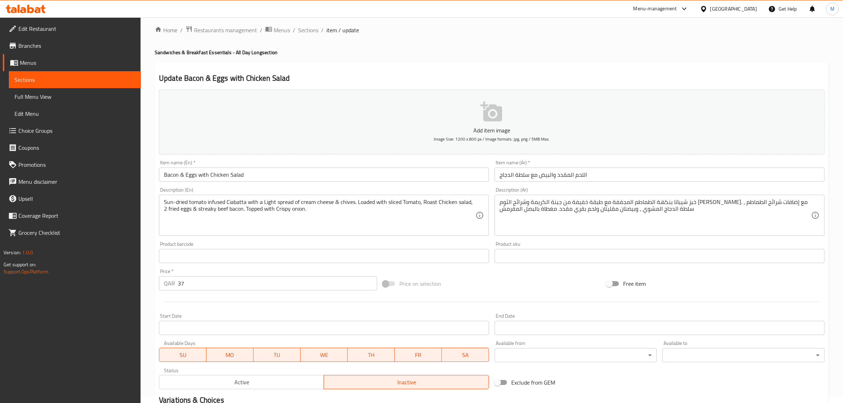
scroll to position [0, 0]
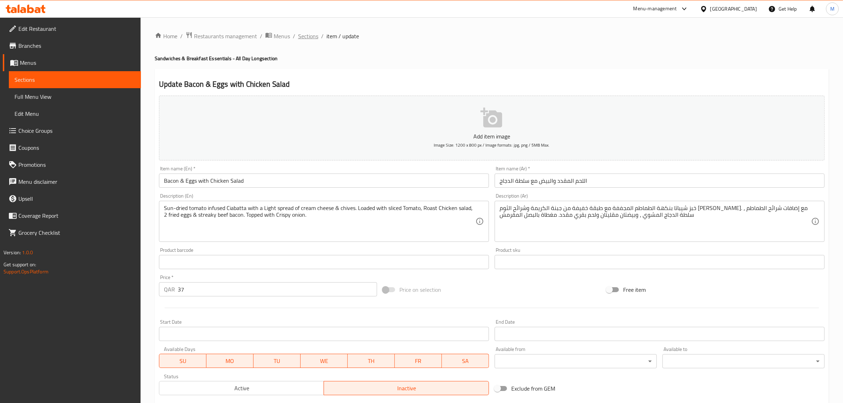
click at [307, 38] on span "Sections" at bounding box center [308, 36] width 20 height 8
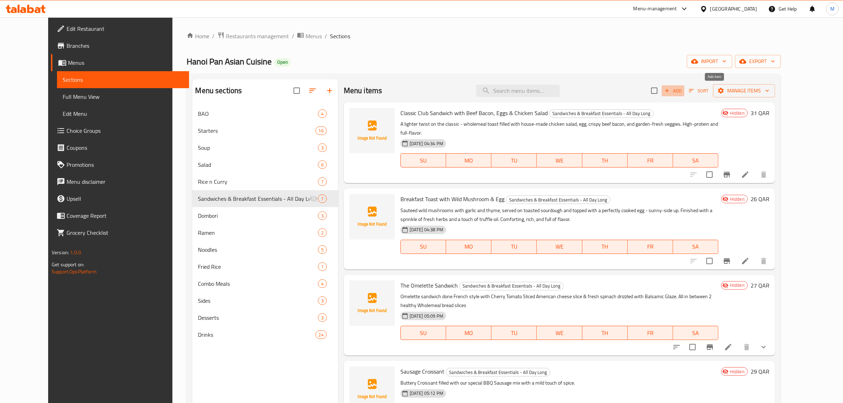
click at [683, 91] on span "Add" at bounding box center [672, 91] width 19 height 8
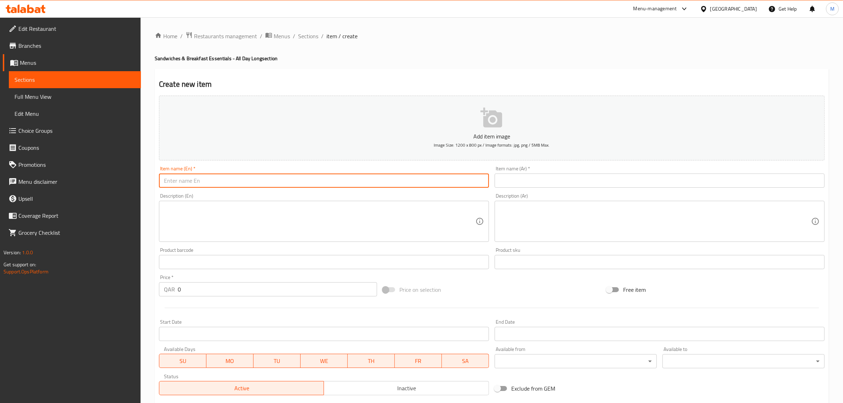
click at [358, 184] on input "text" at bounding box center [324, 180] width 330 height 14
paste input "Pesto and Burrata sandwich with Roast Chicken"
click at [327, 178] on input "Pesto and Burrata Sandwich with Roast Chicken" at bounding box center [324, 180] width 330 height 14
type input "Pesto and Burrata Sandwich with Roast Chicken"
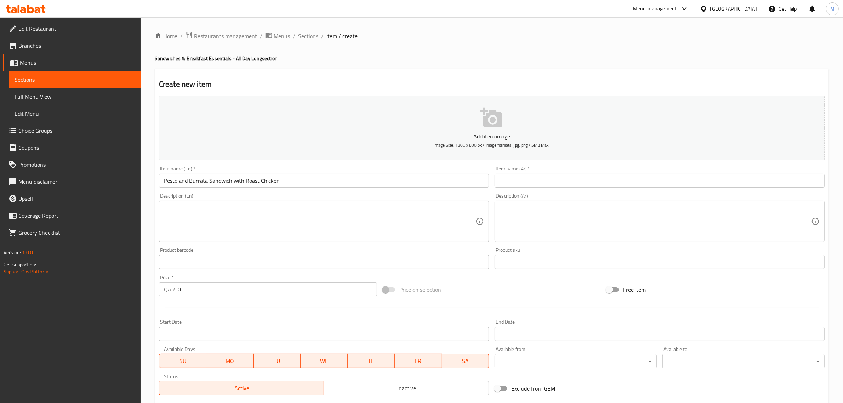
click at [390, 233] on textarea at bounding box center [320, 222] width 312 height 34
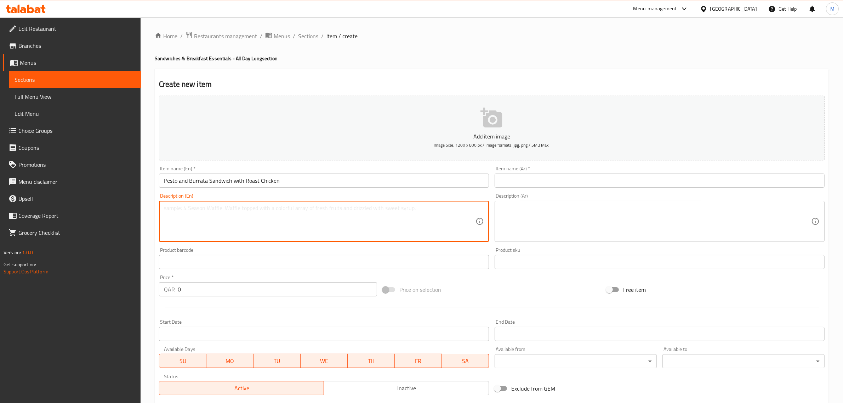
paste textarea "Olive infused Ciabatta with Fresh Tomato slices glazed in olive oil, premium Bu…"
click at [386, 211] on textarea "Olive infused Ciabatta with Fresh Tomato slices glazed in olive oil, premium Bu…" at bounding box center [320, 222] width 312 height 34
click at [460, 220] on textarea "Olive infused ciabatta with fresh tomato slices glazed in olive oil, premium bu…" at bounding box center [320, 222] width 312 height 34
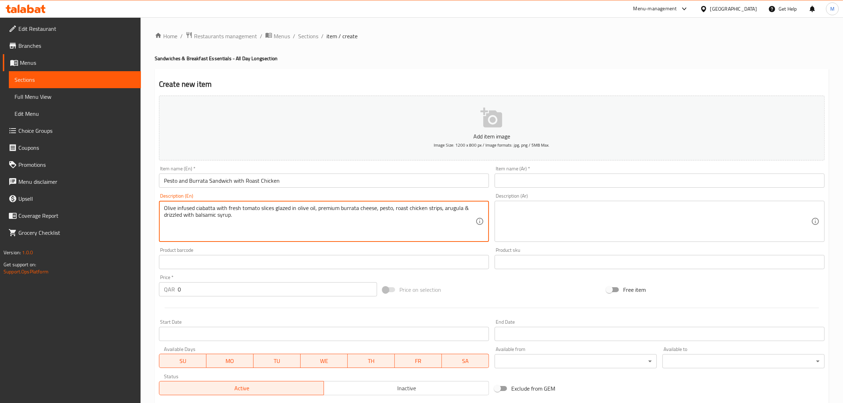
type textarea "Olive infused ciabatta with fresh tomato slices glazed in olive oil, premium bu…"
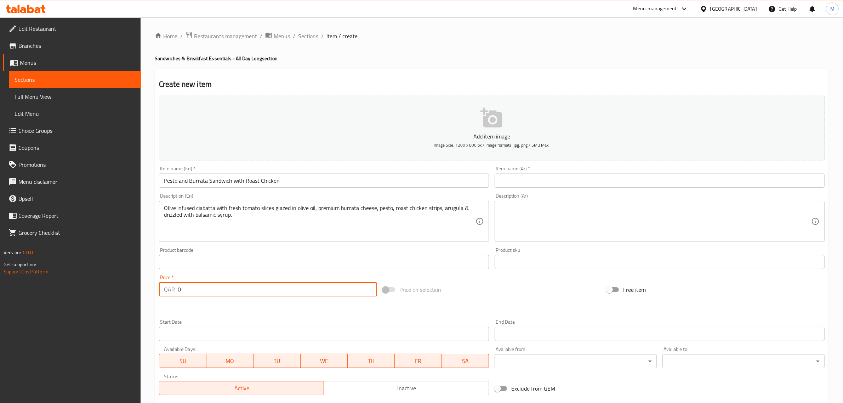
click at [222, 290] on input "0" at bounding box center [277, 289] width 199 height 14
type input "40"
click at [464, 295] on div "Price on selection" at bounding box center [492, 289] width 224 height 19
click at [776, 177] on input "text" at bounding box center [660, 180] width 330 height 14
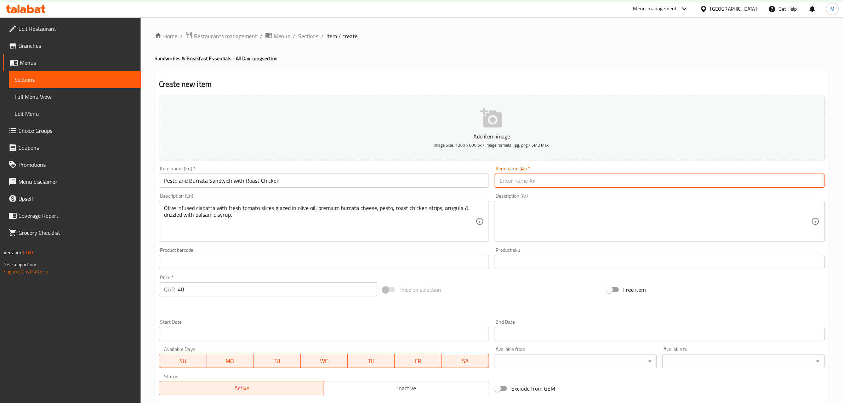
paste input "ساندويتش بيستو وبوراتا مع دجاج مشوي"
type input "ساندويتش بيستو وبوراتا مع دجاج مشوي"
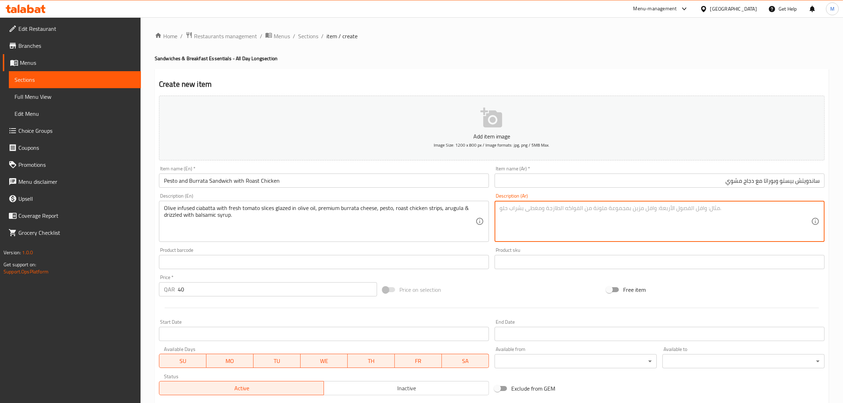
click at [745, 209] on textarea at bounding box center [656, 222] width 312 height 34
paste textarea "خبز شباتة بنكهة الزيتون مع شرائح طماطم طازجة مغطاة بزيت الزيتون، جبنة بوراتا مم…"
drag, startPoint x: 790, startPoint y: 210, endPoint x: 819, endPoint y: 211, distance: 29.4
click at [819, 211] on div "خبز شباتة بنكهة الزيتون مع شرائح طماطم طازجة مغطاة بزيت الزيتون، جبنة بوراتا مم…" at bounding box center [660, 221] width 330 height 41
paste textarea "خبز شيباتا"
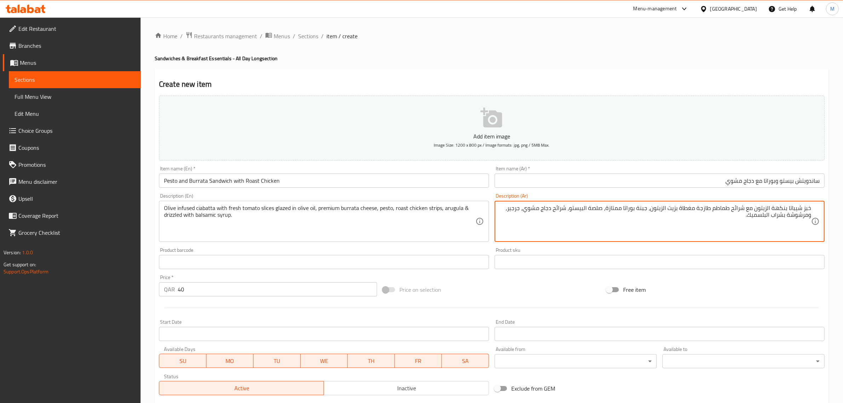
type textarea "خبز شيباتا بنكهة الزيتون مع شرائح طماطم طازجة مغطاة بزيت الزيتون، جبنة بوراتا م…"
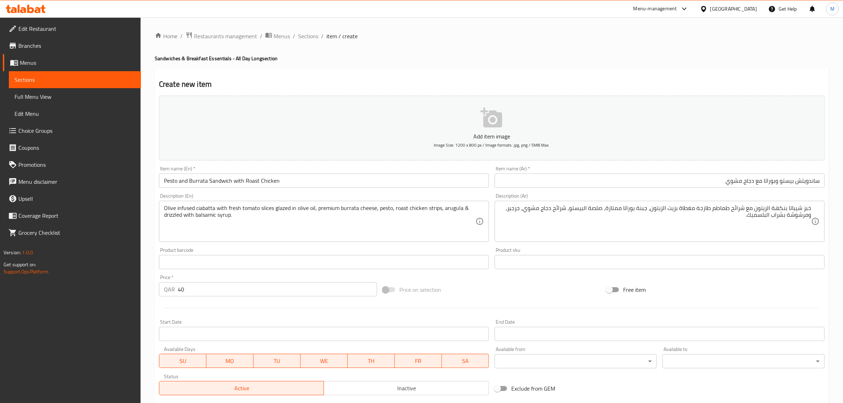
click at [569, 281] on div "Price on selection" at bounding box center [492, 289] width 224 height 19
click at [369, 389] on span "Inactive" at bounding box center [406, 388] width 159 height 10
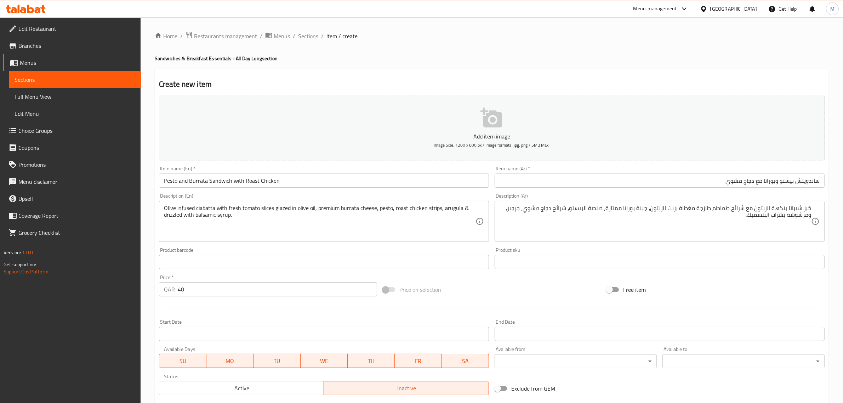
click at [530, 285] on div "Price on selection" at bounding box center [492, 289] width 224 height 19
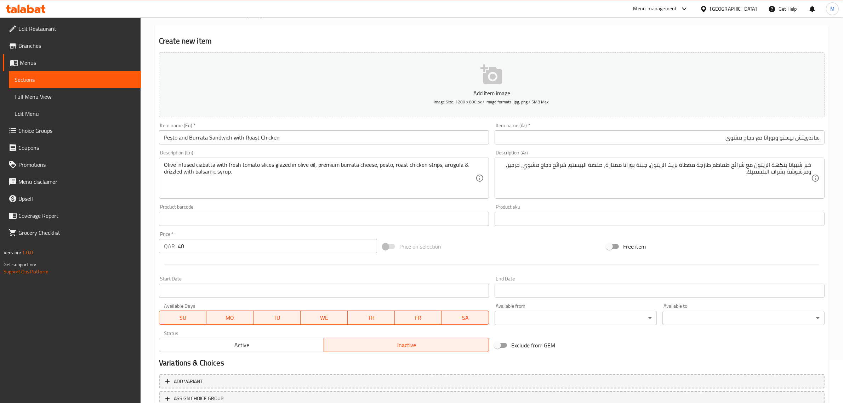
scroll to position [96, 0]
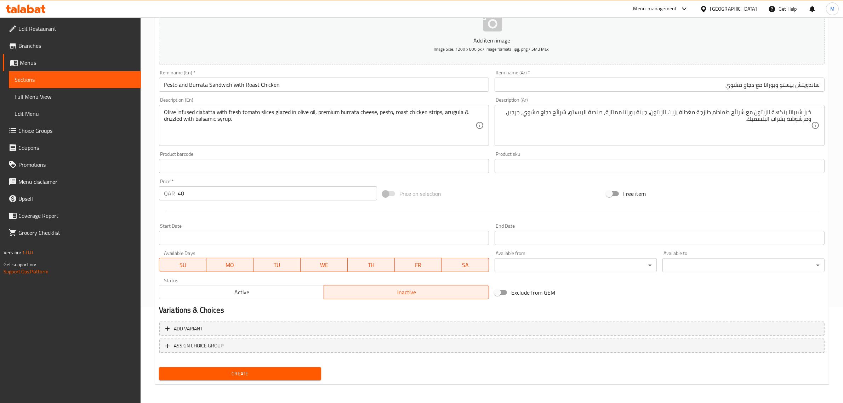
click at [289, 89] on input "Pesto and Burrata Sandwich with Roast Chicken" at bounding box center [324, 85] width 330 height 14
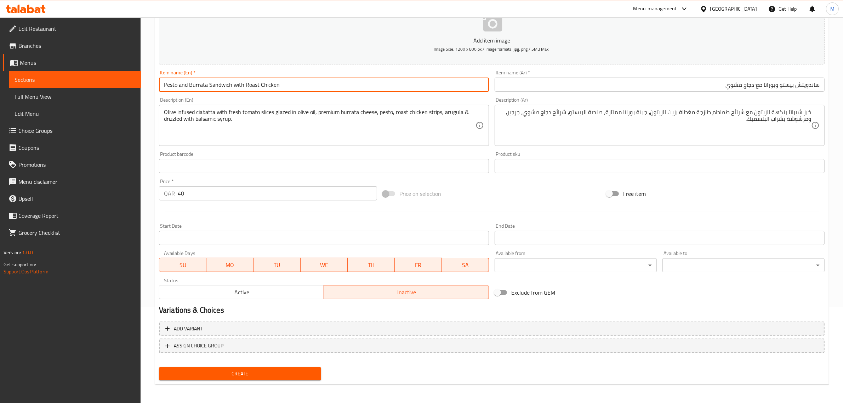
click at [289, 89] on input "Pesto and Burrata Sandwich with Roast Chicken" at bounding box center [324, 85] width 330 height 14
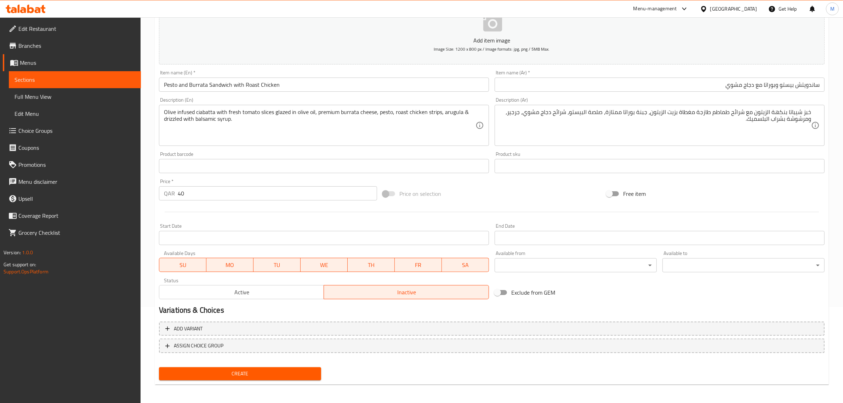
click at [493, 189] on div "Price on selection" at bounding box center [492, 193] width 224 height 19
click at [264, 375] on span "Create" at bounding box center [240, 373] width 151 height 9
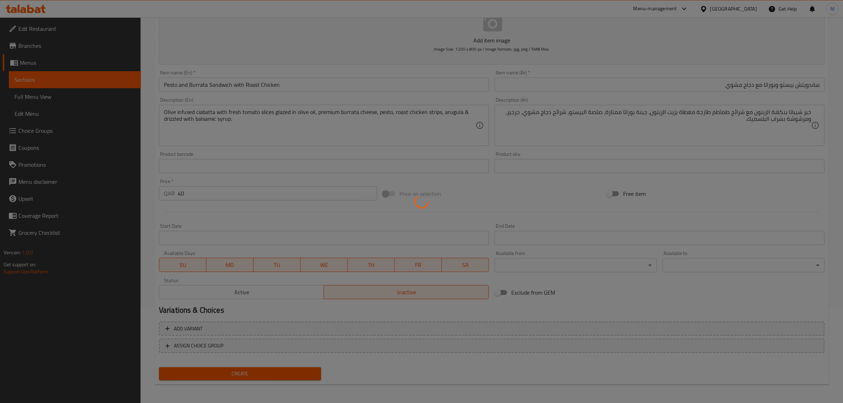
type input "0"
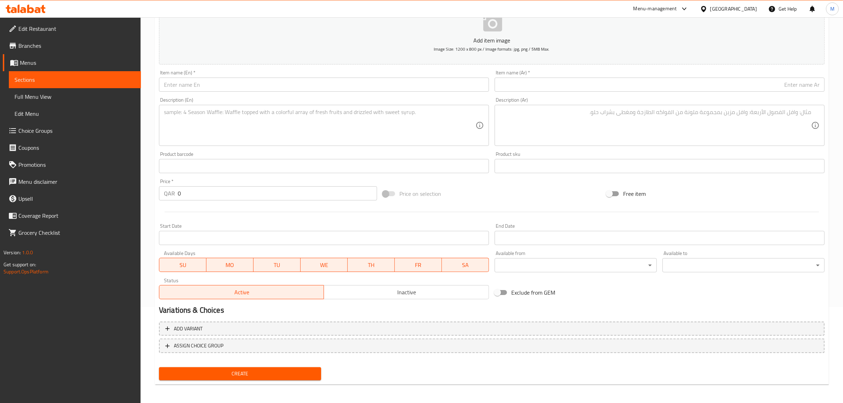
click at [289, 90] on input "text" at bounding box center [324, 85] width 330 height 14
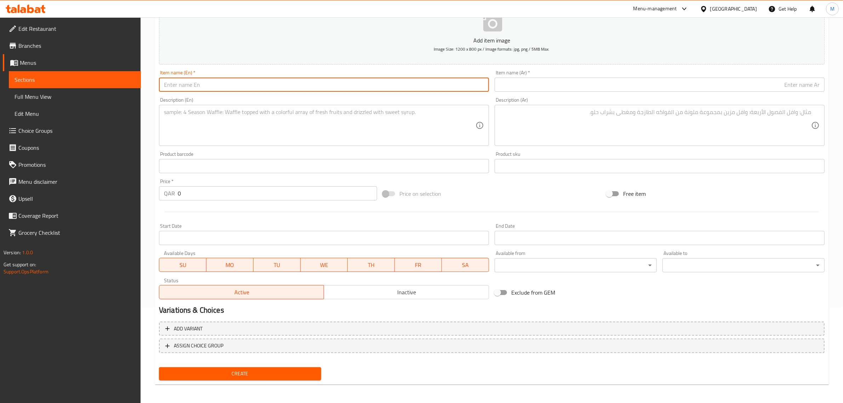
paste input "Halomi Sandwich"
click at [173, 86] on input "Halomi Sandwich" at bounding box center [324, 85] width 330 height 14
click at [165, 82] on input "Hallomi Sandwich" at bounding box center [324, 85] width 330 height 14
paste input "umi cheese"
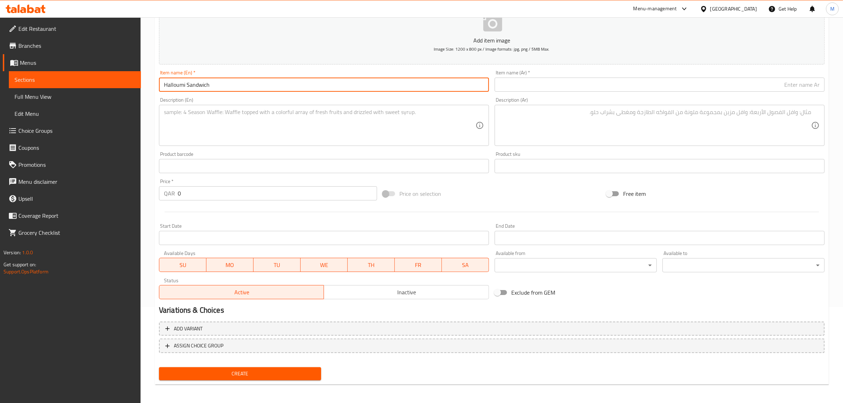
type input "Halloumi Sandwich"
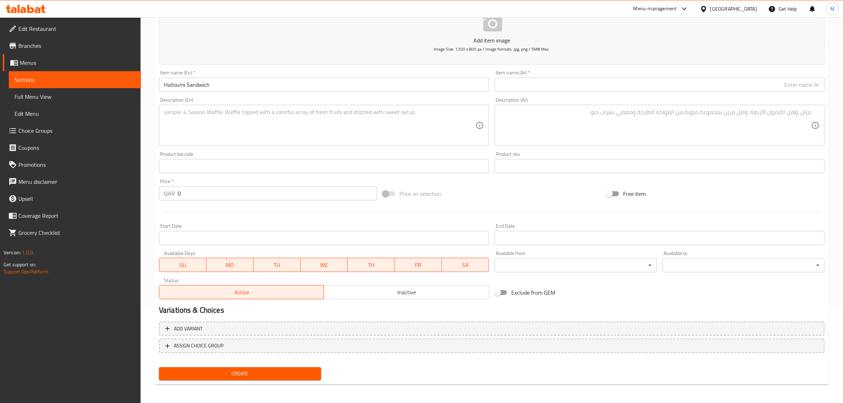
click at [391, 121] on textarea at bounding box center [320, 126] width 312 height 34
paste textarea "Healthy wholemeal mini Ciabatta bread with pesto spread, sliced tomato, arugula…"
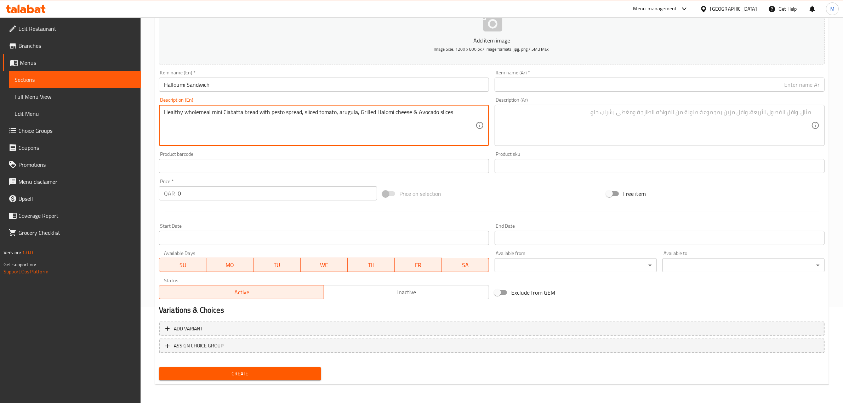
type textarea "Healthy wholemeal mini Ciabatta bread with pesto spread, sliced tomato, arugula…"
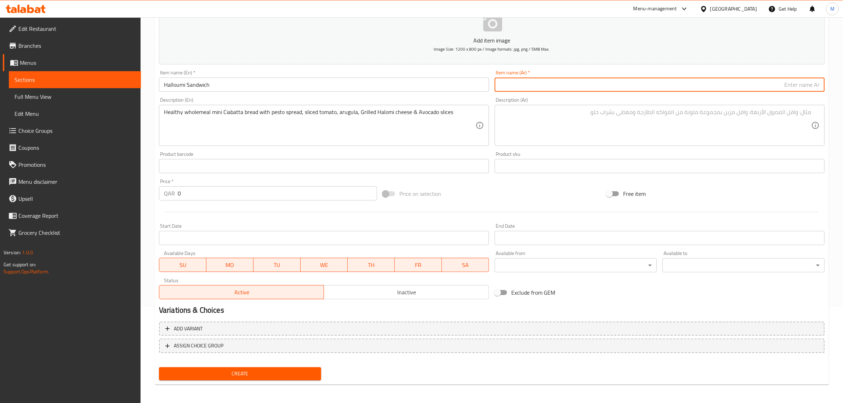
click at [741, 86] on input "text" at bounding box center [660, 85] width 330 height 14
paste input "ساندويتش حلومي"
type input "ساندويتش حلومي"
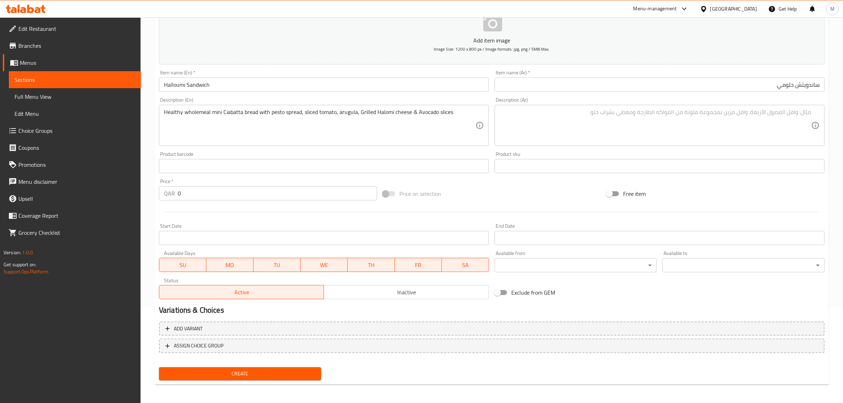
click at [710, 127] on textarea at bounding box center [656, 126] width 312 height 34
paste textarea "خبز شباتة صغير من الحبوب الكاملة مع صلصة البيستو، شرائح طماطم، جرجير، جبن حلومي…"
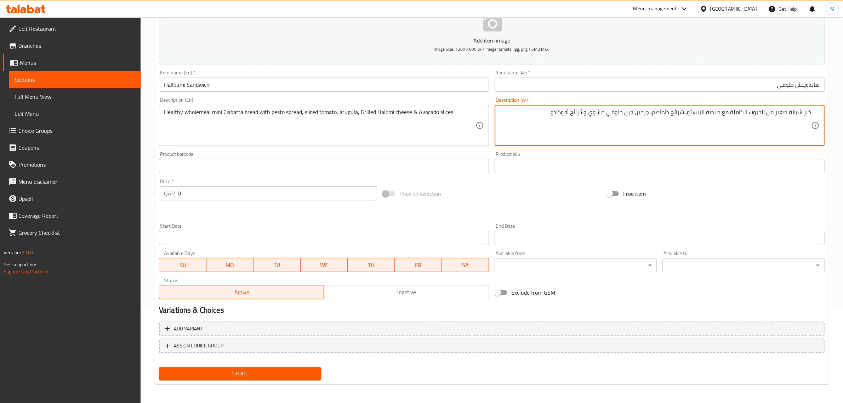
drag, startPoint x: 789, startPoint y: 113, endPoint x: 815, endPoint y: 114, distance: 25.9
click at [815, 114] on div "خبز شباتة صغير من الحبوب الكاملة مع صلصة البيستو، شرائح طماطم، جرجير، جبن حلومي…" at bounding box center [660, 125] width 330 height 41
paste textarea "يباتا"
type textarea "خبز شيباتا صغير من الحبوب الكاملة مع صلصة البيستو، شرائح طماطم، جرجير، جبن حلوم…"
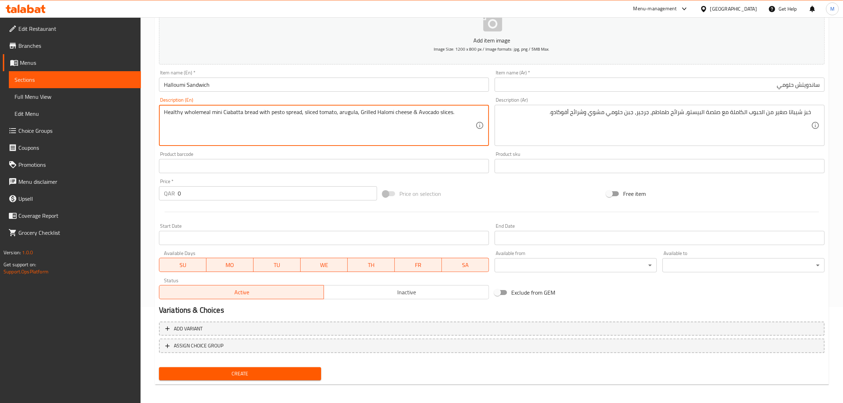
type textarea "Healthy wholemeal mini Ciabatta bread with pesto spread, sliced tomato, arugula…"
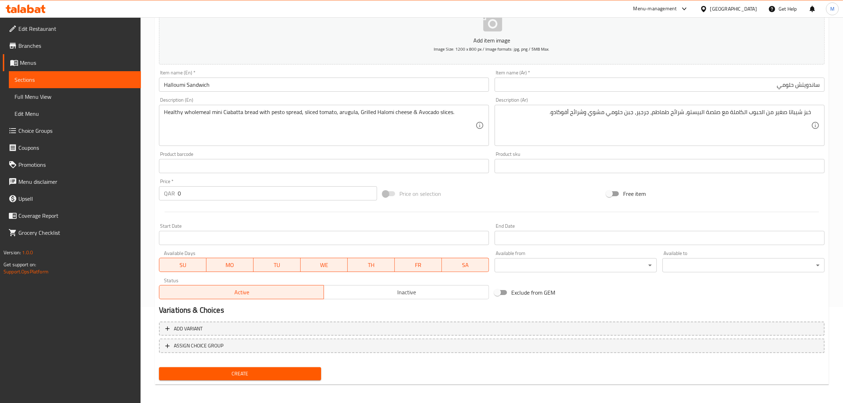
click at [507, 195] on div "Price on selection" at bounding box center [492, 193] width 224 height 19
click at [245, 198] on input "0" at bounding box center [277, 193] width 199 height 14
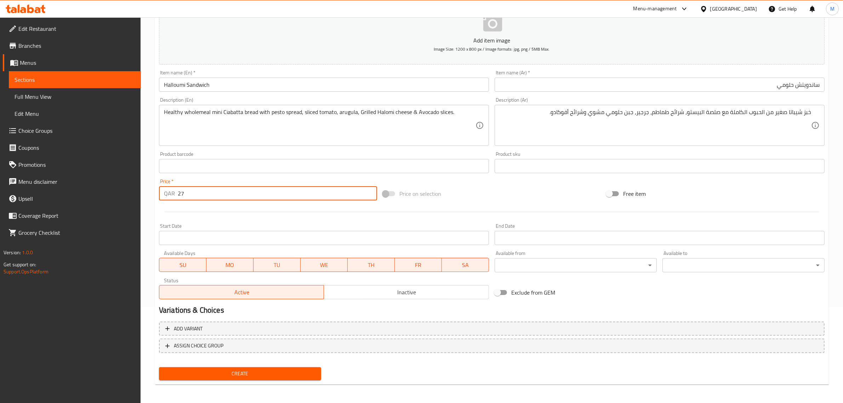
type input "27"
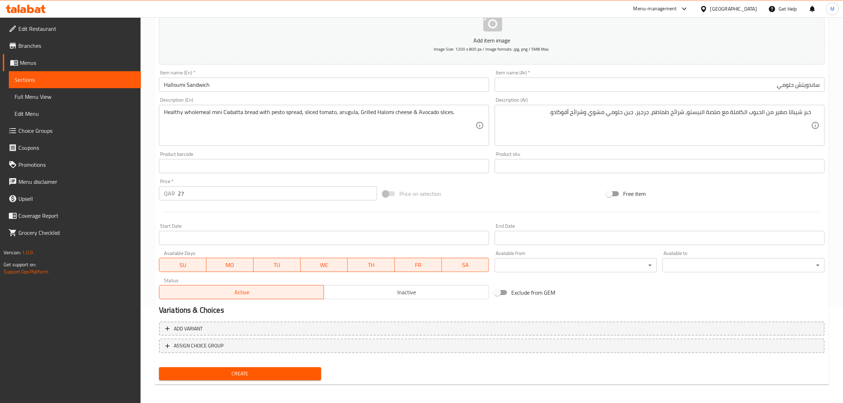
click at [460, 198] on div "Price on selection" at bounding box center [492, 193] width 224 height 19
click at [383, 290] on span "Inactive" at bounding box center [406, 292] width 159 height 10
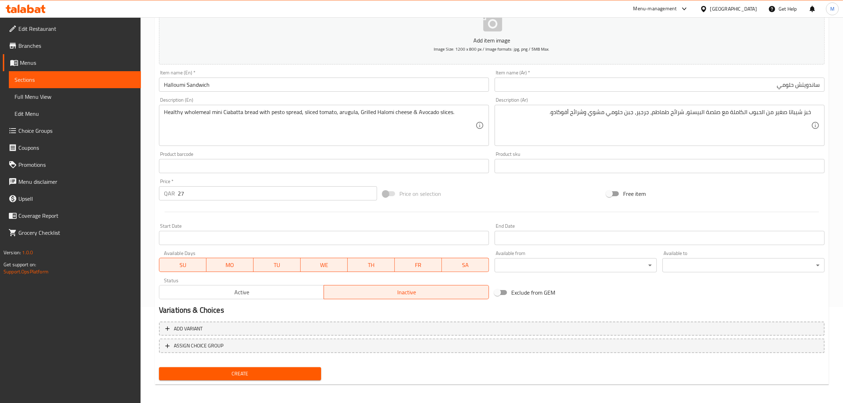
click at [275, 372] on span "Create" at bounding box center [240, 373] width 151 height 9
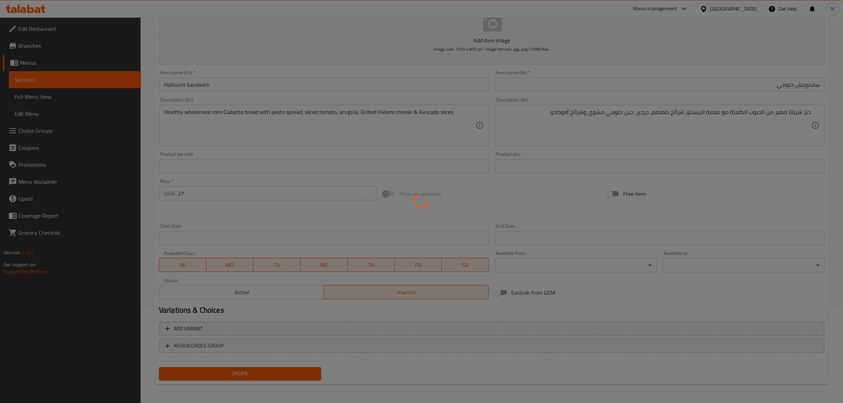
type input "0"
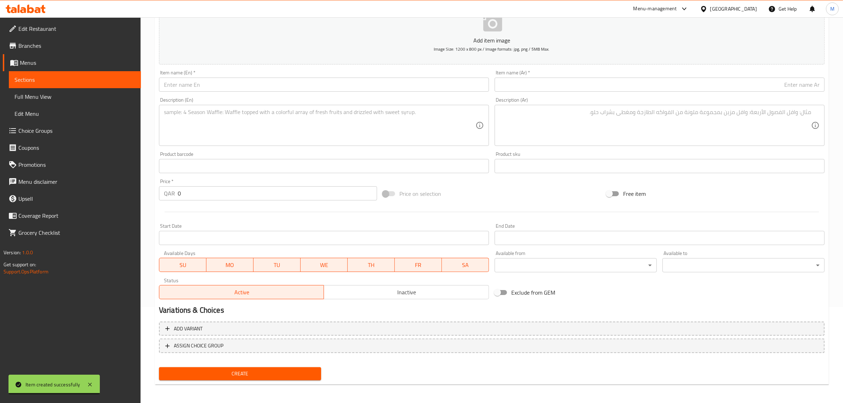
click at [429, 90] on input "text" at bounding box center [324, 85] width 330 height 14
paste input "Healthy Banana Oatmeal Pancakes"
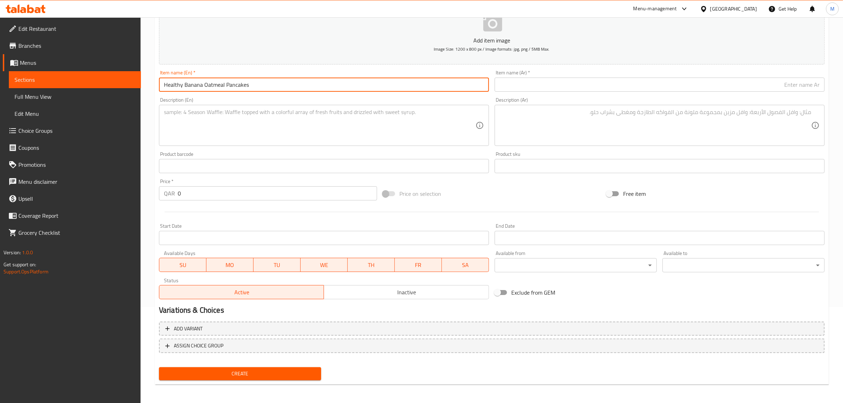
type input "Healthy Banana Oatmeal Pancakes"
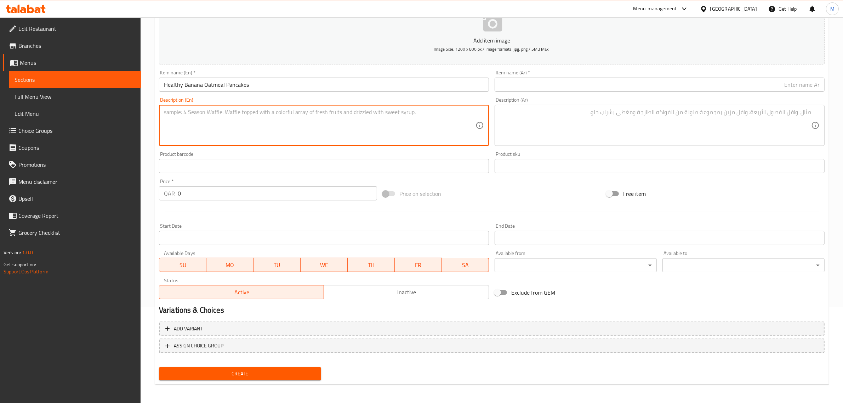
click at [429, 129] on textarea at bounding box center [320, 126] width 312 height 34
paste textarea "Healthy, gluten free yet uniquely delicious all the same. Made with Crushed ban…"
click at [296, 126] on textarea "Healthy, gluten free yet uniquely delicious all the same. Made with crushed ban…" at bounding box center [320, 126] width 312 height 34
click at [220, 121] on textarea "Healthy, gluten free yet uniquely delicious all the same. Made with crushed ban…" at bounding box center [320, 126] width 312 height 34
click at [369, 120] on textarea "Healthy, gluten free yet uniquely delicious all the same. Made with crushed ban…" at bounding box center [320, 126] width 312 height 34
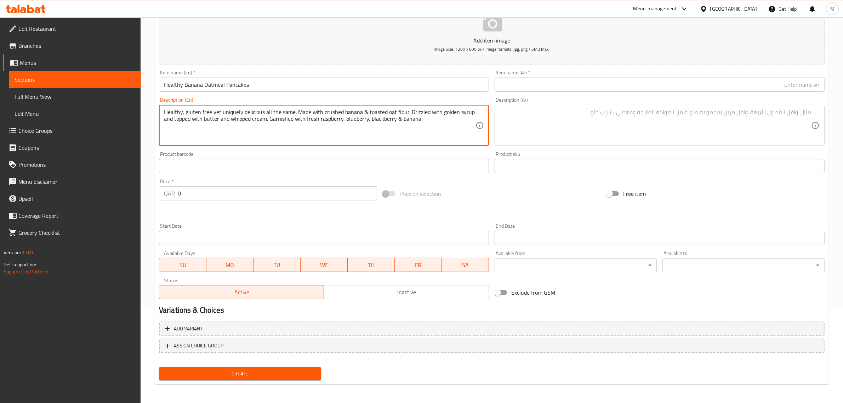
click at [399, 115] on textarea "Healthy, gluten free yet uniquely delicious all the same. Made with crushed ban…" at bounding box center [320, 126] width 312 height 34
click at [399, 118] on textarea "Healthy, gluten free yet uniquely delicious all the same. Made with crushed ban…" at bounding box center [320, 126] width 312 height 34
click at [396, 119] on textarea "Healthy, gluten free yet uniquely delicious all the same. Made with crushed ban…" at bounding box center [320, 126] width 312 height 34
click at [402, 118] on textarea "Healthy, gluten free yet uniquely delicious all the same. Made with crushed ban…" at bounding box center [320, 126] width 312 height 34
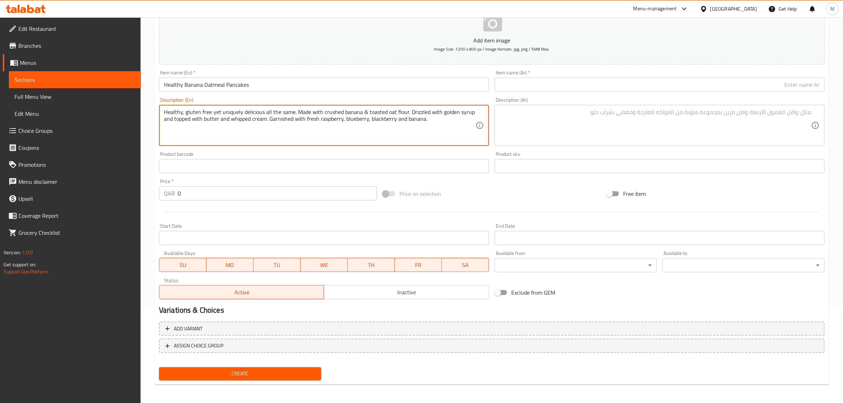
click at [363, 112] on textarea "Healthy, gluten free yet uniquely delicious all the same. Made with crushed ban…" at bounding box center [320, 126] width 312 height 34
click at [364, 112] on textarea "Healthy, gluten free yet uniquely delicious all the same. Made with crushed ban…" at bounding box center [320, 126] width 312 height 34
type textarea "Healthy, gluten free yet uniquely delicious all the same. Made with crushed ban…"
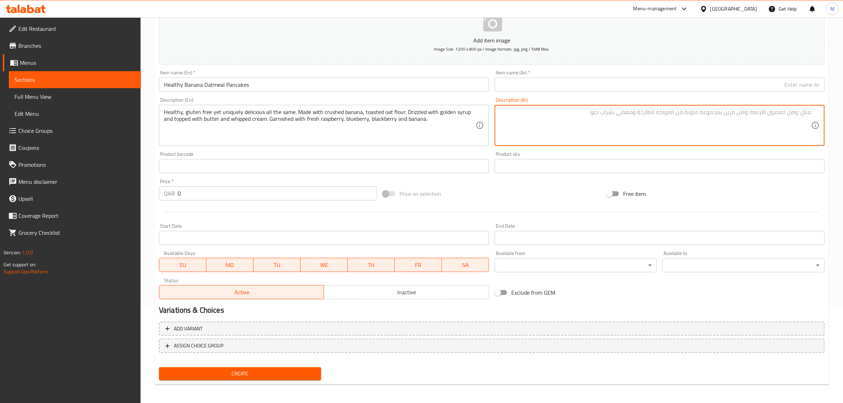
click at [724, 123] on textarea at bounding box center [656, 126] width 312 height 34
paste textarea "صحية، خالية من الغلوتين، ولذيذة في آنٍ واحد. مصنوعة من الموز المهروس ودقيق الشو…"
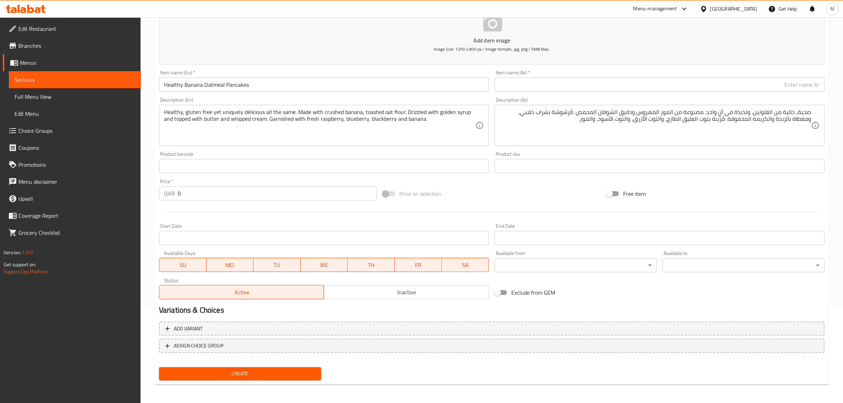
click at [590, 137] on textarea "صحية، خالية من الغلوتين، ولذيذة في آنٍ واحد. مصنوعة من الموز المهروس ودقيق الشو…" at bounding box center [656, 126] width 312 height 34
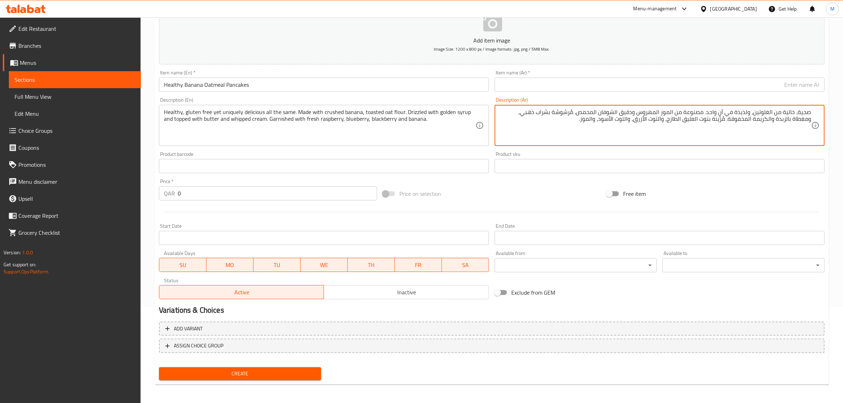
paste textarea "صحي وخالي من الغلوتين ولكنه لذيذ بشكل فريد. مصنوع من الموز المسحوق ودقيق الشوفا…"
click at [641, 137] on textarea "صحية، خالية من الغلوتين، ولذيذة في آنٍ واحد. مصنوعة من الموز المهروس ودقيق الشو…" at bounding box center [656, 126] width 312 height 34
click at [674, 114] on textarea "صحية، خالية من الغلوتين، ولذيذة في آنٍ واحد. مصنوعة من الموز المهروس ودقيق الشو…" at bounding box center [656, 126] width 312 height 34
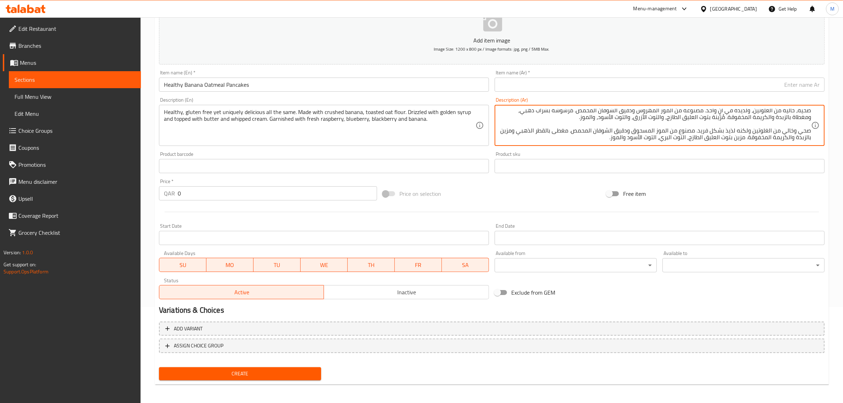
click at [674, 114] on textarea "صحية، خالية من الغلوتين، ولذيذة في آنٍ واحد. مصنوعة من الموز المهروس ودقيق الشو…" at bounding box center [656, 126] width 312 height 34
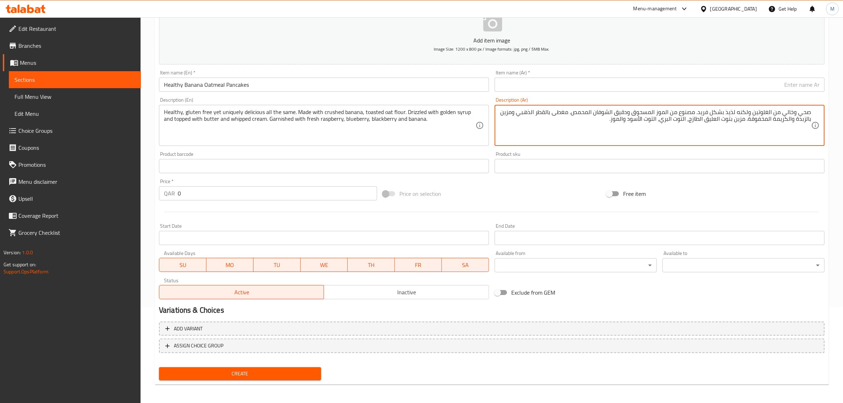
scroll to position [0, 0]
type textarea "صحي وخالي من الغلوتين ولكنه لذيذ بشكل فريد. مصنوع من الموز المسحوق ودقيق الشوفا…"
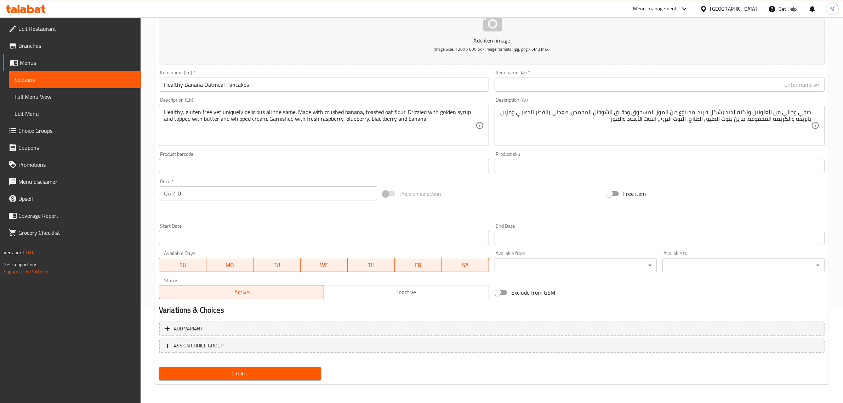
click at [786, 84] on input "text" at bounding box center [660, 85] width 330 height 14
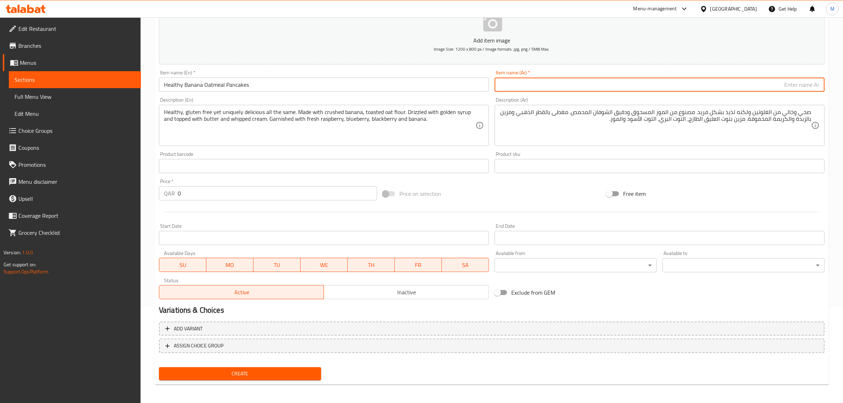
paste input "فطائر الشوفان الصحية بالموز"
drag, startPoint x: 808, startPoint y: 87, endPoint x: 838, endPoint y: 86, distance: 30.1
click at [838, 86] on div "Home / Restaurants management / Menus / Sections / item / create Sandwiches & B…" at bounding box center [492, 162] width 702 height 483
type input "بان كيك الشوفان الصحية بالموز"
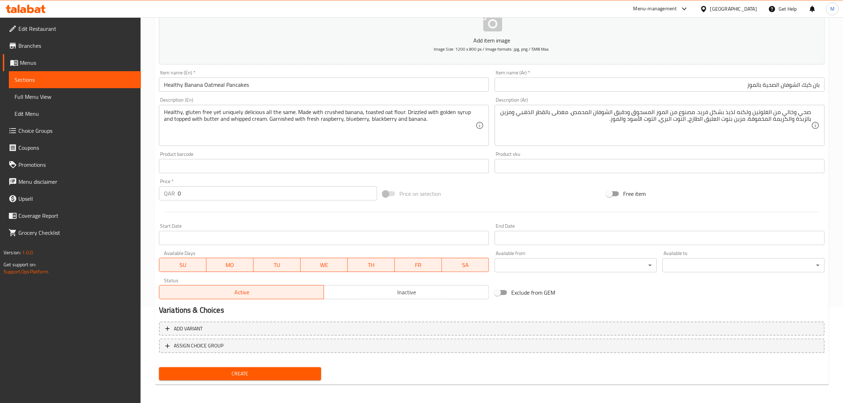
click at [569, 185] on div "Price on selection" at bounding box center [492, 193] width 224 height 19
click at [385, 286] on button "Inactive" at bounding box center [406, 292] width 165 height 14
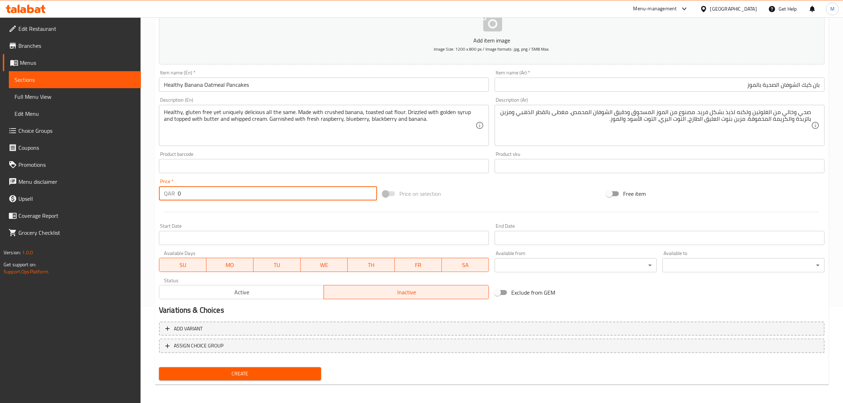
click at [198, 193] on input "0" at bounding box center [277, 193] width 199 height 14
type input "34"
click at [463, 186] on div "Price on selection" at bounding box center [492, 193] width 224 height 19
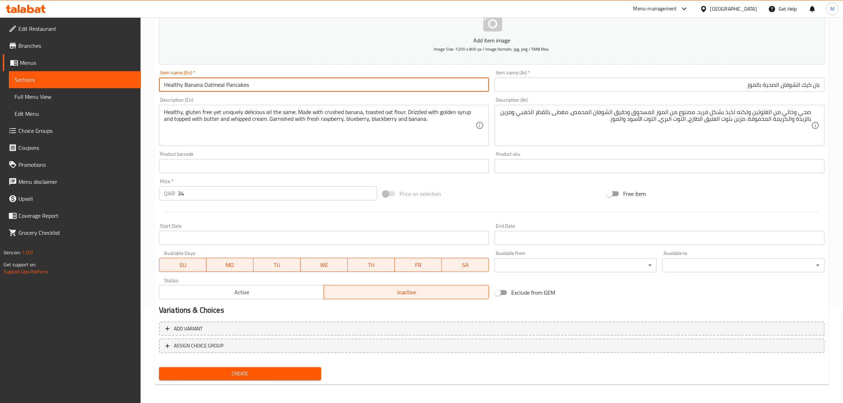
drag, startPoint x: 185, startPoint y: 84, endPoint x: 201, endPoint y: 84, distance: 15.9
click at [201, 84] on input "Healthy Banana Oatmeal Pancakes" at bounding box center [324, 85] width 330 height 14
drag, startPoint x: 224, startPoint y: 85, endPoint x: 253, endPoint y: 86, distance: 29.4
click at [253, 86] on input "Healthy Banana Oatmeal Pancakes" at bounding box center [324, 85] width 330 height 14
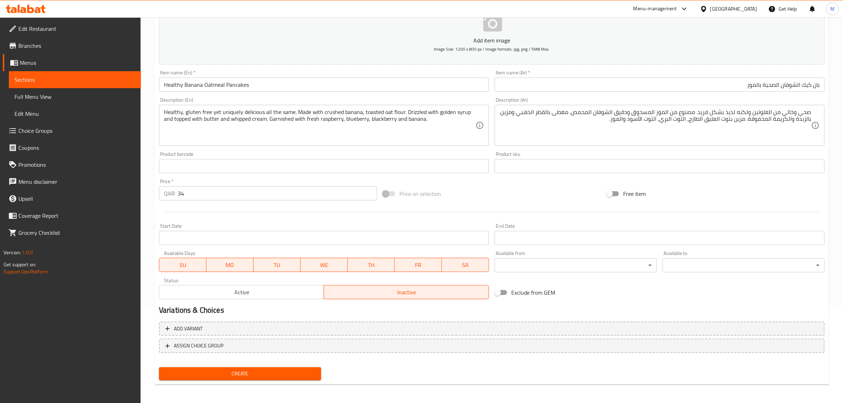
drag, startPoint x: 488, startPoint y: 195, endPoint x: 481, endPoint y: 191, distance: 7.7
click at [488, 195] on div "Price on selection" at bounding box center [492, 193] width 224 height 19
click at [506, 204] on div at bounding box center [491, 211] width 671 height 17
click at [237, 376] on span "Create" at bounding box center [240, 373] width 151 height 9
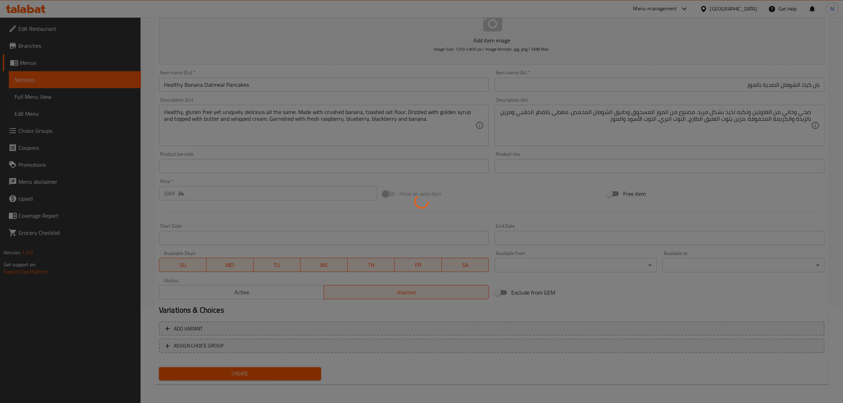
type input "0"
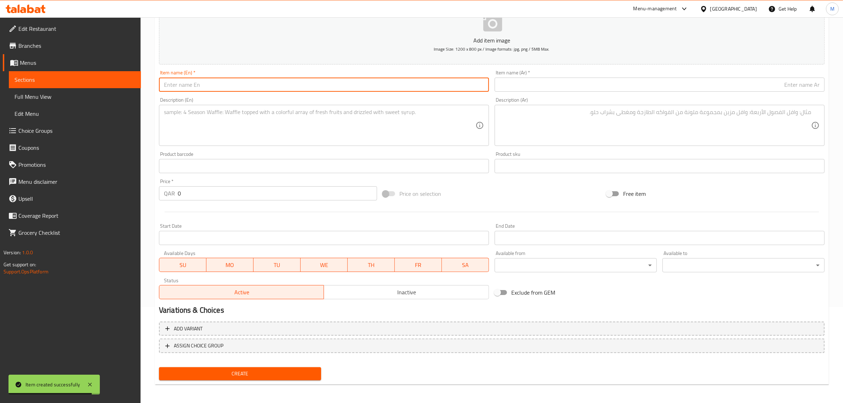
click at [397, 88] on input "text" at bounding box center [324, 85] width 330 height 14
paste input "French toast with toffee syrup"
type input "French Toast with Toffee Syrup"
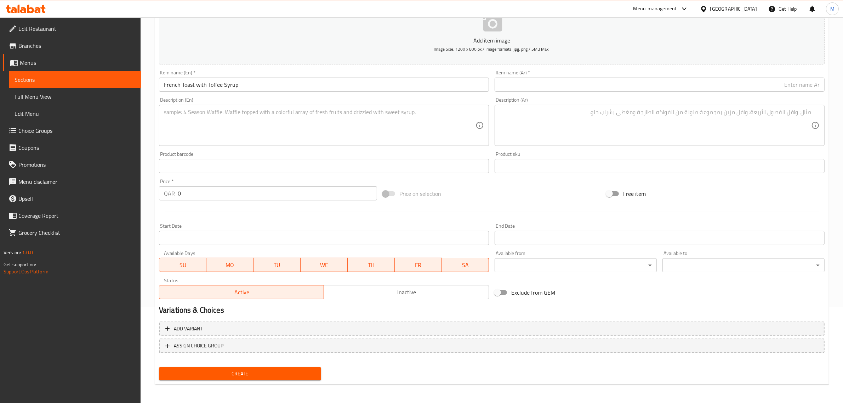
click at [480, 199] on div "Price on selection" at bounding box center [492, 193] width 224 height 19
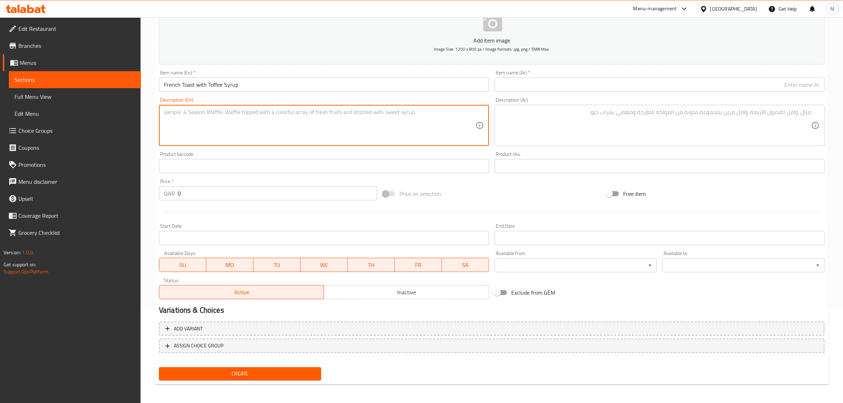
click at [364, 134] on textarea at bounding box center [320, 126] width 312 height 34
paste textarea "Layers of Brioche bread spread with cream cheese & Drenched in our special batt…"
click at [282, 114] on textarea "Layers of Brioche bread spread with cream cheese & Drenched in our special batt…" at bounding box center [320, 126] width 312 height 34
drag, startPoint x: 287, startPoint y: 113, endPoint x: 283, endPoint y: 113, distance: 4.6
click at [283, 113] on textarea "Layers of Brioche bread spread with cream cheese & Drenched in our special batt…" at bounding box center [320, 126] width 312 height 34
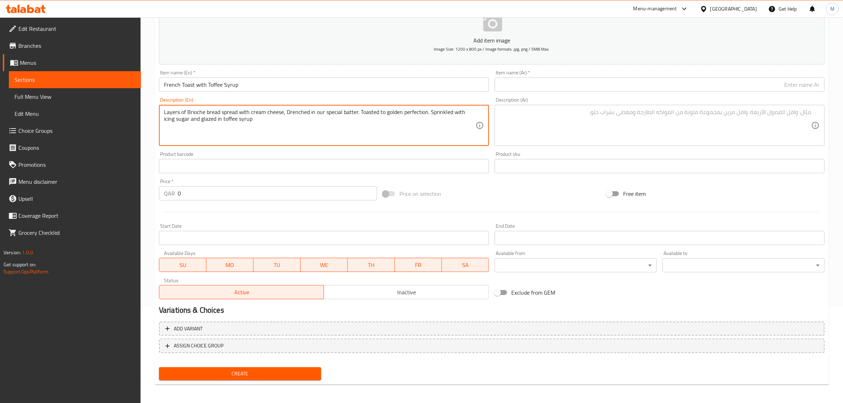
type textarea "Layers of Brioche bread spread with cream cheese, Drenched in our special batte…"
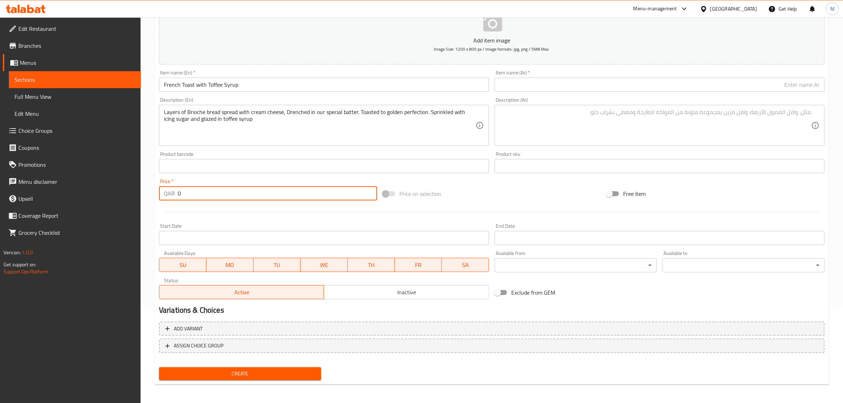
click at [229, 192] on input "0" at bounding box center [277, 193] width 199 height 14
type input "29"
click at [477, 191] on div "Price on selection" at bounding box center [492, 193] width 224 height 19
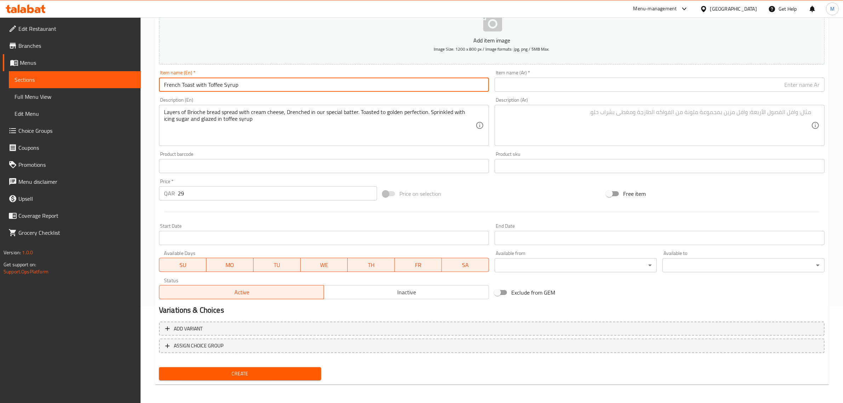
click at [410, 88] on input "French Toast with Toffee Syrup" at bounding box center [324, 85] width 330 height 14
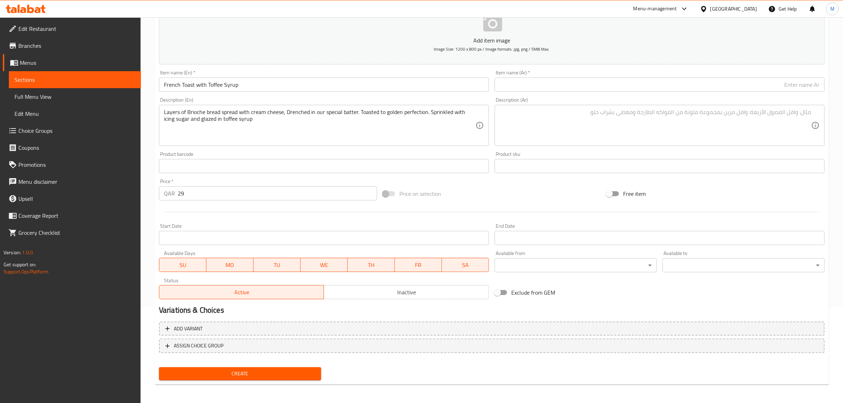
click at [683, 87] on input "text" at bounding box center [660, 85] width 330 height 14
paste input "توست فرنسي مع قطر التوفي"
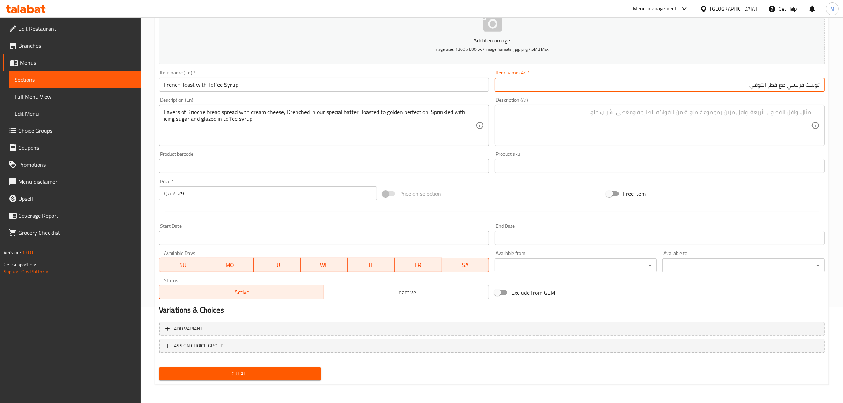
drag, startPoint x: 767, startPoint y: 87, endPoint x: 776, endPoint y: 88, distance: 8.9
click at [776, 88] on input "توست فرنسي مع قطر التوفي" at bounding box center [660, 85] width 330 height 14
type input "توست فرنسي مع شراب التوفي"
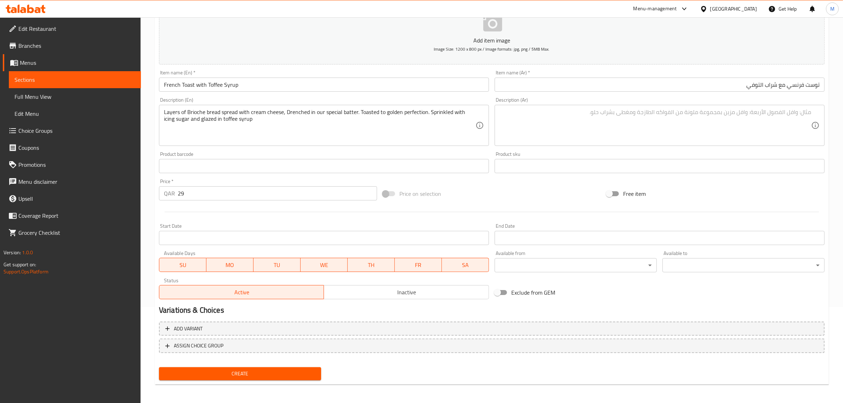
click at [717, 116] on textarea at bounding box center [656, 126] width 312 height 34
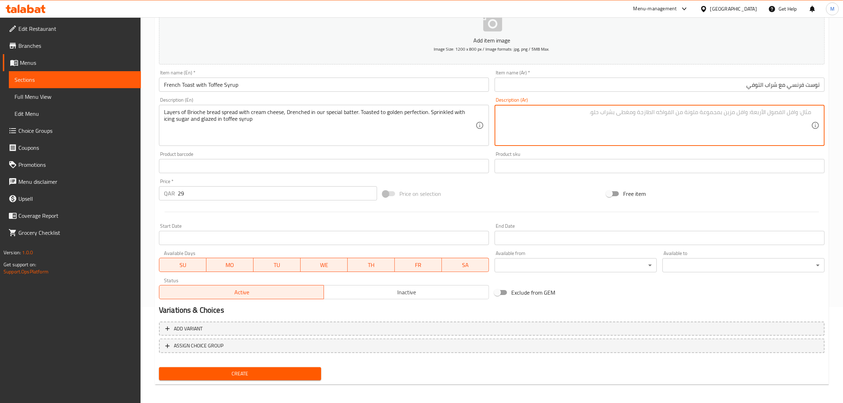
paste textarea "طبقات من خبز البريوش مفرود بها طبقة من الجبن الكريمي ومنقوعة في الخليط الخاص بن…"
type textarea "طبقات من خبز البريوش مفرود بها طبقة من الجبن الكريمي ومنقوعة في الخليط الخاص بن…"
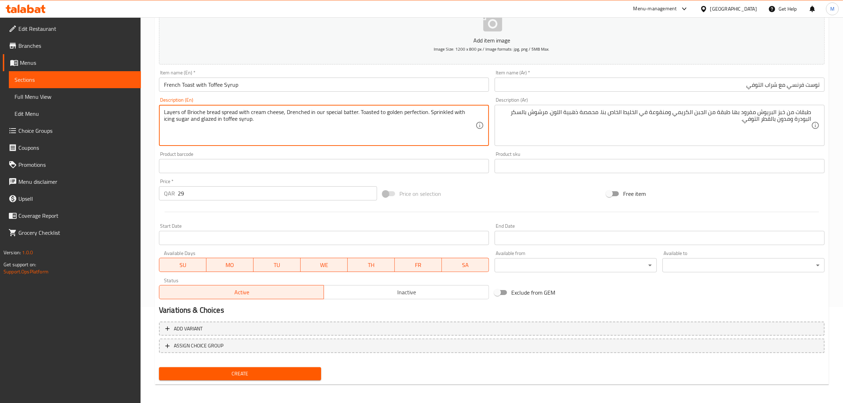
type textarea "Layers of Brioche bread spread with cream cheese, Drenched in our special batte…"
click at [503, 183] on div "Add item image Image Size: 1200 x 800 px / Image formats: jpg, png / 5MB Max. I…" at bounding box center [491, 149] width 671 height 305
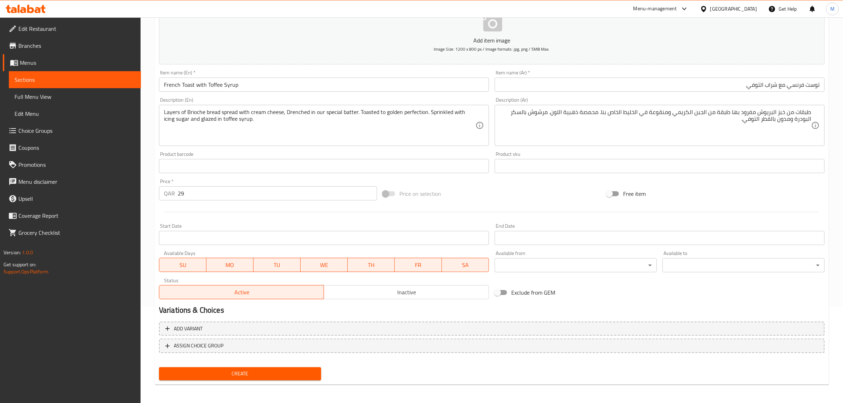
click at [361, 293] on span "Inactive" at bounding box center [406, 292] width 159 height 10
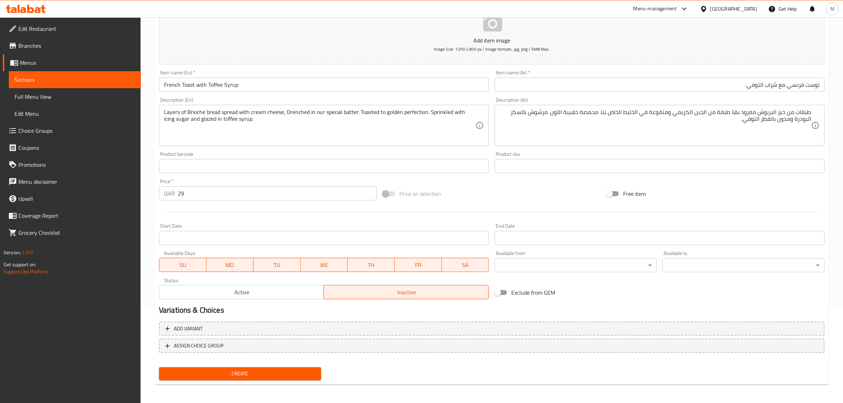
drag, startPoint x: 271, startPoint y: 369, endPoint x: 420, endPoint y: 369, distance: 149.4
click at [420, 369] on div "Create" at bounding box center [491, 373] width 671 height 19
click at [276, 88] on input "French Toast with Toffee Syrup" at bounding box center [324, 85] width 330 height 14
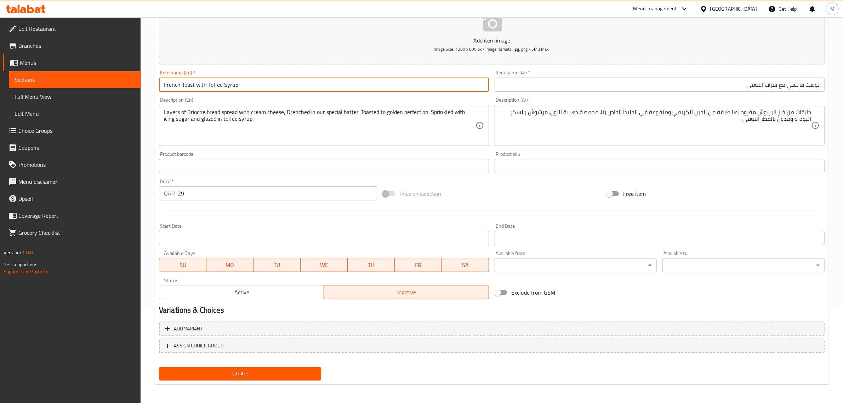
click at [276, 88] on input "French Toast with Toffee Syrup" at bounding box center [324, 85] width 330 height 14
drag, startPoint x: 360, startPoint y: 373, endPoint x: 331, endPoint y: 369, distance: 28.9
click at [358, 373] on div "Create" at bounding box center [491, 373] width 671 height 19
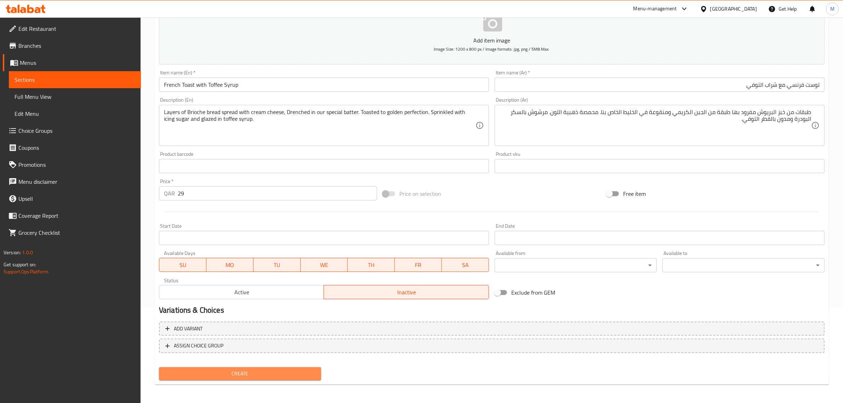
click at [303, 369] on span "Create" at bounding box center [240, 373] width 151 height 9
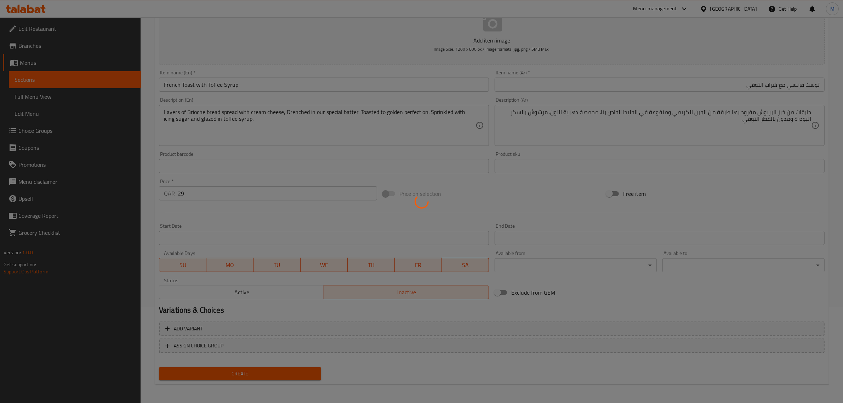
type input "0"
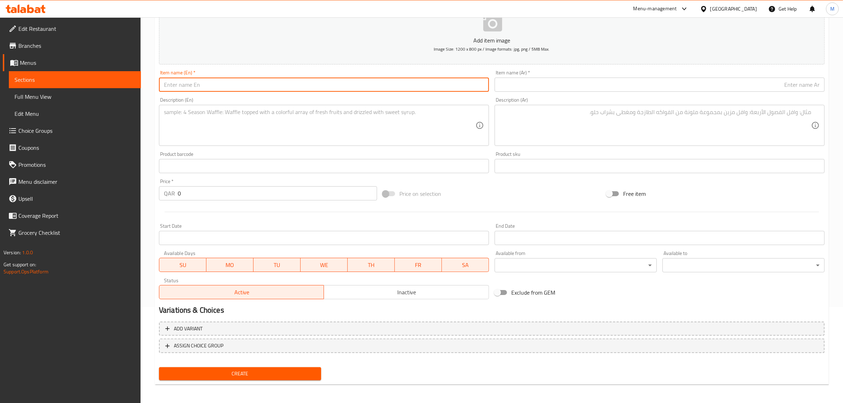
click at [280, 90] on input "text" at bounding box center [324, 85] width 330 height 14
paste input "The Tuna Melt"
type input "The Tuna Melt"
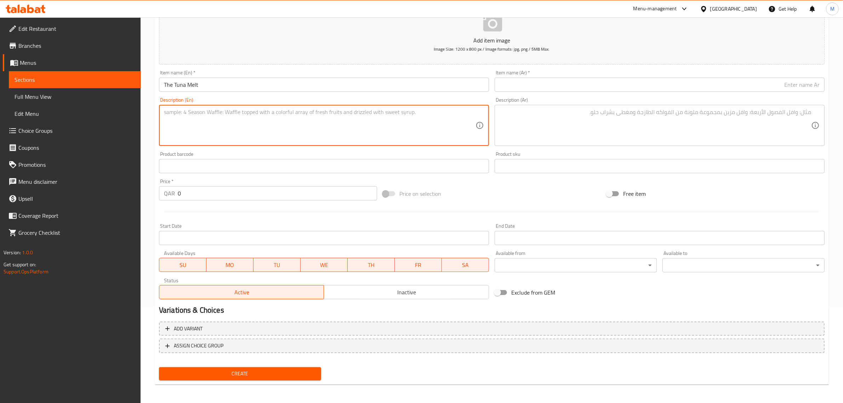
click at [386, 119] on textarea at bounding box center [320, 126] width 312 height 34
paste textarea "Toasted Sourdough with Tuna mix compiled of diced celery, red onion, green appl…"
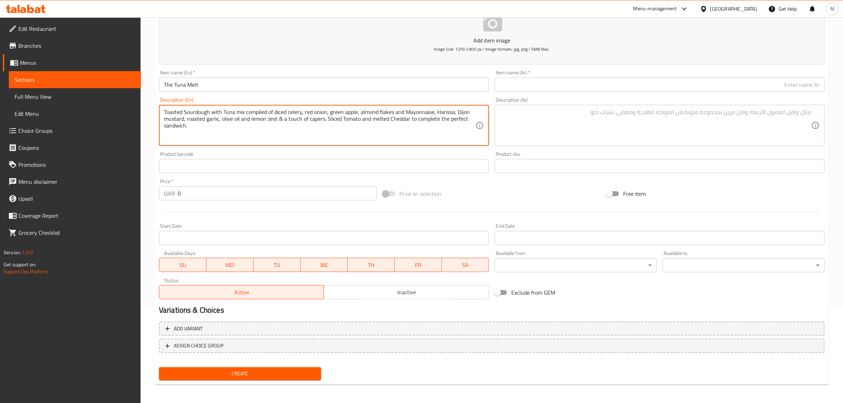
type textarea "Toasted Sourdough with Tuna mix compiled of diced celery, red onion, green appl…"
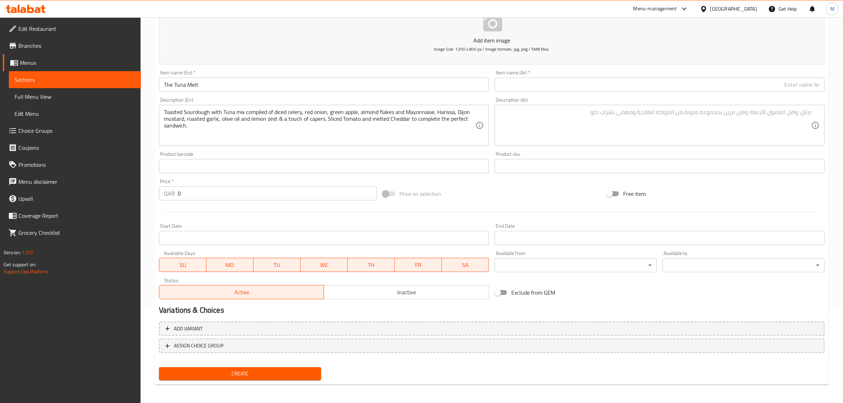
click at [256, 77] on div "Item name (En)   * The Tuna Melt Item name (En) *" at bounding box center [324, 81] width 330 height 22
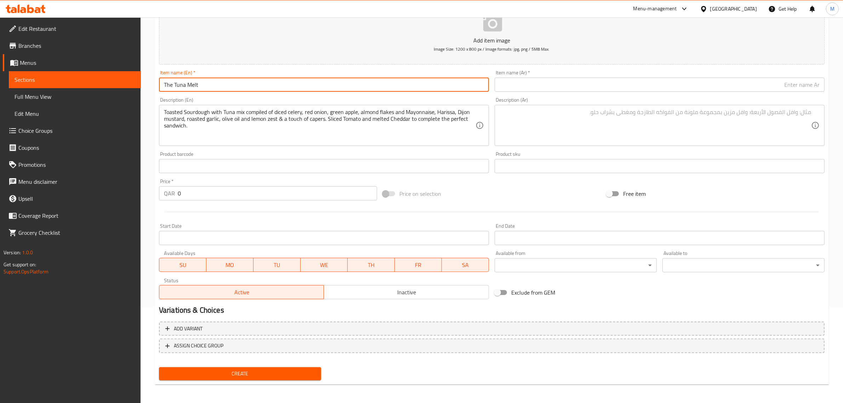
click at [254, 82] on input "The Tuna Melt" at bounding box center [324, 85] width 330 height 14
drag, startPoint x: 174, startPoint y: 85, endPoint x: 208, endPoint y: 87, distance: 34.0
click at [208, 87] on input "The Tuna Melt" at bounding box center [324, 85] width 330 height 14
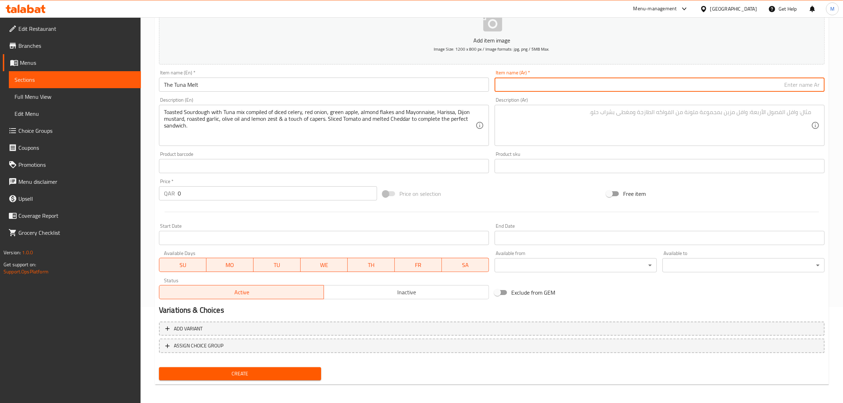
click at [657, 82] on input "text" at bounding box center [660, 85] width 330 height 14
type input "التونة الذائبة"
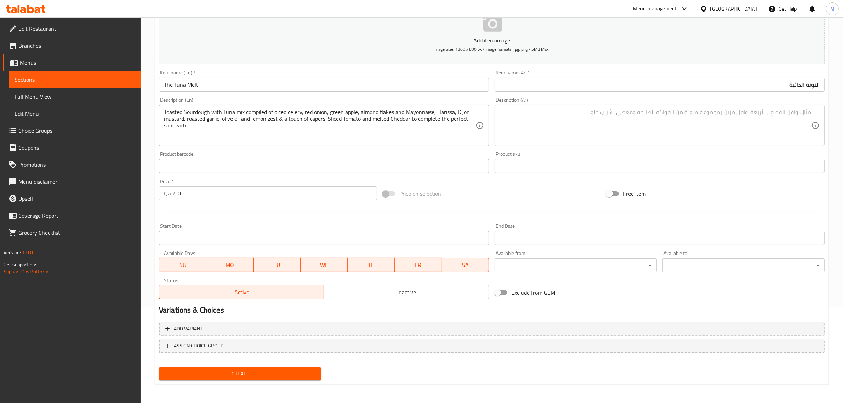
click at [707, 122] on textarea at bounding box center [656, 126] width 312 height 34
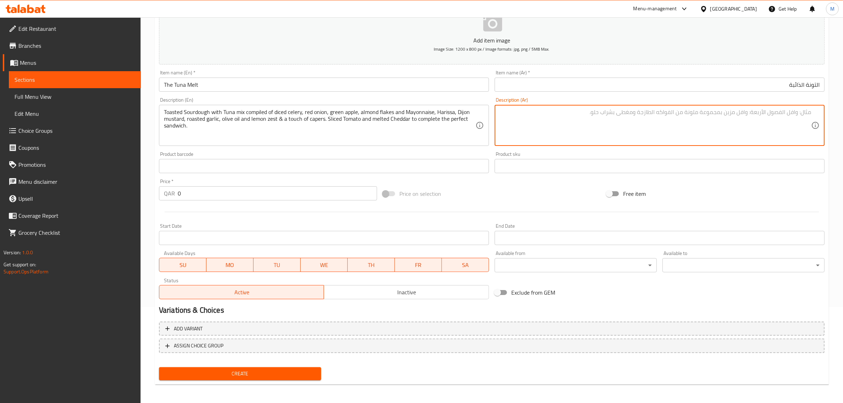
paste textarea "خبز ساوردو مشوي مع مزيج التونة المكون من الكرفس المقطع، البصل الأحمر، التفاح ال…"
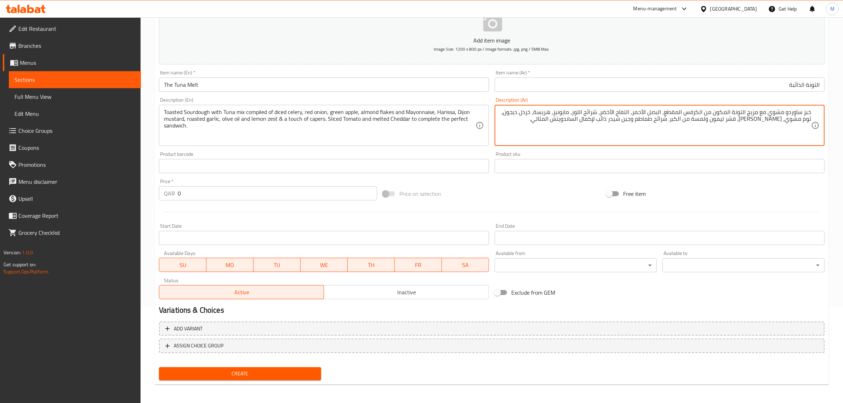
drag, startPoint x: 787, startPoint y: 112, endPoint x: 801, endPoint y: 112, distance: 14.2
click at [801, 112] on textarea "خبز ساوردو مشوي مع مزيج التونة المكون من الكرفس المقطع، البصل الأحمر، التفاح ال…" at bounding box center [656, 126] width 312 height 34
type textarea "خبز العجين المخمر مشوي مع مزيج التونة المكون من الكرفس المقطع، البصل الأحمر، ال…"
click at [511, 202] on div "Price on selection" at bounding box center [492, 193] width 224 height 19
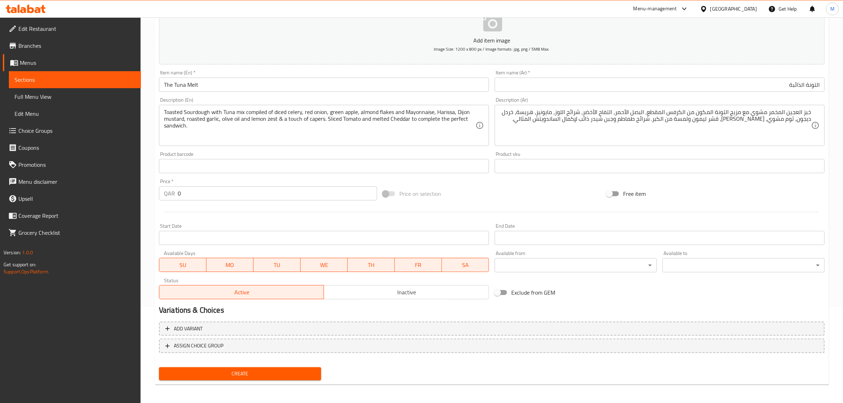
click at [489, 193] on div "Price on selection" at bounding box center [492, 193] width 224 height 19
click at [222, 187] on input "0" at bounding box center [277, 193] width 199 height 14
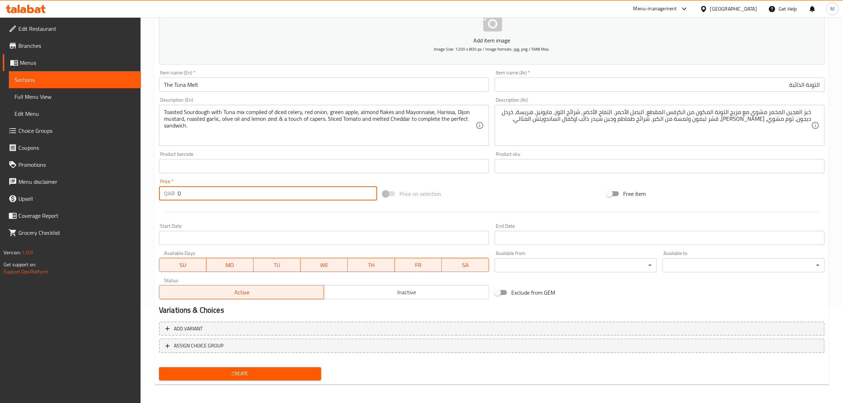
click at [282, 190] on input "0" at bounding box center [277, 193] width 199 height 14
type input "32"
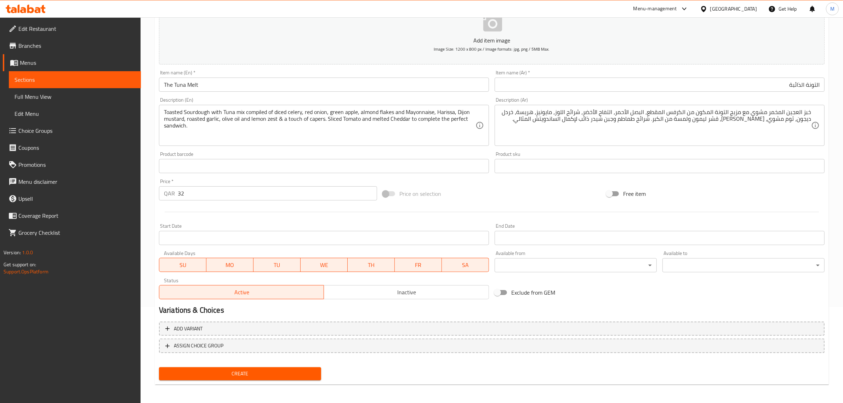
click at [488, 196] on div "Price on selection" at bounding box center [492, 193] width 224 height 19
click at [418, 296] on span "Inactive" at bounding box center [406, 292] width 159 height 10
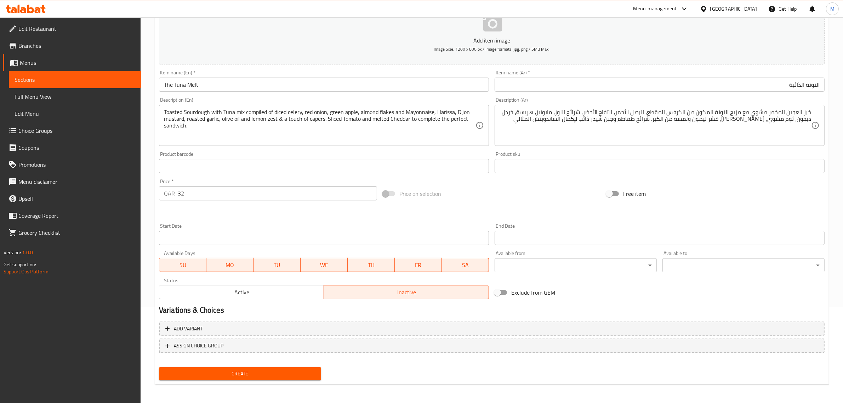
click at [207, 84] on input "The Tuna Melt" at bounding box center [324, 85] width 330 height 14
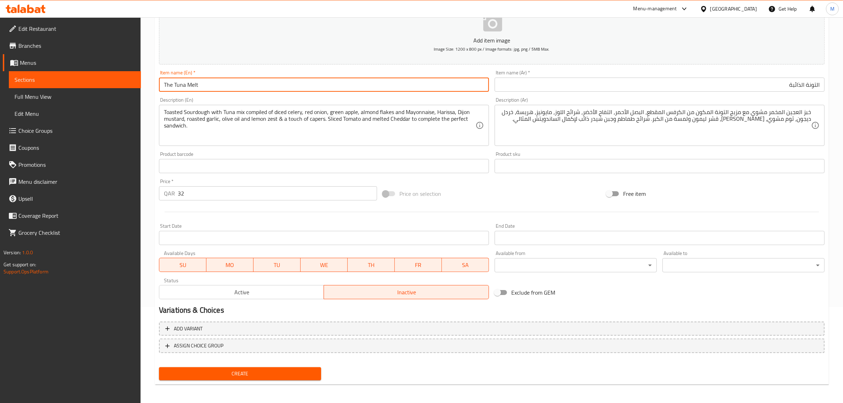
click at [207, 84] on input "The Tuna Melt" at bounding box center [324, 85] width 330 height 14
click at [592, 295] on div "Exclude from GEM" at bounding box center [604, 292] width 224 height 19
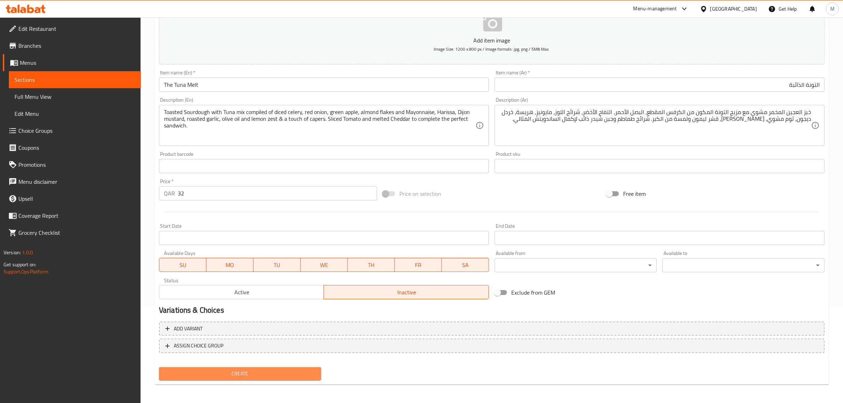
click at [270, 374] on span "Create" at bounding box center [240, 373] width 151 height 9
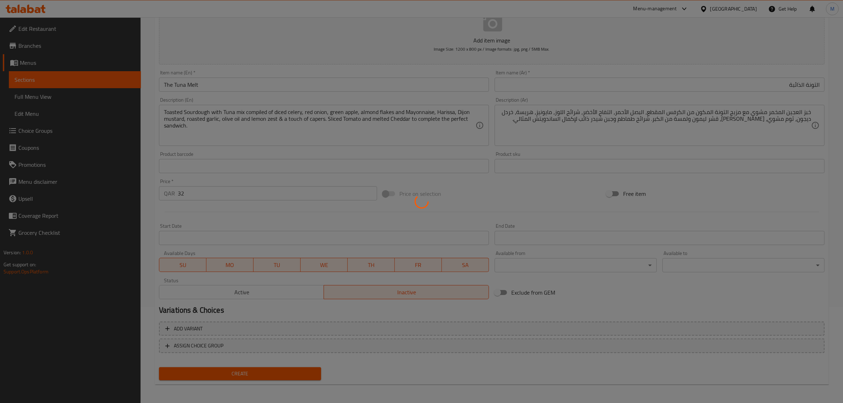
type input "0"
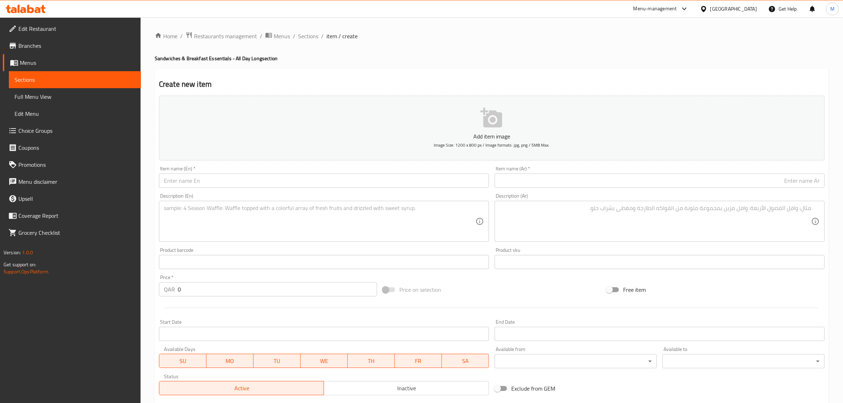
click at [325, 183] on input "text" at bounding box center [324, 180] width 330 height 14
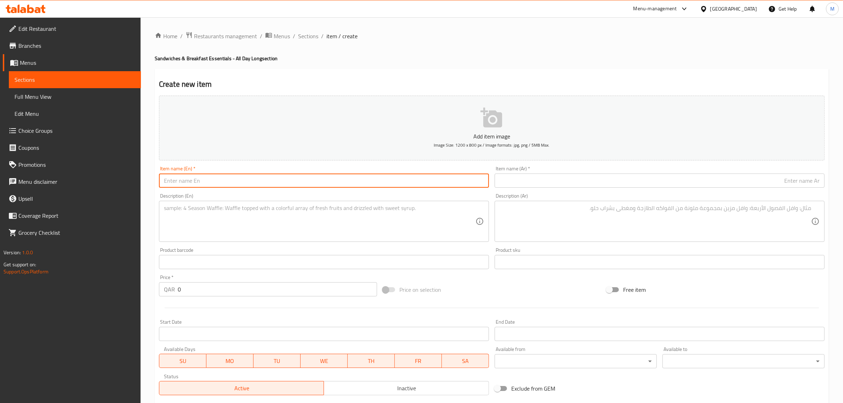
paste input "Burrata Toast"
type input "Burrata Toast"
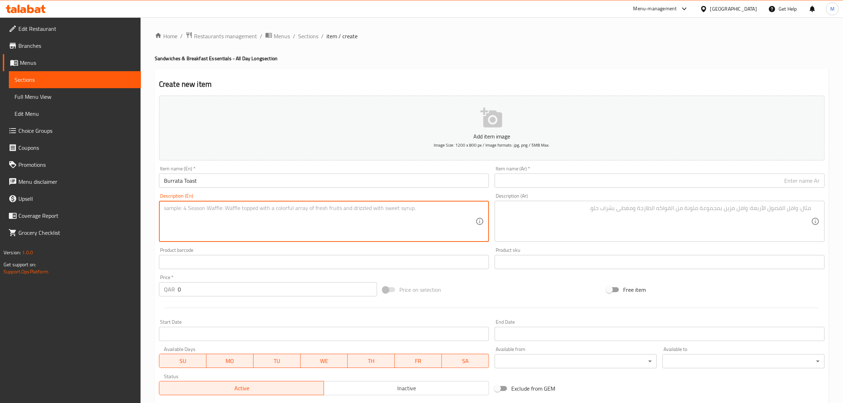
click at [400, 222] on textarea at bounding box center [320, 222] width 312 height 34
paste textarea "Hand-torn burrata over warm, crusty sourdough, layered with Sun-dried tomatoes,…"
type textarea "Hand-torn burrata over warm, crusty sourdough, layered with Sun-dried tomatoes,…"
click at [227, 289] on input "0" at bounding box center [277, 289] width 199 height 14
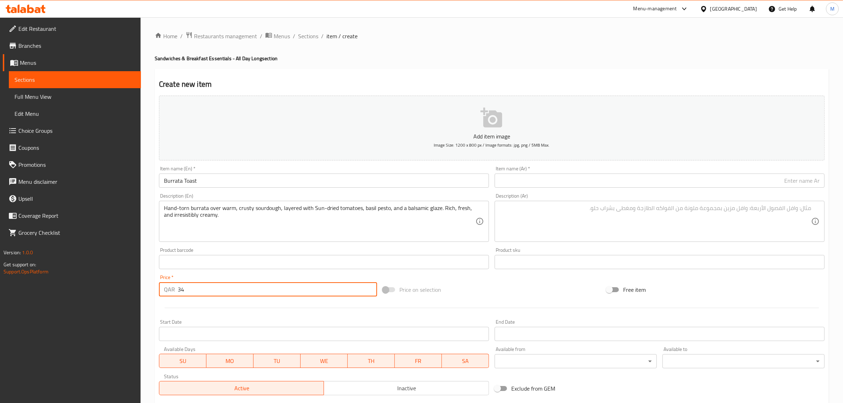
type input "34"
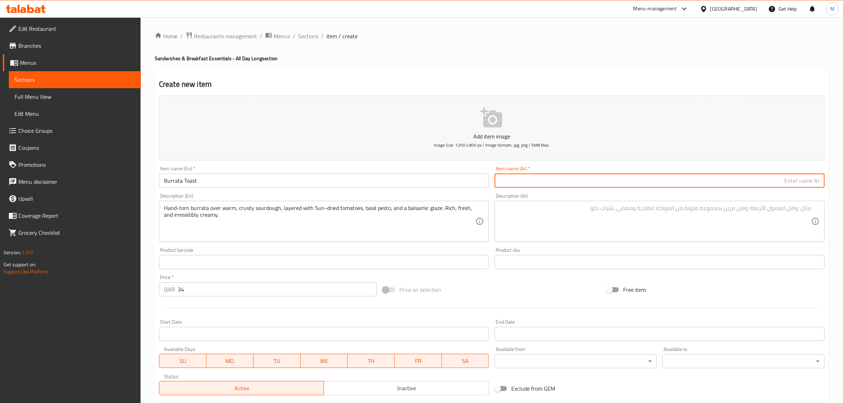
click at [736, 186] on input "text" at bounding box center [660, 180] width 330 height 14
paste input "توست بوراتا"
type input "توست بوراتا"
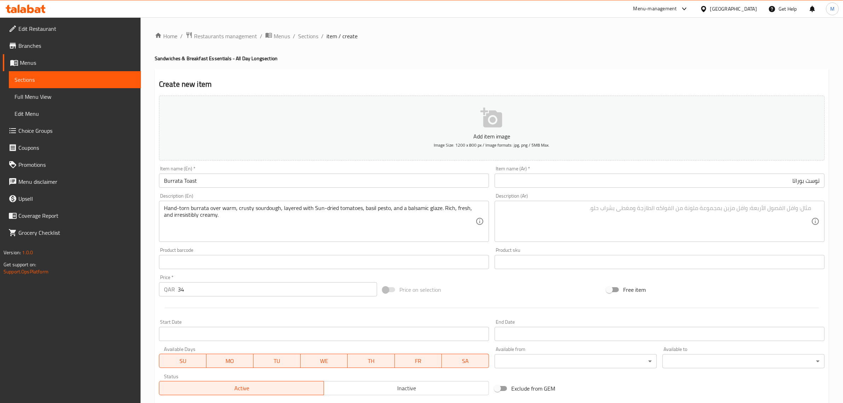
click at [703, 216] on textarea at bounding box center [656, 222] width 312 height 34
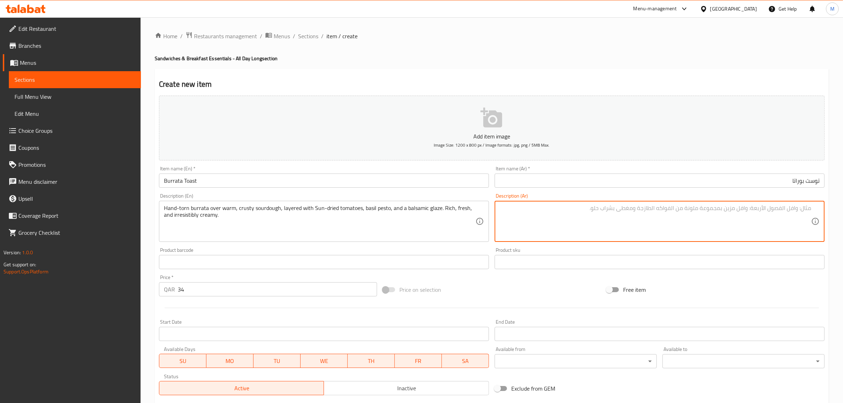
paste textarea "جبنة بوراتا ممزقة يدوياً توضع على خبز ساوردو دافئ ومقرمش، مع طبقات من الطماطم ا…"
type textarea "جبنة بوراتا ممزقة يدوياً توضع على خبز ساوردو دافئ ومقرمش، مع طبقات من الطماطم ا…"
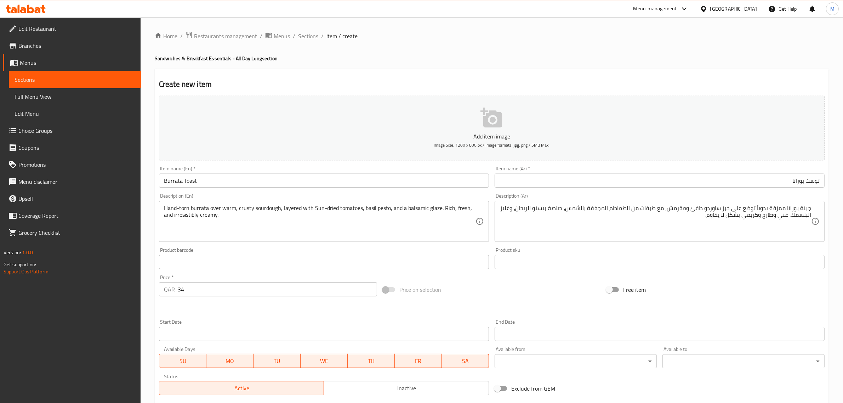
click at [527, 283] on div "Price on selection" at bounding box center [492, 289] width 224 height 19
click at [497, 294] on div "Price on selection" at bounding box center [492, 289] width 224 height 19
click at [420, 381] on button "Inactive" at bounding box center [406, 388] width 165 height 14
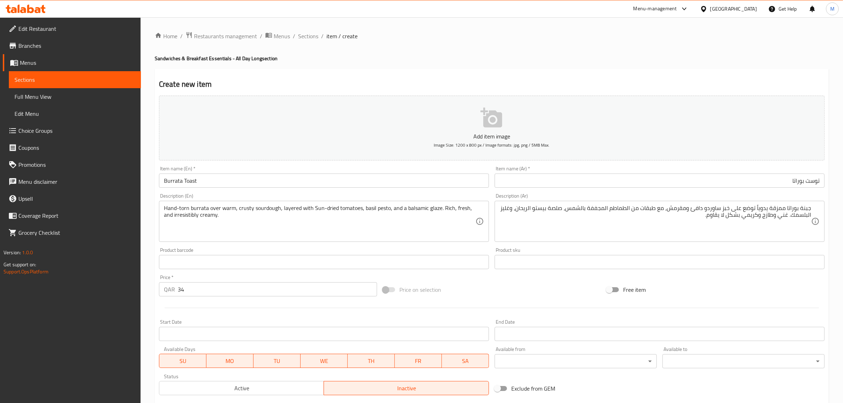
click at [512, 283] on div "Price on selection" at bounding box center [492, 289] width 224 height 19
click at [196, 180] on input "Burrata Toast" at bounding box center [324, 180] width 330 height 14
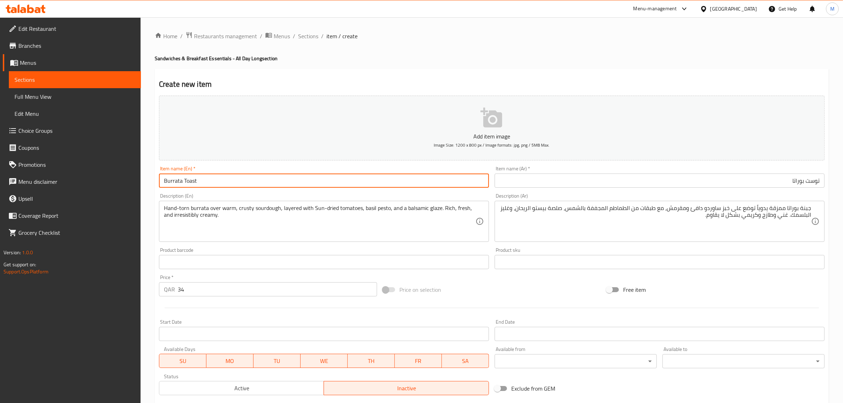
click at [196, 180] on input "Burrata Toast" at bounding box center [324, 180] width 330 height 14
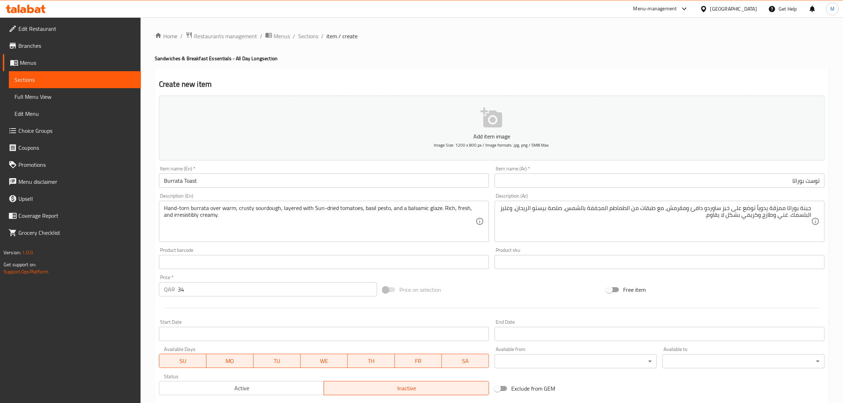
click at [485, 287] on div "Price on selection" at bounding box center [492, 289] width 224 height 19
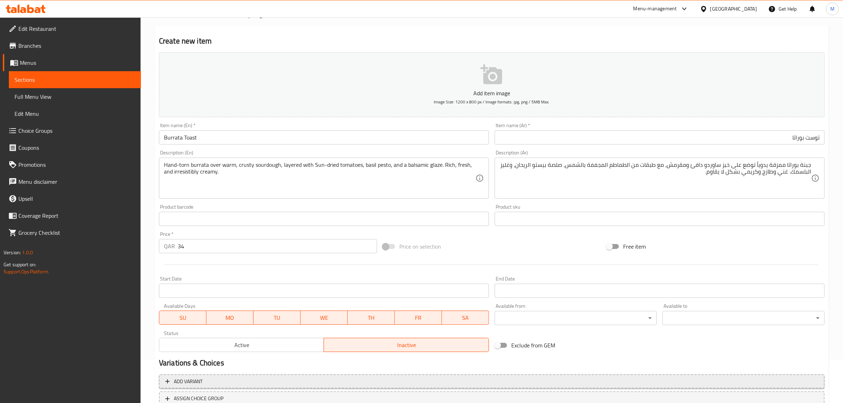
scroll to position [96, 0]
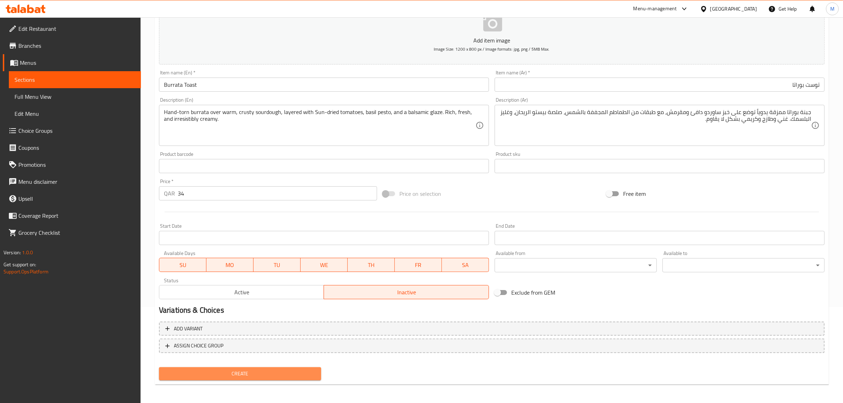
click at [275, 376] on span "Create" at bounding box center [240, 373] width 151 height 9
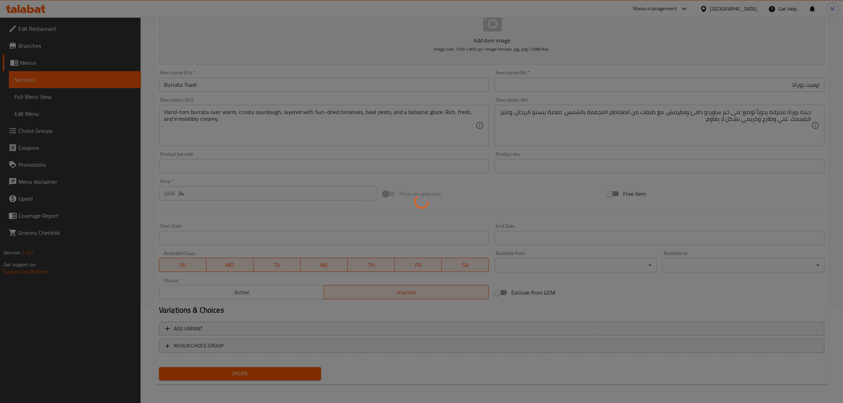
type input "0"
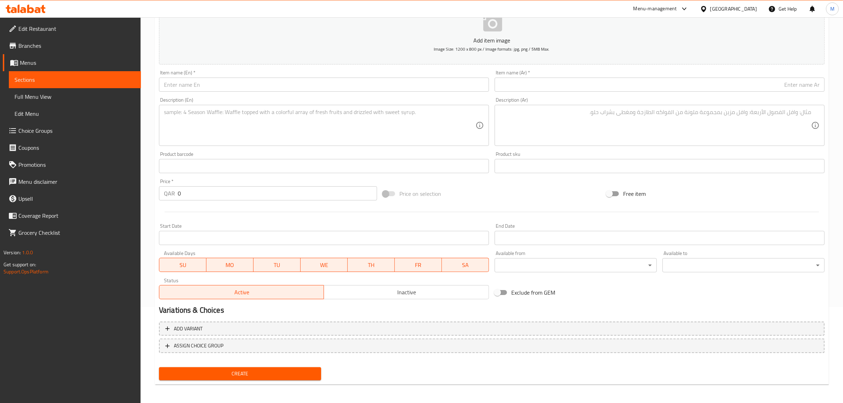
click at [295, 81] on input "text" at bounding box center [324, 85] width 330 height 14
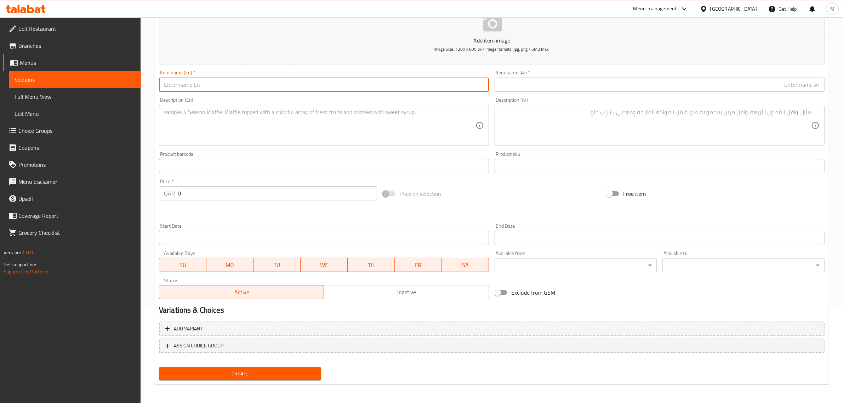
paste input "Avocado Toast with Smoked Salmon & Cucumber"
click at [294, 85] on input "Avocado Toast with Smoked Salmon & Cucumber" at bounding box center [324, 85] width 330 height 14
click at [252, 87] on input "Avocado Toast with Smoked Salmon & Cucumber" at bounding box center [324, 85] width 330 height 14
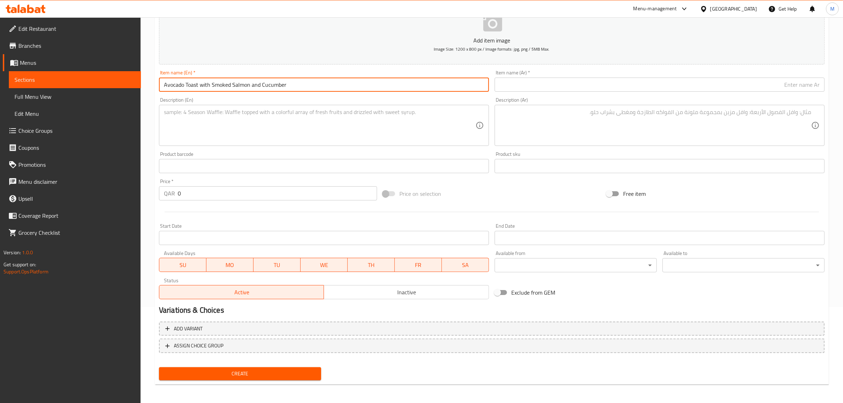
type input "Avocado Toast with Smoked Salmon and Cucumber"
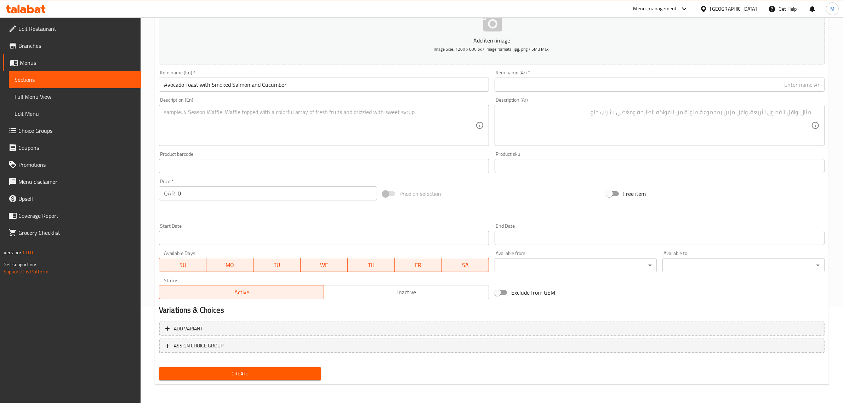
click at [399, 138] on textarea at bounding box center [320, 126] width 312 height 34
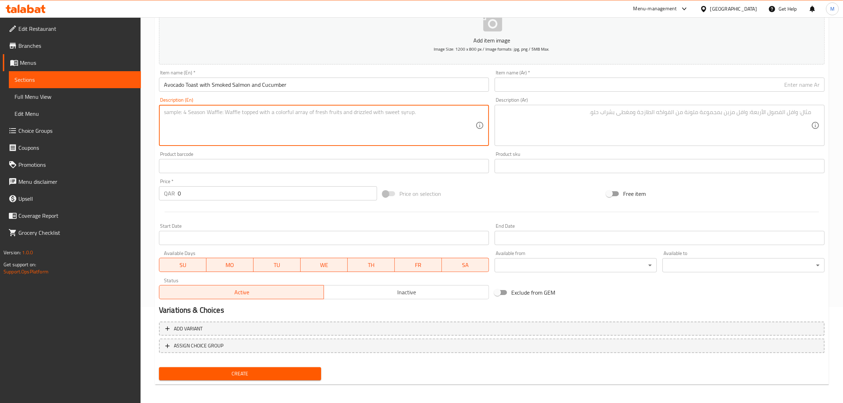
paste textarea "Creamy smashed avocado on toasted artisan sourdough, topped with silky smoked s…"
type textarea "Creamy smashed avocado on toasted artisan sourdough, topped with silky smoked s…"
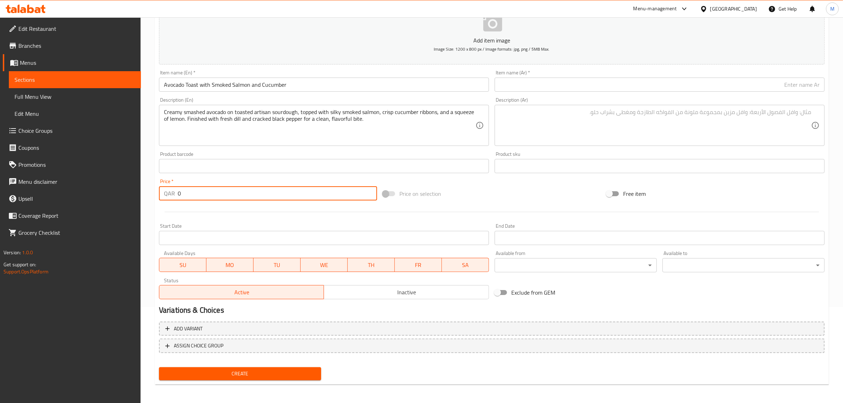
click at [266, 195] on input "0" at bounding box center [277, 193] width 199 height 14
type input "33"
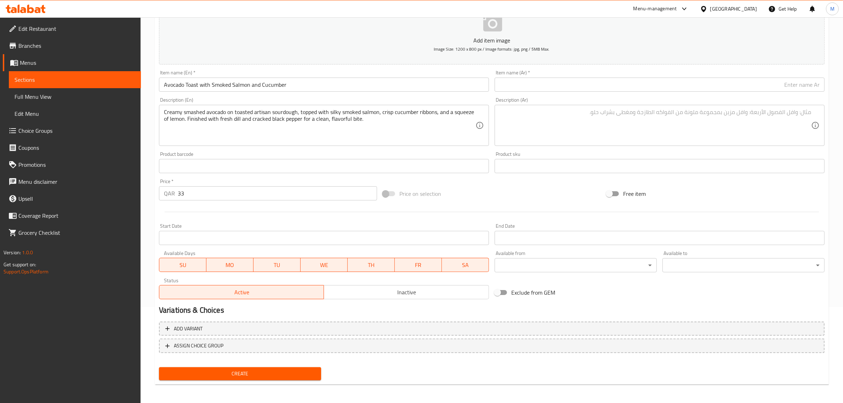
click at [483, 189] on div "Price on selection" at bounding box center [492, 193] width 224 height 19
click at [765, 86] on input "text" at bounding box center [660, 85] width 330 height 14
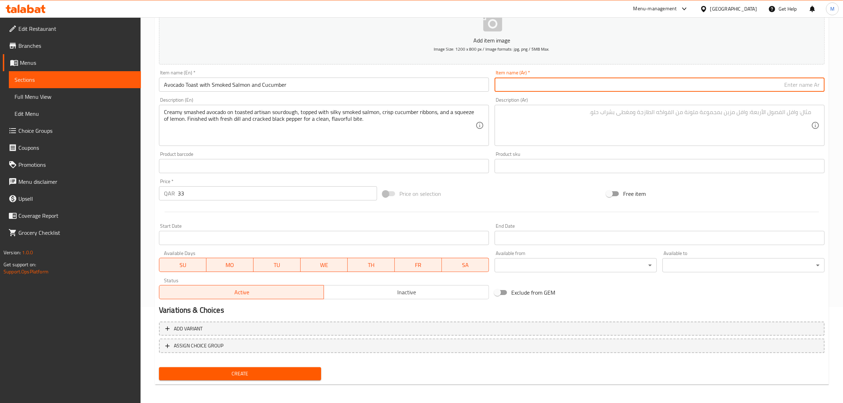
paste input "توست الأفوكادو مع السلمون المدخن والخيار"
type input "توست الأفوكادو مع السلمون المدخن والخيار"
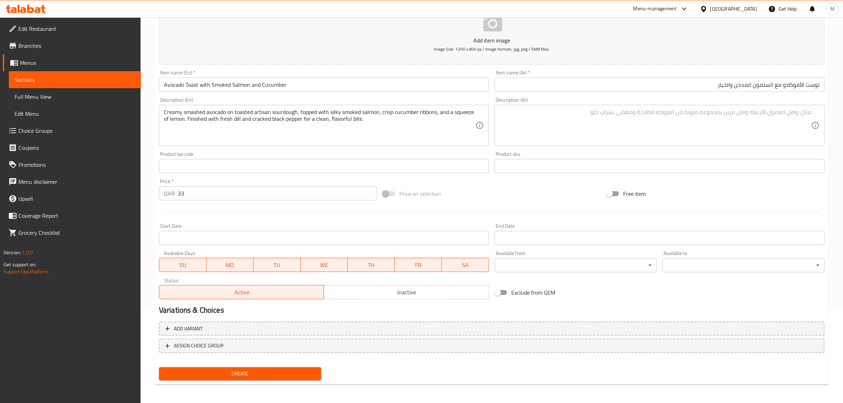
click at [728, 133] on textarea at bounding box center [656, 126] width 312 height 34
paste textarea "أفوكادو [PERSON_NAME] على خبز ساوردو محمص يدوي الصنع، مغطى بالسلمون المدخن الحر…"
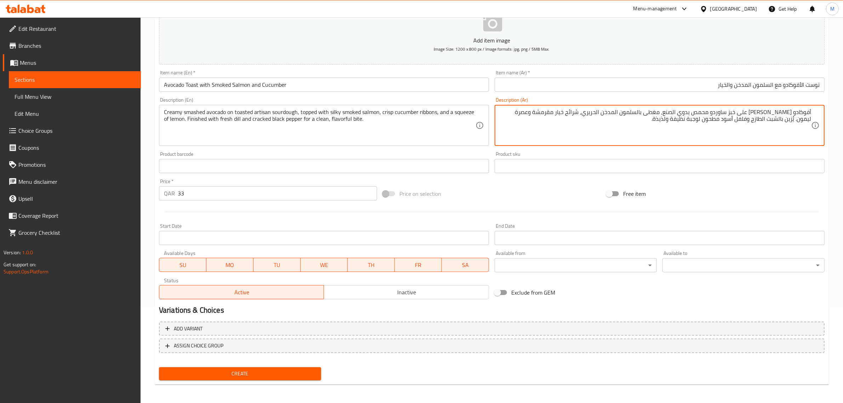
type textarea "أفوكادو [PERSON_NAME] على خبز ساوردو محمص يدوي الصنع، مغطى بالسلمون المدخن الحر…"
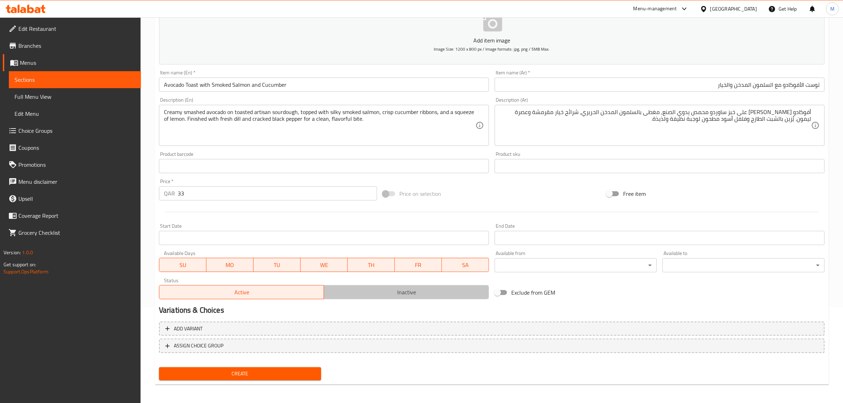
click at [369, 294] on span "Inactive" at bounding box center [406, 292] width 159 height 10
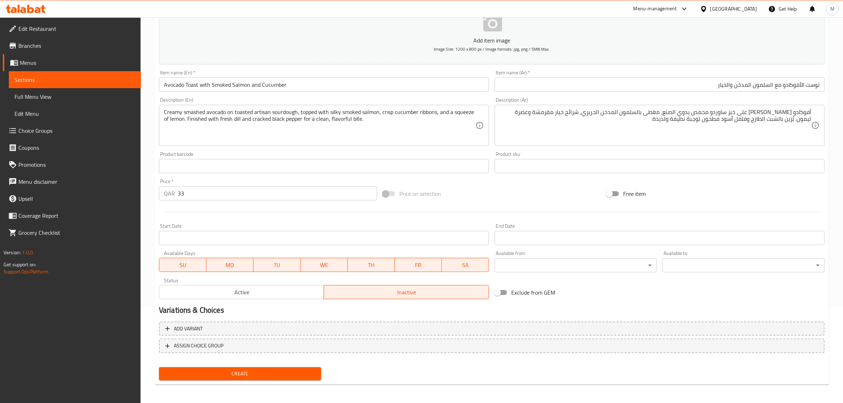
click at [346, 89] on input "Avocado Toast with Smoked Salmon and Cucumber" at bounding box center [324, 85] width 330 height 14
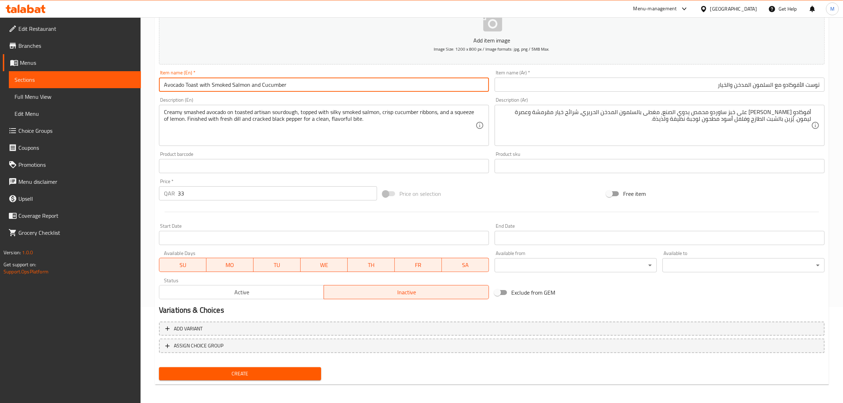
click at [346, 89] on input "Avocado Toast with Smoked Salmon and Cucumber" at bounding box center [324, 85] width 330 height 14
click at [519, 195] on div "Price on selection" at bounding box center [492, 193] width 224 height 19
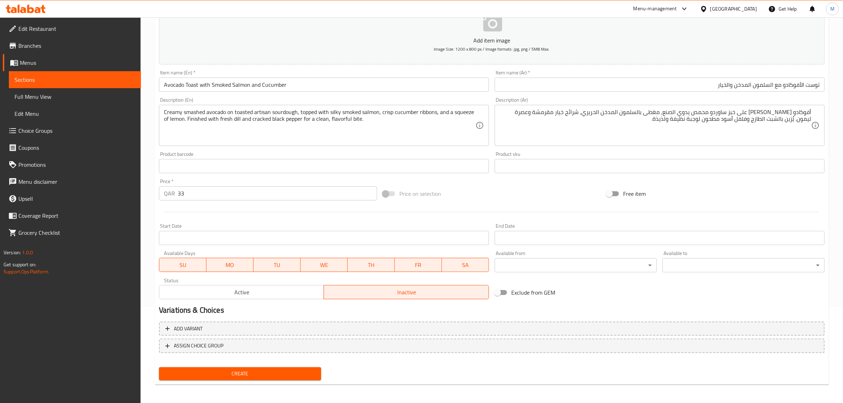
click at [260, 373] on span "Create" at bounding box center [240, 373] width 151 height 9
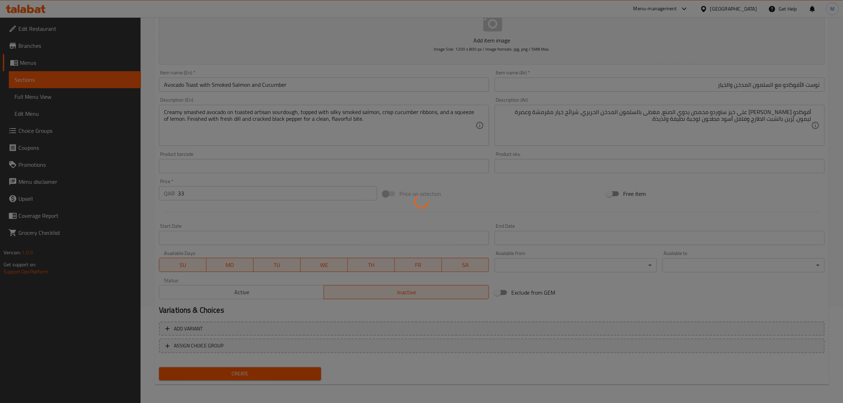
type input "0"
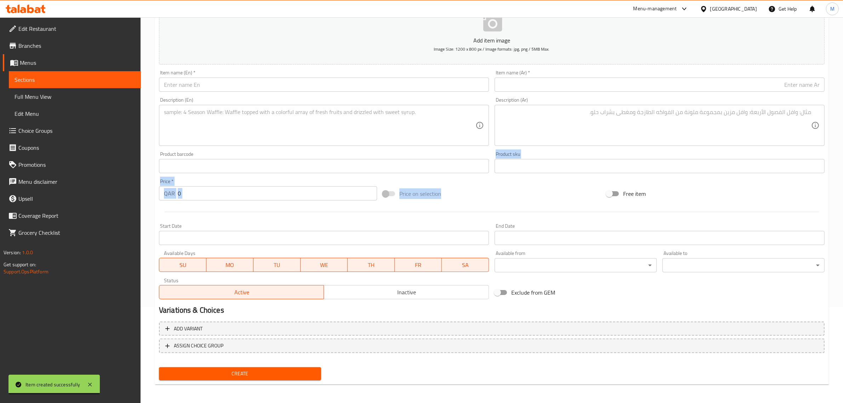
click at [483, 181] on div "Add item image Image Size: 1200 x 800 px / Image formats: jpg, png / 5MB Max. I…" at bounding box center [491, 149] width 671 height 305
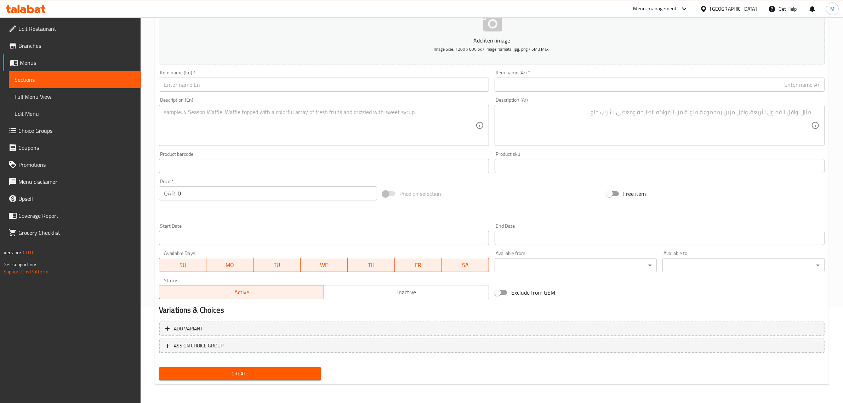
click at [479, 181] on div "Add item image Image Size: 1200 x 800 px / Image formats: jpg, png / 5MB Max. I…" at bounding box center [491, 149] width 671 height 305
click at [264, 82] on input "text" at bounding box center [324, 85] width 330 height 14
paste input "Smoked Salmon Toast with Ricotta & Egg"
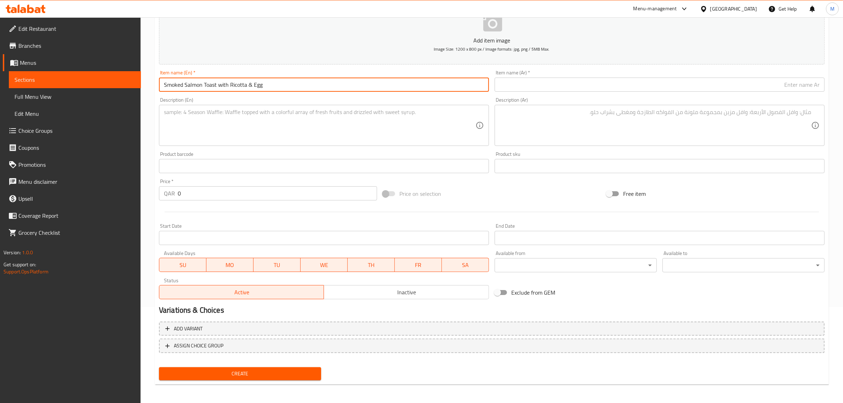
click at [249, 83] on input "Smoked Salmon Toast with Ricotta & Egg" at bounding box center [324, 85] width 330 height 14
click at [275, 85] on input "Smoked Salmon Toast with Ricotta And Egg" at bounding box center [324, 85] width 330 height 14
type input "Smoked Salmon Toast with Ricotta And Egg"
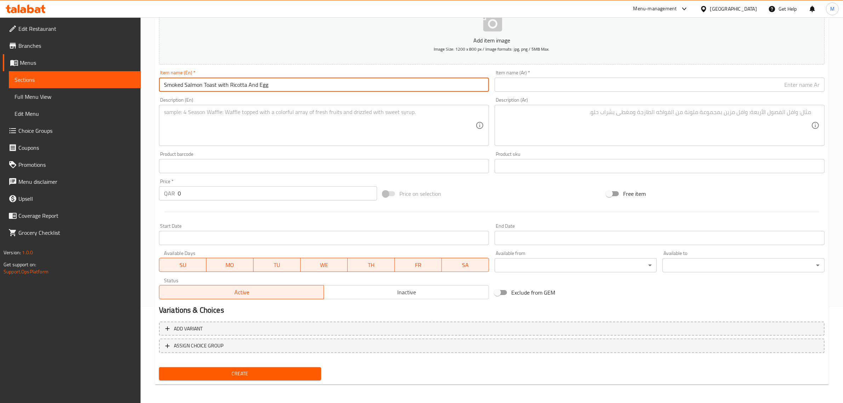
click at [303, 131] on textarea at bounding box center [320, 126] width 312 height 34
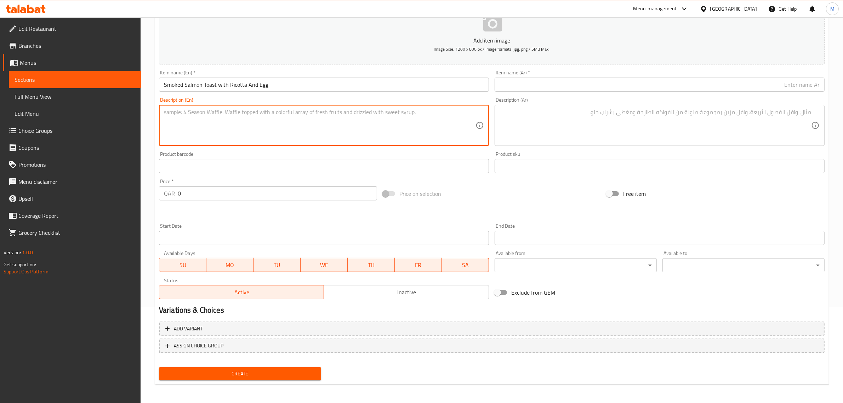
paste textarea "Toasted sourdough layered with whipped ricotta, delicate smoked salmon, and a j…"
click at [372, 135] on textarea "Toasted sourdough layered with whipped ricotta, delicate smoked salmon, and a j…" at bounding box center [320, 126] width 312 height 34
click at [316, 116] on textarea "Toasted sourdough layered with whipped ricotta, delicate smoked salmon, and a j…" at bounding box center [320, 126] width 312 height 34
click at [315, 116] on textarea "Toasted sourdough layered with whipped ricotta, delicate smoked salmon, and a j…" at bounding box center [320, 126] width 312 height 34
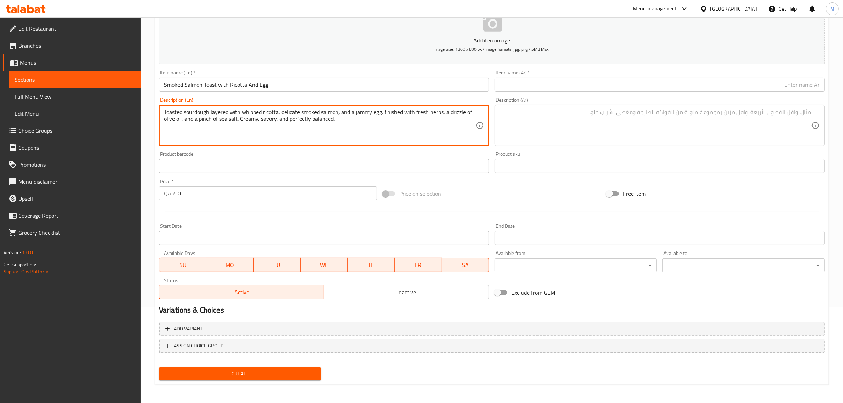
type textarea "Toasted sourdough layered with whipped ricotta, delicate smoked salmon, and a j…"
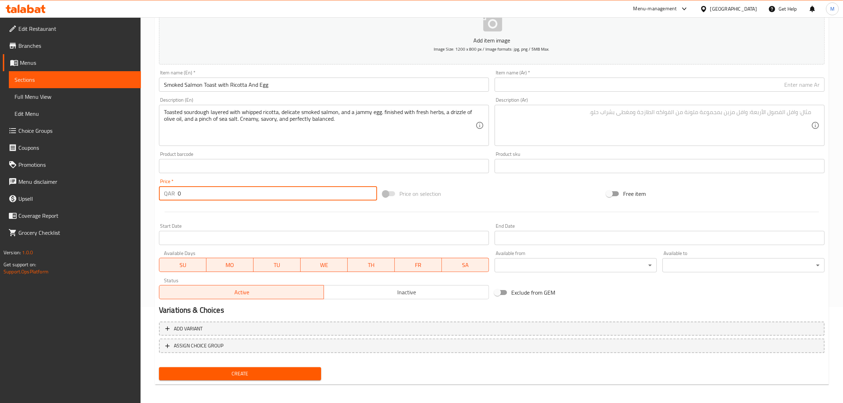
drag, startPoint x: 181, startPoint y: 195, endPoint x: 166, endPoint y: 195, distance: 14.5
click at [166, 195] on div "QAR 0 Price *" at bounding box center [268, 193] width 218 height 14
type input "36"
click at [461, 189] on div "Price on selection" at bounding box center [492, 193] width 224 height 19
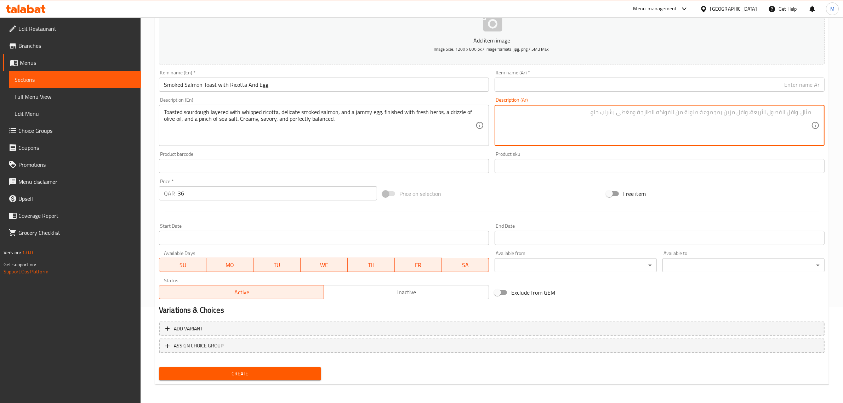
click at [729, 115] on textarea at bounding box center [656, 126] width 312 height 34
paste textarea "خبز ساوردو محمص مع طبقات من الريكوتا المخفوقة، سلمون مدخن رقيق، وبيضة ناعمة. يز…"
type textarea "خبز ساوردو محمص مع طبقات من الريكوتا المخفوقة، سلمون مدخن رقيق، وبيضة ناعمة. يز…"
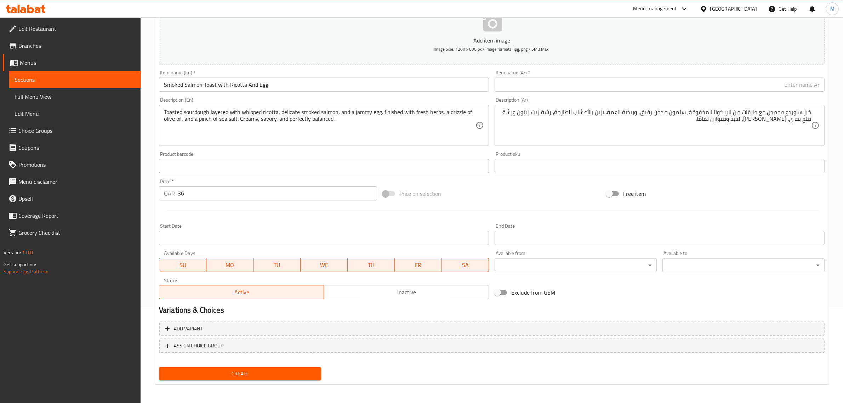
click at [796, 85] on input "text" at bounding box center [660, 85] width 330 height 14
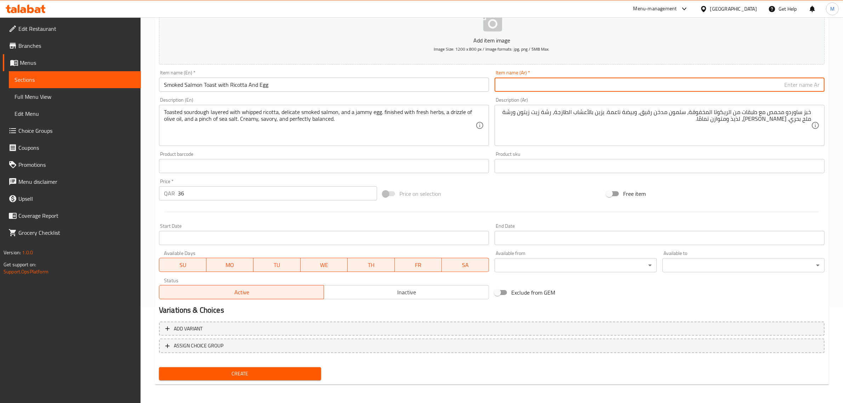
paste input "توست السلمون المدخن مع الريكوتا والبيض"
type input "توست السلمون المدخن مع الريكوتا والبيض"
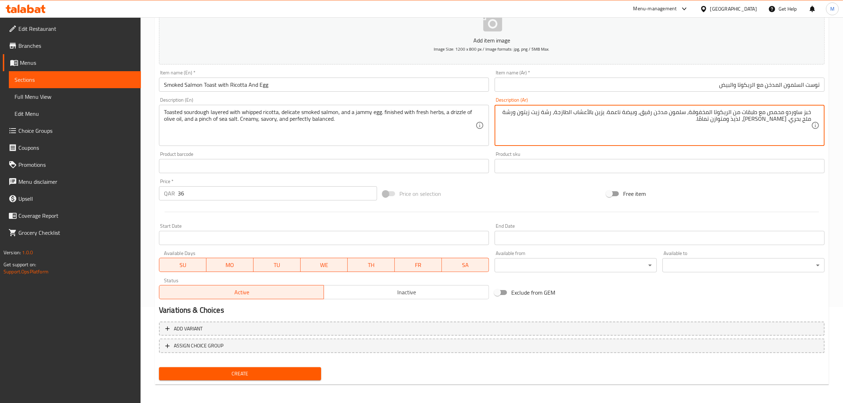
drag, startPoint x: 790, startPoint y: 114, endPoint x: 813, endPoint y: 114, distance: 23.7
click at [813, 114] on div "خبز ساوردو محمص مع طبقات من الريكوتا المخفوقة، سلمون مدخن رقيق، وبيضة ناعمة. يز…" at bounding box center [660, 125] width 330 height 41
paste textarea "لعجين المخمر"
click at [715, 113] on textarea "خبز العجين المخمر محمص مع طبقات من الريكوتا المخفوقة، سلمون مدخن رقيق، وبيضة نا…" at bounding box center [656, 126] width 312 height 34
paste textarea "بنة"
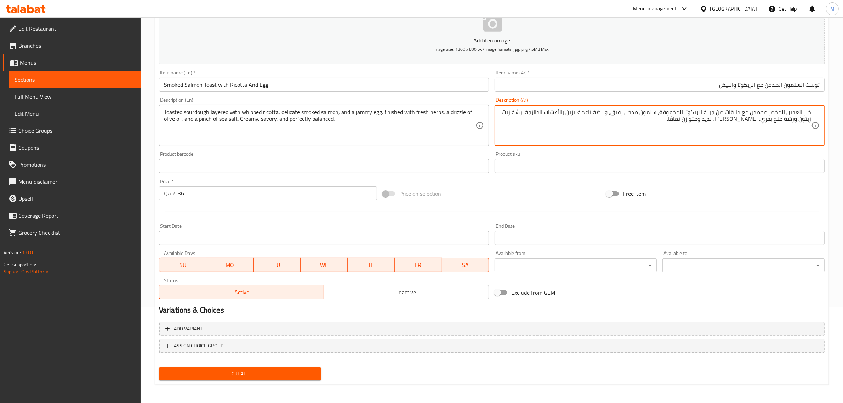
click at [644, 118] on textarea "خبز العجين المخمر محمص مع طبقات من جبنة الريكوتا المخفوقة، سلمون مدخن رقيق، وبي…" at bounding box center [656, 126] width 312 height 34
click at [615, 111] on textarea "خبز العجين المخمر محمص مع طبقات من جبنة الريكوتا المخفوقة، سلمون مدخن رقيق، وبي…" at bounding box center [656, 126] width 312 height 34
click at [758, 122] on textarea "خبز العجين المخمر محمص مع طبقات من جبنة الريكوتا المخفوقة، سلمون مدخن رقيق، وبي…" at bounding box center [656, 126] width 312 height 34
paste textarea "وام"
type textarea "خبز العجين المخمر محمص مع طبقات من جبنة الريكوتا المخفوقة، سلمون مدخن رقيق، وبي…"
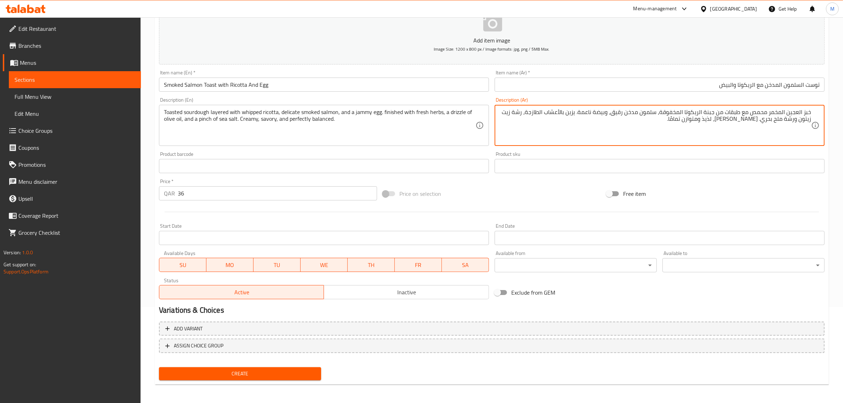
click at [388, 291] on span "Inactive" at bounding box center [406, 292] width 159 height 10
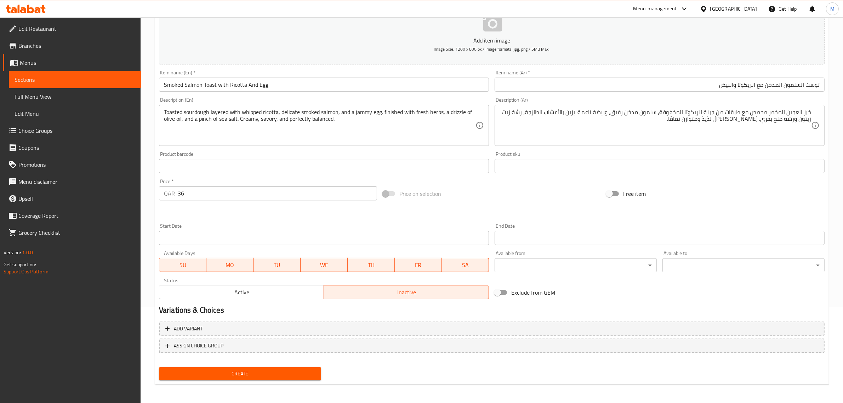
click at [282, 82] on input "Smoked Salmon Toast with Ricotta And Egg" at bounding box center [324, 85] width 330 height 14
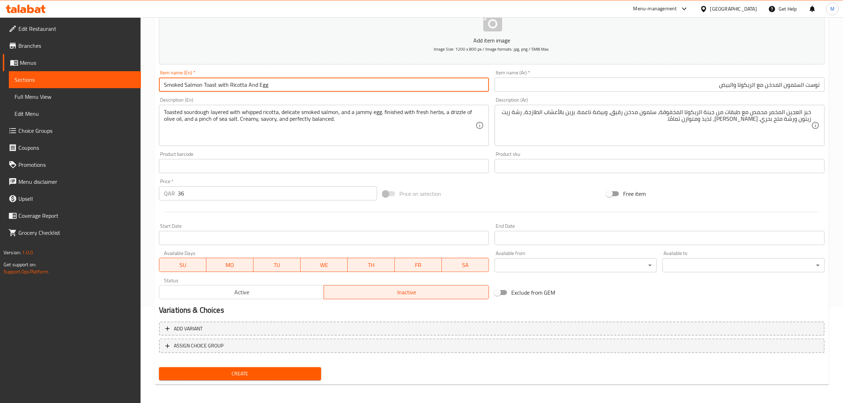
click at [282, 82] on input "Smoked Salmon Toast with Ricotta And Egg" at bounding box center [324, 85] width 330 height 14
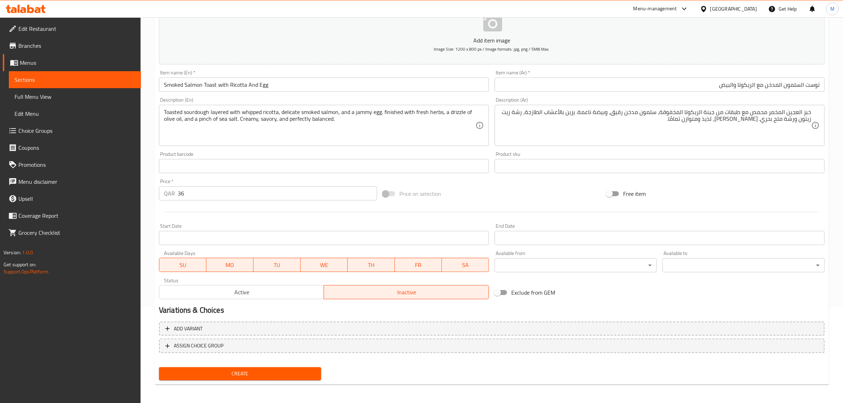
click at [488, 195] on div "Price on selection" at bounding box center [492, 193] width 224 height 19
click at [264, 377] on button "Create" at bounding box center [240, 373] width 162 height 13
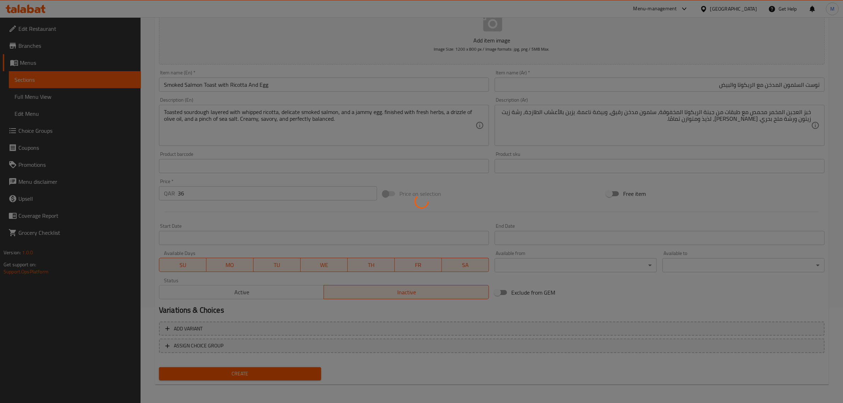
type input "0"
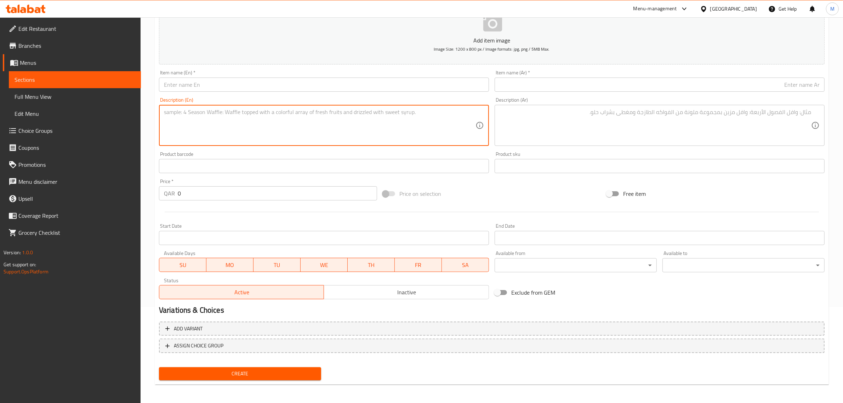
click at [331, 126] on textarea at bounding box center [320, 126] width 312 height 34
paste textarea "Fluffy golden pancakes studded with creamy white chocolate chips, stacked high …"
type textarea "Fluffy golden pancakes studded with creamy white chocolate chips, stacked high …"
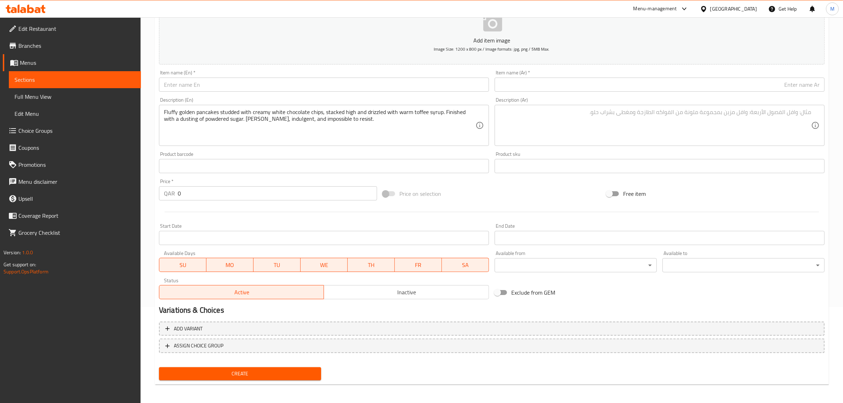
click at [351, 86] on input "text" at bounding box center [324, 85] width 330 height 14
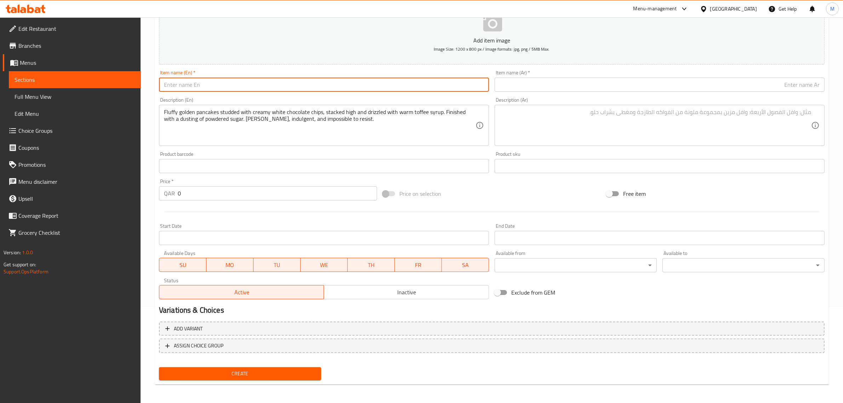
paste input "White Chocolate chip Pancakes served with Toffee Syrup"
type input "White Chocolate Chip Pancakes Served with Toffee Syrup"
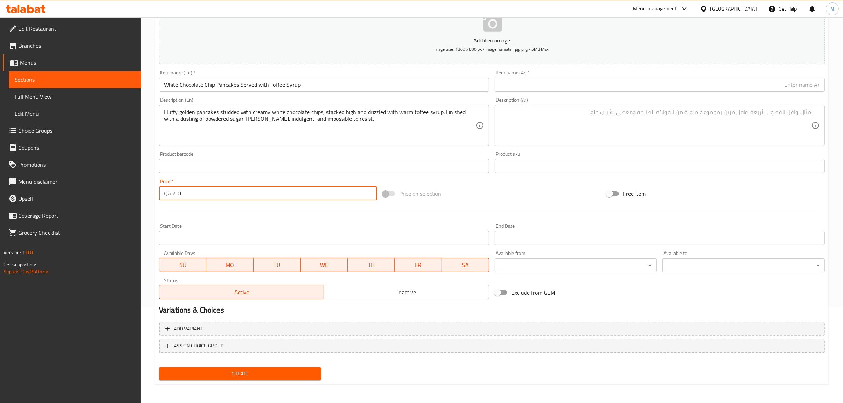
click at [264, 188] on input "0" at bounding box center [277, 193] width 199 height 14
type input "29"
click at [517, 190] on div "Price on selection" at bounding box center [492, 193] width 224 height 19
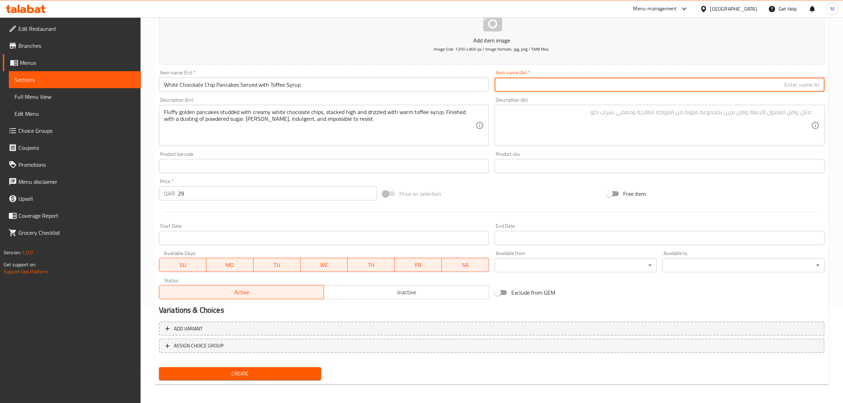
click at [666, 88] on input "text" at bounding box center [660, 85] width 330 height 14
paste input "فطائر رقائق الشوكولاتة البيضاء مع شراب التوفي"
click at [747, 87] on input "فطائر رقائق الشوكولاتة البيضاء مع شراب التوفي" at bounding box center [660, 85] width 330 height 14
paste input "تُقدّم"
type input "فطائر رقائق الشوكولاتة البيضاء تُقدّم مع شراب التوفي"
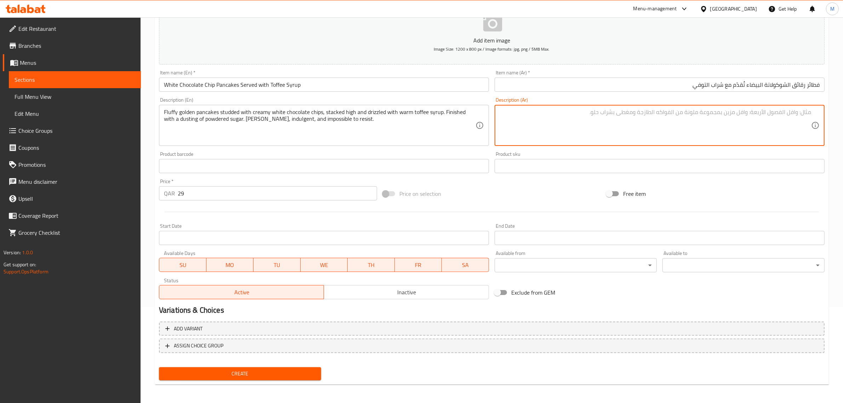
click at [764, 138] on textarea at bounding box center [656, 126] width 312 height 34
paste textarea "فطائر ذهبية هشة مزينة بشرائح الشوكولاتة البيضاء الكريمية، مكدسة ومرشوشة بشراب ا…"
type textarea "فطائر ذهبية هشة مزينة بشرائح الشوكولاتة البيضاء الكريمية، مكدسة ومرشوشة بشراب ا…"
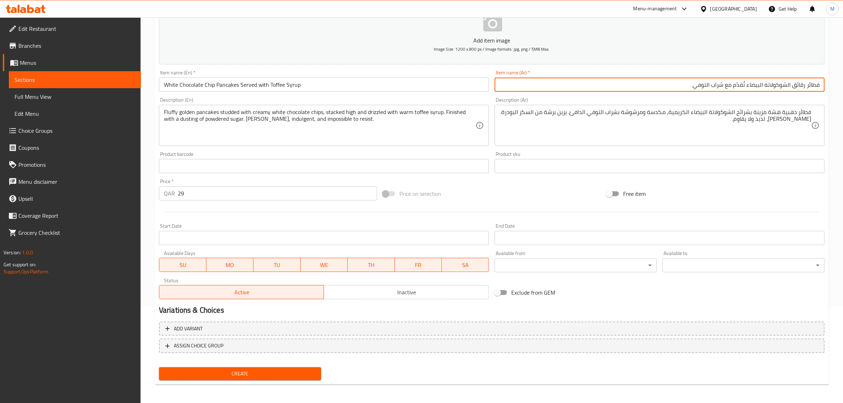
drag, startPoint x: 807, startPoint y: 84, endPoint x: 826, endPoint y: 84, distance: 19.5
click at [826, 84] on div "Item name (Ar)   * فطائر رقائق الشوكولاتة البيضاء تُقدّم مع شراب التوفي Item na…" at bounding box center [660, 80] width 336 height 27
drag, startPoint x: 802, startPoint y: 84, endPoint x: 831, endPoint y: 86, distance: 29.1
click at [831, 86] on div "Home / Restaurants management / Menus / Sections / item / create Sandwiches & B…" at bounding box center [492, 162] width 702 height 483
type input "بان كيك رقائق الشوكولاتة البيضاء تُقدّم مع شراب التوفي"
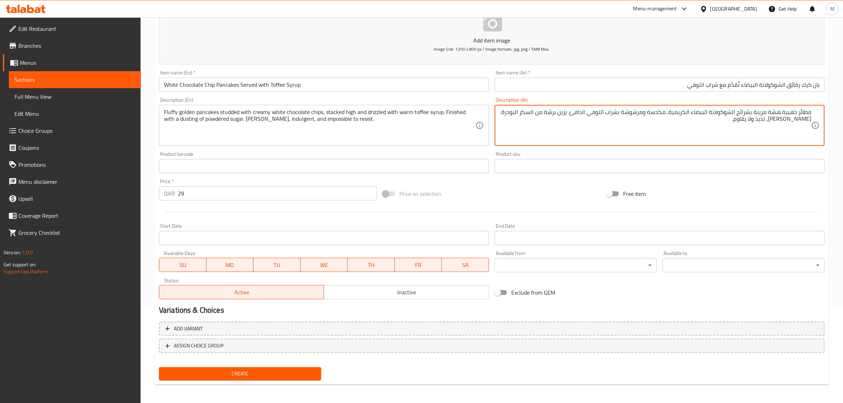
drag, startPoint x: 799, startPoint y: 114, endPoint x: 813, endPoint y: 113, distance: 14.5
paste textarea "بان كيك"
click at [712, 125] on textarea "بان كيك ذهبية هشة مزينة بشرائح الشوكولاتة البيضاء الكريمية، مكدسة ومرشوشة بشراب…" at bounding box center [656, 126] width 312 height 34
type textarea "بان كيك ذهبية هشة مزينة بشرائح الشوكولاتة البيضاء الكريمية، مكدسة ومرشوشة بشراب…"
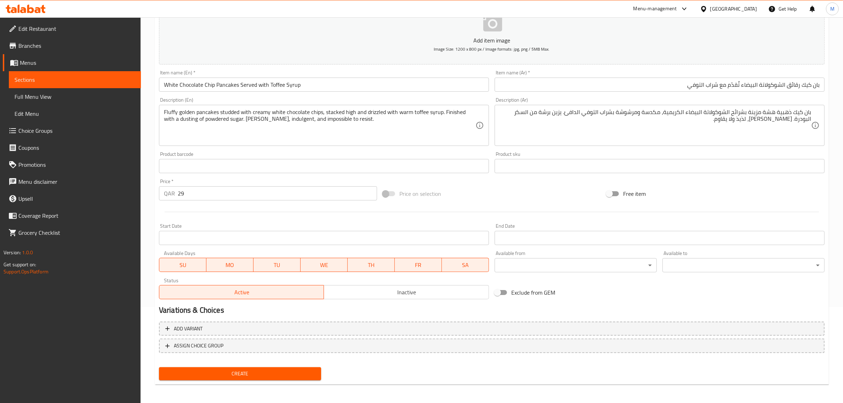
click at [555, 195] on div "Price on selection" at bounding box center [492, 193] width 224 height 19
click at [383, 296] on span "Inactive" at bounding box center [406, 292] width 159 height 10
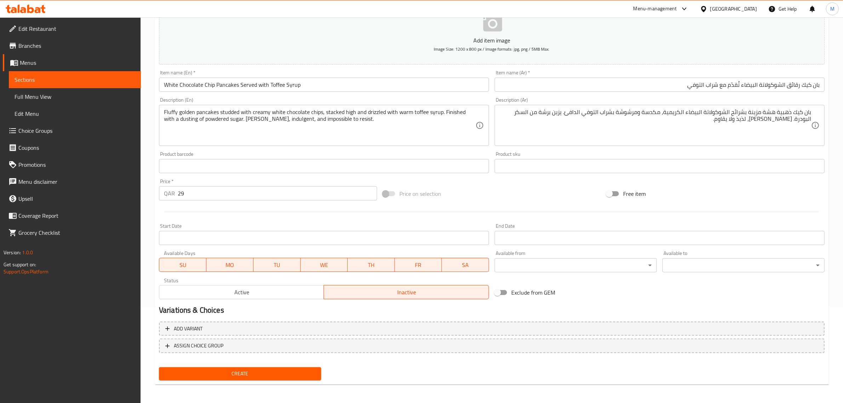
click at [318, 89] on input "White Chocolate Chip Pancakes Served with Toffee Syrup" at bounding box center [324, 85] width 330 height 14
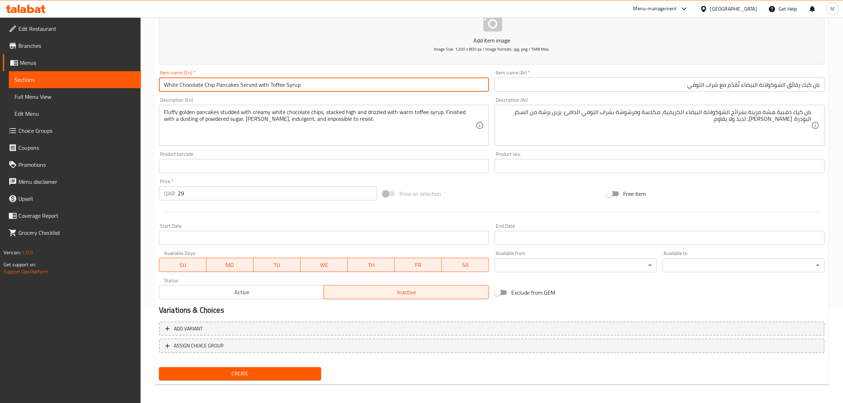
click at [318, 89] on input "White Chocolate Chip Pancakes Served with Toffee Syrup" at bounding box center [324, 85] width 330 height 14
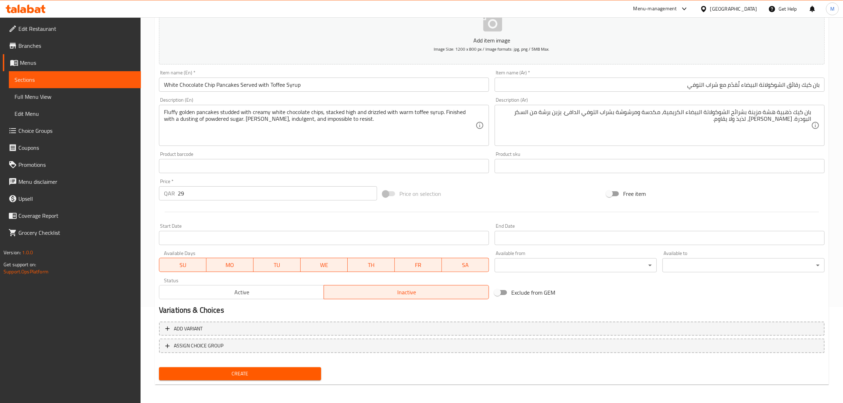
click at [483, 203] on div at bounding box center [491, 211] width 671 height 17
click at [257, 376] on span "Create" at bounding box center [240, 373] width 151 height 9
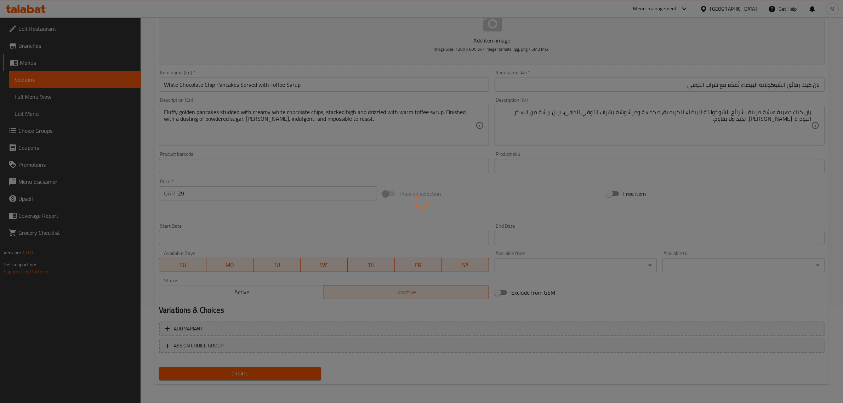
type input "0"
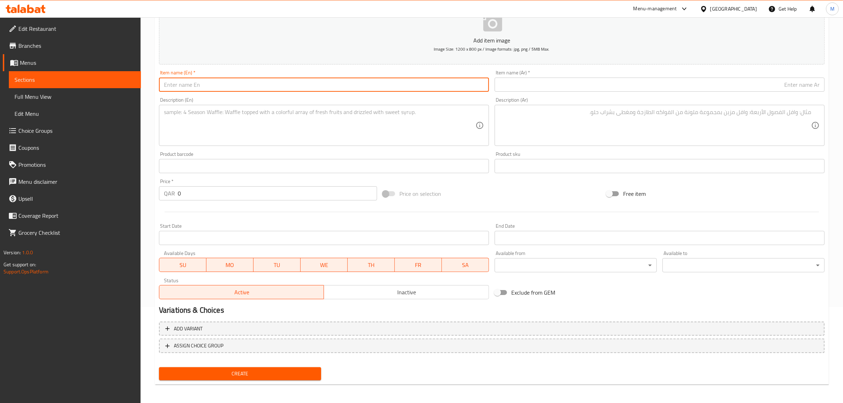
click at [302, 82] on input "text" at bounding box center [324, 85] width 330 height 14
paste input "Classic Shakshuka"
type input "Classic Shakshuka"
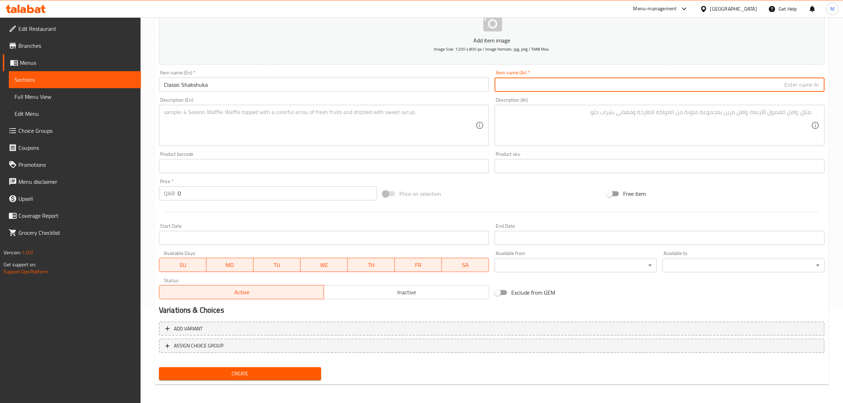
click at [663, 81] on input "text" at bounding box center [660, 85] width 330 height 14
paste input "شكشوكة كلاسيكية"
type input "شكشوكة كلاسيكية"
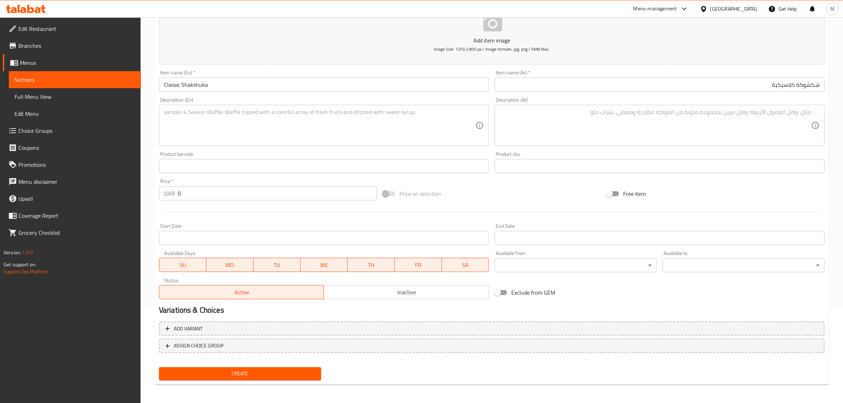
click at [726, 132] on textarea at bounding box center [656, 126] width 312 height 34
paste textarea "بيض مسلوق مطهو في صلصة غنية من الطماطم والفلفل الحلو مع الثوم والكمون والفلفل ا…"
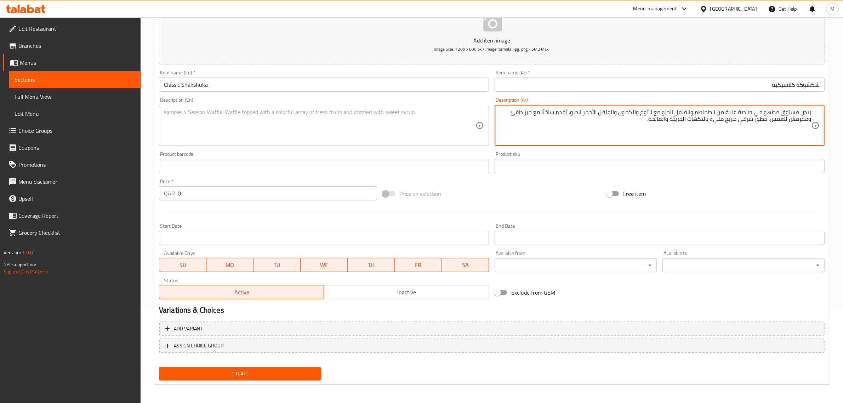
type textarea "بيض مسلوق مطهو في صلصة غنية من الطماطم والفلفل الحلو مع الثوم والكمون والفلفل ا…"
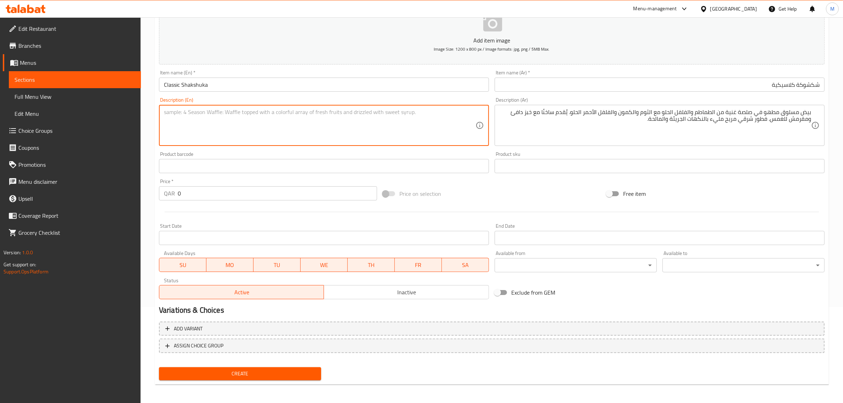
click at [341, 124] on textarea at bounding box center [320, 126] width 312 height 34
paste textarea "Poached eggs simmered in a rich, spiced tomato and bell pepper sauce, infused w…"
click at [431, 125] on textarea "Poached eggs simmered in a rich, spiced tomato and bell pepper sauce, infused w…" at bounding box center [320, 126] width 312 height 34
type textarea "Poached eggs simmered in a rich, spiced tomato and bell pepper sauce, infused w…"
click at [474, 188] on div "Price on selection" at bounding box center [492, 193] width 224 height 19
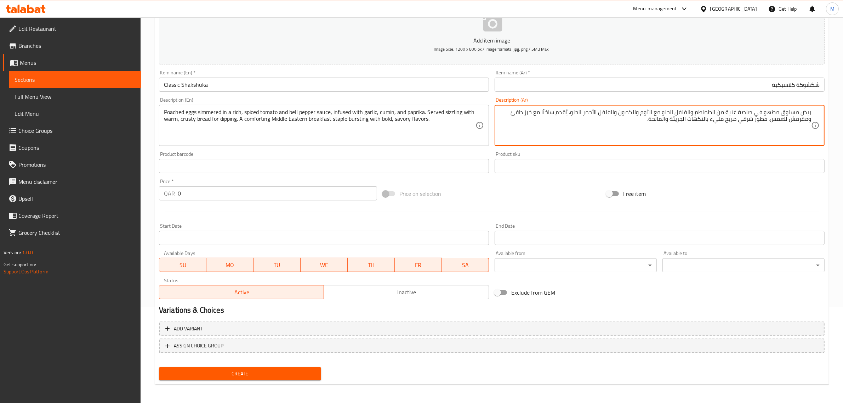
paste textarea "على نار هادئة"
click at [518, 190] on div "Price on selection" at bounding box center [492, 193] width 224 height 19
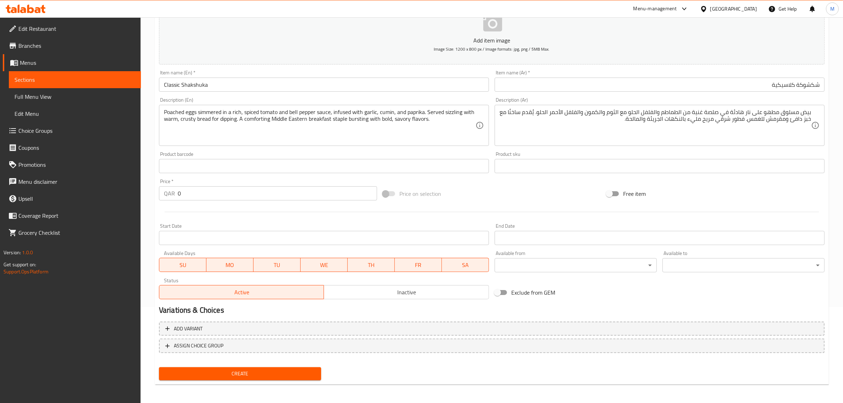
click at [524, 184] on div "Price on selection" at bounding box center [492, 193] width 224 height 19
drag, startPoint x: 608, startPoint y: 114, endPoint x: 628, endPoint y: 122, distance: 22.4
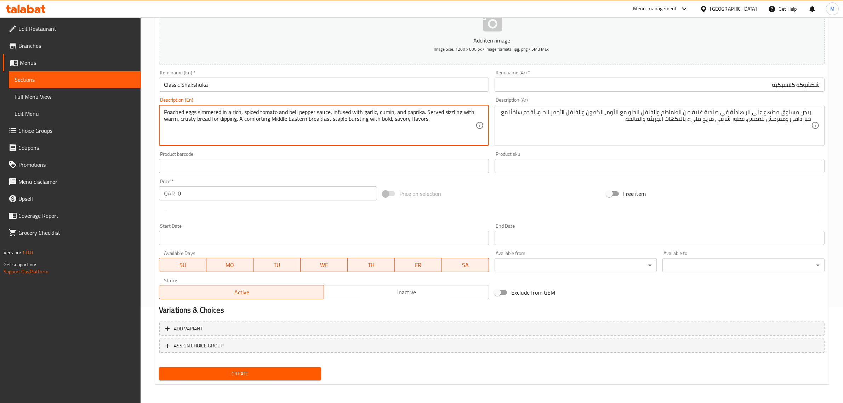
drag, startPoint x: 406, startPoint y: 111, endPoint x: 420, endPoint y: 112, distance: 13.8
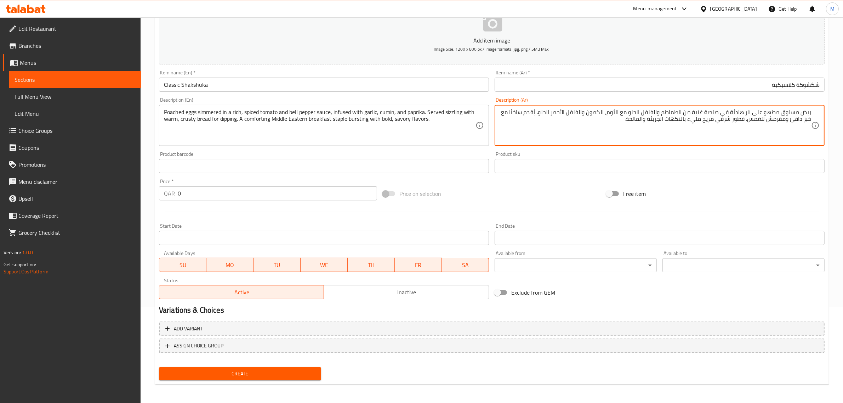
drag, startPoint x: 542, startPoint y: 113, endPoint x: 583, endPoint y: 114, distance: 41.8
paste textarea "بابريكا"
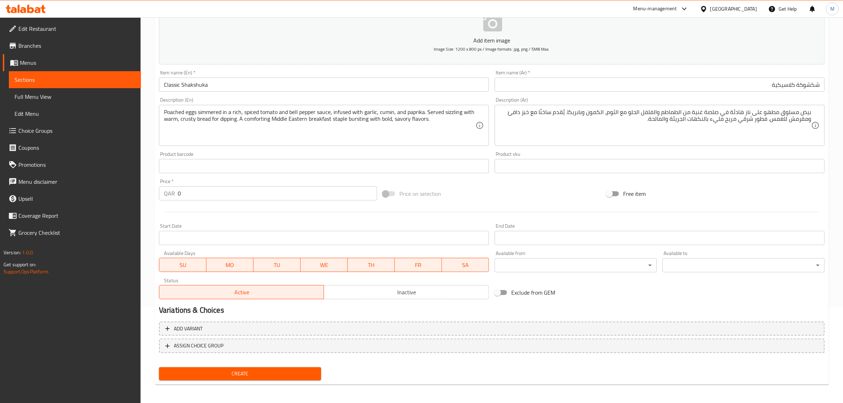
click at [739, 121] on textarea "بيض مسلوق مطهو على نار هادئة في صلصة غنية من الطماطم والفلفل الحلو مع الثوم، ال…" at bounding box center [656, 126] width 312 height 34
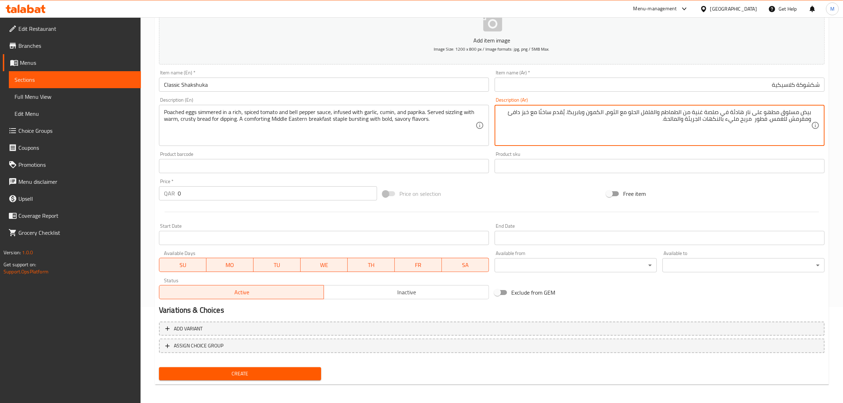
paste textarea "شرق أوسطي"
drag, startPoint x: 678, startPoint y: 124, endPoint x: 675, endPoint y: 126, distance: 3.8
click at [677, 125] on textarea "بيض مسلوق مطهو على نار هادئة في صلصة غنية من الطماطم والفلفل الحلو مع الثوم، ال…" at bounding box center [656, 126] width 312 height 34
click at [609, 127] on textarea "بيض مسلوق مطهو على نار هادئة في صلصة غنية من الطماطم والفلفل الحلو مع الثوم، ال…" at bounding box center [656, 126] width 312 height 34
drag, startPoint x: 625, startPoint y: 127, endPoint x: 622, endPoint y: 121, distance: 7.3
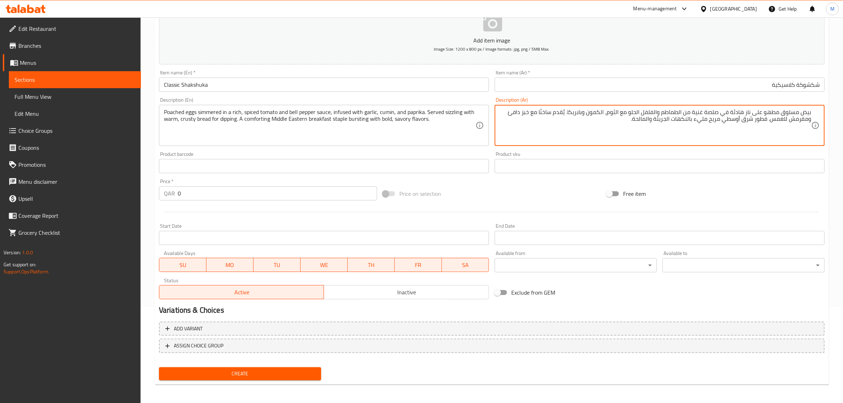
drag, startPoint x: 622, startPoint y: 121, endPoint x: 611, endPoint y: 126, distance: 12.0
click at [611, 126] on textarea "بيض مسلوق مطهو على نار هادئة في صلصة غنية من الطماطم والفلفل الحلو مع الثوم، ال…" at bounding box center [656, 126] width 312 height 34
type textarea "بيض مسلوق مطهو على نار هادئة في صلصة غنية من الطماطم والفلفل الحلو مع الثوم، ال…"
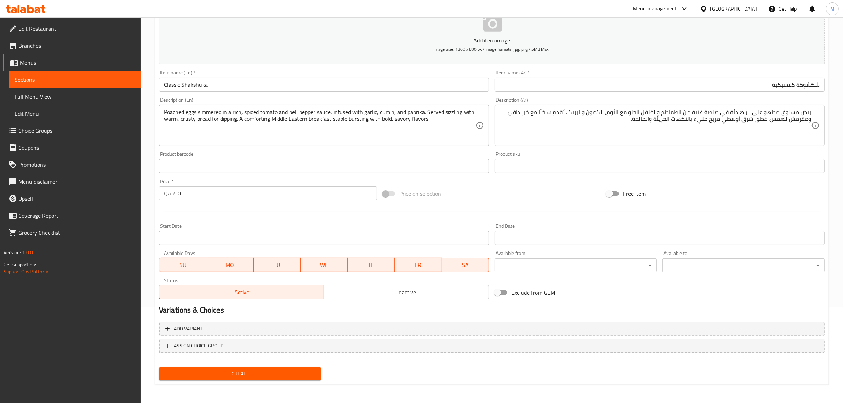
click at [534, 188] on div "Price on selection" at bounding box center [492, 193] width 224 height 19
click at [534, 187] on div "Price on selection" at bounding box center [492, 193] width 224 height 19
click at [523, 189] on div "Price on selection" at bounding box center [492, 193] width 224 height 19
click at [522, 189] on div "Price on selection" at bounding box center [492, 193] width 224 height 19
click at [240, 196] on input "0" at bounding box center [277, 193] width 199 height 14
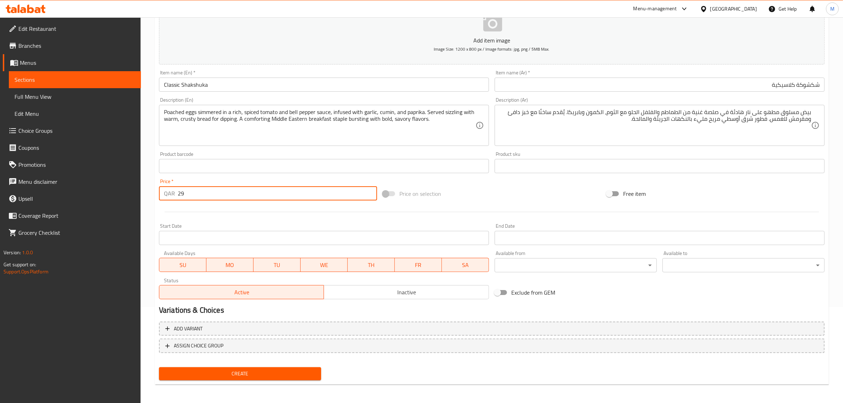
type input "29"
click at [380, 292] on span "Inactive" at bounding box center [406, 292] width 159 height 10
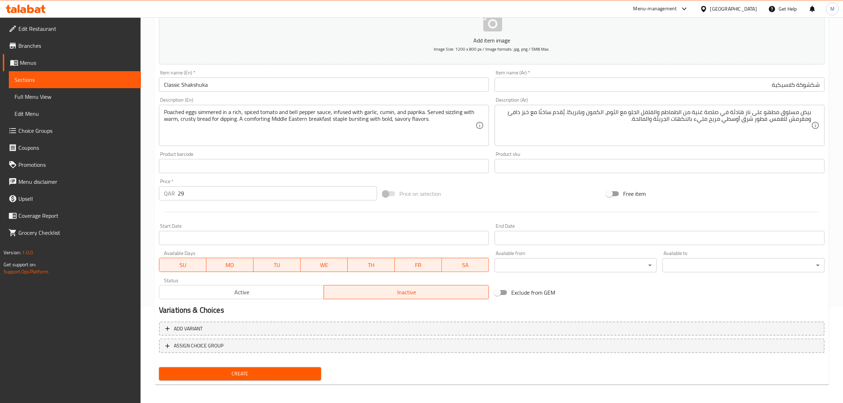
click at [392, 313] on h2 "Variations & Choices" at bounding box center [492, 310] width 666 height 11
click at [251, 88] on input "Classic Shakshuka" at bounding box center [324, 85] width 330 height 14
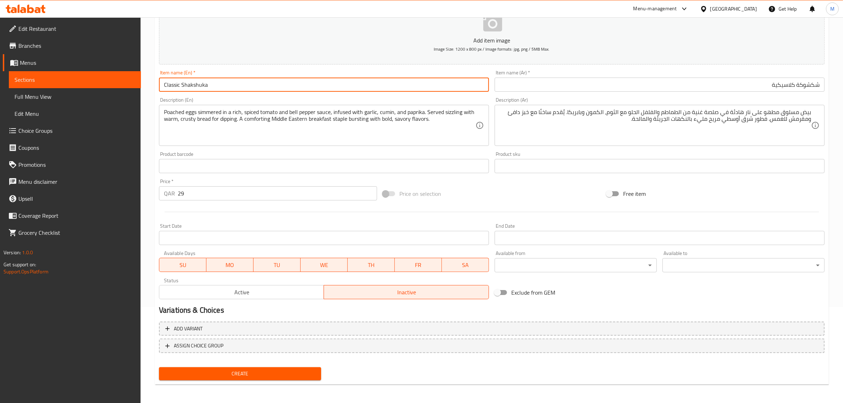
click at [251, 88] on input "Classic Shakshuka" at bounding box center [324, 85] width 330 height 14
click at [481, 188] on div "Price on selection" at bounding box center [492, 193] width 224 height 19
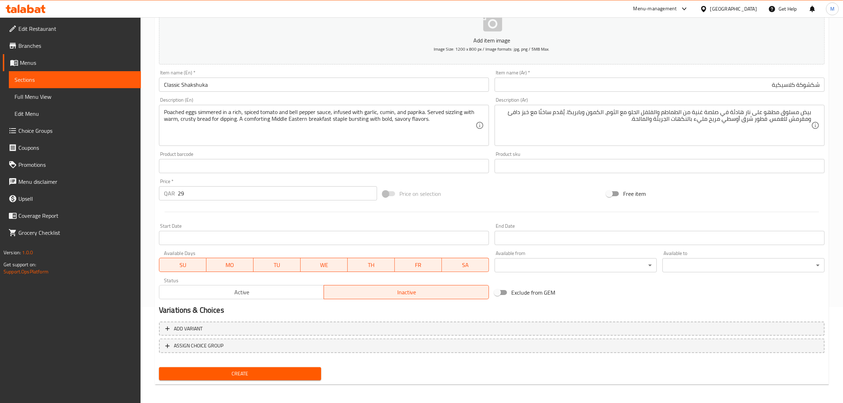
click at [279, 374] on span "Create" at bounding box center [240, 373] width 151 height 9
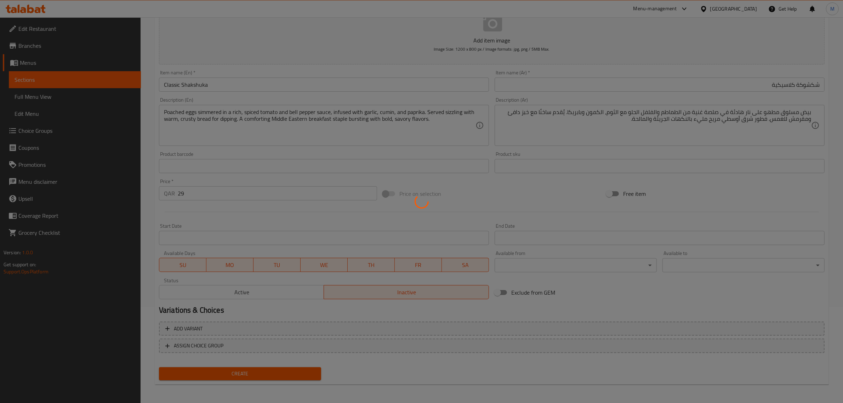
type input "0"
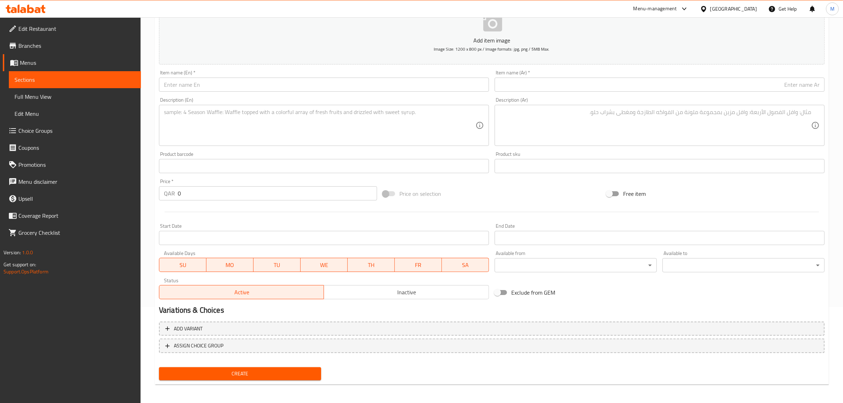
click at [443, 84] on input "text" at bounding box center [324, 85] width 330 height 14
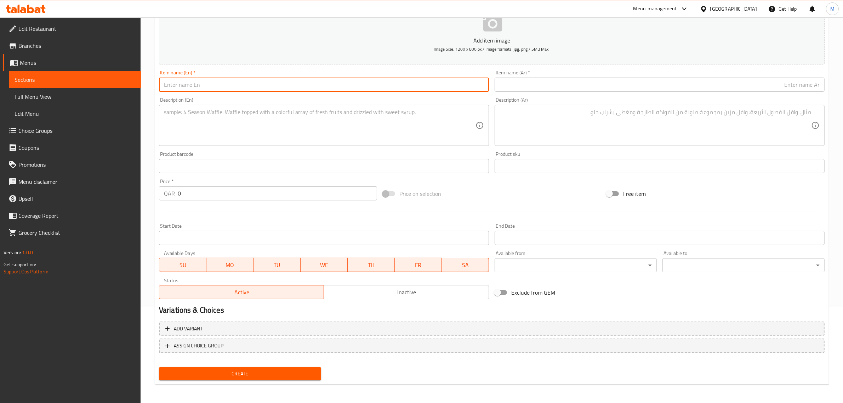
paste input "Shakshuka In Brioche Toast"
type input "Shakshuka In Brioche Toast"
click at [280, 121] on textarea at bounding box center [320, 126] width 312 height 34
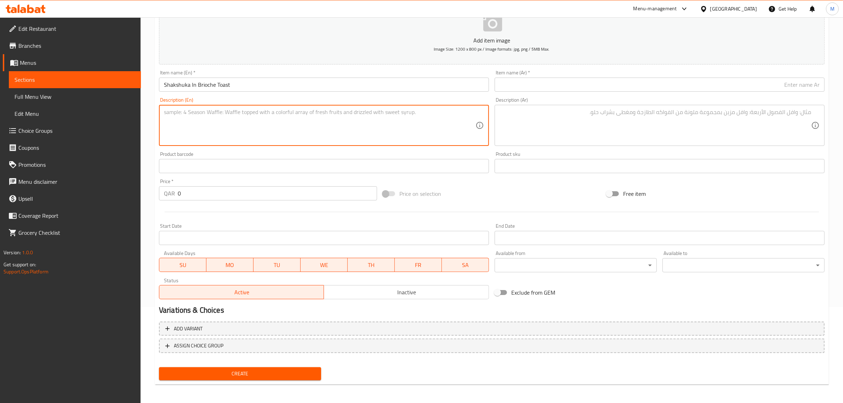
paste textarea "Soft scrambled eggs folded into a spiced tomato and pepper shakshuka sauce, ser…"
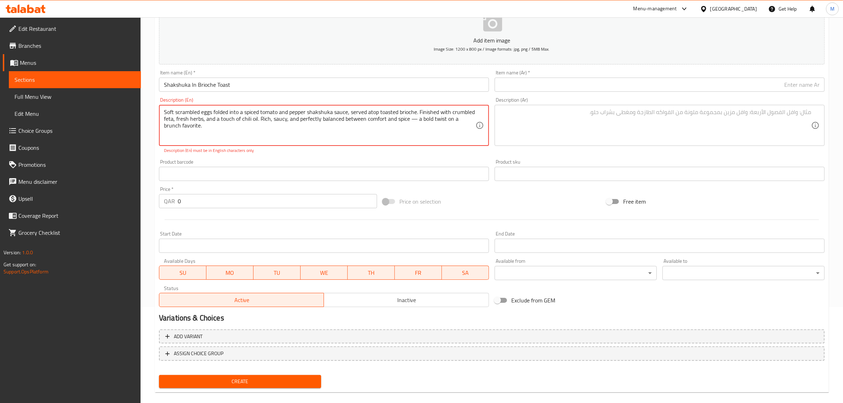
drag, startPoint x: 415, startPoint y: 121, endPoint x: 408, endPoint y: 122, distance: 7.2
click at [408, 122] on textarea "Soft scrambled eggs folded into a spiced tomato and pepper shakshuka sauce, ser…" at bounding box center [320, 126] width 312 height 34
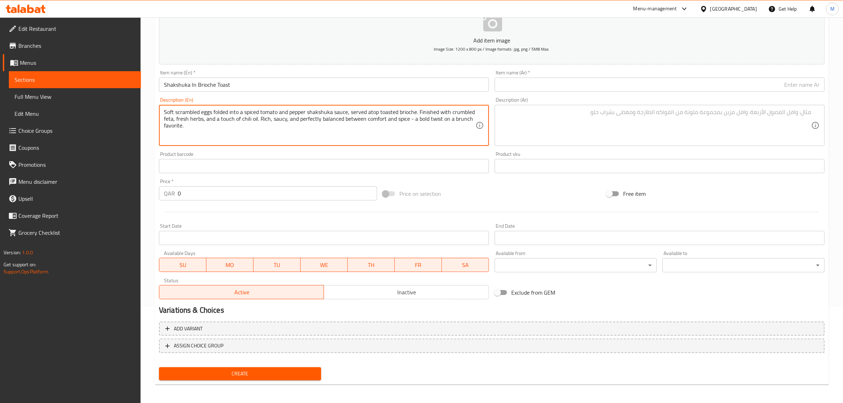
type textarea "Soft scrambled eggs folded into a spiced tomato and pepper shakshuka sauce, ser…"
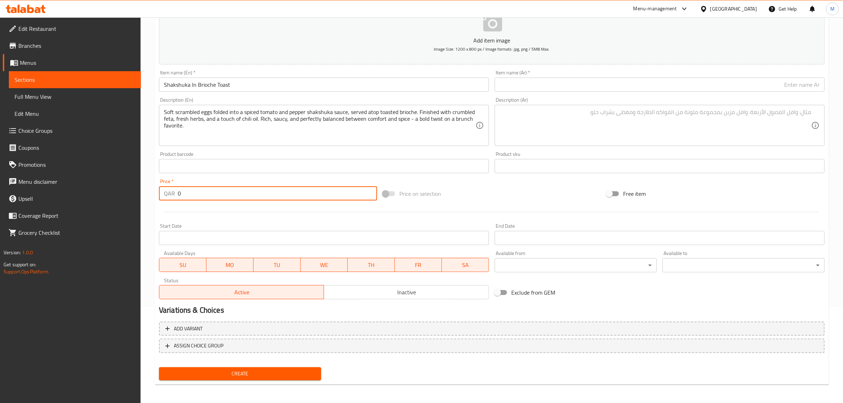
click at [236, 190] on input "0" at bounding box center [277, 193] width 199 height 14
type input "28"
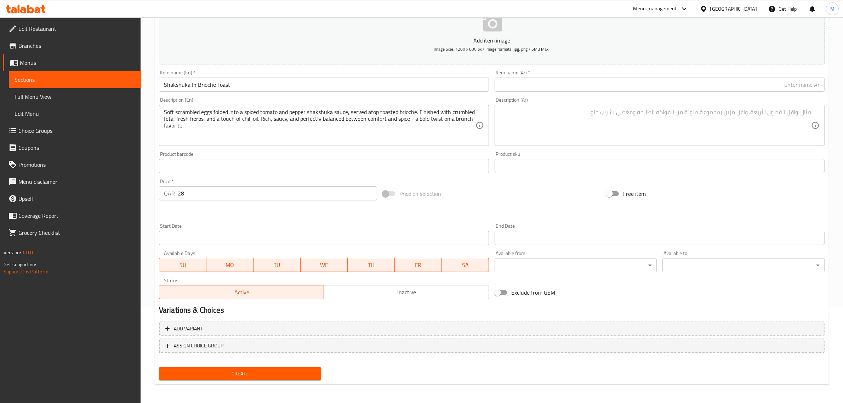
click at [473, 187] on div "Price on selection" at bounding box center [492, 193] width 224 height 19
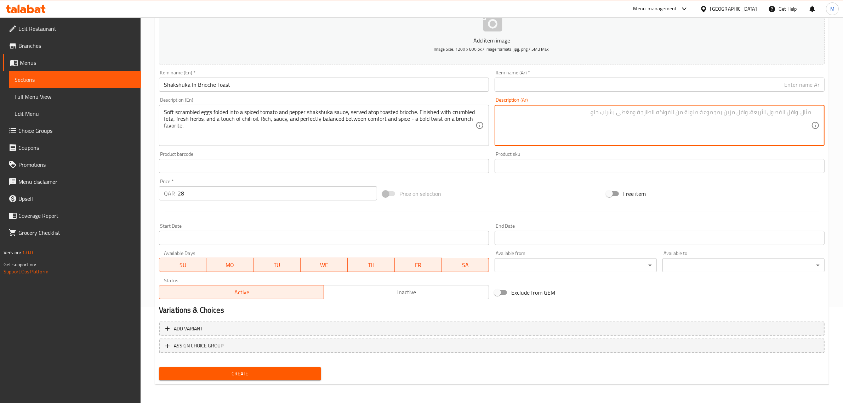
click at [703, 124] on textarea at bounding box center [656, 126] width 312 height 34
paste textarea "بيض مخفوق ناعم مطوي في صلصة الشكشوكة بالتوابل والطماطم والفلفل، يُقدم فوق خبز ب…"
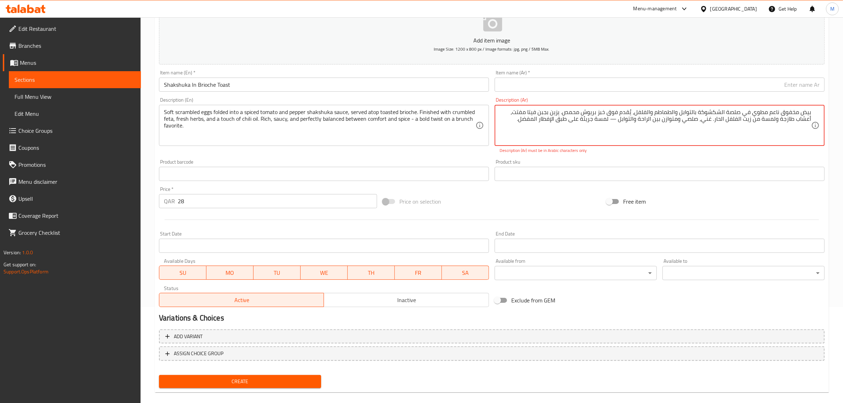
drag, startPoint x: 615, startPoint y: 119, endPoint x: 619, endPoint y: 120, distance: 4.4
click at [619, 120] on textarea "بيض مخفوق ناعم مطوي في صلصة الشكشوكة بالتوابل والطماطم والفلفل، يُقدم فوق خبز ب…" at bounding box center [656, 126] width 312 height 34
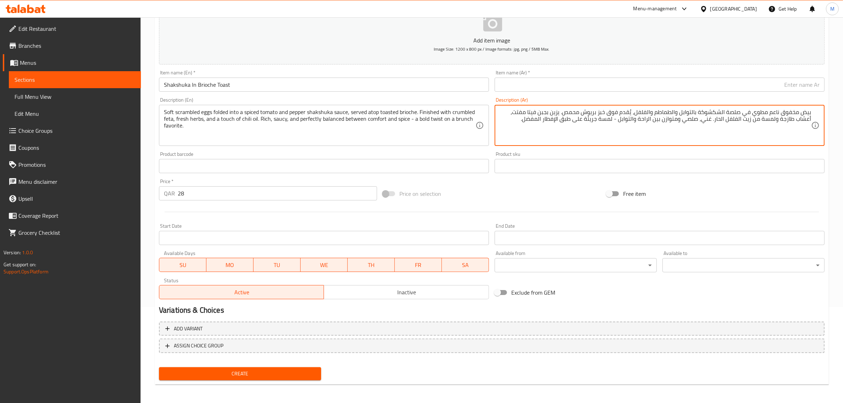
drag, startPoint x: 620, startPoint y: 120, endPoint x: 519, endPoint y: 127, distance: 101.2
click at [519, 127] on textarea "بيض مخفوق ناعم مطوي في صلصة الشكشوكة بالتوابل والطماطم والفلفل، يُقدم فوق خبز ب…" at bounding box center [656, 126] width 312 height 34
type textarea "بيض مخفوق ناعم مطوي في صلصة الشكشوكة بالتوابل والطماطم والفلفل، يُقدم فوق خبز ب…"
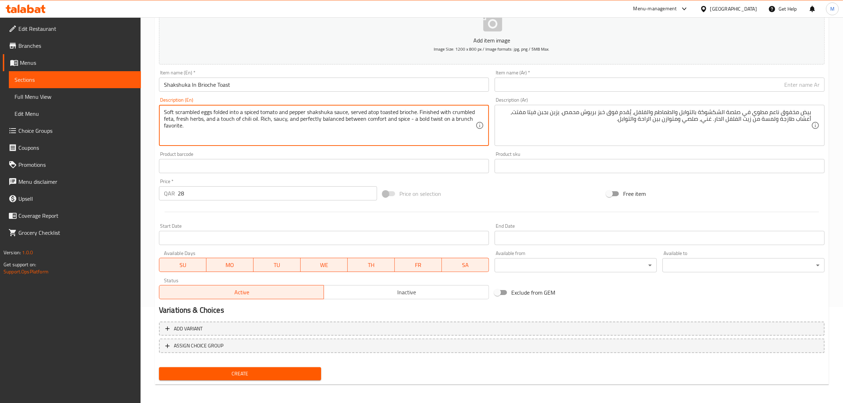
drag, startPoint x: 407, startPoint y: 118, endPoint x: 420, endPoint y: 140, distance: 25.6
click at [428, 127] on textarea "Soft scrambled eggs folded into a spiced tomato and pepper shakshuka sauce, ser…" at bounding box center [320, 126] width 312 height 34
type textarea "Soft scrambled eggs folded into a spiced tomato and pepper shakshuka sauce, ser…"
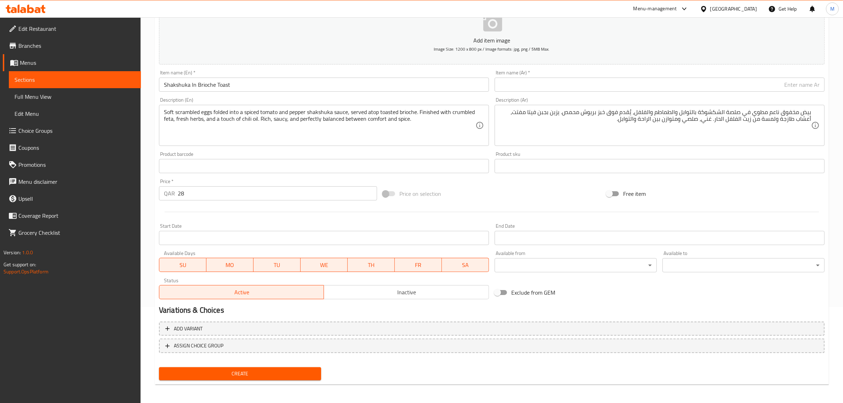
click at [756, 87] on input "text" at bounding box center [660, 85] width 330 height 14
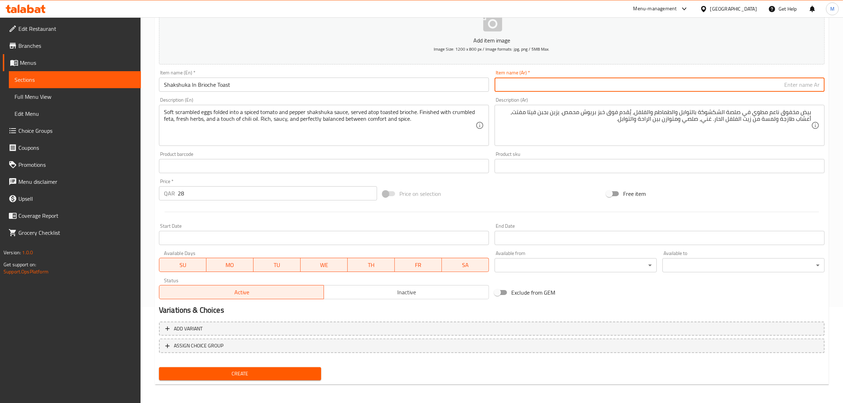
type input "ر"
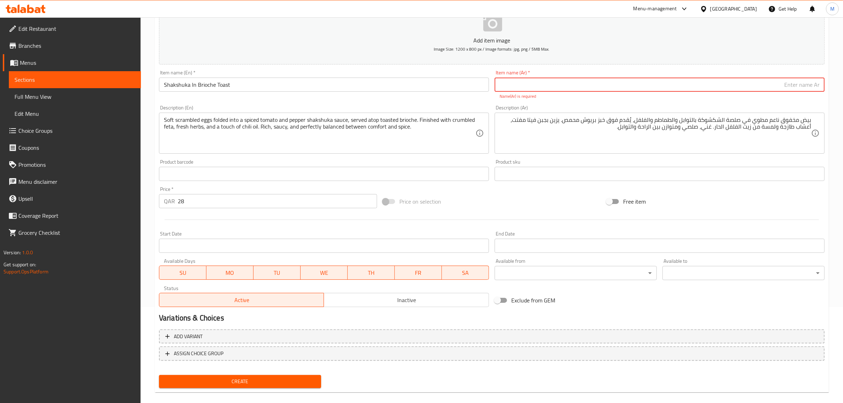
paste input "شكشوكة في توست بريوش"
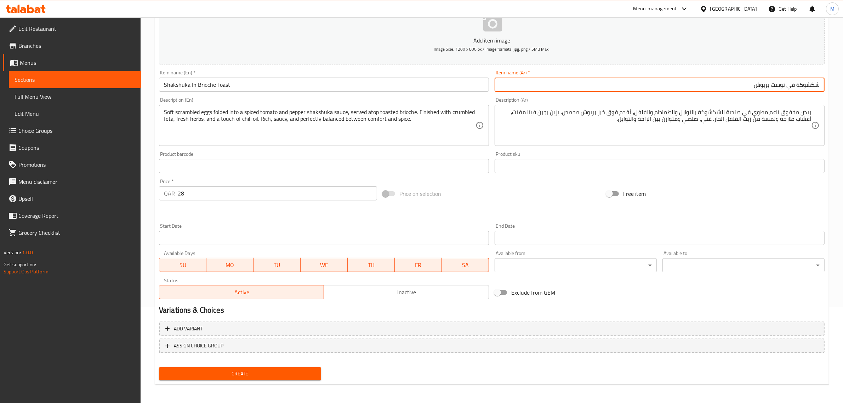
type input "شكشوكة في توست بريوش"
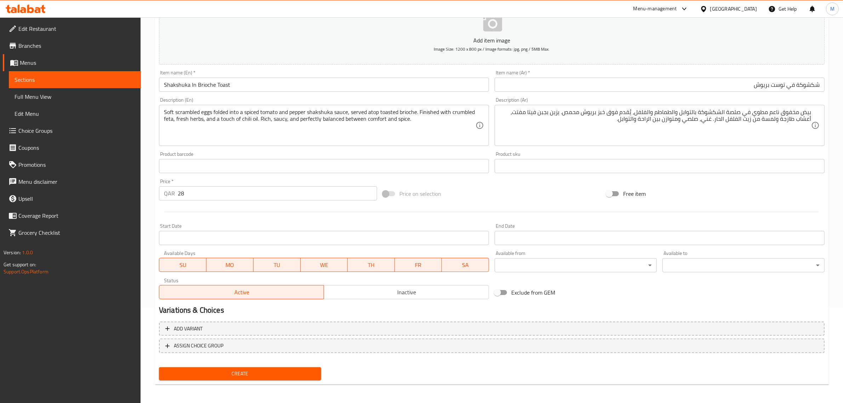
drag, startPoint x: 505, startPoint y: 190, endPoint x: 506, endPoint y: 184, distance: 5.7
click at [505, 189] on div "Price on selection" at bounding box center [492, 193] width 224 height 19
click at [494, 186] on div "Price on selection" at bounding box center [492, 193] width 224 height 19
click at [472, 197] on div "Price on selection" at bounding box center [492, 193] width 224 height 19
click at [482, 189] on div "Price on selection" at bounding box center [492, 193] width 224 height 19
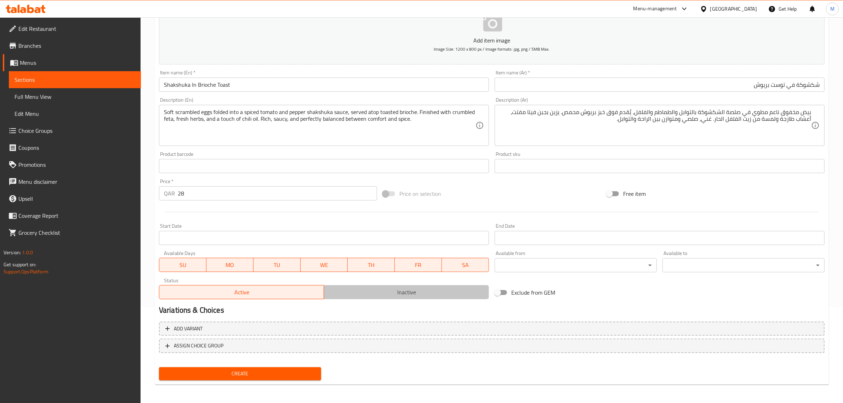
click at [377, 296] on span "Inactive" at bounding box center [406, 292] width 159 height 10
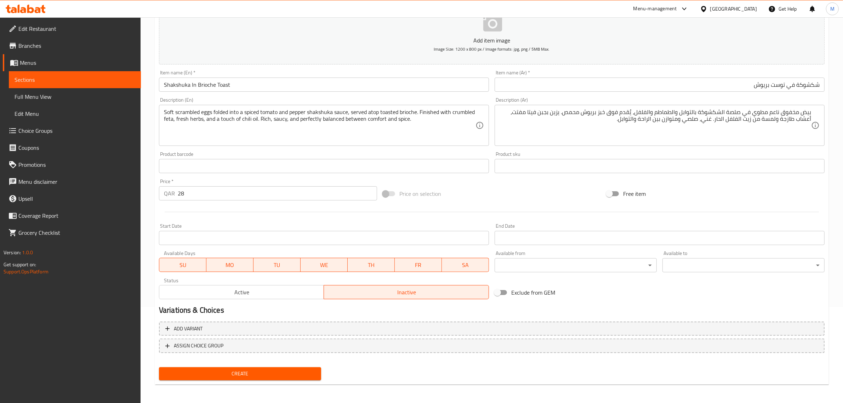
click at [293, 367] on button "Create" at bounding box center [240, 373] width 162 height 13
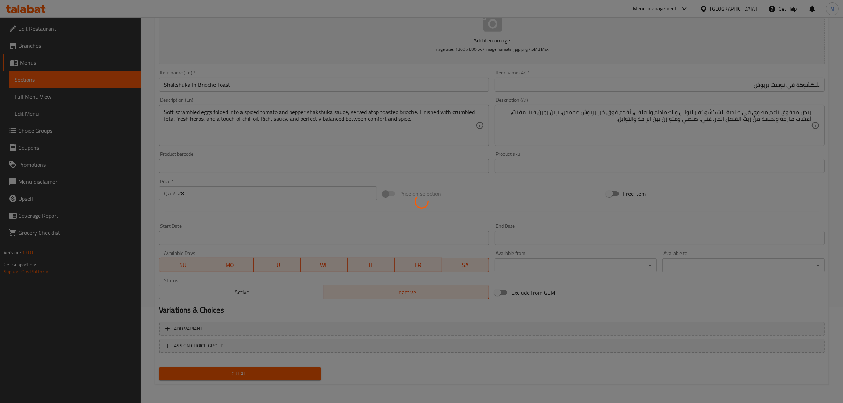
type input "0"
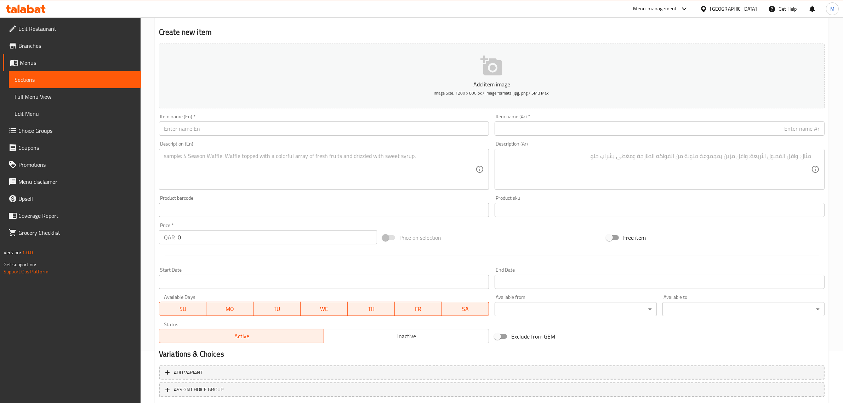
scroll to position [0, 0]
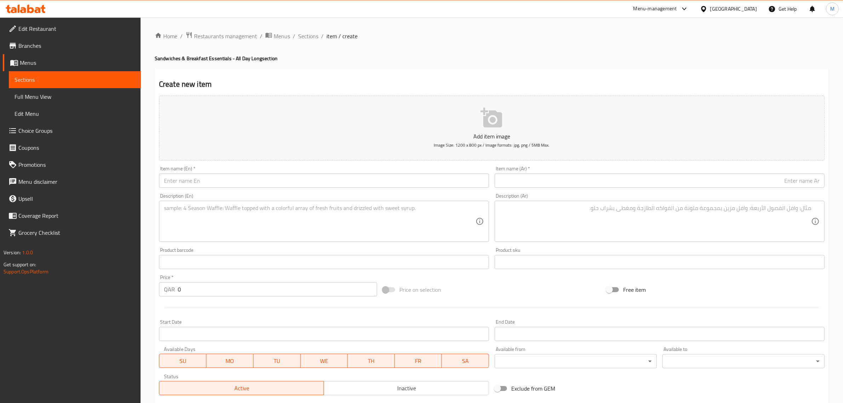
click at [256, 179] on input "text" at bounding box center [324, 180] width 330 height 14
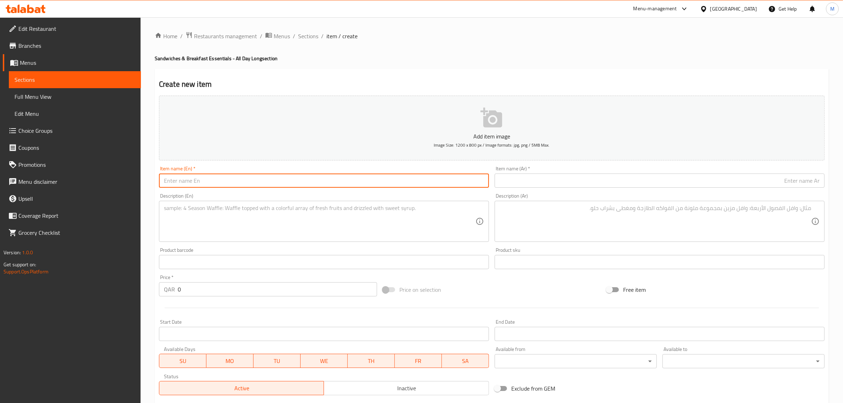
paste input "Roast beef & Egg"
click at [195, 184] on input "Roast Beef & Egg" at bounding box center [324, 180] width 330 height 14
click at [192, 184] on input "Roast Beef & Egg" at bounding box center [324, 180] width 330 height 14
click at [193, 185] on input "Roast Beef And Egg" at bounding box center [324, 180] width 330 height 14
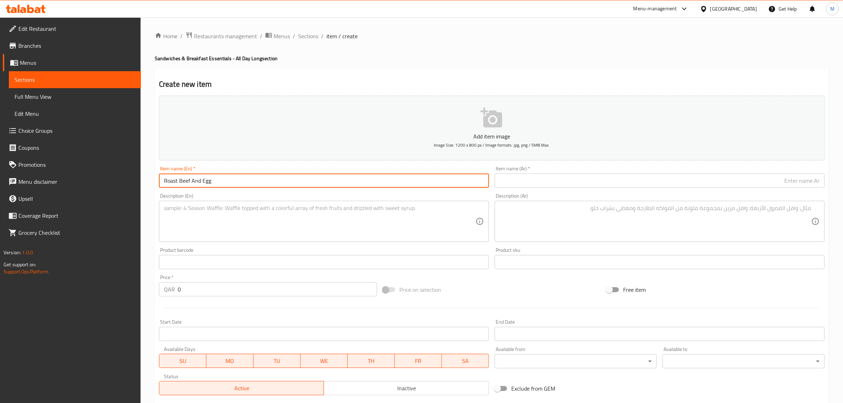
click at [193, 185] on input "Roast Beef And Egg" at bounding box center [324, 180] width 330 height 14
type input "Roast Beef And Egg"
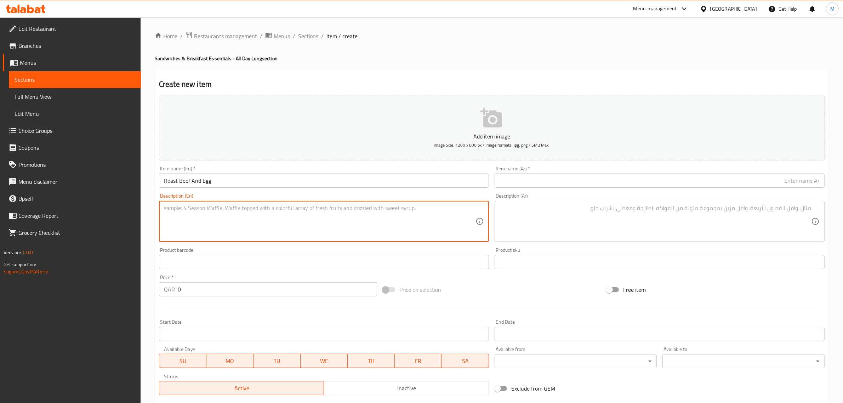
click at [326, 219] on textarea at bounding box center [320, 222] width 312 height 34
paste textarea "Sun-dried tomato infused Ciabatta with Jalapeño ranch spread served with roast …"
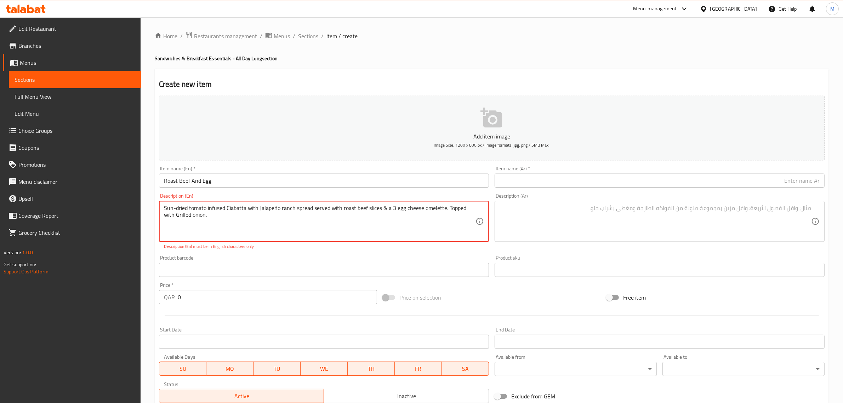
click at [178, 210] on textarea "Sun-dried tomato infused Ciabatta with Jalapeño ranch spread served with roast …" at bounding box center [320, 222] width 312 height 34
click at [176, 209] on textarea "Sun-dried tomato infused Ciabatta with Jalapeño ranch spread served with roast …" at bounding box center [320, 222] width 312 height 34
click at [275, 211] on textarea "Sun-dried tomato infused Ciabatta with Jalapeño ranch spread served with roast …" at bounding box center [320, 222] width 312 height 34
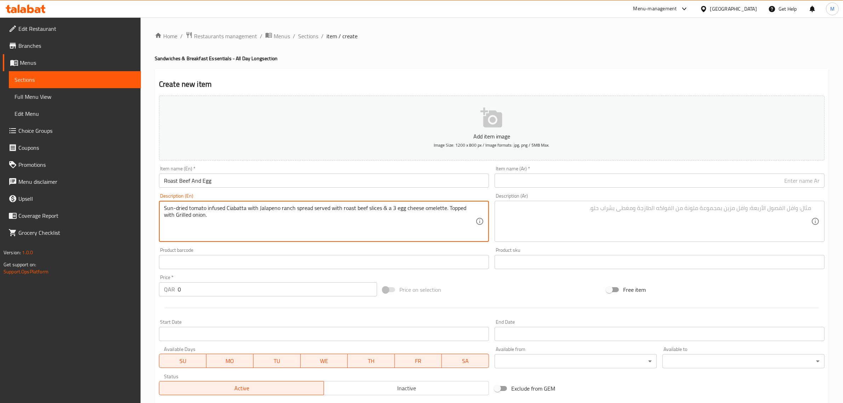
type textarea "Sun-dried tomato infused Ciabatta with Jalapeno ranch spread served with roast …"
click at [186, 297] on div "Price   * QAR 0 Price *" at bounding box center [268, 285] width 224 height 27
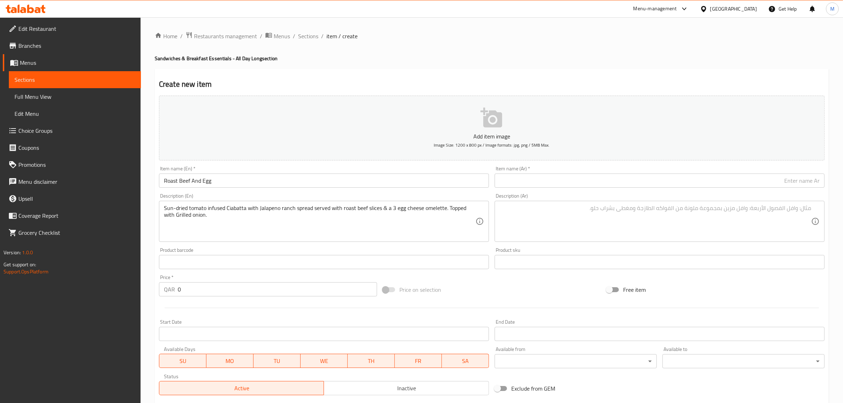
click at [185, 294] on input "0" at bounding box center [277, 289] width 199 height 14
type input "34"
click at [468, 285] on div "Price on selection" at bounding box center [492, 289] width 224 height 19
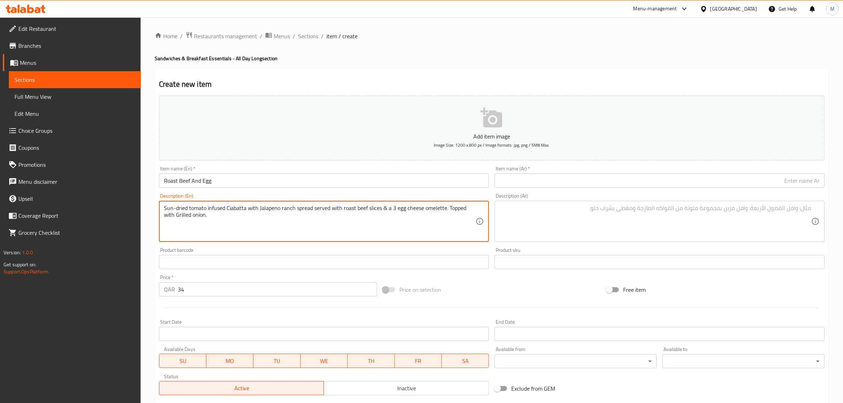
click at [393, 226] on textarea "Sun-dried tomato infused Ciabatta with Jalapeno ranch spread served with roast …" at bounding box center [320, 222] width 312 height 34
click at [385, 235] on textarea "Sun-dried tomato infused Ciabatta with Jalapeno ranch spread served with roast …" at bounding box center [320, 222] width 312 height 34
click at [393, 235] on textarea "Sun-dried tomato infused Ciabatta with Jalapeno ranch spread served with roast …" at bounding box center [320, 222] width 312 height 34
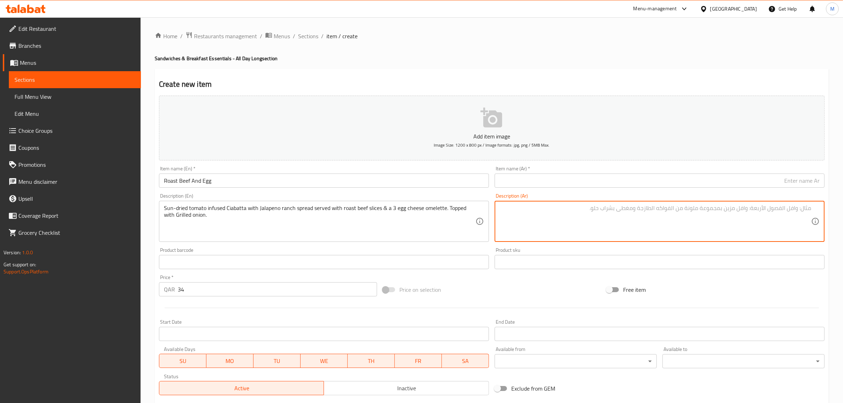
click at [714, 218] on textarea at bounding box center [656, 222] width 312 height 34
paste textarea "خبز شياباتا بنكهة الطماطم المجففة مع صلصة هالبينو رانش، يُقدم مع شرائح لحم بقري…"
drag, startPoint x: 594, startPoint y: 208, endPoint x: 633, endPoint y: 209, distance: 39.0
click at [633, 209] on textarea "خبز شياباتا بنكهة الطماطم المجففة مع صلصة هالبينو رانش، يُقدم مع شرائح لحم بقري…" at bounding box center [656, 222] width 312 height 34
click at [600, 221] on textarea "خبز شياباتا بنكهة الطماطم المجففة مع صلصة هالبينو رانش، يُقدم مع شرائح روزبيف و…" at bounding box center [656, 222] width 312 height 34
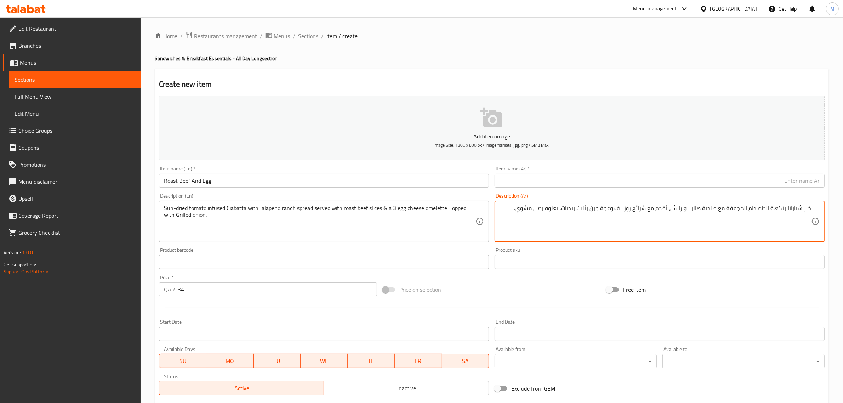
drag, startPoint x: 611, startPoint y: 210, endPoint x: 564, endPoint y: 214, distance: 47.3
click at [564, 214] on textarea "خبز شياباتا بنكهة الطماطم المجففة مع صلصة هالبينو رانش، يُقدم مع شرائح روزبيف و…" at bounding box center [656, 222] width 312 height 34
paste textarea "ومليت من ثلاث بيضات مع الجبن"
type textarea "خبز شياباتا بنكهة الطماطم المجففة مع صلصة هالبينو رانش، يُقدم مع شرائح روزبيف و…"
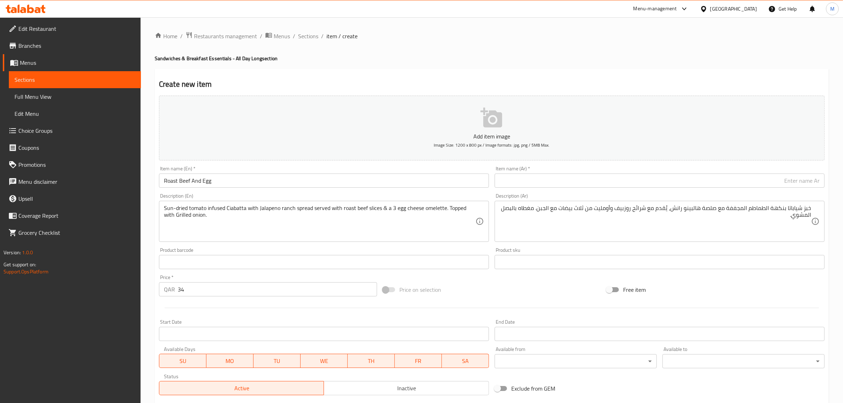
click at [473, 277] on div "Add item image Image Size: 1200 x 800 px / Image formats: jpg, png / 5MB Max. I…" at bounding box center [491, 245] width 671 height 305
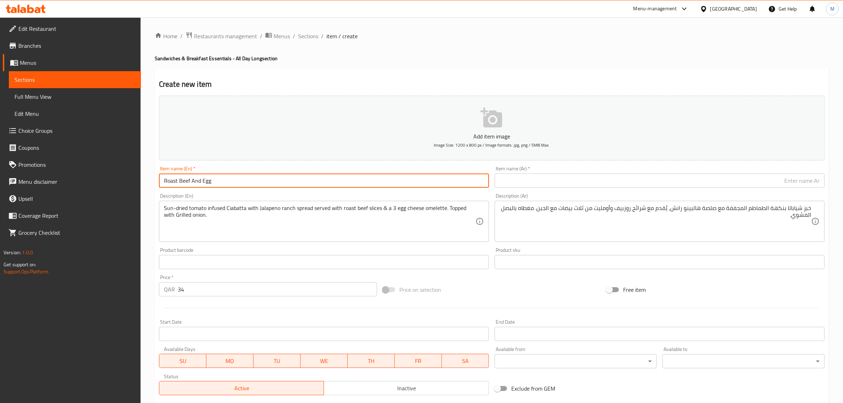
click at [429, 184] on input "Roast Beef And Egg" at bounding box center [324, 180] width 330 height 14
click at [645, 179] on input "text" at bounding box center [660, 180] width 330 height 14
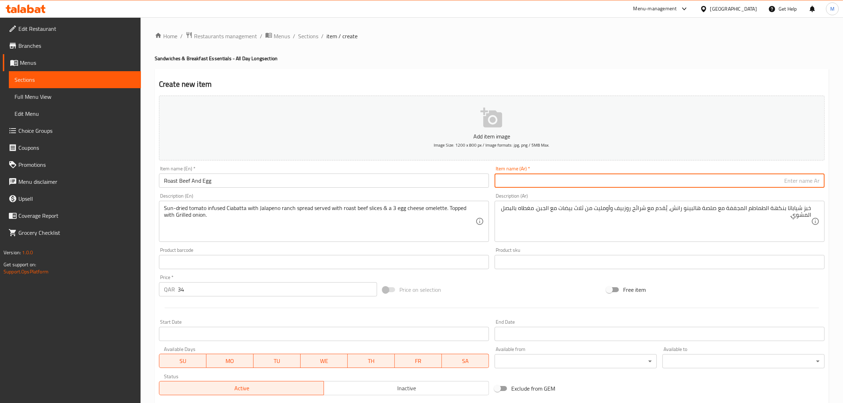
paste input "لحم ب[PERSON_NAME] مع بيض"
type input "لحم ب[PERSON_NAME] مع بيض"
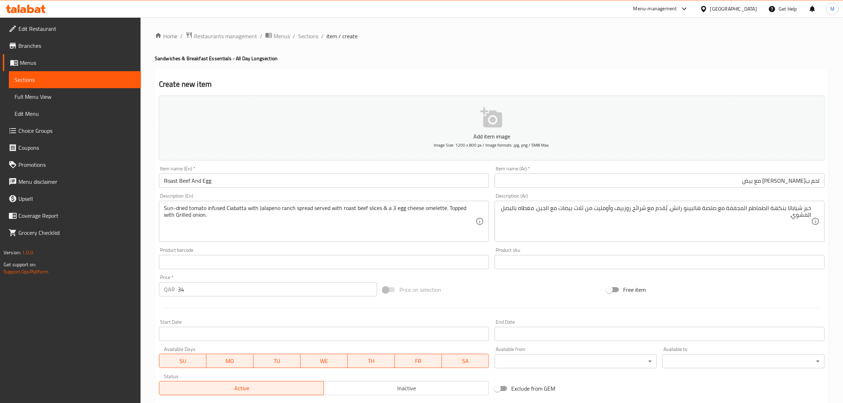
click at [528, 290] on div "Price on selection" at bounding box center [492, 289] width 224 height 19
click at [514, 300] on div at bounding box center [491, 307] width 671 height 17
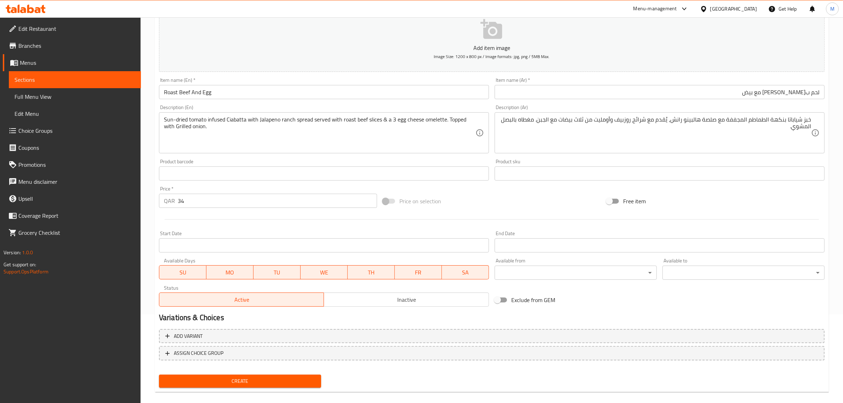
scroll to position [96, 0]
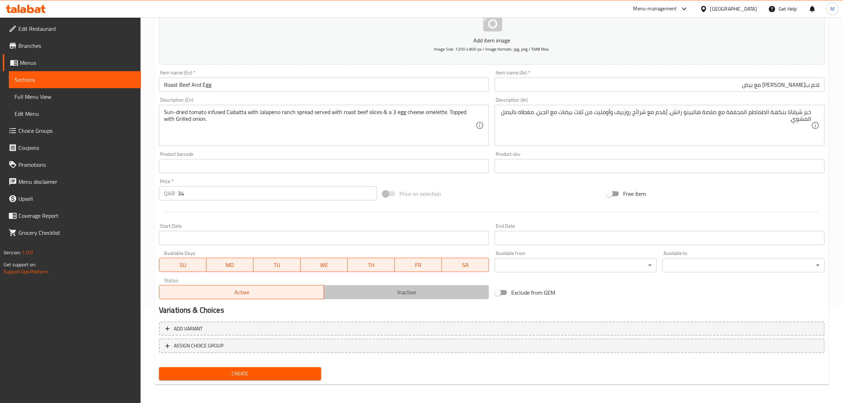
click at [454, 291] on span "Inactive" at bounding box center [406, 292] width 159 height 10
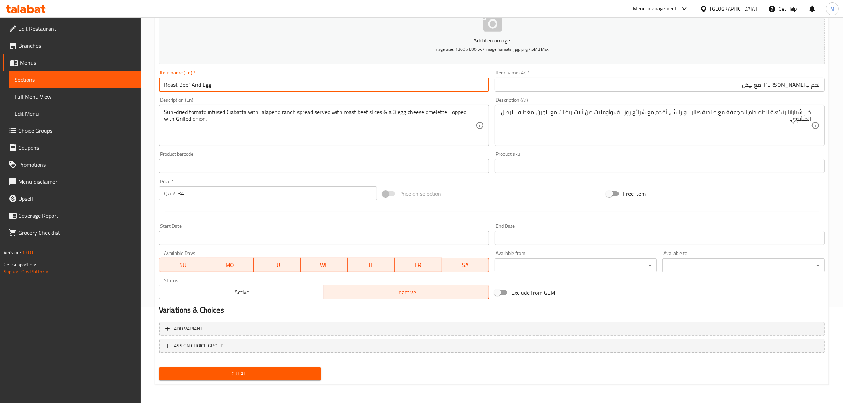
click at [263, 89] on input "Roast Beef And Egg" at bounding box center [324, 85] width 330 height 14
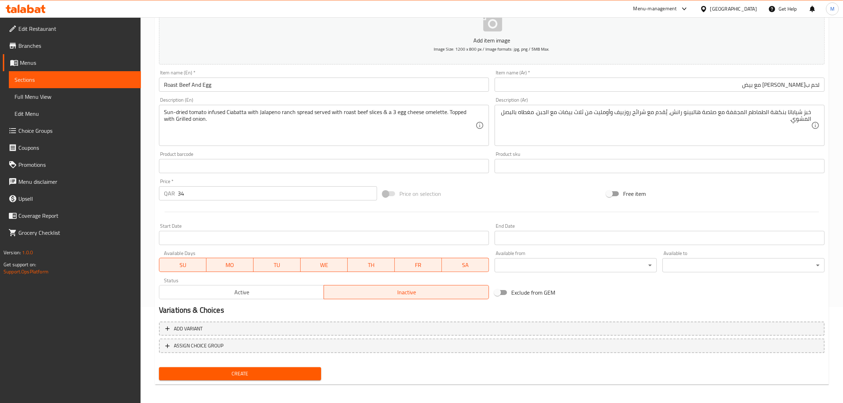
click at [450, 192] on div "Price on selection" at bounding box center [492, 193] width 224 height 19
click at [269, 369] on span "Create" at bounding box center [240, 373] width 151 height 9
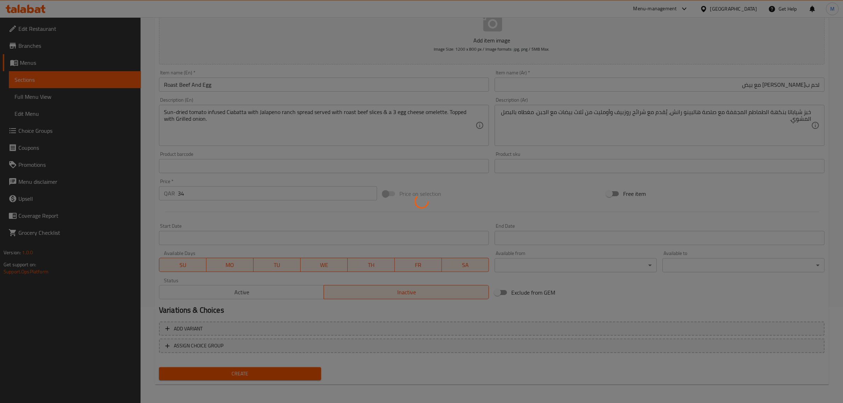
type input "0"
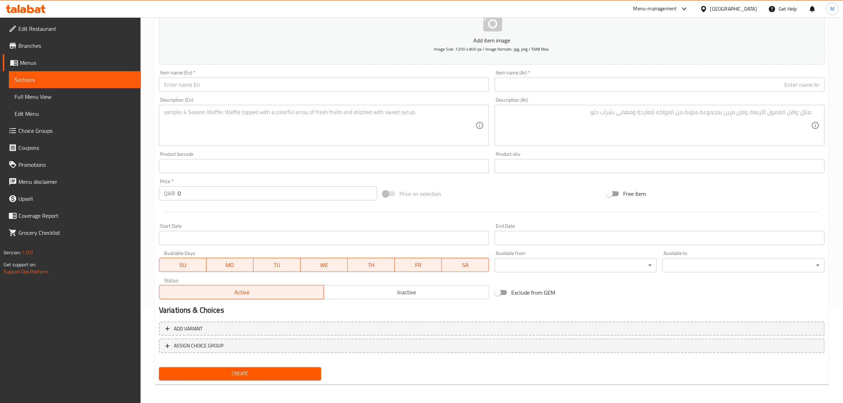
click at [377, 85] on input "text" at bounding box center [324, 85] width 330 height 14
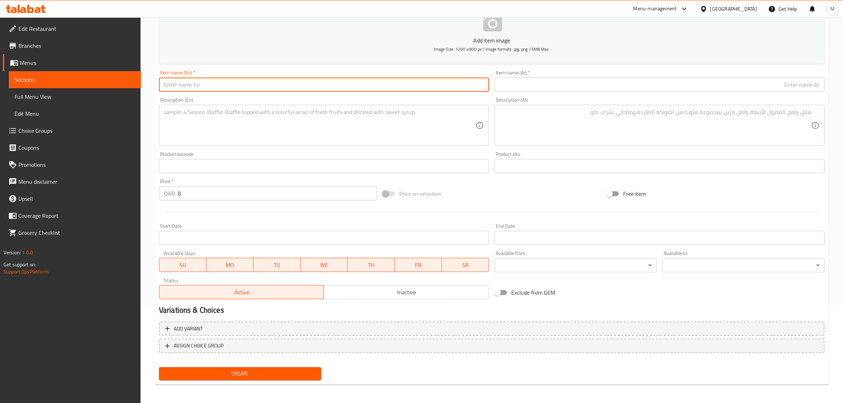
paste input "Pulled beef sandwich"
type input "Pulled Beef Sandwich"
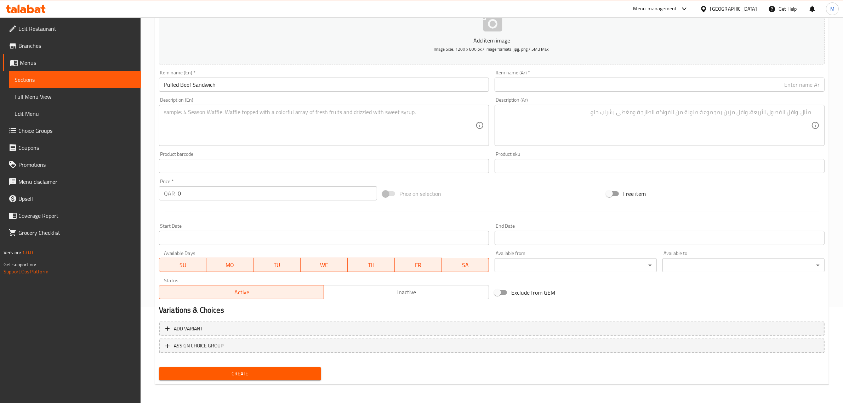
click at [404, 122] on textarea at bounding box center [320, 126] width 312 height 34
paste textarea "Olive infused Ciabatta with Buffalo Mayo, Sliced Cucumber, Braised Beef short r…"
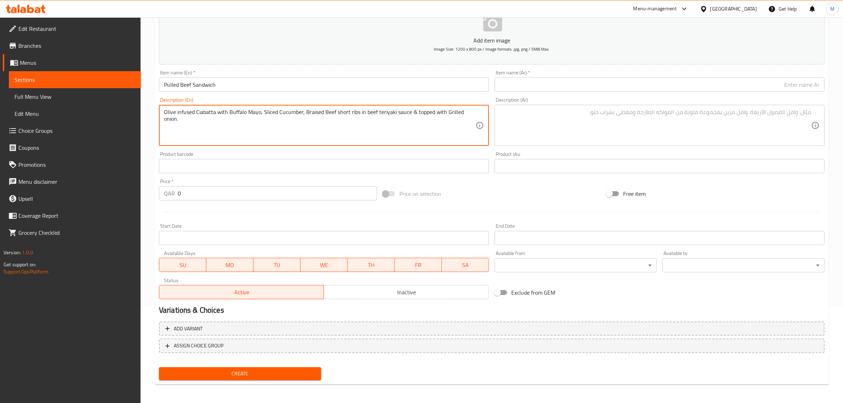
click at [413, 114] on textarea "Olive infused Ciabatta with Buffalo Mayo, Sliced Cucumber, Braised Beef short r…" at bounding box center [320, 126] width 312 height 34
click at [220, 113] on textarea "Olive infused Ciabatta with Buffalo Mayo, Sliced Cucumber, Braised Beef short r…" at bounding box center [320, 126] width 312 height 34
click at [231, 115] on textarea "Olive infused ciabatta with buffalo mayo, sliced cucumber, braised beef short r…" at bounding box center [320, 126] width 312 height 34
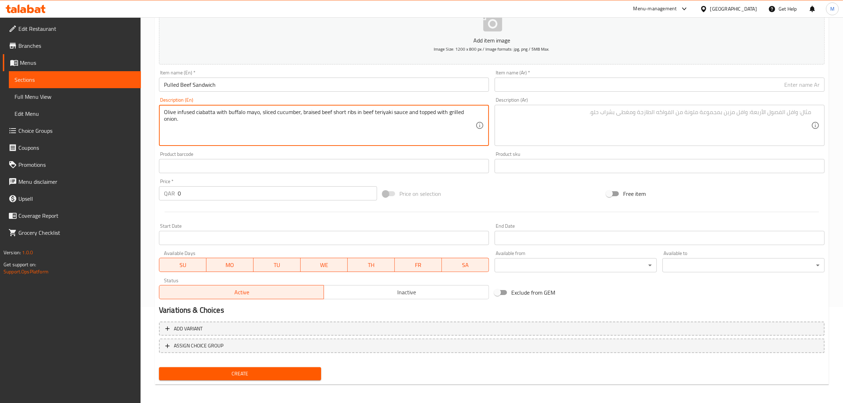
click at [231, 115] on textarea "Olive infused ciabatta with buffalo mayo, sliced cucumber, braised beef short r…" at bounding box center [320, 126] width 312 height 34
type textarea "Olive infused ciabatta with buffalo mayo, sliced cucumber, braised beef short r…"
click at [277, 183] on div "Price   * QAR 0 Price *" at bounding box center [268, 190] width 218 height 22
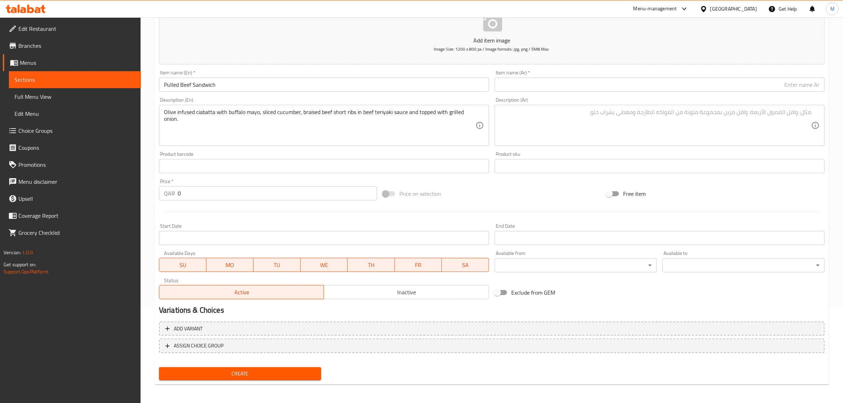
click at [282, 189] on input "0" at bounding box center [277, 193] width 199 height 14
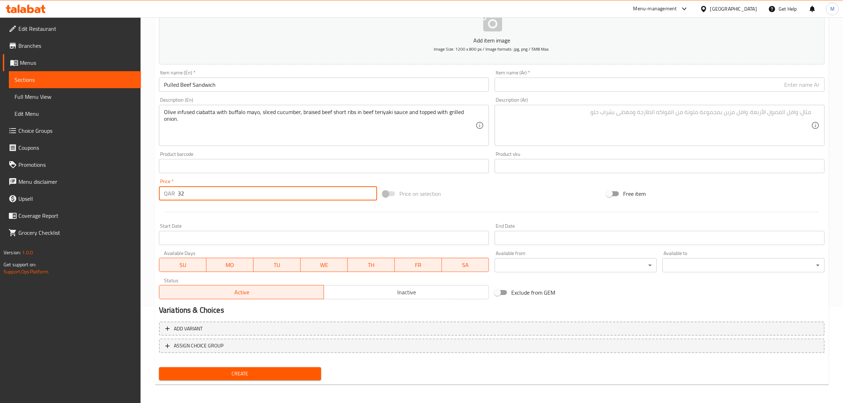
type input "32"
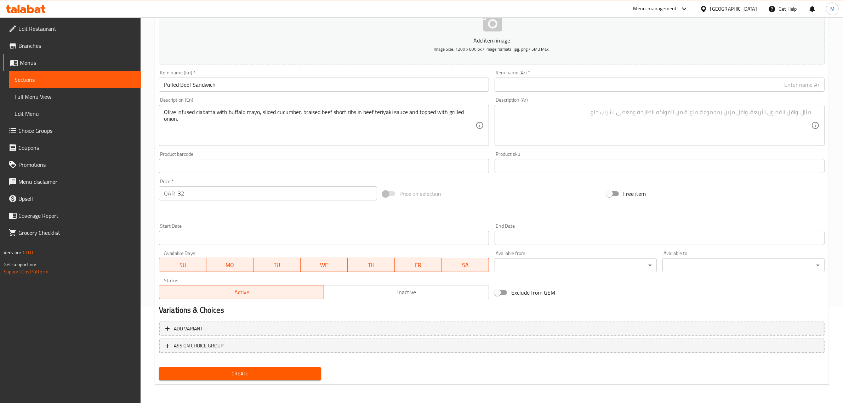
click at [750, 116] on textarea at bounding box center [656, 126] width 312 height 34
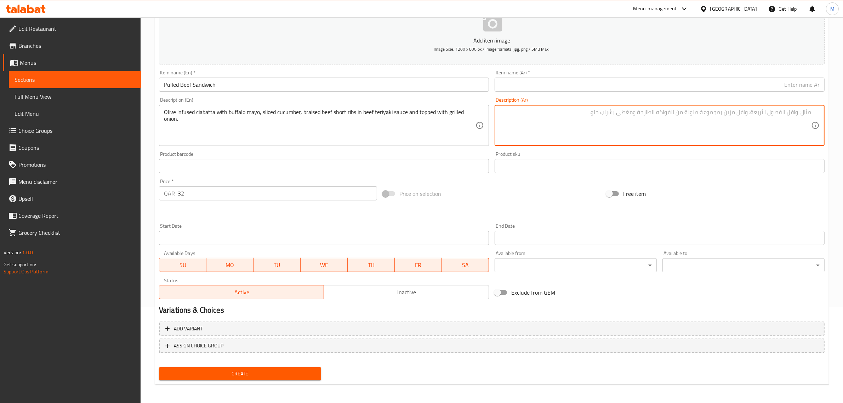
paste textarea "خبز شياباتا بنكهة الزيتون مع مايونيز البافلو، وشرائح الخيار، وأضلاع لحم بقري قص…"
click at [707, 115] on textarea "خبز شياباتا بنكهة الزيتون مع مايونيز البافلو، وشرائح الخيار، وأضلاع لحم بقري قص…" at bounding box center [656, 126] width 312 height 34
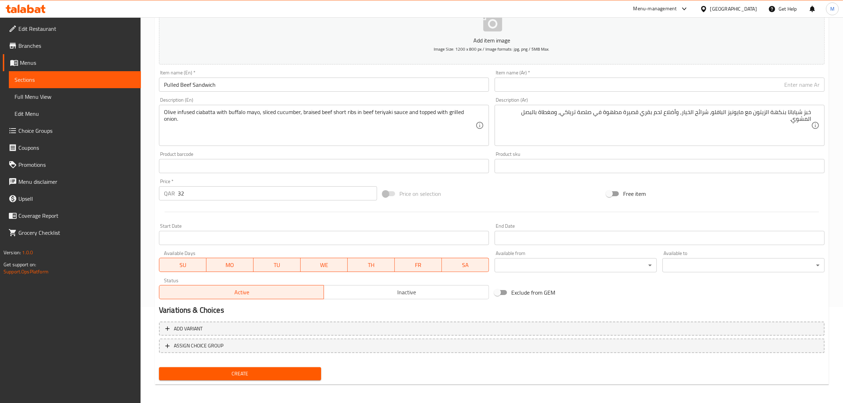
click at [677, 114] on textarea "خبز شياباتا بنكهة الزيتون مع مايونيز البافلو، شرائح الخيار، وأضلاع لحم بقري قصي…" at bounding box center [656, 126] width 312 height 34
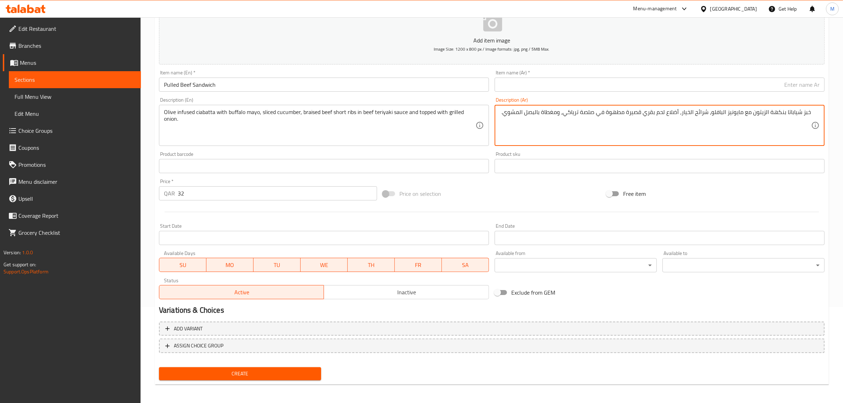
click at [563, 114] on textarea "خبز شياباتا بنكهة الزيتون مع مايونيز البافلو، شرائح الخيار، أضلاع لحم بقري قصير…" at bounding box center [656, 126] width 312 height 34
click at [565, 116] on textarea "خبز شياباتا بنكهة الزيتون مع مايونيز البافلو، شرائح الخيار، أضلاع لحم بقري قصير…" at bounding box center [656, 126] width 312 height 34
type textarea "خبز شياباتا بنكهة الزيتون مع مايونيز البافلو، شرائح الخيار، أضلاع لحم بقري قصير…"
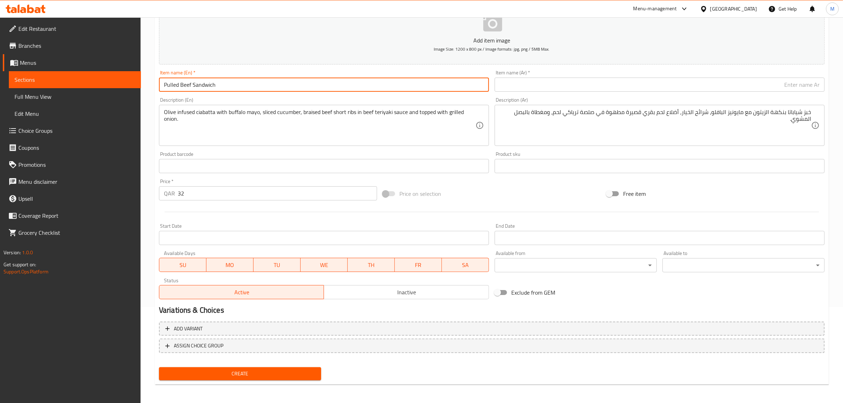
click at [356, 86] on input "Pulled Beef Sandwich" at bounding box center [324, 85] width 330 height 14
click at [356, 87] on input "Pulled Beef Sandwich" at bounding box center [324, 85] width 330 height 14
click at [398, 296] on span "Inactive" at bounding box center [406, 292] width 159 height 10
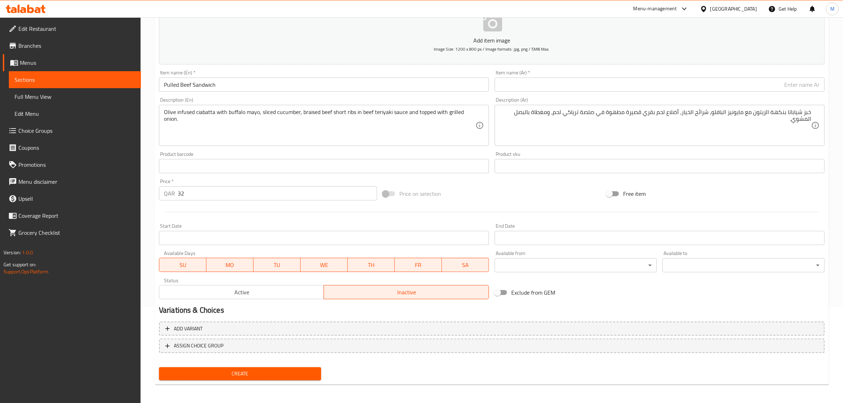
click at [617, 311] on h2 "Variations & Choices" at bounding box center [492, 310] width 666 height 11
click at [729, 90] on input "text" at bounding box center [660, 85] width 330 height 14
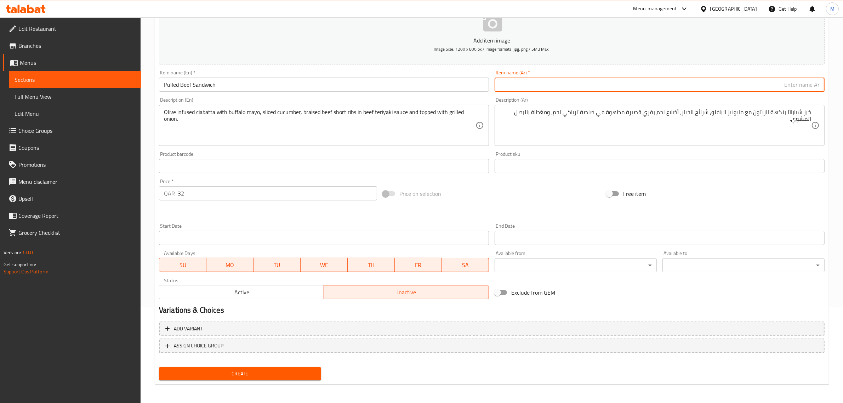
paste input "ساندويتش لحم بقري مسحب"
type input "ساندويتش لحم بقري مسحب"
drag, startPoint x: 495, startPoint y: 191, endPoint x: 491, endPoint y: 193, distance: 4.1
click at [492, 193] on div "Price on selection" at bounding box center [492, 193] width 224 height 19
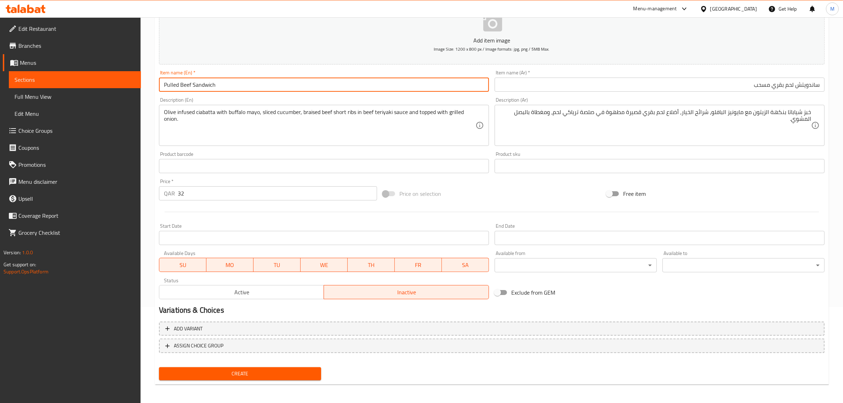
click at [244, 89] on input "Pulled Beef Sandwich" at bounding box center [324, 85] width 330 height 14
click at [479, 200] on div "Price on selection" at bounding box center [492, 193] width 224 height 19
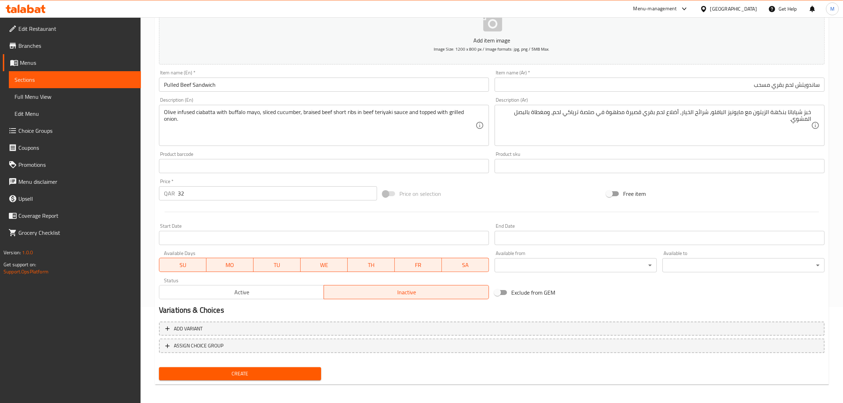
click at [263, 370] on span "Create" at bounding box center [240, 373] width 151 height 9
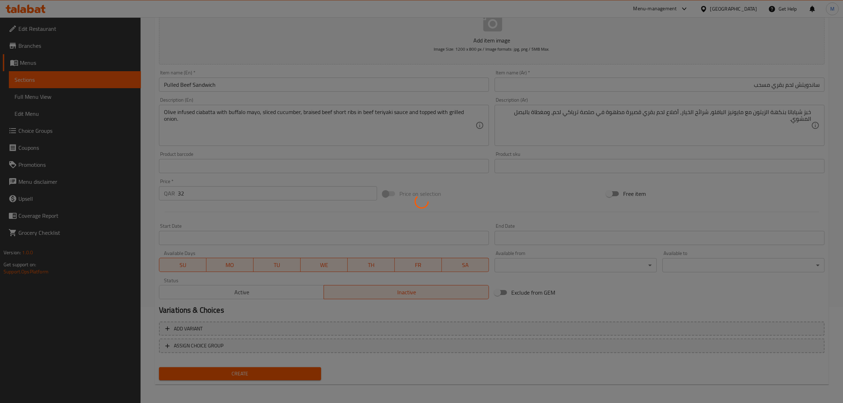
type input "0"
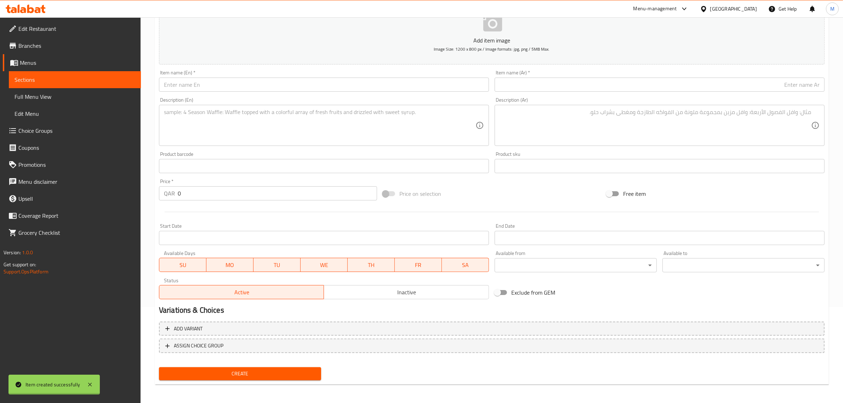
drag, startPoint x: 434, startPoint y: 370, endPoint x: 426, endPoint y: 366, distance: 9.4
drag, startPoint x: 426, startPoint y: 366, endPoint x: 397, endPoint y: 383, distance: 34.3
drag, startPoint x: 397, startPoint y: 383, endPoint x: 372, endPoint y: 363, distance: 32.0
click at [372, 364] on div "Create" at bounding box center [491, 373] width 671 height 19
click at [575, 80] on input "text" at bounding box center [660, 85] width 330 height 14
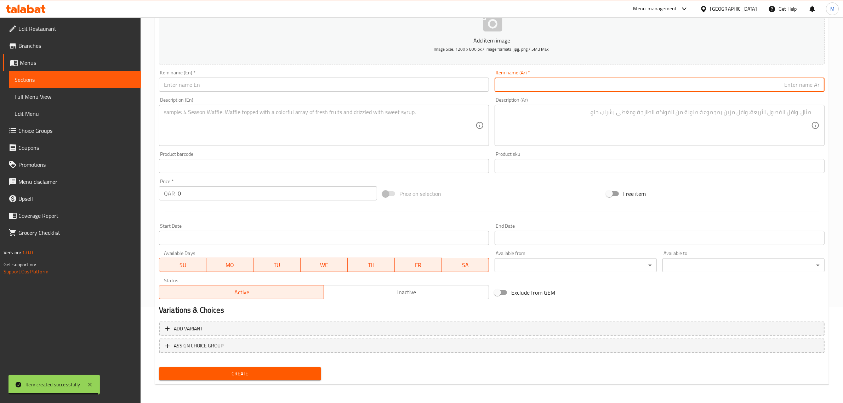
paste input "شريحة لحم [PERSON_NAME]"
type input "شريحة لحم [PERSON_NAME]"
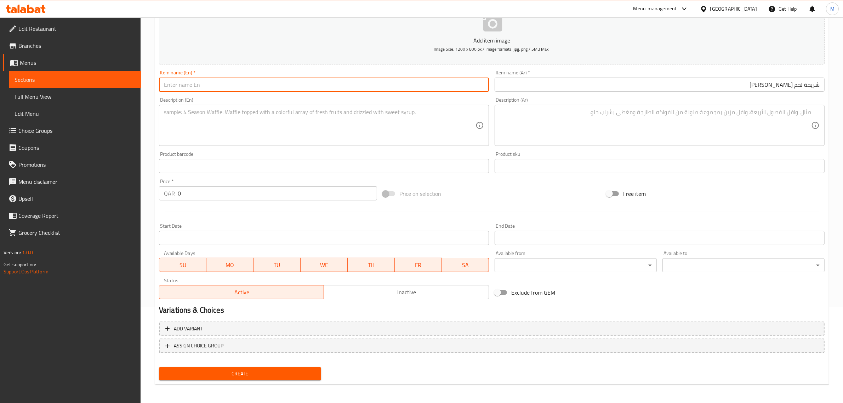
click at [362, 89] on input "text" at bounding box center [324, 85] width 330 height 14
paste input "Cheese Steak"
type input "Cheese Steak"
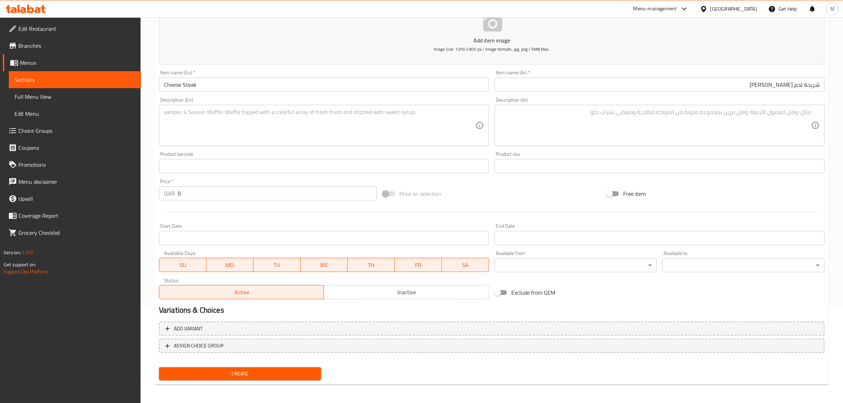
click at [381, 122] on textarea at bounding box center [320, 126] width 312 height 34
paste textarea "Sun-dried tomato infused Ciabatta loaded with Philly style steak filling made o…"
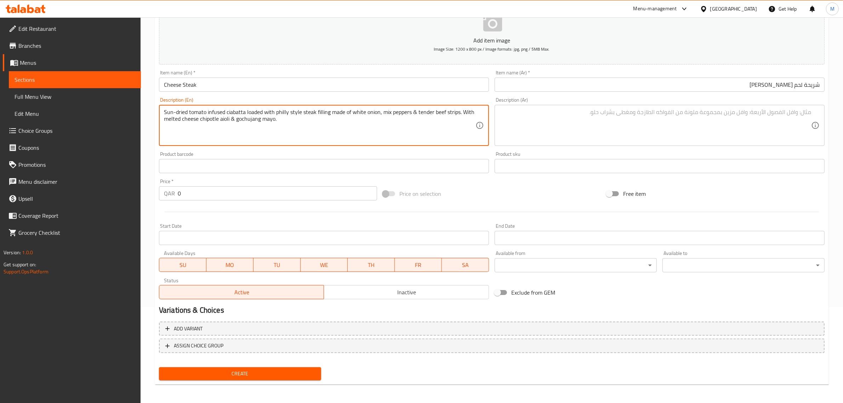
click at [398, 141] on textarea "Sun-dried tomato infused ciabatta loaded with philly style steak filling made o…" at bounding box center [320, 126] width 312 height 34
type textarea "Sun-dried tomato infused ciabatta loaded with philly style steak filling made o…"
click at [314, 187] on input "0" at bounding box center [277, 193] width 199 height 14
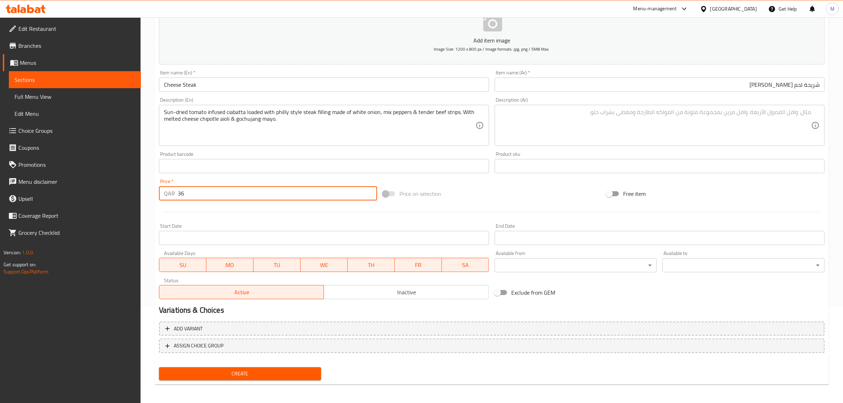
type input "36"
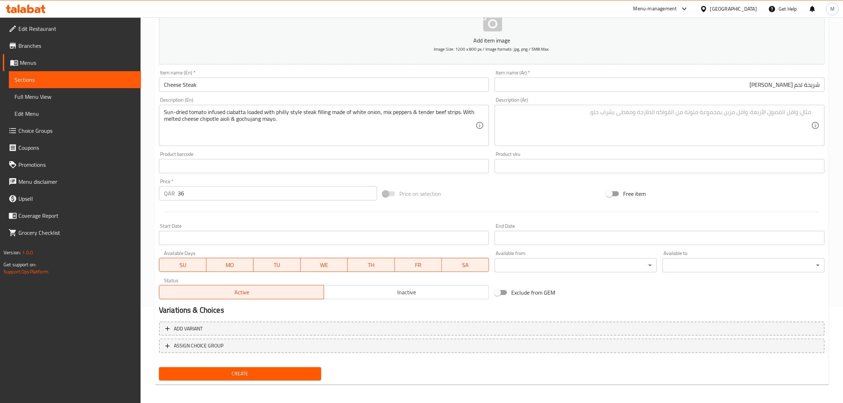
click at [721, 115] on textarea at bounding box center [656, 126] width 312 height 34
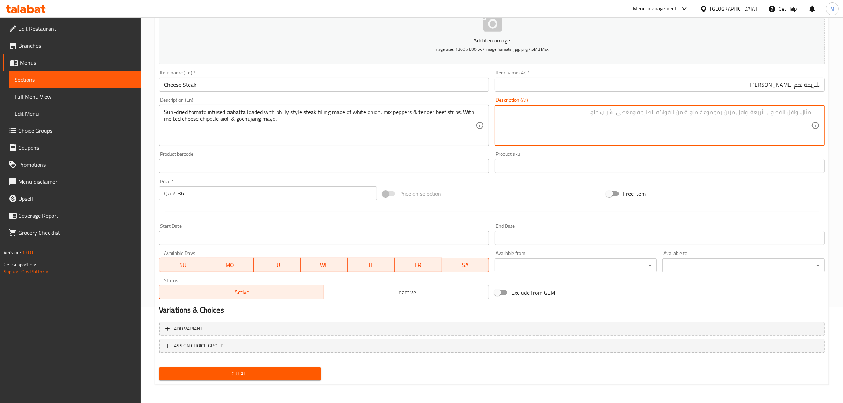
paste textarea "خبز شباتة بنكهة الطماطم المجففة محشو بفيليه ستيك فيلادلفيا من البصل الأبيض والف…"
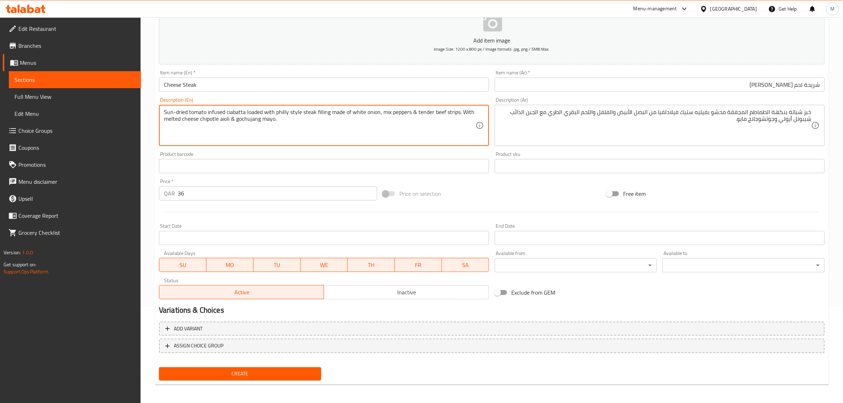
click at [383, 115] on textarea "Sun-dried tomato infused ciabatta loaded with philly style steak filling made o…" at bounding box center [320, 126] width 312 height 34
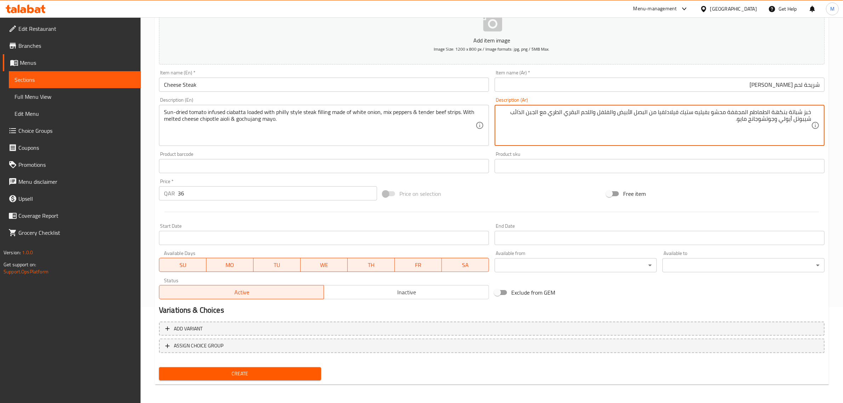
drag, startPoint x: 790, startPoint y: 113, endPoint x: 801, endPoint y: 114, distance: 11.0
paste textarea "ياباتا"
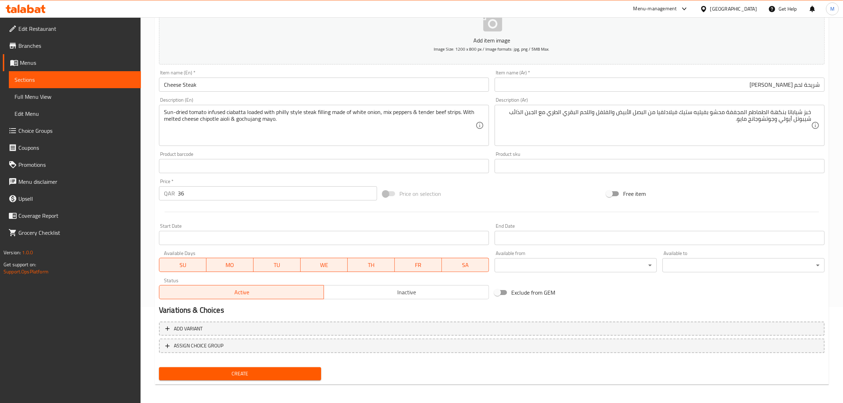
click at [744, 126] on textarea "خبز شياباتا بنكهة الطماطم المجففة محشو بفيليه ستيك فيلادلفيا من البصل الأبيض وا…" at bounding box center [656, 126] width 312 height 34
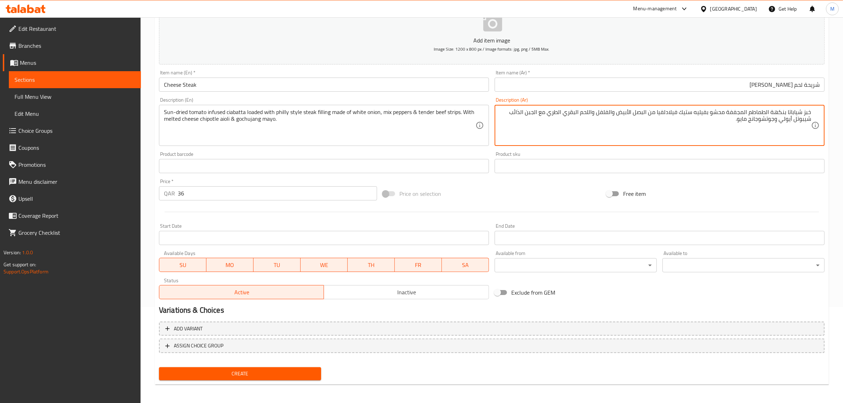
click at [740, 120] on textarea "خبز شياباتا بنكهة الطماطم المجففة محشو بفيليه ستيك فيلادلفيا من البصل الأبيض وا…" at bounding box center [656, 126] width 312 height 34
drag, startPoint x: 739, startPoint y: 120, endPoint x: 748, endPoint y: 121, distance: 9.4
click at [748, 121] on textarea "خبز شياباتا بنكهة الطماطم المجففة محشو بفيليه ستيك فيلادلفيا من البصل الأبيض وا…" at bounding box center [656, 126] width 312 height 34
paste textarea "مايونيز"
click at [683, 131] on textarea "خبز شياباتا بنكهة الطماطم المجففة محشو بفيليه ستيك فيلادلفيا من البصل الأبيض وا…" at bounding box center [656, 126] width 312 height 34
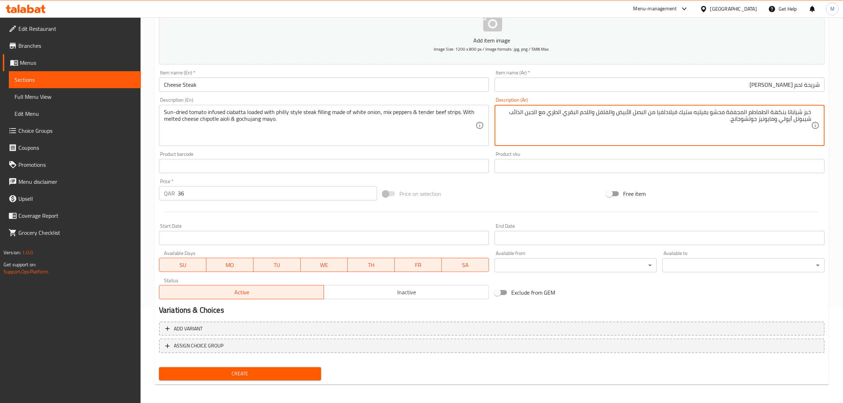
type textarea "خبز شياباتا بنكهة الطماطم المجففة محشو بفيليه ستيك فيلادلفيا من البصل الأبيض وا…"
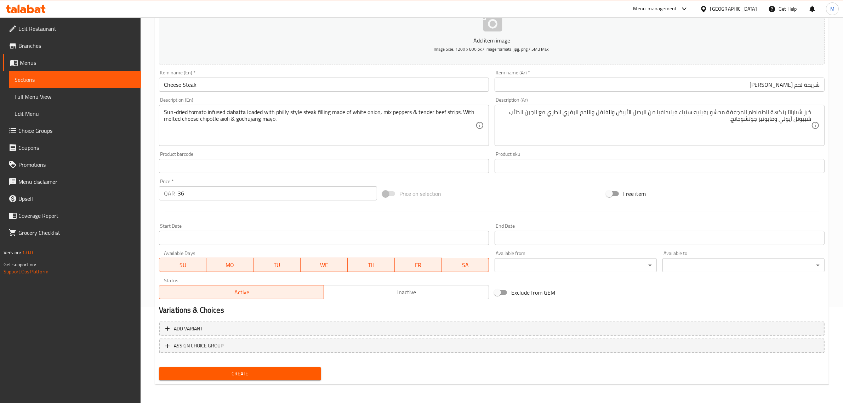
click at [572, 187] on div "Price on selection" at bounding box center [492, 193] width 224 height 19
click at [509, 182] on div "Add item image Image Size: 1200 x 800 px / Image formats: jpg, png / 5MB Max. I…" at bounding box center [491, 149] width 671 height 305
drag, startPoint x: 394, startPoint y: 284, endPoint x: 395, endPoint y: 288, distance: 4.5
click at [394, 285] on div "Active Inactive" at bounding box center [324, 288] width 330 height 21
click at [395, 289] on span "Inactive" at bounding box center [406, 292] width 159 height 10
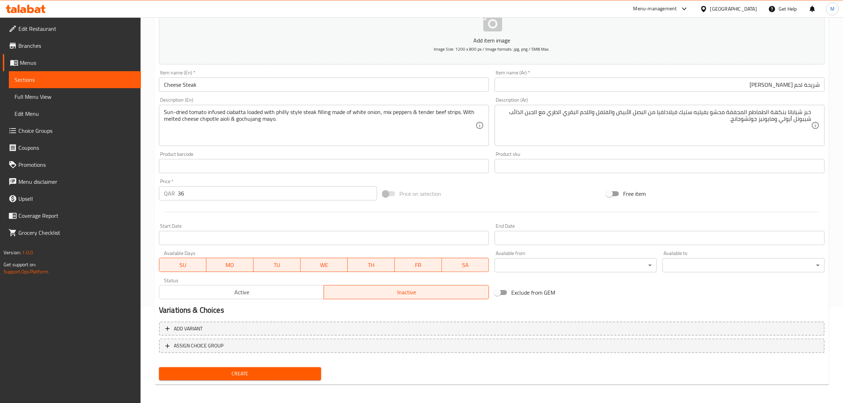
click at [337, 309] on h2 "Variations & Choices" at bounding box center [492, 310] width 666 height 11
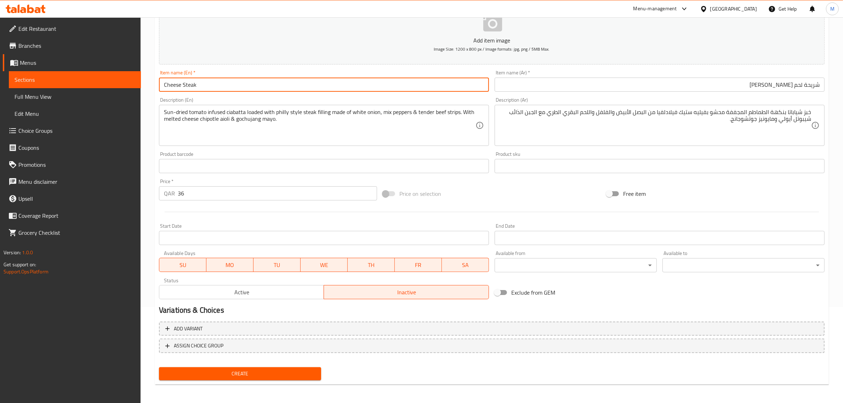
click at [221, 86] on input "Cheese Steak" at bounding box center [324, 85] width 330 height 14
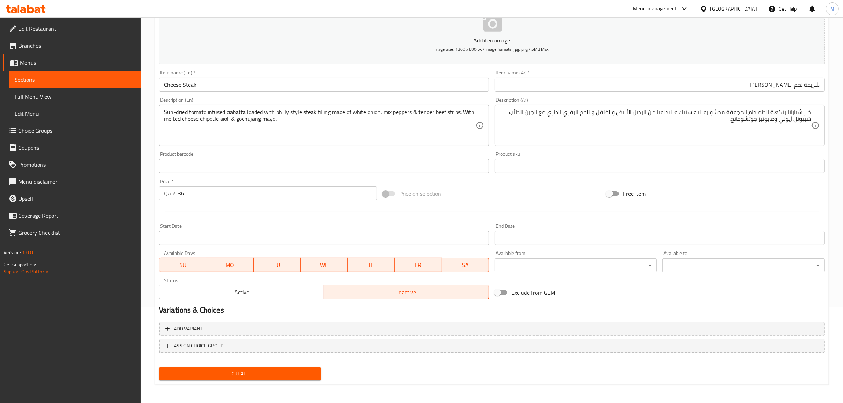
click at [469, 198] on div "Price on selection" at bounding box center [492, 193] width 224 height 19
click at [273, 369] on span "Create" at bounding box center [240, 373] width 151 height 9
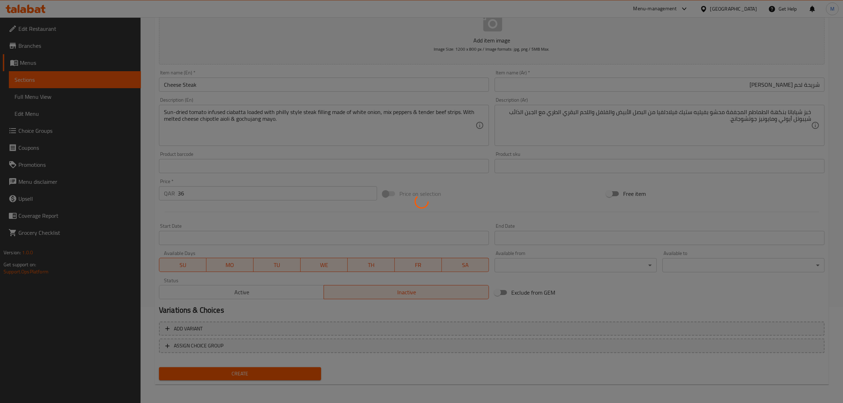
type input "0"
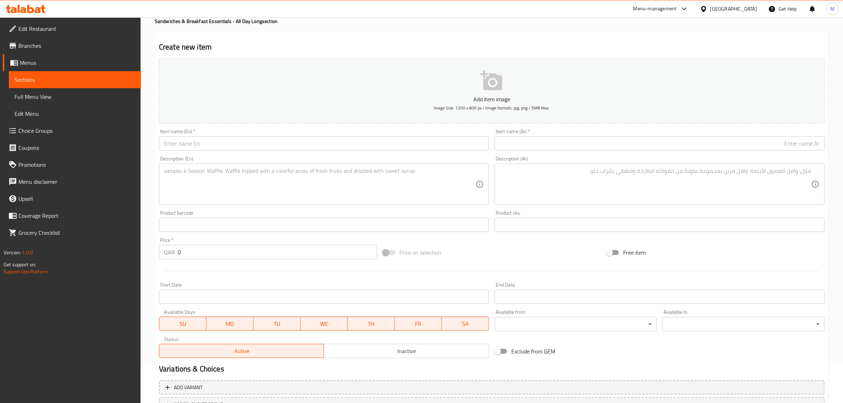
scroll to position [0, 0]
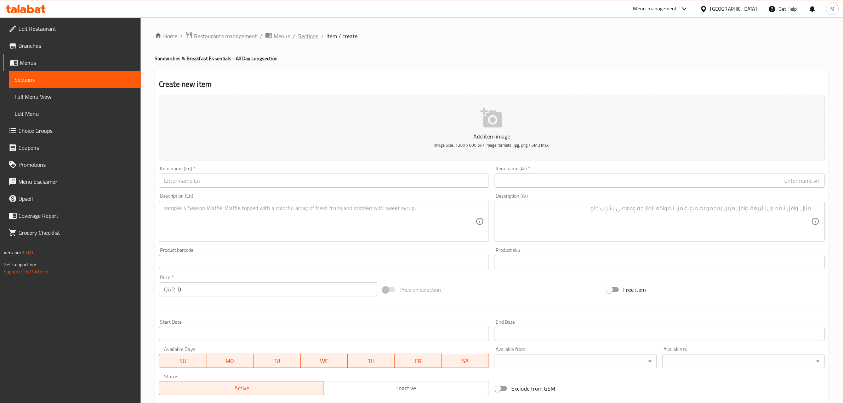
click at [308, 38] on span "Sections" at bounding box center [308, 36] width 20 height 8
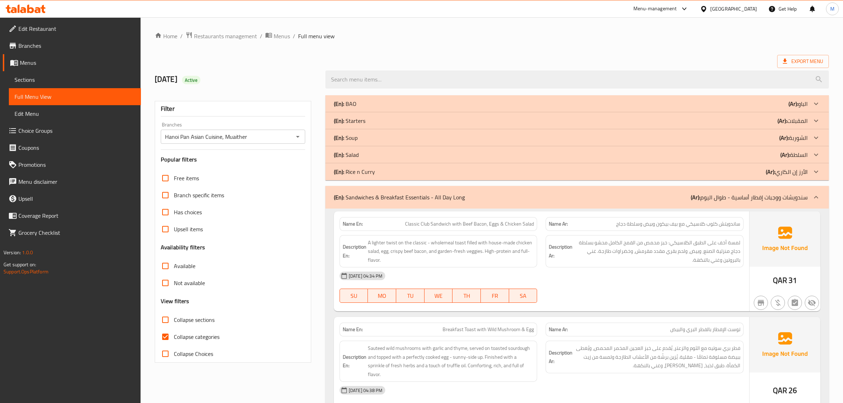
scroll to position [398, 0]
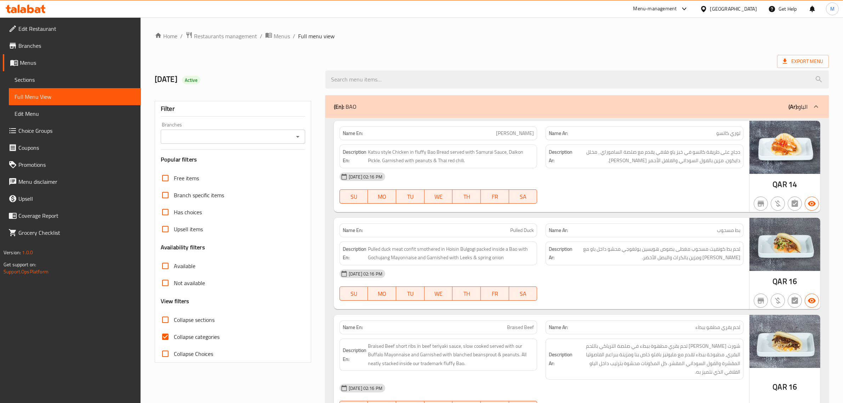
click at [165, 317] on input "Collapse sections" at bounding box center [165, 319] width 17 height 17
checkbox input "true"
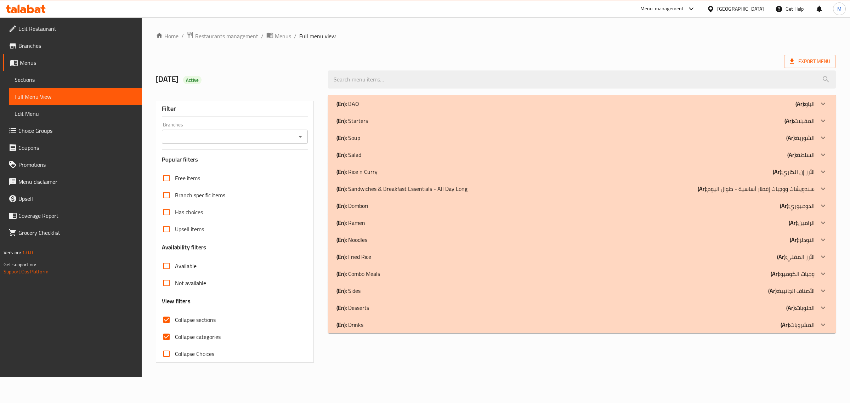
click at [514, 192] on div "(En): Sandwiches & Breakfast Essentials - All Day Long (Ar): سندويشات ووجبات إف…" at bounding box center [575, 188] width 478 height 8
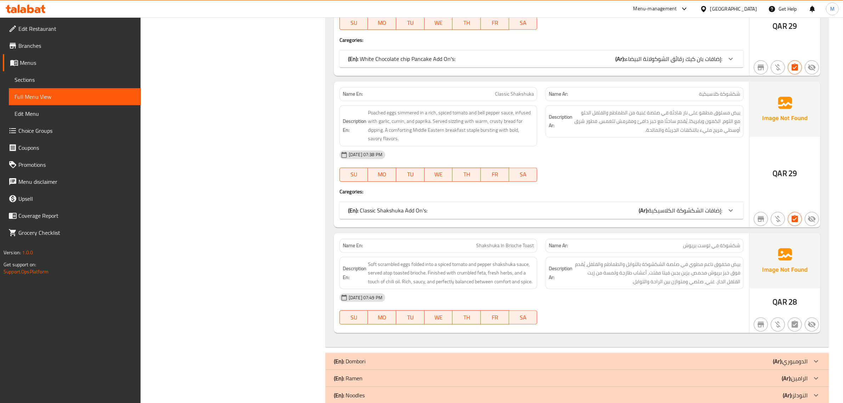
scroll to position [2276, 0]
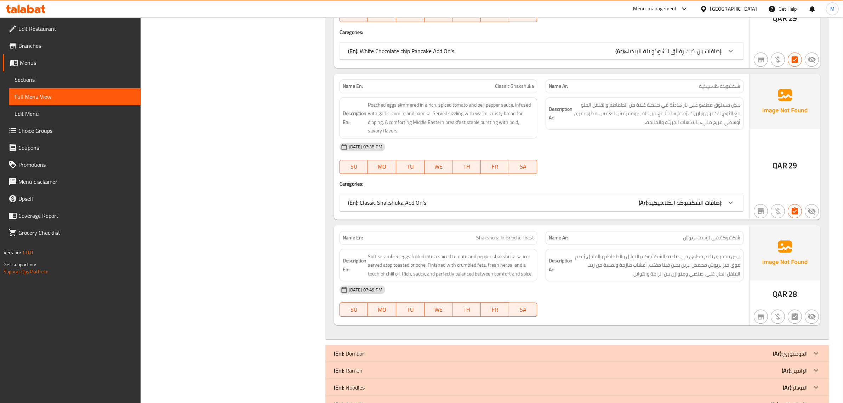
click at [506, 234] on span "Shakshuka In Brioche Toast" at bounding box center [505, 237] width 58 height 7
copy span "Shakshuka In Brioche Toast"
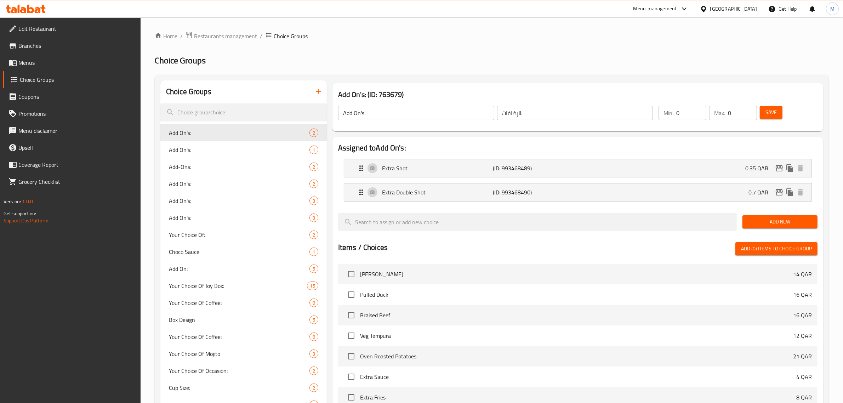
drag, startPoint x: 399, startPoint y: 98, endPoint x: 382, endPoint y: 70, distance: 33.0
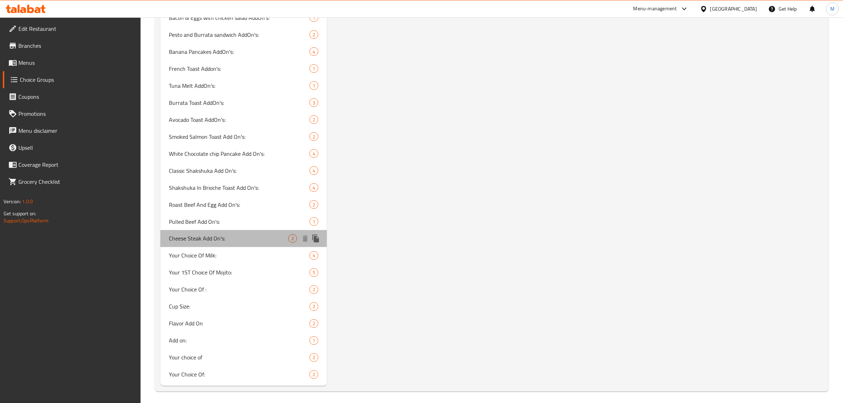
click at [244, 234] on span "Cheese Steak Add On's:" at bounding box center [228, 238] width 119 height 8
type input "Cheese Steak Add On's:"
type input "إضافات شريحة لحم يالجبن:"
type input "2"
click at [244, 234] on span "Cheese Steak Add On's:" at bounding box center [228, 238] width 119 height 8
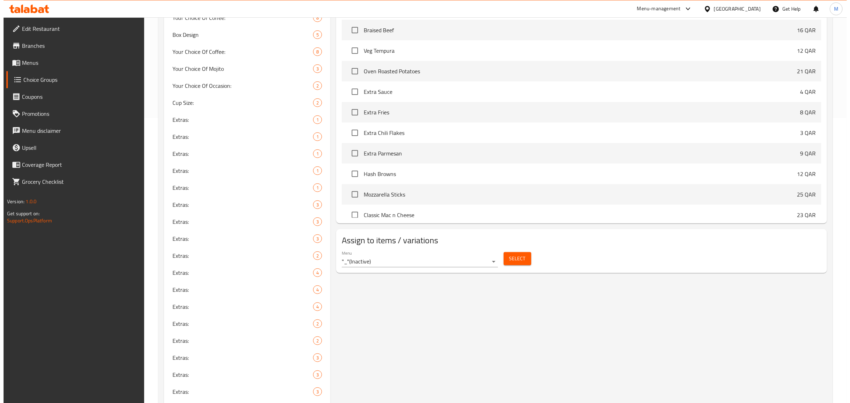
scroll to position [263, 0]
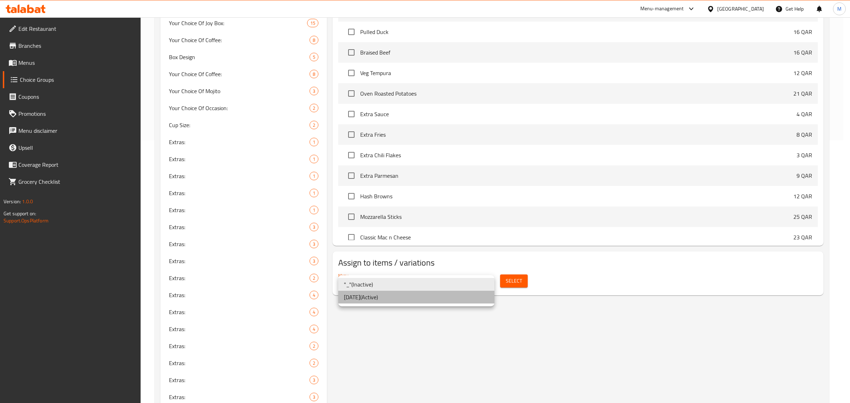
click at [409, 298] on li "[DATE] ( Active )" at bounding box center [416, 297] width 156 height 13
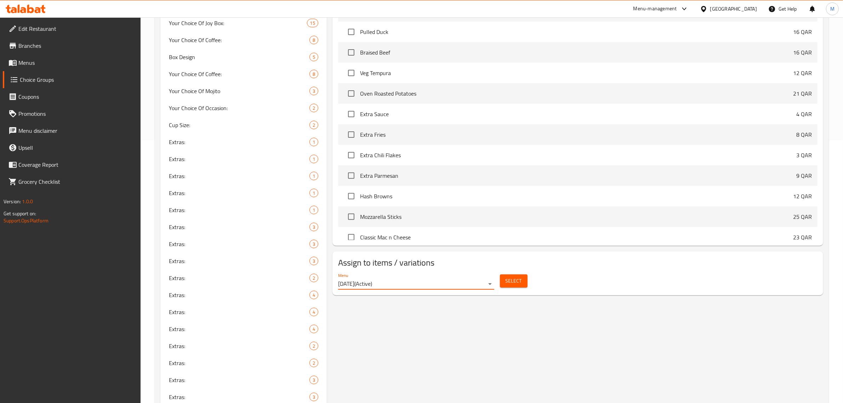
click at [513, 277] on span "Select" at bounding box center [514, 281] width 16 height 9
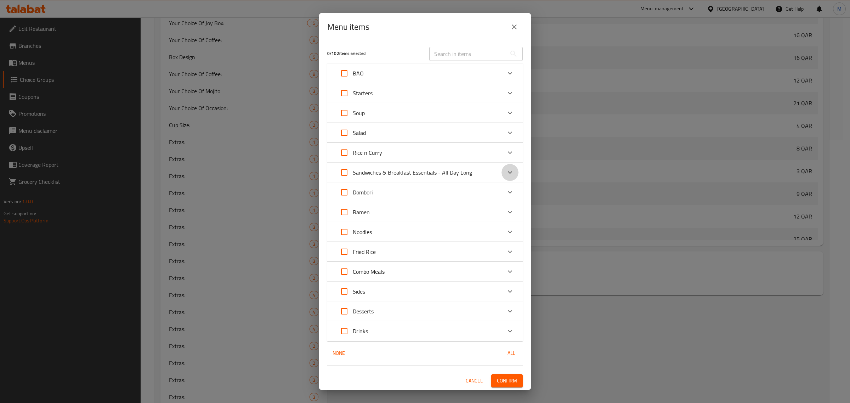
click at [507, 172] on icon "Expand" at bounding box center [510, 172] width 8 height 8
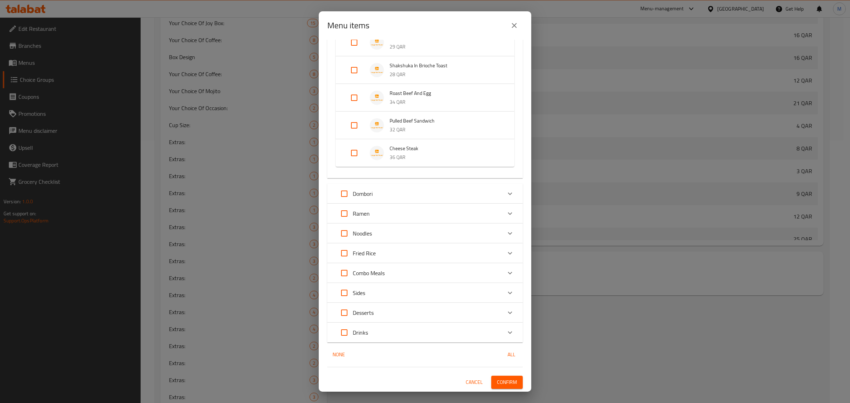
scroll to position [589, 0]
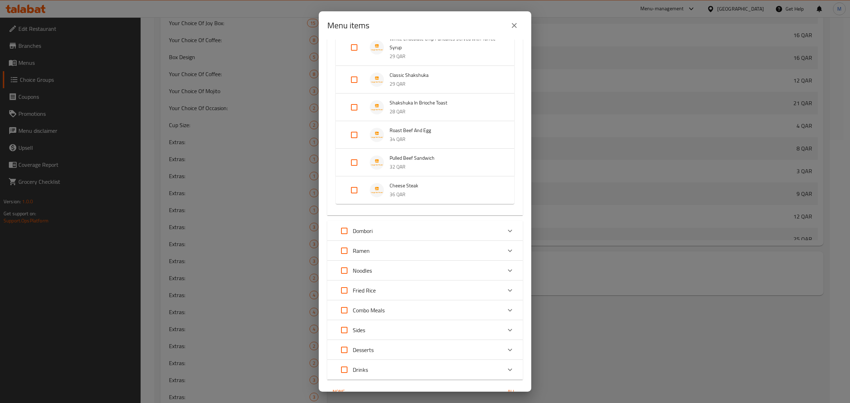
click at [358, 199] on input "Expand" at bounding box center [354, 190] width 17 height 17
checkbox input "true"
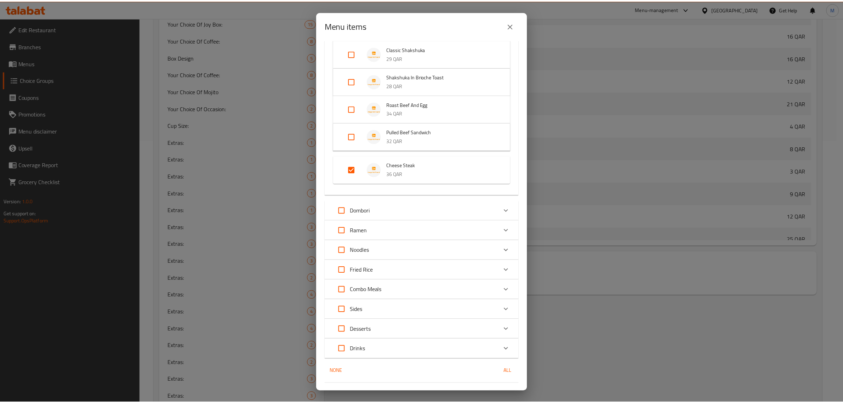
scroll to position [639, 0]
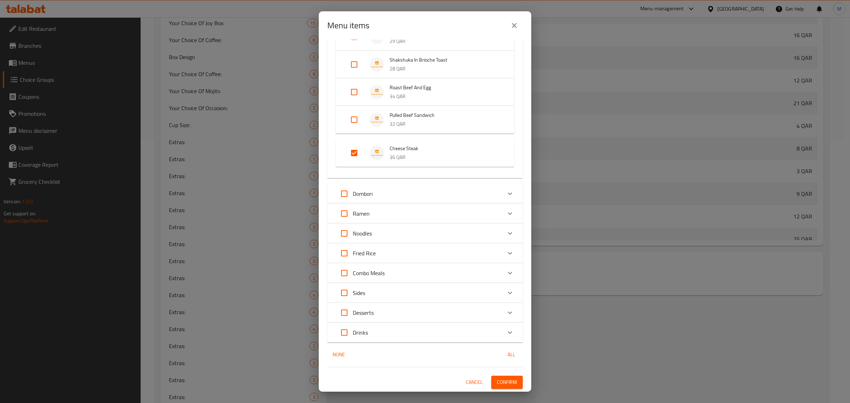
click at [500, 383] on span "Confirm" at bounding box center [507, 382] width 20 height 9
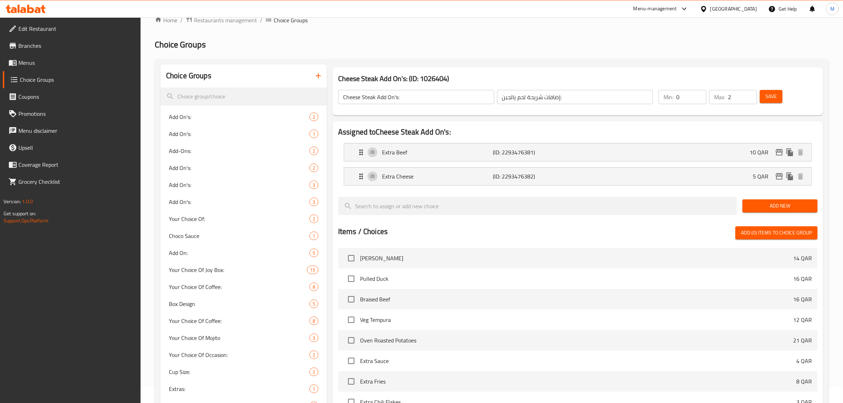
scroll to position [0, 0]
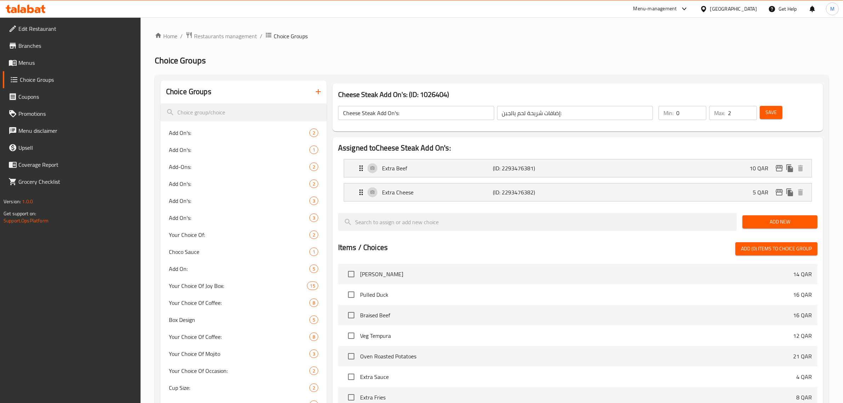
click at [337, 61] on h2 "Choice Groups" at bounding box center [492, 60] width 674 height 11
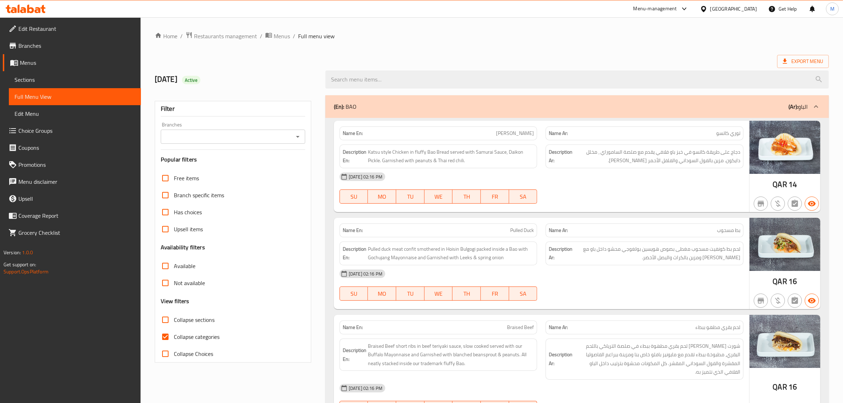
click at [700, 58] on div "Export Menu" at bounding box center [492, 61] width 674 height 13
click at [783, 64] on icon at bounding box center [784, 61] width 7 height 7
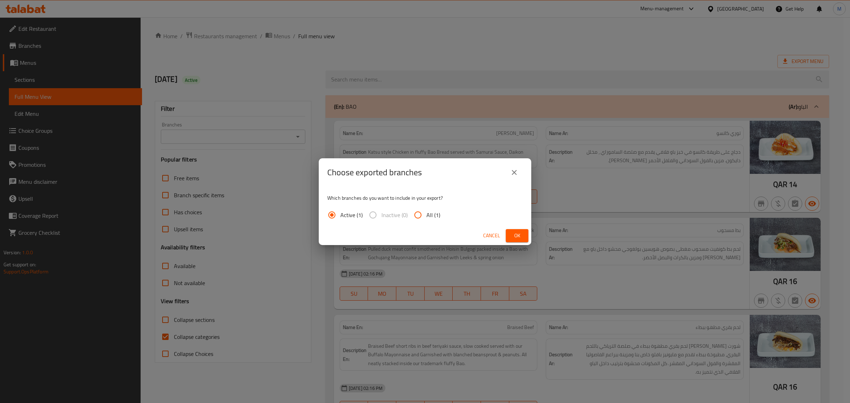
click at [519, 236] on span "Ok" at bounding box center [516, 235] width 11 height 9
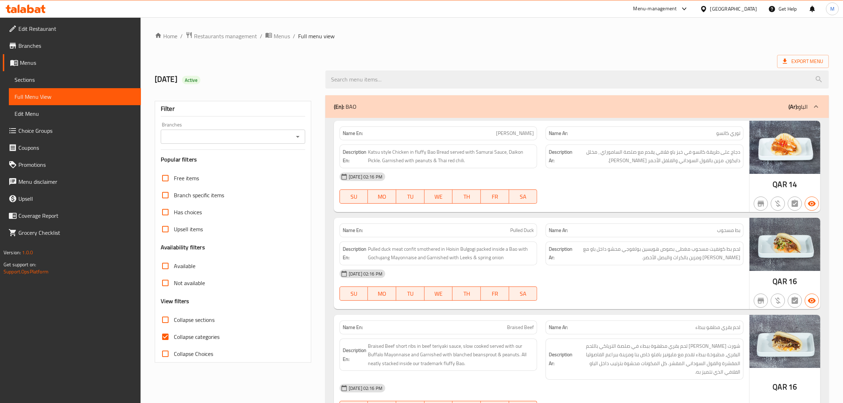
click at [719, 38] on ol "Home / Restaurants management / Menus / Full menu view" at bounding box center [492, 36] width 674 height 9
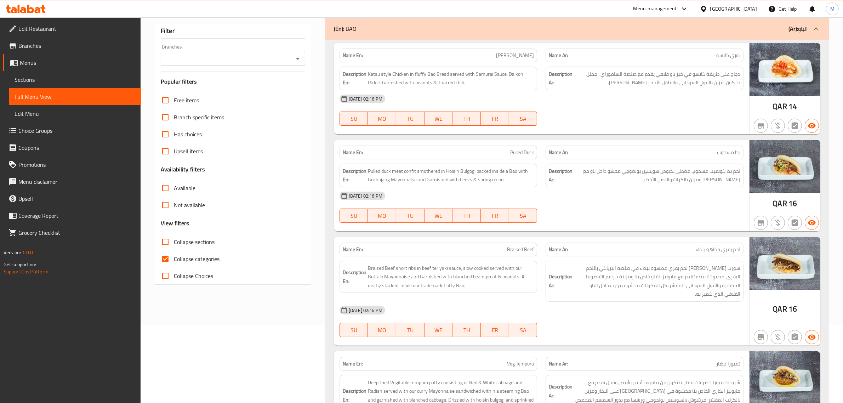
scroll to position [89, 0]
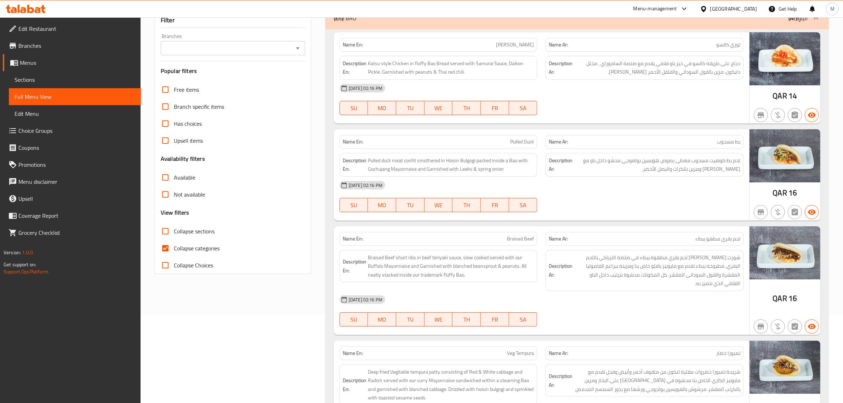
click div "(En): BAO (Ar): الباو"
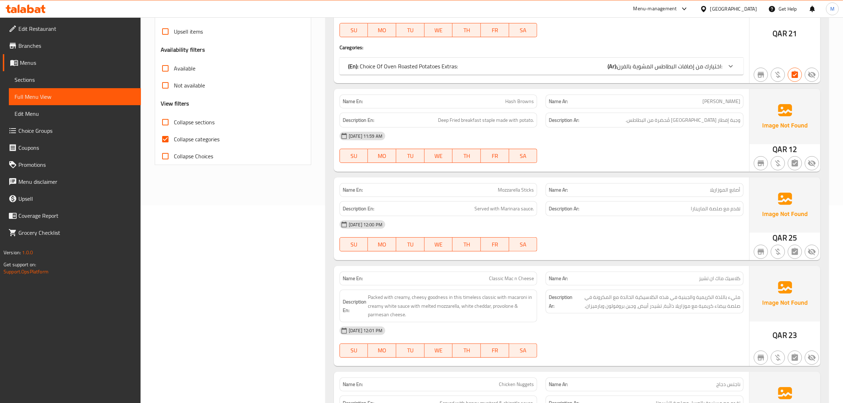
scroll to position [221, 0]
